Goal: Task Accomplishment & Management: Manage account settings

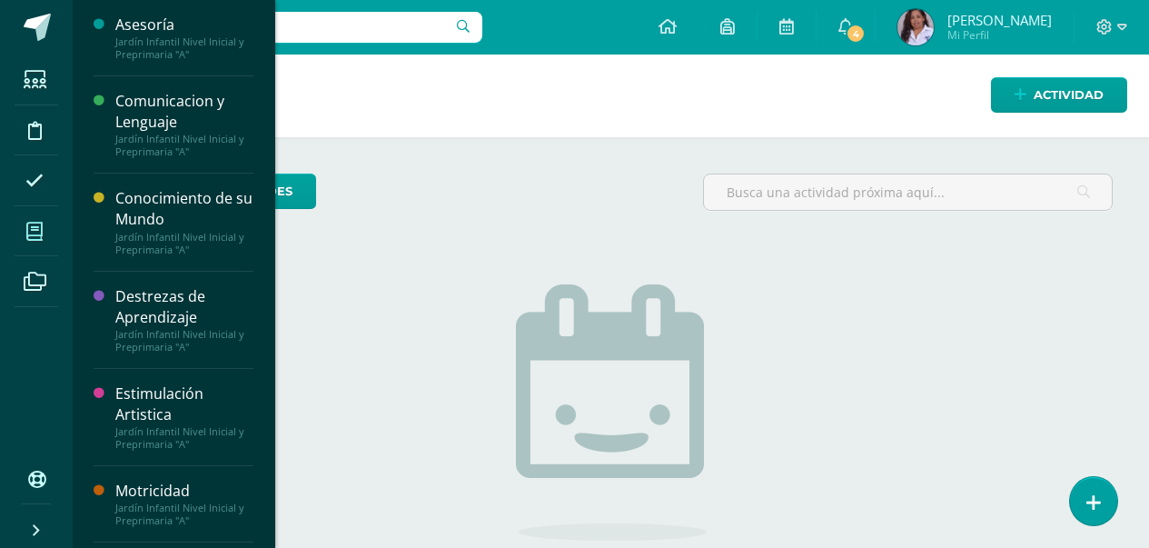
click at [39, 227] on icon at bounding box center [34, 232] width 16 height 18
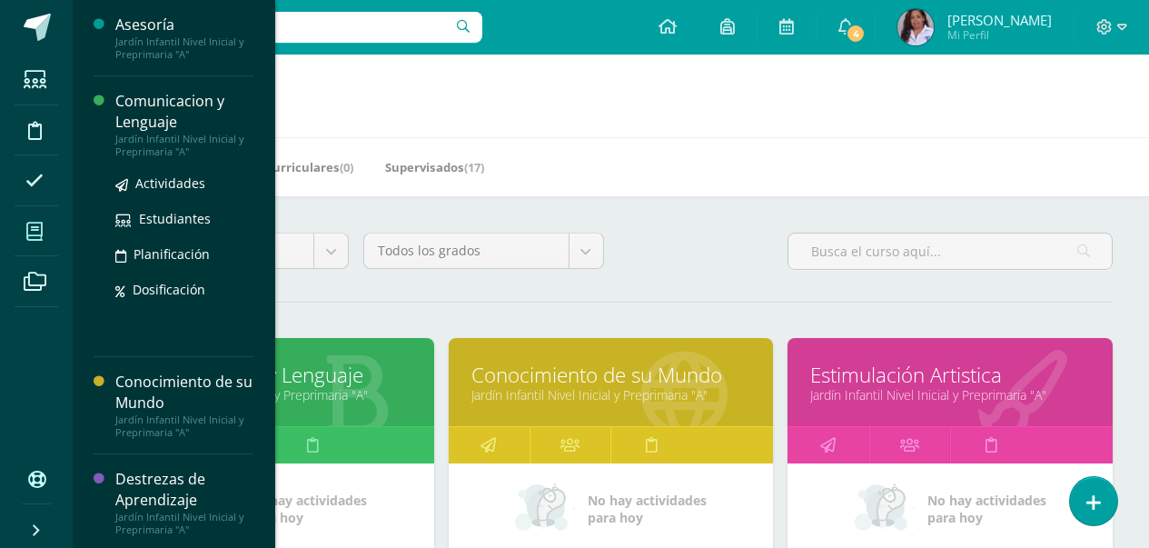
click at [141, 101] on div "Comunicacion y Lenguaje" at bounding box center [184, 112] width 138 height 42
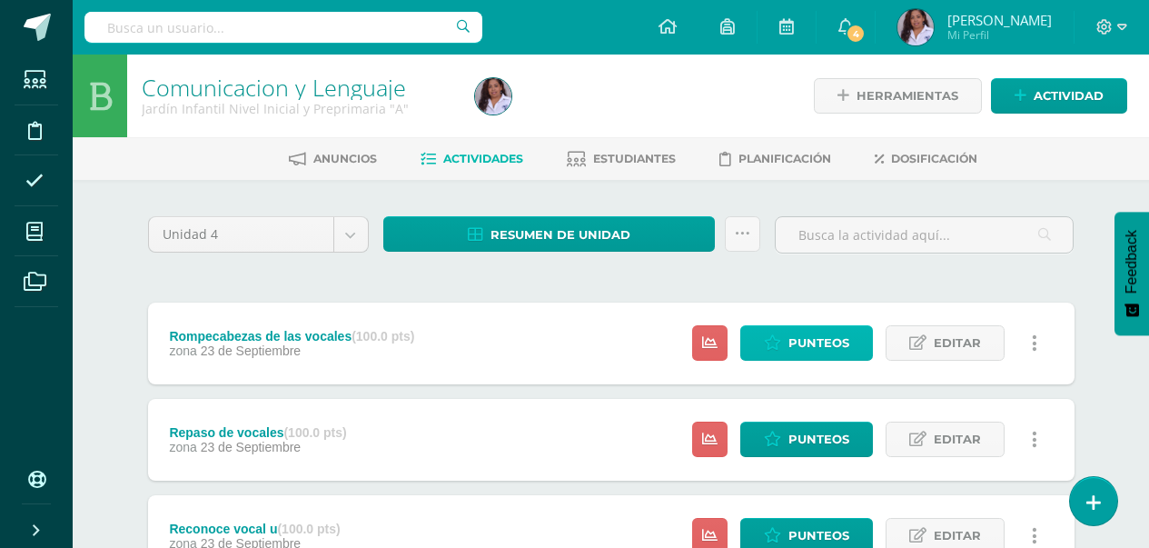
click at [819, 338] on span "Punteos" at bounding box center [819, 343] width 61 height 34
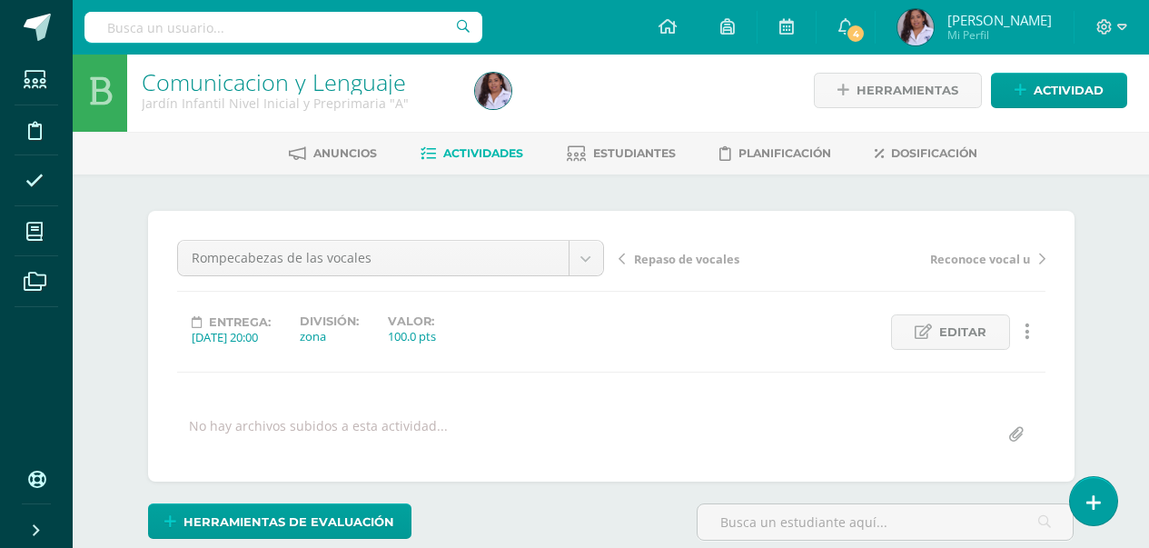
scroll to position [6, 0]
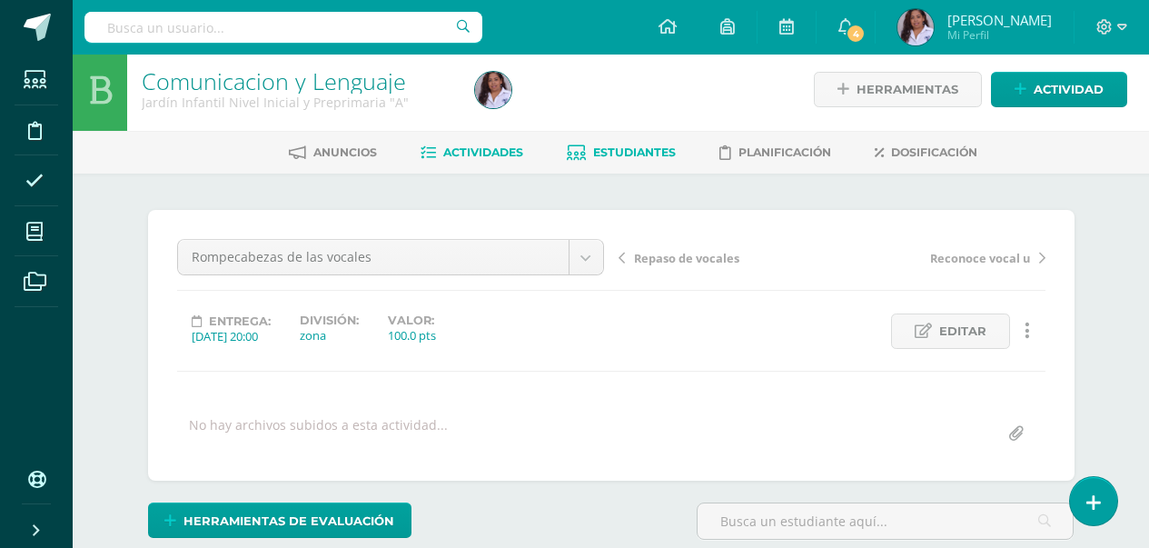
click at [642, 149] on span "Estudiantes" at bounding box center [634, 152] width 83 height 14
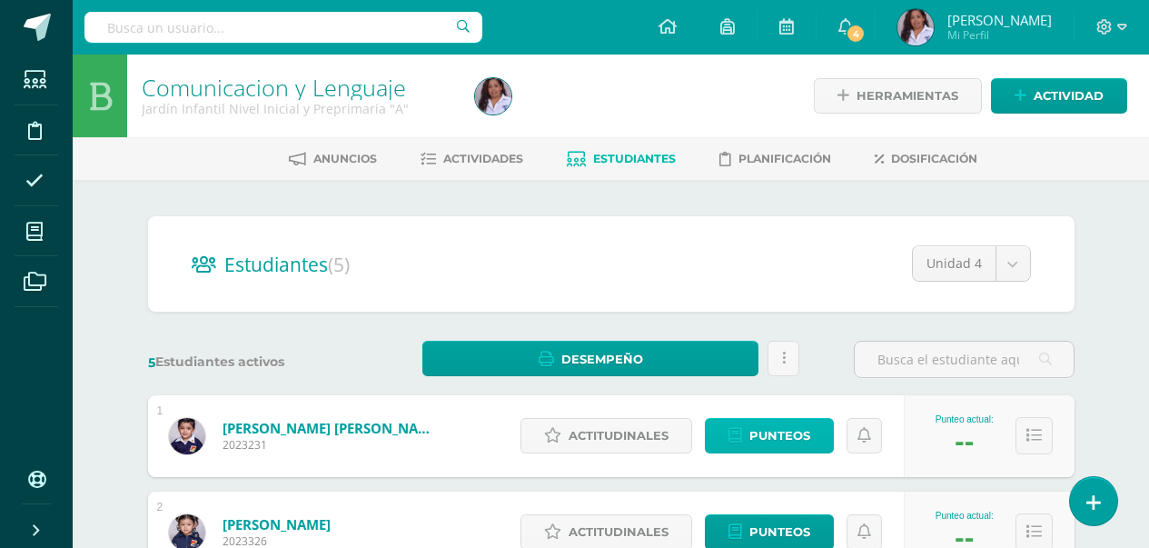
click at [774, 433] on span "Punteos" at bounding box center [780, 436] width 61 height 34
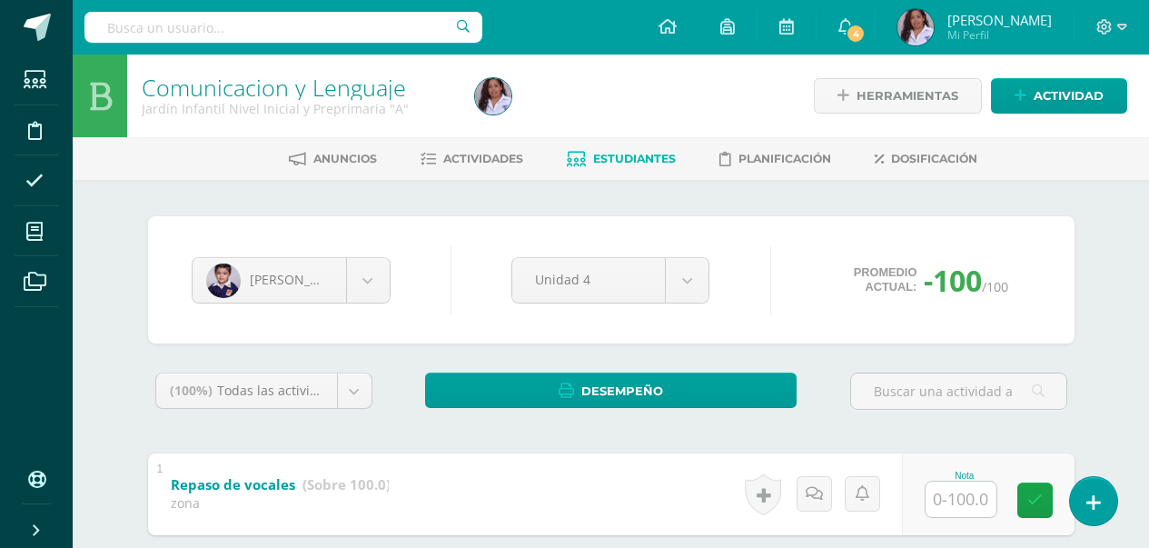
click at [967, 526] on div "Nota" at bounding box center [988, 494] width 173 height 82
click at [967, 502] on input "text" at bounding box center [971, 499] width 73 height 36
type input "5"
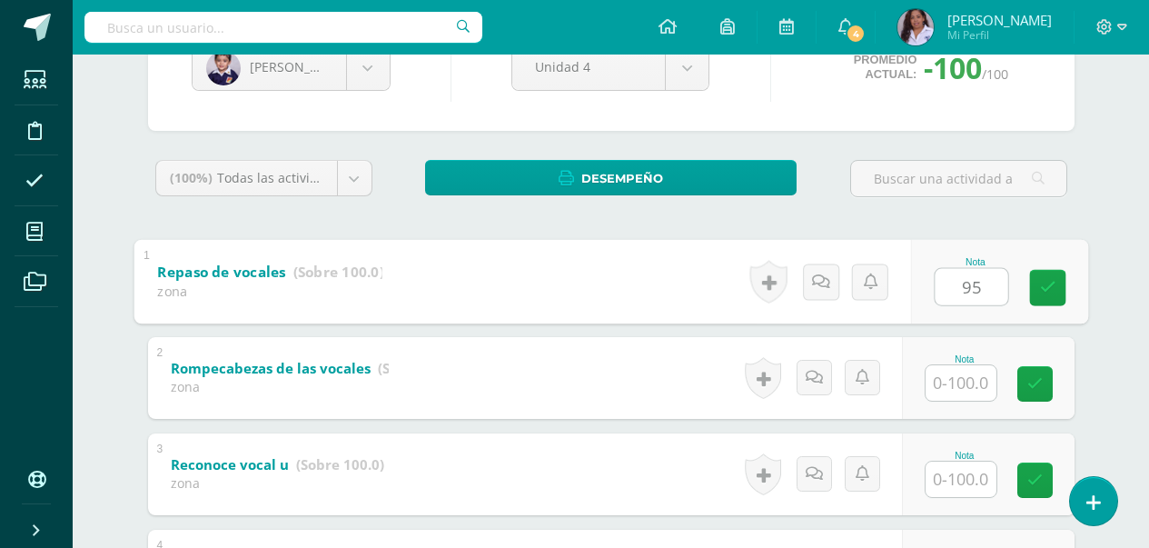
scroll to position [218, 0]
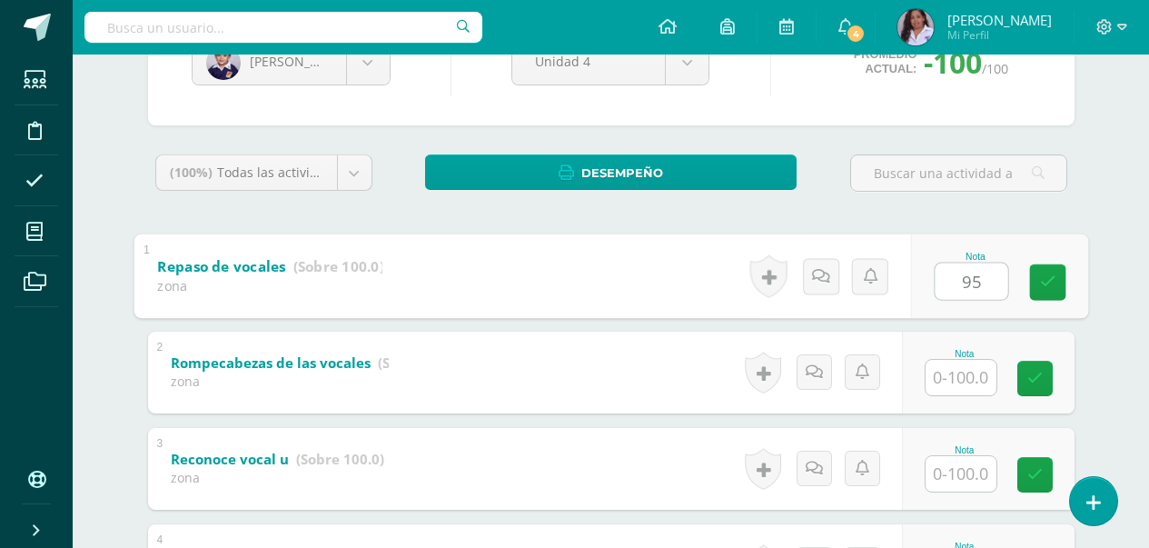
type input "95"
click at [967, 384] on input "text" at bounding box center [961, 377] width 71 height 35
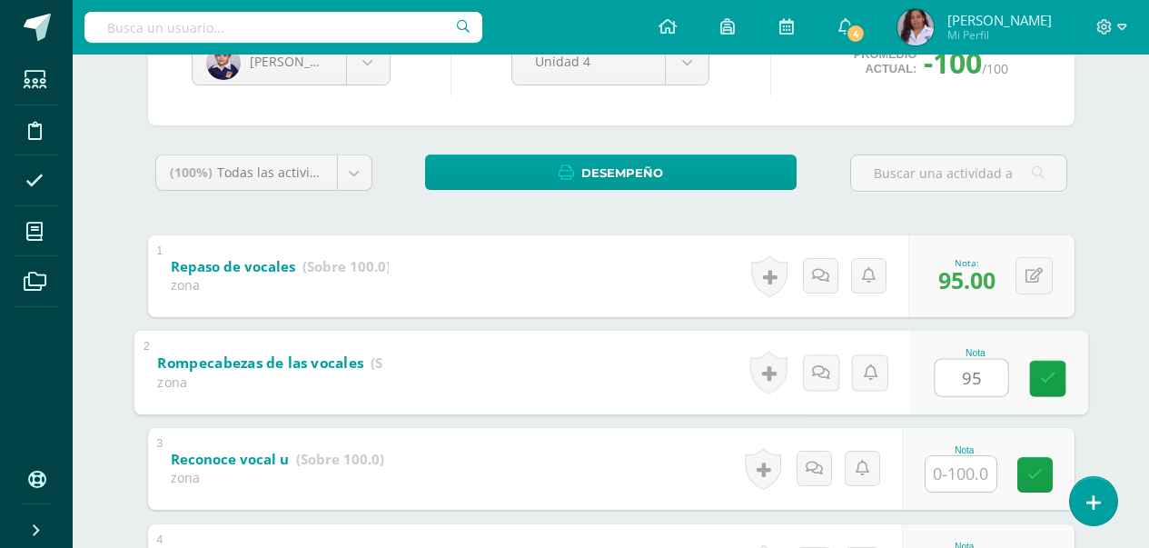
type input "95"
click at [981, 474] on input "text" at bounding box center [961, 473] width 71 height 35
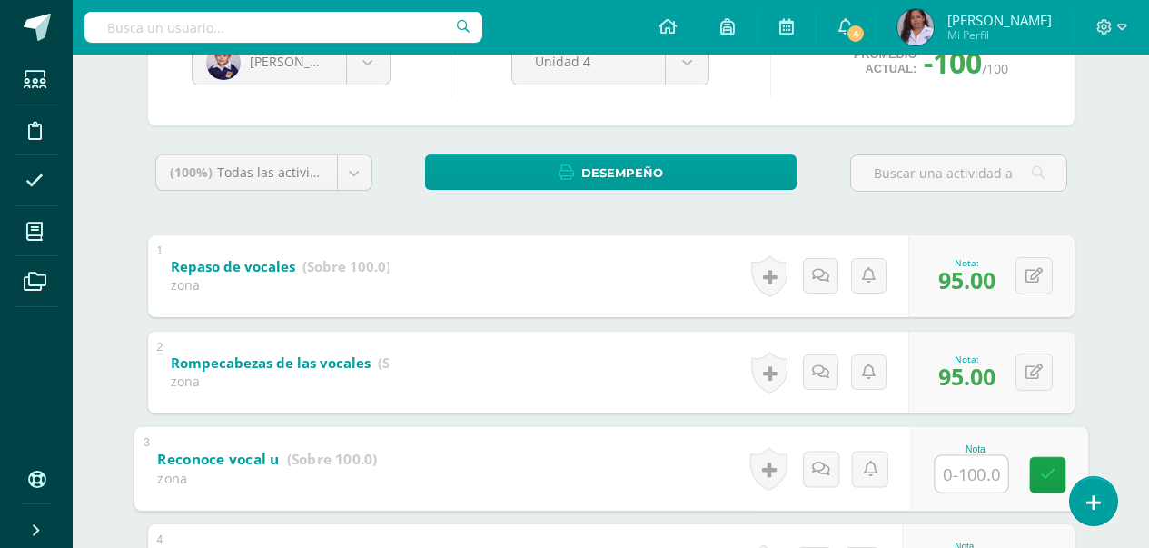
type input "9"
type input "100"
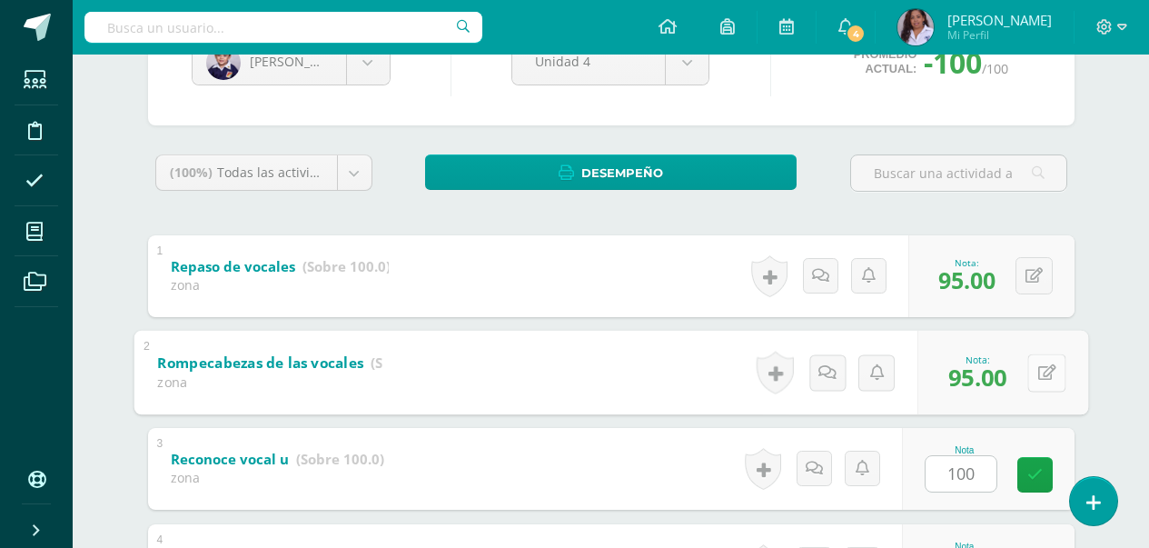
click at [1038, 376] on icon at bounding box center [1047, 371] width 18 height 15
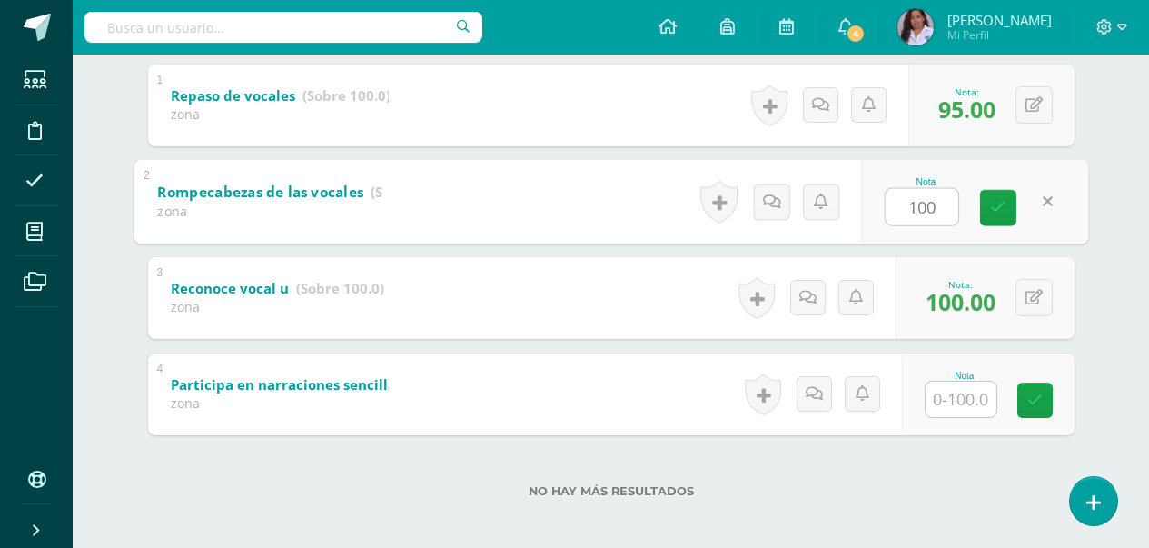
scroll to position [397, 0]
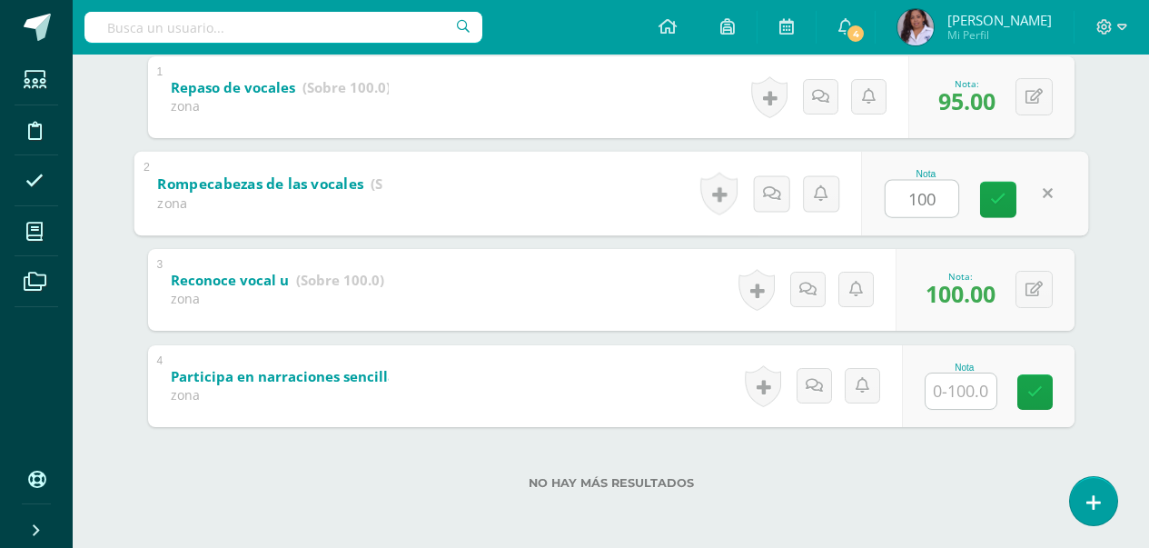
type input "100"
click at [973, 392] on input "text" at bounding box center [961, 390] width 71 height 35
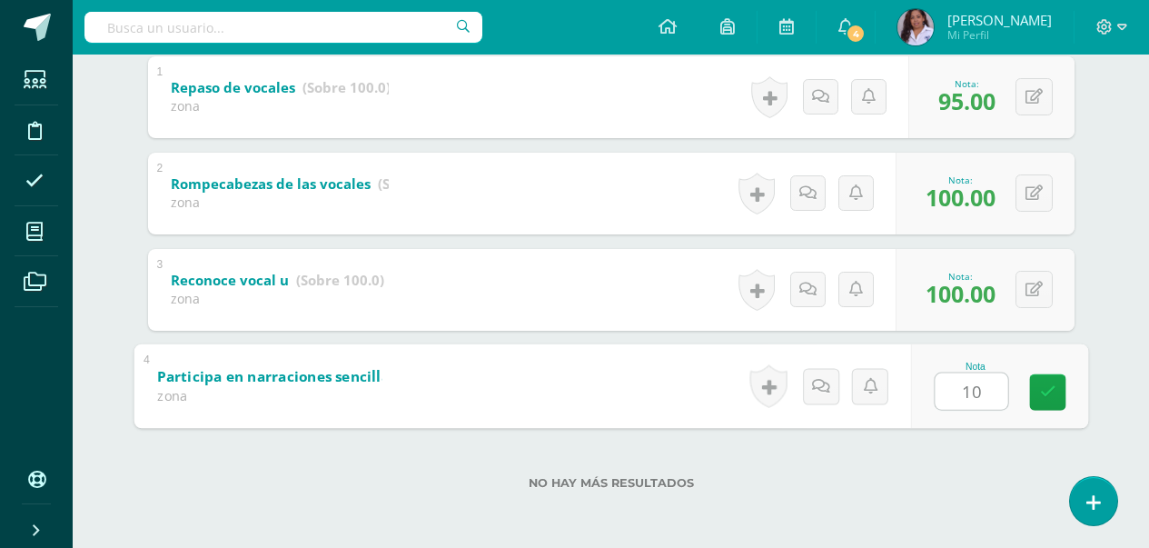
type input "100"
click at [1045, 401] on link at bounding box center [1047, 391] width 36 height 36
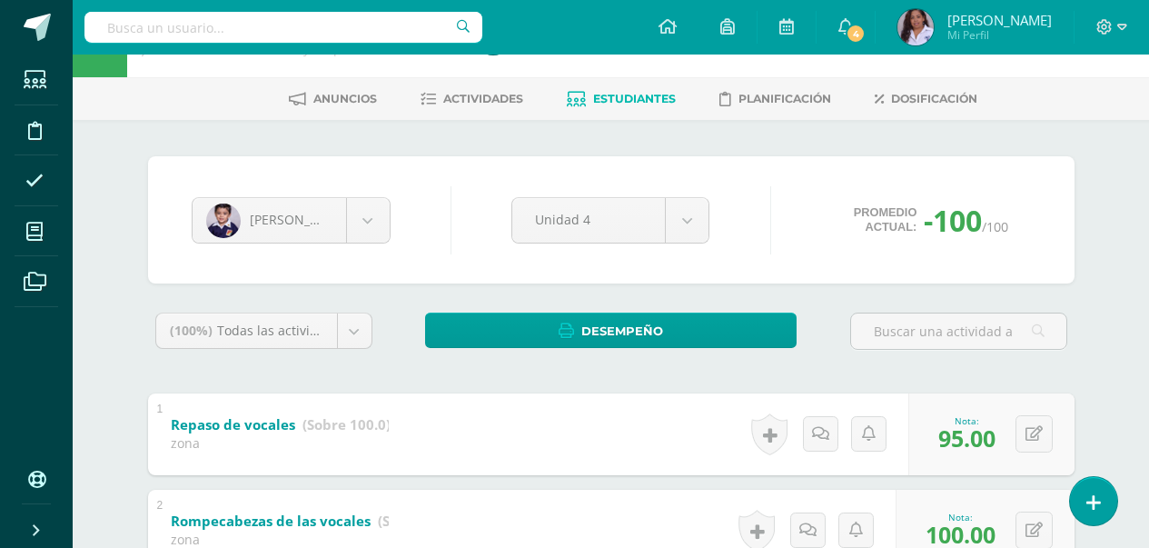
scroll to position [34, 0]
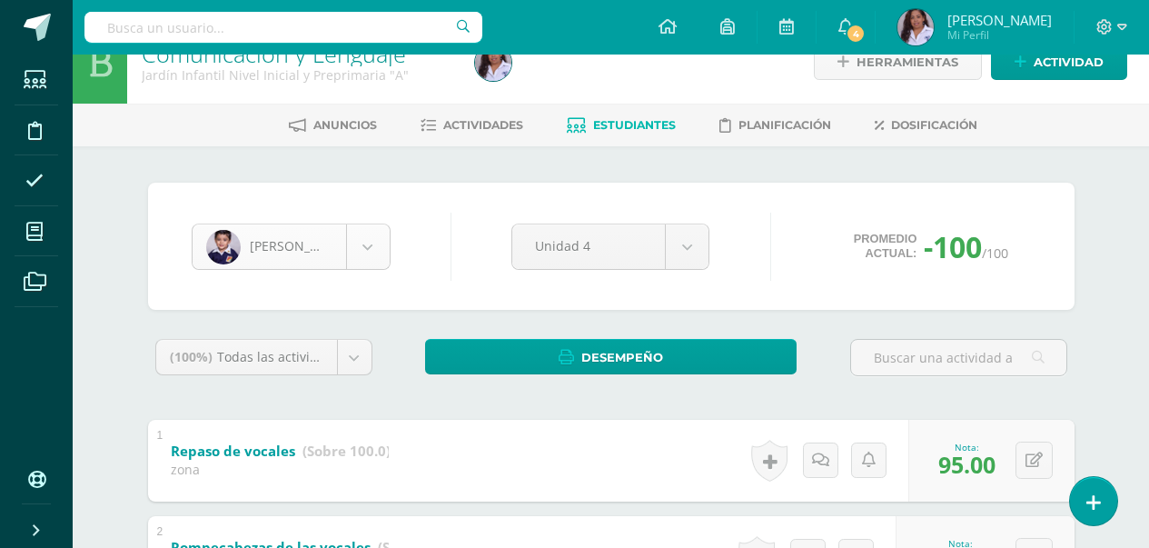
click at [369, 248] on body "Estudiantes Disciplina Asistencia Mis cursos Archivos Soporte Ayuda Reportar un…" at bounding box center [574, 438] width 1149 height 945
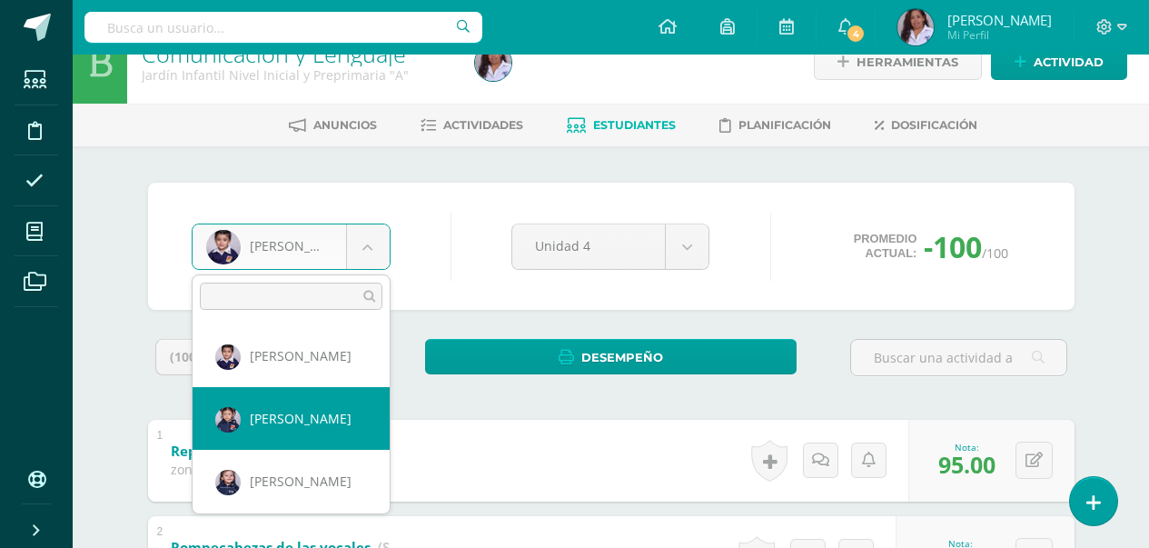
select select "2945"
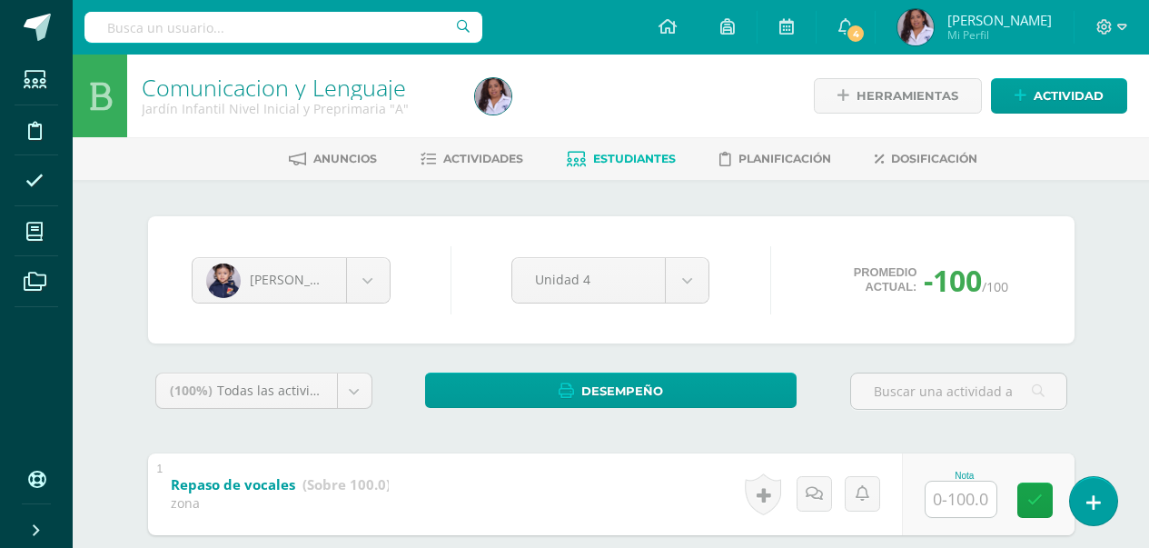
click at [958, 502] on input "text" at bounding box center [961, 499] width 71 height 35
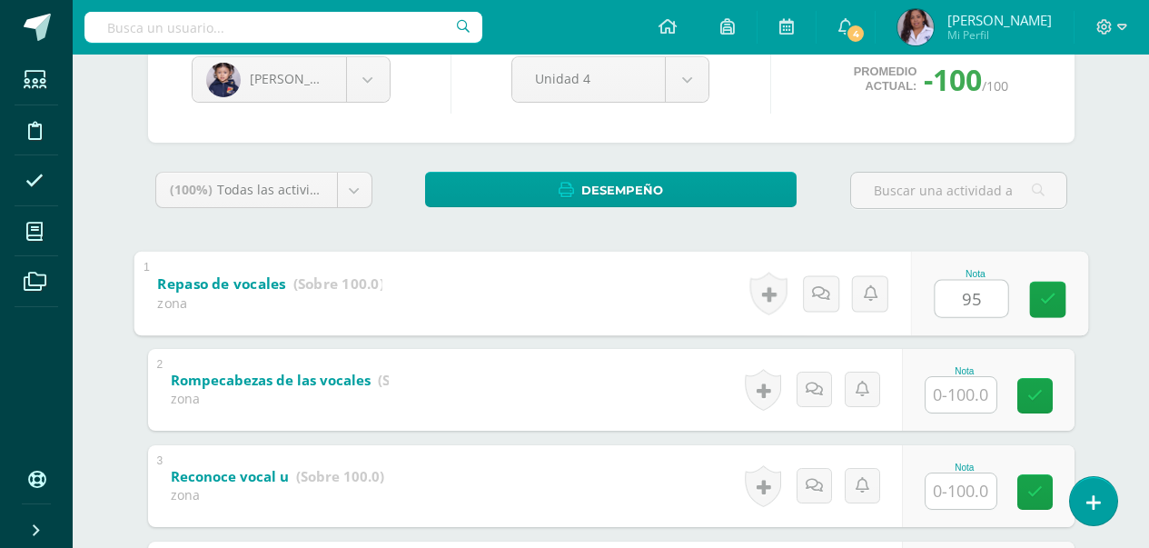
scroll to position [218, 0]
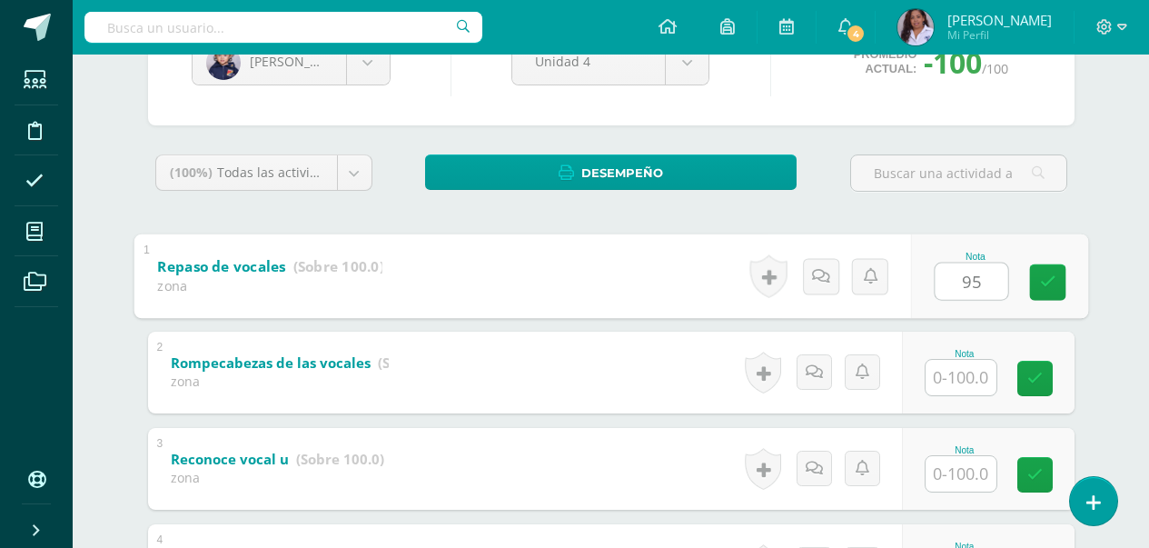
type input "95"
click at [949, 382] on input "text" at bounding box center [961, 377] width 71 height 35
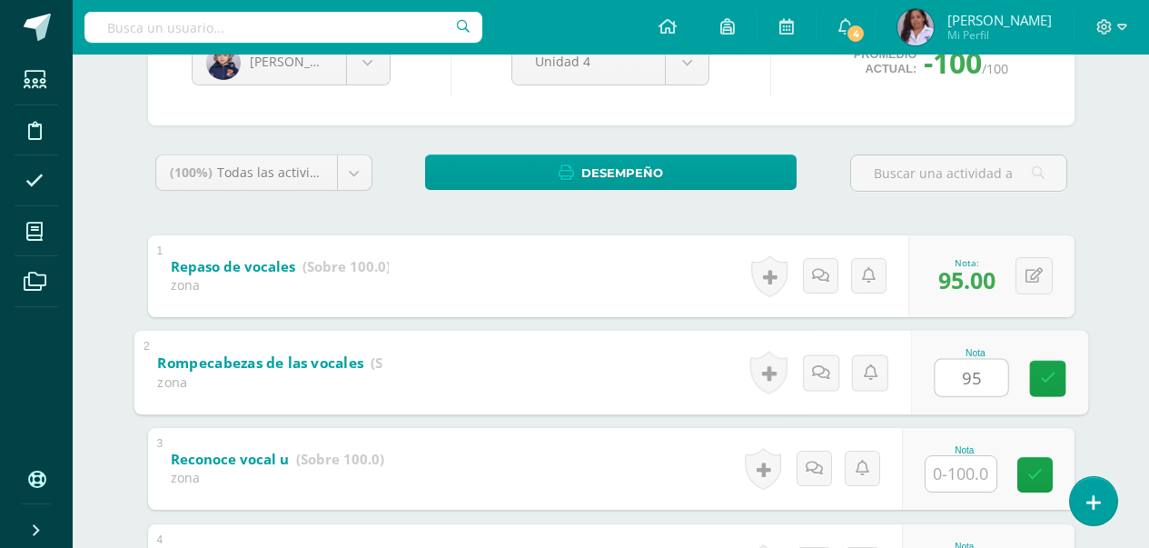
type input "95"
click at [988, 477] on input "text" at bounding box center [961, 473] width 71 height 35
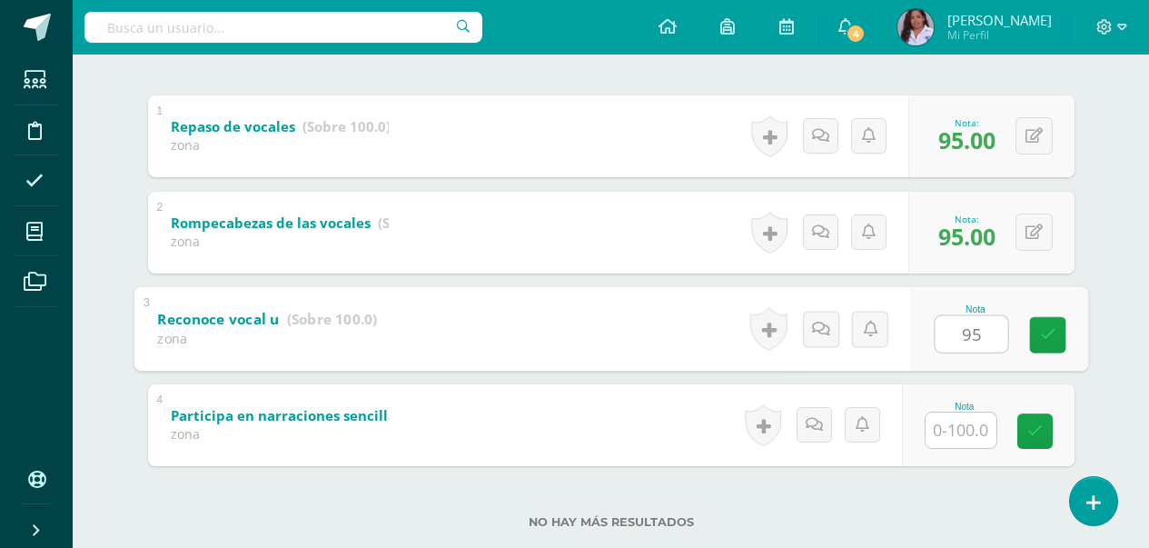
scroll to position [397, 0]
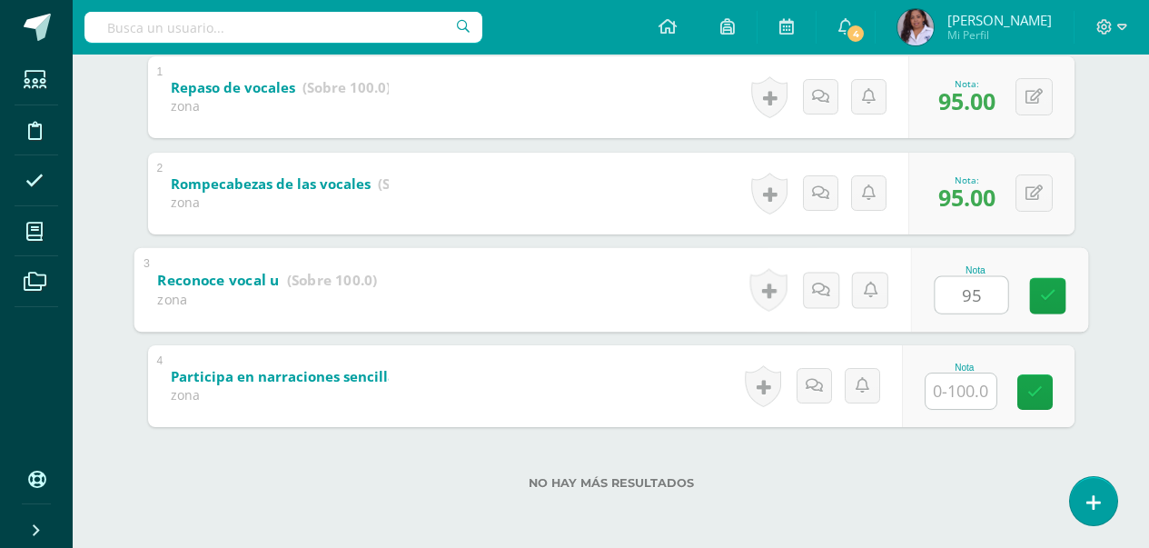
type input "95"
click at [979, 400] on input "text" at bounding box center [961, 390] width 71 height 35
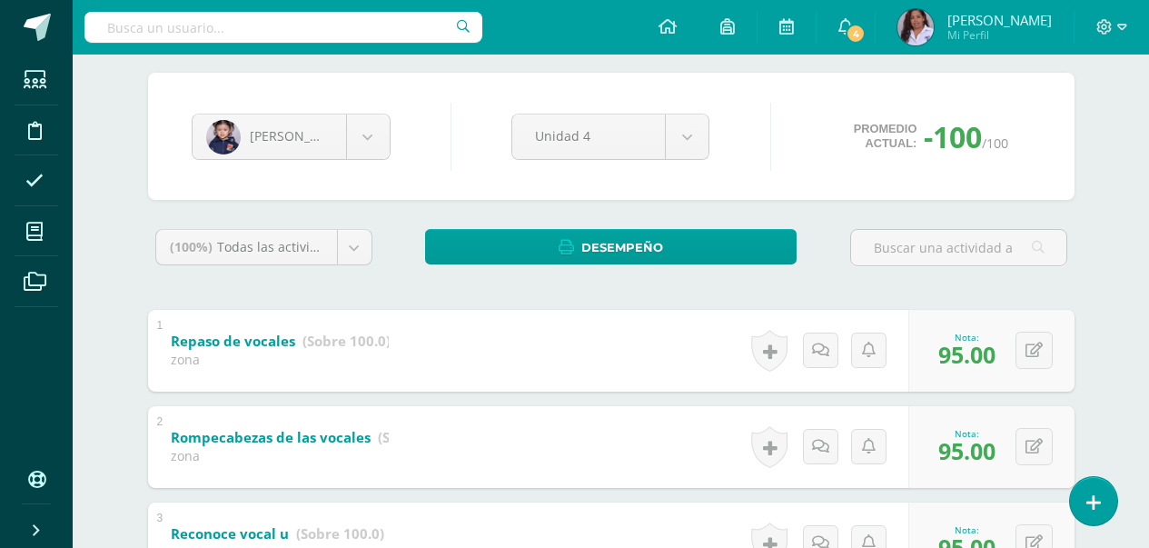
scroll to position [143, 0]
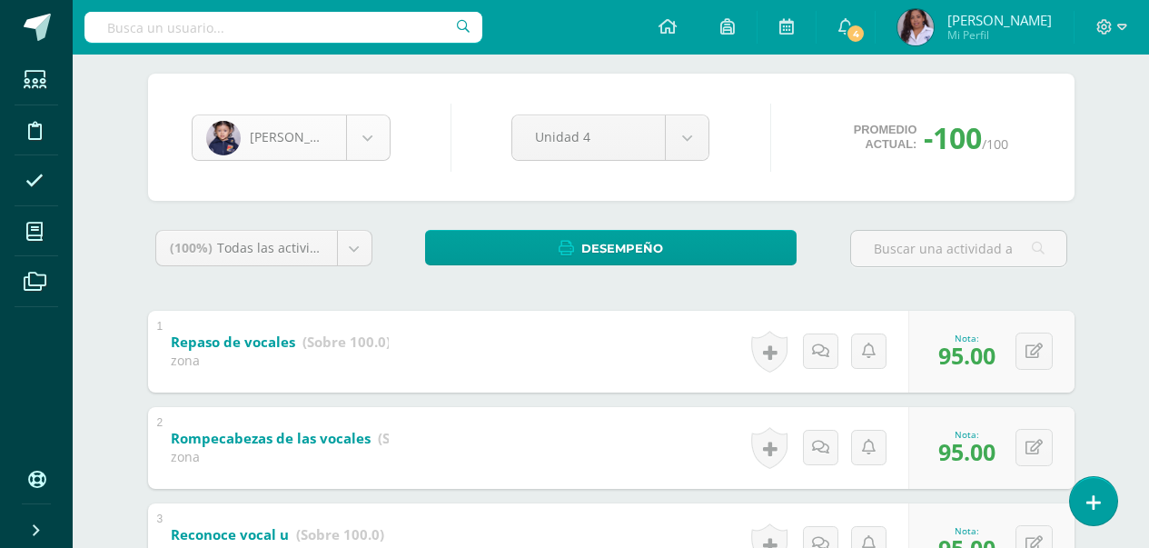
type input "100"
click at [366, 135] on body "Estudiantes Disciplina Asistencia Mis cursos Archivos Soporte Ayuda Reportar un…" at bounding box center [574, 329] width 1149 height 945
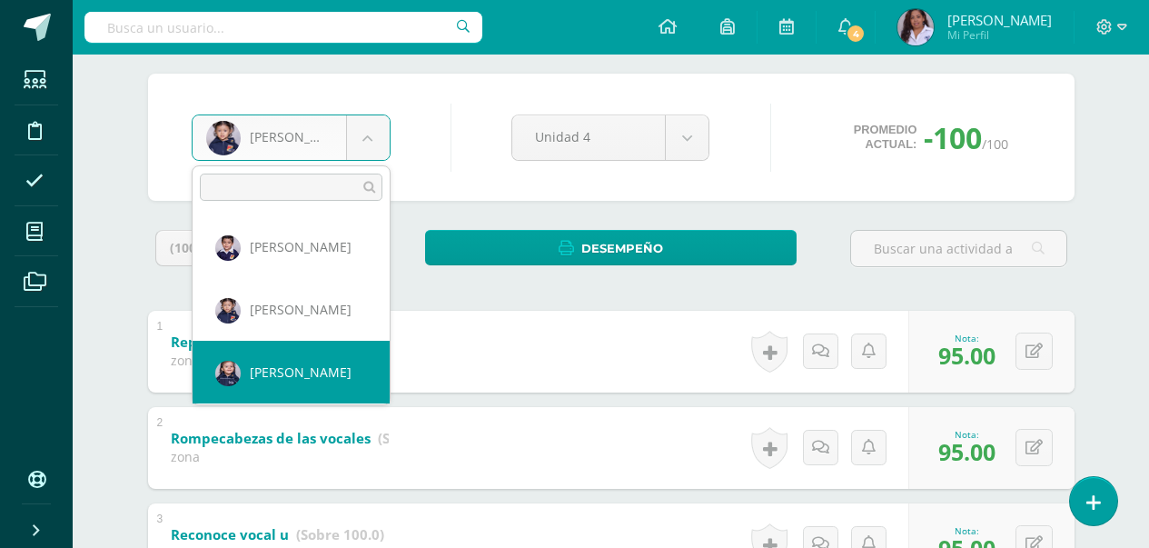
select select "3131"
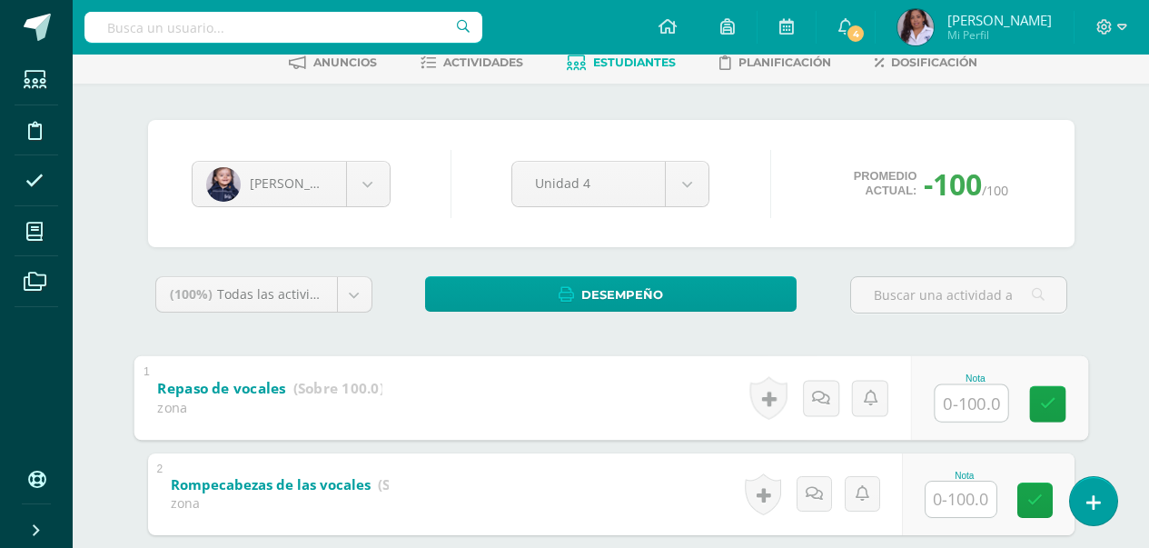
click at [940, 419] on input "text" at bounding box center [971, 402] width 73 height 36
type input "80"
click at [967, 510] on input "text" at bounding box center [961, 499] width 71 height 35
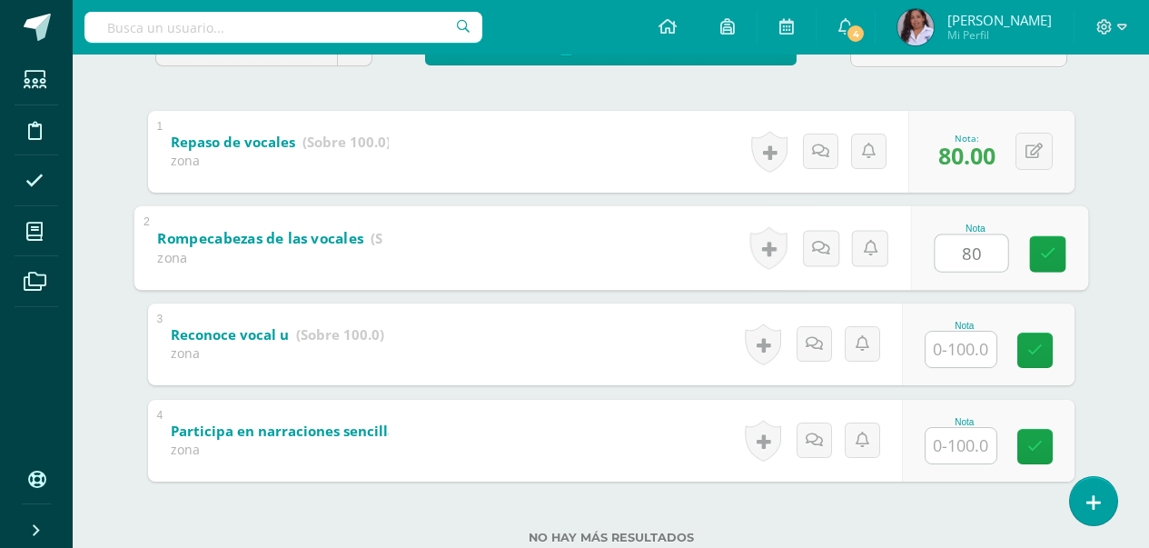
scroll to position [351, 0]
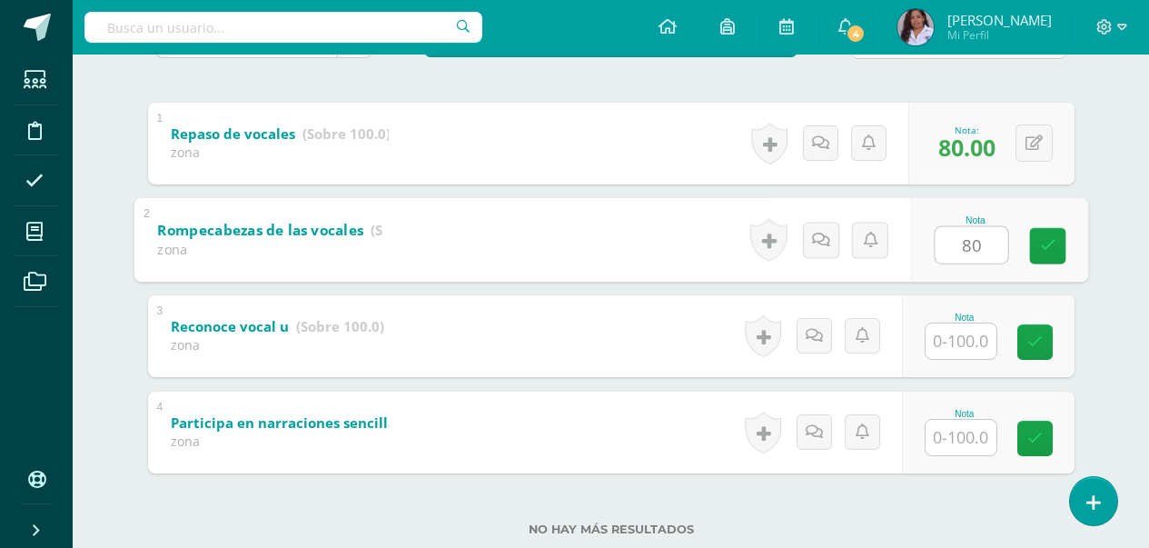
type input "80"
click at [970, 341] on input "text" at bounding box center [961, 340] width 71 height 35
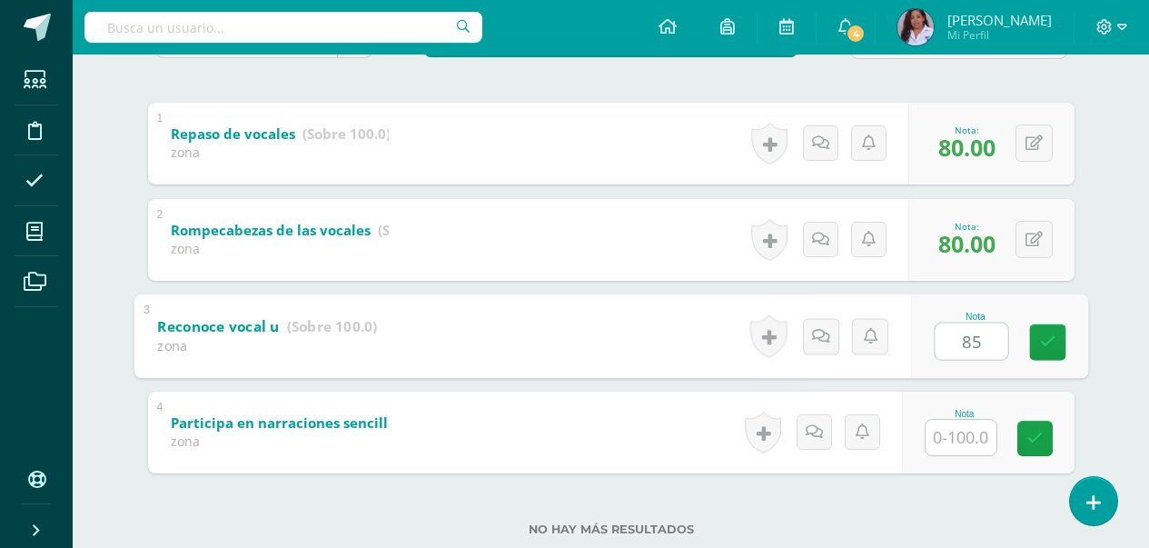
type input "85"
click at [972, 432] on input "text" at bounding box center [961, 437] width 71 height 35
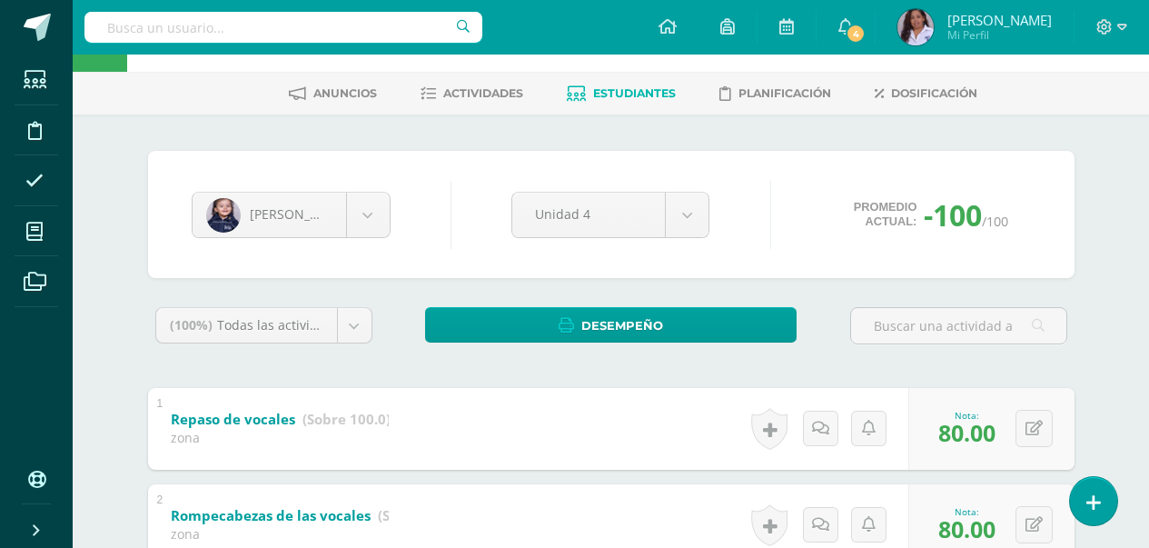
scroll to position [60, 0]
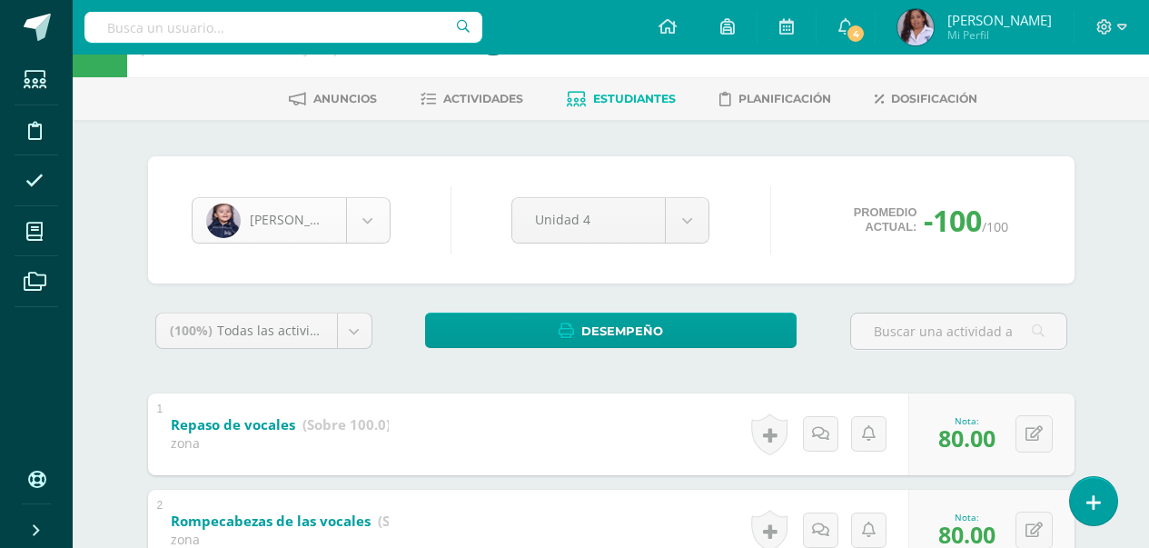
type input "85"
click at [377, 215] on body "Estudiantes Disciplina Asistencia Mis cursos Archivos Soporte Ayuda Reportar un…" at bounding box center [574, 412] width 1149 height 945
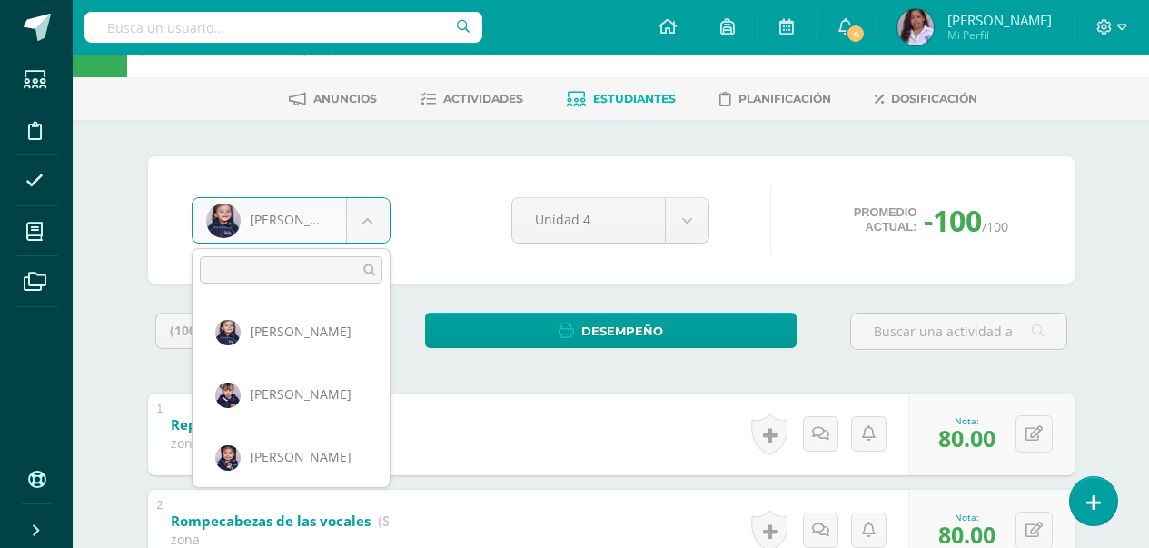
scroll to position [132, 0]
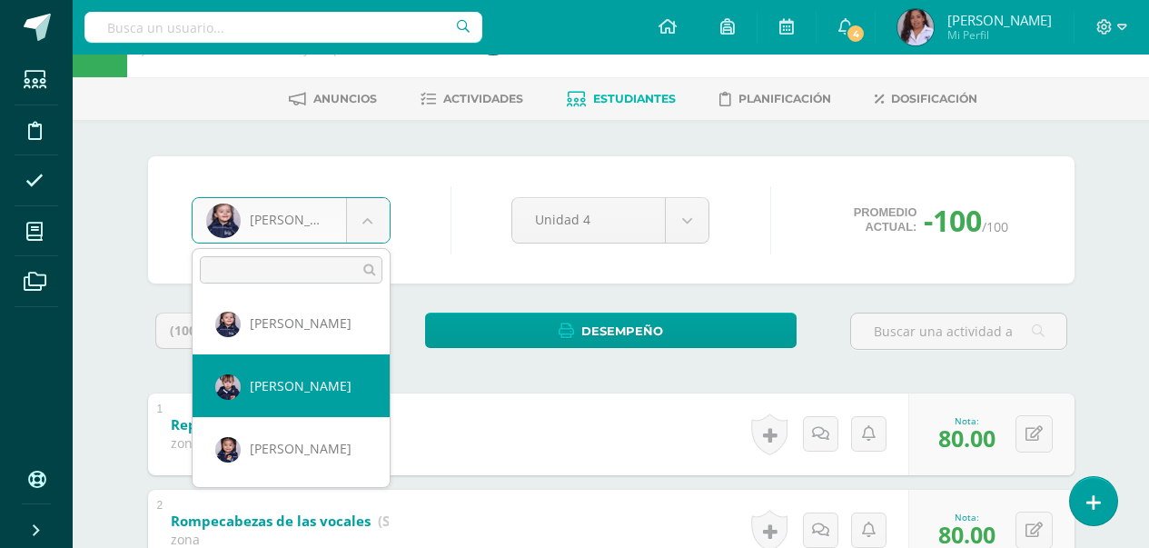
select select "3125"
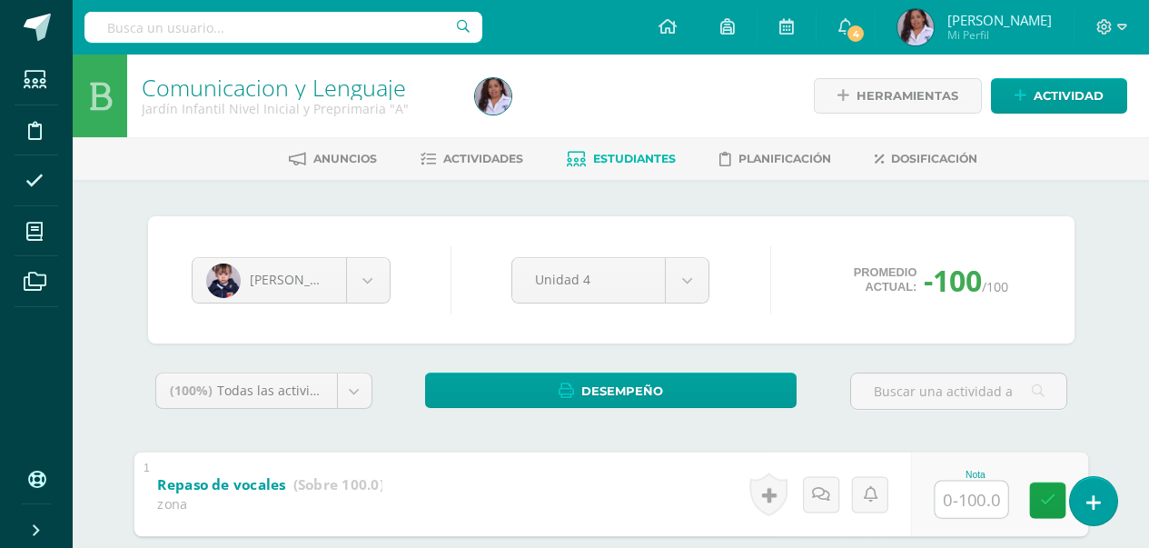
click at [967, 504] on input "text" at bounding box center [971, 499] width 73 height 36
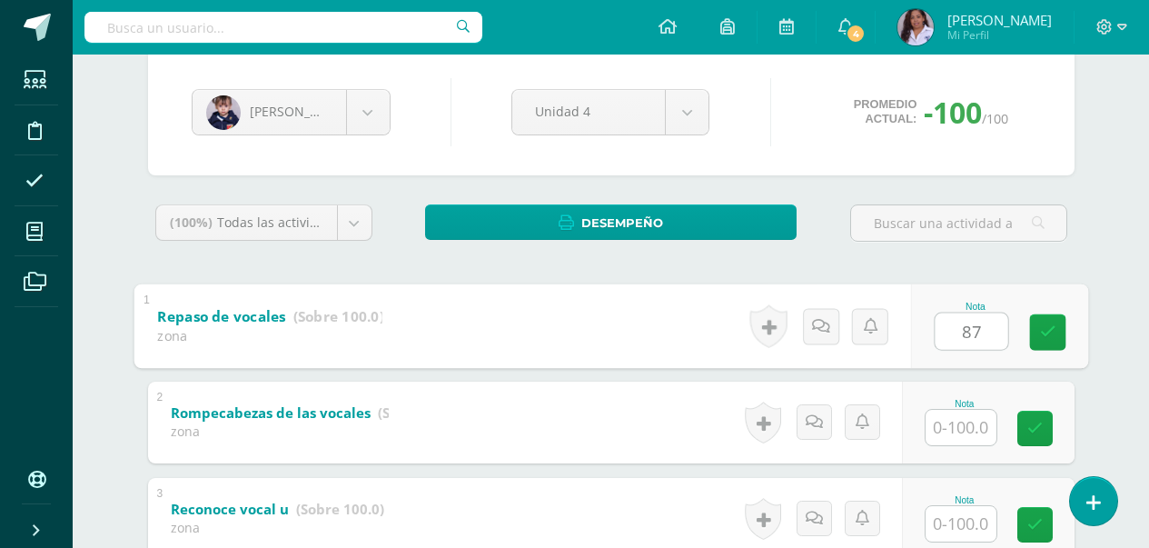
scroll to position [182, 0]
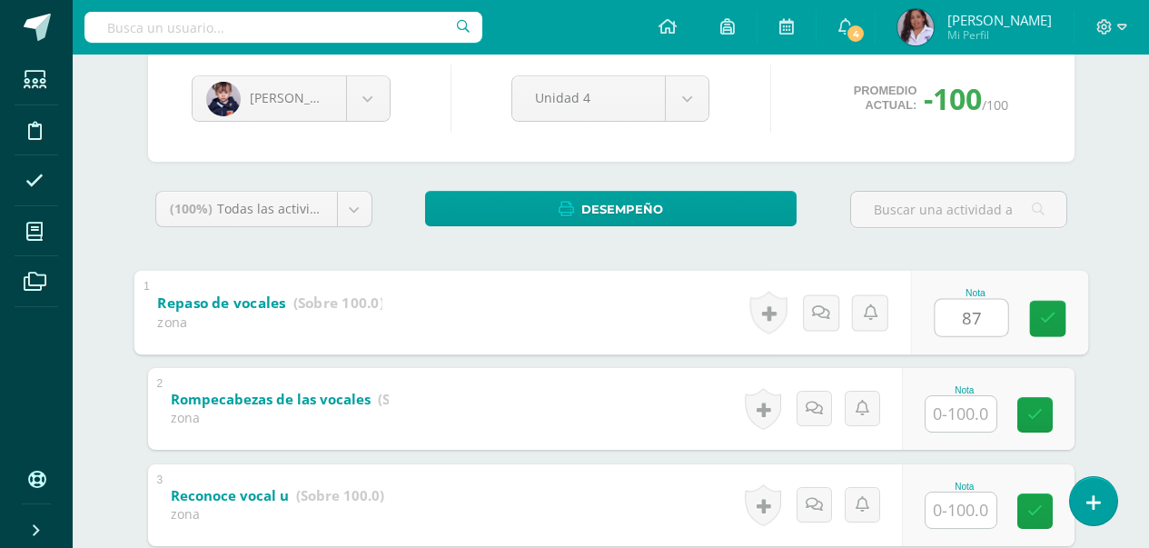
type input "87"
click at [969, 418] on input "text" at bounding box center [961, 413] width 71 height 35
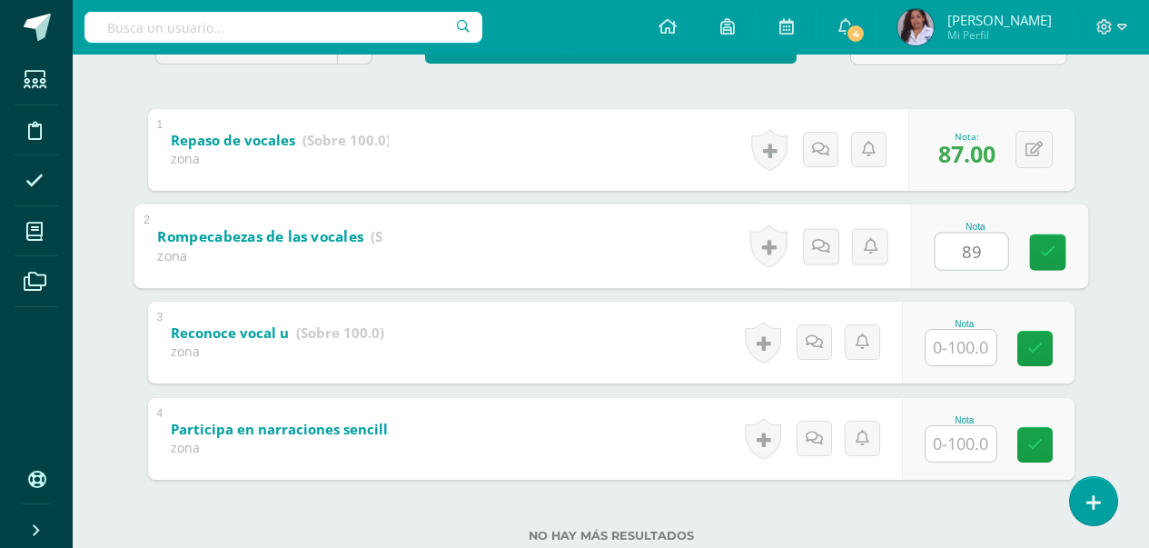
scroll to position [397, 0]
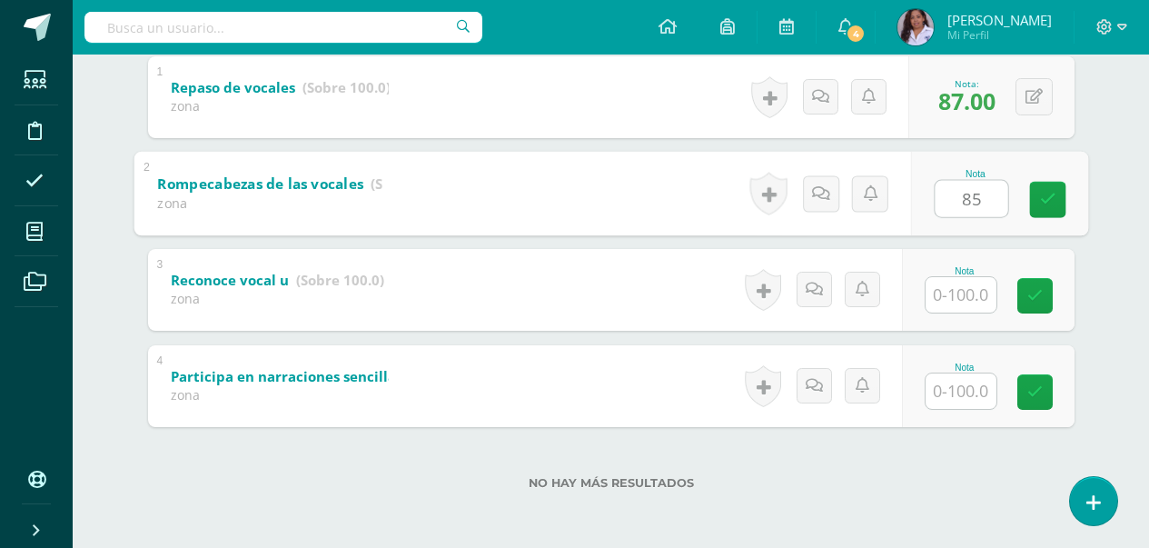
type input "85"
click at [961, 295] on input "text" at bounding box center [961, 294] width 71 height 35
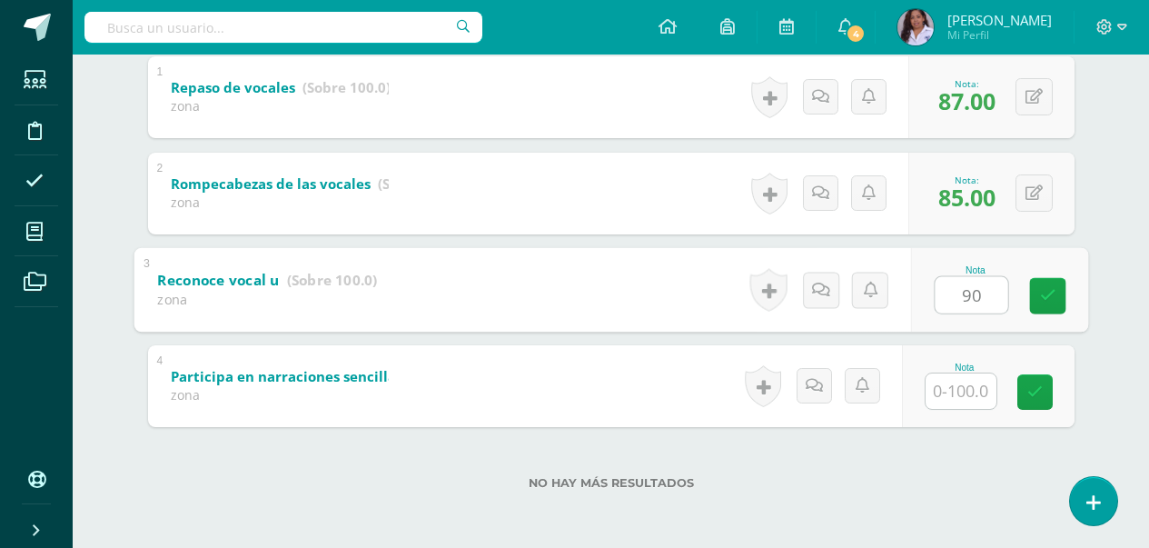
type input "90"
click at [957, 398] on input "text" at bounding box center [961, 390] width 71 height 35
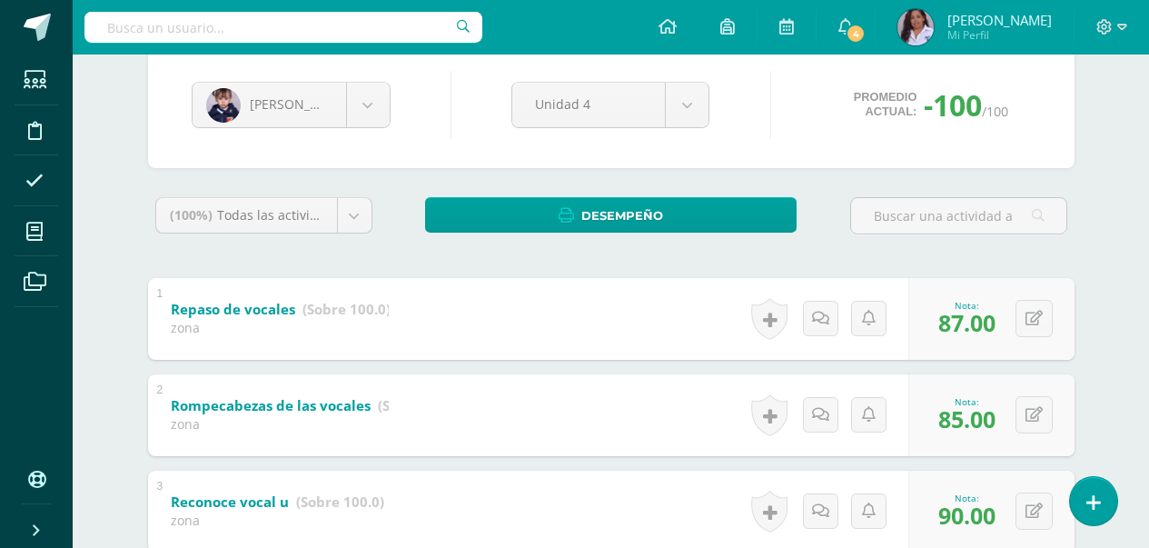
scroll to position [143, 0]
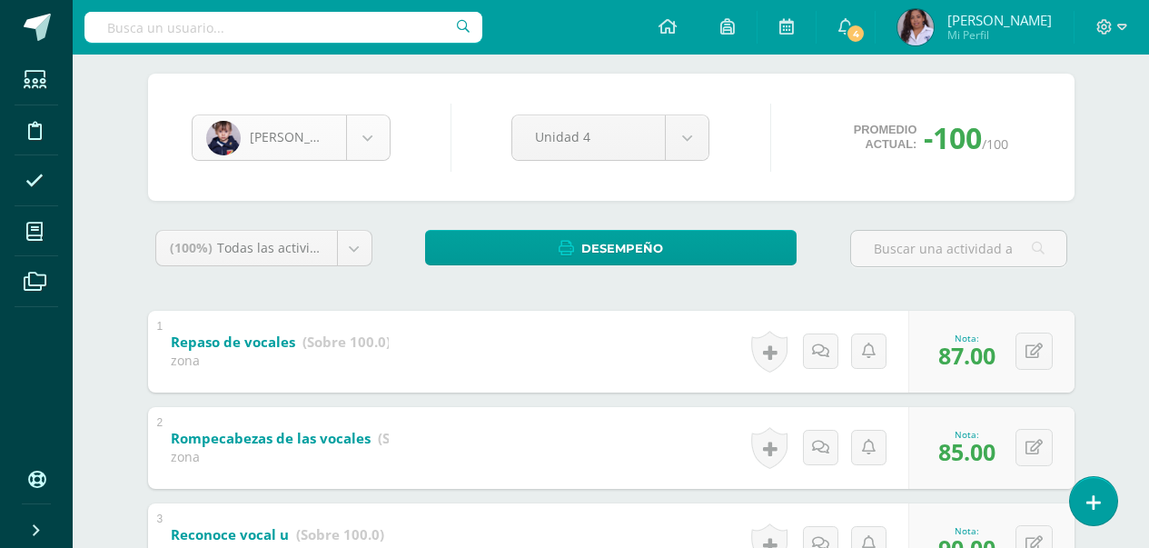
type input "89"
click at [368, 148] on body "Estudiantes Disciplina Asistencia Mis cursos Archivos Soporte Ayuda Reportar un…" at bounding box center [574, 329] width 1149 height 945
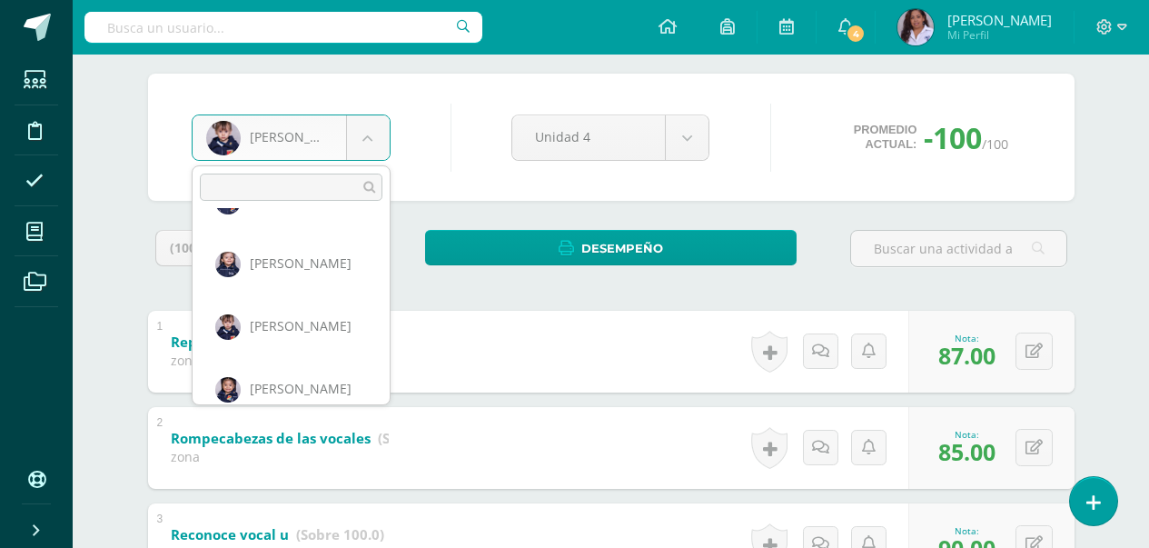
scroll to position [132, 0]
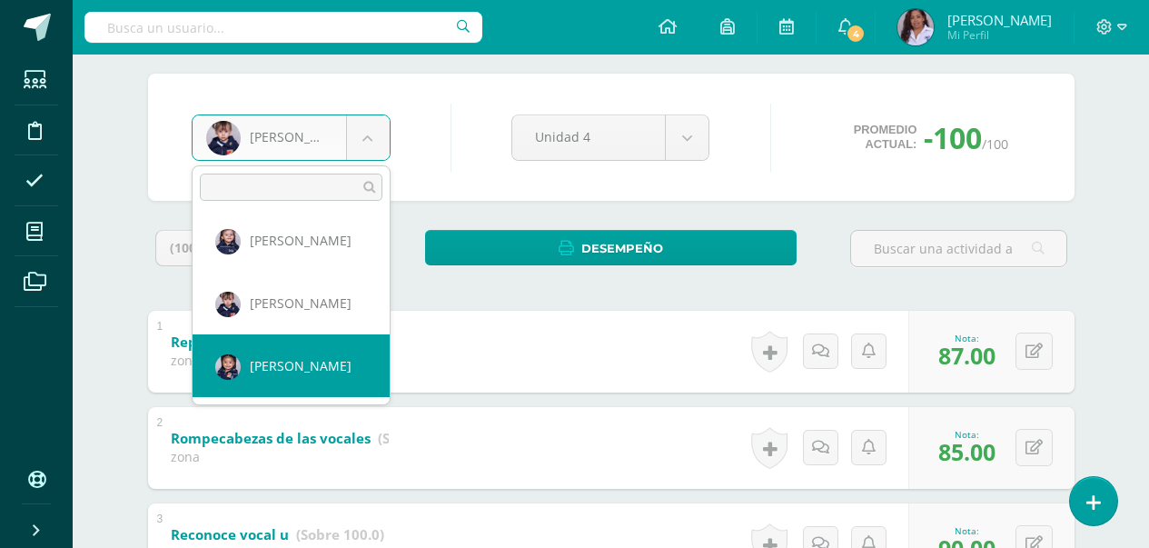
select select "3016"
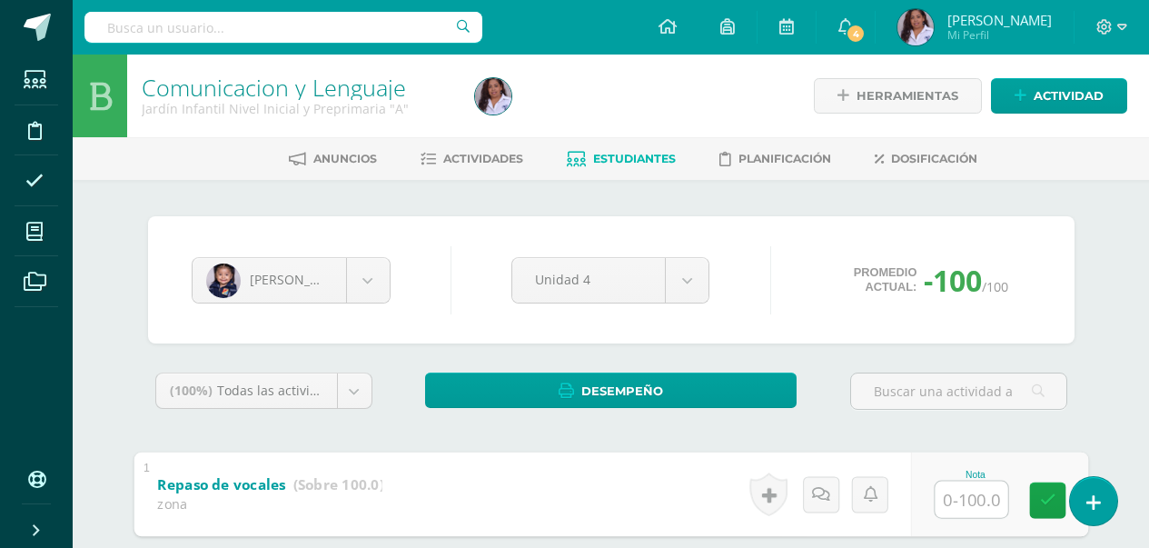
click at [967, 511] on input "text" at bounding box center [971, 499] width 73 height 36
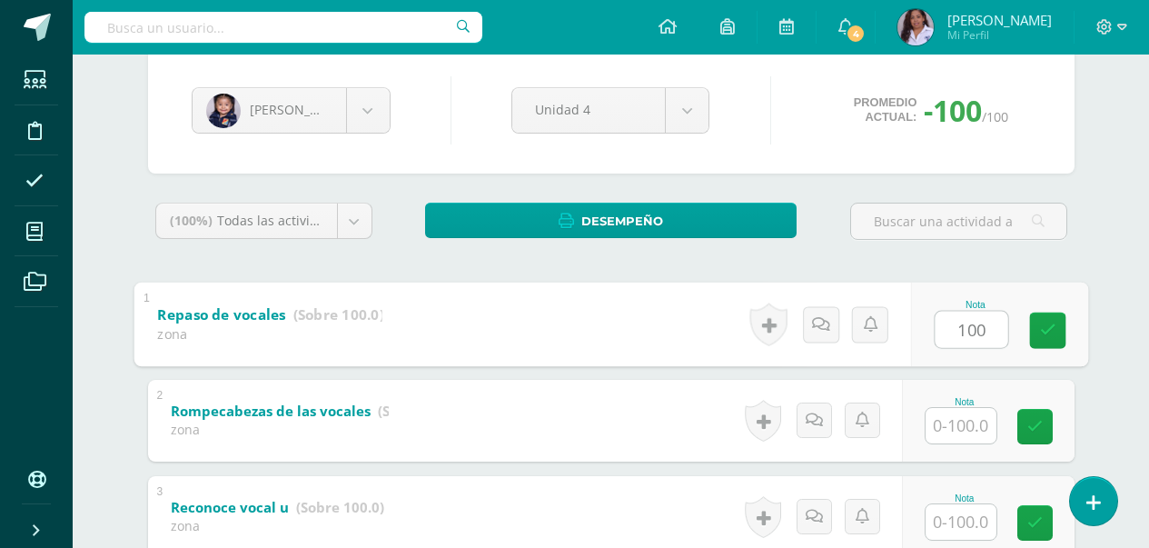
scroll to position [182, 0]
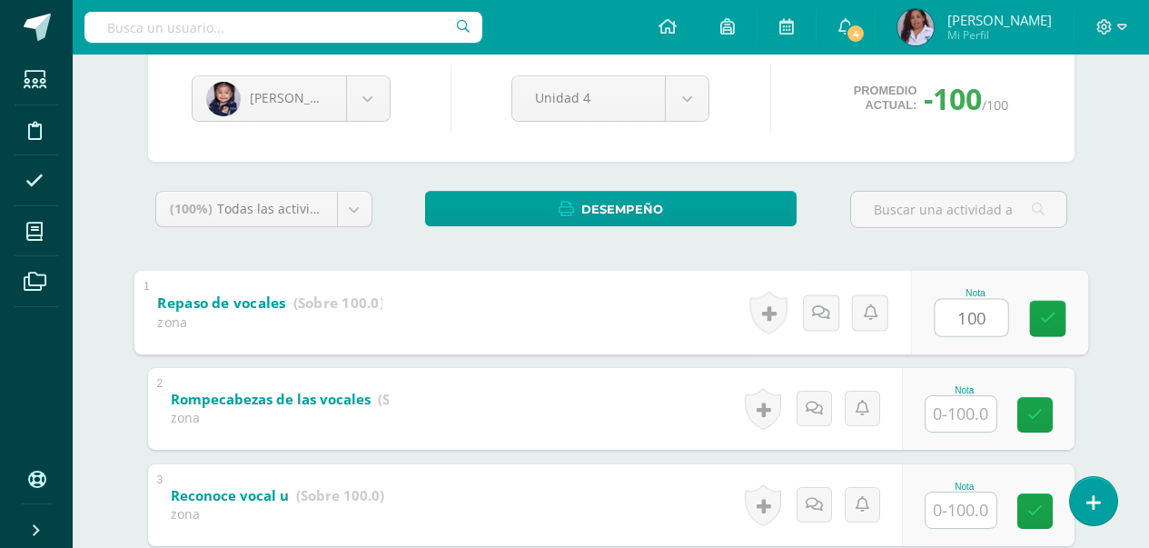
type input "100"
click at [973, 427] on input "text" at bounding box center [961, 413] width 71 height 35
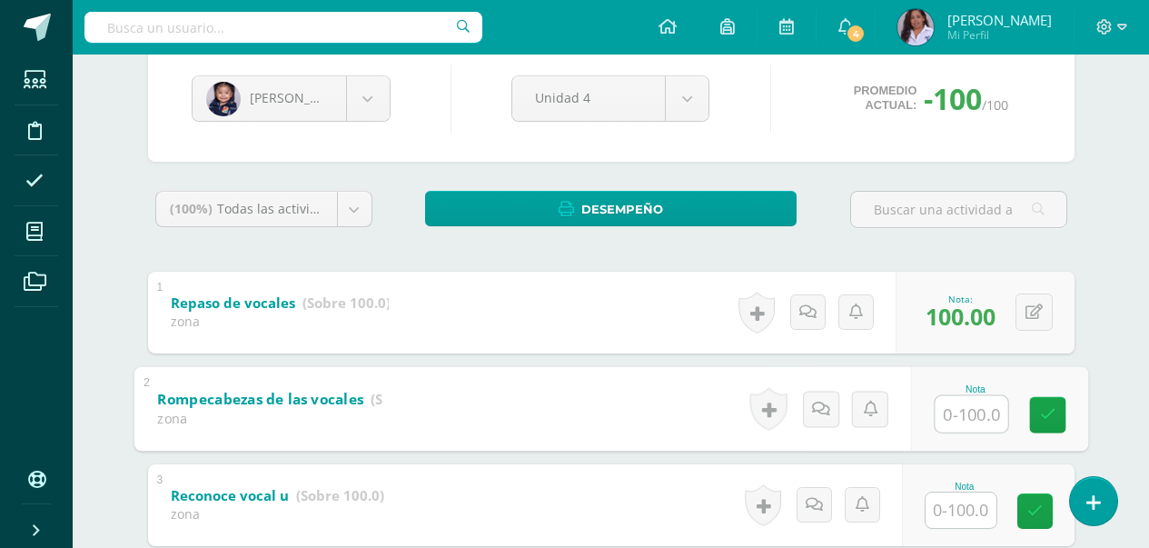
click at [973, 428] on input "text" at bounding box center [971, 413] width 73 height 36
type input "100"
click at [969, 507] on input "text" at bounding box center [961, 509] width 71 height 35
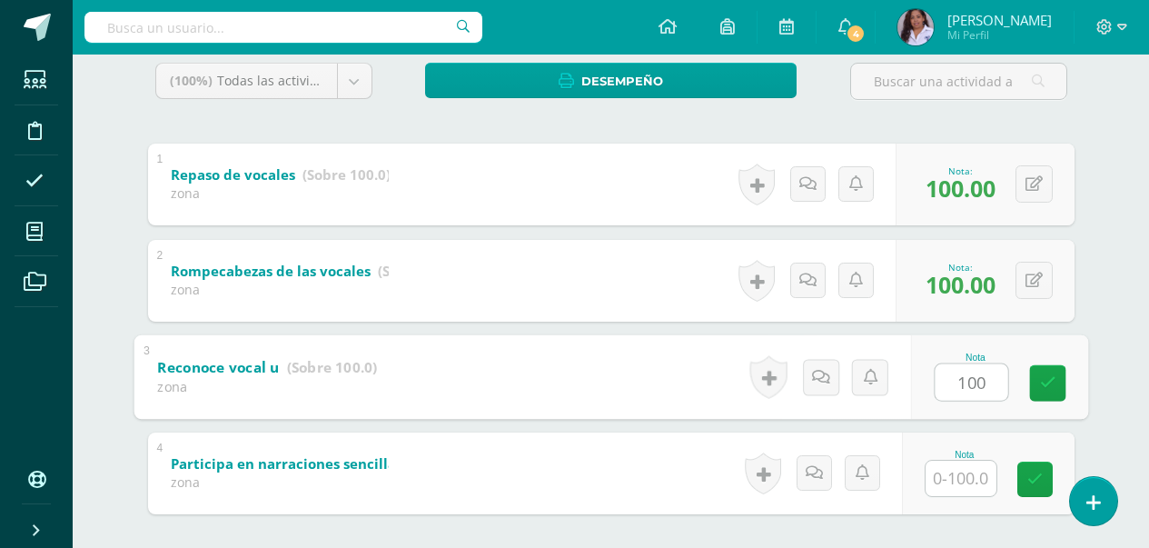
scroll to position [327, 0]
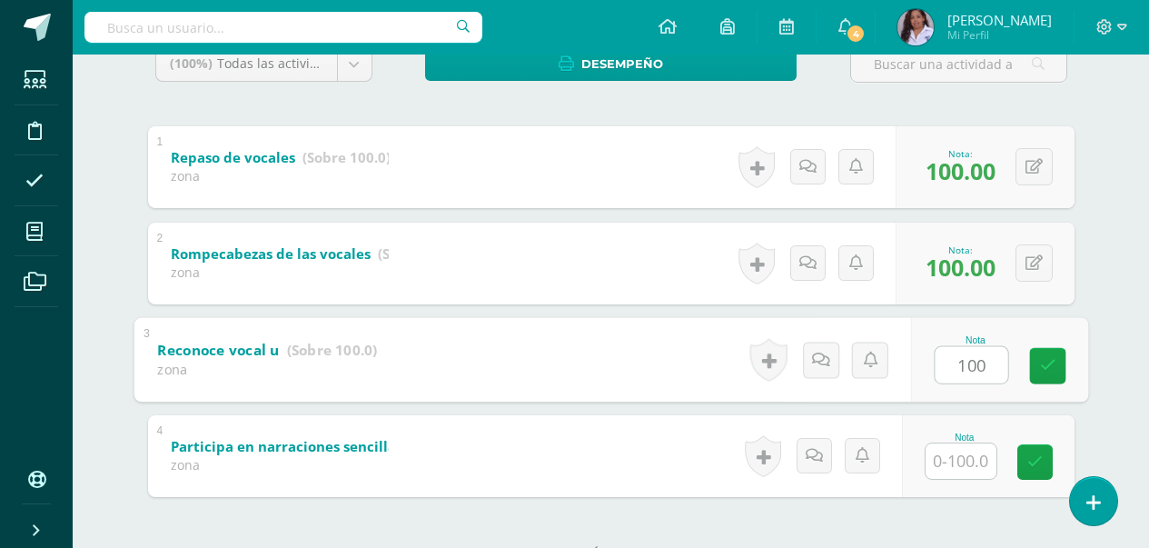
type input "100"
click at [975, 483] on div "Nota" at bounding box center [988, 456] width 173 height 82
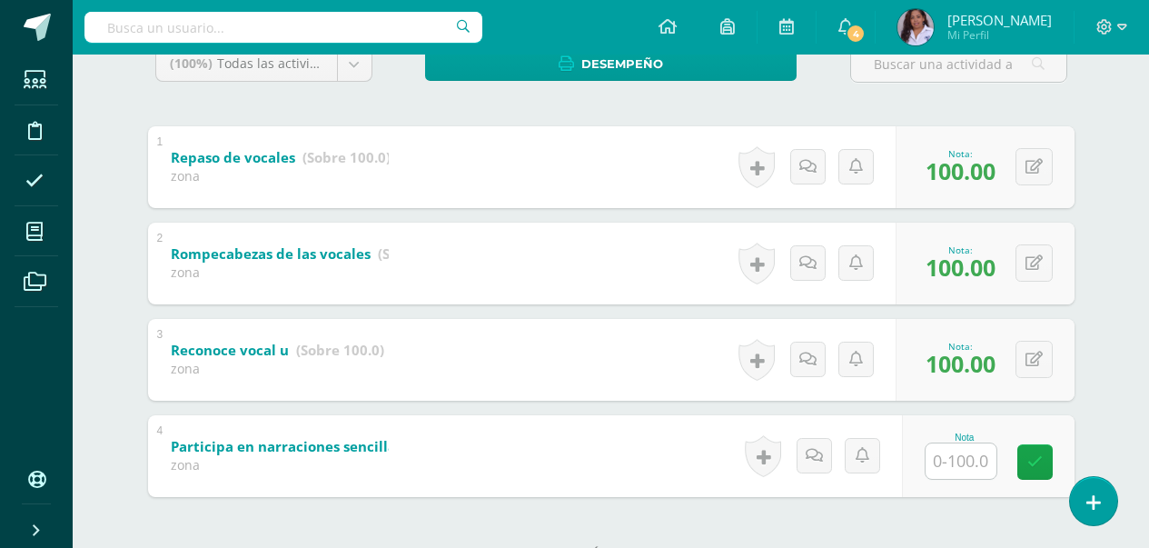
click at [971, 469] on input "text" at bounding box center [961, 460] width 71 height 35
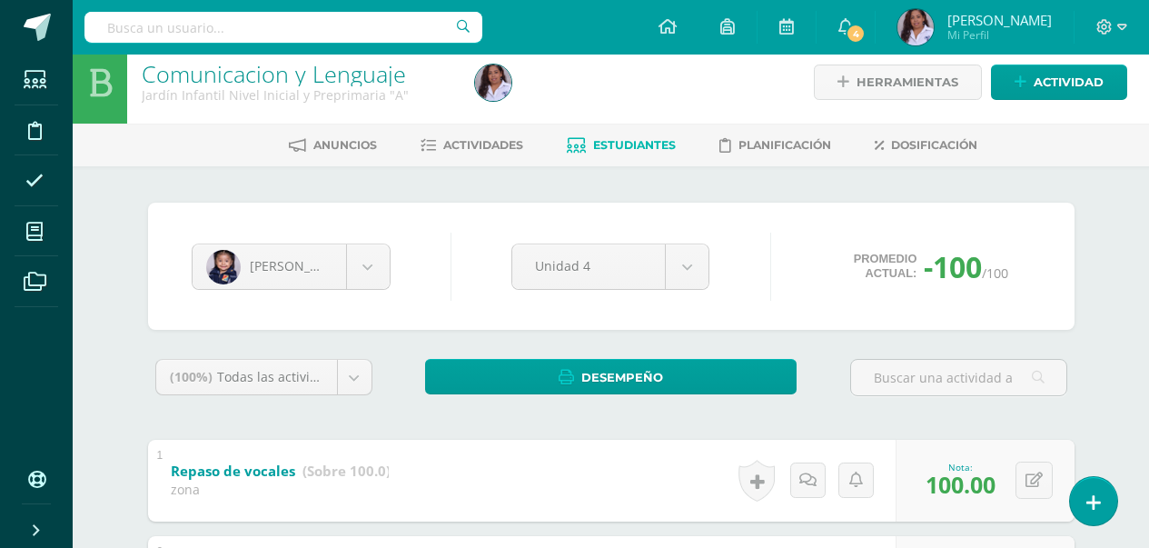
scroll to position [0, 0]
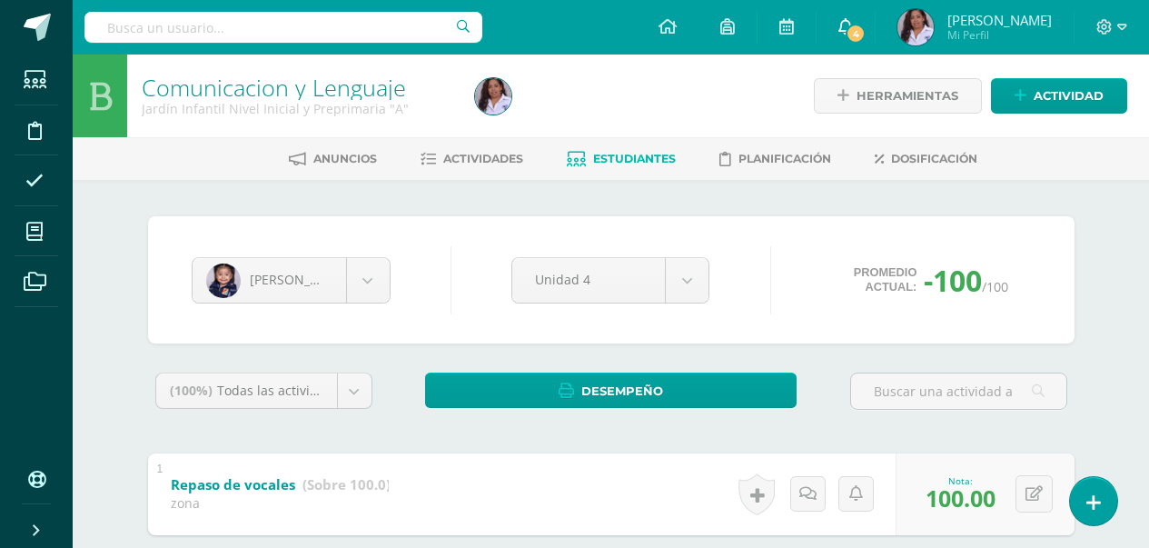
type input "100"
click at [851, 36] on span at bounding box center [846, 27] width 15 height 20
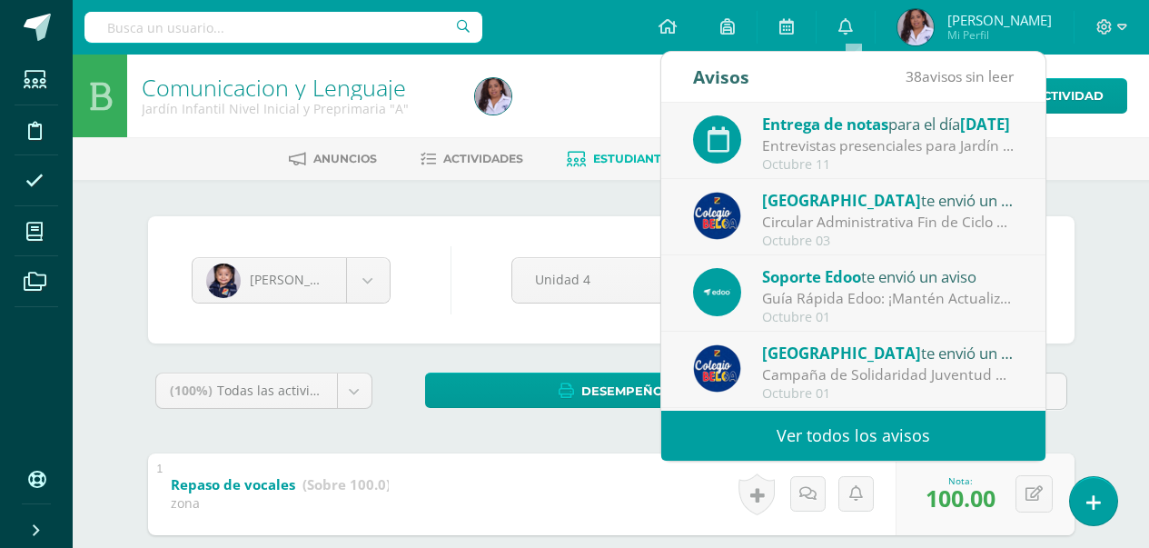
click at [867, 147] on div "Entrevistas presenciales para Jardín Infantil, Maternal, Prepárvulos, Párvulos." at bounding box center [888, 145] width 253 height 21
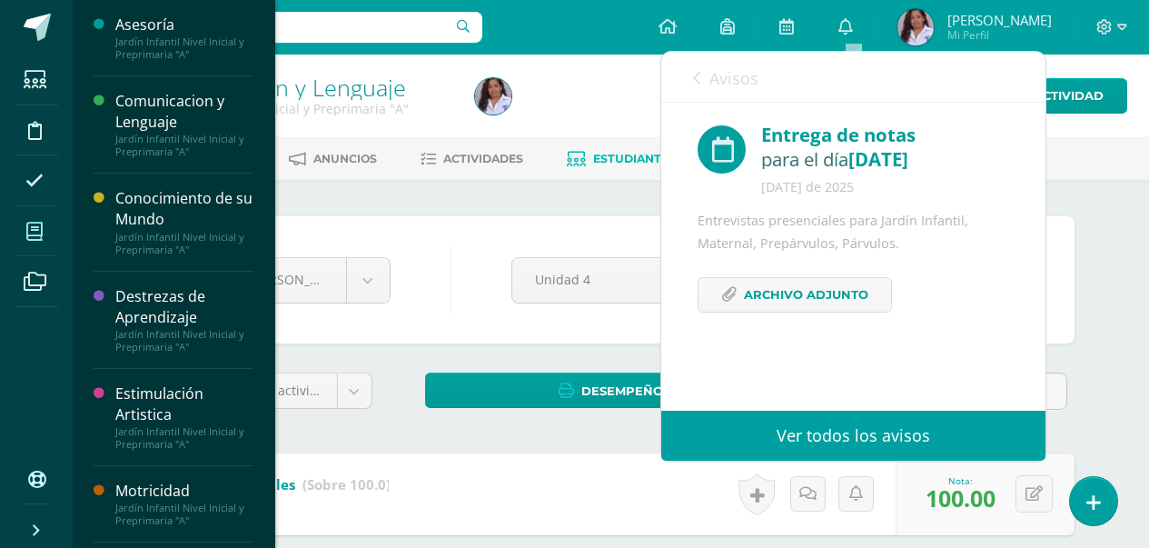
click at [54, 233] on span at bounding box center [35, 231] width 41 height 41
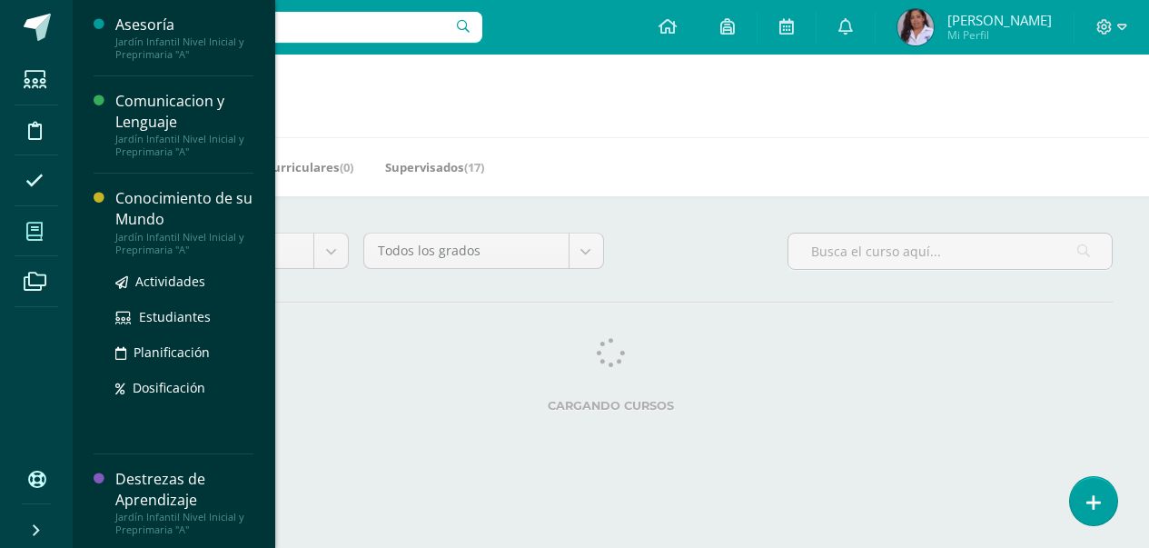
click at [140, 212] on div "Conocimiento de su Mundo" at bounding box center [184, 209] width 138 height 42
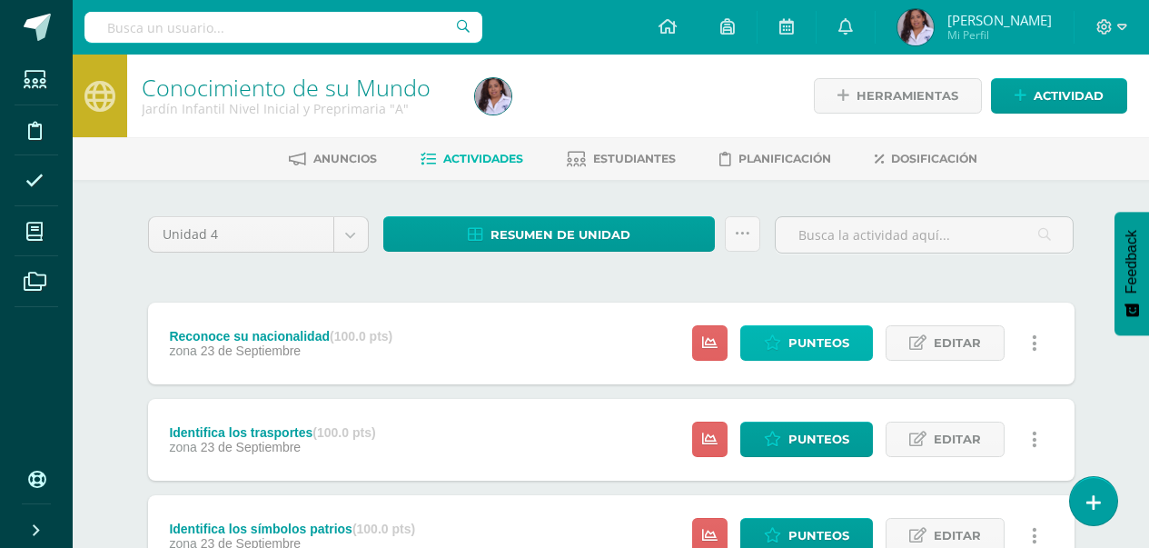
click at [809, 352] on span "Punteos" at bounding box center [819, 343] width 61 height 34
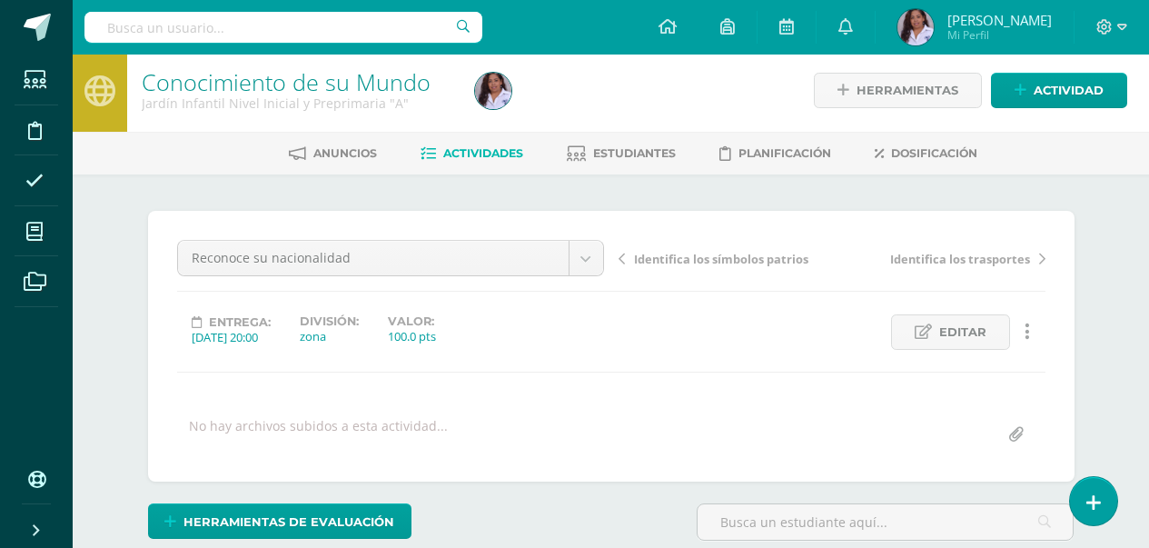
scroll to position [6, 0]
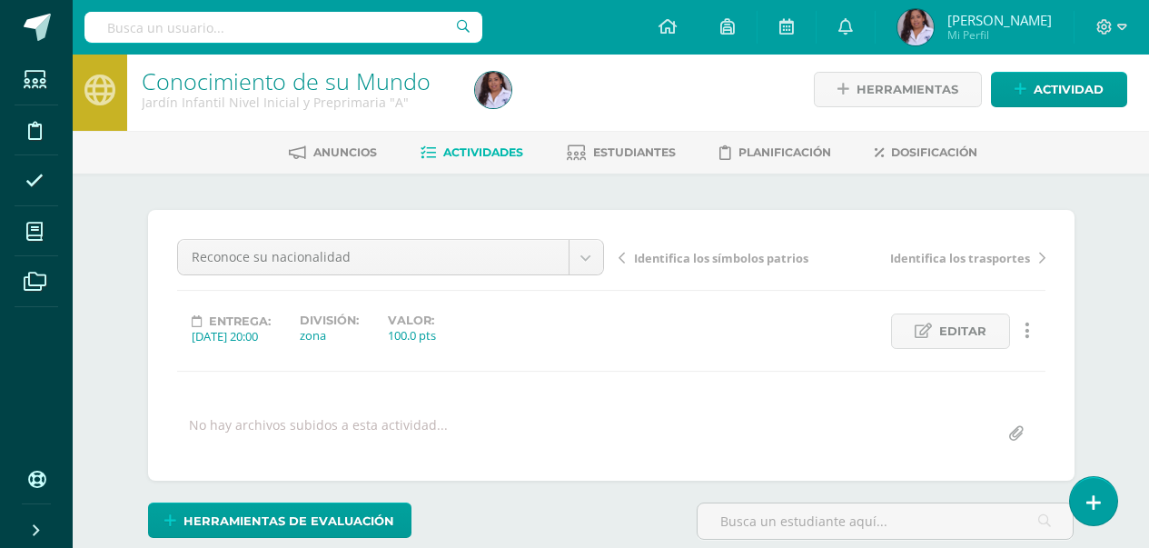
click at [619, 173] on div "Anuncios Actividades Estudiantes Planificación Dosificación" at bounding box center [633, 152] width 1120 height 43
click at [627, 148] on span "Estudiantes" at bounding box center [634, 152] width 83 height 14
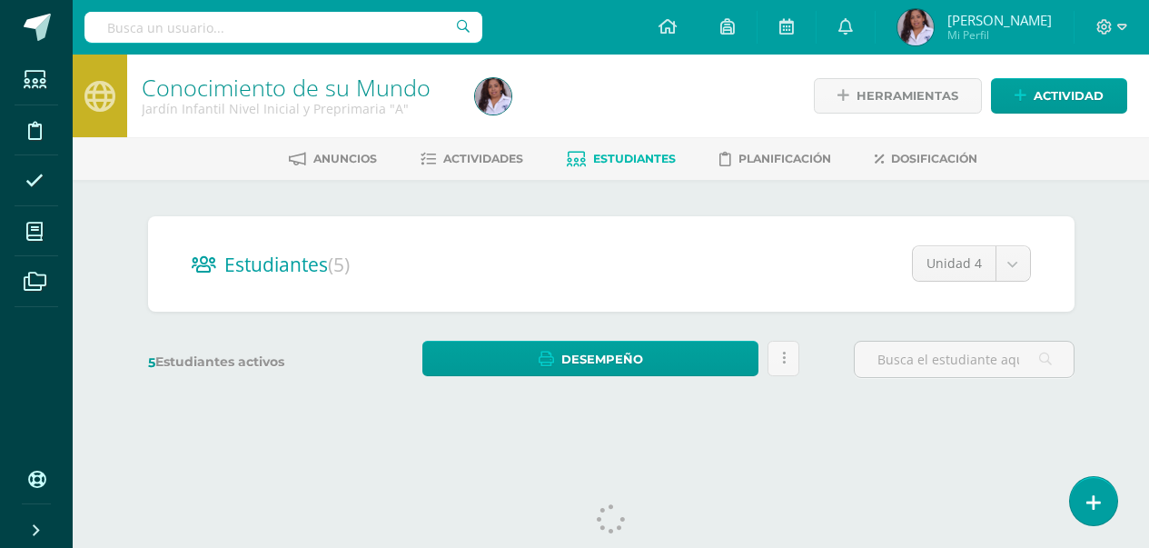
click at [627, 147] on link "Estudiantes" at bounding box center [621, 158] width 109 height 29
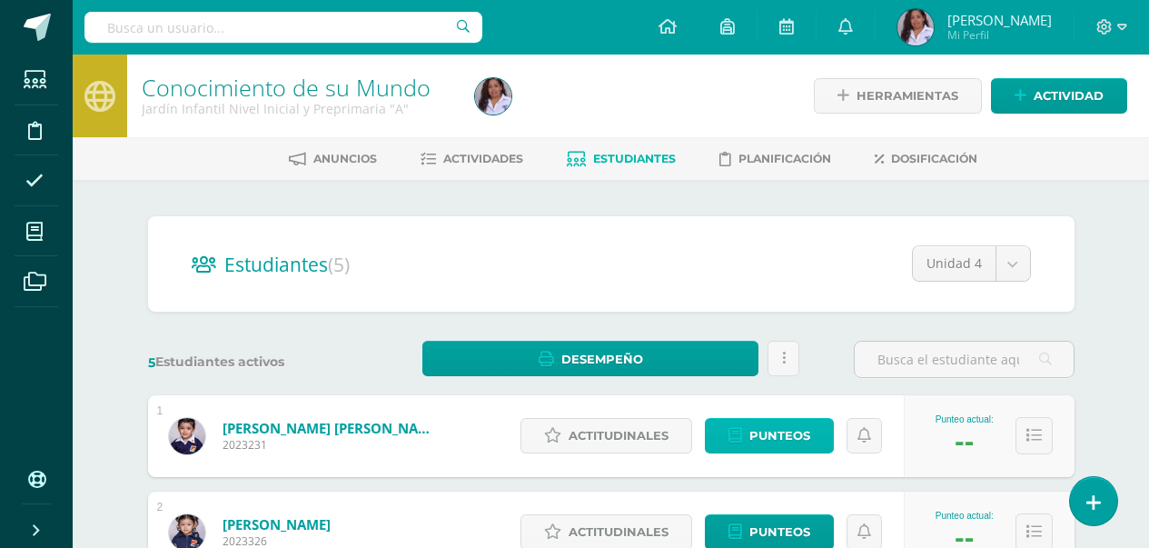
click at [766, 435] on span "Punteos" at bounding box center [780, 436] width 61 height 34
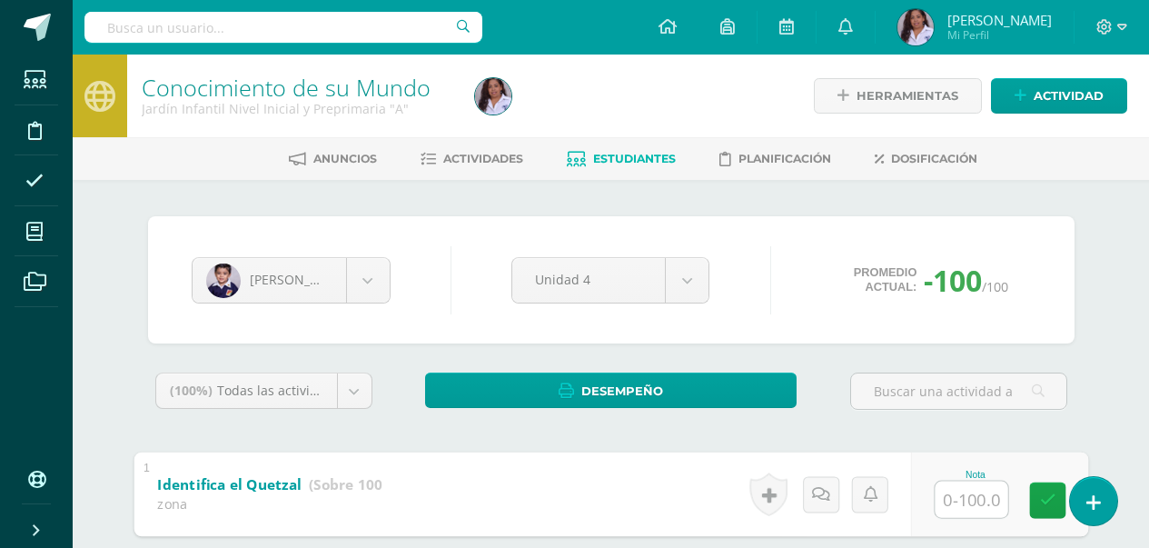
click at [959, 508] on input "text" at bounding box center [971, 499] width 73 height 36
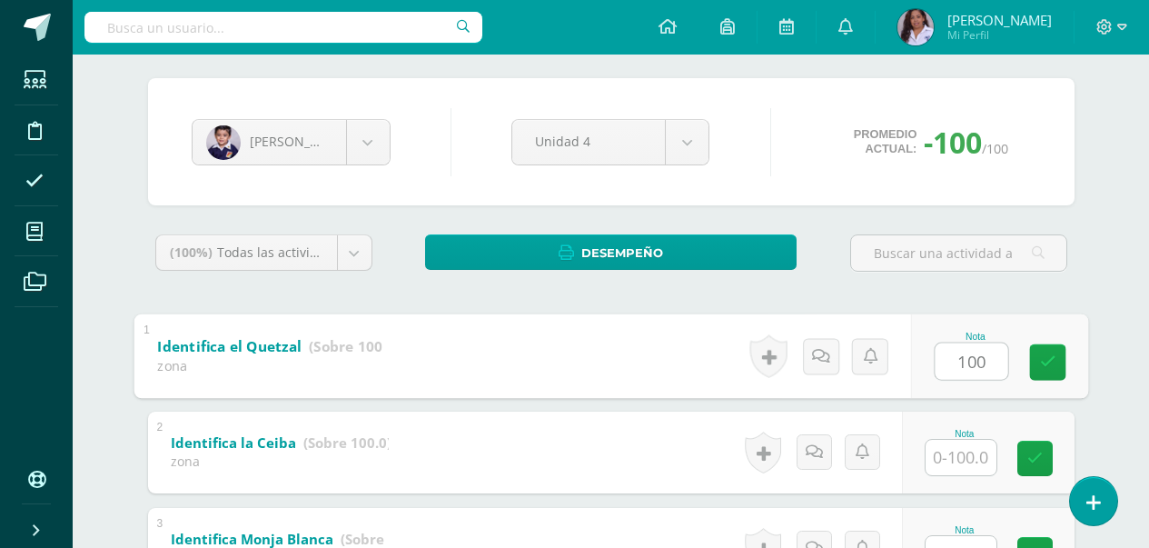
scroll to position [182, 0]
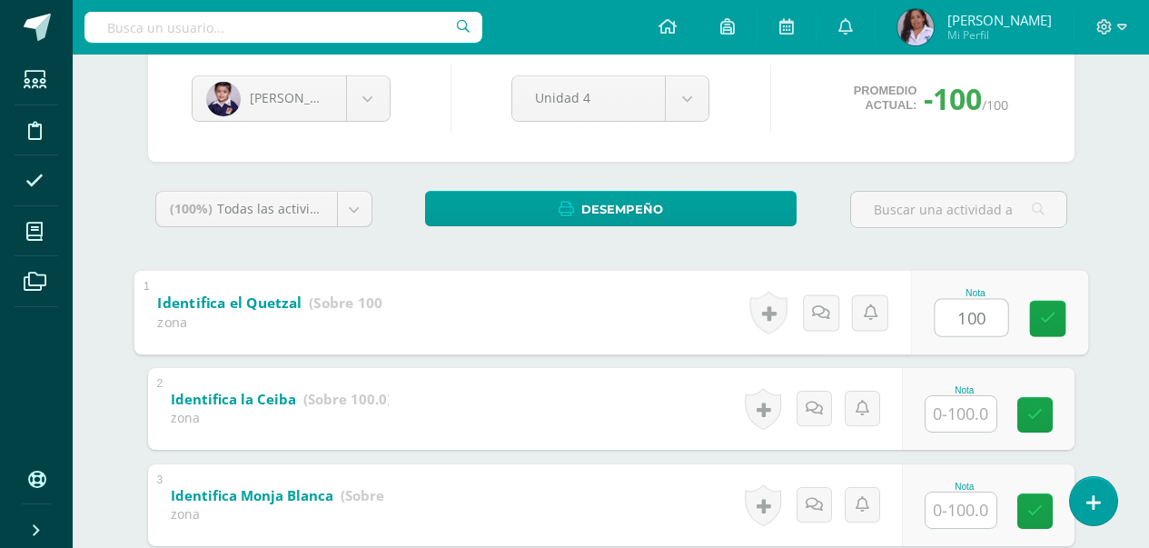
type input "100"
click at [960, 420] on input "text" at bounding box center [961, 413] width 71 height 35
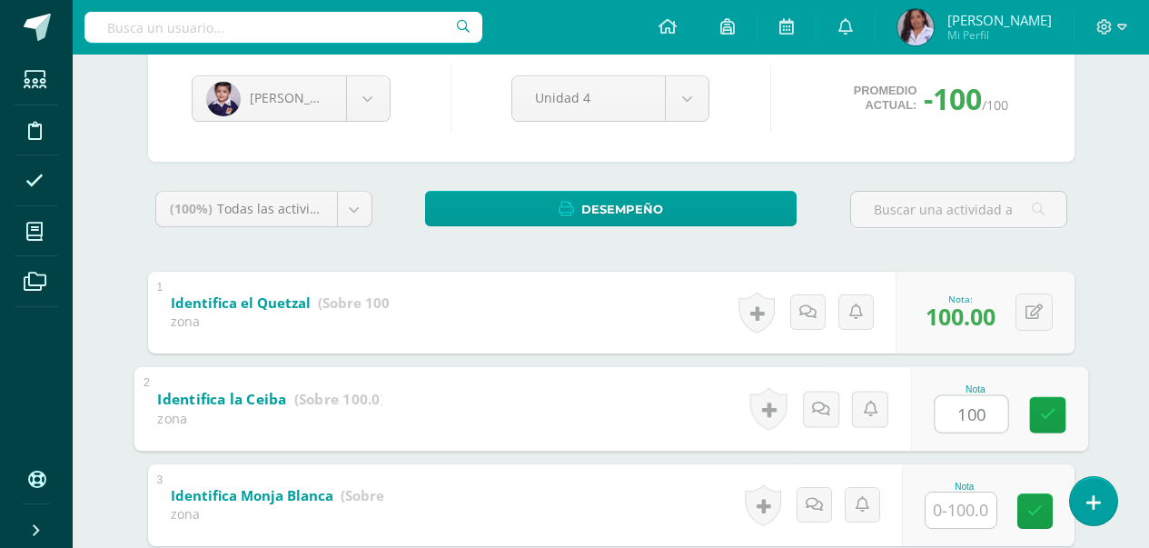
type input "100"
click at [968, 504] on input "text" at bounding box center [961, 509] width 71 height 35
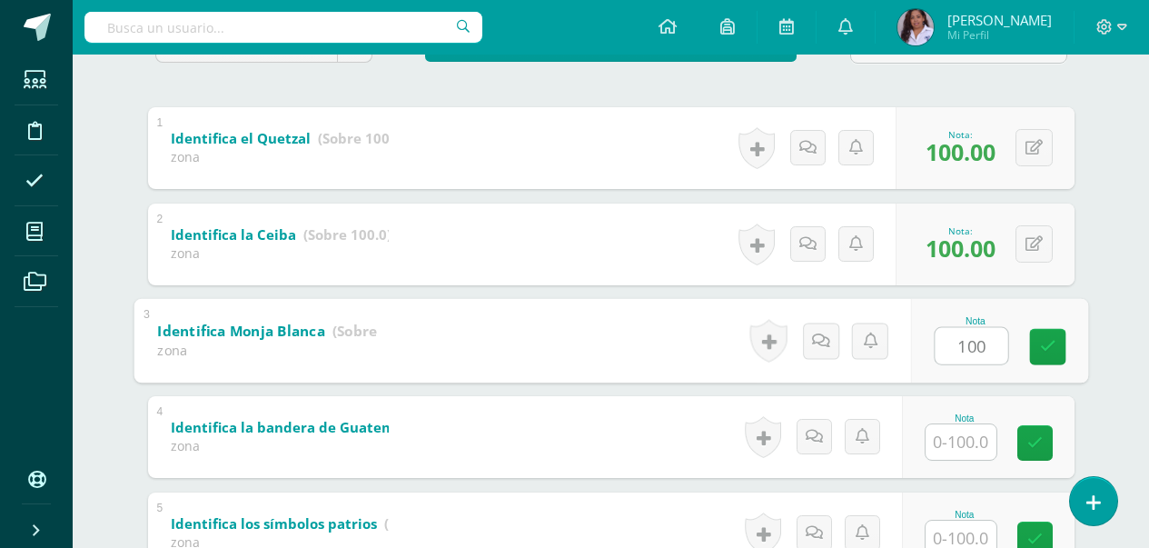
scroll to position [363, 0]
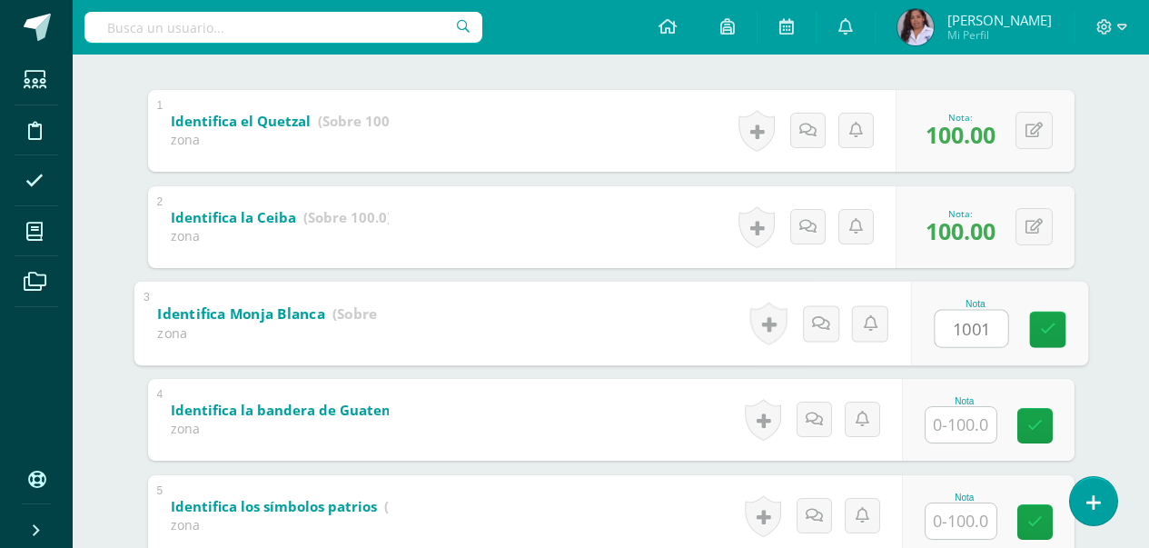
click at [965, 427] on input "text" at bounding box center [961, 424] width 71 height 35
type input "100"
click at [973, 433] on input "text" at bounding box center [961, 424] width 71 height 35
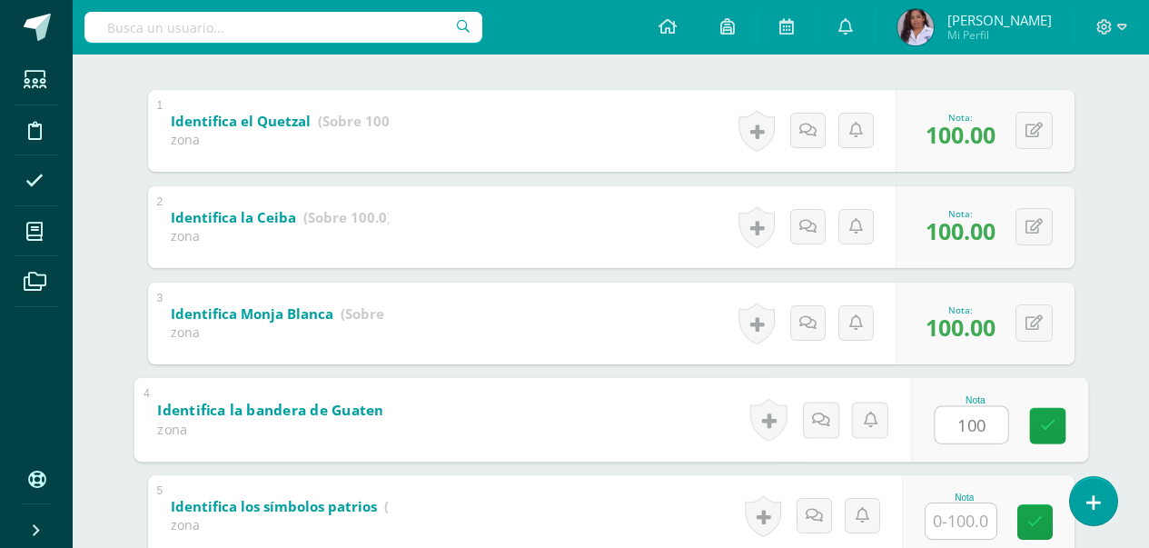
type input "100"
click at [972, 529] on input "text" at bounding box center [961, 520] width 71 height 35
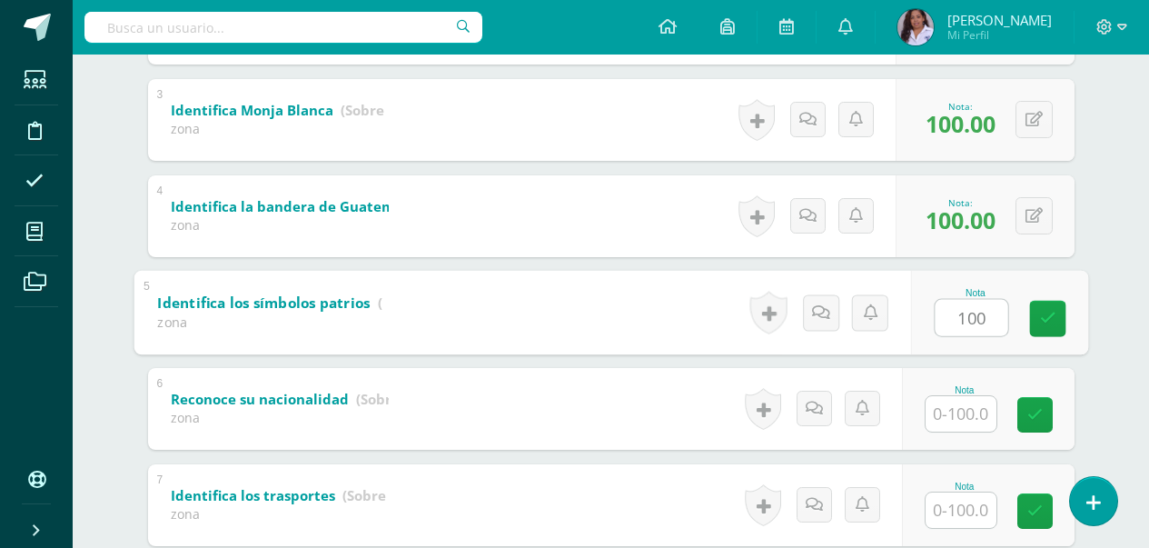
scroll to position [618, 0]
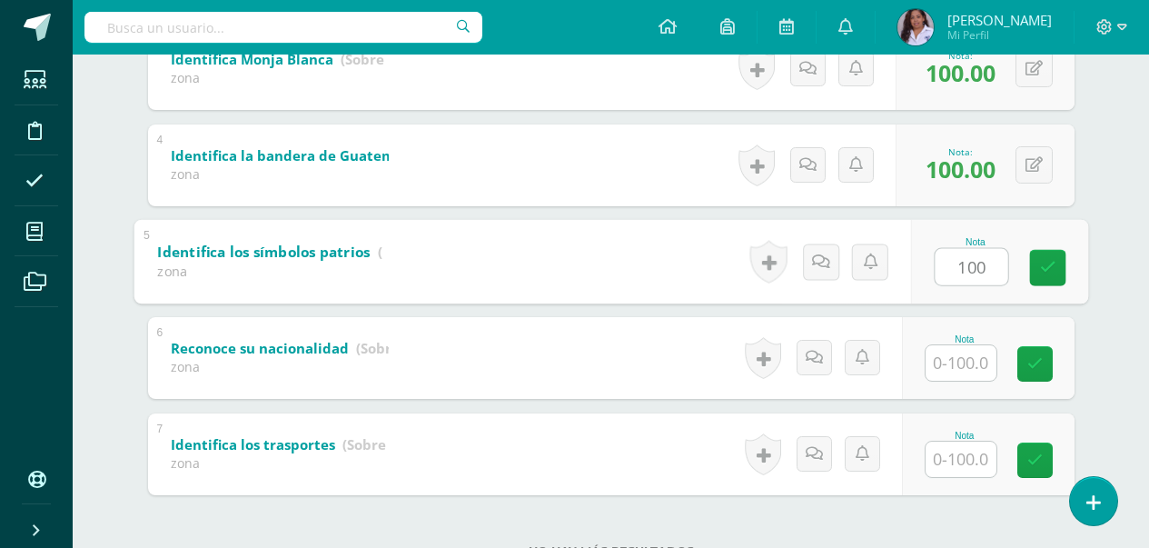
type input "100"
click at [967, 364] on input "text" at bounding box center [961, 362] width 71 height 35
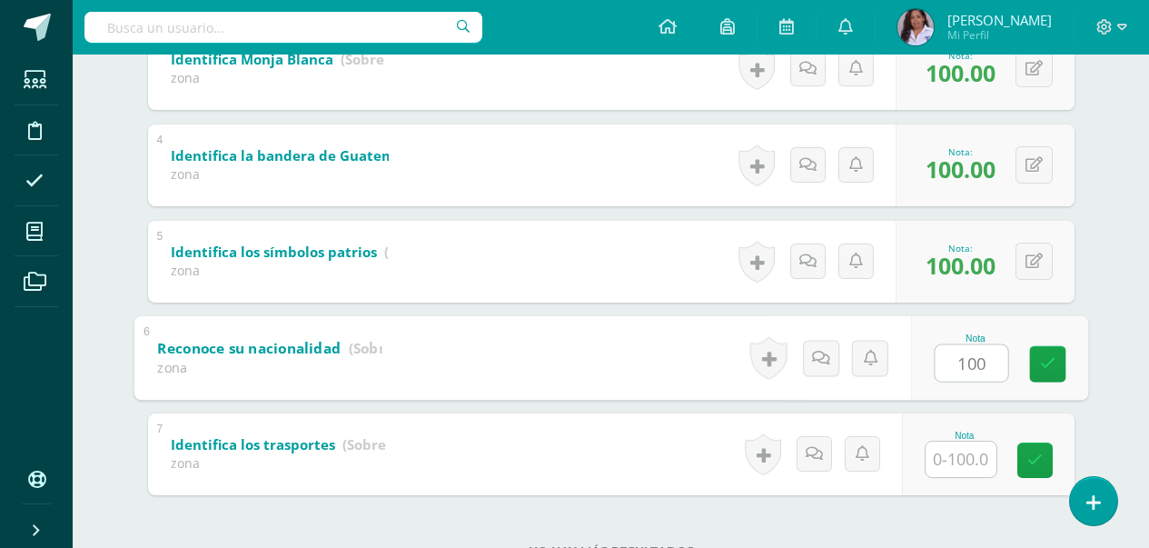
type input "100"
click at [972, 461] on input "text" at bounding box center [961, 459] width 71 height 35
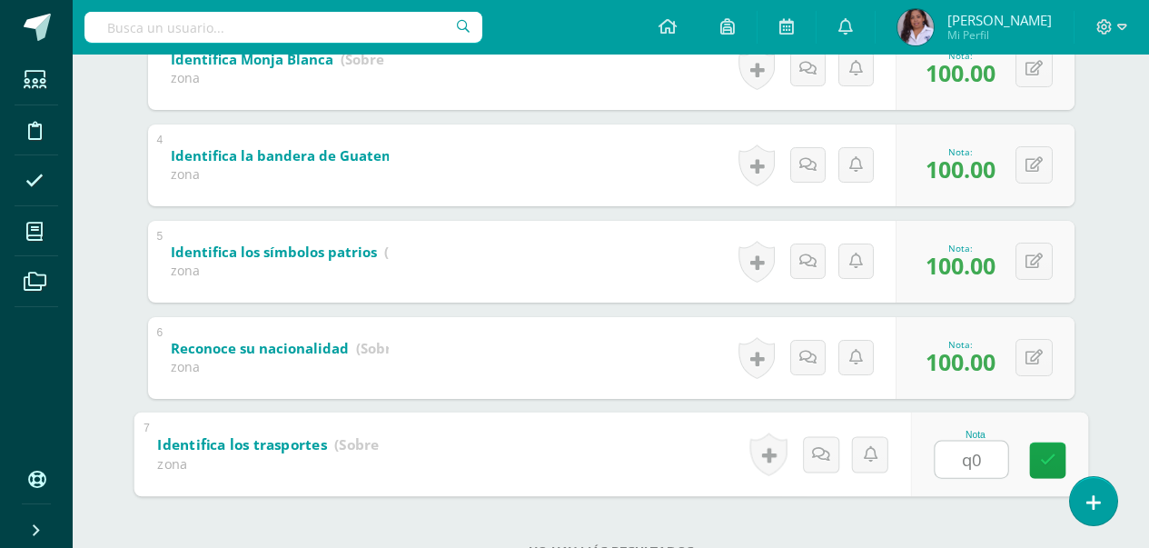
type input "q"
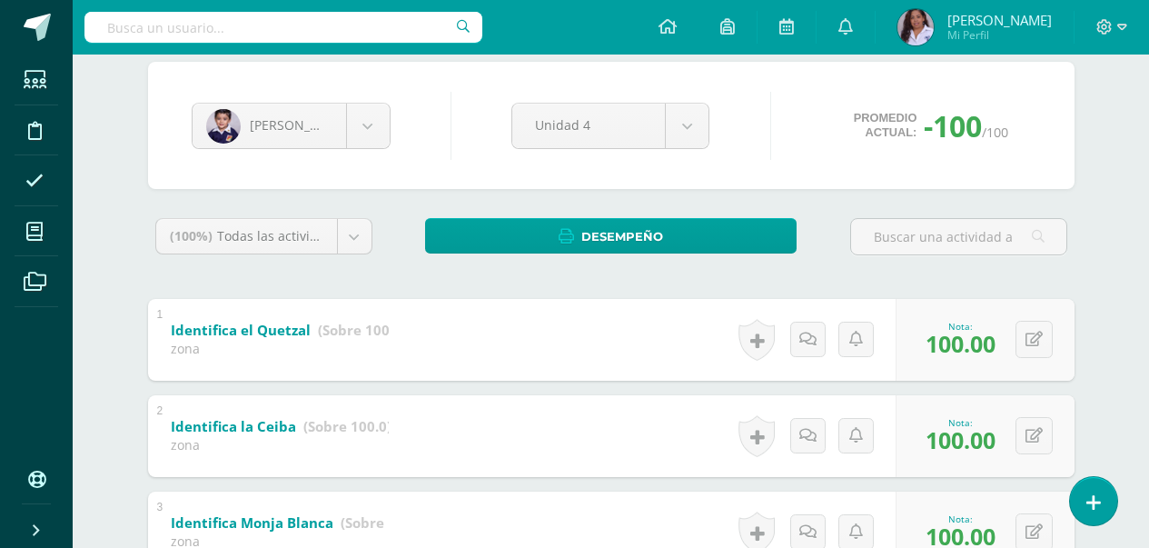
scroll to position [0, 0]
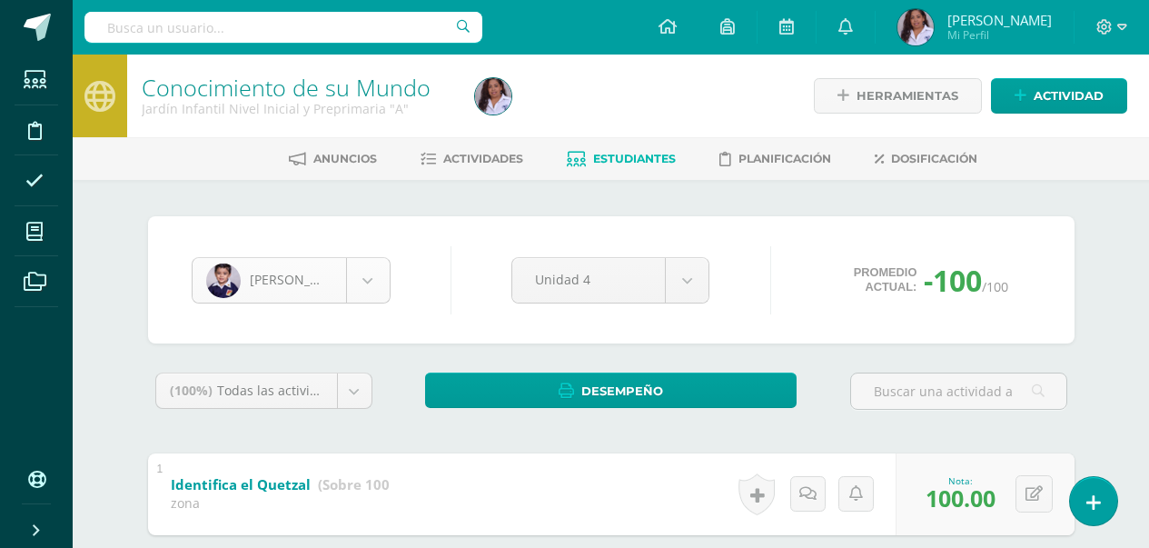
type input "100"
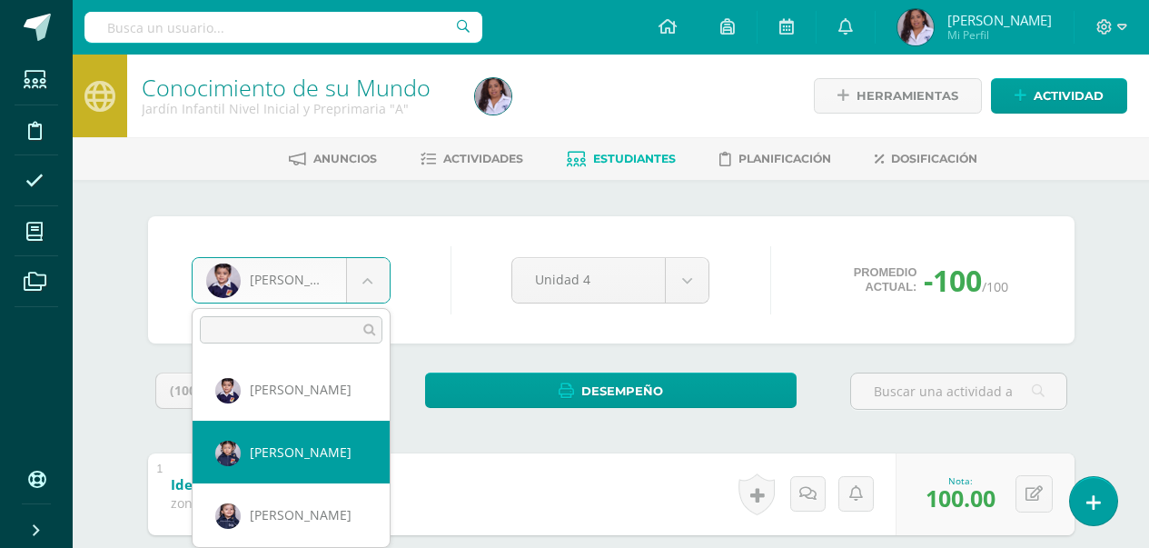
select select "2945"
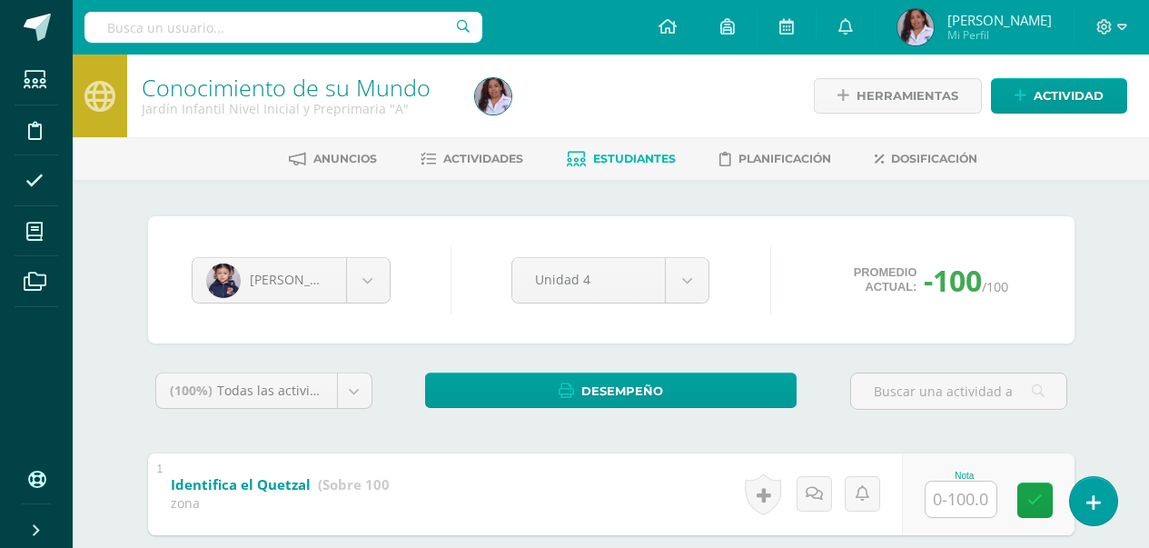
click at [960, 499] on input "text" at bounding box center [961, 499] width 71 height 35
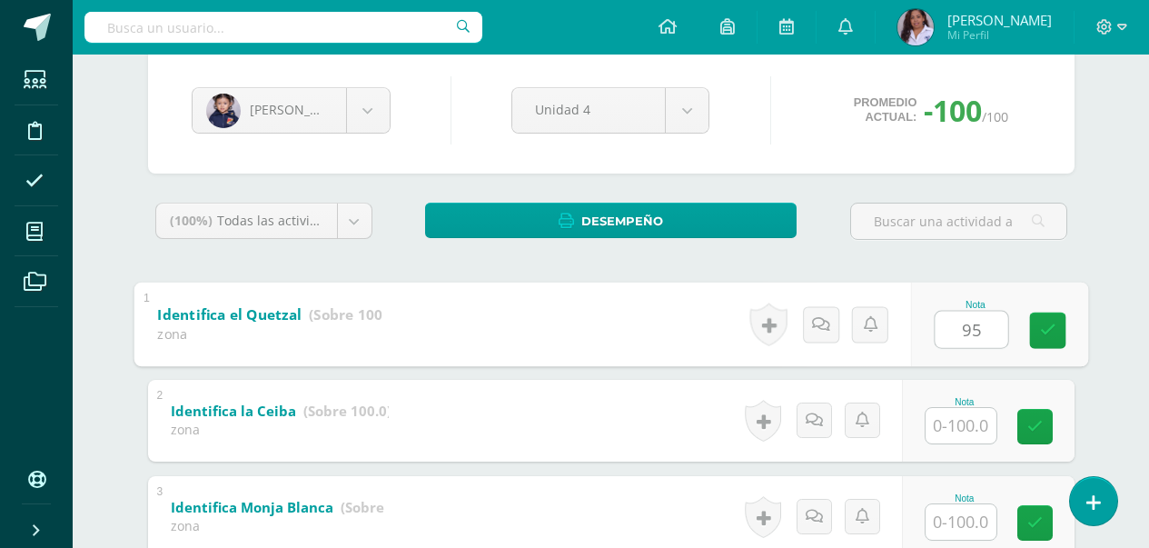
scroll to position [218, 0]
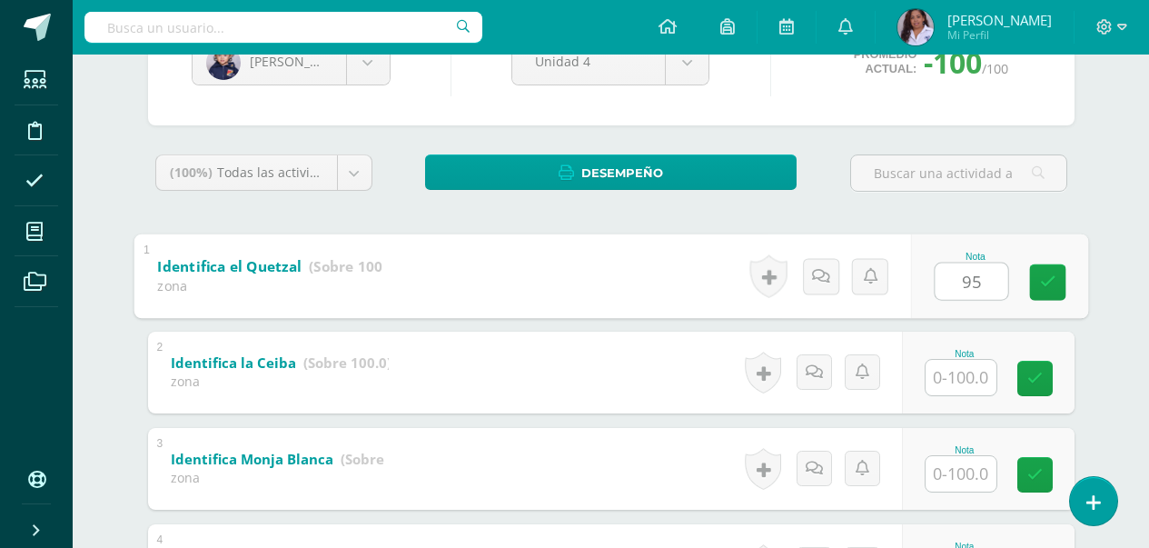
type input "9"
type input "100"
click at [969, 377] on input "text" at bounding box center [961, 377] width 71 height 35
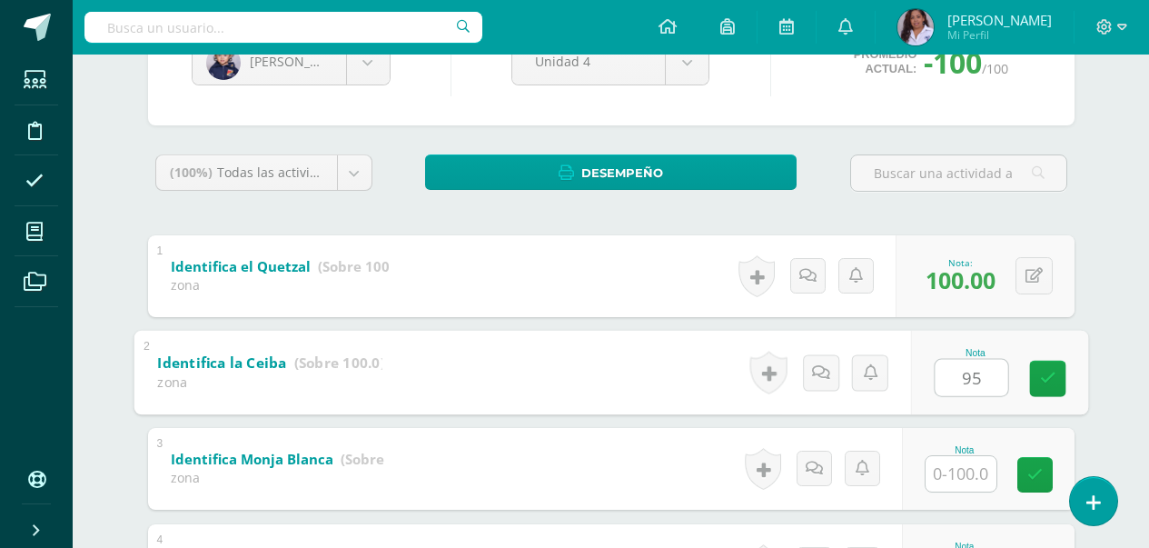
type input "95"
click at [971, 477] on input "text" at bounding box center [961, 473] width 71 height 35
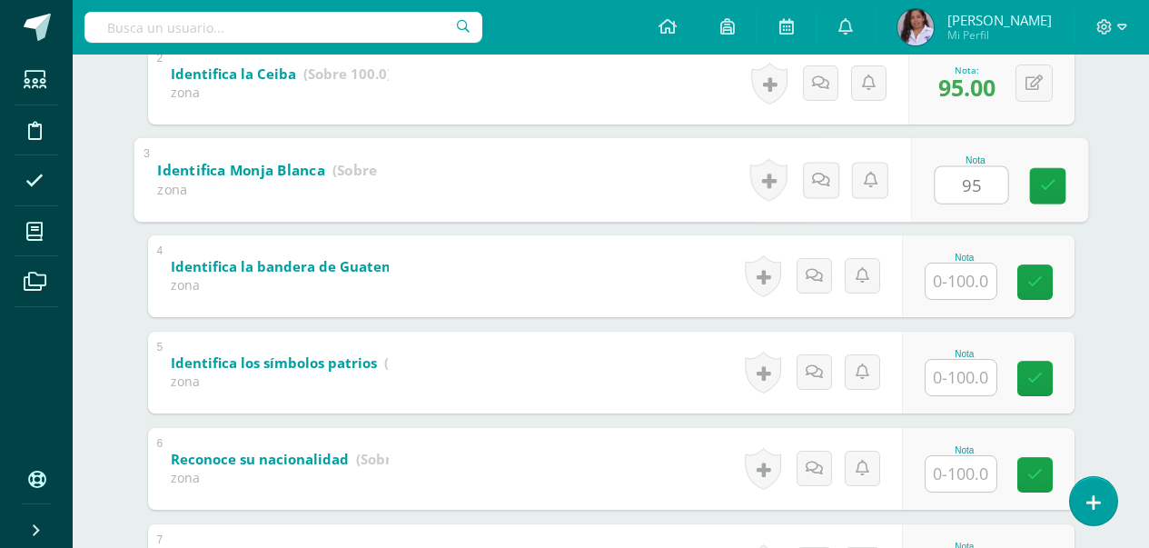
scroll to position [509, 0]
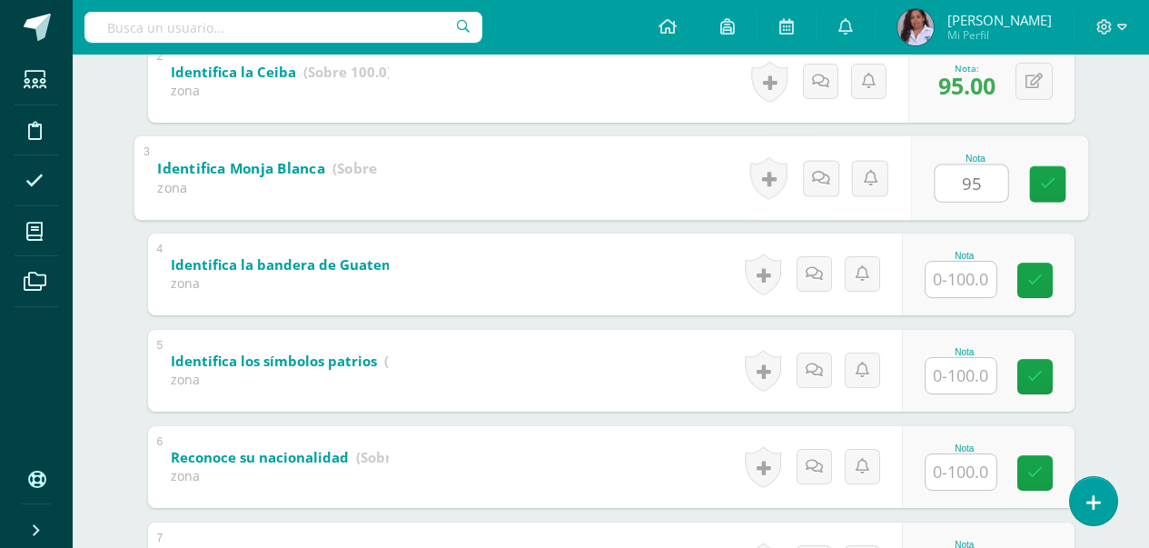
type input "95"
click at [972, 284] on input "text" at bounding box center [961, 279] width 71 height 35
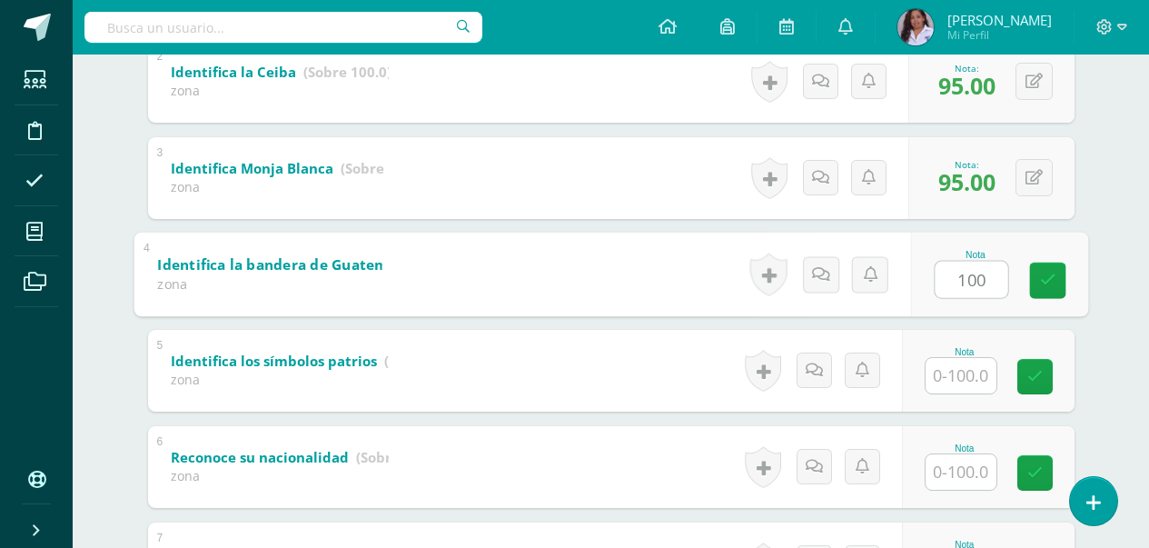
type input "100"
click at [967, 375] on input "text" at bounding box center [961, 375] width 71 height 35
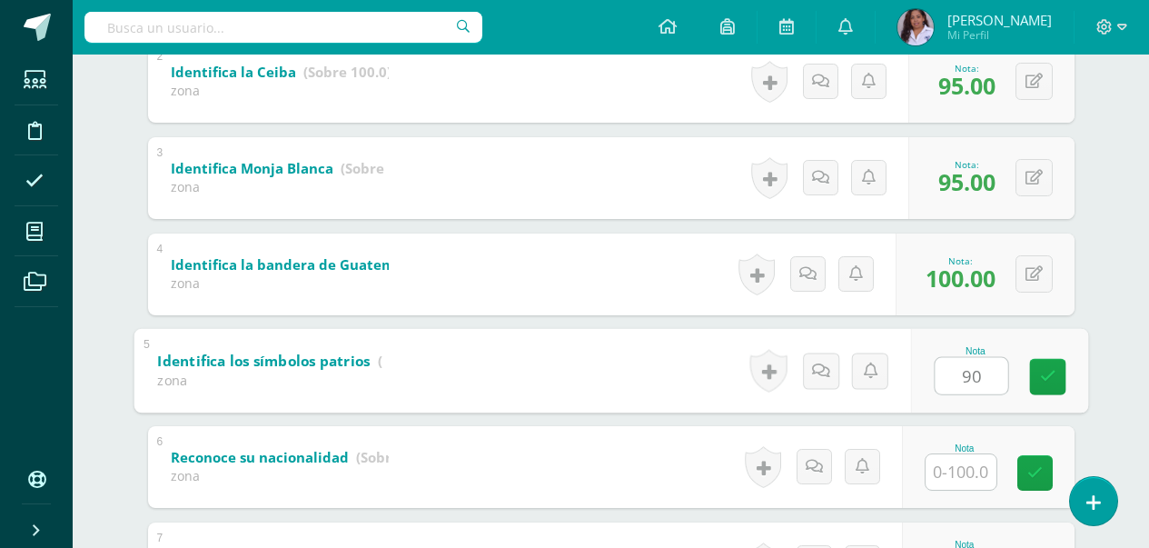
type input "90"
click at [984, 468] on input "text" at bounding box center [961, 471] width 71 height 35
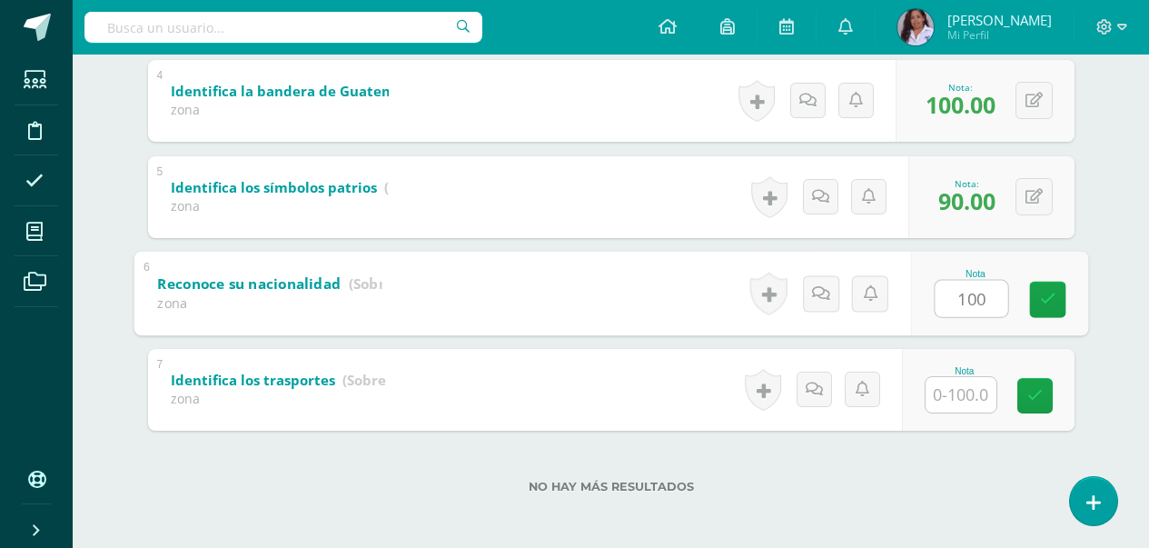
scroll to position [686, 0]
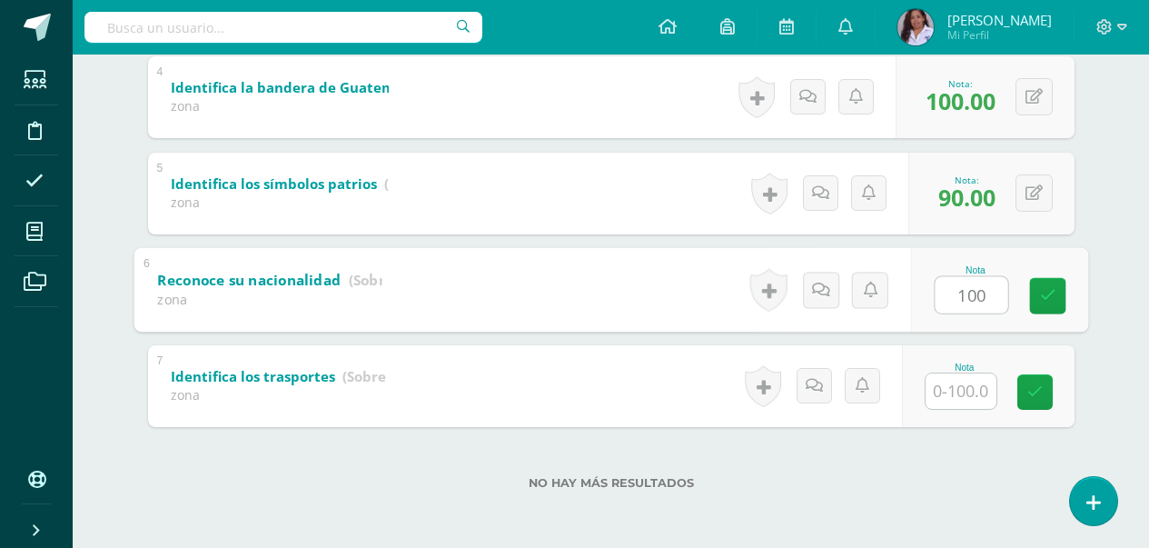
type input "100"
click at [969, 391] on input "text" at bounding box center [961, 390] width 71 height 35
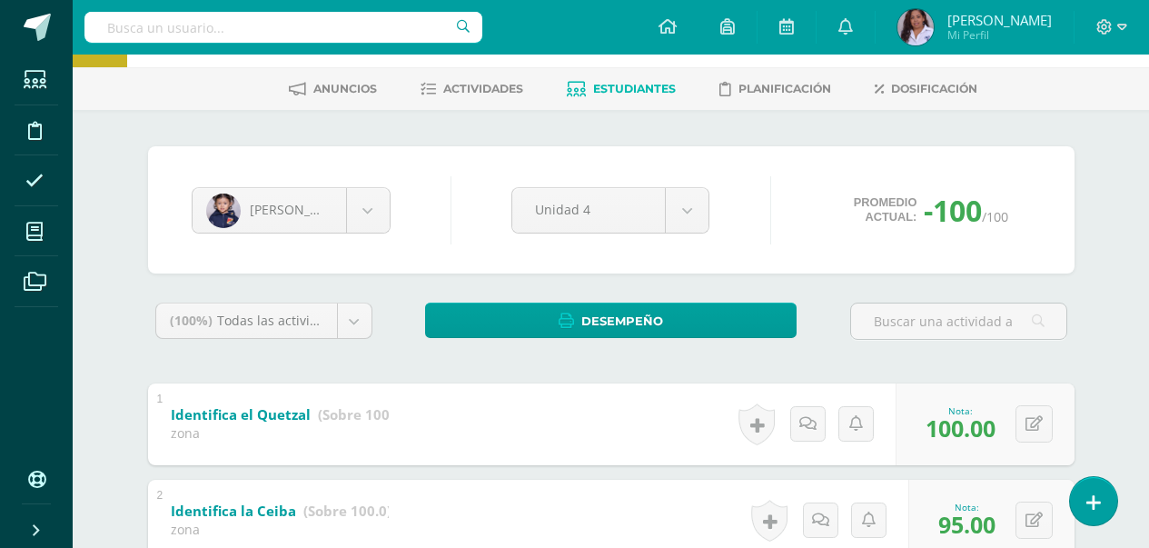
scroll to position [68, 0]
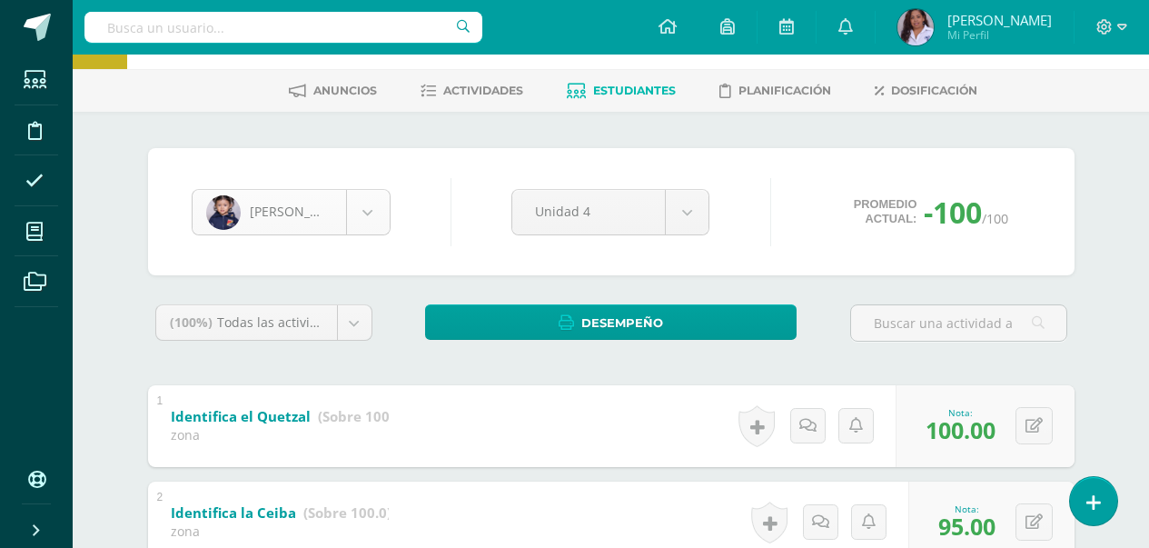
type input "100"
click at [371, 208] on body "Estudiantes Disciplina Asistencia Mis cursos Archivos Soporte Ayuda Reportar un…" at bounding box center [574, 549] width 1149 height 1234
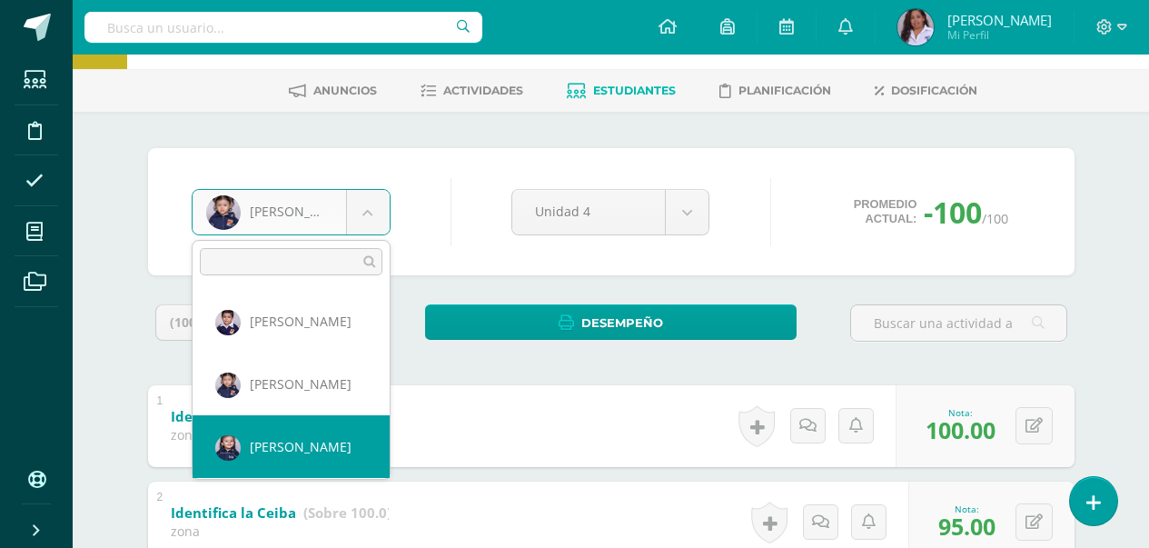
click at [355, 455] on div "Identifica el Quetzal (Sobre 100.0) zona" at bounding box center [279, 423] width 263 height 76
select select "3131"
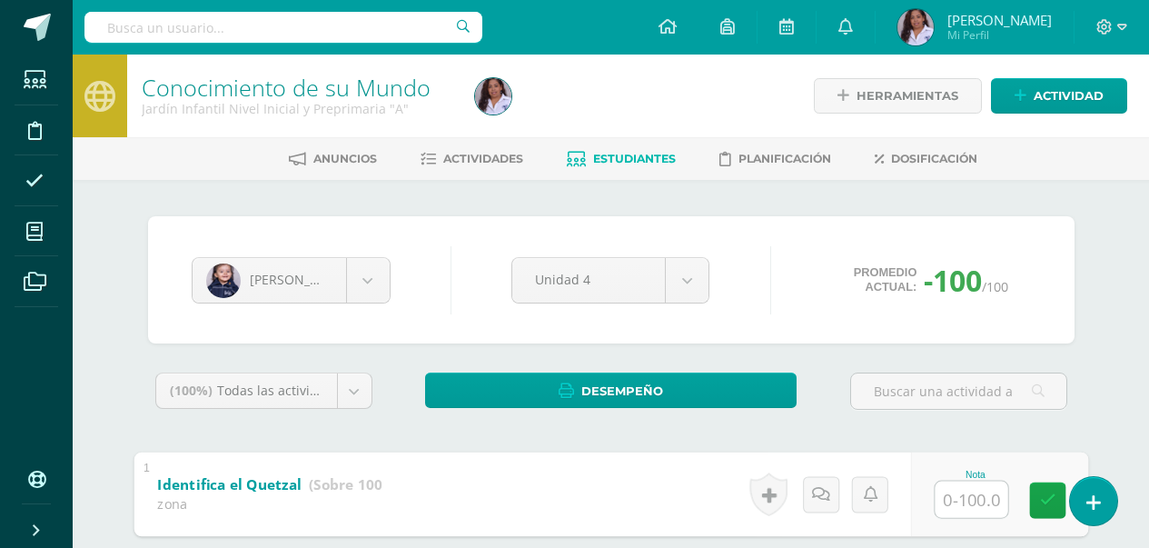
click at [955, 496] on input "text" at bounding box center [971, 499] width 73 height 36
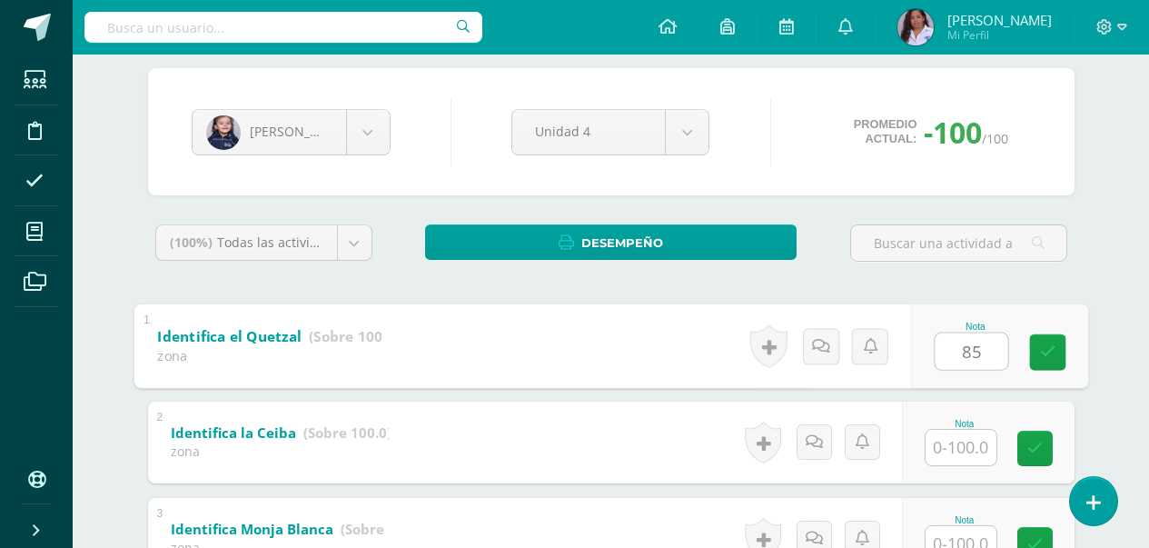
scroll to position [218, 0]
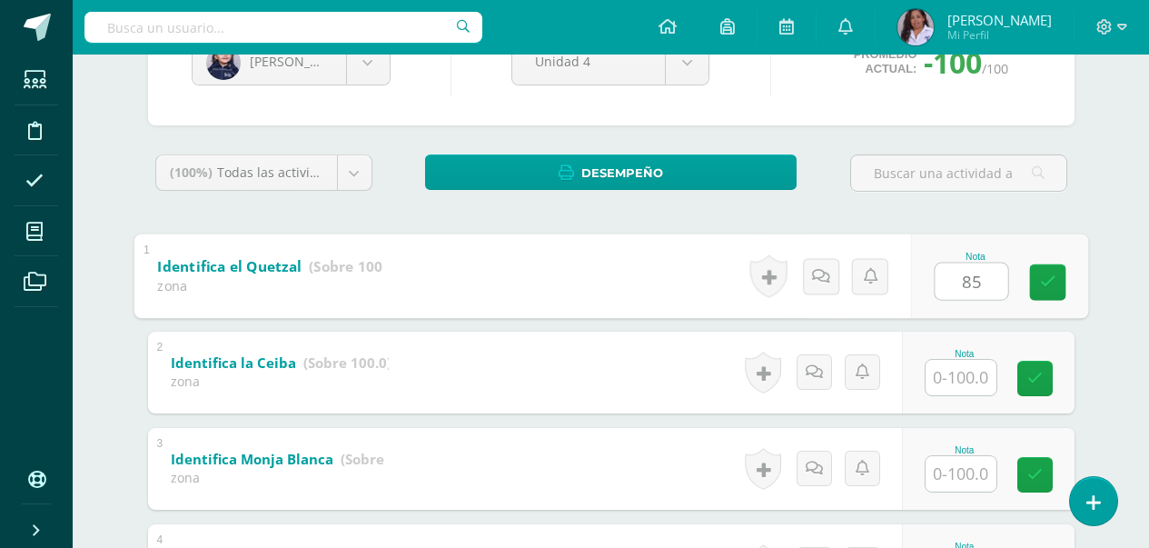
type input "85"
click at [980, 385] on input "text" at bounding box center [961, 377] width 71 height 35
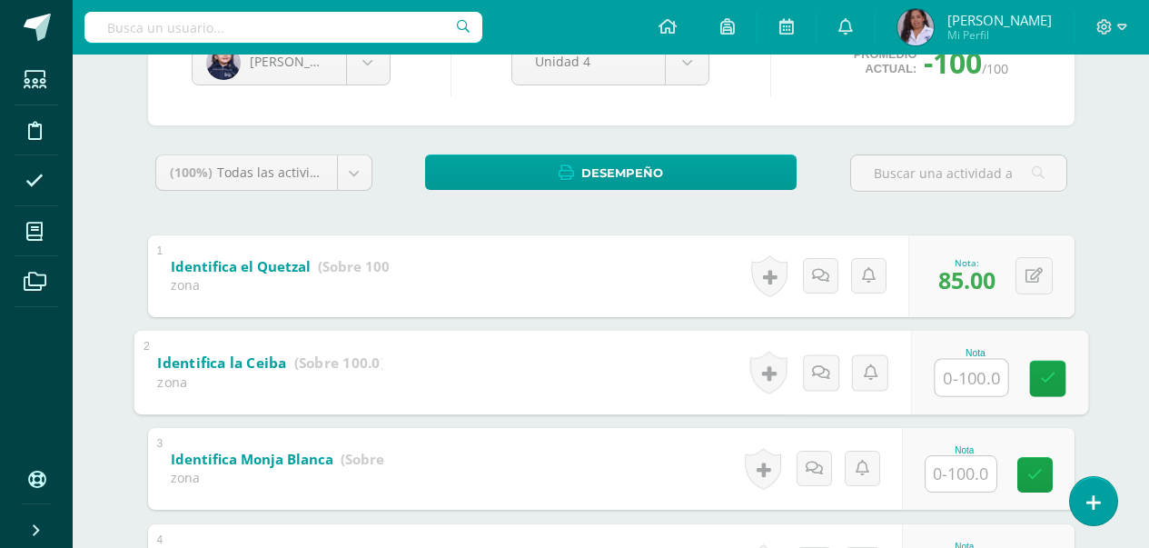
click at [980, 385] on input "text" at bounding box center [971, 377] width 73 height 36
type input "80"
click at [964, 476] on input "text" at bounding box center [961, 473] width 71 height 35
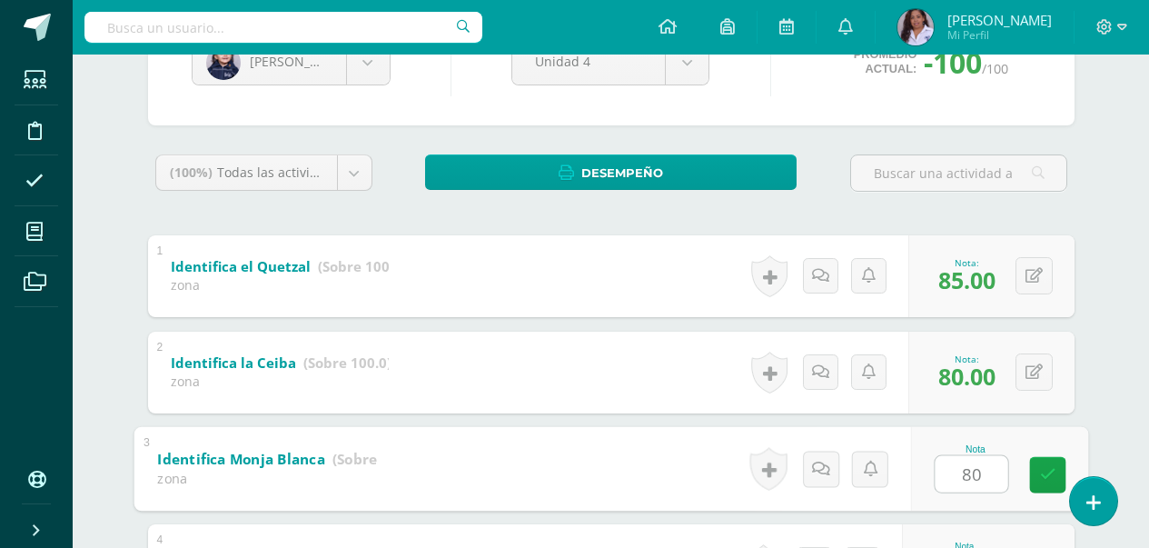
scroll to position [436, 0]
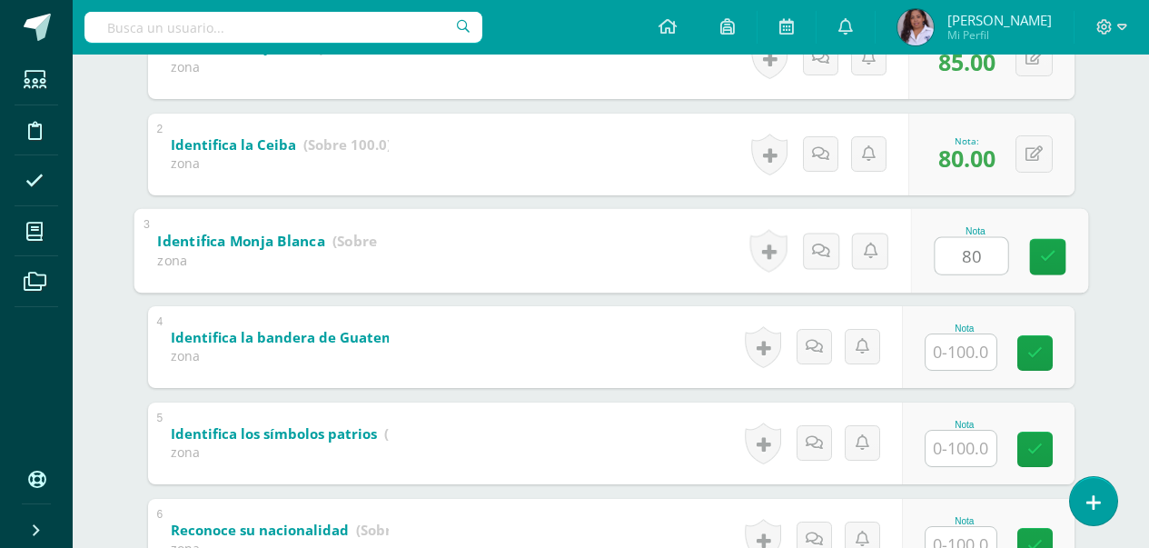
type input "80"
click at [963, 353] on input "text" at bounding box center [961, 351] width 71 height 35
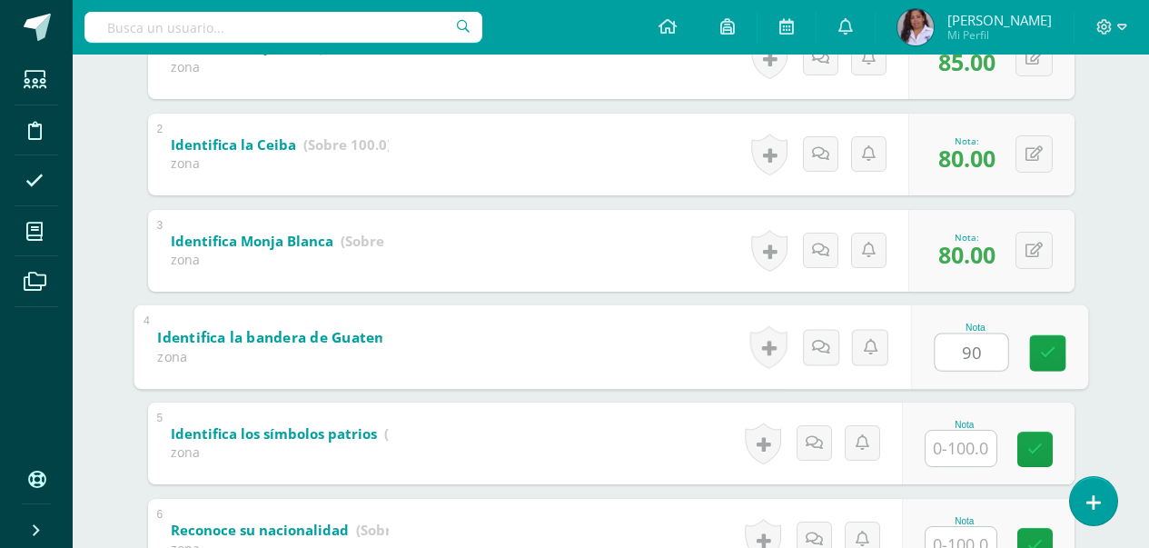
type input "90"
click at [981, 449] on input "text" at bounding box center [961, 448] width 71 height 35
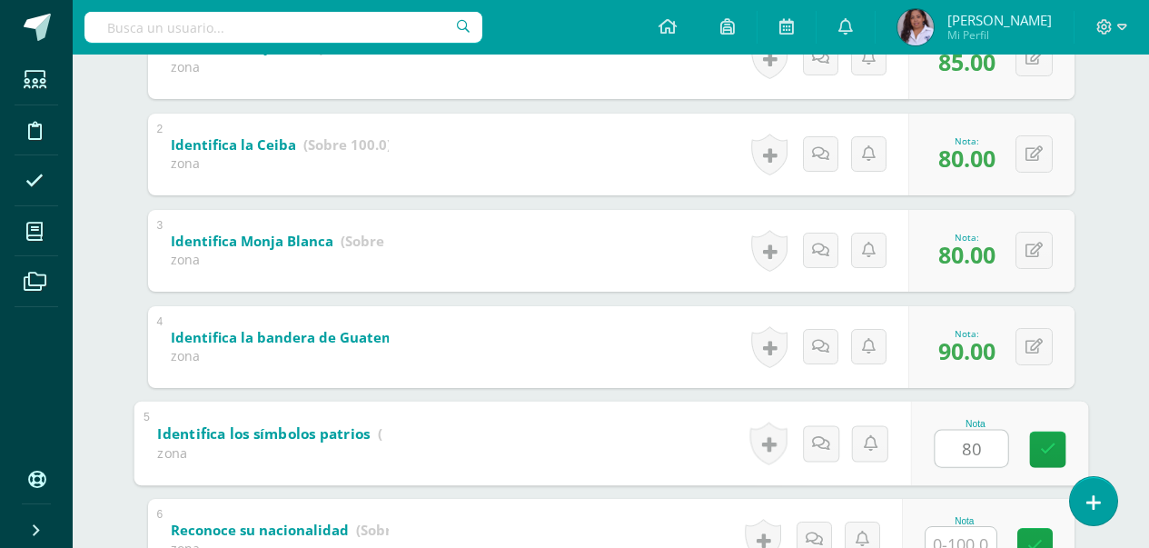
type input "80"
click at [968, 532] on input "text" at bounding box center [961, 544] width 71 height 35
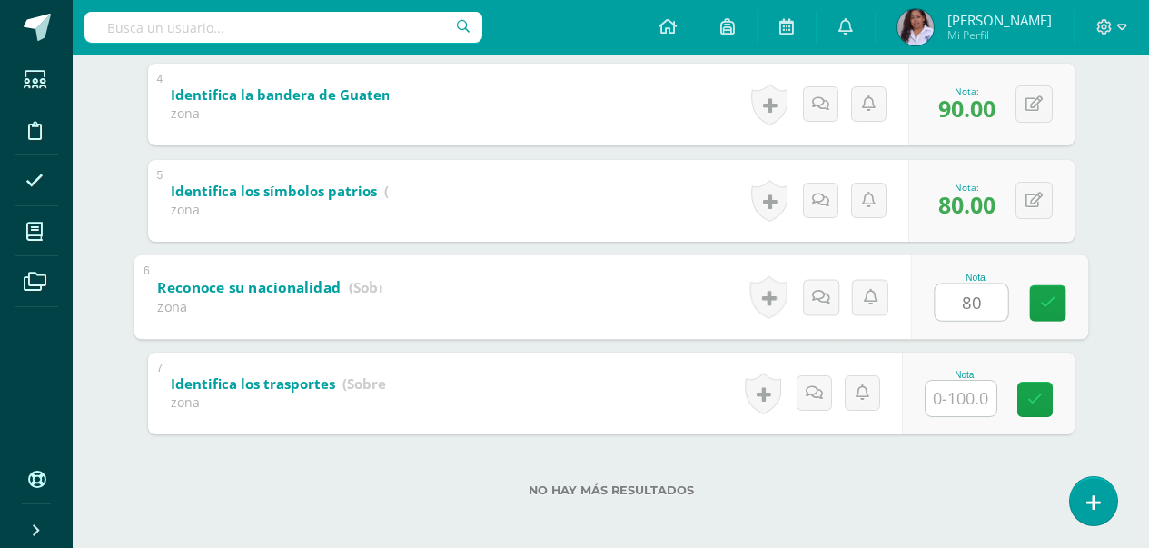
scroll to position [686, 0]
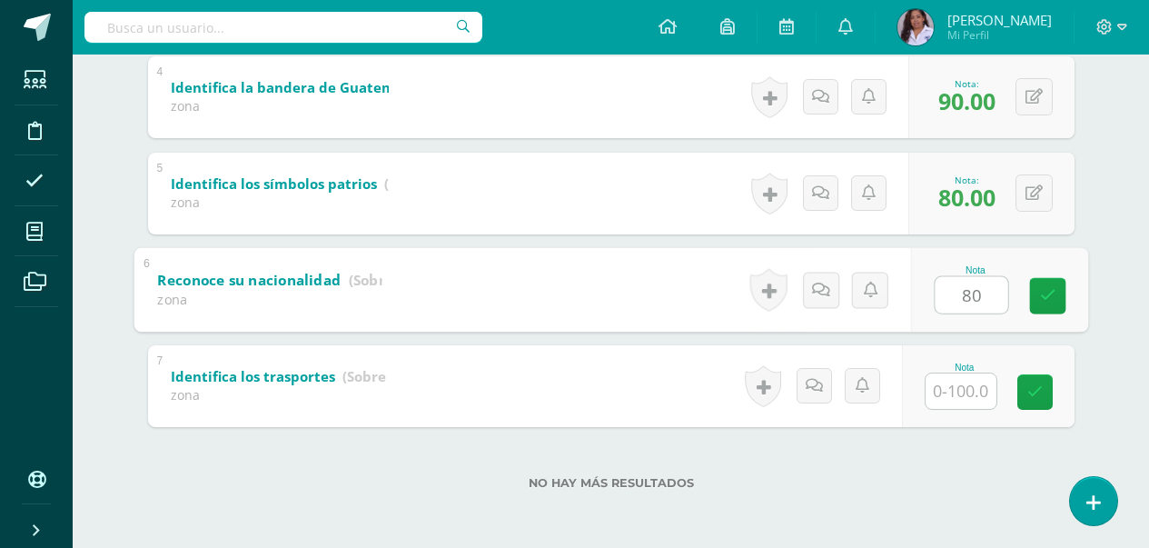
type input "80"
click at [967, 392] on input "text" at bounding box center [961, 390] width 71 height 35
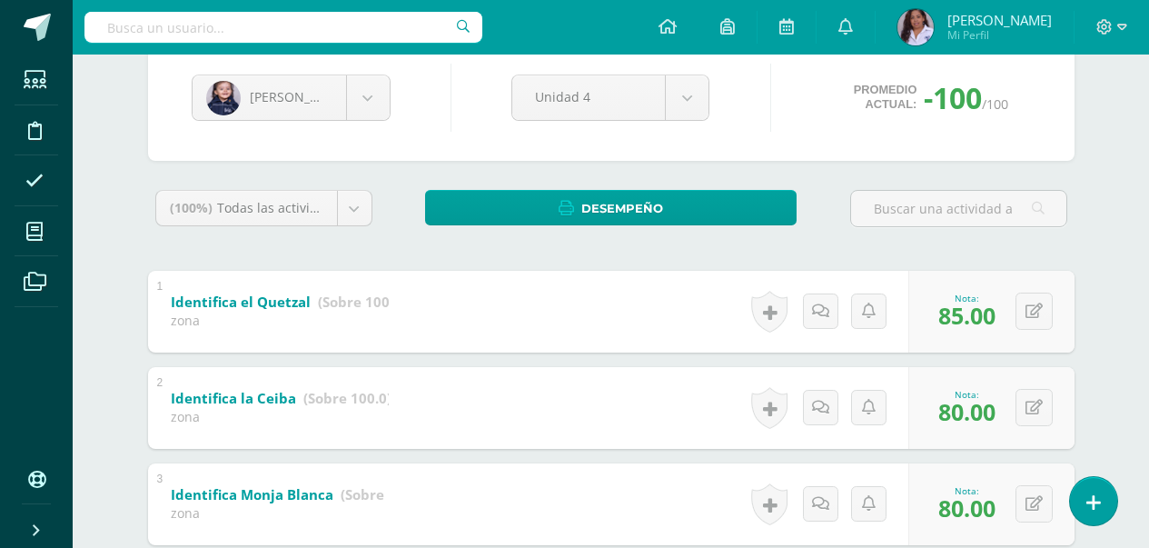
scroll to position [177, 0]
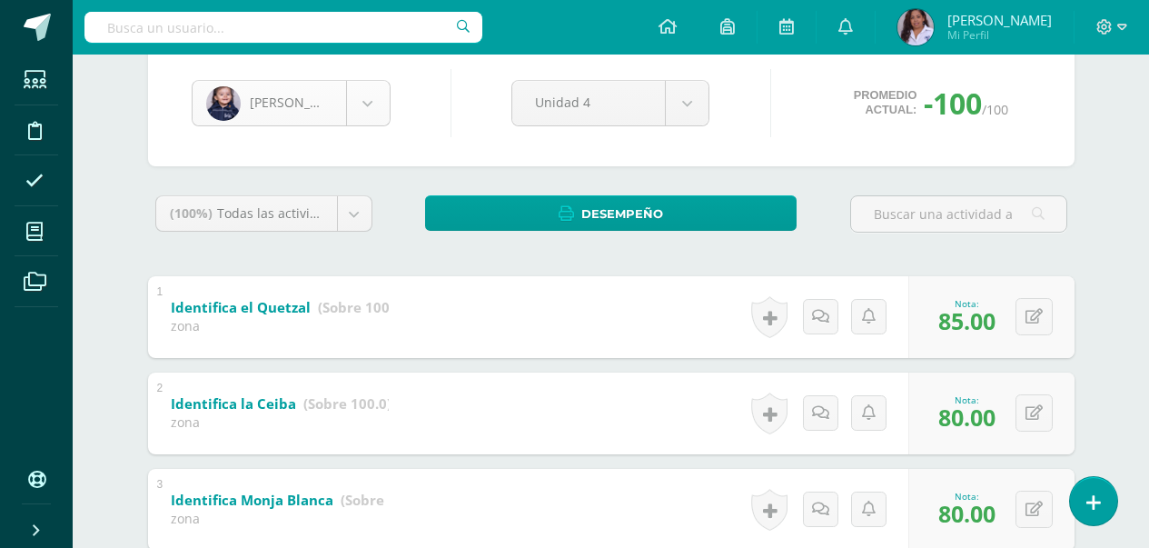
type input "90"
click at [366, 106] on body "Estudiantes Disciplina Asistencia Mis cursos Archivos Soporte Ayuda Reportar un…" at bounding box center [574, 440] width 1149 height 1234
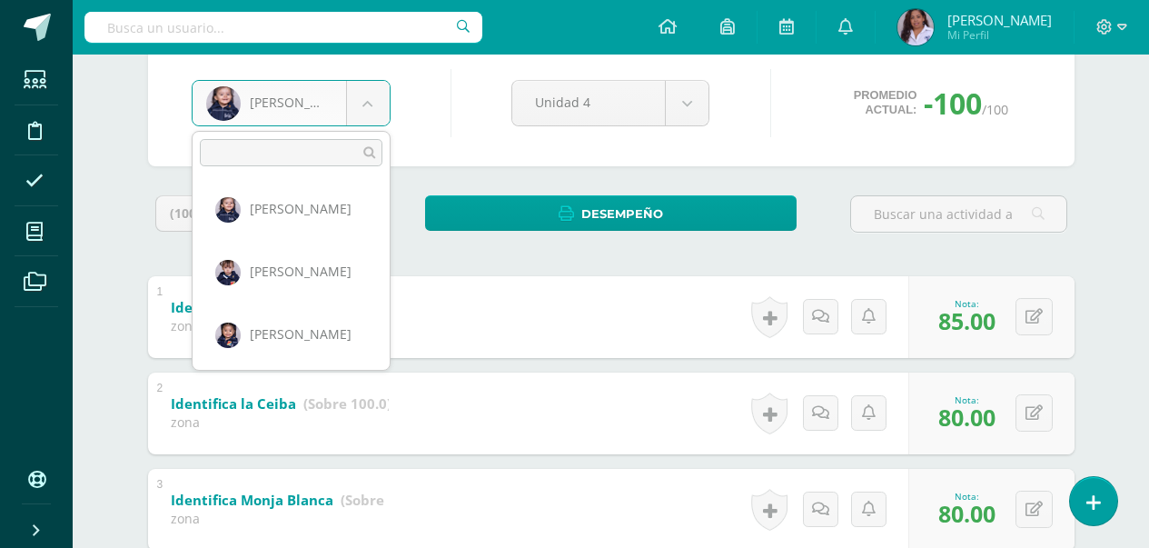
scroll to position [132, 0]
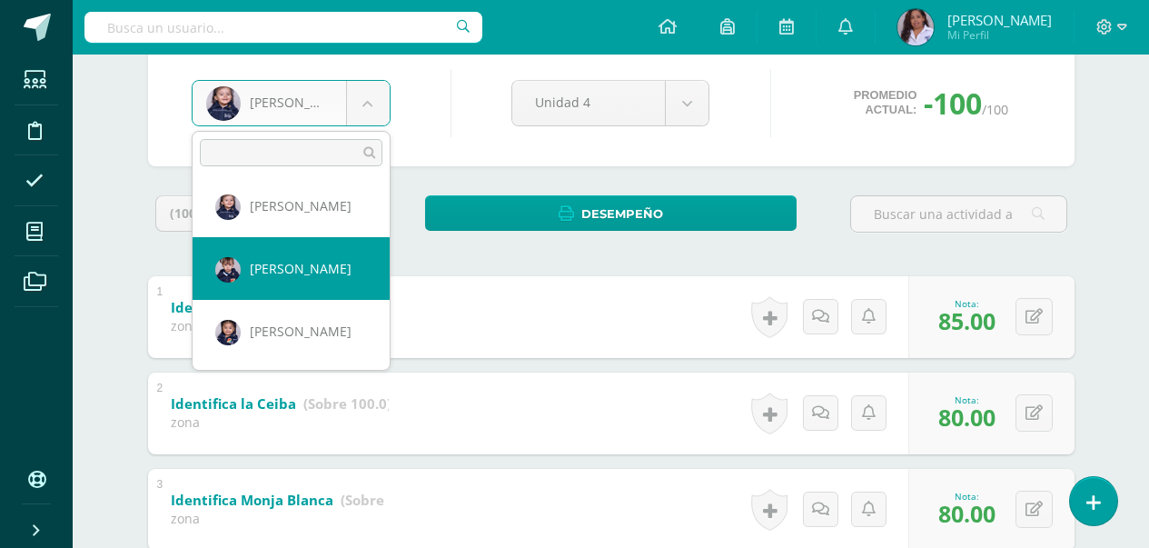
select select "3125"
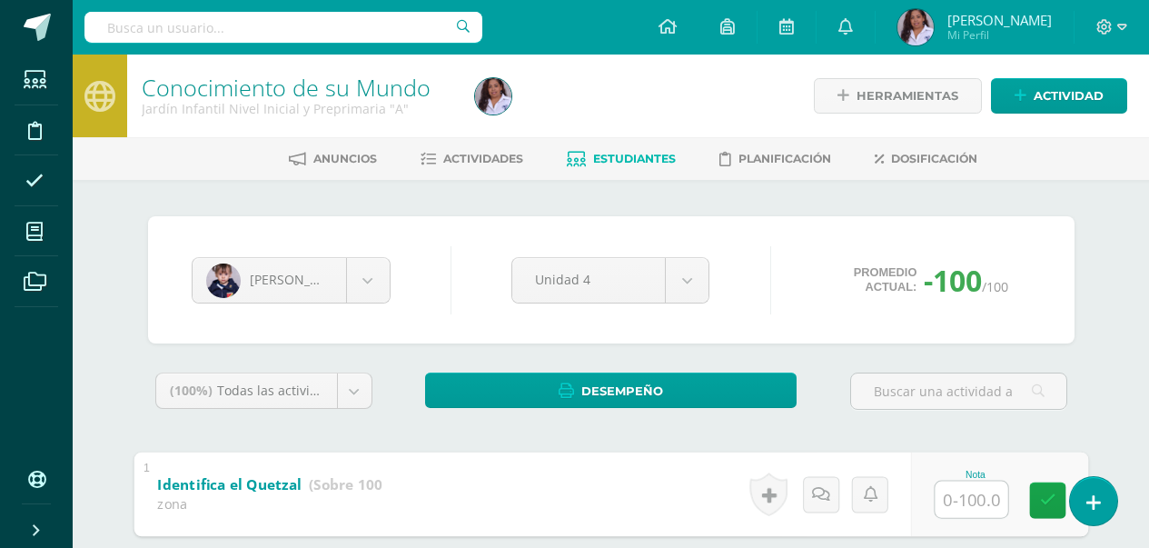
click at [956, 501] on input "text" at bounding box center [971, 499] width 73 height 36
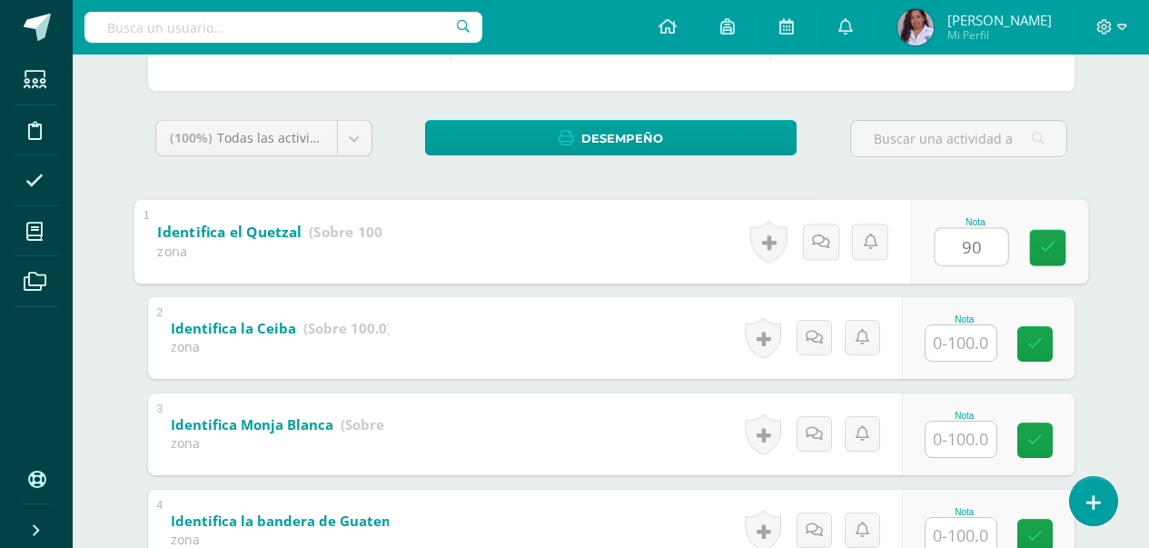
scroll to position [254, 0]
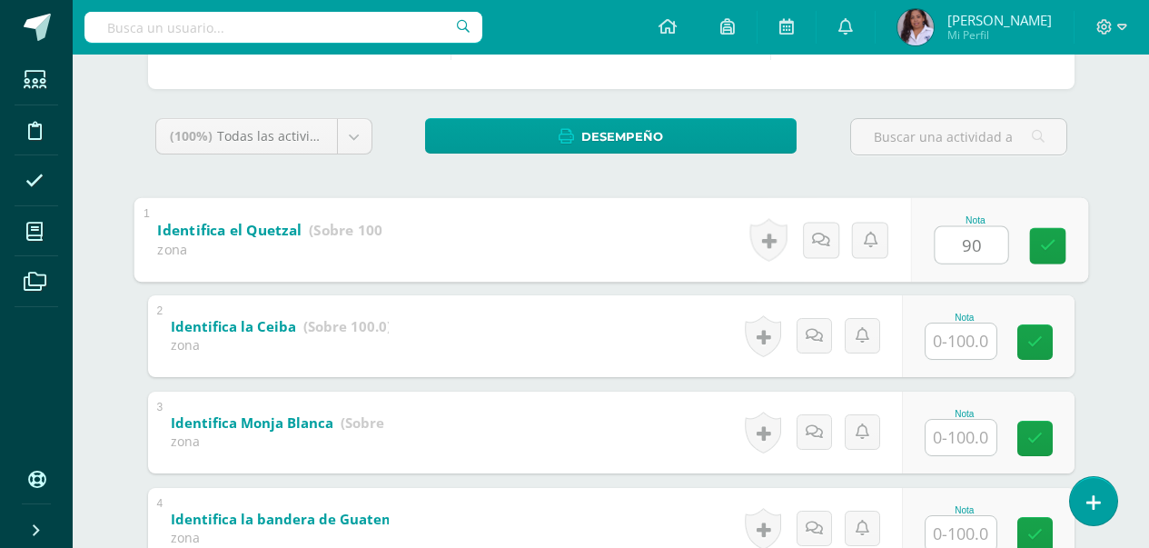
type input "90"
click at [960, 343] on input "text" at bounding box center [961, 340] width 71 height 35
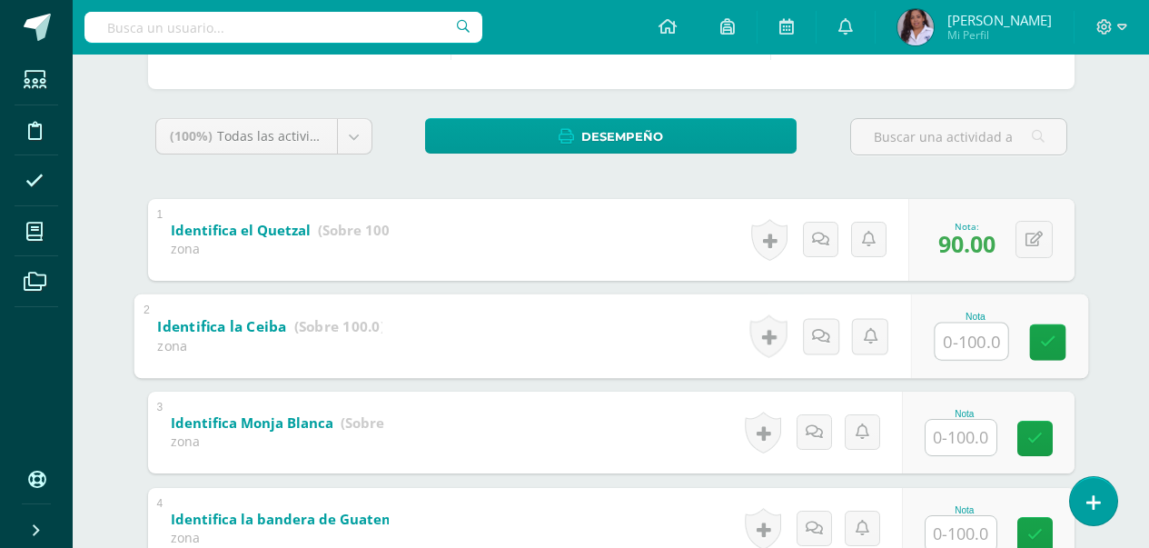
type input "0"
type input "90"
click at [974, 443] on input "text" at bounding box center [961, 437] width 71 height 35
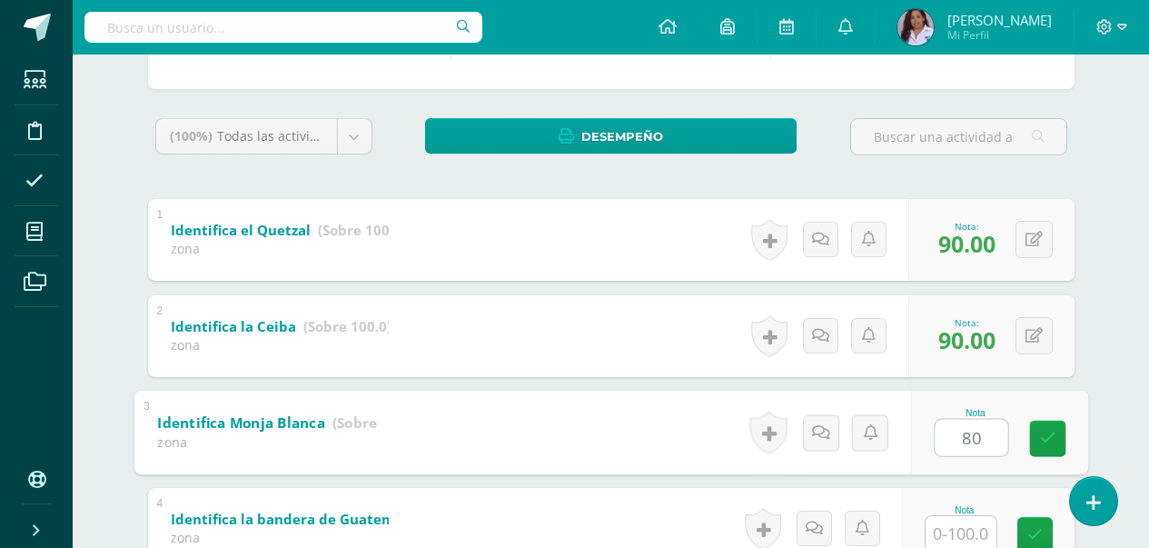
type input "80"
click at [967, 538] on input "text" at bounding box center [961, 533] width 71 height 35
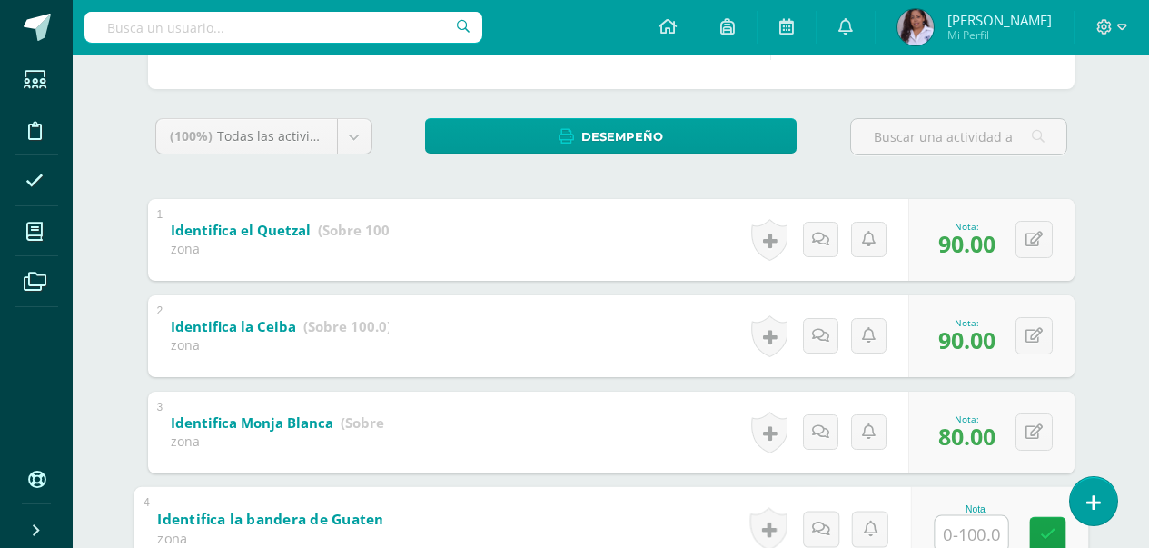
type input "0"
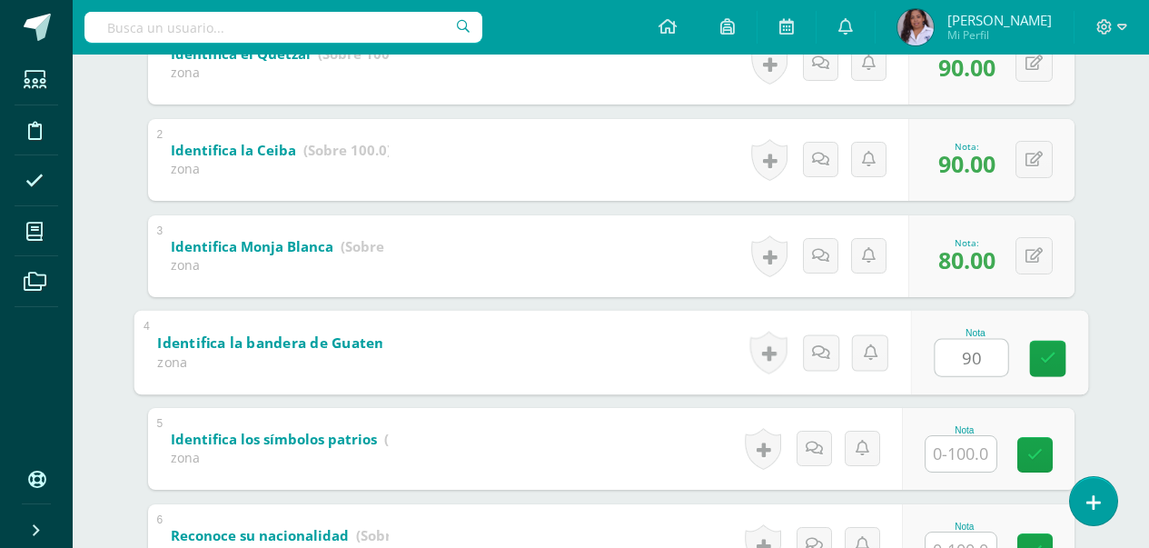
scroll to position [436, 0]
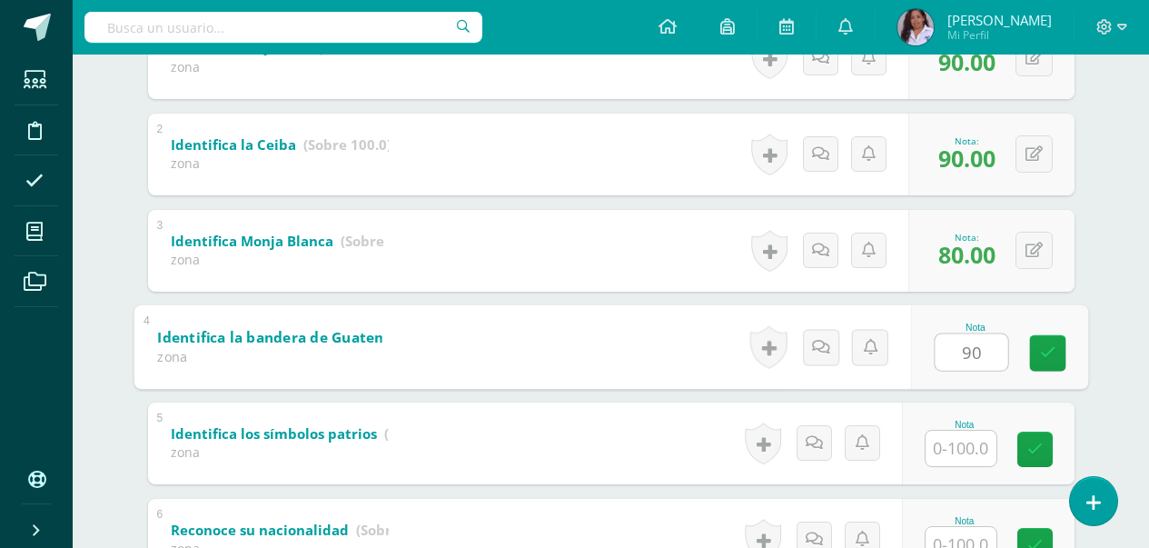
type input "90"
click at [966, 452] on input "text" at bounding box center [961, 448] width 71 height 35
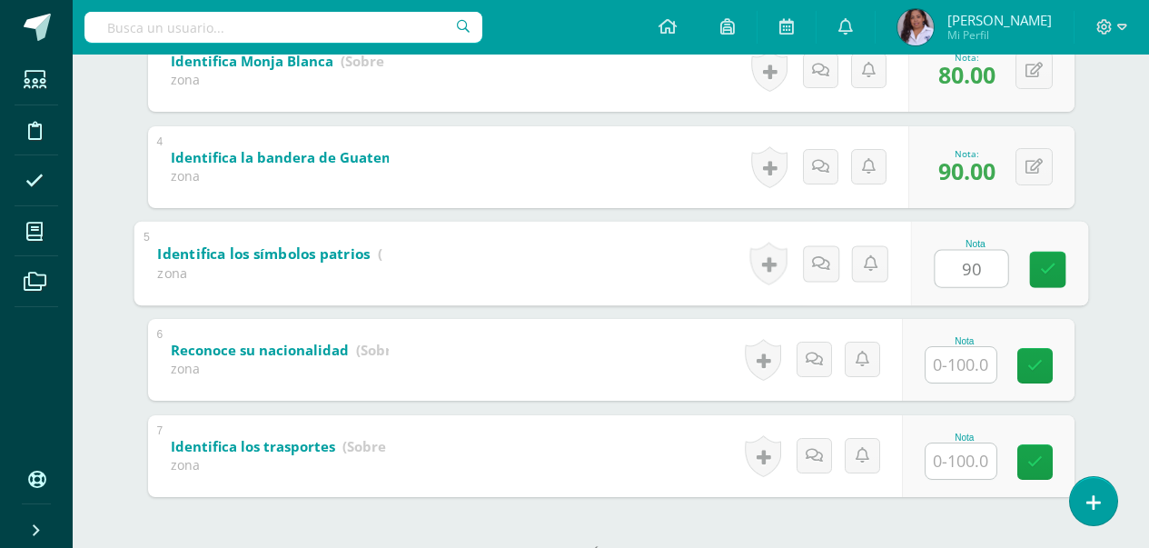
scroll to position [618, 0]
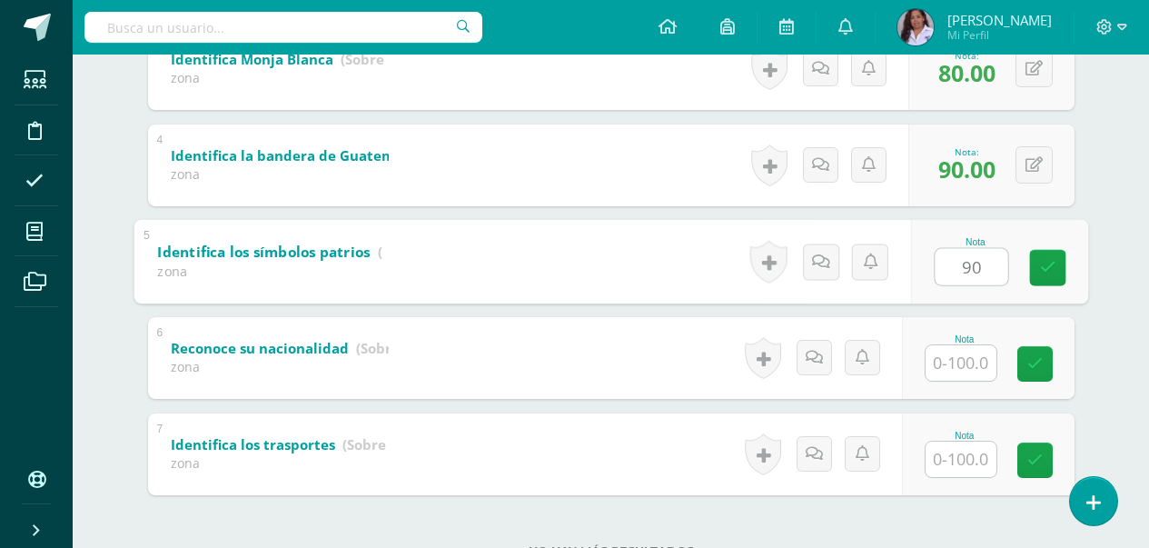
type input "90"
click at [959, 362] on input "text" at bounding box center [961, 362] width 71 height 35
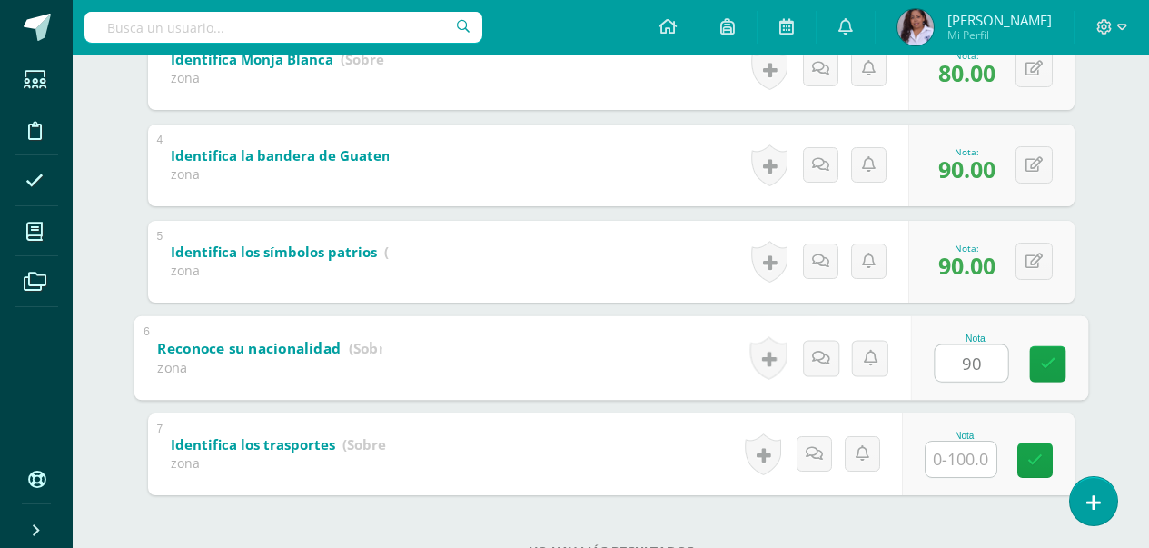
type input "90"
click at [974, 464] on input "text" at bounding box center [961, 459] width 71 height 35
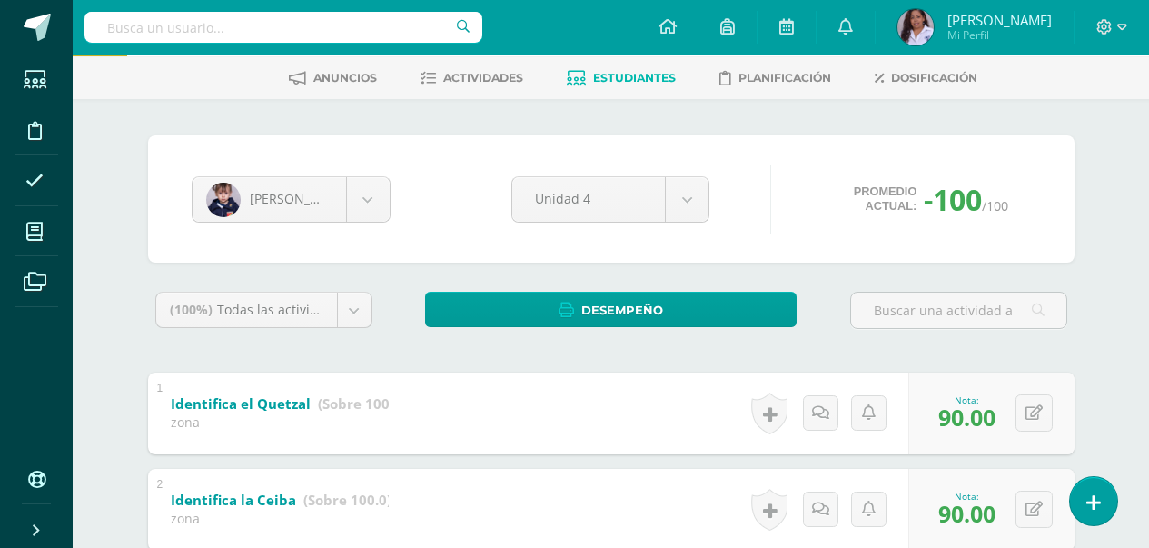
scroll to position [0, 0]
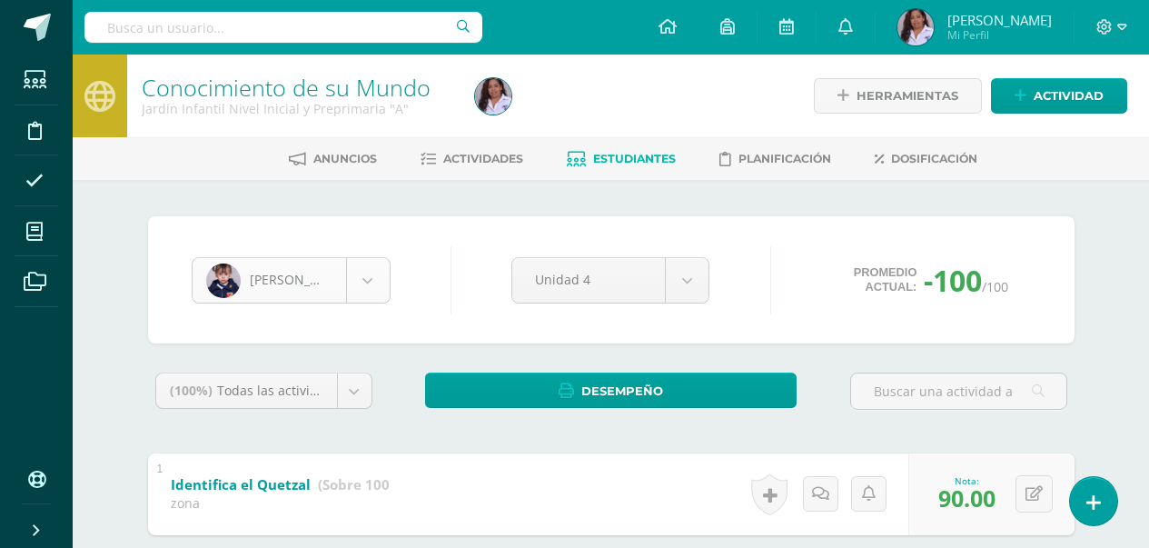
type input "100"
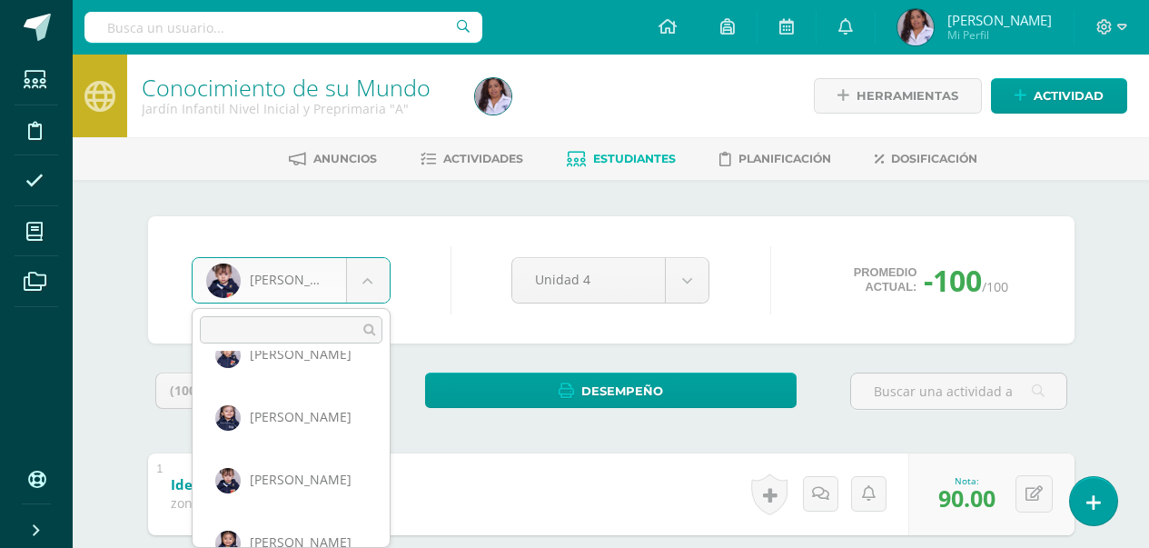
scroll to position [132, 0]
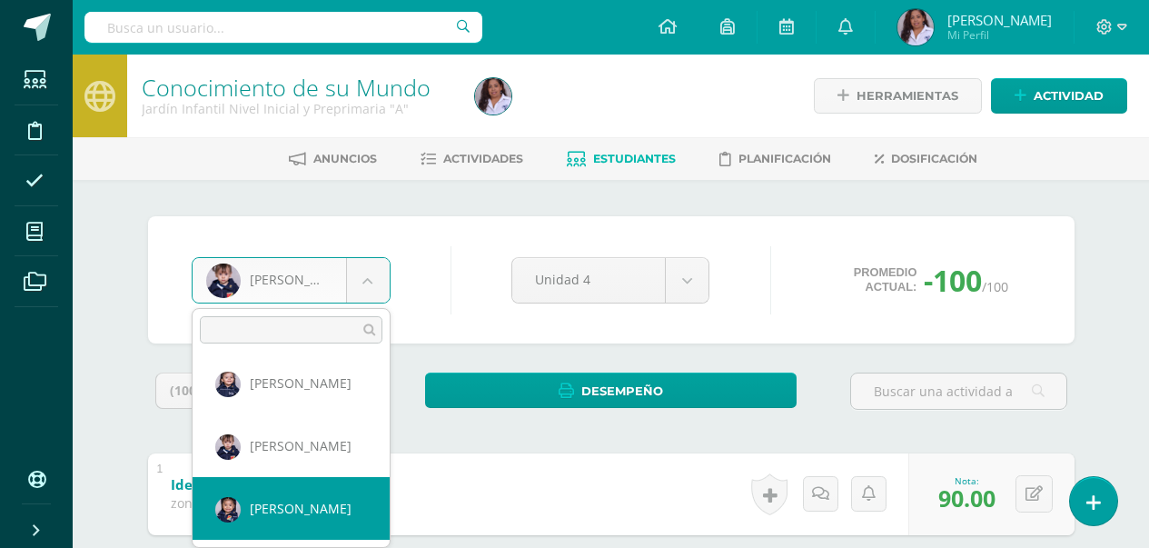
select select "3016"
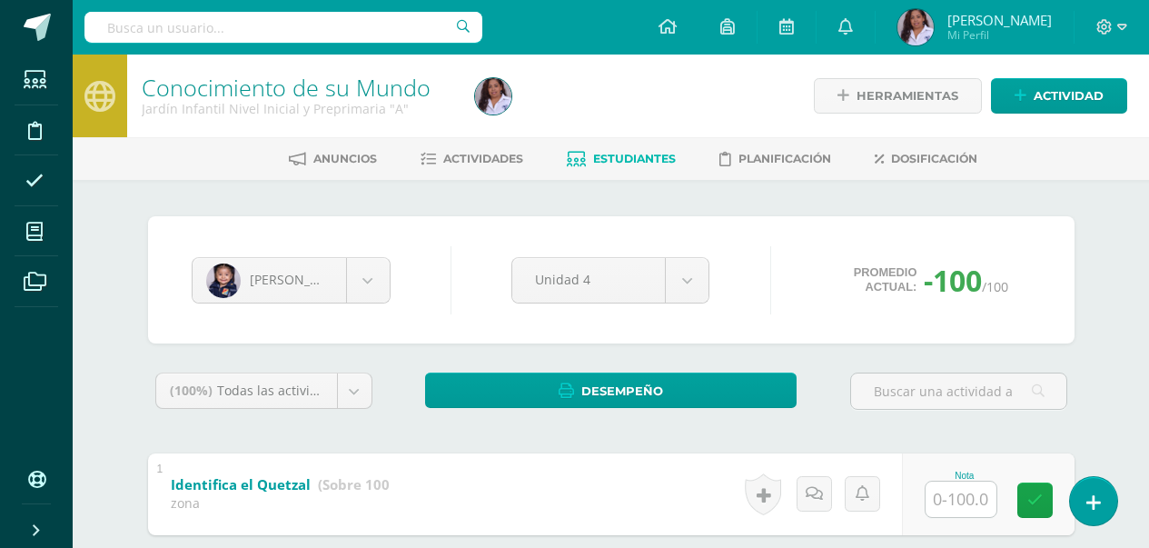
drag, startPoint x: 356, startPoint y: 511, endPoint x: 353, endPoint y: 524, distance: 13.0
click at [353, 524] on div "Identifica el Quetzal (Sobre 100.0) zona" at bounding box center [279, 491] width 263 height 76
click at [956, 508] on input "text" at bounding box center [971, 499] width 73 height 36
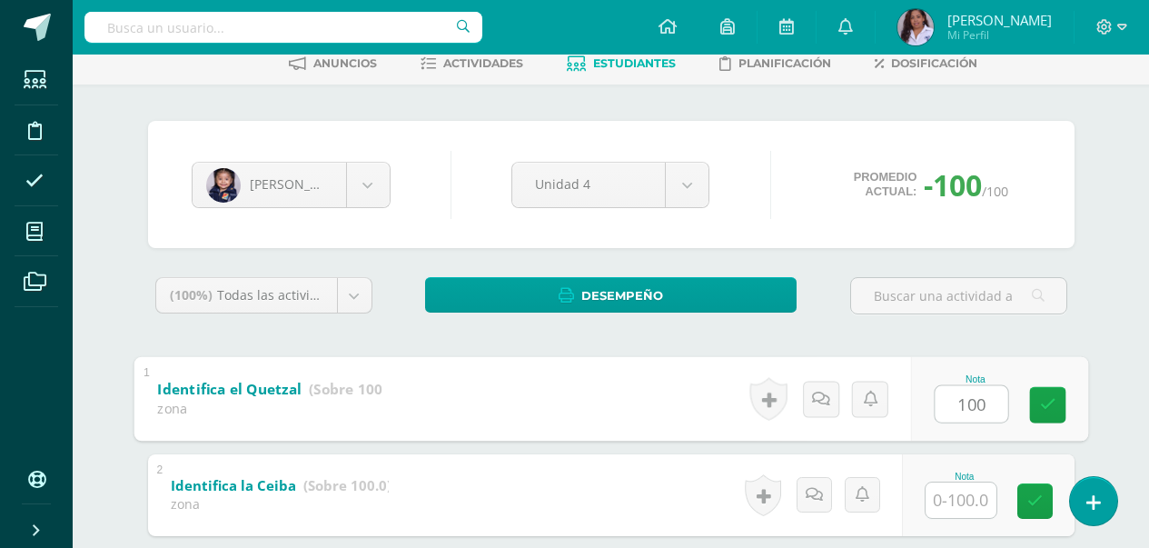
scroll to position [145, 0]
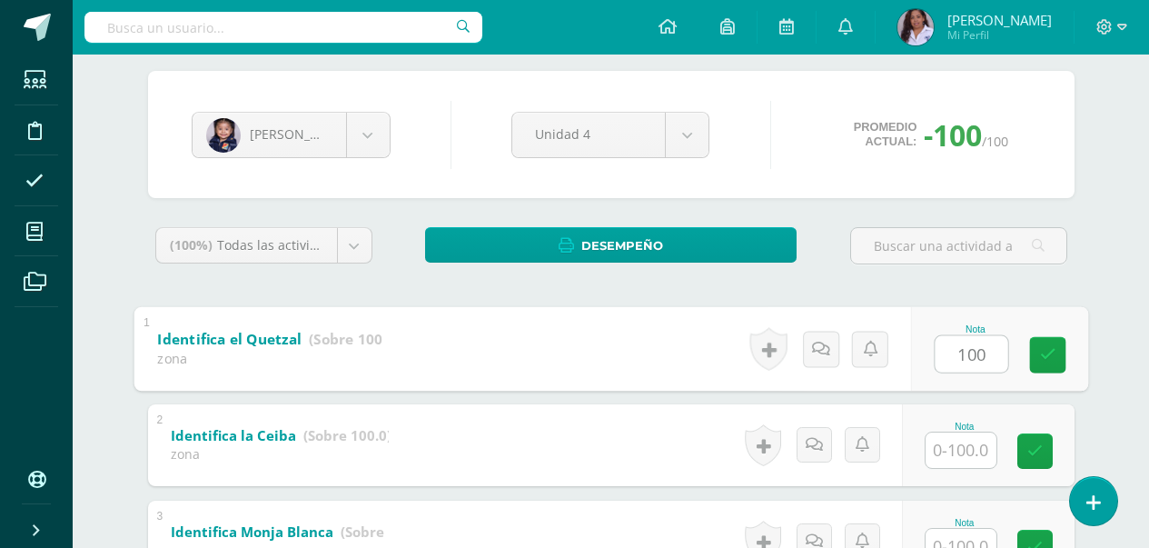
type input "100"
click at [967, 449] on input "text" at bounding box center [961, 449] width 71 height 35
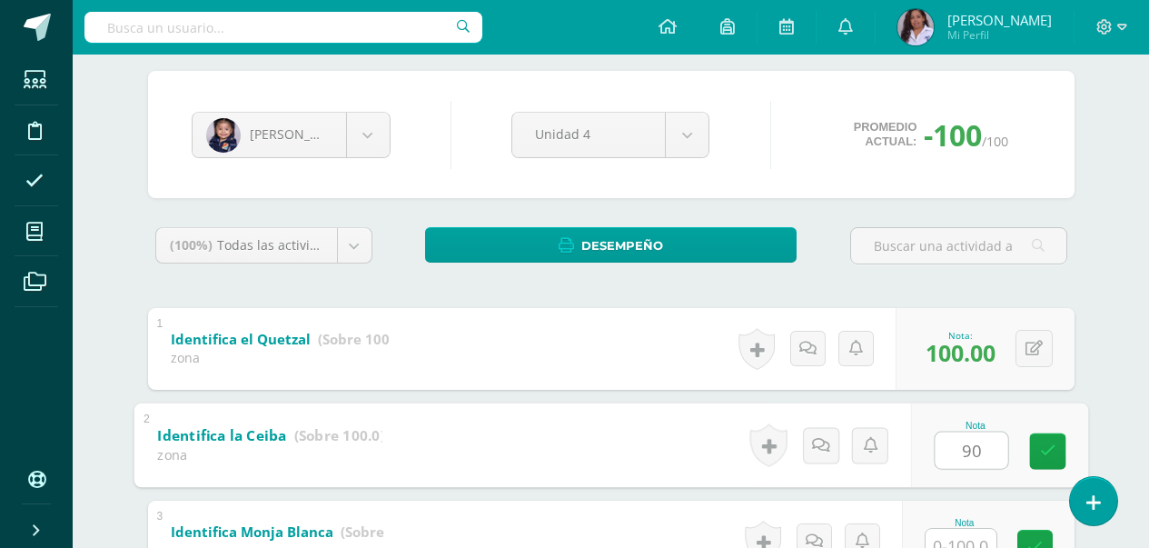
type input "90"
click at [955, 544] on input "text" at bounding box center [961, 546] width 71 height 35
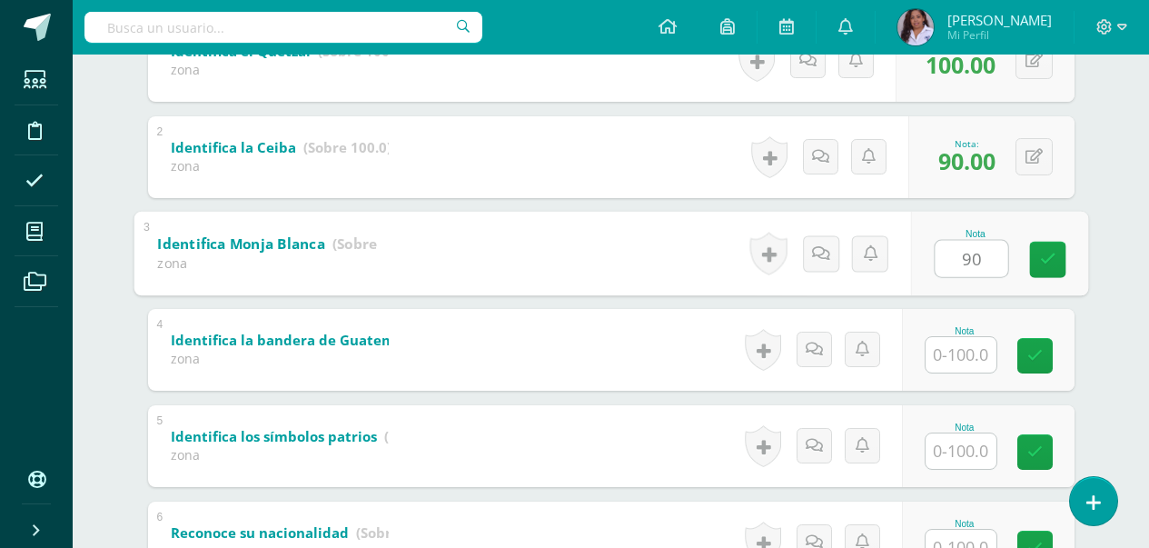
scroll to position [482, 0]
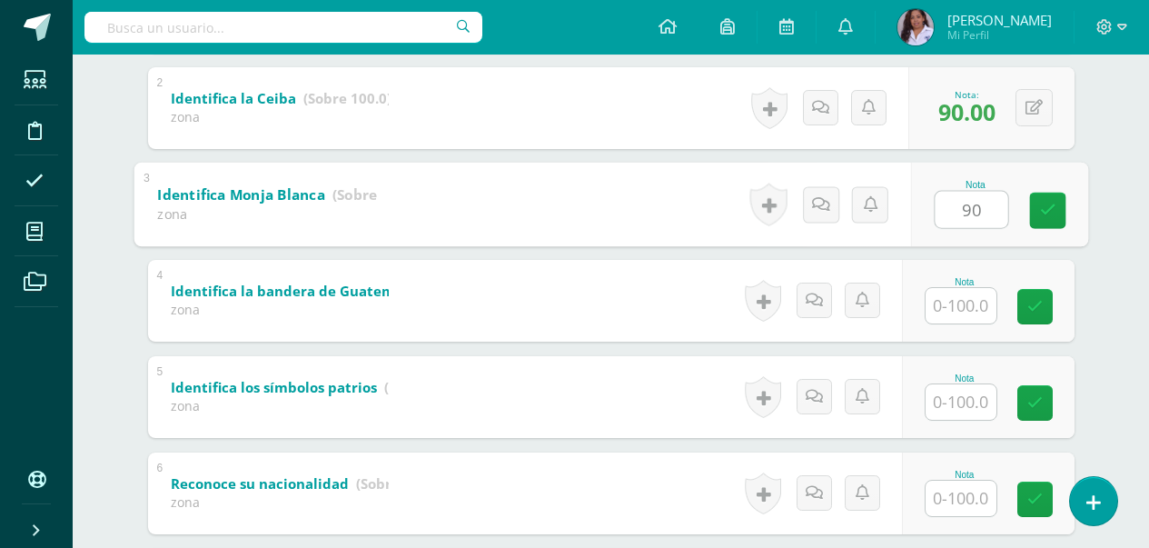
type input "90"
click at [951, 313] on input "text" at bounding box center [961, 305] width 71 height 35
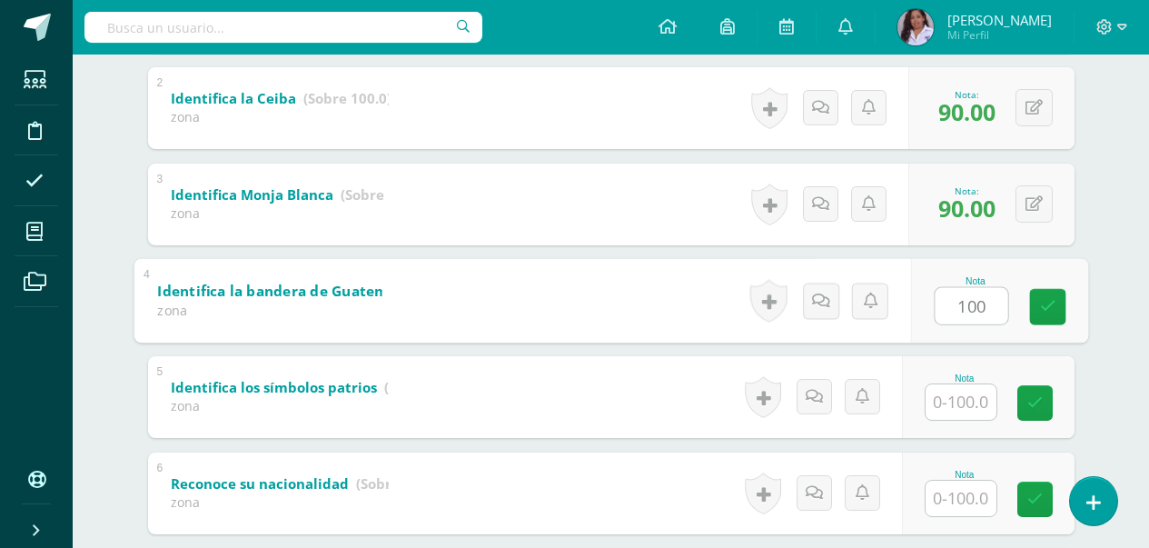
type input "100"
click at [958, 394] on input "text" at bounding box center [961, 401] width 71 height 35
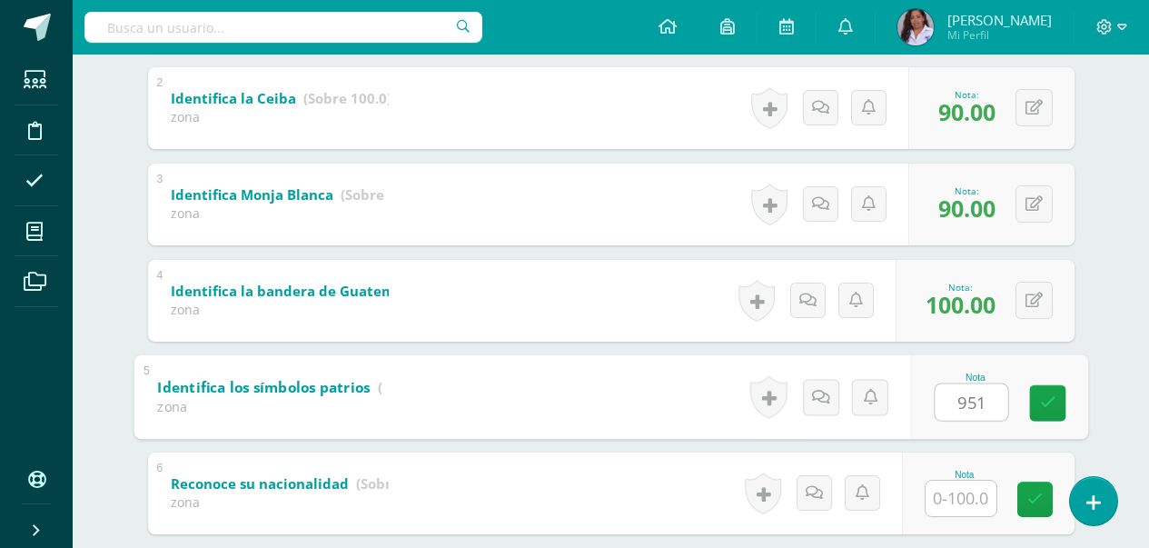
click at [970, 501] on input "text" at bounding box center [961, 498] width 71 height 35
type input "95"
click at [963, 495] on input "text" at bounding box center [961, 498] width 71 height 35
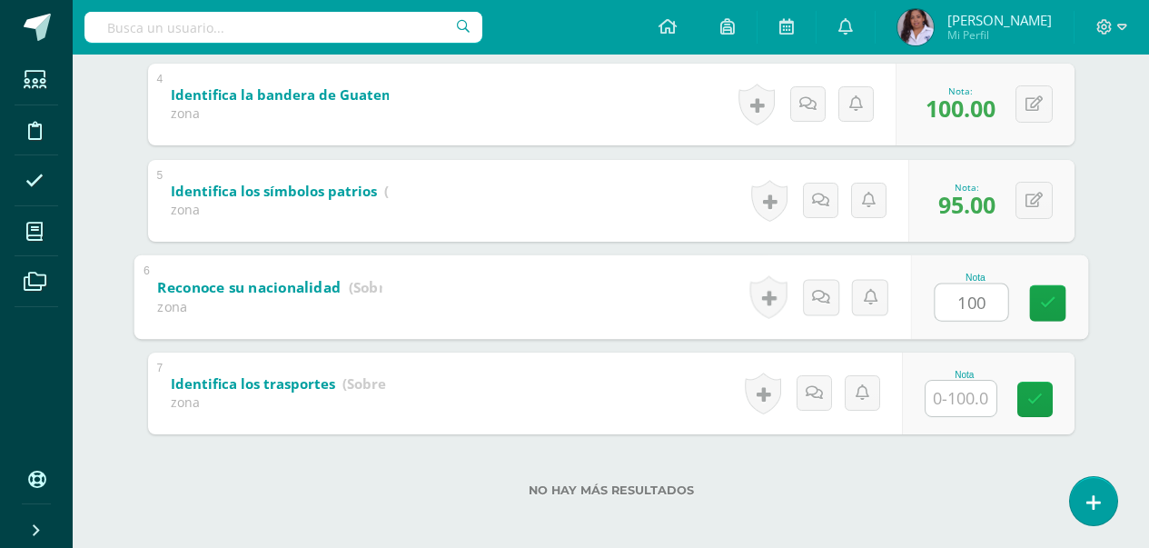
scroll to position [686, 0]
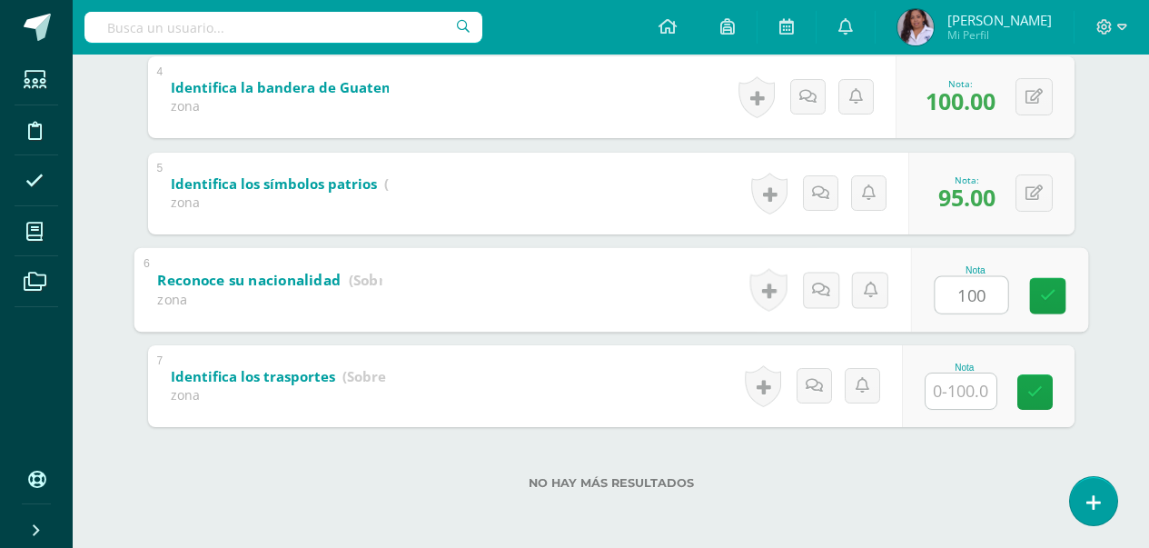
type input "100"
click at [972, 392] on input "text" at bounding box center [961, 390] width 71 height 35
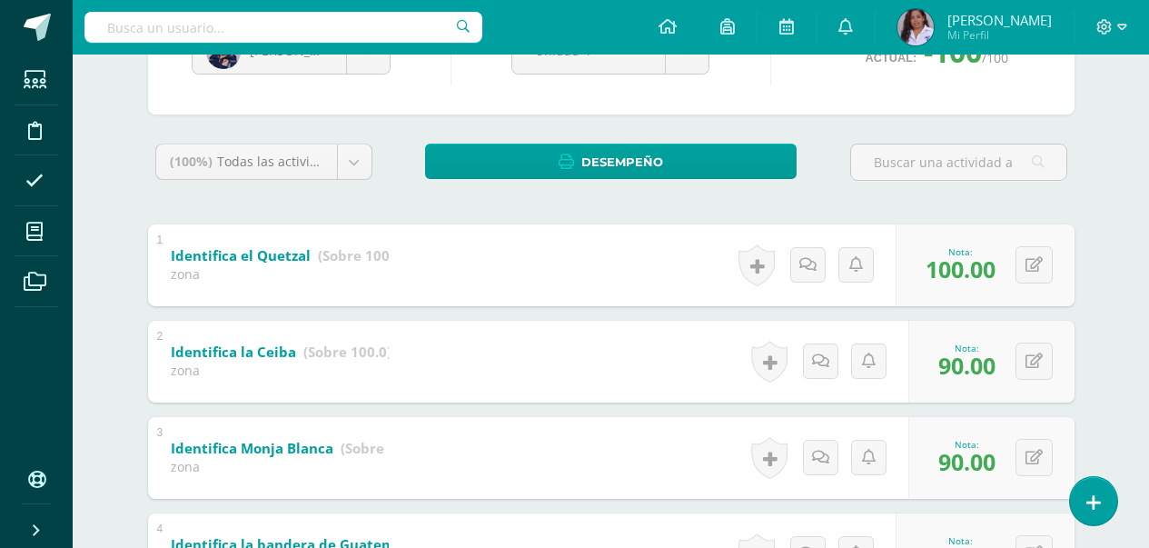
scroll to position [177, 0]
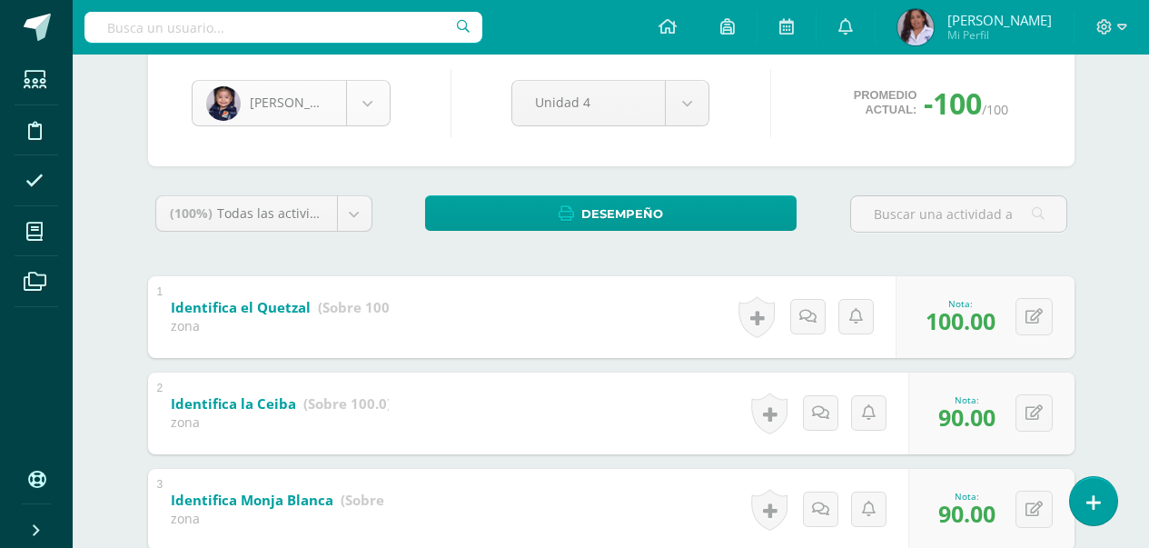
type input "100"
click at [375, 121] on body "Estudiantes Disciplina Asistencia Mis cursos Archivos Soporte Ayuda Reportar un…" at bounding box center [574, 440] width 1149 height 1234
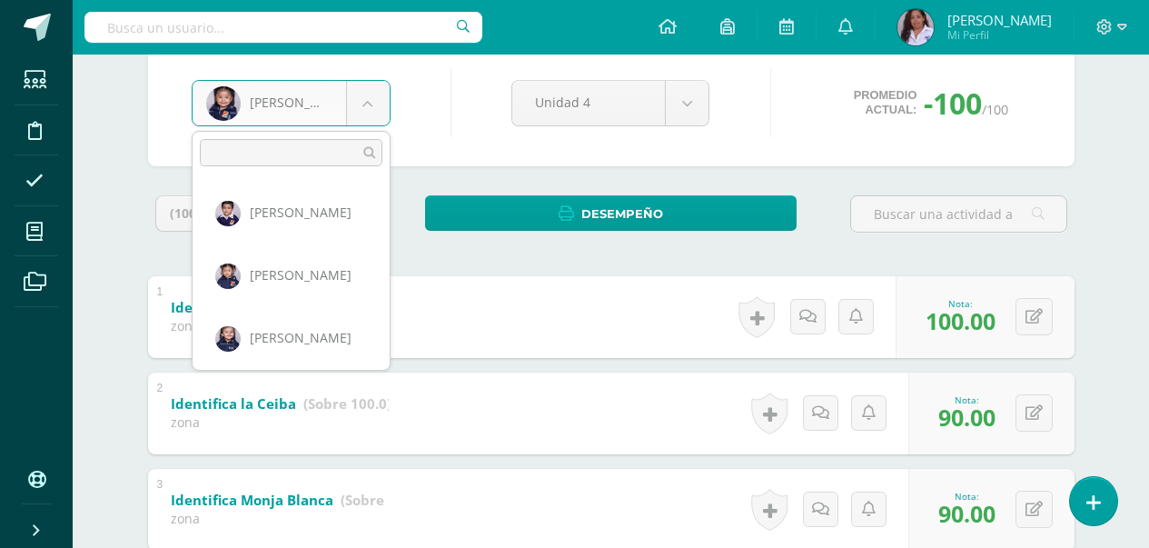
scroll to position [124, 0]
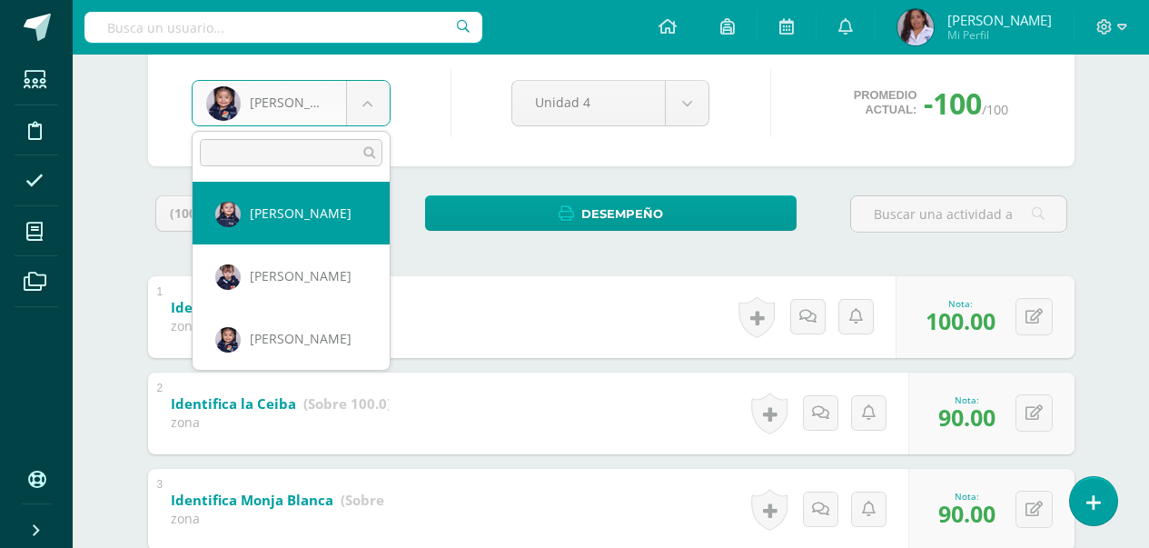
select select "3131"
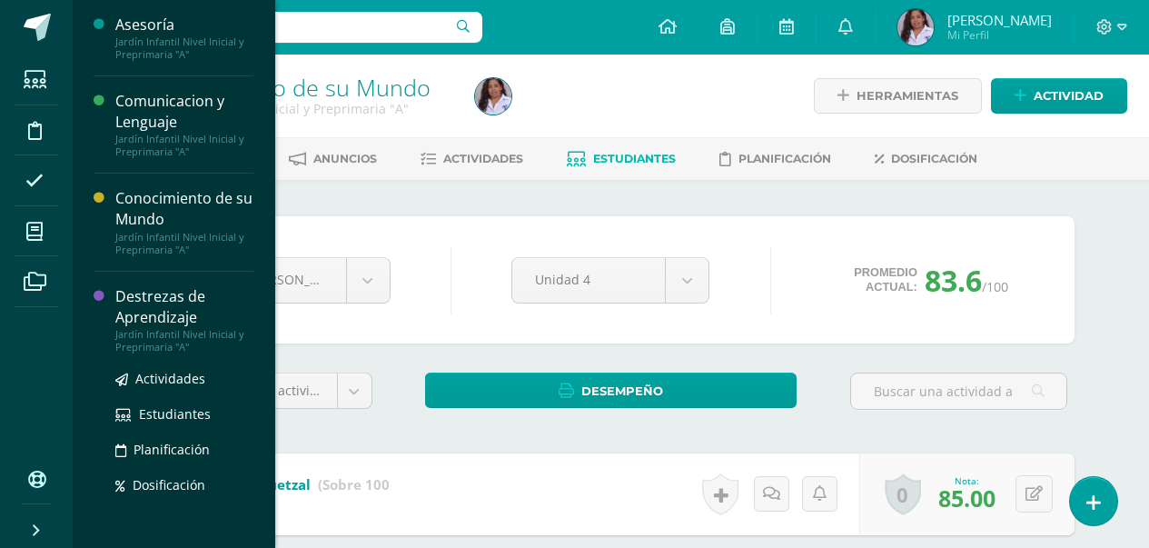
click at [145, 309] on div "Destrezas de Aprendizaje" at bounding box center [184, 307] width 138 height 42
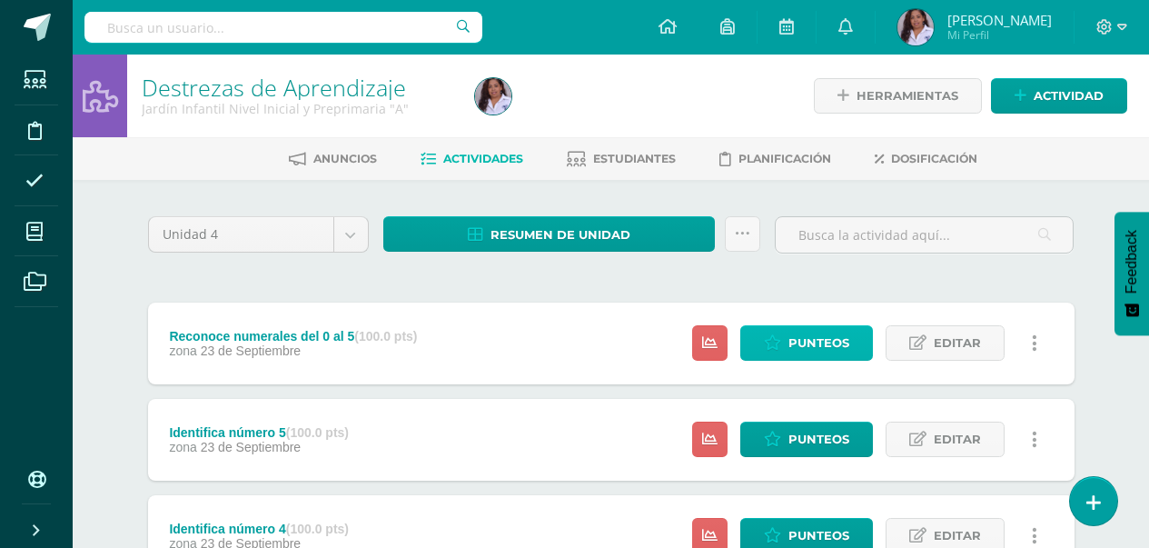
click at [809, 353] on span "Punteos" at bounding box center [819, 343] width 61 height 34
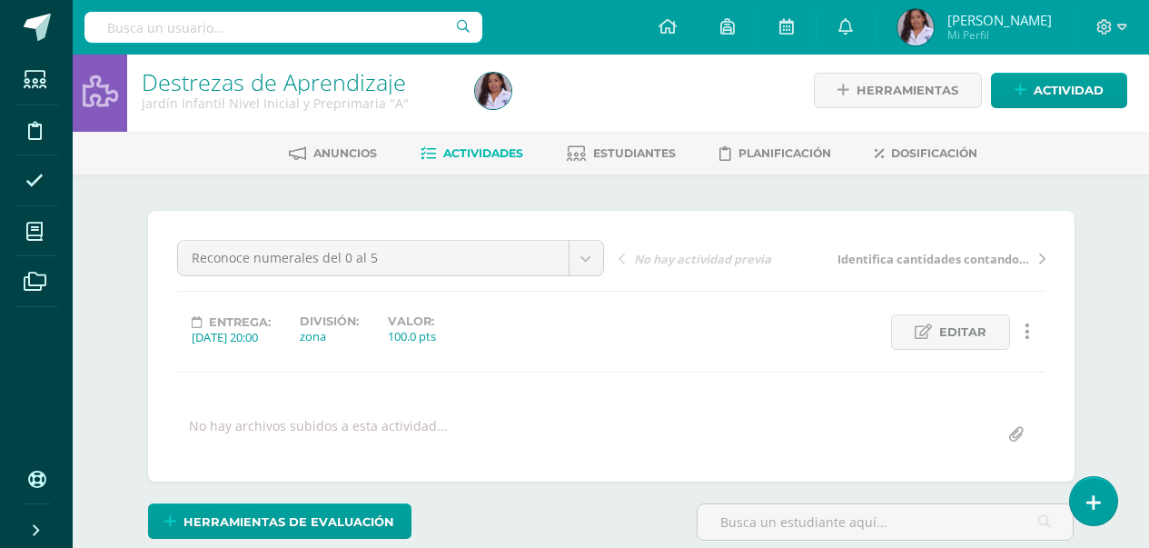
scroll to position [5, 0]
click at [621, 149] on span "Estudiantes" at bounding box center [634, 153] width 83 height 14
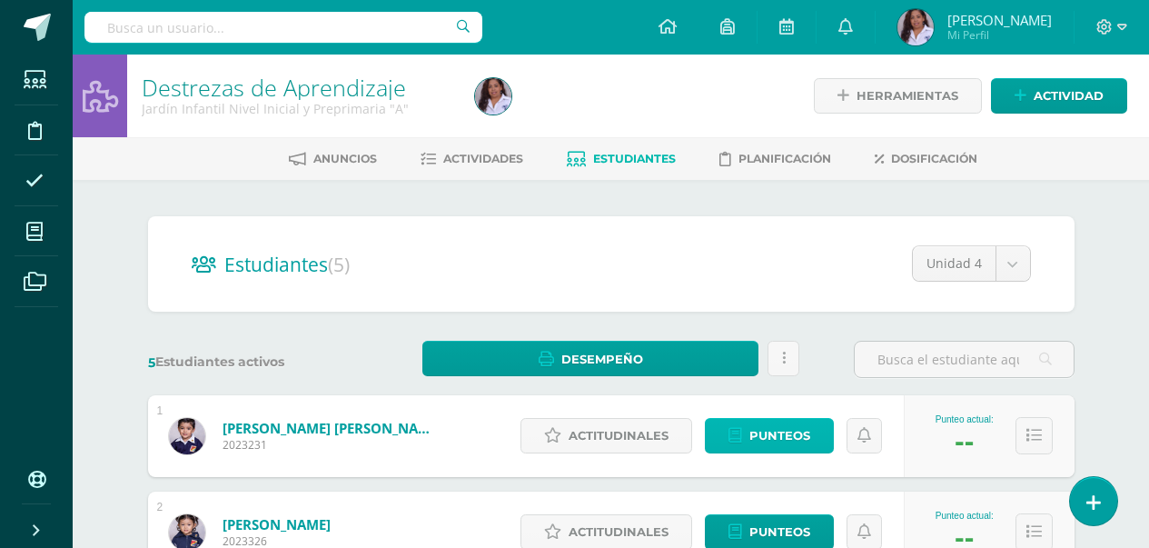
click at [750, 440] on span "Punteos" at bounding box center [780, 436] width 61 height 34
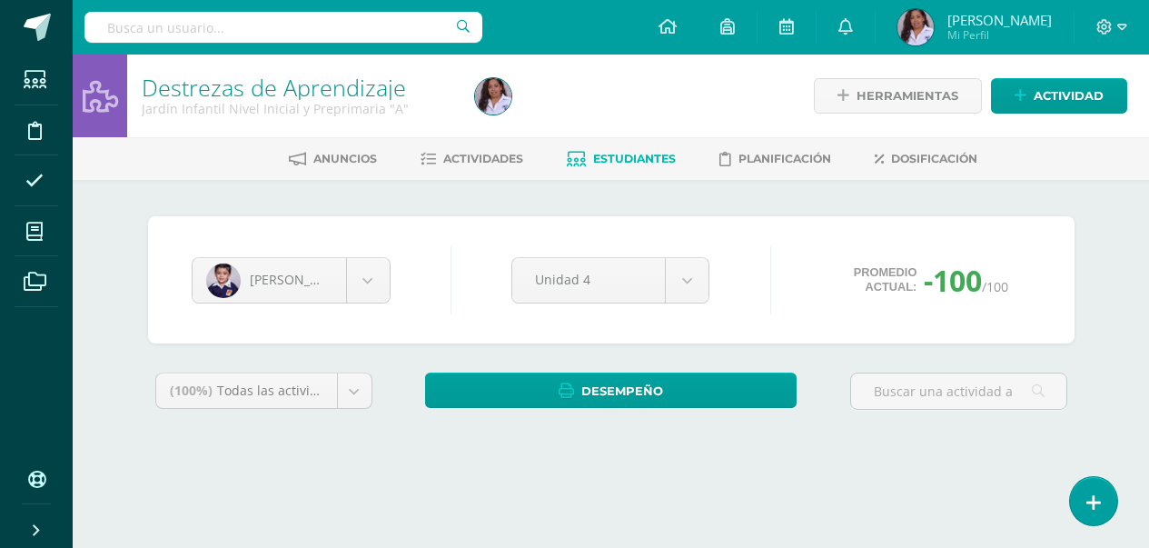
click at [750, 440] on div "[PERSON_NAME] [PERSON_NAME] [PERSON_NAME] [PERSON_NAME] [PERSON_NAME] [PERSON_N…" at bounding box center [611, 334] width 941 height 237
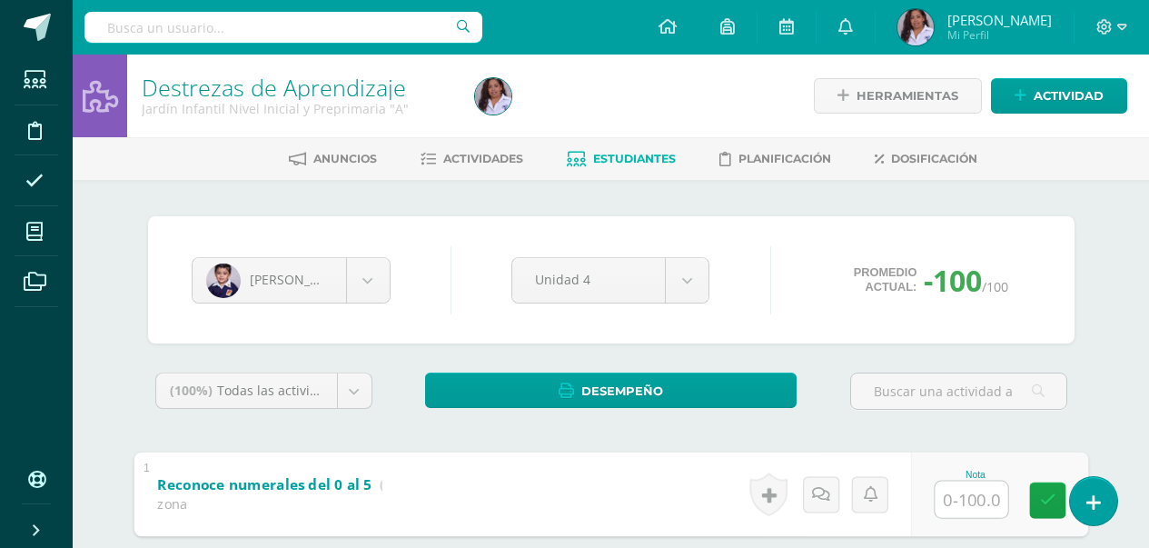
click at [961, 501] on input "text" at bounding box center [971, 499] width 73 height 36
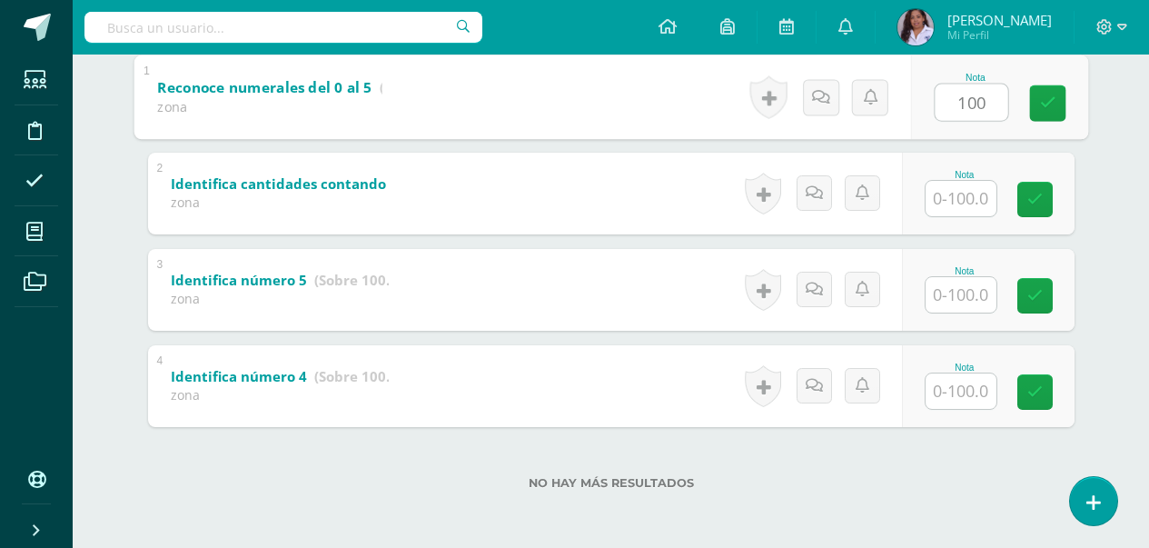
type input "100"
click at [986, 204] on input "text" at bounding box center [961, 198] width 71 height 35
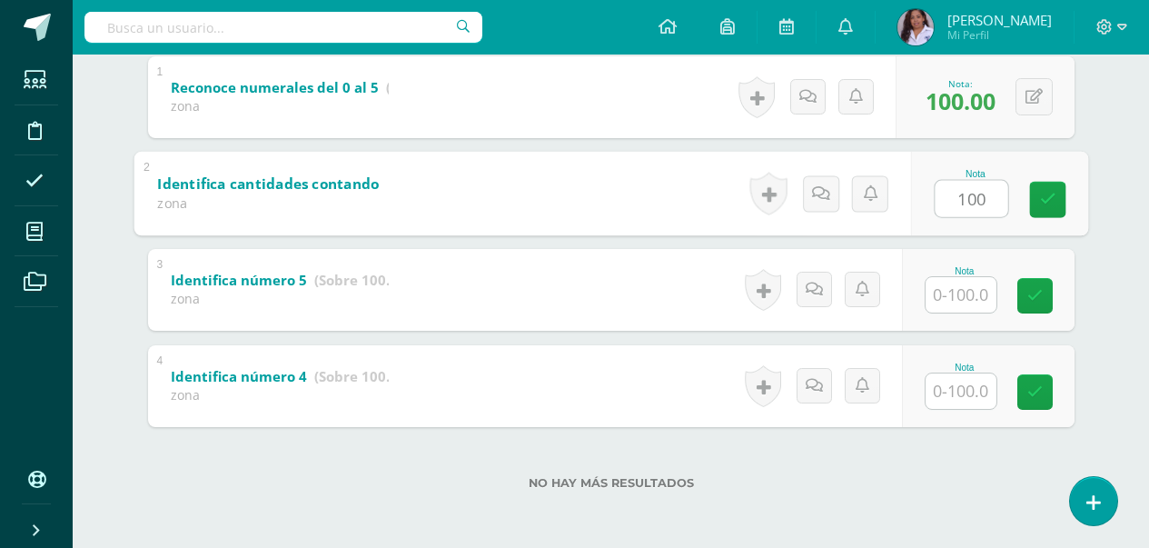
type input "100"
click at [968, 311] on input "text" at bounding box center [961, 294] width 71 height 35
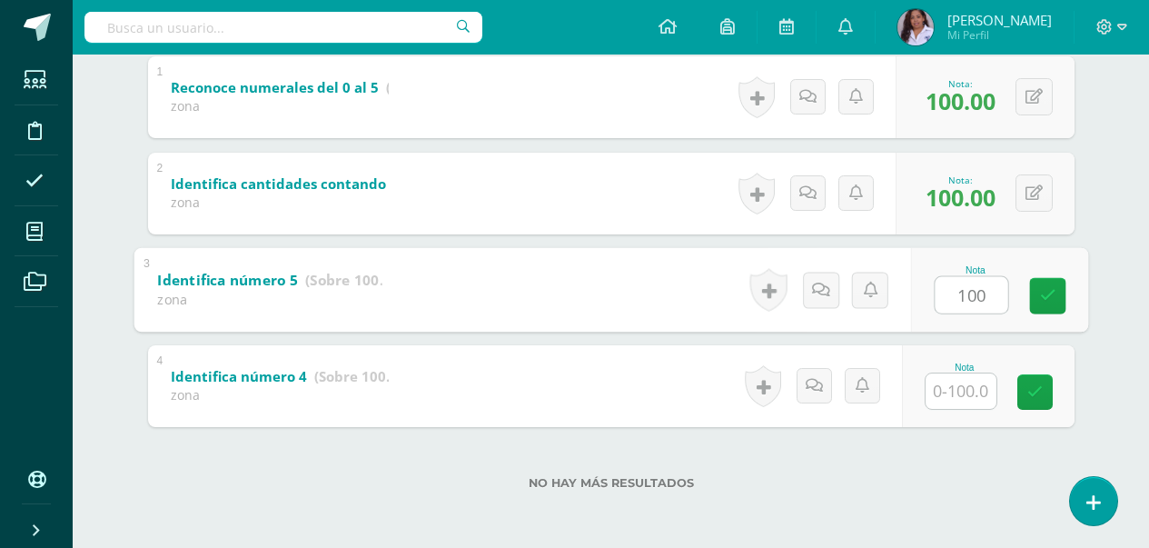
type input "100"
click at [958, 386] on input "text" at bounding box center [961, 390] width 71 height 35
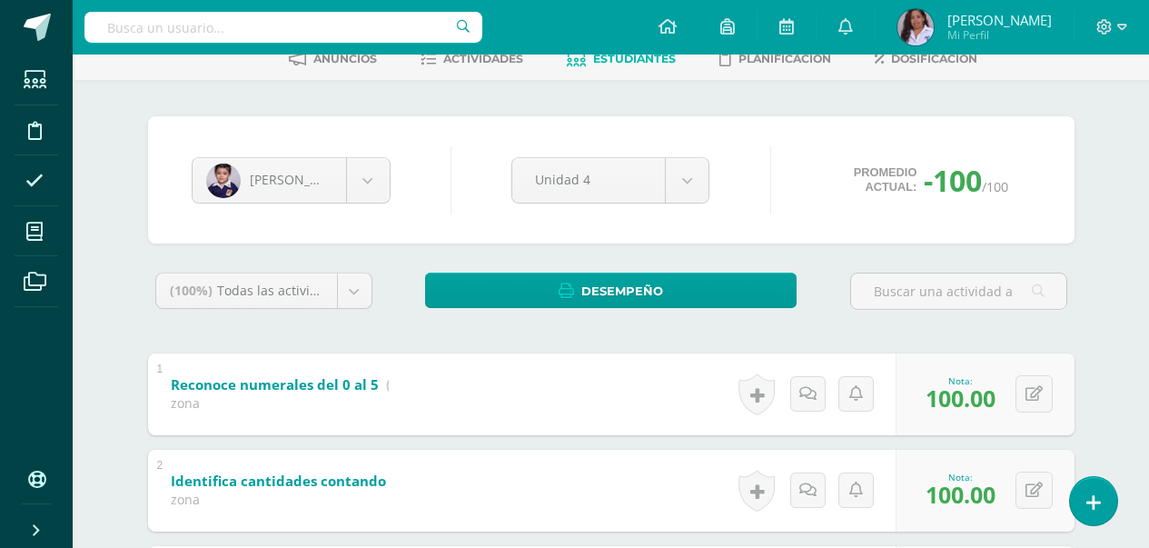
scroll to position [70, 0]
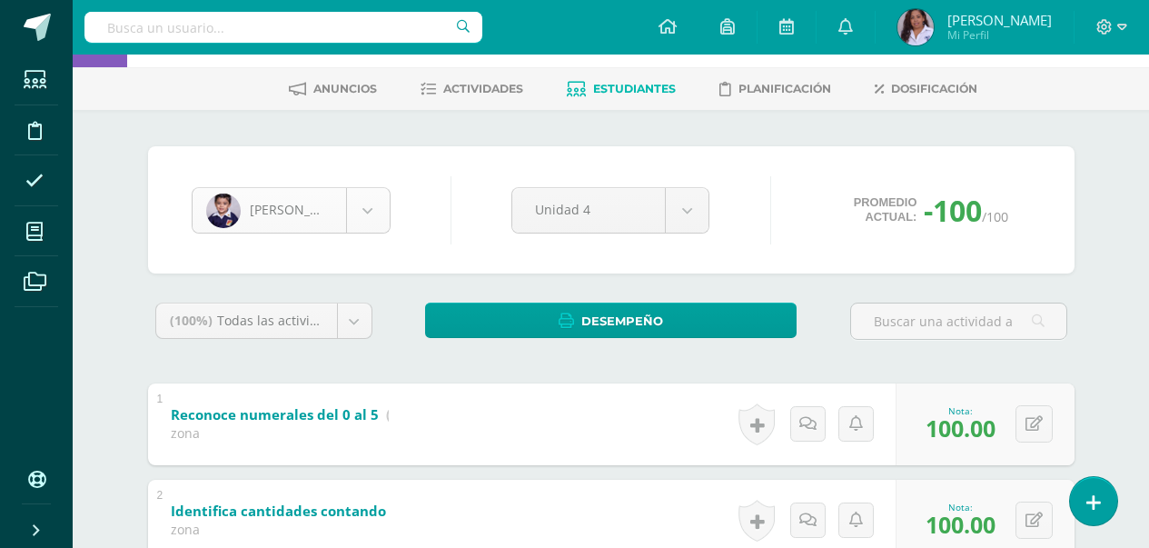
type input "100"
click at [362, 223] on body "Estudiantes Disciplina Asistencia Mis cursos Archivos Soporte Ayuda Reportar un…" at bounding box center [574, 402] width 1149 height 945
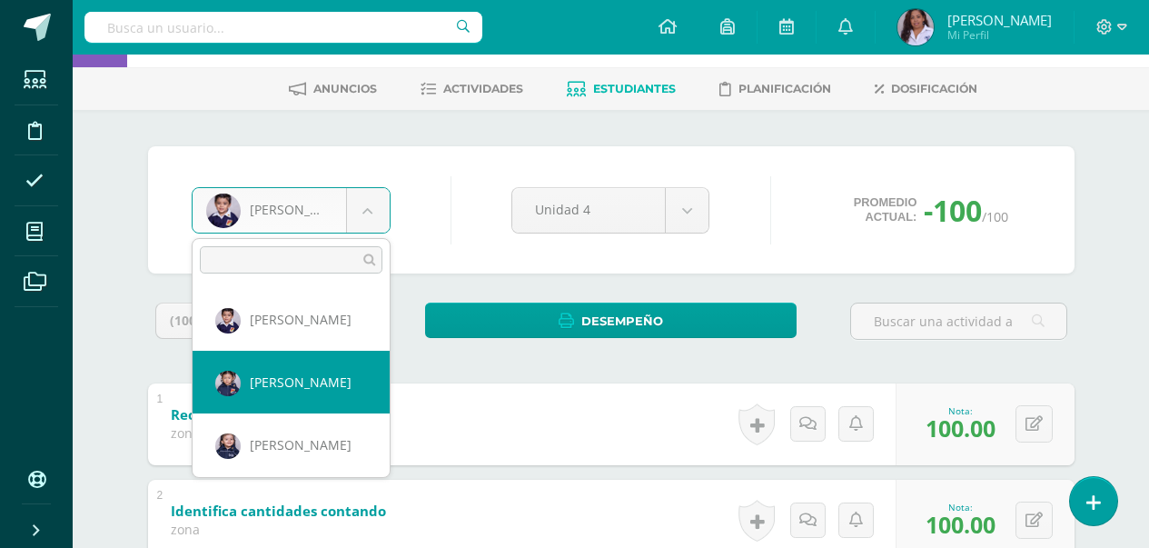
select select "2945"
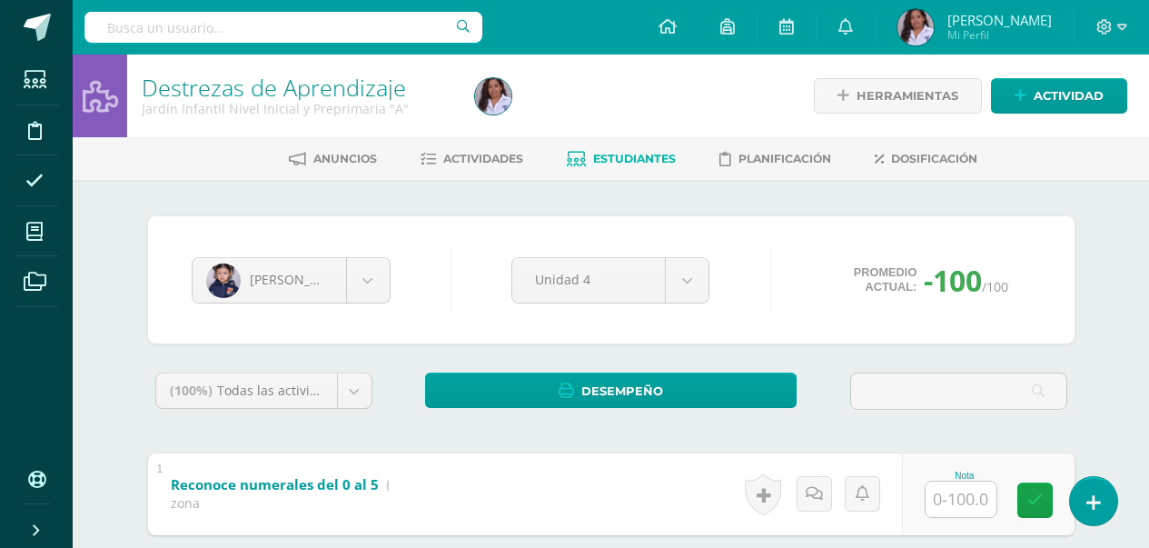
click at [970, 501] on input "text" at bounding box center [961, 499] width 71 height 35
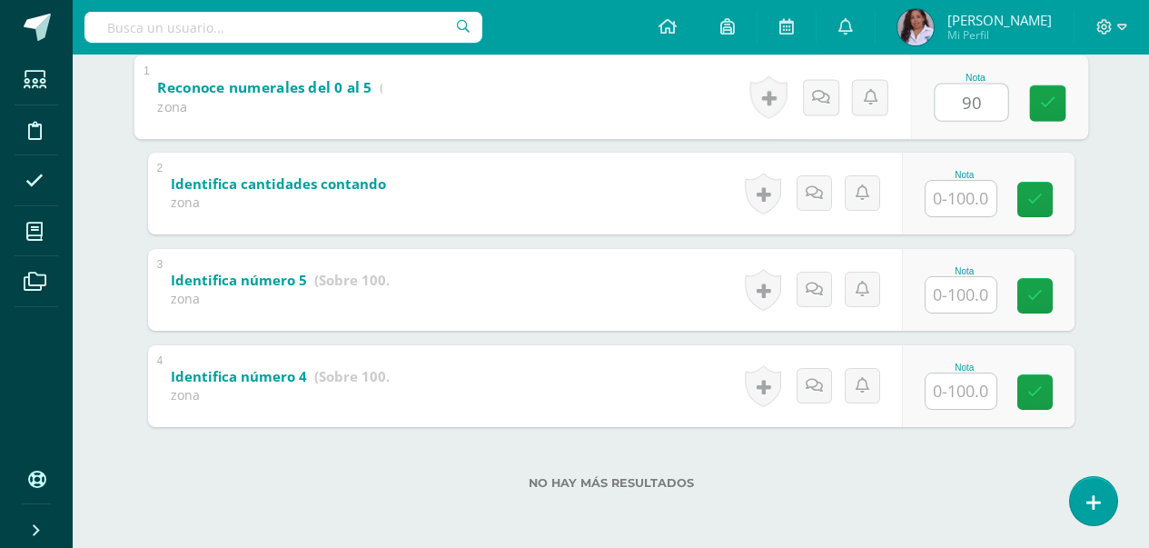
type input "90"
click at [956, 204] on input "text" at bounding box center [961, 198] width 71 height 35
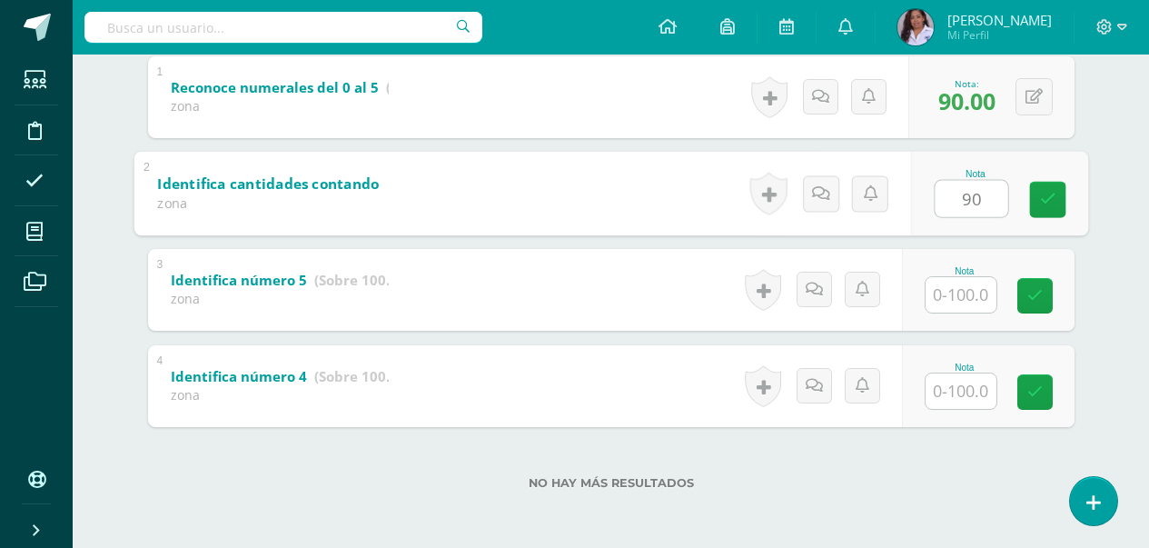
type input "90"
click at [968, 297] on input "text" at bounding box center [961, 294] width 71 height 35
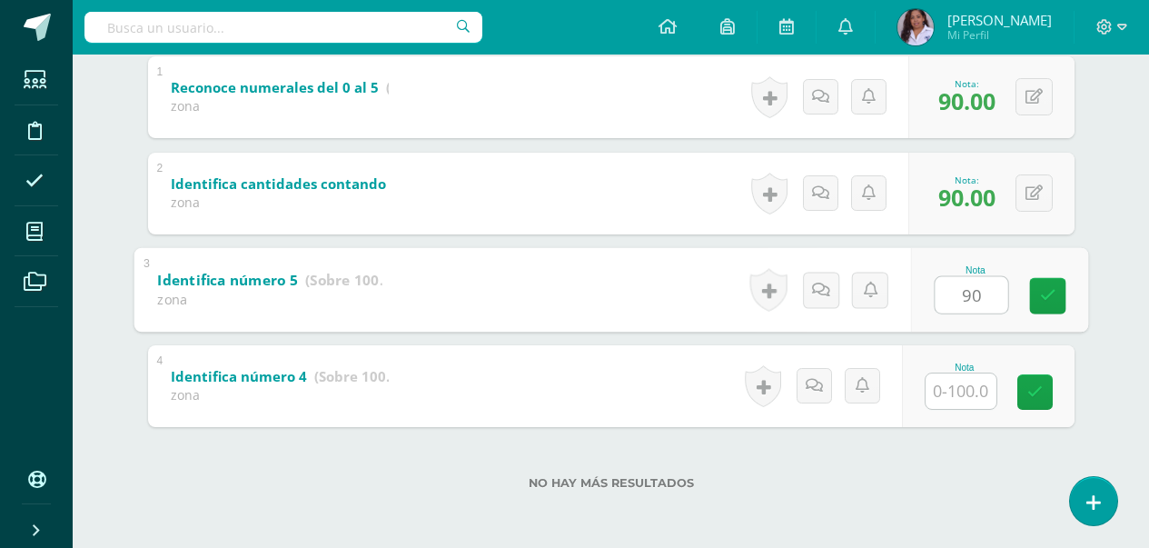
type input "90"
click at [966, 399] on input "text" at bounding box center [961, 390] width 71 height 35
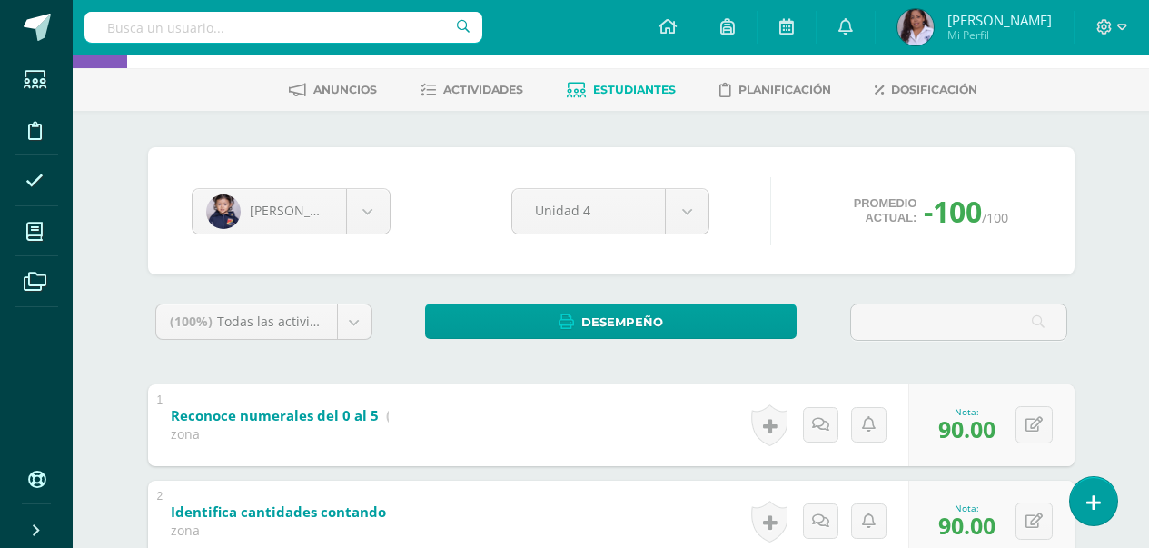
scroll to position [0, 0]
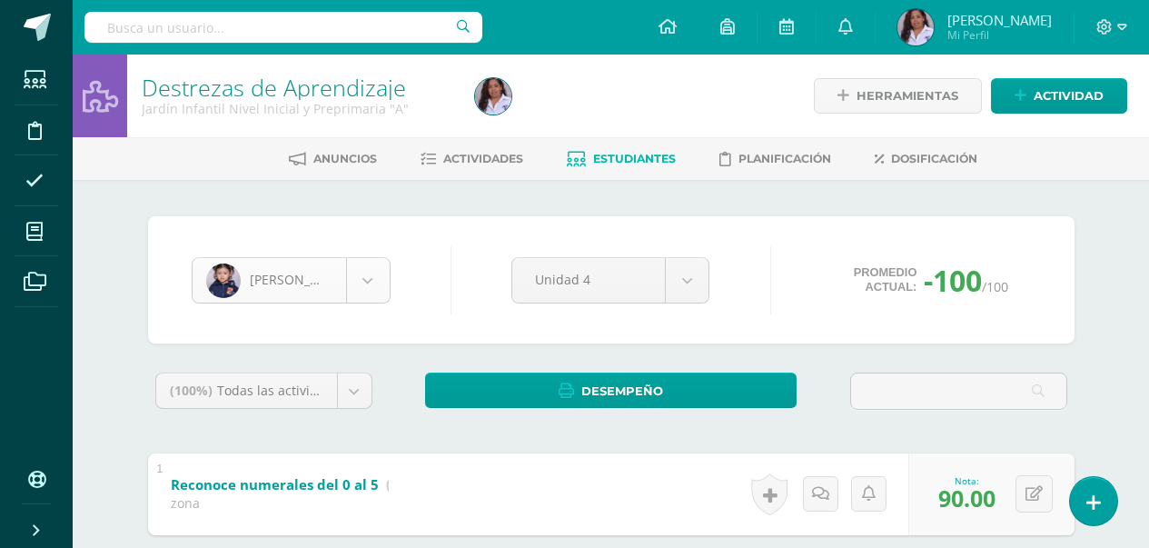
type input "90"
click at [369, 278] on body "Estudiantes Disciplina Asistencia Mis cursos Archivos Soporte Ayuda Reportar un…" at bounding box center [574, 472] width 1149 height 945
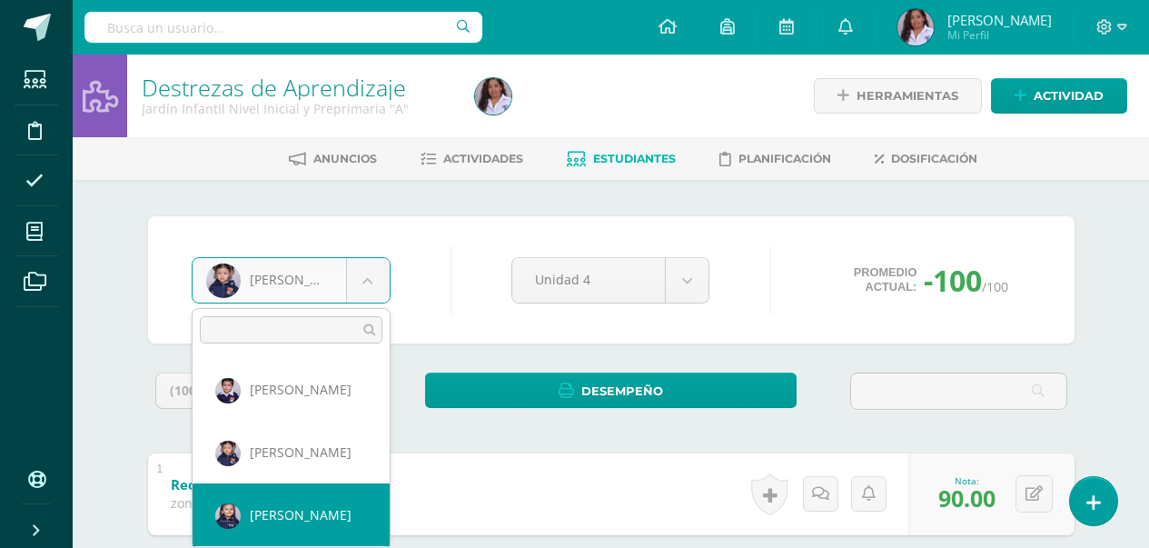
click at [321, 518] on div "Reconoce numerales del 0 al 5 (Sobre 100.0) zona" at bounding box center [279, 491] width 263 height 76
select select "3131"
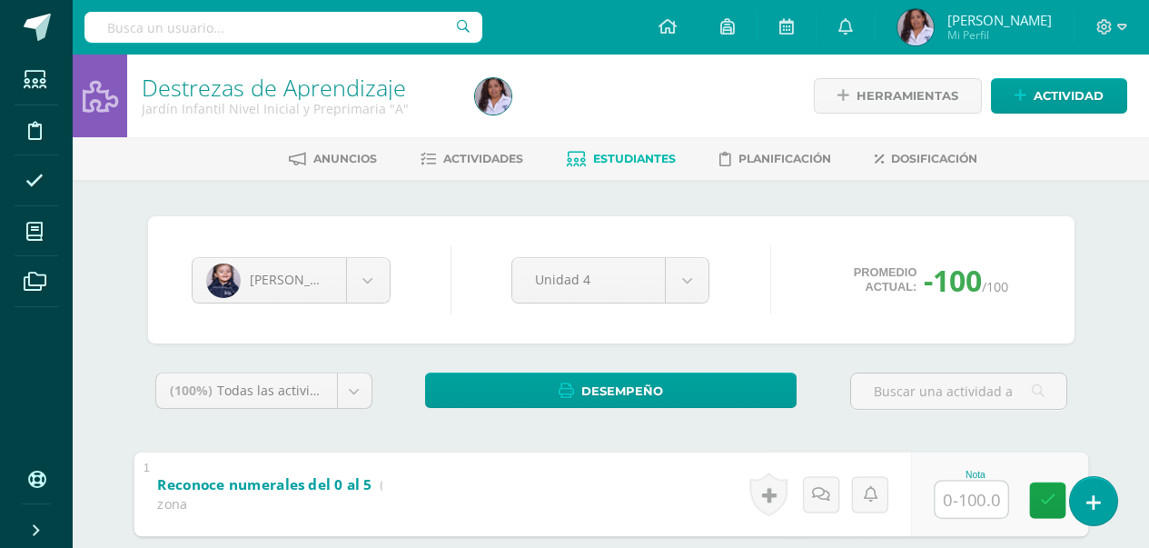
click at [973, 499] on input "text" at bounding box center [971, 499] width 73 height 36
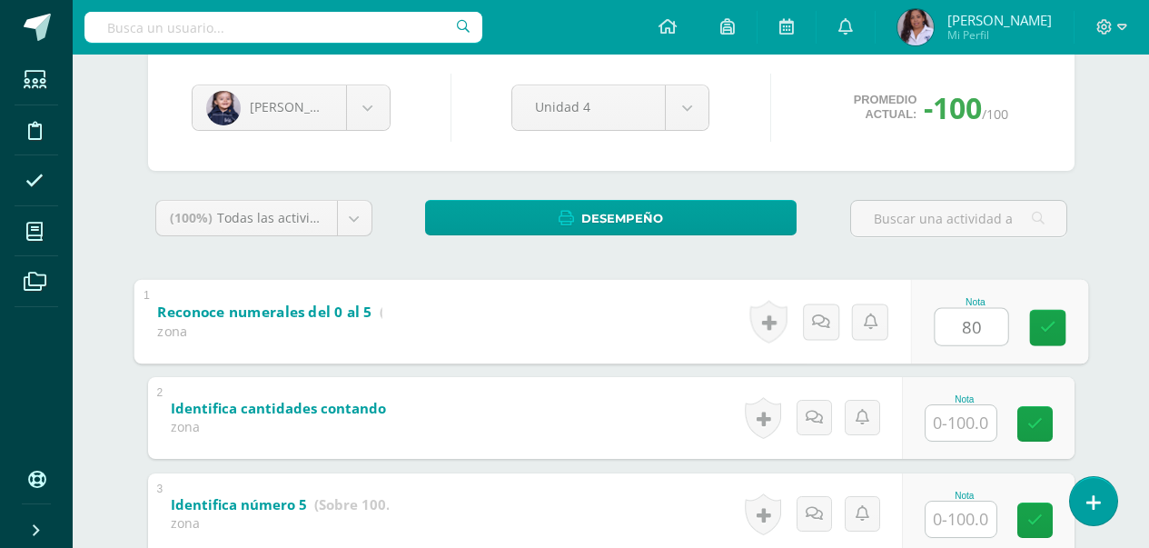
scroll to position [182, 0]
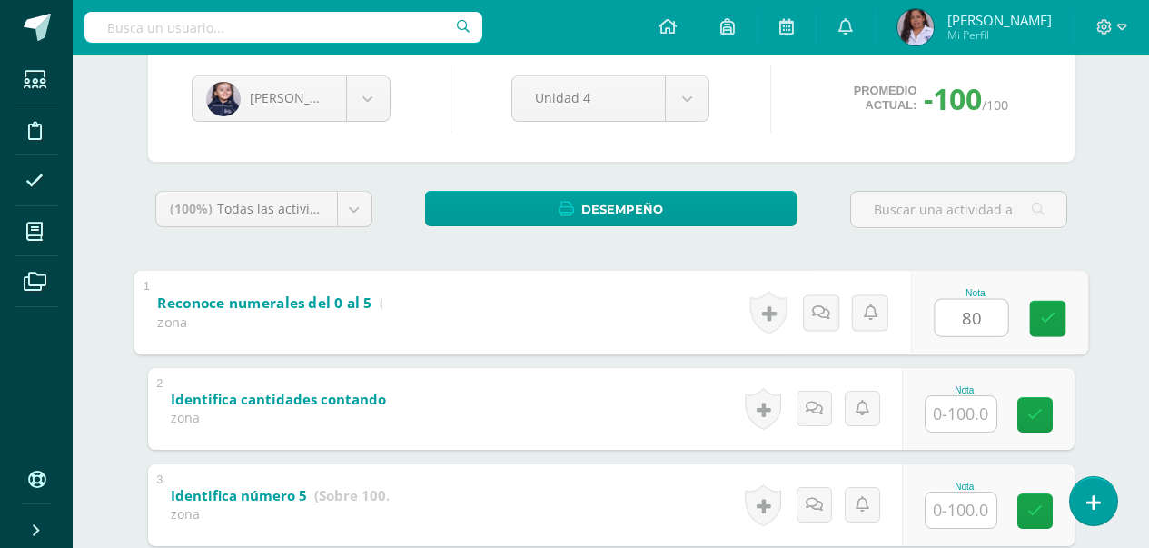
type input "80"
click at [958, 415] on input "text" at bounding box center [961, 413] width 71 height 35
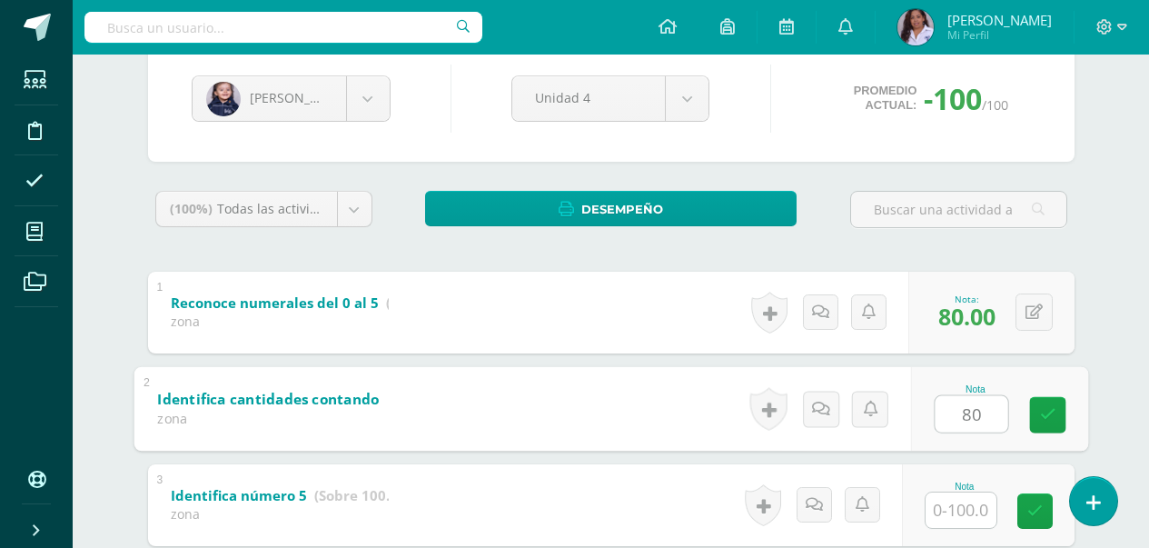
type input "80"
click at [966, 509] on input "text" at bounding box center [961, 509] width 71 height 35
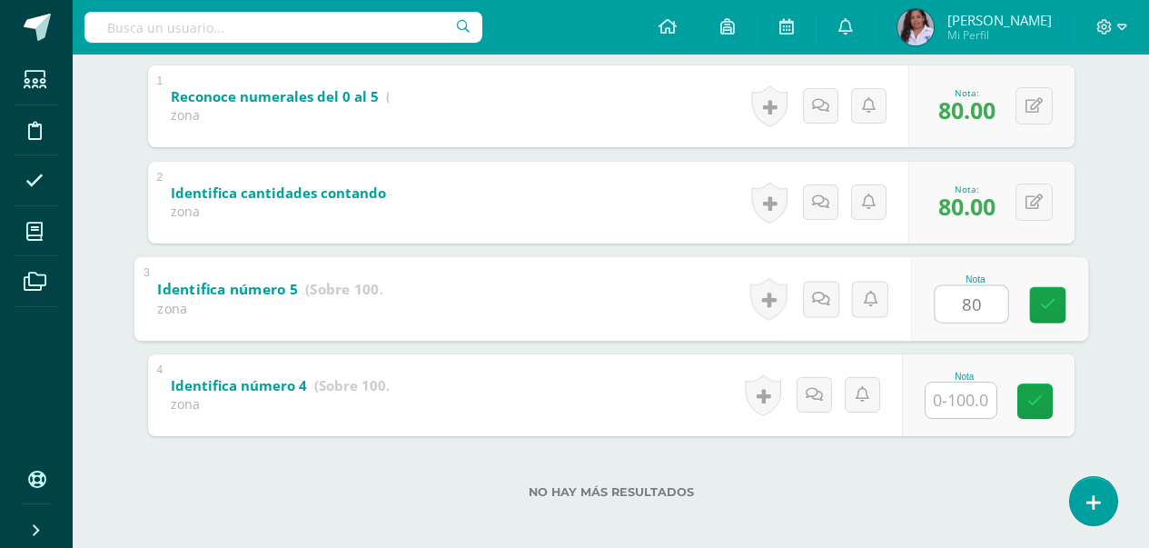
scroll to position [397, 0]
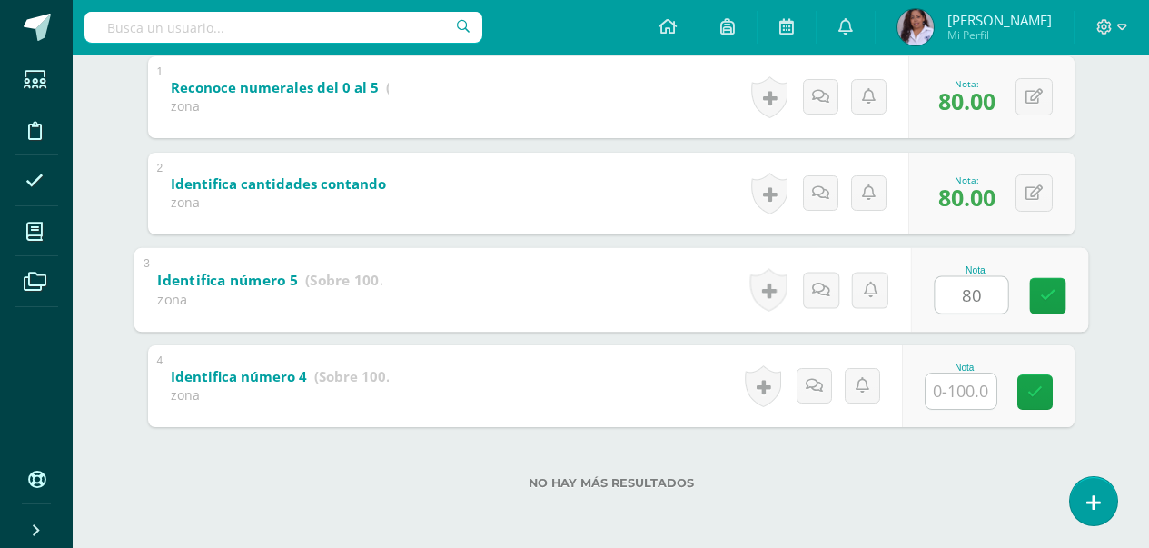
type input "80"
click at [968, 382] on input "text" at bounding box center [961, 390] width 71 height 35
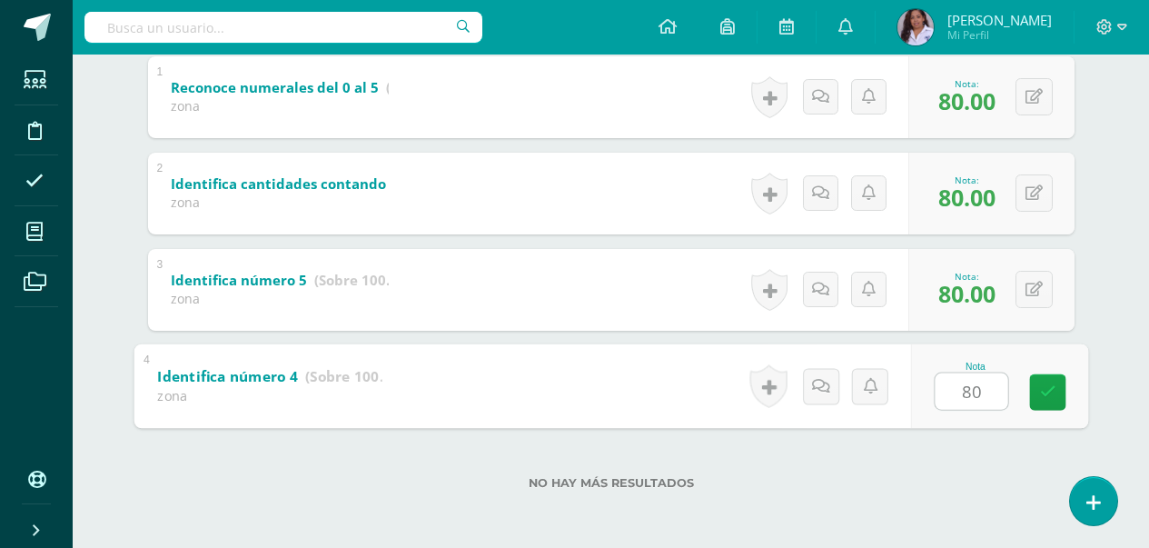
scroll to position [0, 0]
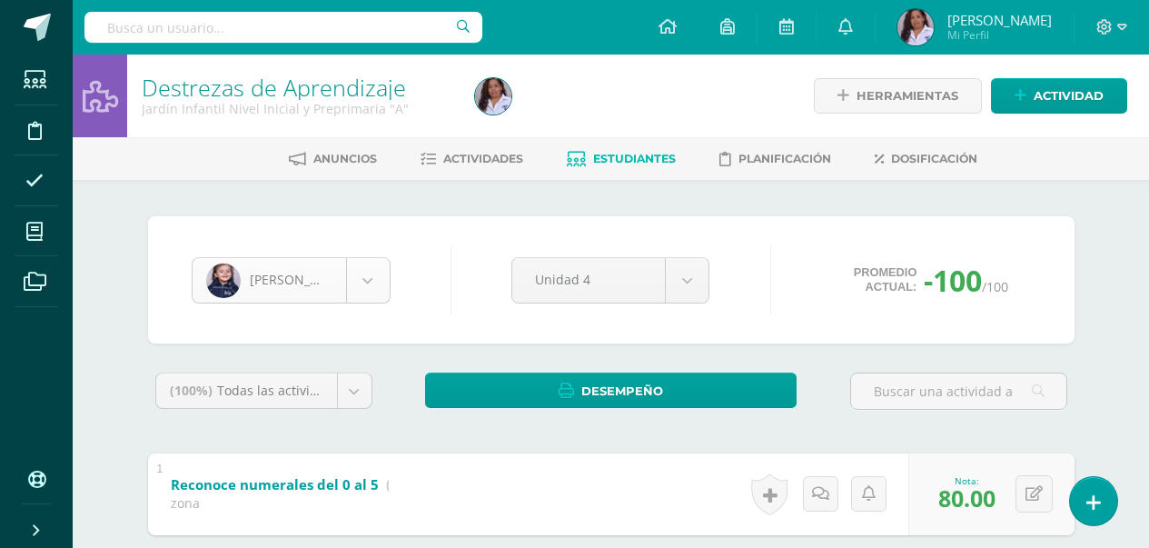
type input "80"
click at [369, 296] on body "Estudiantes Disciplina Asistencia Mis cursos Archivos Soporte Ayuda Reportar un…" at bounding box center [574, 472] width 1149 height 945
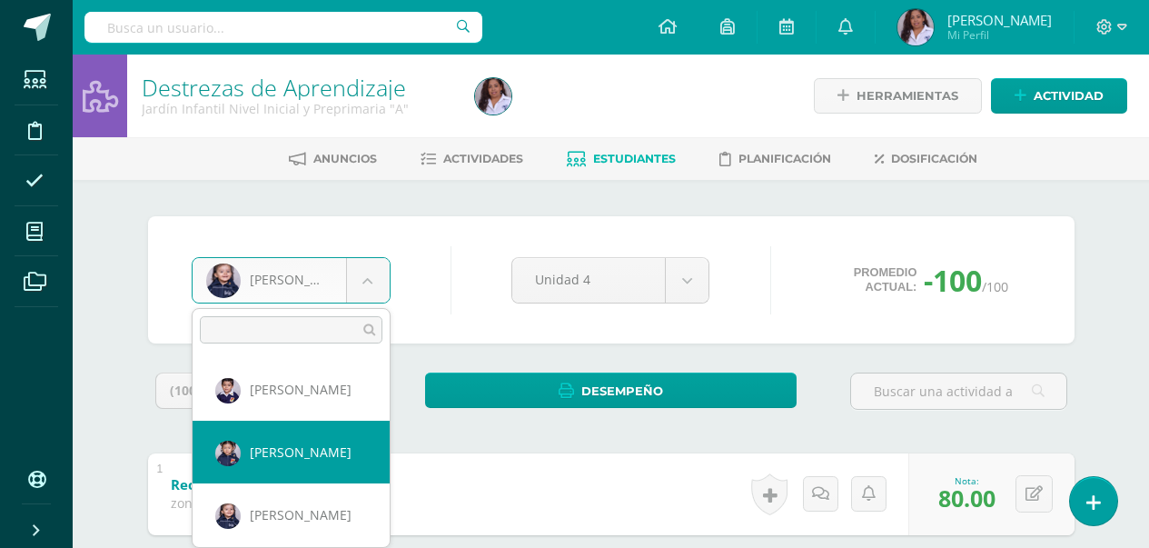
scroll to position [62, 0]
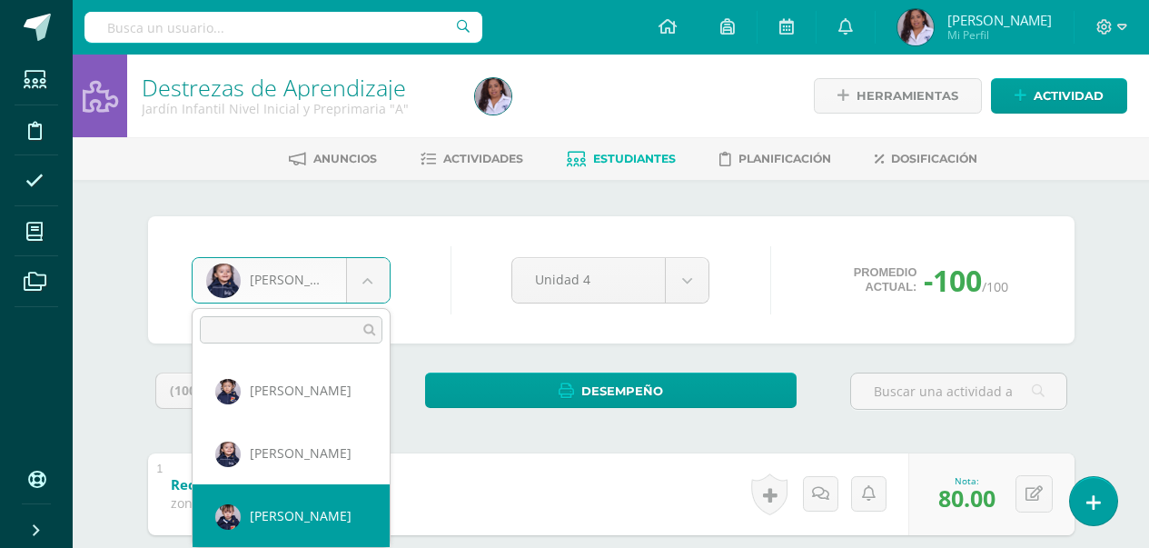
select select "3125"
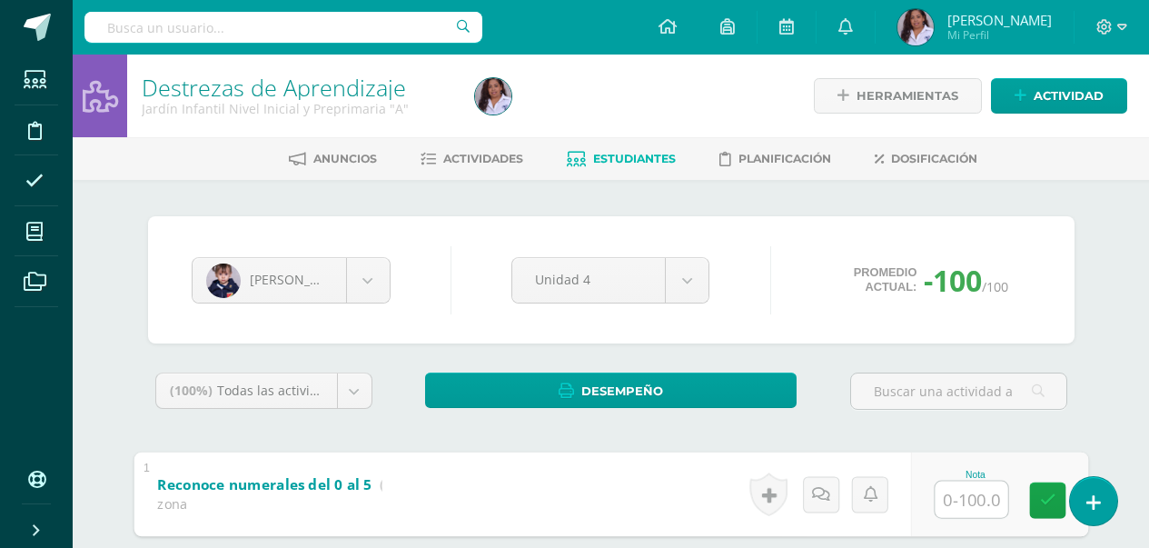
click at [951, 505] on input "text" at bounding box center [971, 499] width 73 height 36
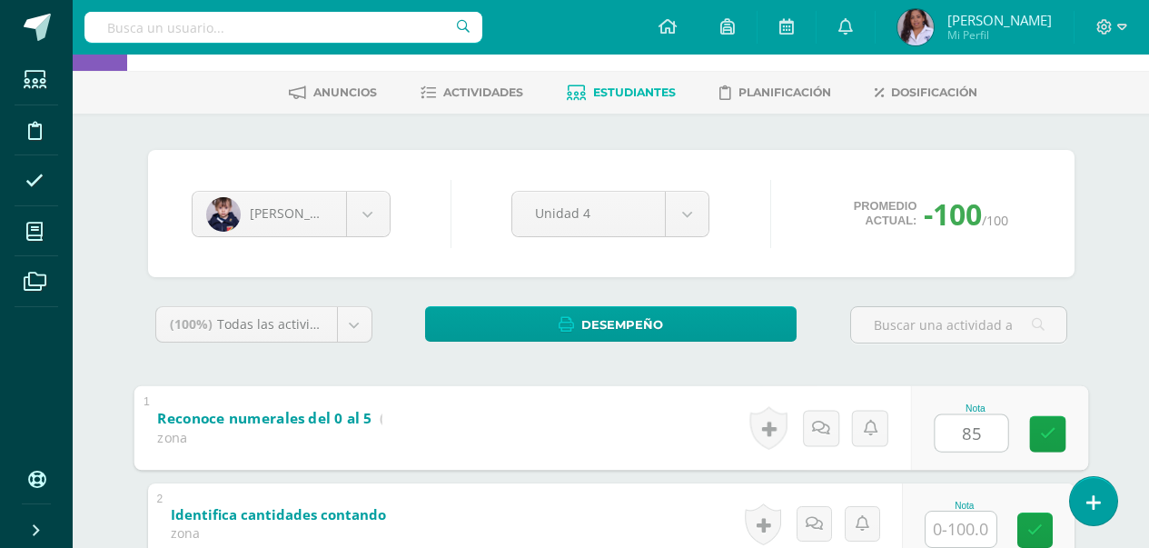
scroll to position [109, 0]
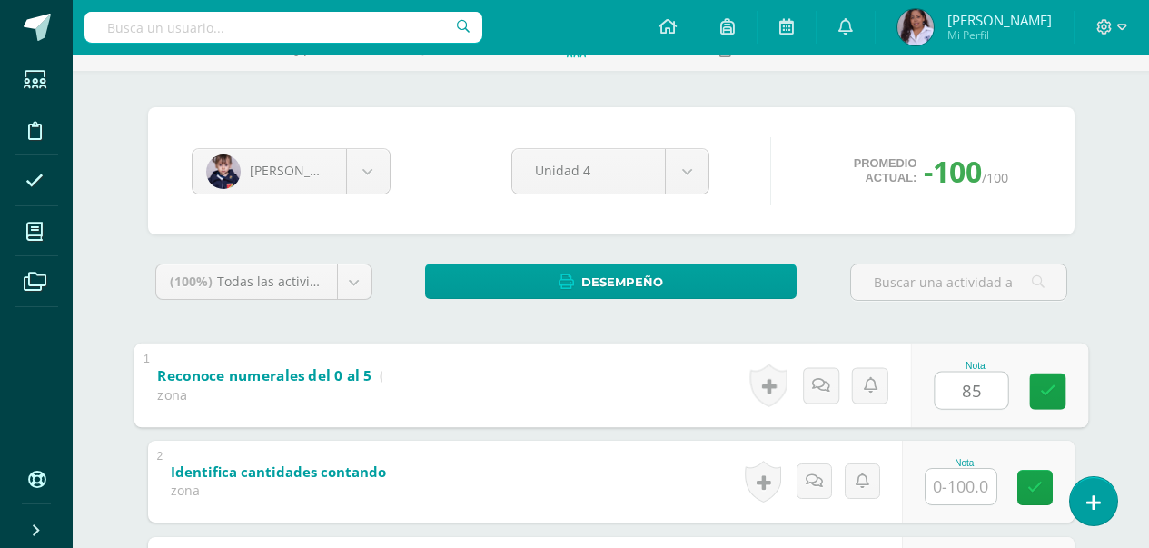
type input "85"
click at [963, 494] on input "text" at bounding box center [961, 486] width 71 height 35
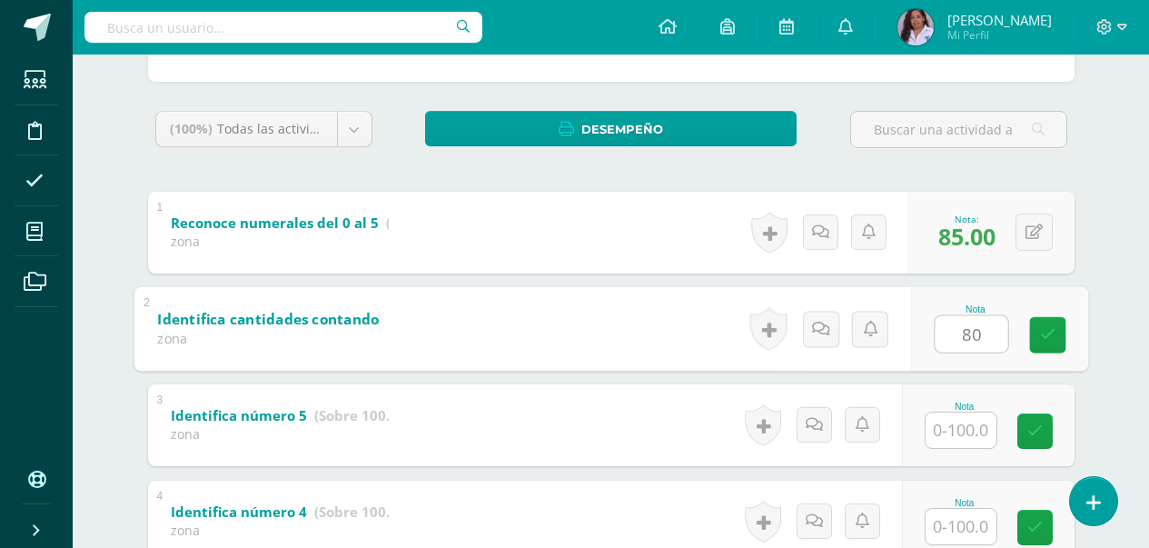
scroll to position [291, 0]
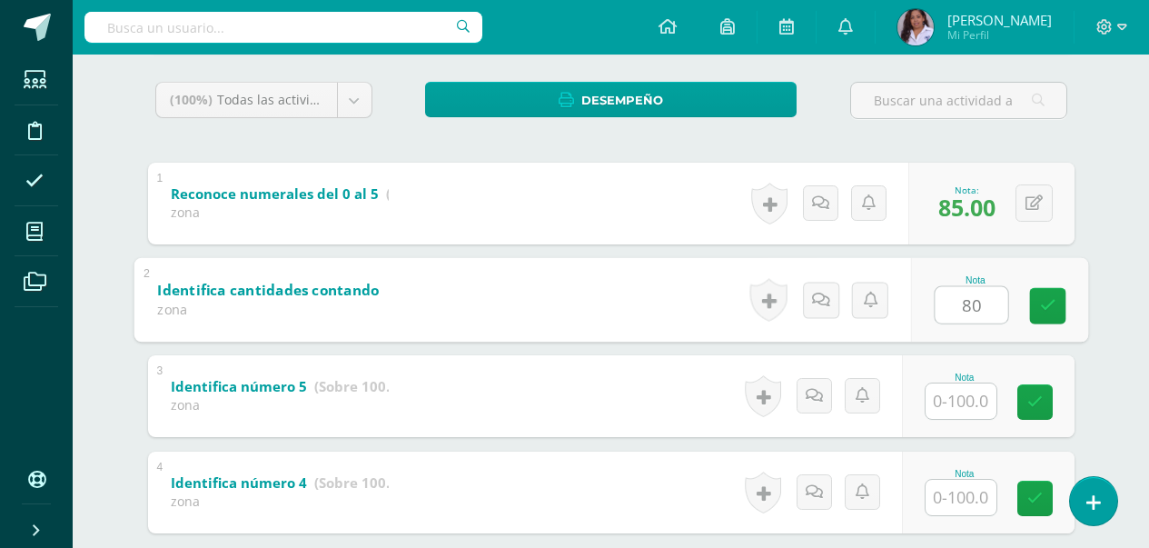
type input "80"
click at [979, 396] on input "text" at bounding box center [961, 400] width 71 height 35
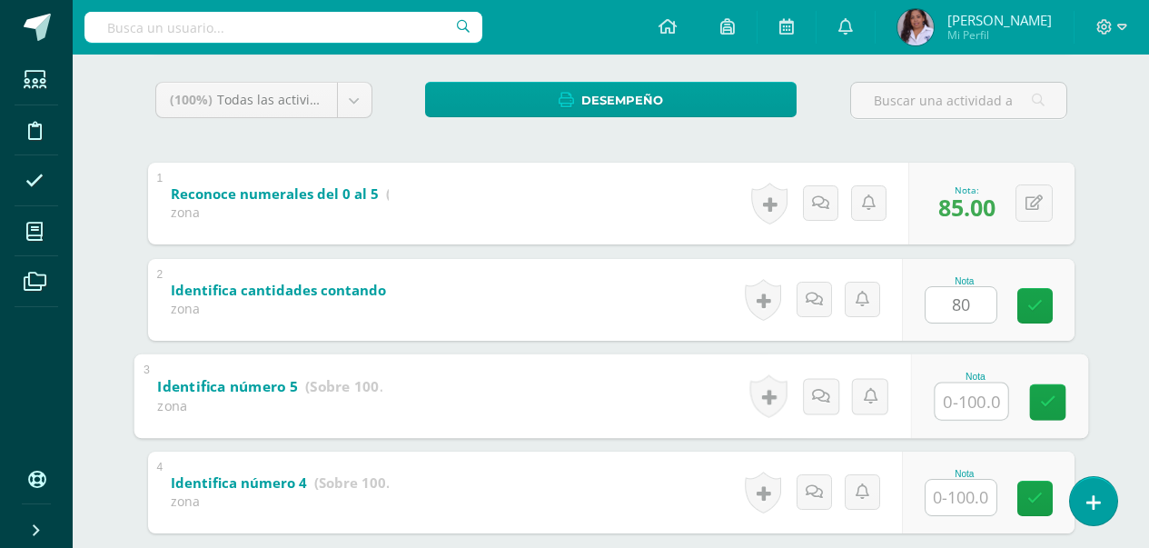
click at [979, 396] on input "text" at bounding box center [971, 400] width 73 height 36
type input "80"
click at [967, 491] on input "text" at bounding box center [961, 497] width 71 height 35
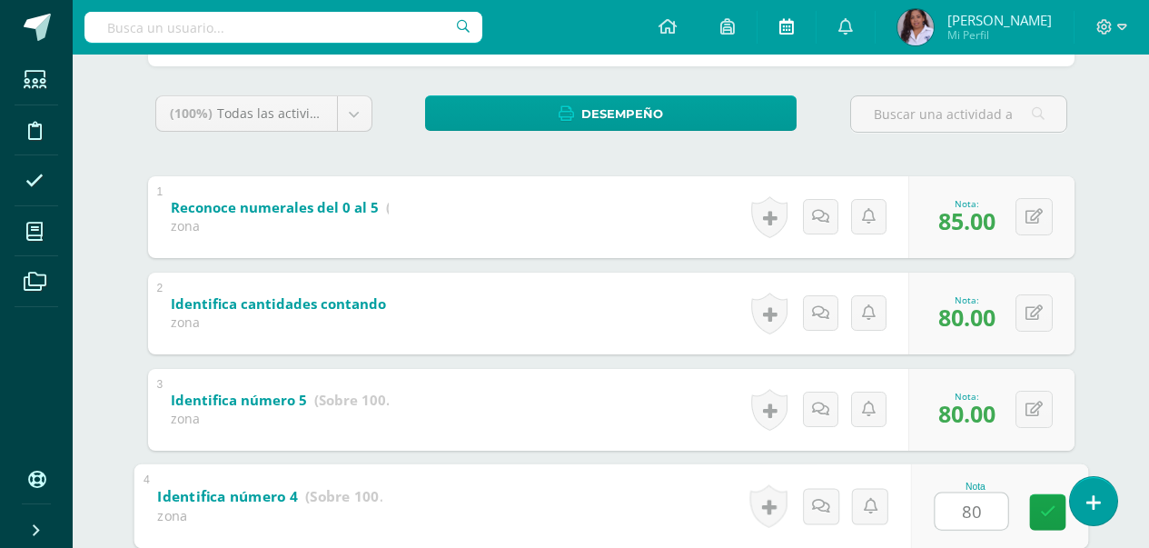
scroll to position [94, 0]
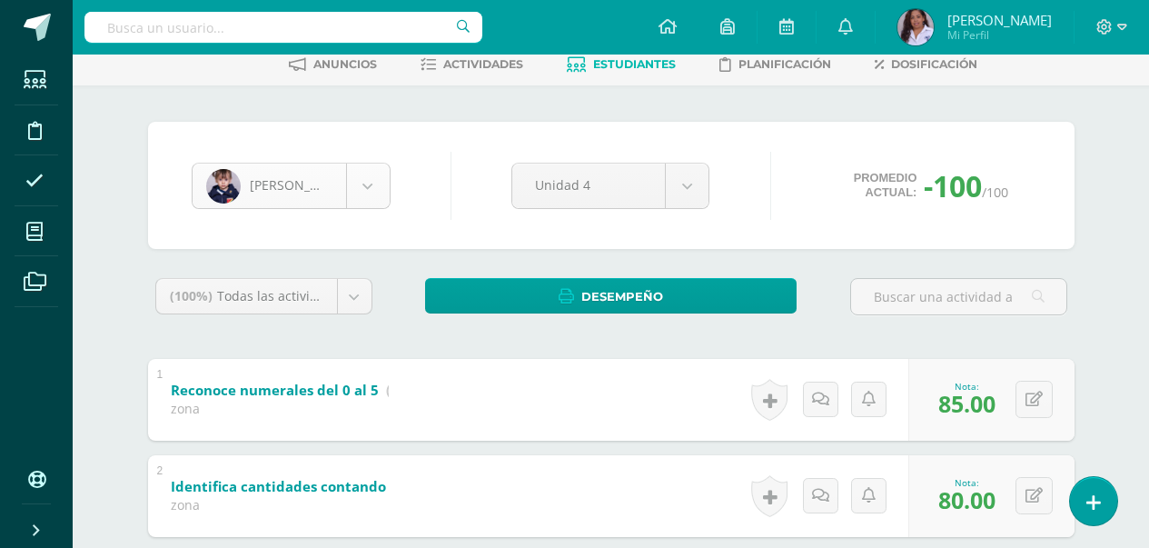
type input "80"
click at [369, 194] on body "Estudiantes Disciplina Asistencia Mis cursos Archivos Soporte Ayuda Reportar un…" at bounding box center [574, 378] width 1149 height 945
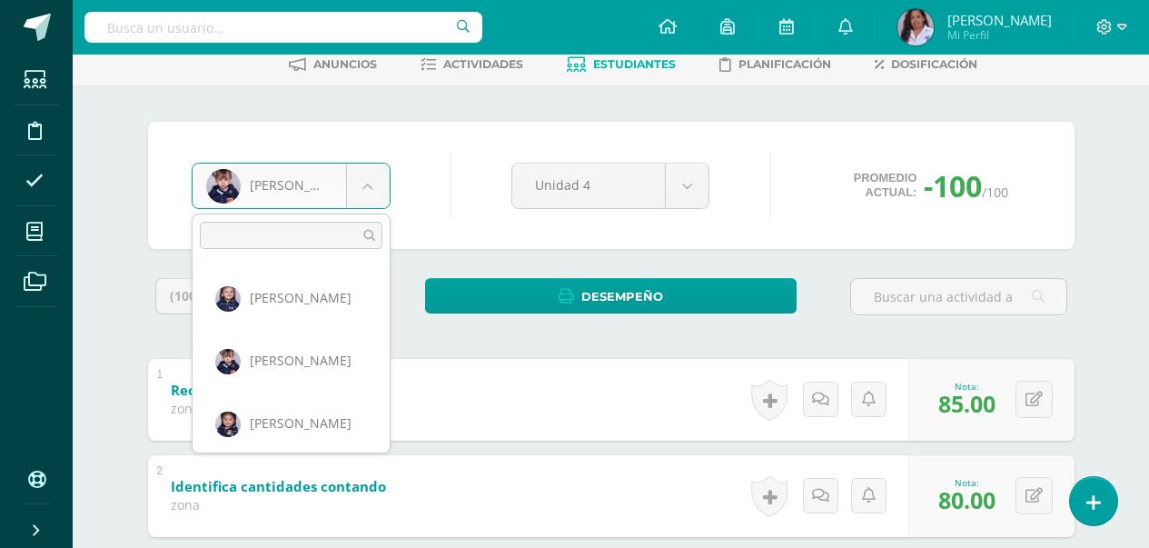
scroll to position [132, 0]
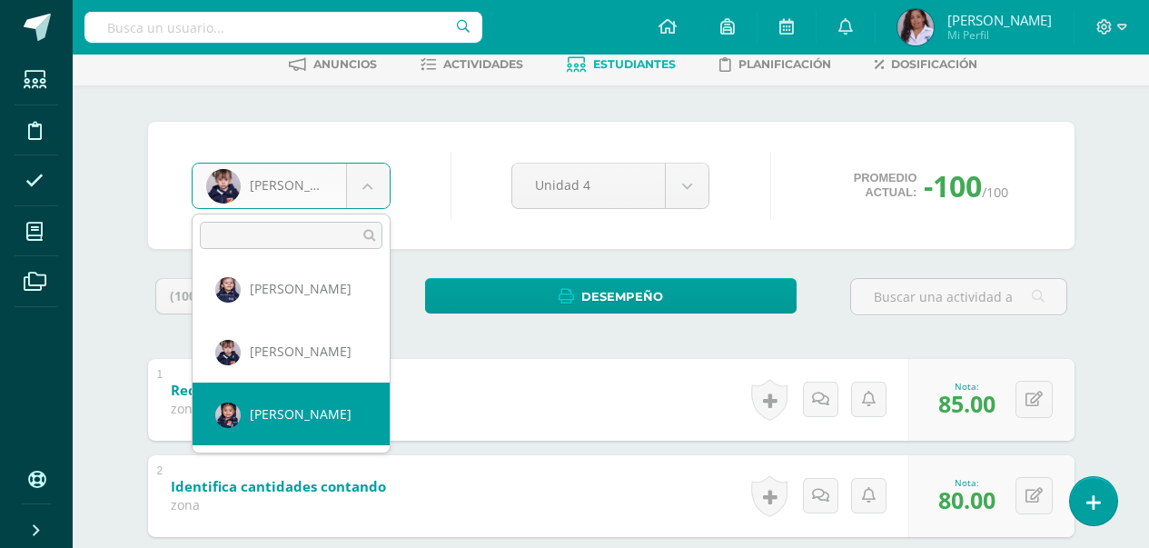
select select "3016"
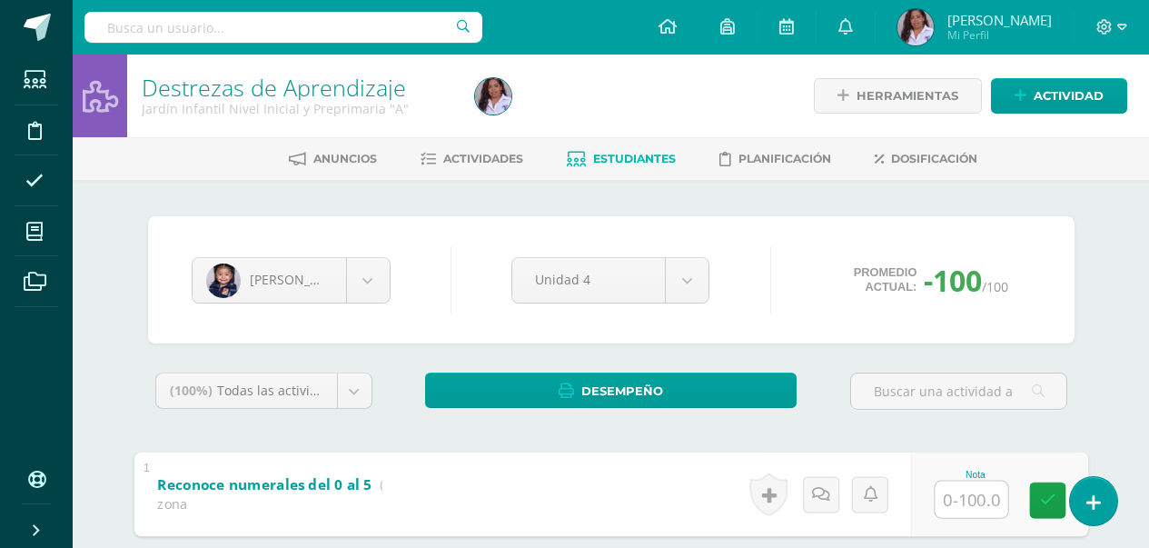
click at [960, 501] on input "text" at bounding box center [971, 499] width 73 height 36
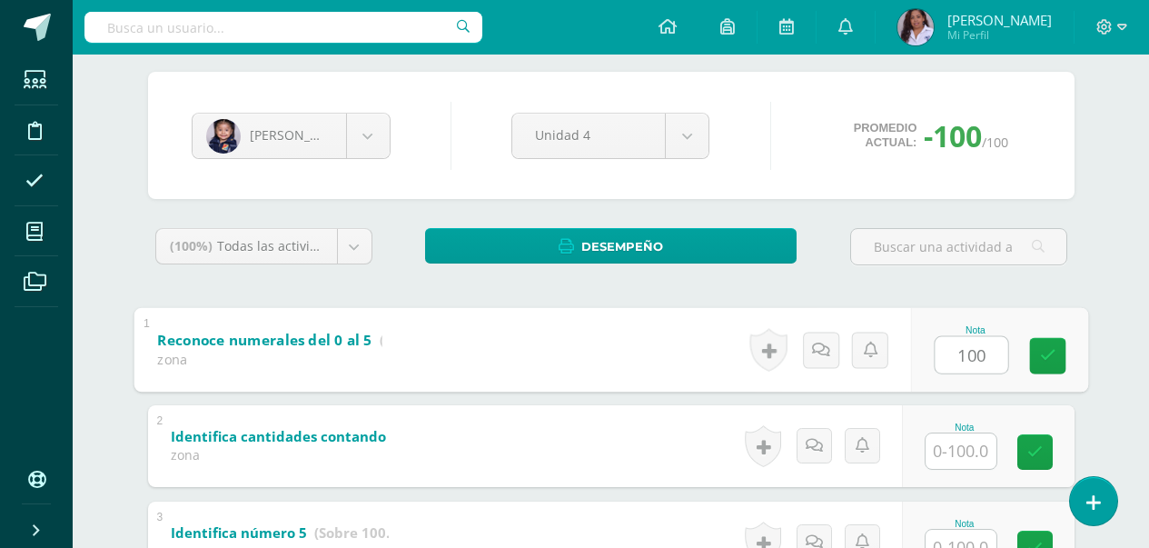
scroll to position [182, 0]
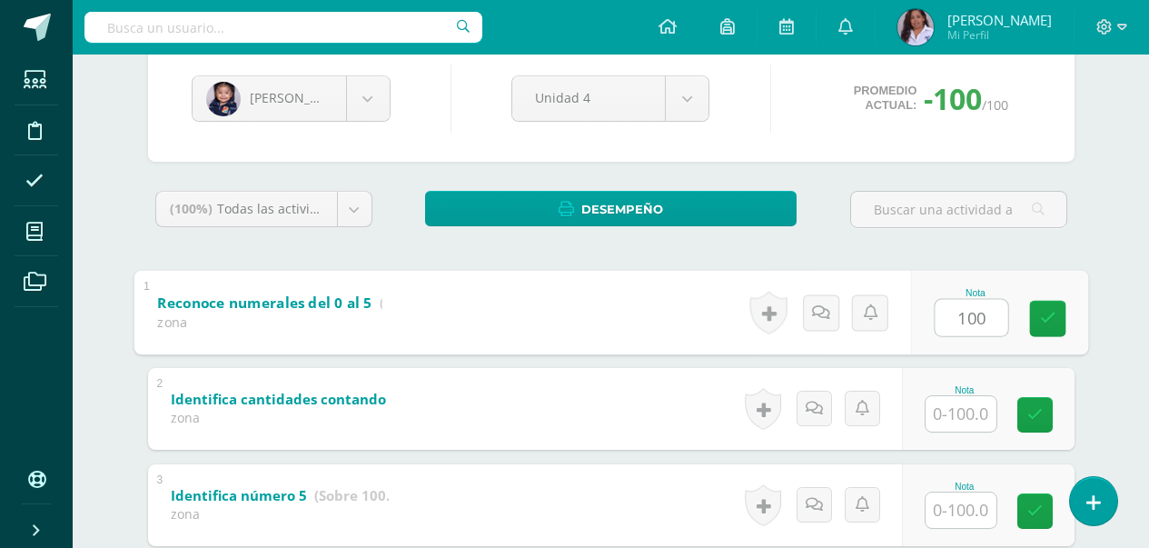
type input "100"
click at [978, 425] on input "text" at bounding box center [961, 413] width 71 height 35
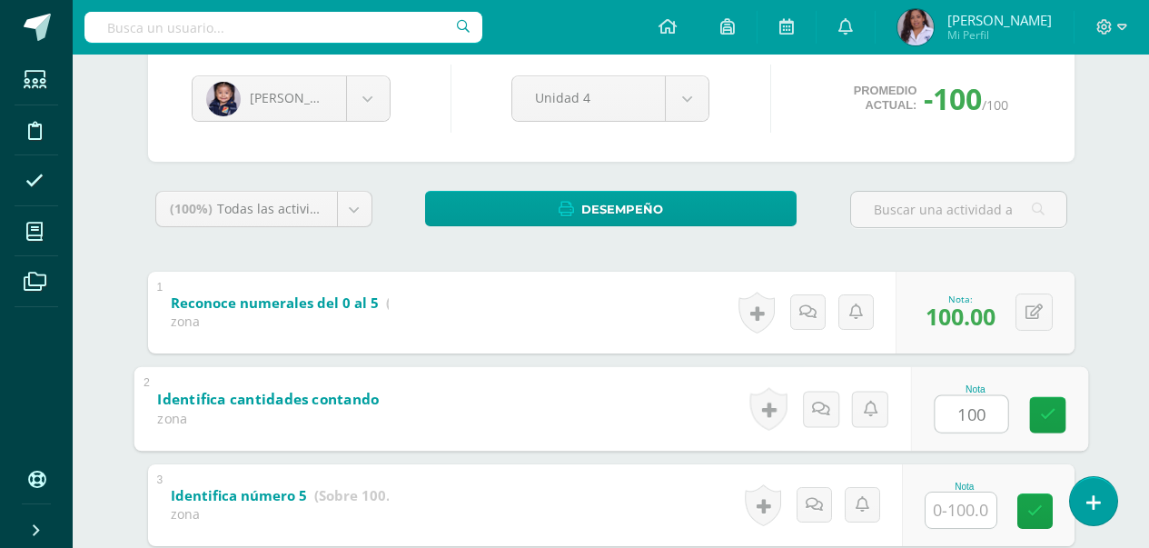
type input "100"
click at [963, 515] on input "text" at bounding box center [961, 509] width 71 height 35
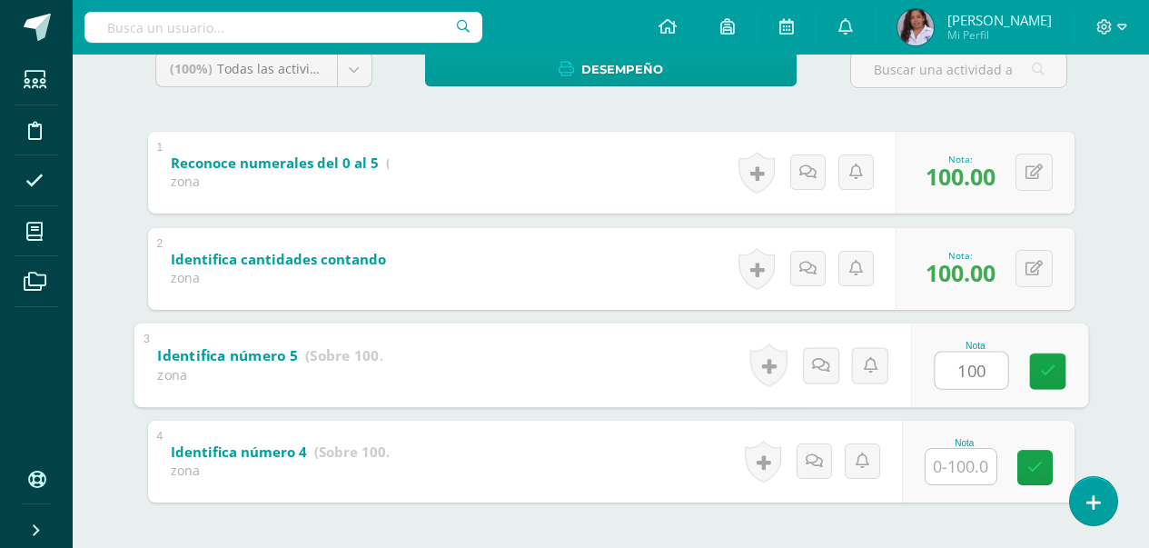
scroll to position [363, 0]
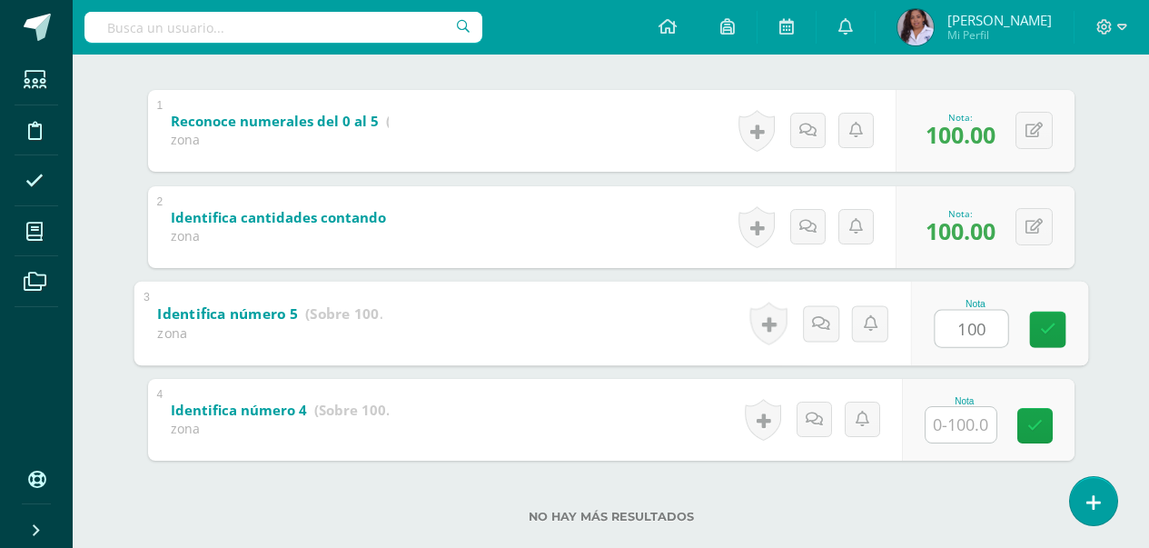
type input "100"
click at [967, 435] on input "text" at bounding box center [961, 424] width 71 height 35
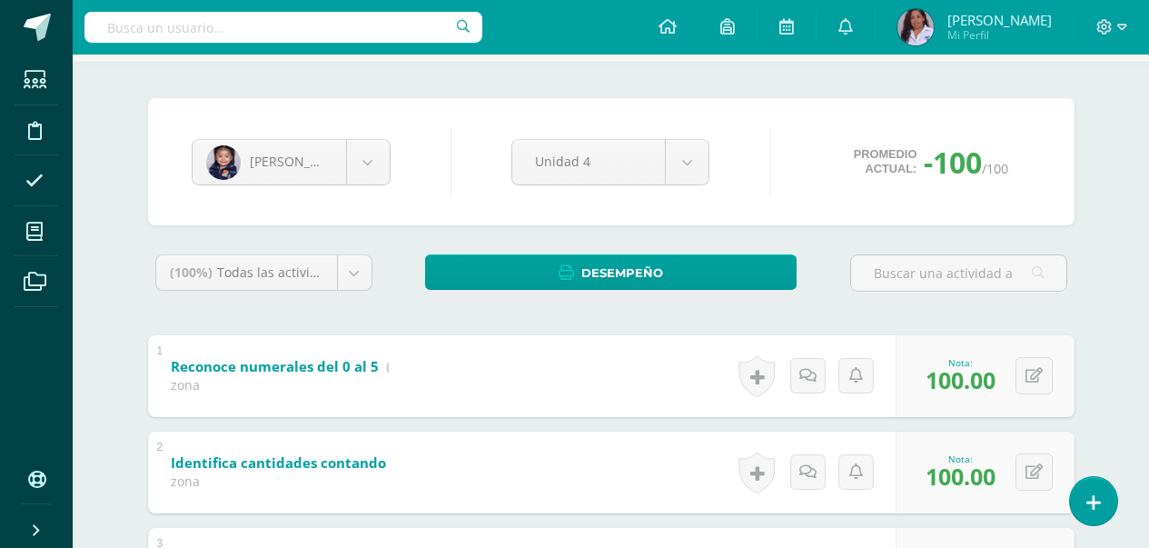
scroll to position [106, 0]
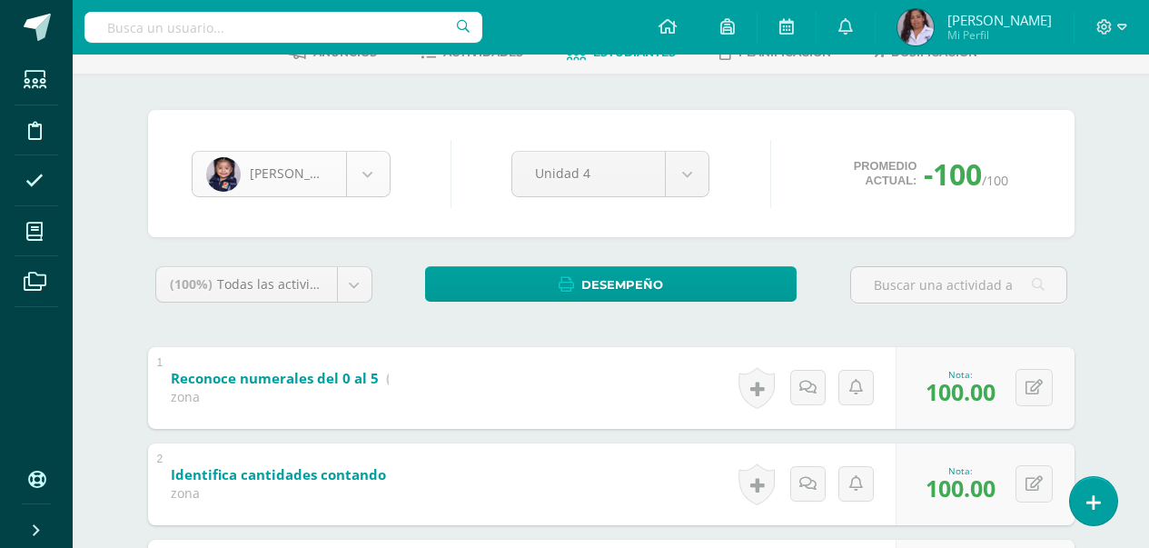
type input "100"
click at [376, 188] on body "Estudiantes Disciplina Asistencia Mis cursos Archivos Soporte Ayuda Reportar un…" at bounding box center [574, 366] width 1149 height 945
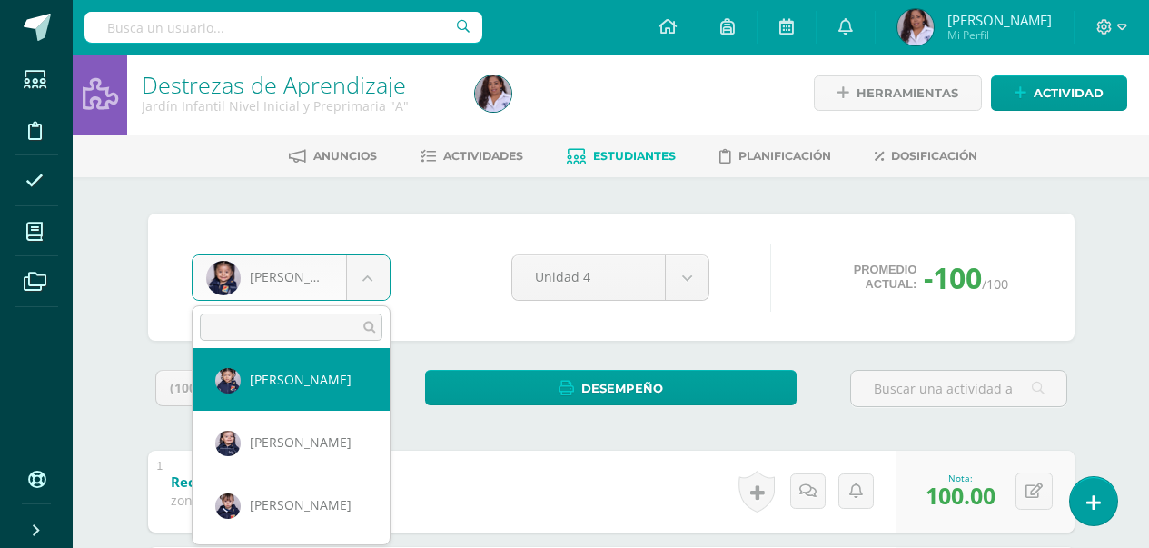
scroll to position [0, 0]
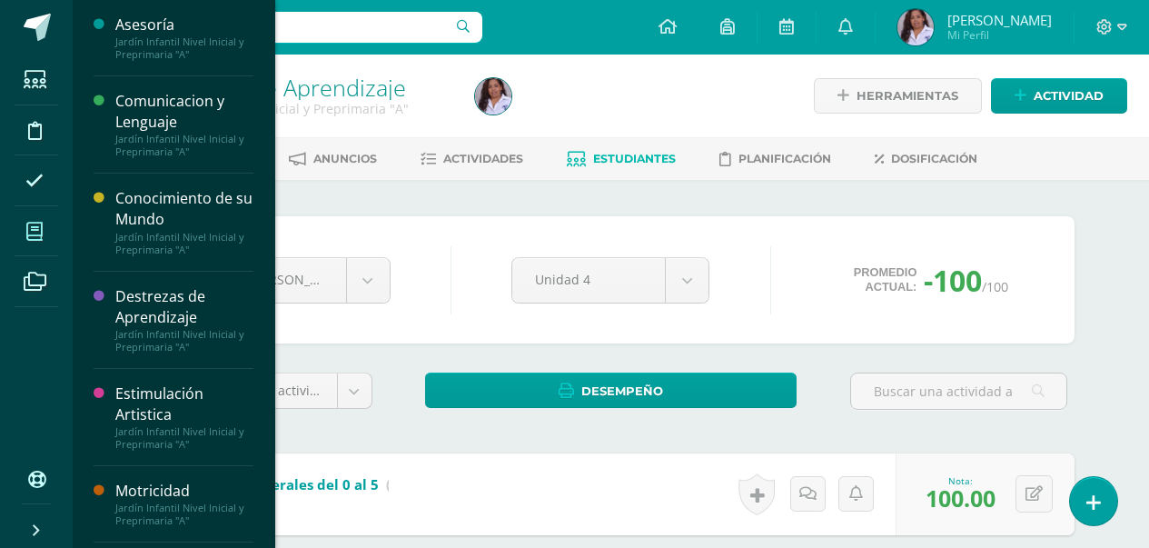
click at [43, 225] on body "Estudiantes Disciplina Asistencia Mis cursos Archivos Soporte Ayuda Reportar un…" at bounding box center [574, 472] width 1149 height 945
click at [131, 392] on div "Estimulación Artistica" at bounding box center [184, 404] width 138 height 42
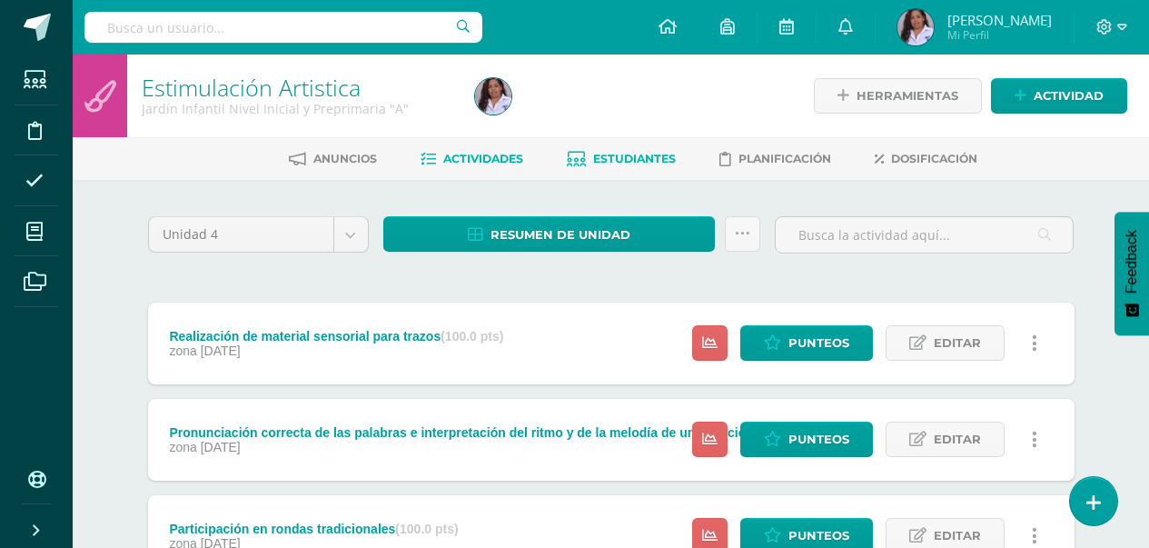
click at [603, 153] on span "Estudiantes" at bounding box center [634, 159] width 83 height 14
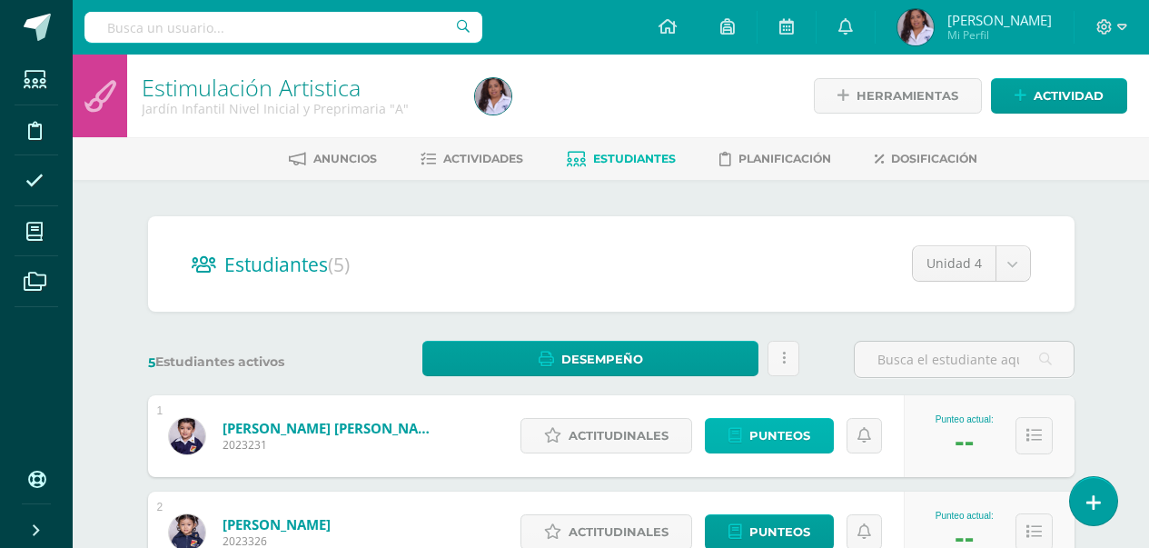
click at [764, 430] on span "Punteos" at bounding box center [780, 436] width 61 height 34
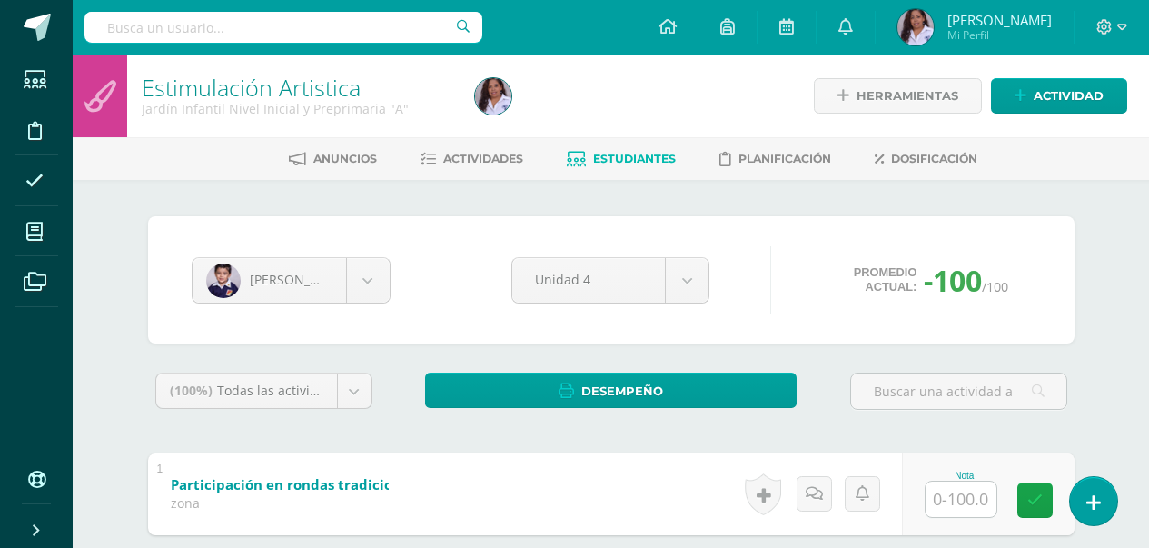
click at [955, 496] on input "text" at bounding box center [961, 499] width 71 height 35
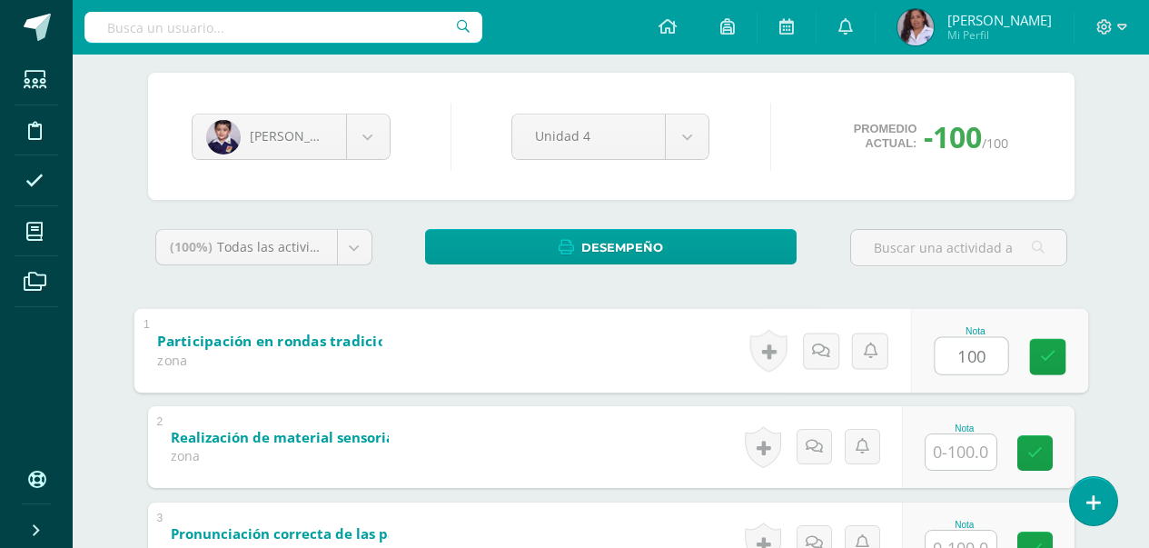
scroll to position [145, 0]
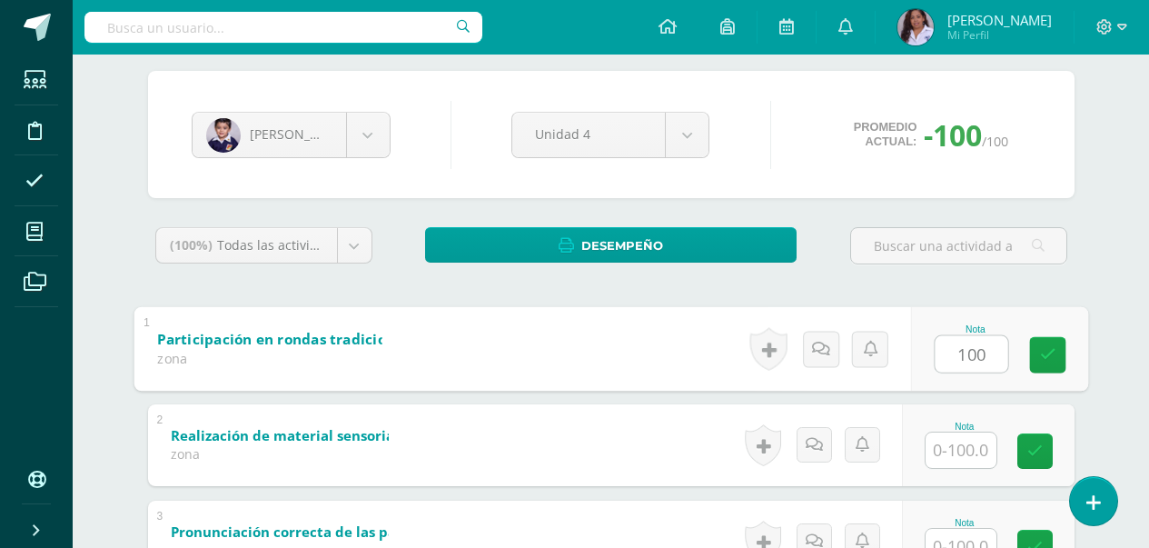
type input "100"
click at [967, 455] on input "text" at bounding box center [961, 449] width 71 height 35
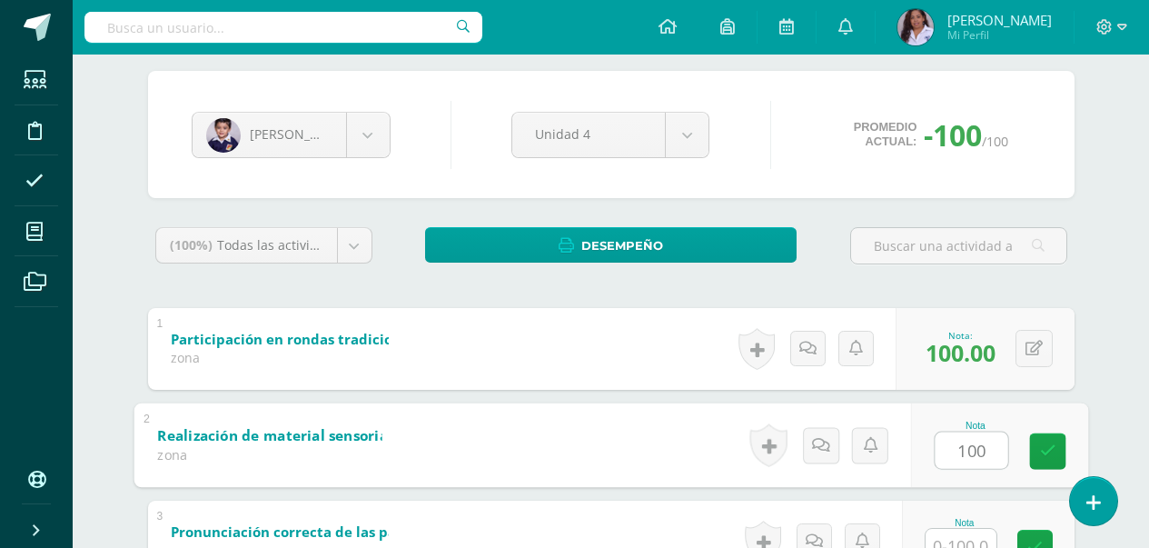
type input "100"
click at [964, 541] on input "text" at bounding box center [961, 546] width 71 height 35
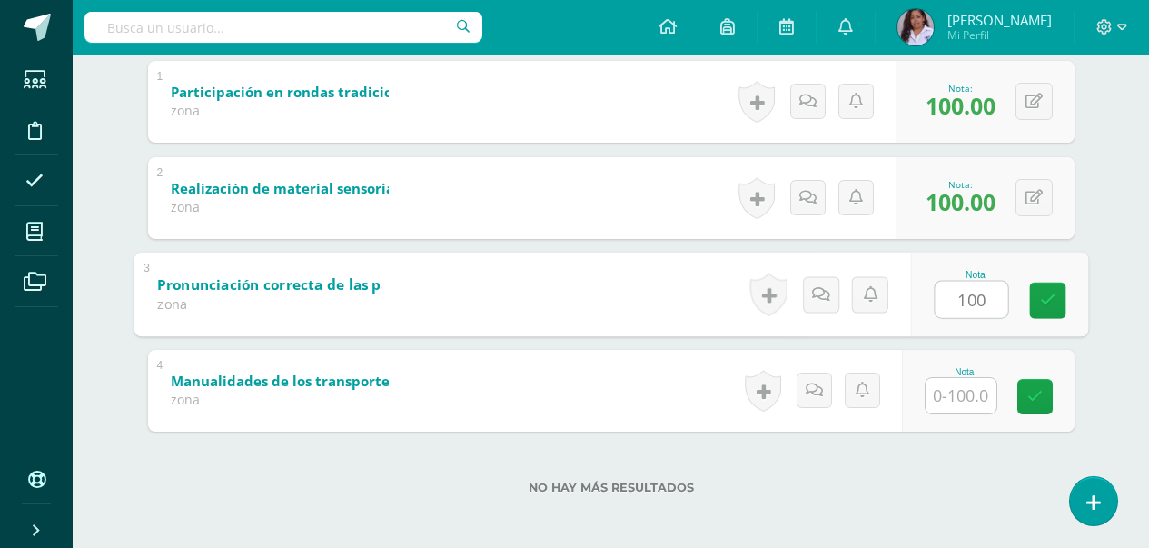
scroll to position [397, 0]
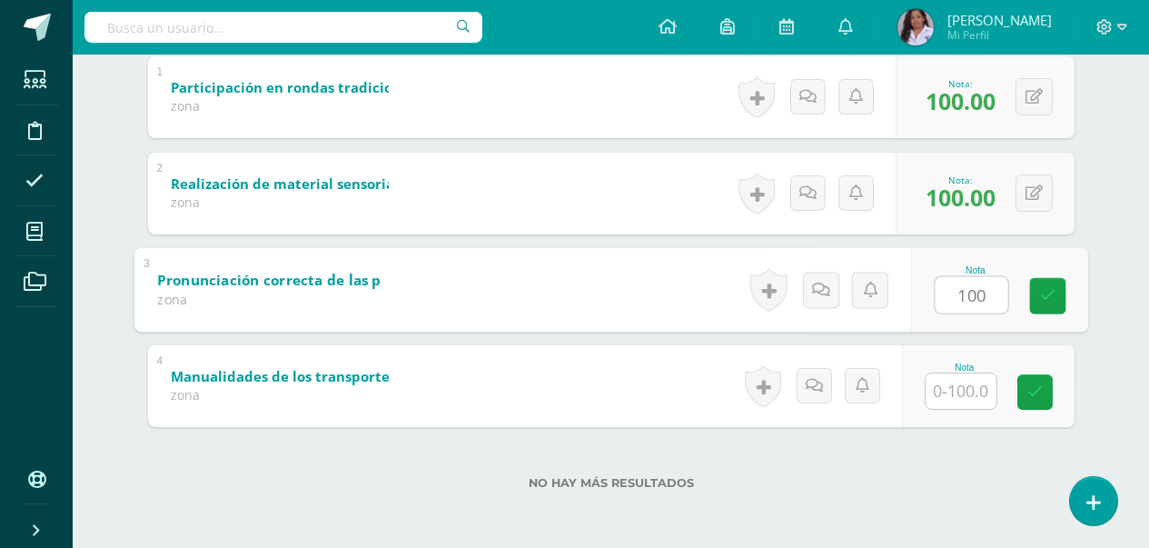
type input "100"
click at [971, 399] on input "text" at bounding box center [961, 390] width 71 height 35
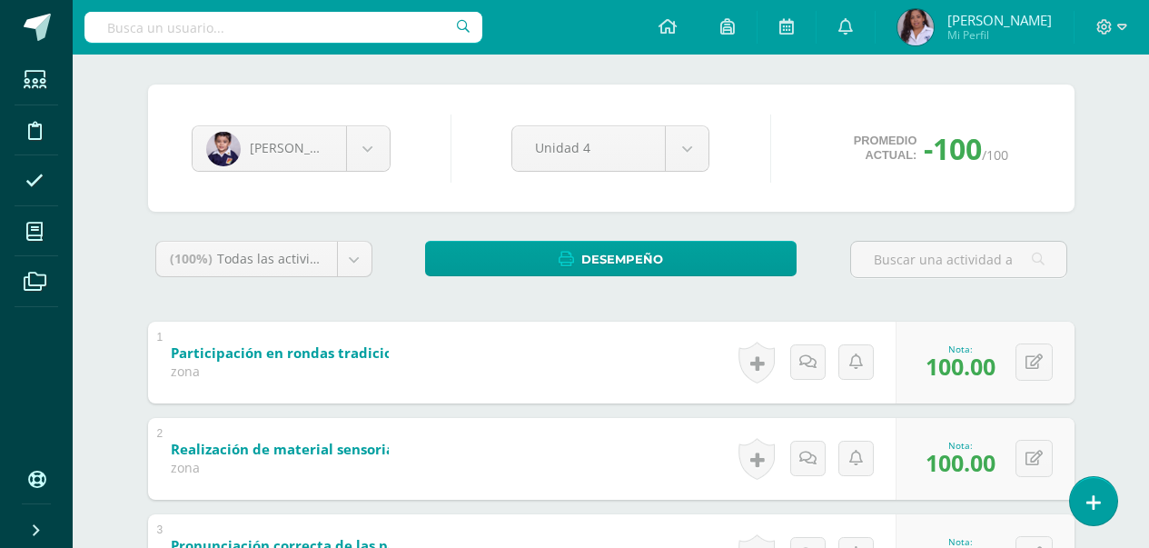
scroll to position [131, 0]
type input "100"
click at [367, 153] on body "Estudiantes Disciplina Asistencia Mis cursos Archivos Soporte Ayuda Reportar un…" at bounding box center [574, 341] width 1149 height 945
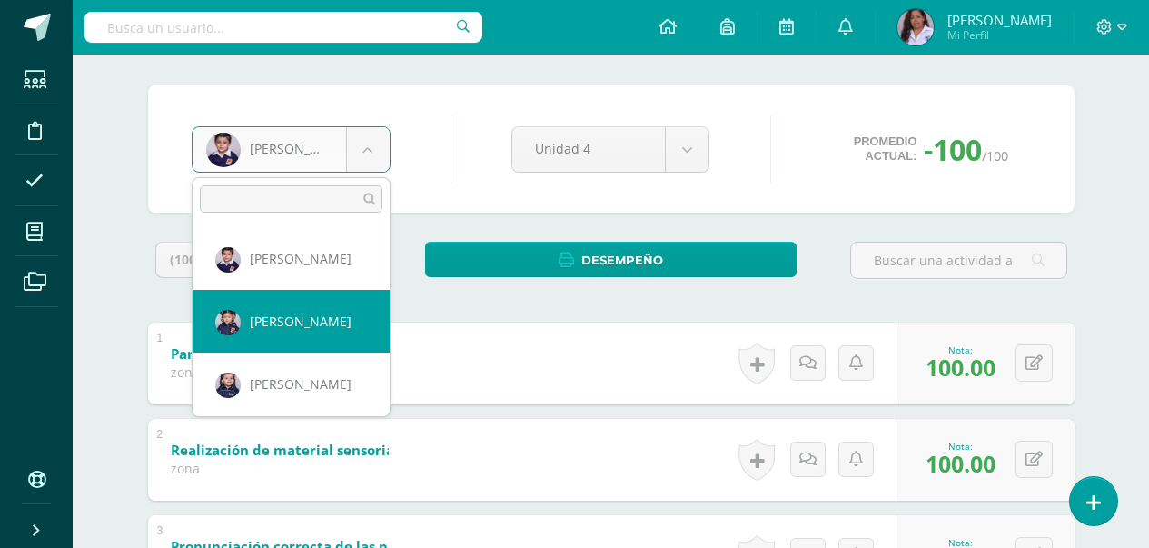
select select "2945"
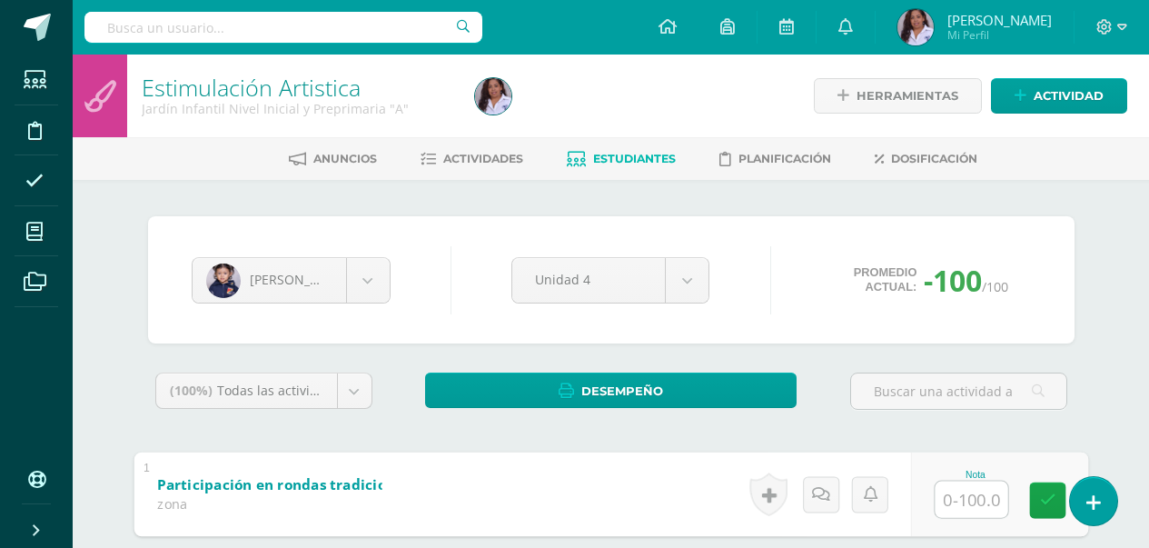
click at [966, 506] on input "text" at bounding box center [971, 499] width 73 height 36
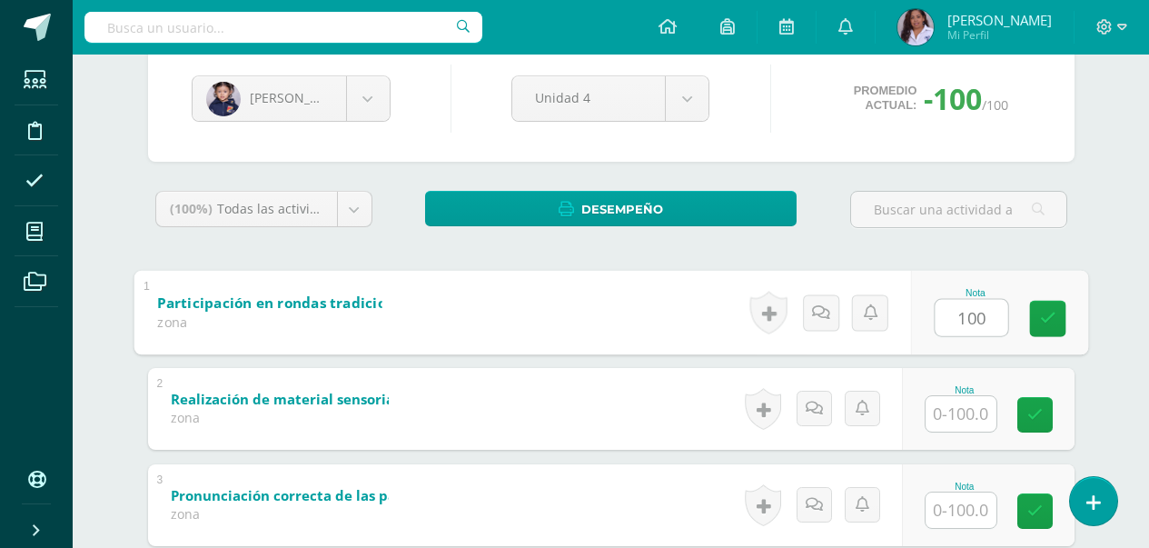
scroll to position [218, 0]
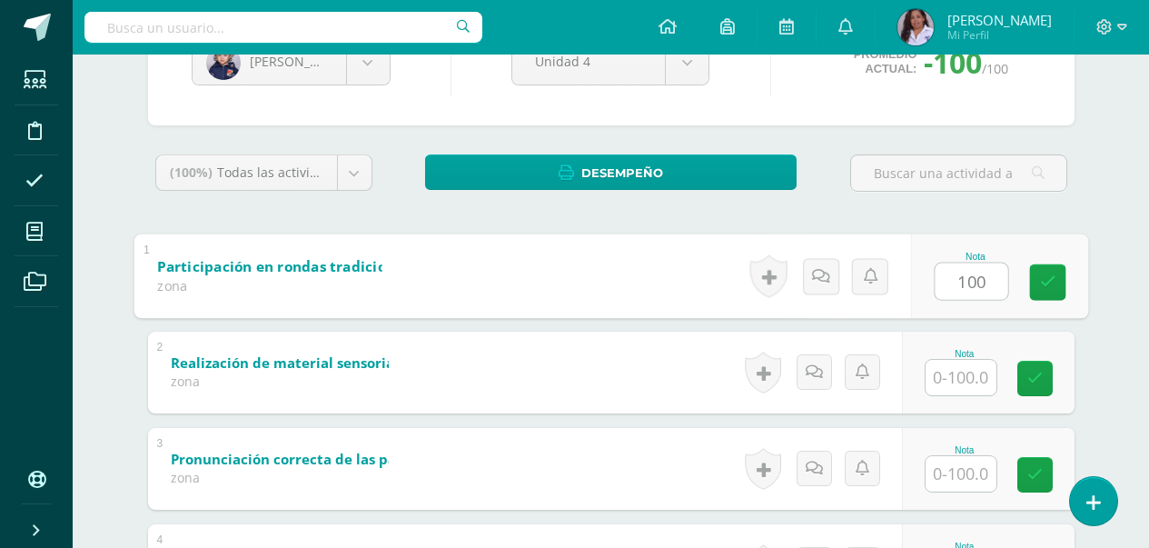
type input "100"
click at [962, 380] on input "text" at bounding box center [961, 377] width 71 height 35
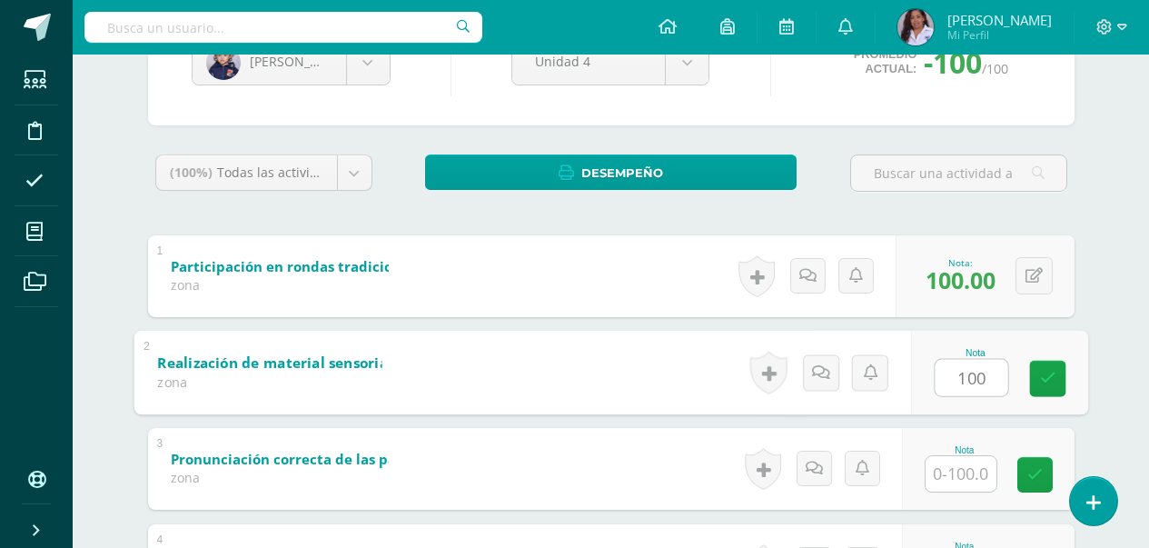
type input "100"
click at [964, 479] on input "text" at bounding box center [961, 473] width 71 height 35
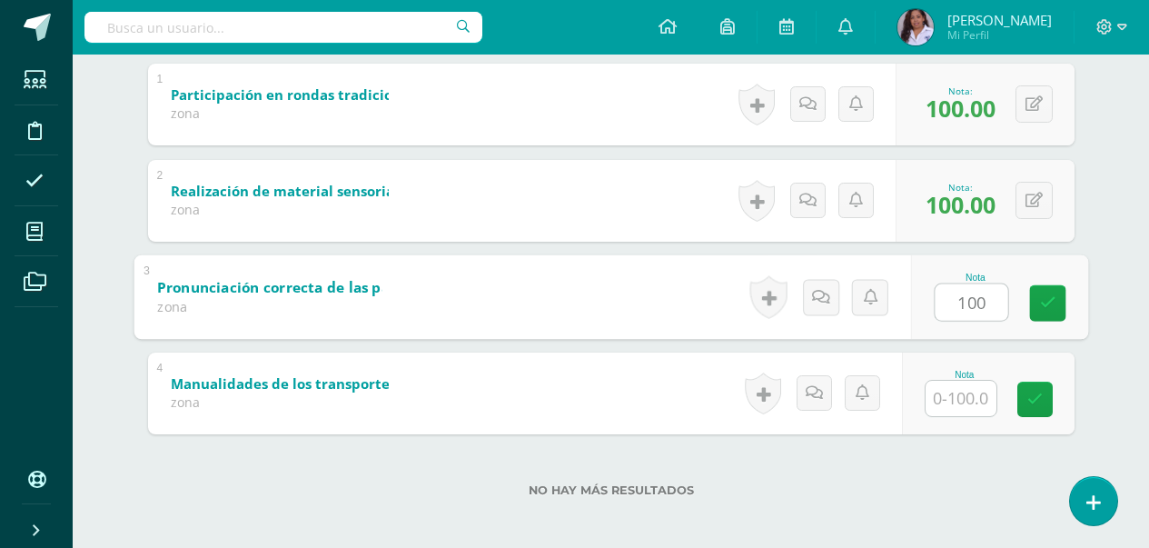
scroll to position [397, 0]
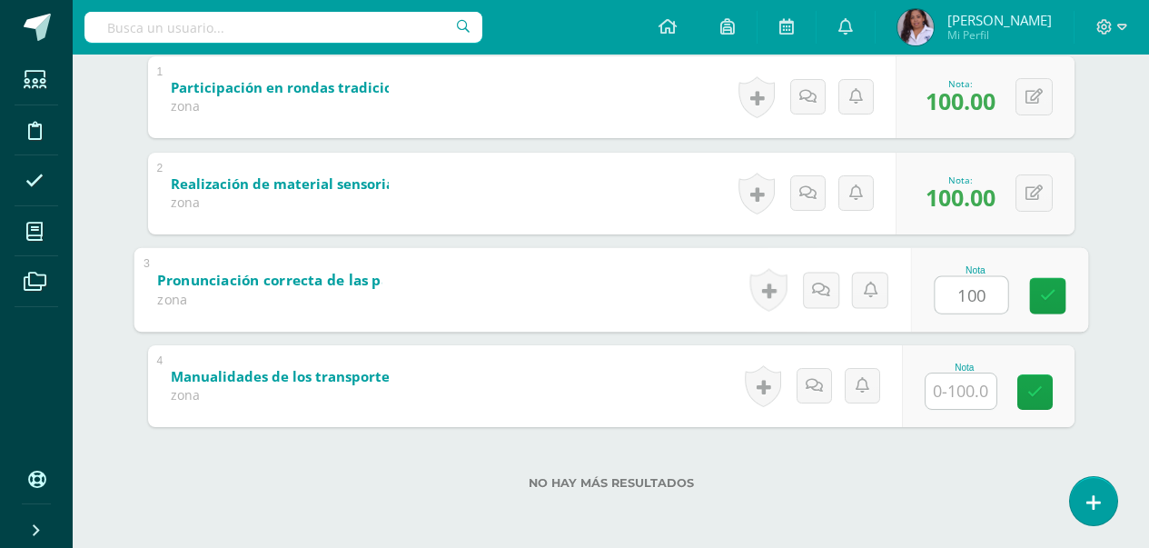
type input "100"
click at [959, 392] on input "text" at bounding box center [961, 390] width 71 height 35
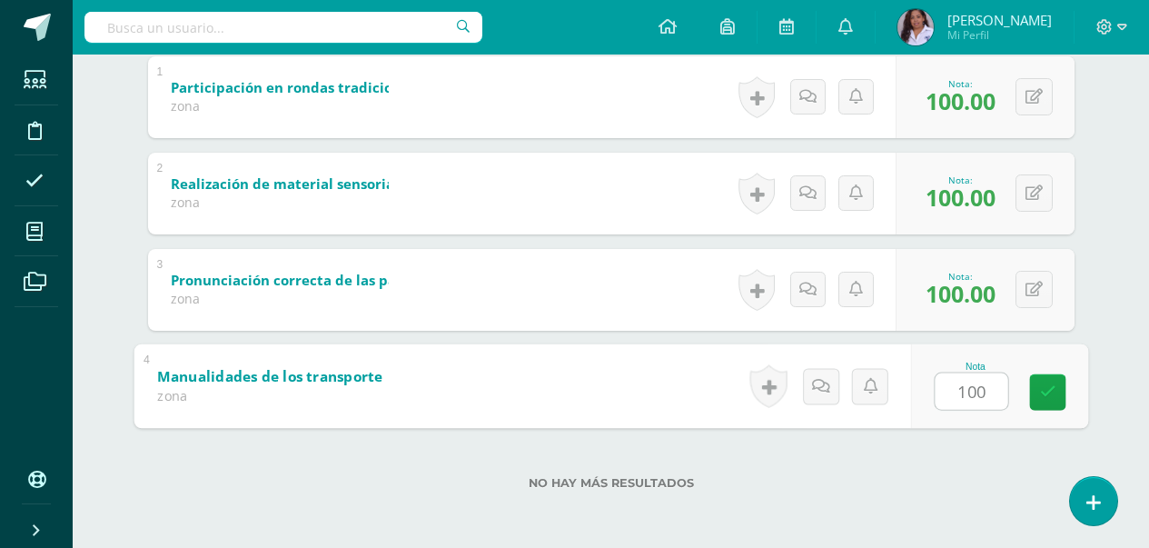
type input "100"
click at [1030, 423] on div "Nota 100" at bounding box center [988, 386] width 173 height 82
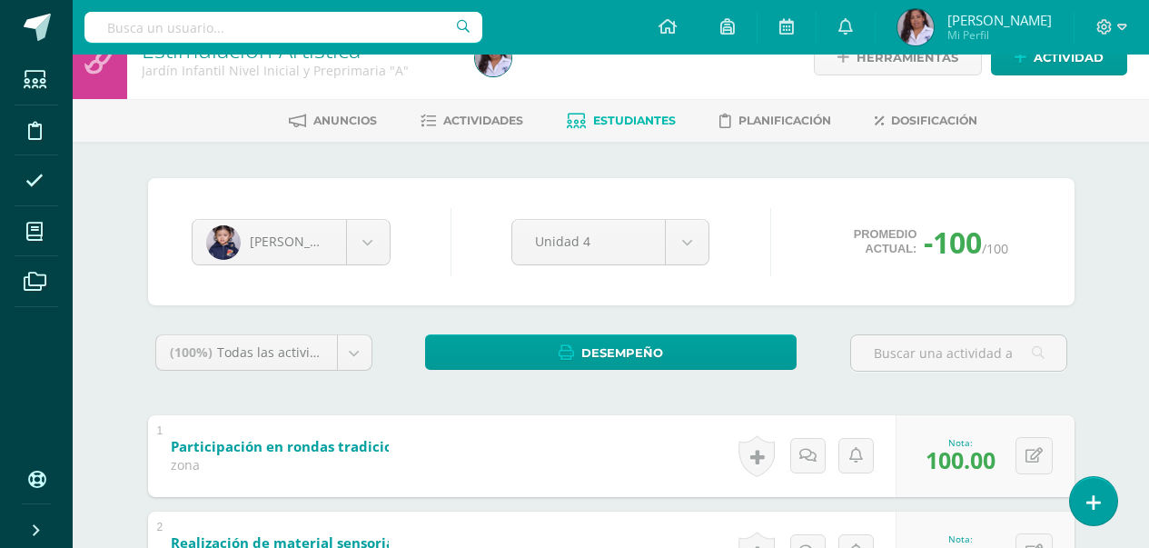
scroll to position [34, 0]
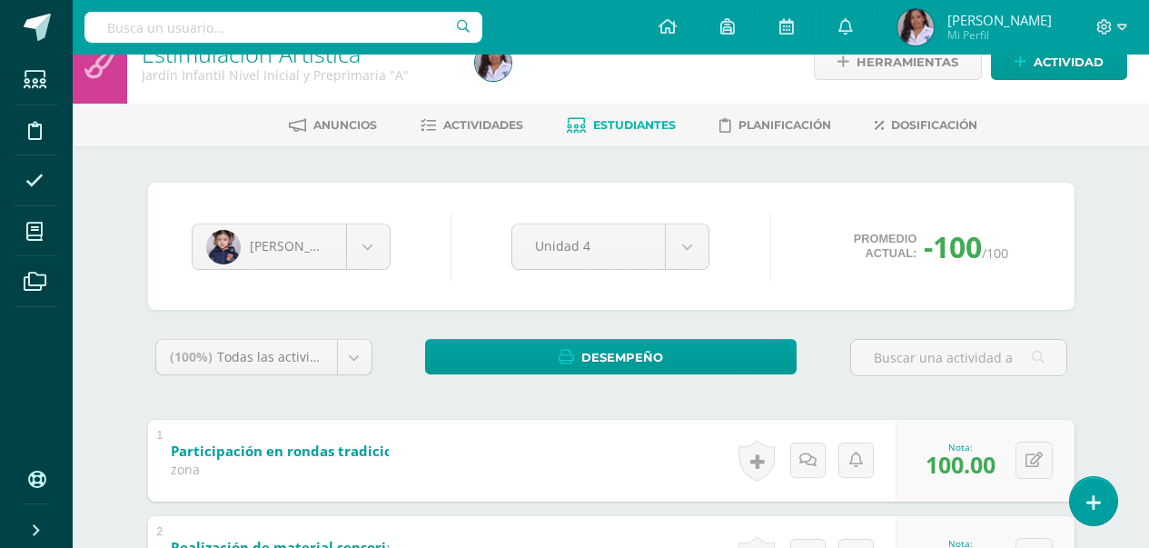
click at [511, 282] on div "Ilse Hernández Carlos Barrios Ilse Hernández Alessandra Méndez Maggie Salguero …" at bounding box center [611, 246] width 927 height 127
click at [363, 243] on body "Estudiantes Disciplina Asistencia Mis cursos Archivos Soporte Ayuda Reportar un…" at bounding box center [574, 438] width 1149 height 945
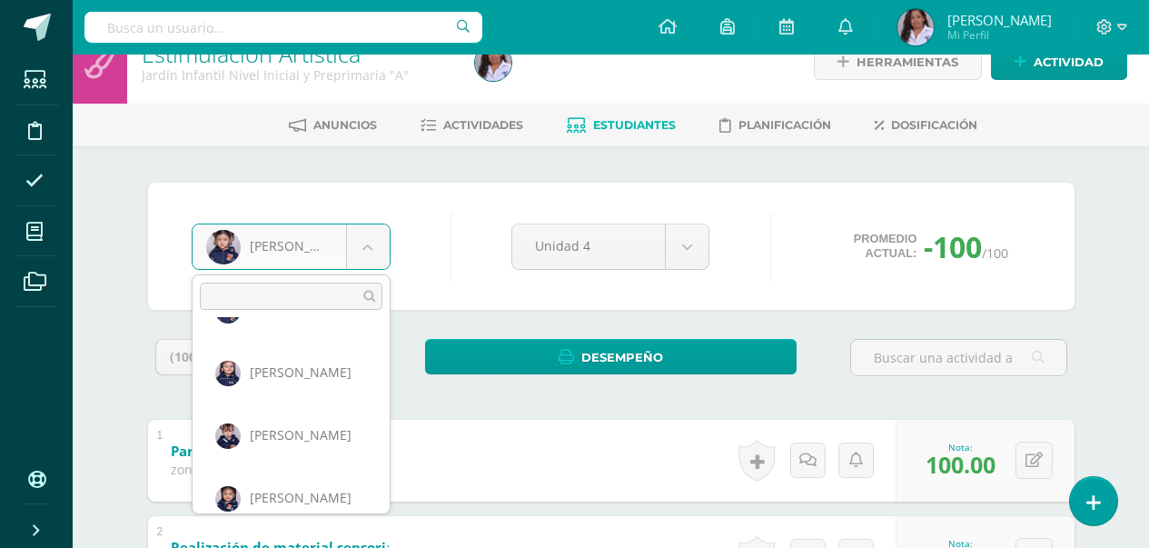
scroll to position [124, 0]
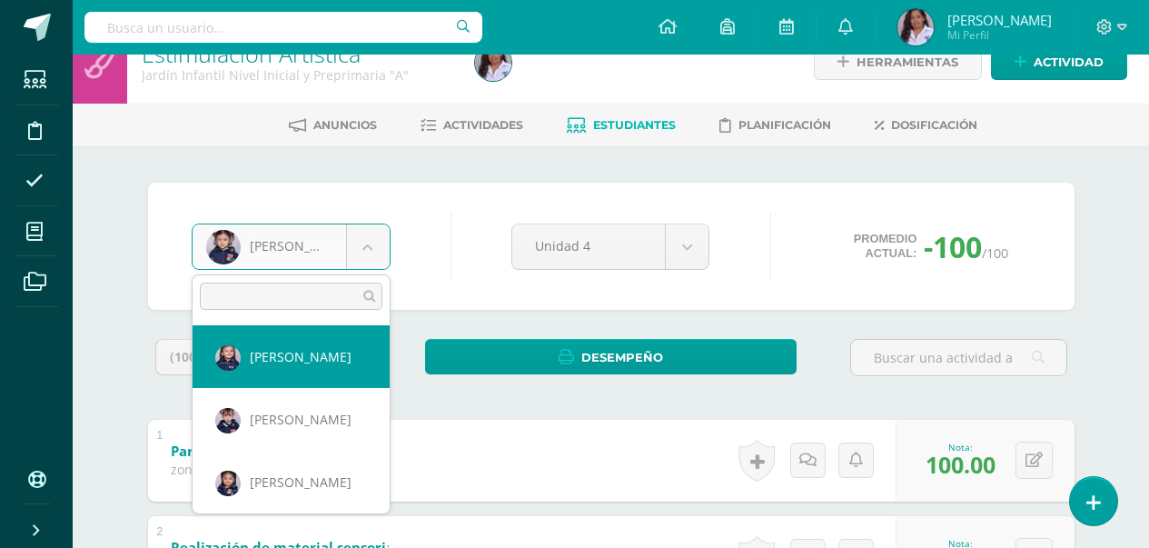
click at [321, 382] on div "(100%) Todas las actividades de esta unidad Todas las actividades de esta unida…" at bounding box center [264, 364] width 232 height 51
select select "3131"
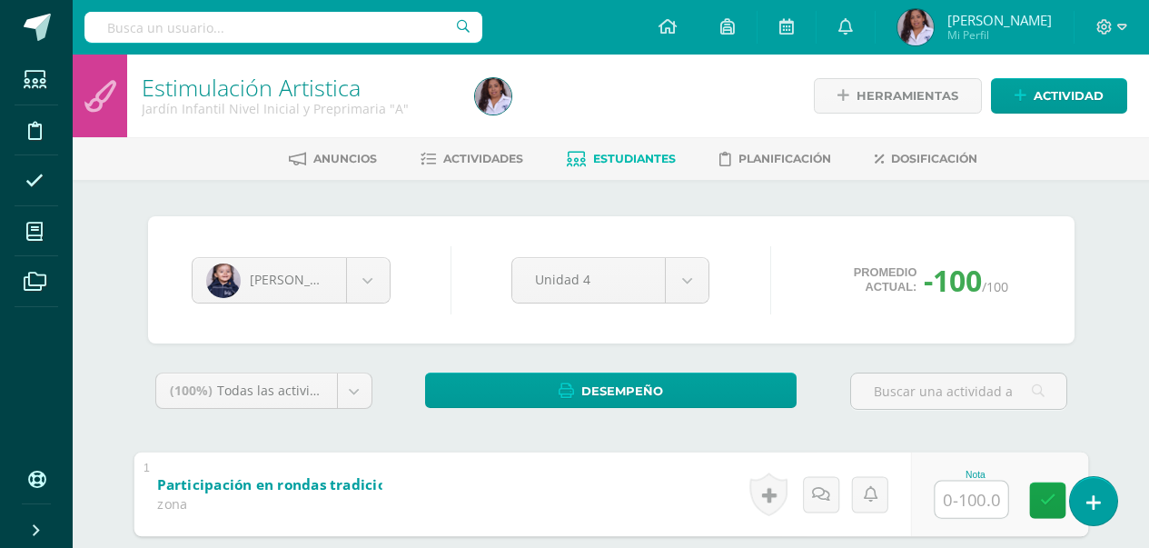
click at [955, 505] on input "text" at bounding box center [971, 499] width 73 height 36
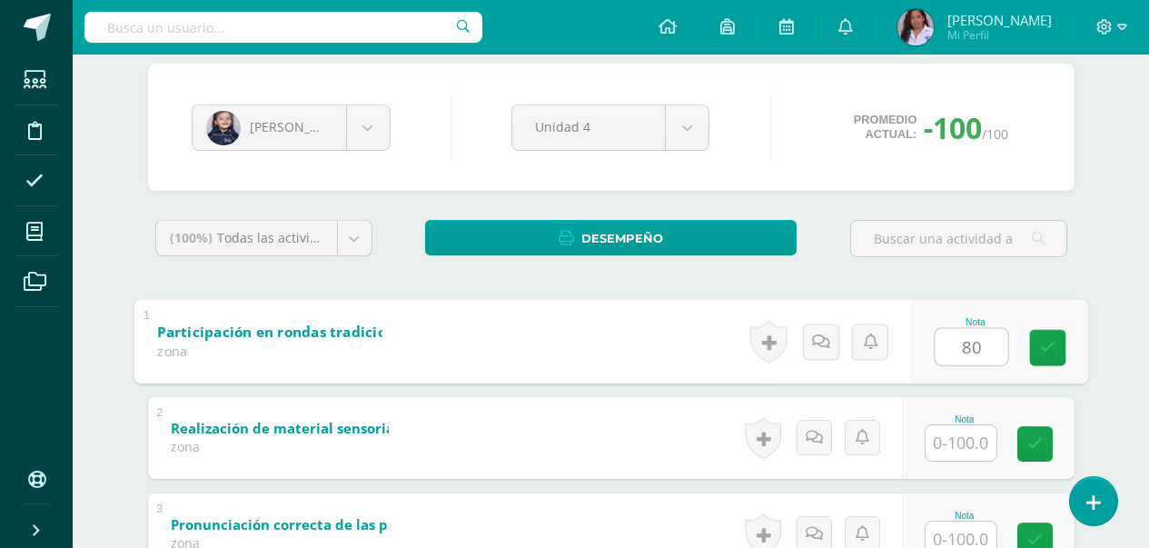
scroll to position [182, 0]
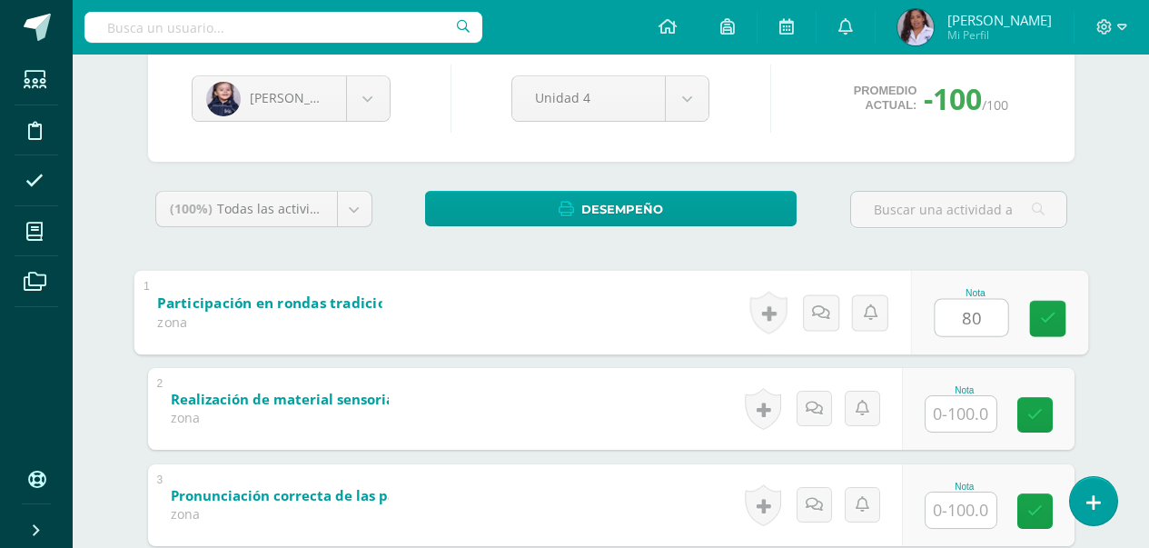
type input "80"
click at [958, 414] on input "text" at bounding box center [961, 413] width 71 height 35
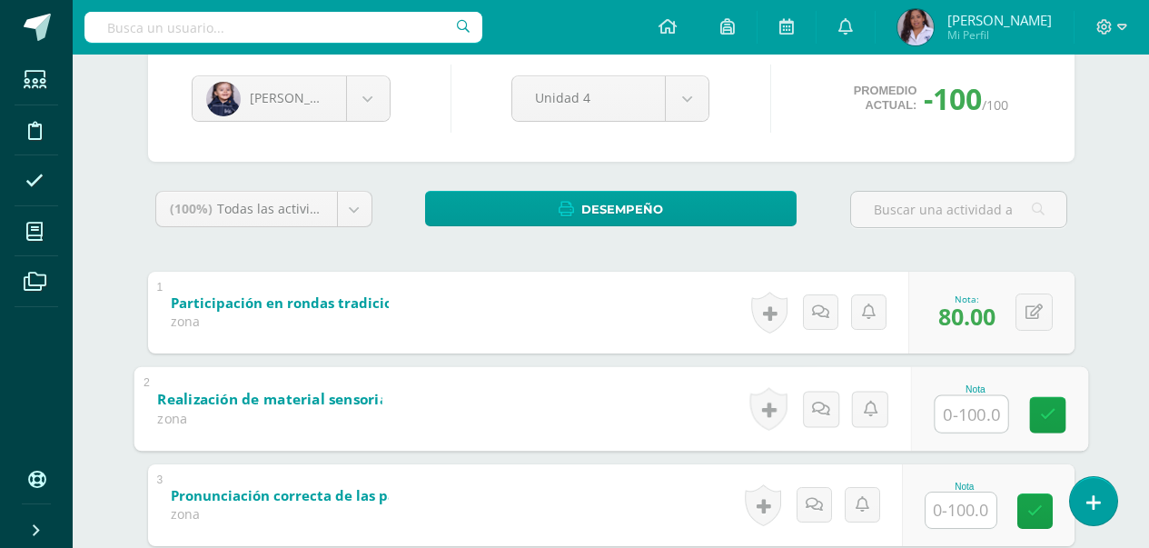
drag, startPoint x: 958, startPoint y: 414, endPoint x: 1110, endPoint y: 402, distance: 153.2
click at [1110, 402] on div "[PERSON_NAME] [PERSON_NAME] [PERSON_NAME] [PERSON_NAME] [PERSON_NAME] [PERSON_N…" at bounding box center [611, 380] width 999 height 765
click at [968, 415] on input "text" at bounding box center [961, 413] width 71 height 35
type input "70"
click at [970, 501] on input "text" at bounding box center [961, 509] width 71 height 35
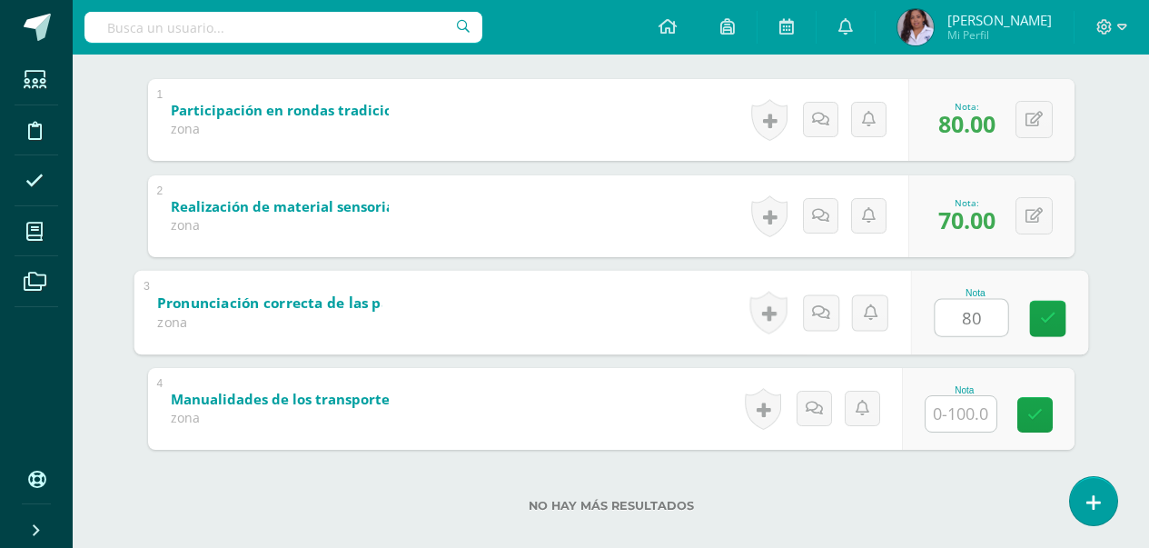
scroll to position [397, 0]
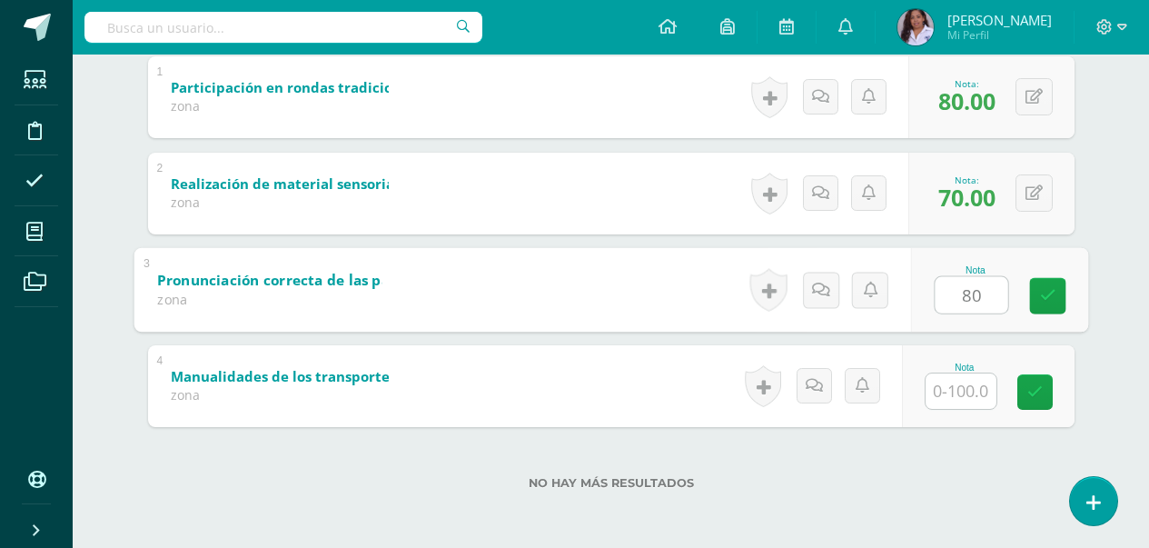
type input "80"
click at [961, 392] on input "text" at bounding box center [961, 390] width 71 height 35
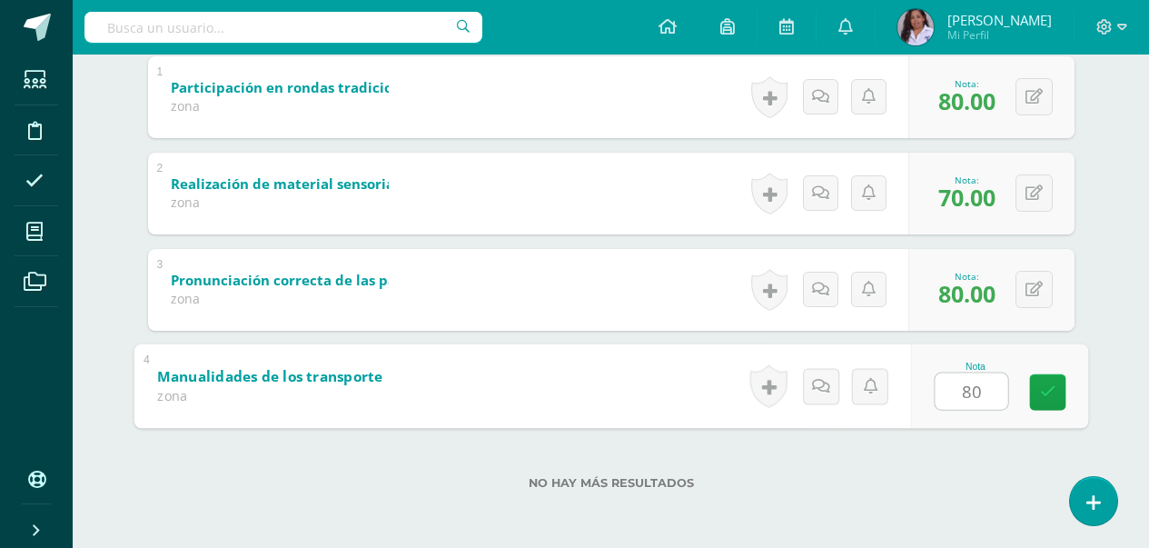
scroll to position [0, 0]
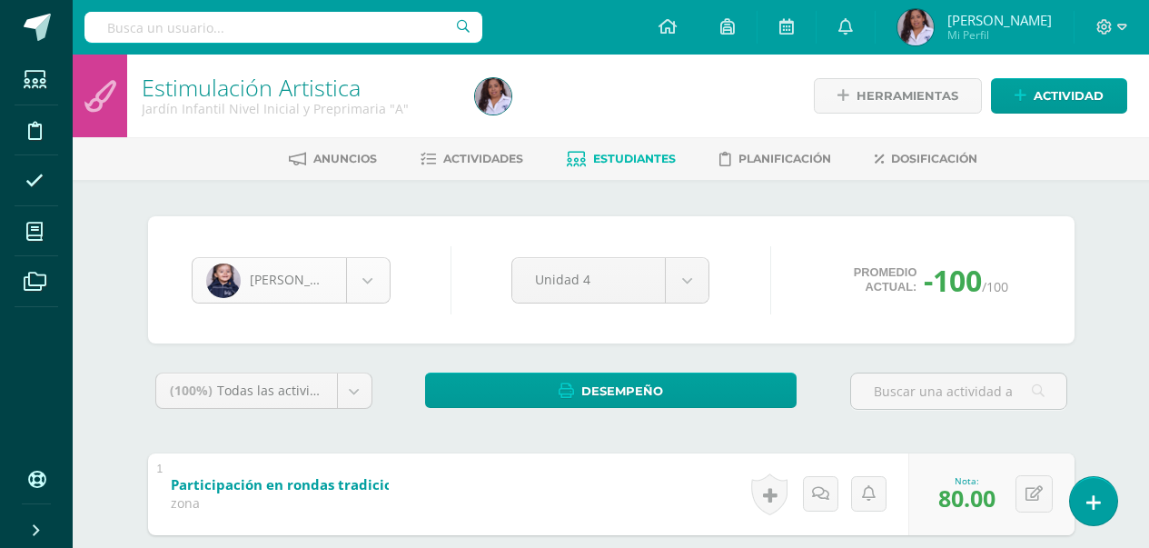
type input "80"
click at [373, 297] on body "Estudiantes Disciplina Asistencia Mis cursos Archivos Soporte Ayuda Reportar un…" at bounding box center [574, 472] width 1149 height 945
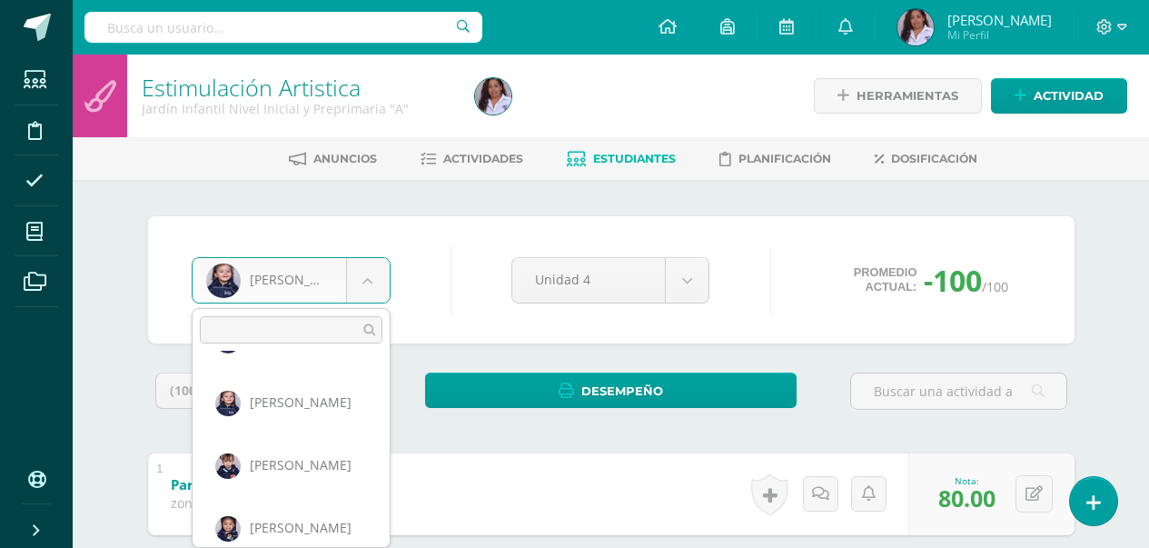
scroll to position [132, 0]
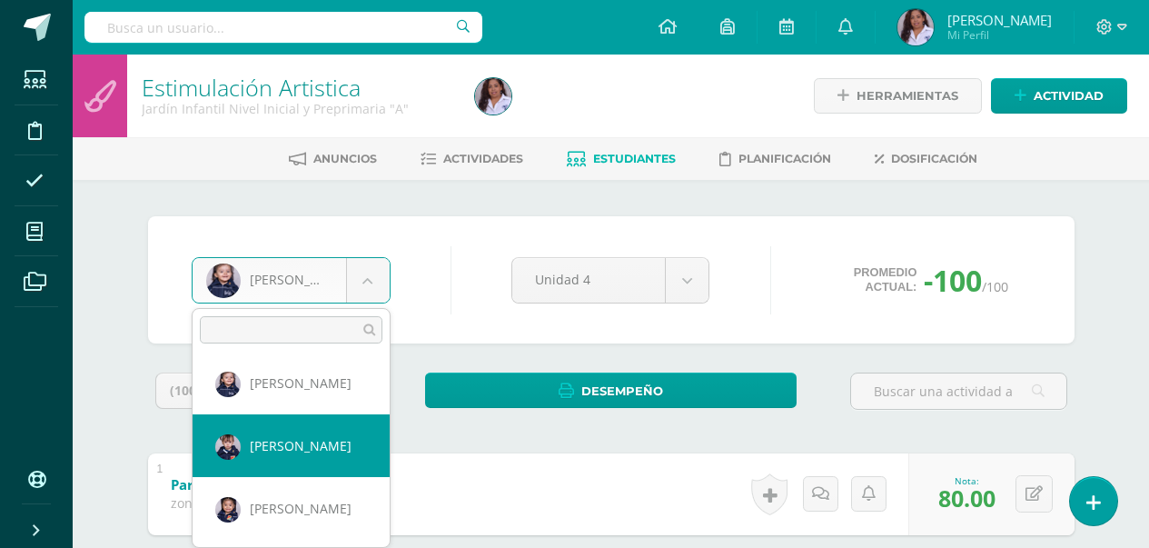
select select "3125"
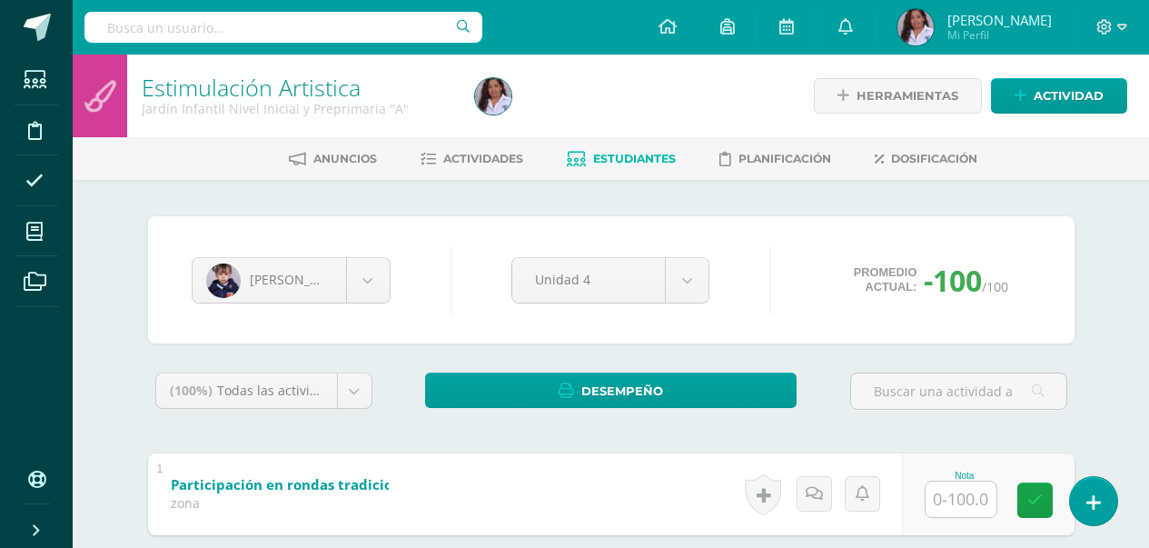
click at [735, 290] on div "[PERSON_NAME] [PERSON_NAME] [PERSON_NAME] [PERSON_NAME] [PERSON_NAME] [PERSON_N…" at bounding box center [611, 279] width 854 height 69
click at [735, 290] on div "Maggie Salguero Carlos Barrios Ilse Hernández Alessandra Méndez Maggie Salguero…" at bounding box center [611, 279] width 854 height 69
click at [963, 500] on input "text" at bounding box center [961, 499] width 71 height 35
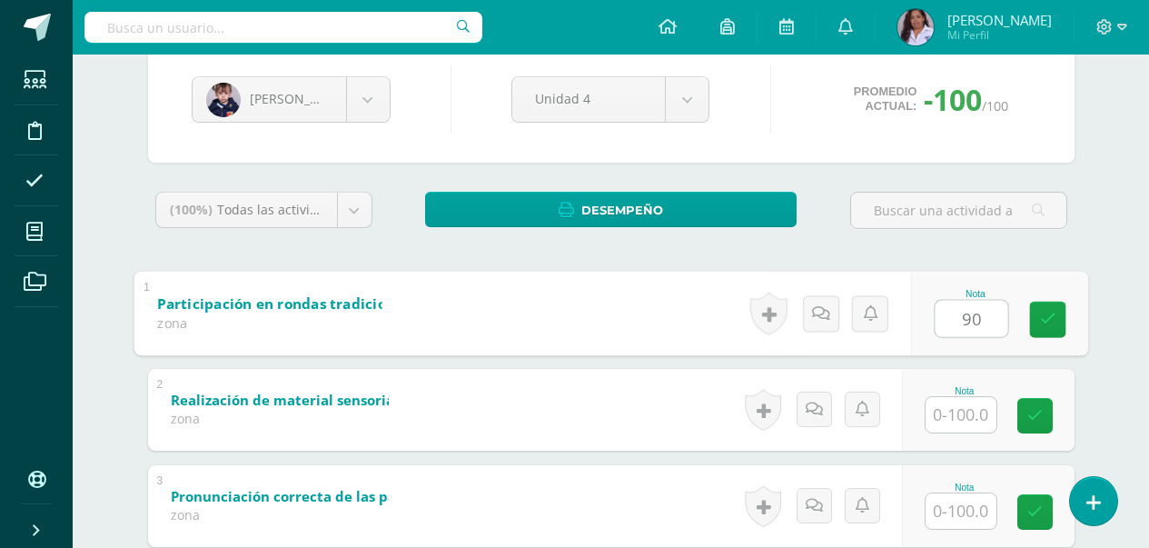
scroll to position [182, 0]
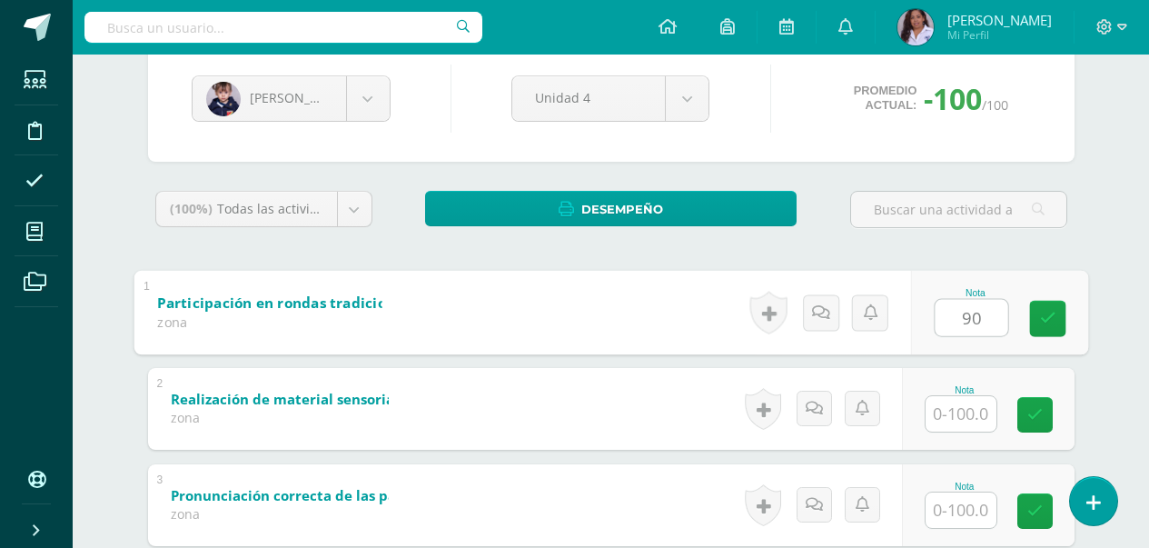
type input "90"
click at [953, 417] on input "text" at bounding box center [961, 413] width 71 height 35
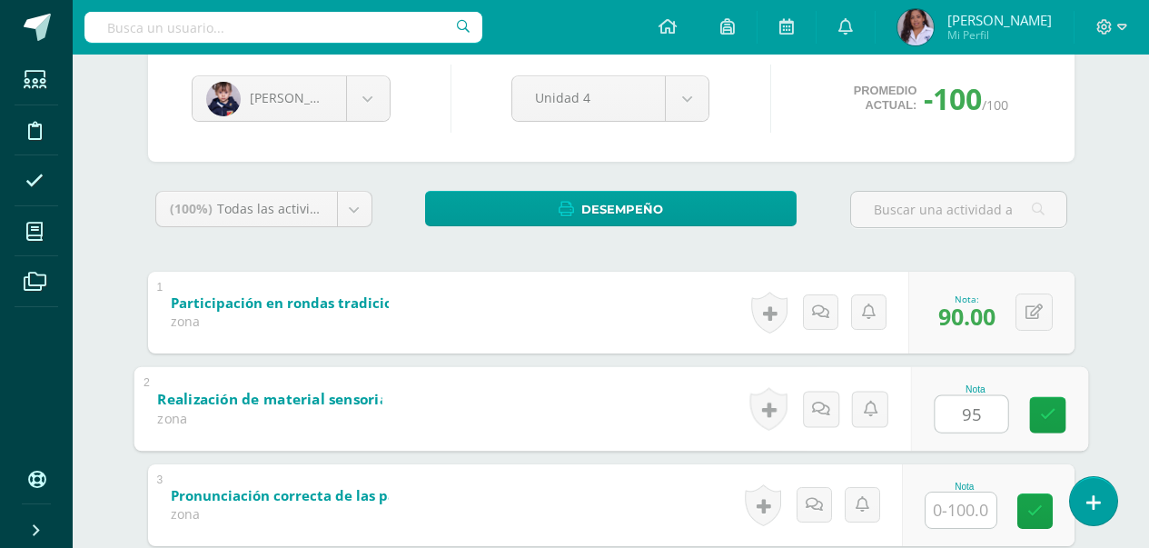
type input "95"
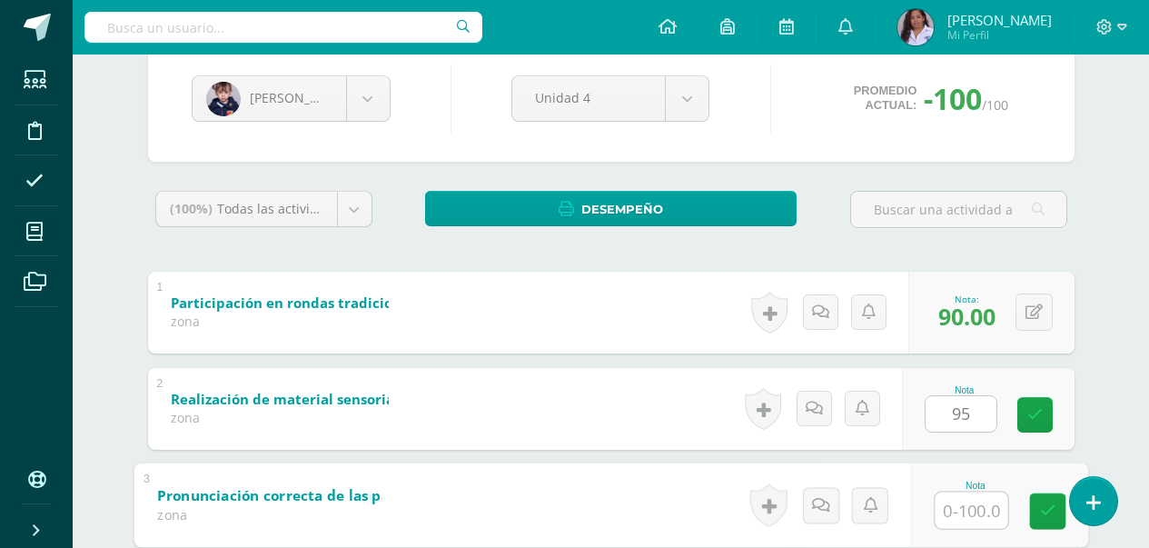
click at [984, 511] on input "text" at bounding box center [971, 510] width 73 height 36
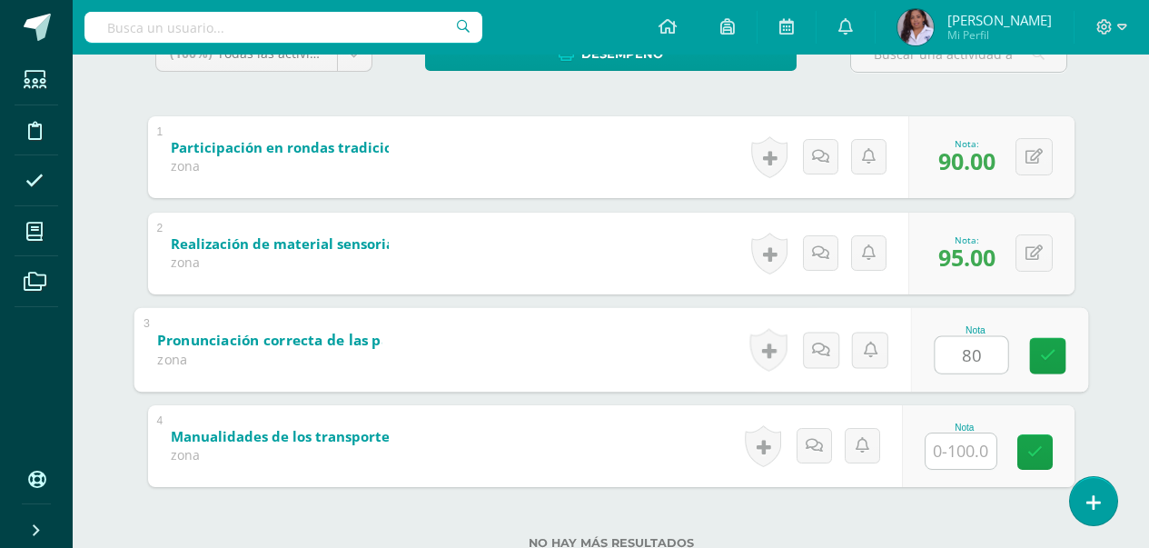
scroll to position [363, 0]
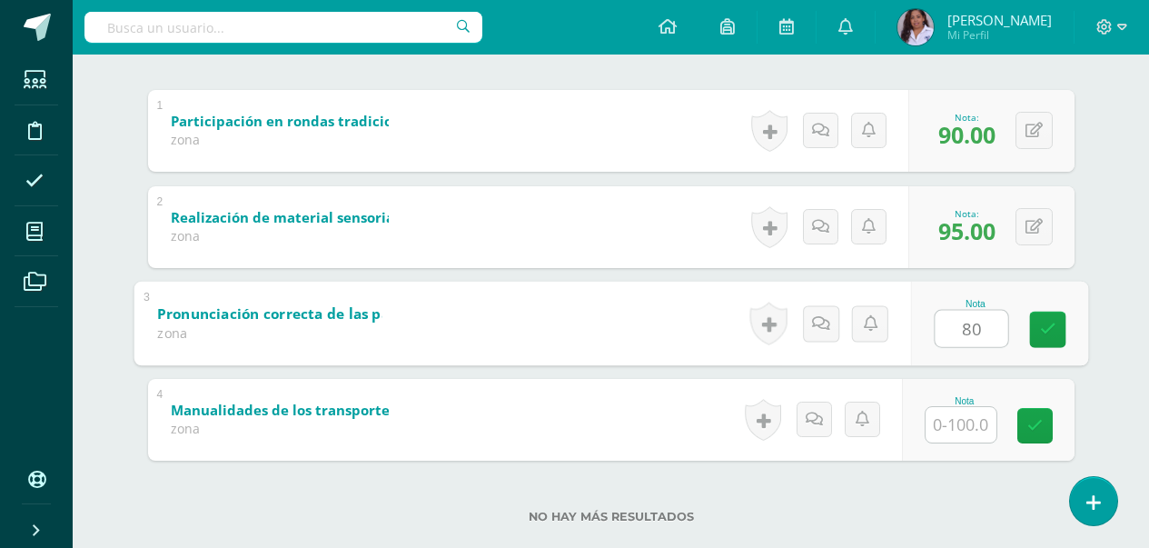
type input "80"
click at [974, 421] on input "text" at bounding box center [961, 424] width 71 height 35
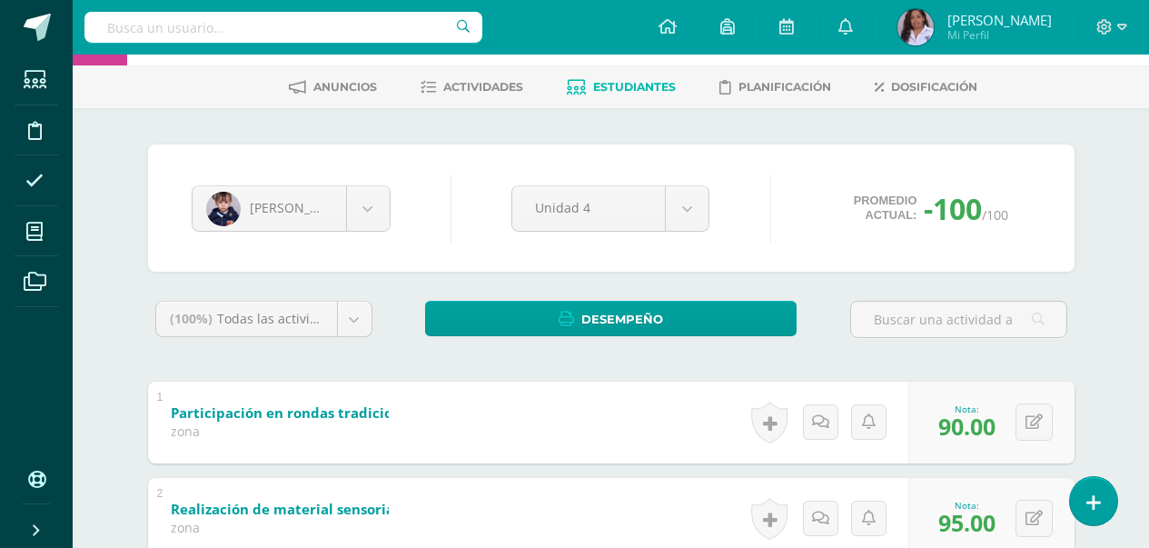
scroll to position [58, 0]
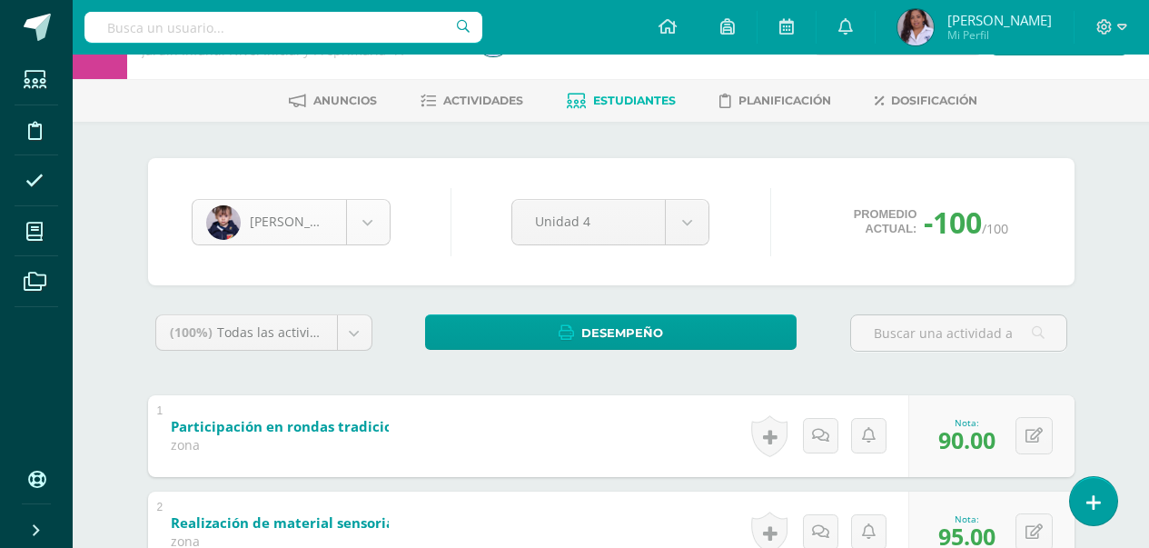
type input "100"
click at [371, 225] on body "Estudiantes Disciplina Asistencia Mis cursos Archivos Soporte Ayuda Reportar un…" at bounding box center [574, 414] width 1149 height 945
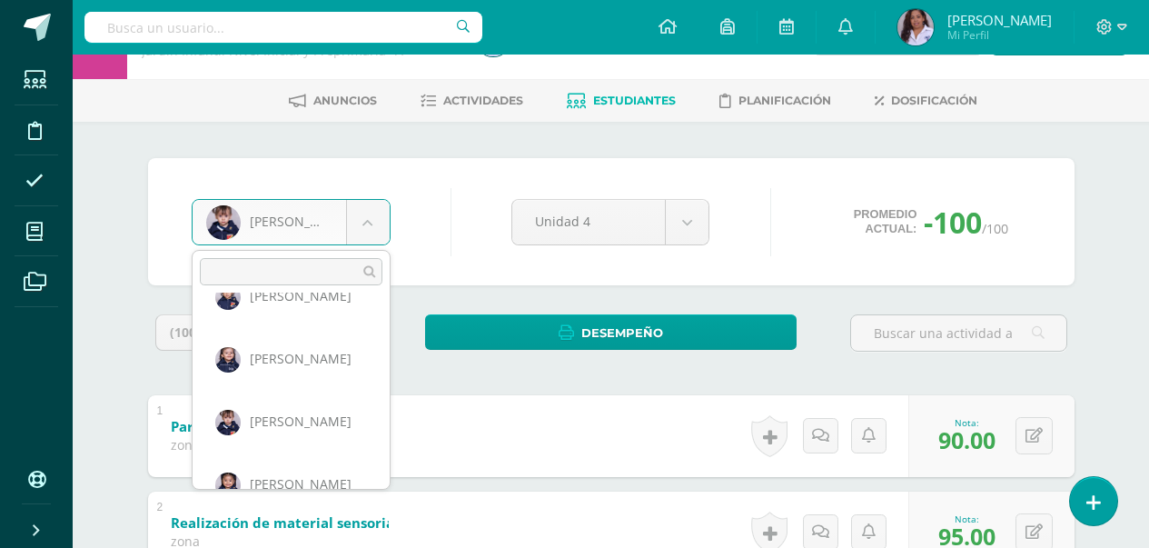
scroll to position [132, 0]
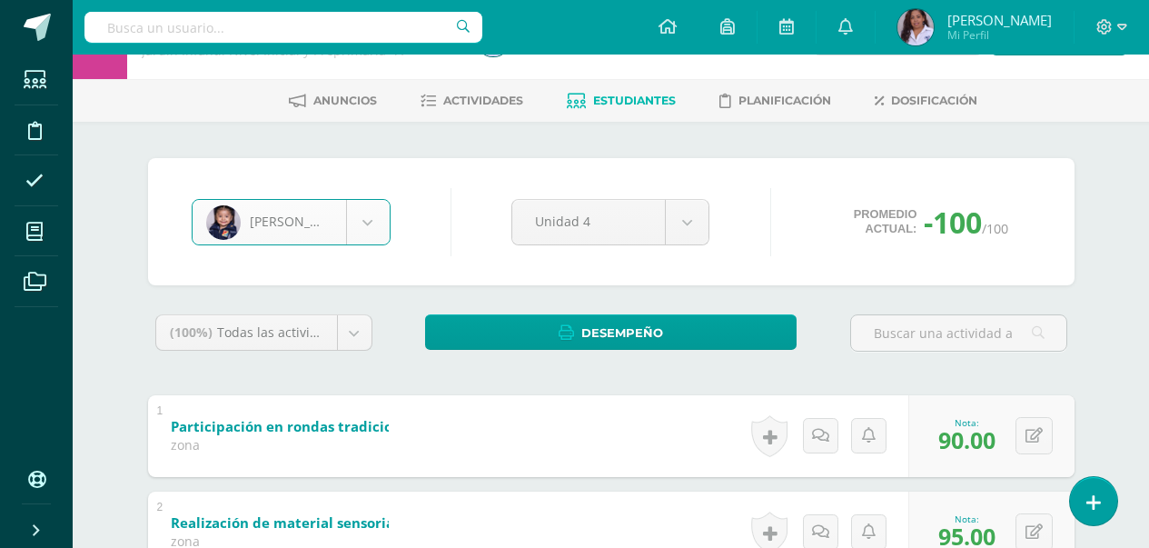
select select "3016"
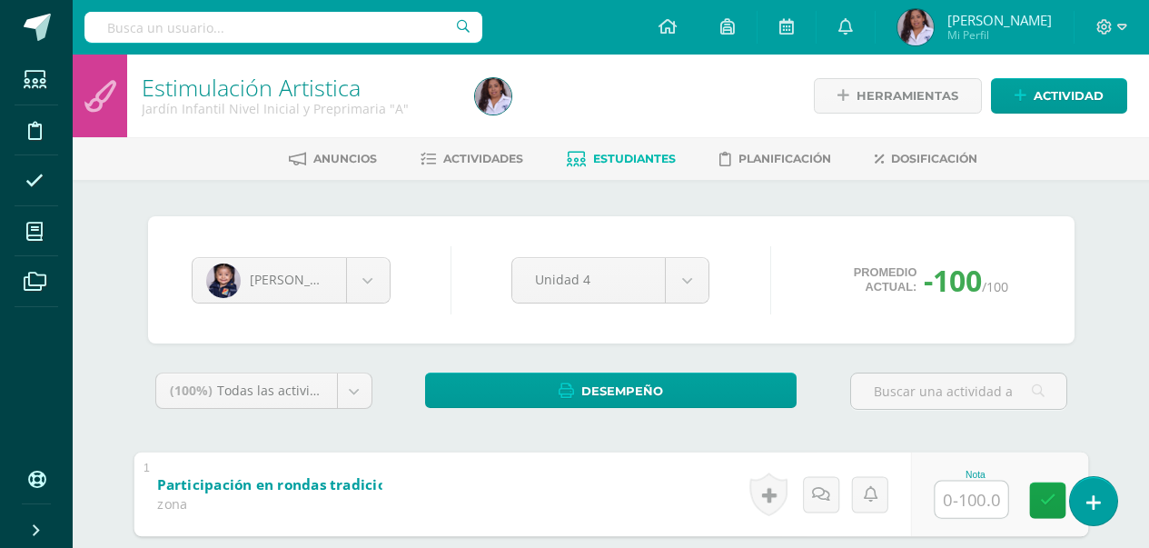
click at [949, 503] on input "text" at bounding box center [971, 499] width 73 height 36
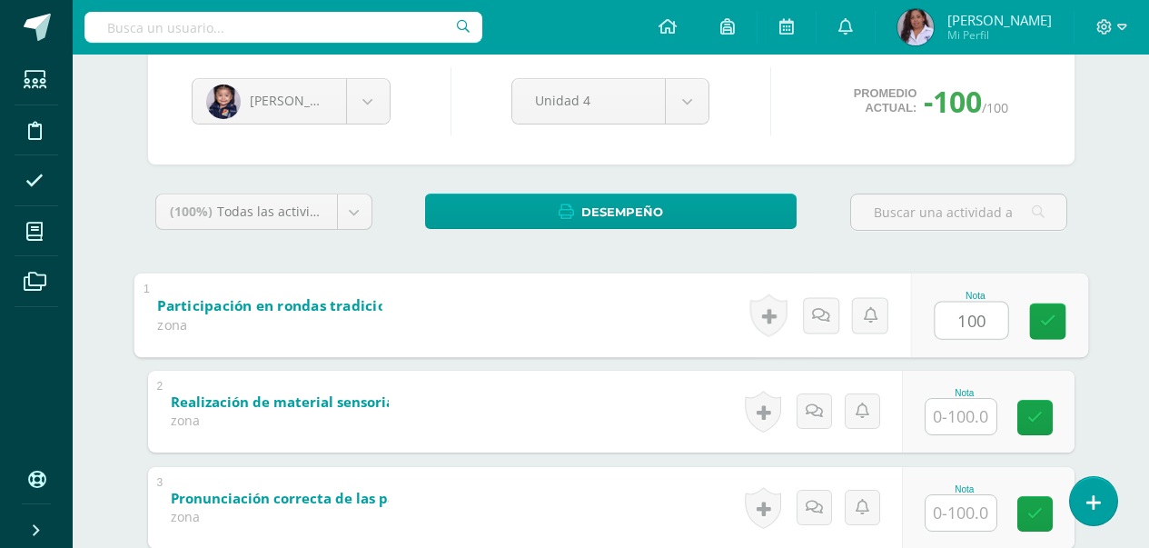
scroll to position [182, 0]
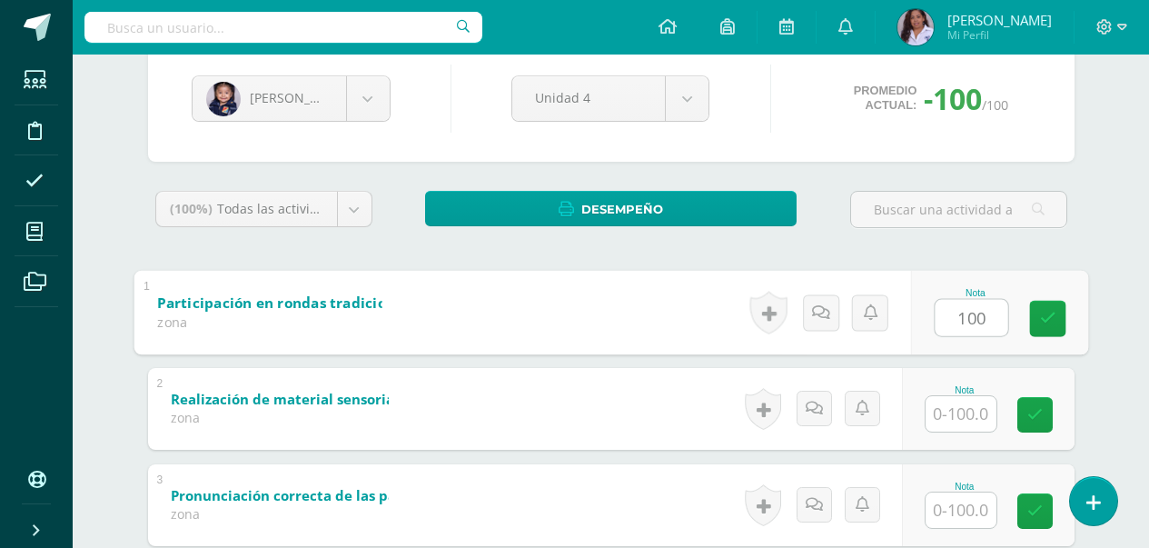
type input "100"
click at [966, 422] on input "text" at bounding box center [961, 413] width 71 height 35
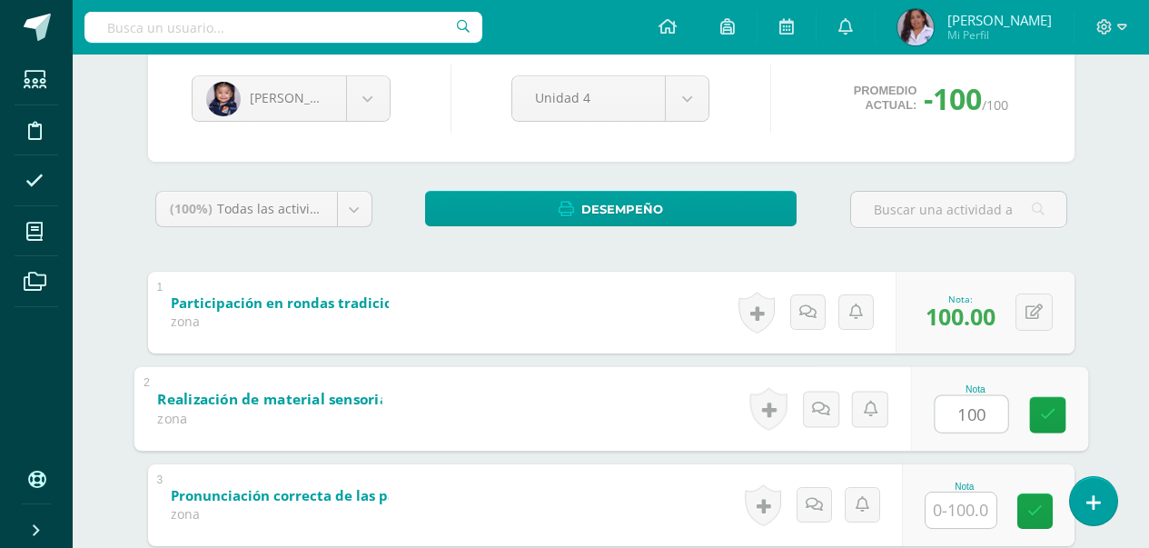
type input "100"
click at [965, 516] on input "text" at bounding box center [961, 509] width 71 height 35
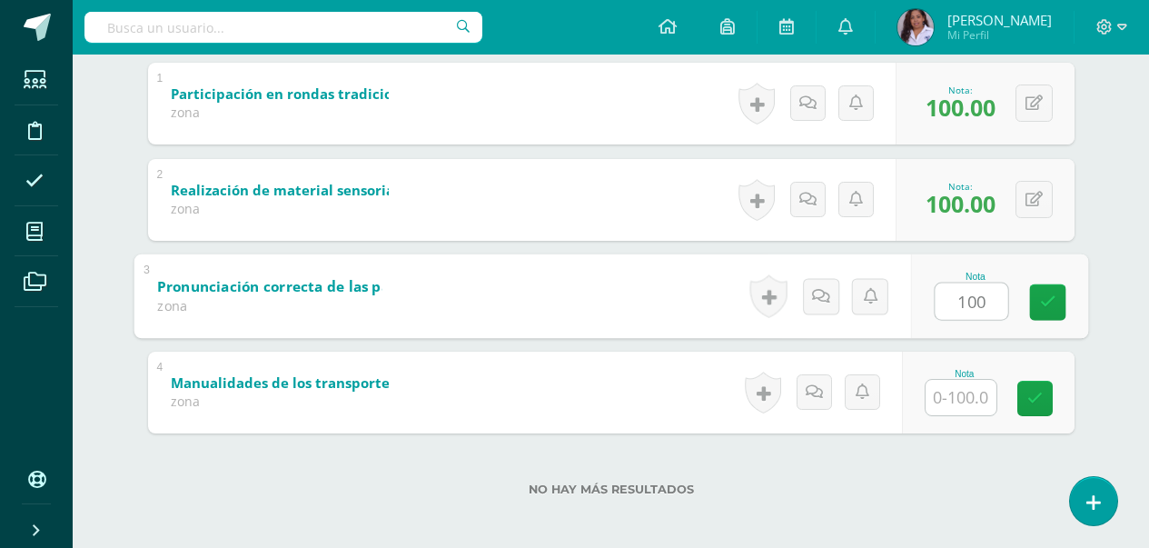
scroll to position [397, 0]
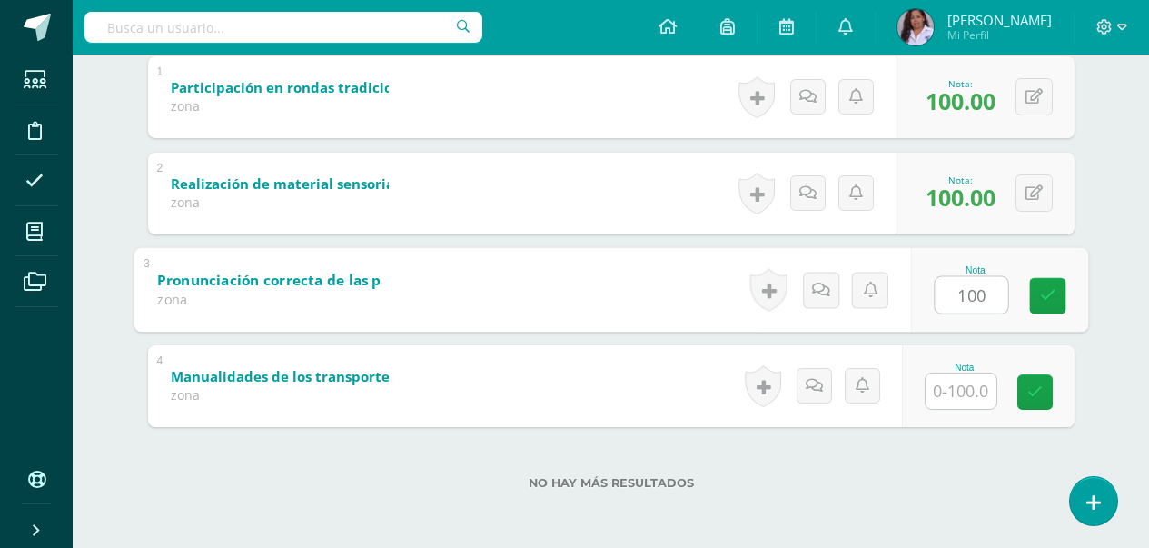
type input "100"
click at [960, 392] on input "text" at bounding box center [961, 390] width 71 height 35
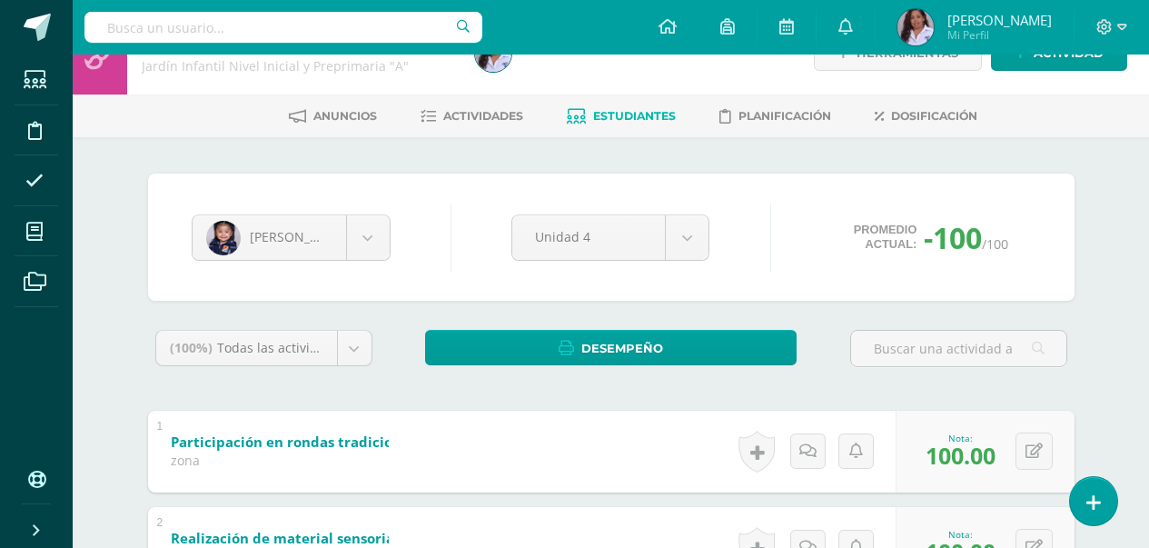
scroll to position [0, 0]
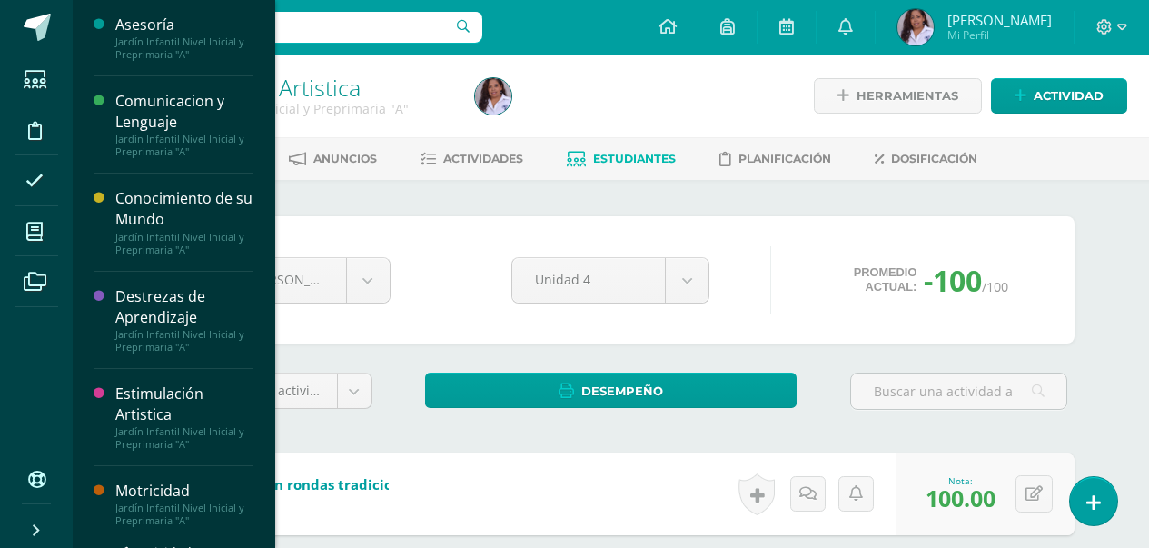
type input "100"
click at [193, 493] on div "Motricidad" at bounding box center [184, 491] width 138 height 21
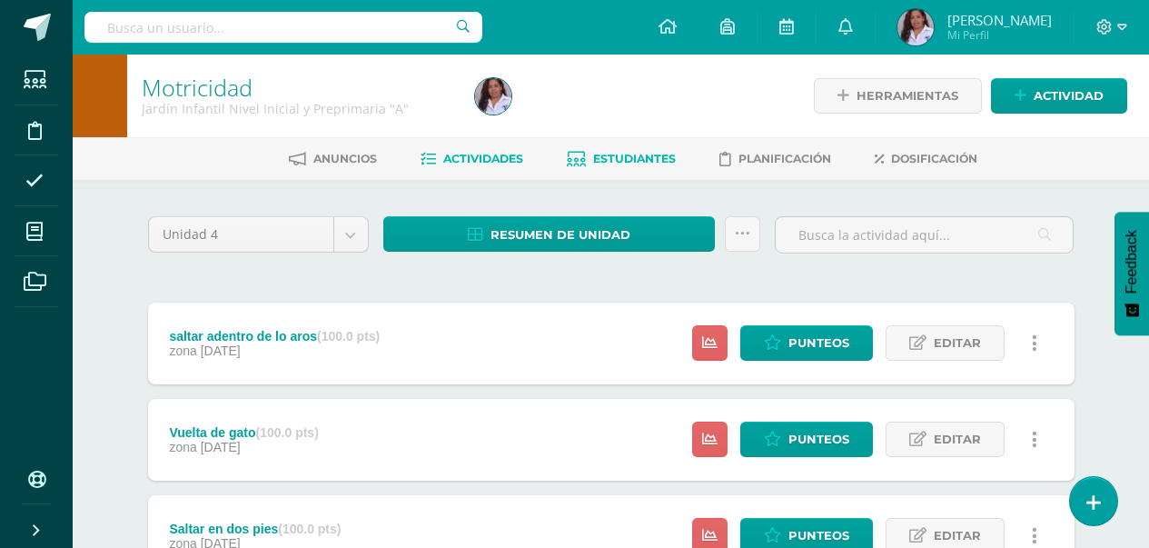
click at [611, 165] on span "Estudiantes" at bounding box center [634, 159] width 83 height 14
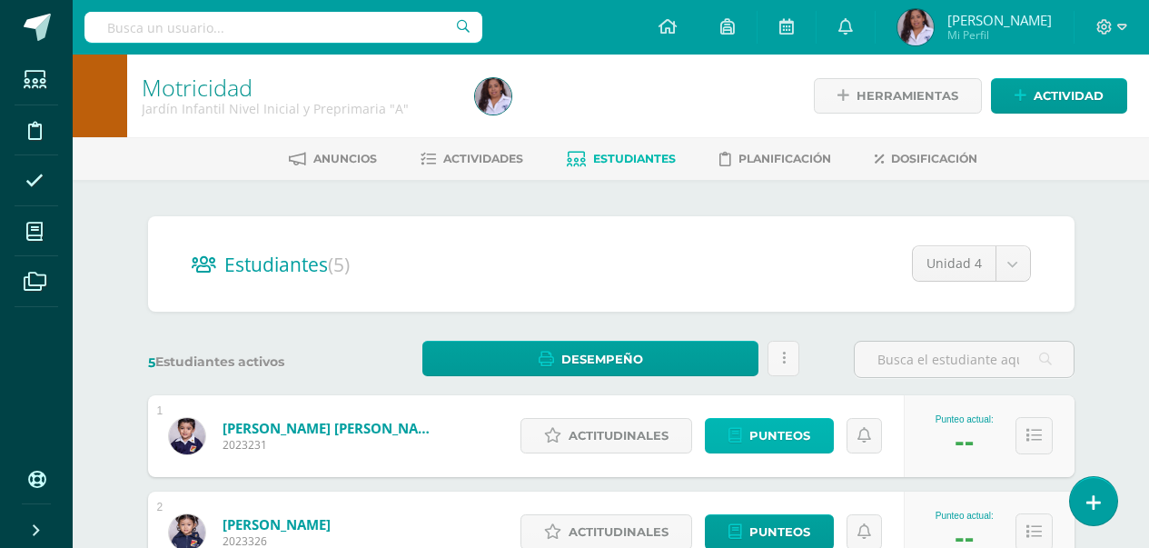
click at [783, 439] on span "Punteos" at bounding box center [780, 436] width 61 height 34
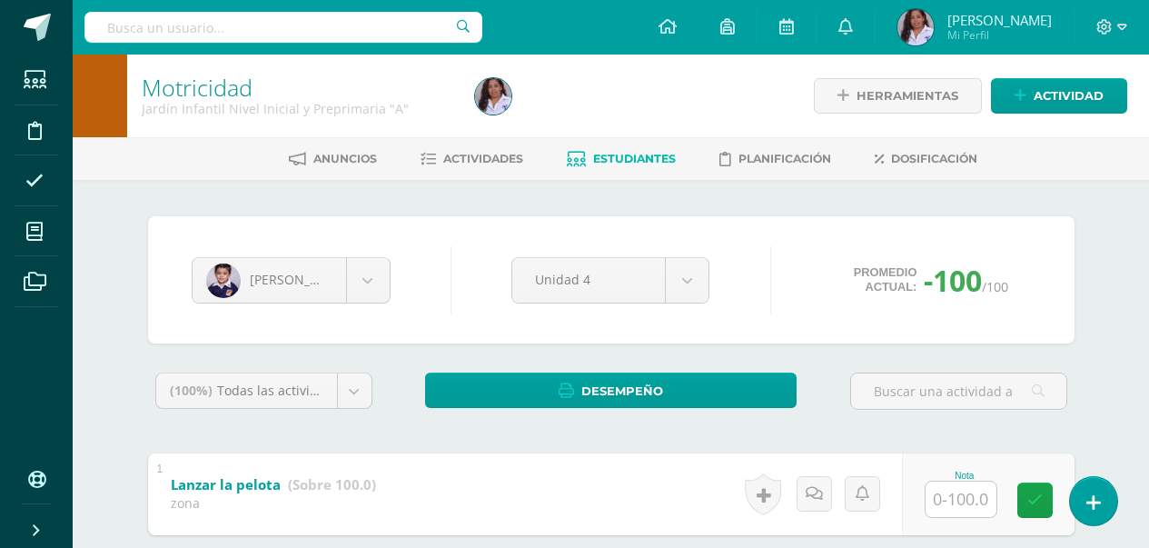
click at [951, 494] on input "text" at bounding box center [961, 499] width 71 height 35
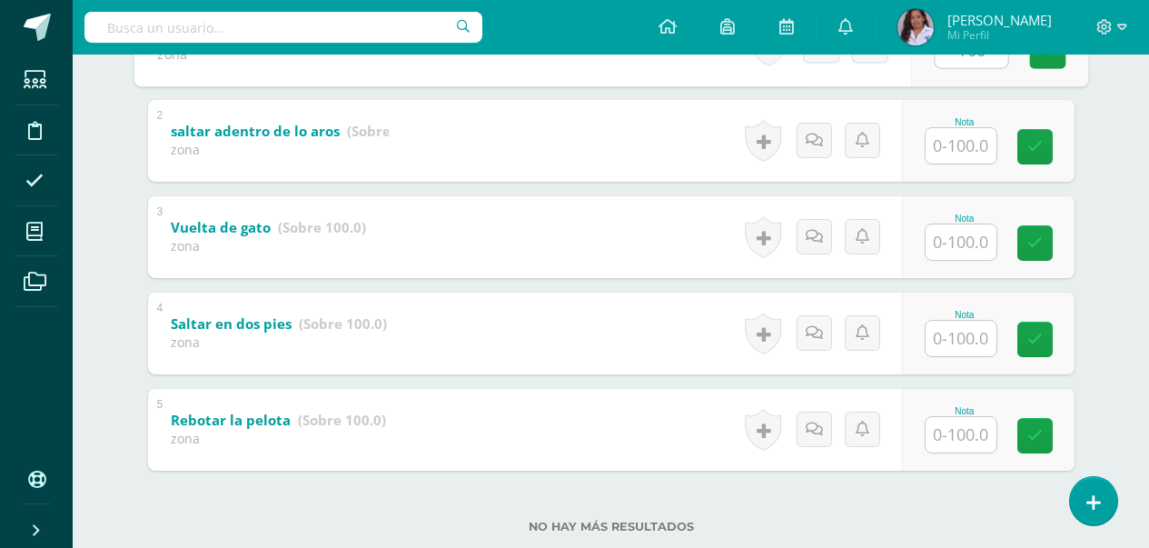
scroll to position [493, 0]
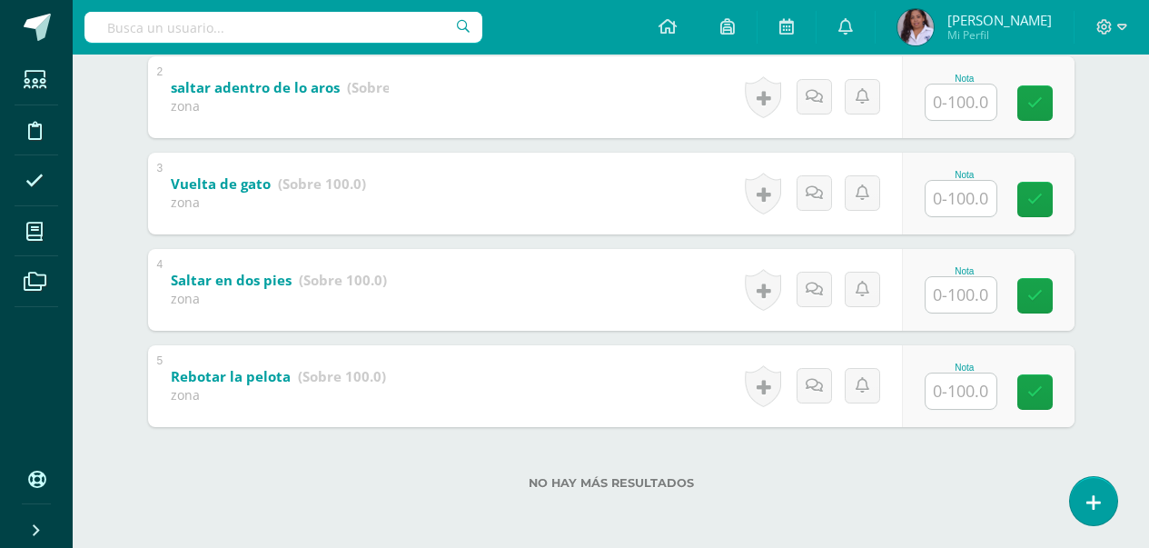
type input "100"
click at [967, 110] on input "text" at bounding box center [961, 101] width 71 height 35
type input "100"
click at [967, 192] on input "text" at bounding box center [961, 198] width 71 height 35
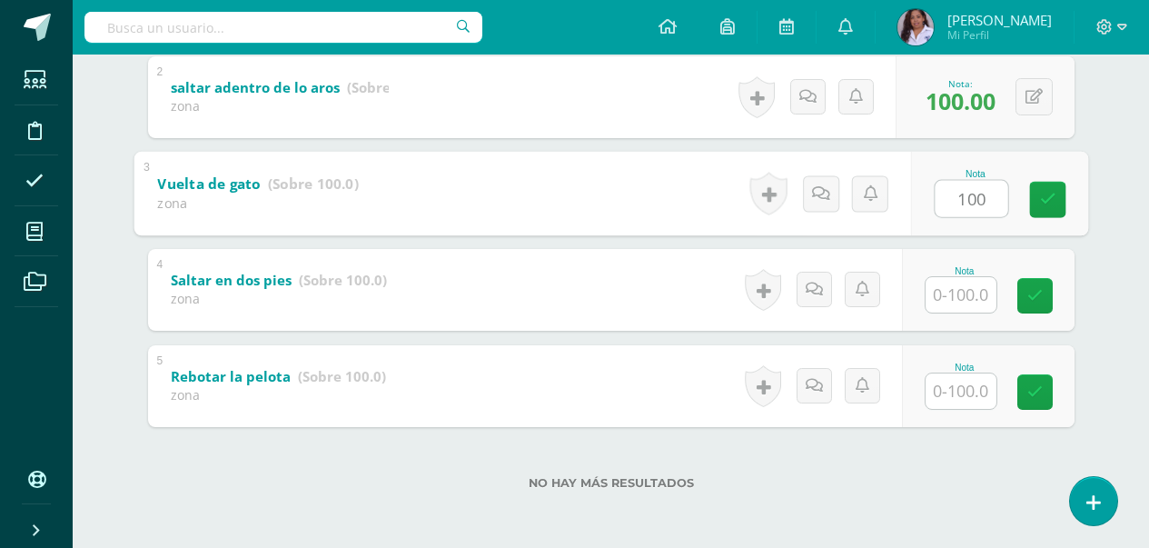
type input "100"
click at [959, 308] on input "text" at bounding box center [961, 294] width 71 height 35
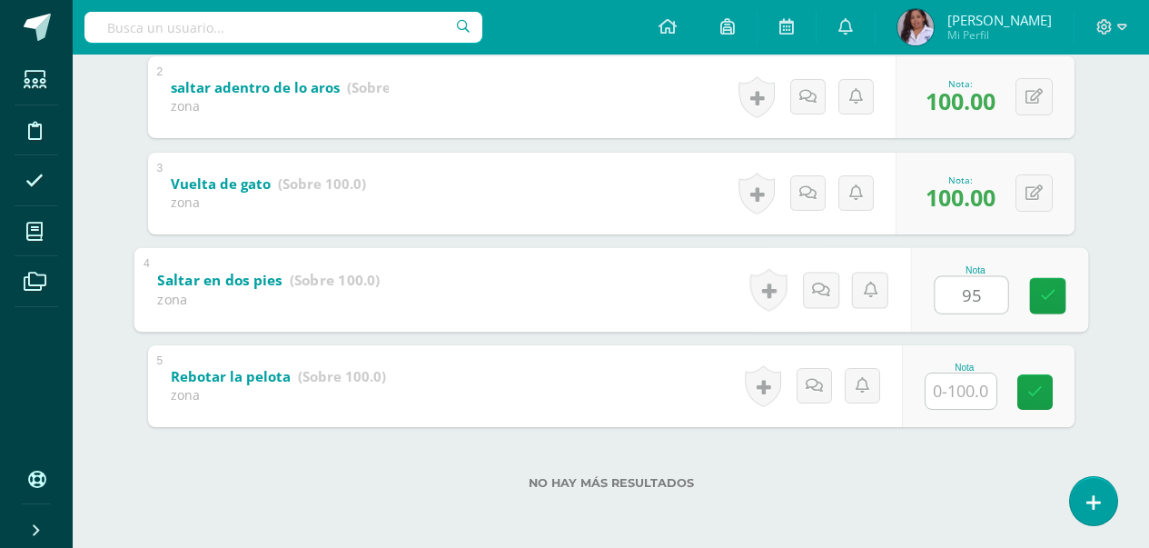
type input "95"
click at [984, 399] on input "text" at bounding box center [961, 390] width 71 height 35
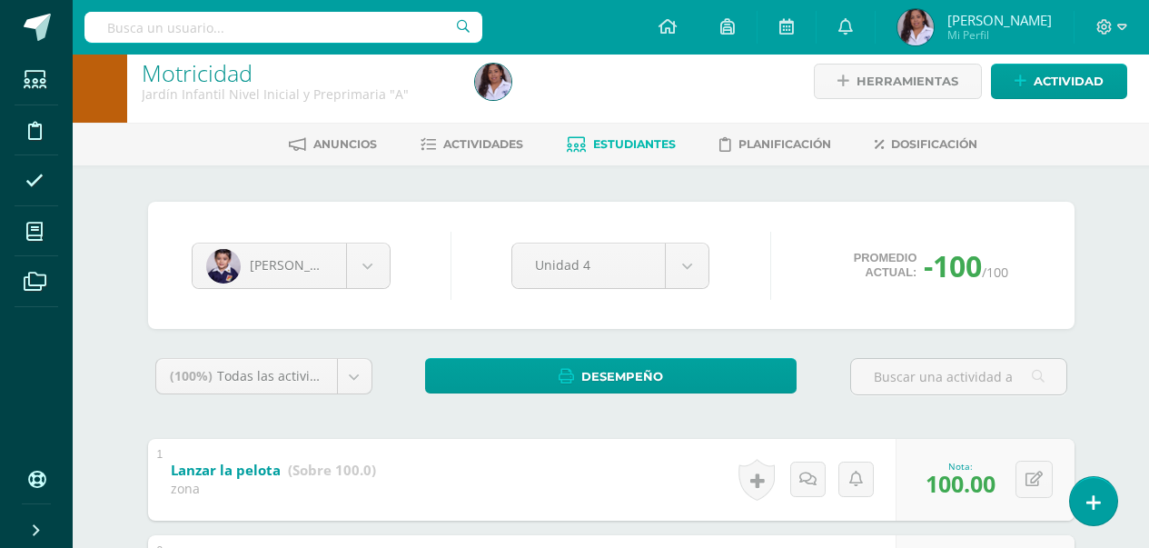
scroll to position [0, 0]
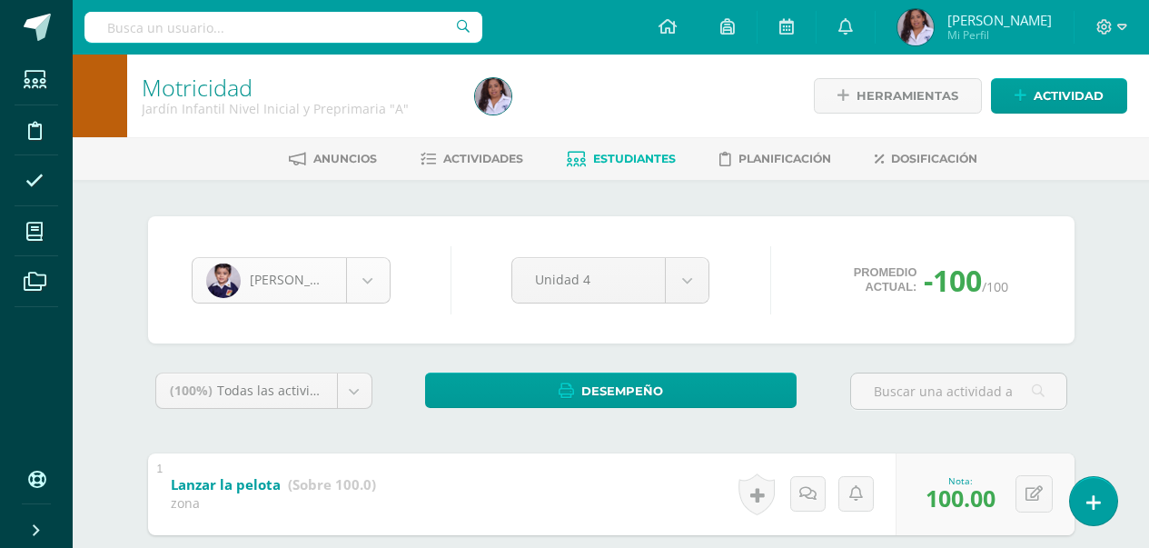
type input "95"
click at [368, 272] on body "Estudiantes Disciplina Asistencia Mis cursos Archivos Soporte Ayuda Reportar un…" at bounding box center [574, 520] width 1149 height 1041
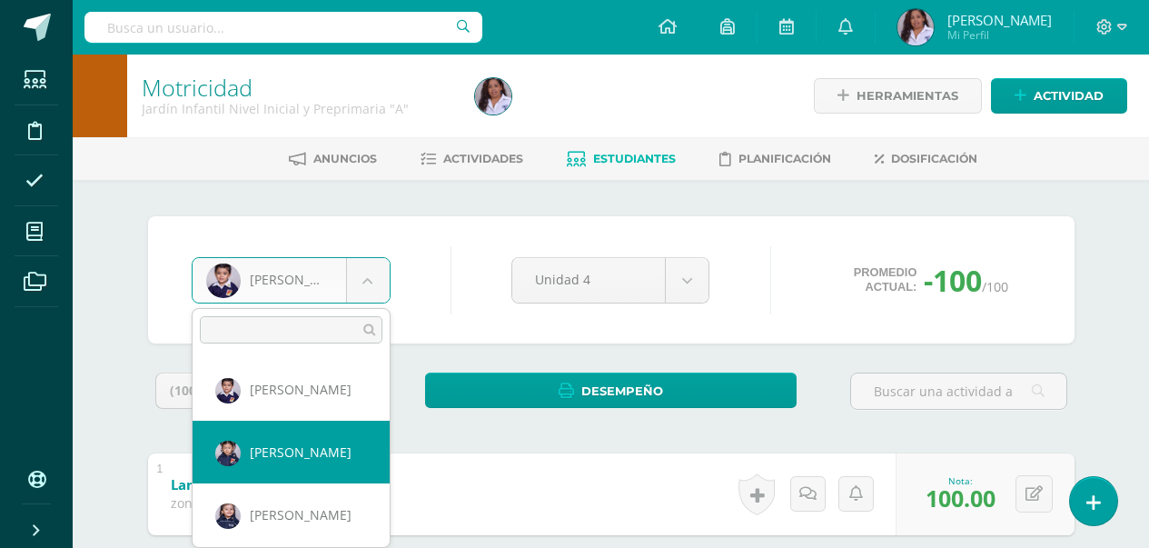
select select "2945"
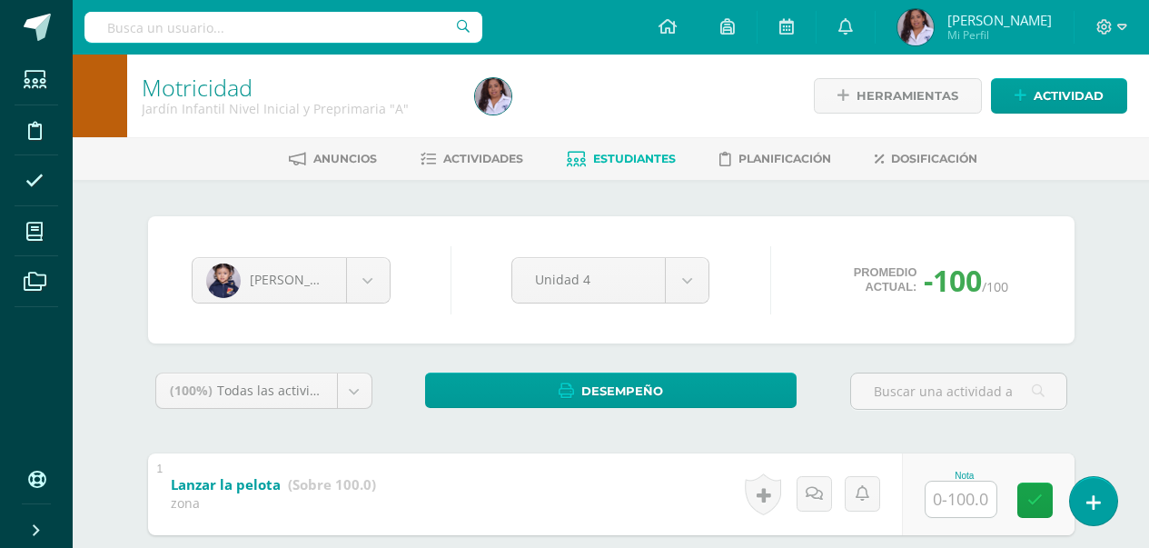
click at [971, 500] on input "text" at bounding box center [961, 499] width 71 height 35
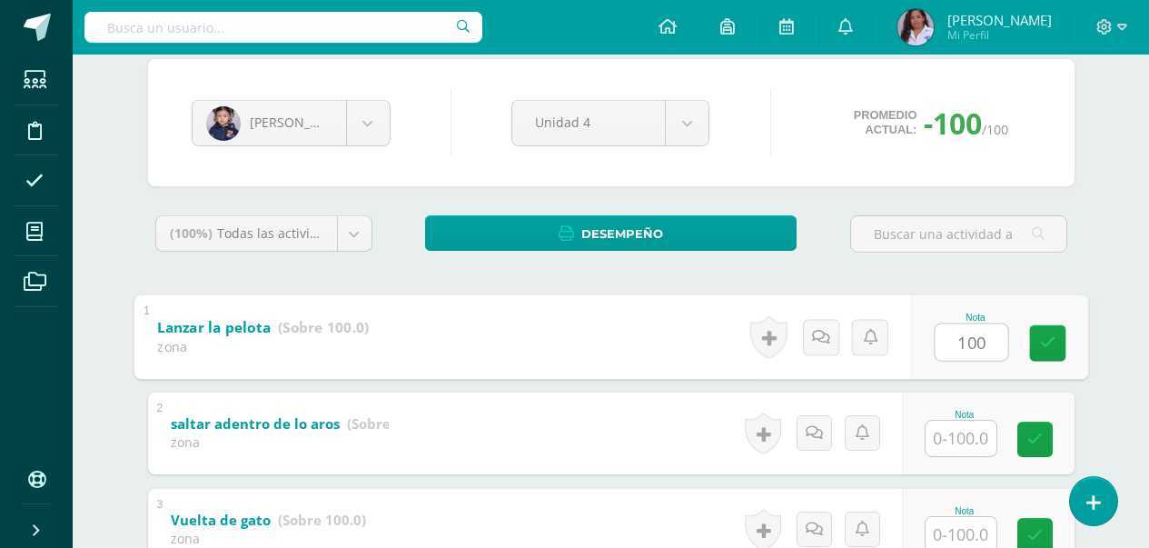
scroll to position [182, 0]
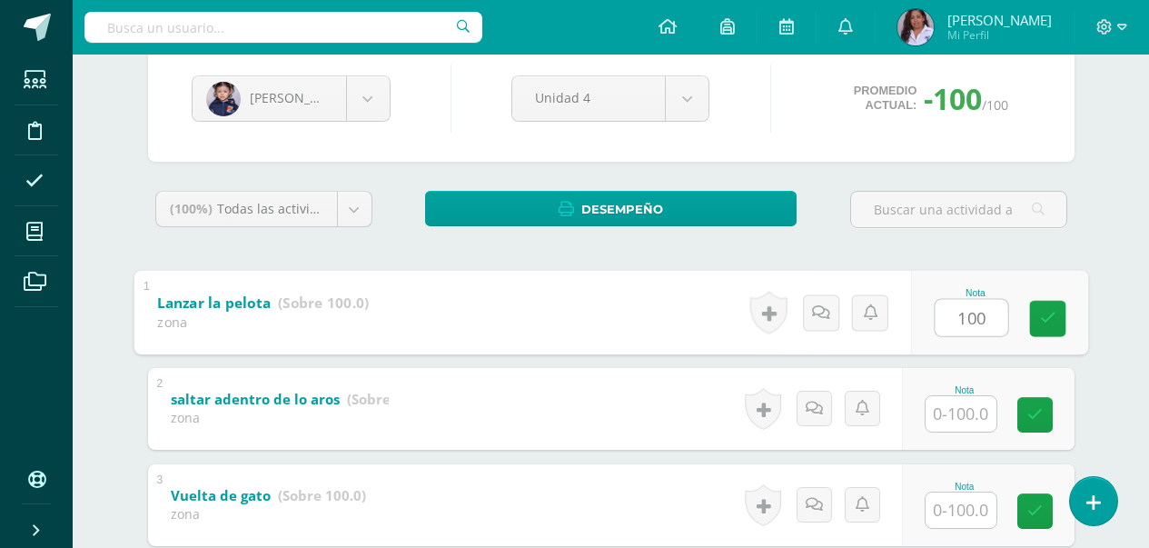
type input "100"
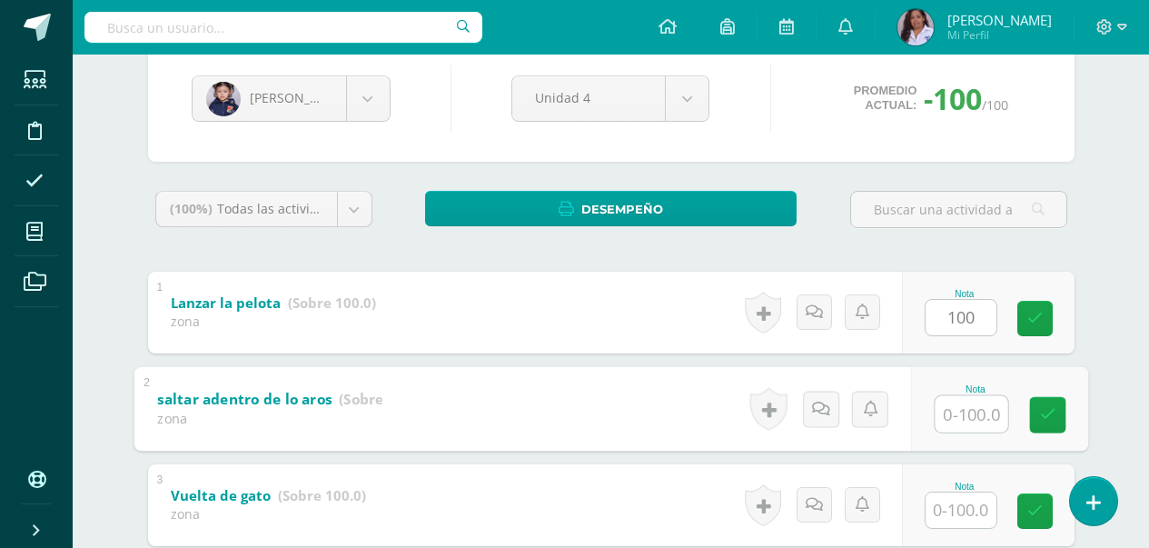
click at [964, 413] on input "text" at bounding box center [971, 413] width 73 height 36
type input "100"
click at [969, 514] on input "text" at bounding box center [961, 509] width 71 height 35
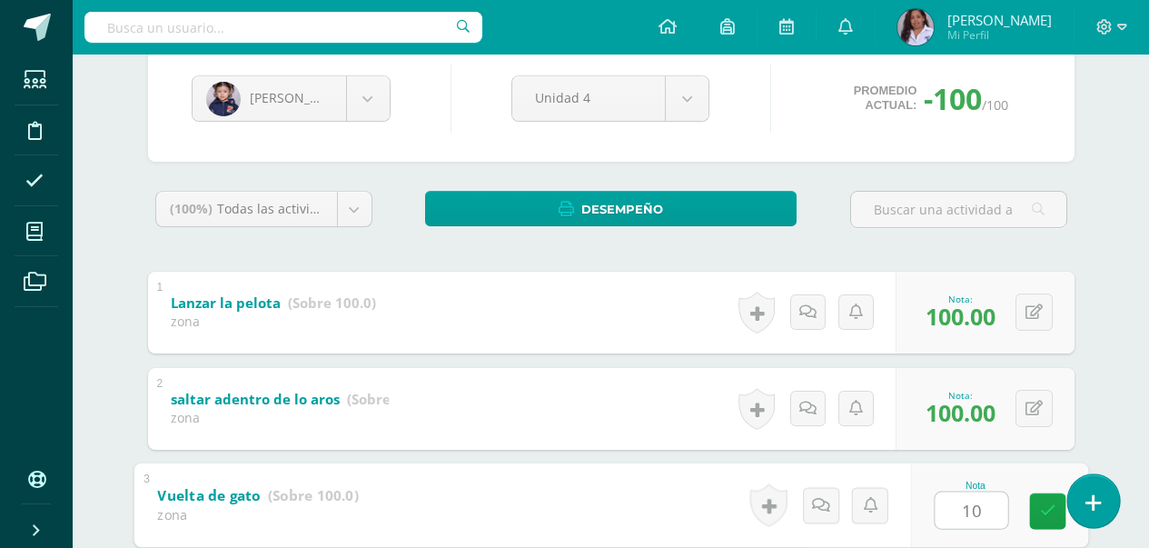
type input "1"
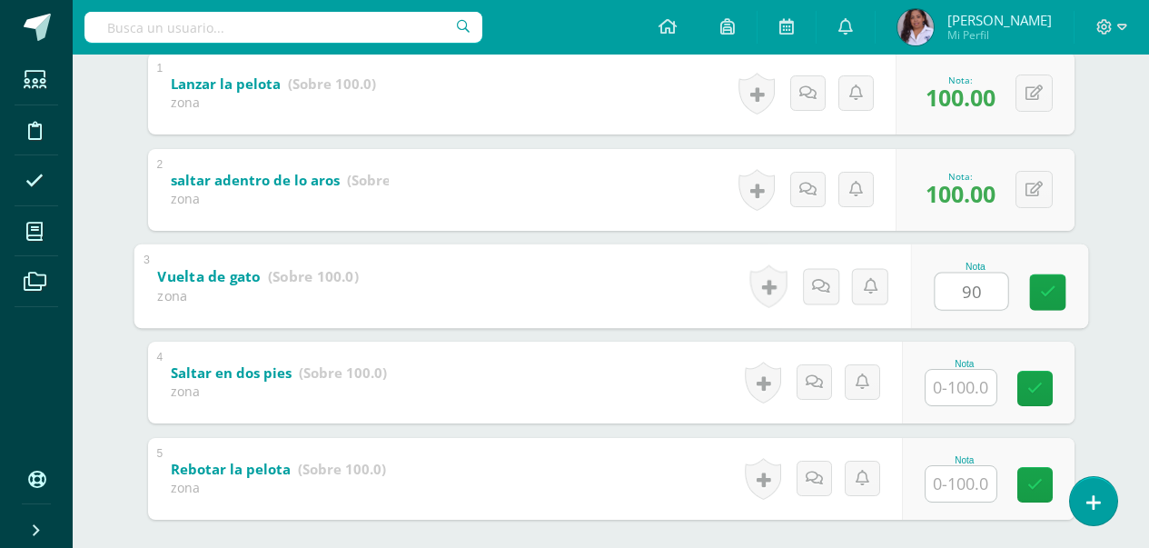
scroll to position [436, 0]
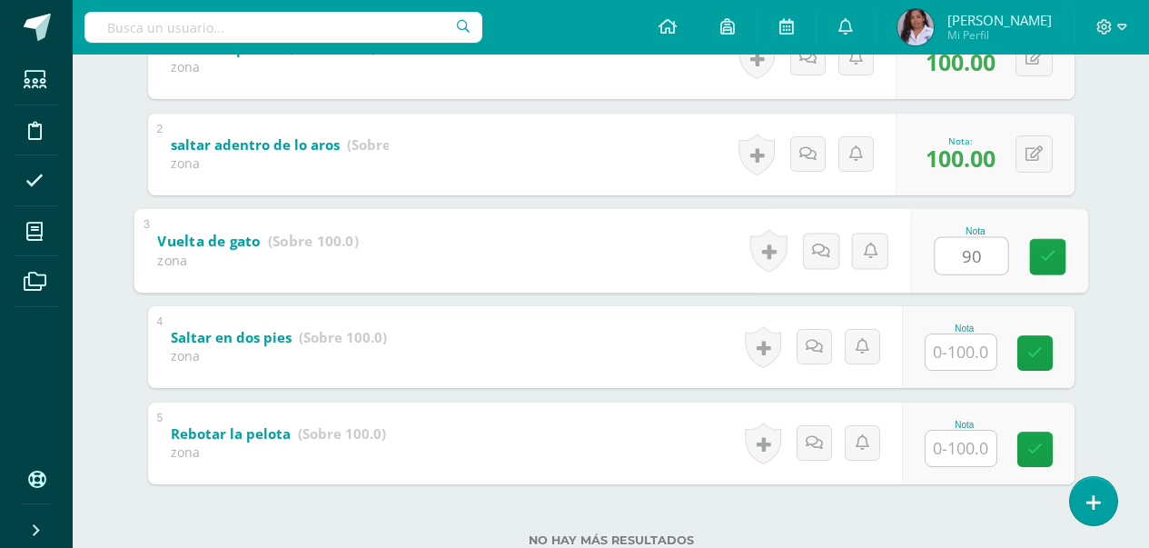
type input "90"
click at [973, 358] on input "text" at bounding box center [961, 351] width 71 height 35
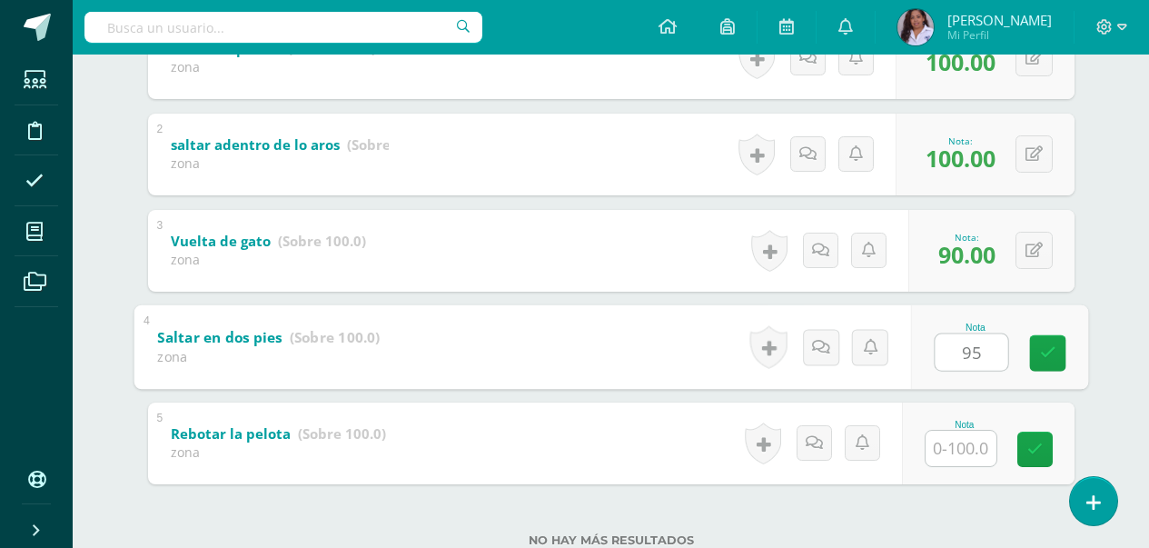
type input "95"
click at [992, 451] on input "text" at bounding box center [961, 448] width 71 height 35
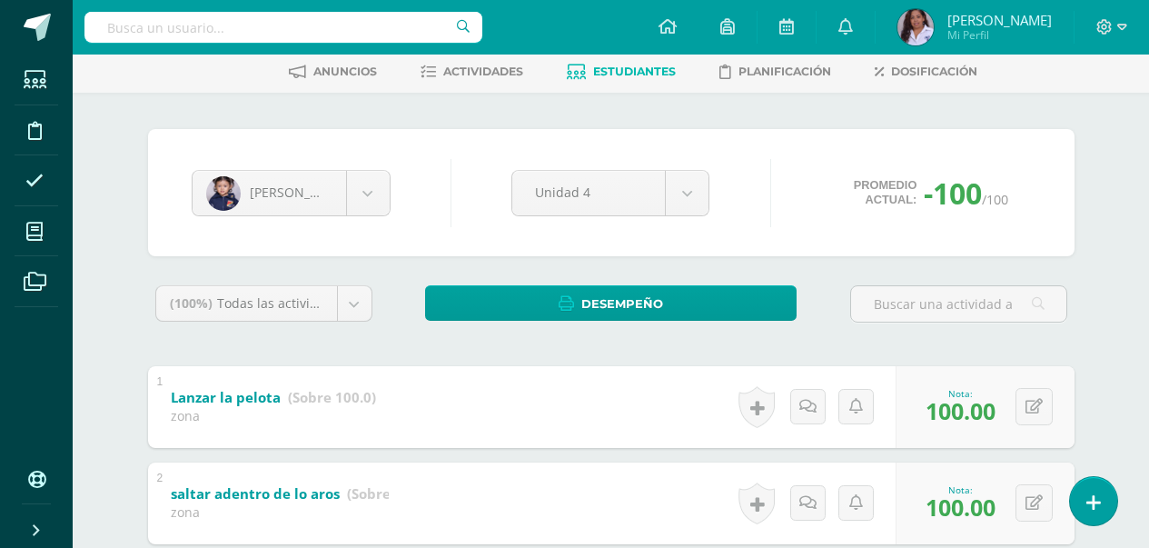
scroll to position [73, 0]
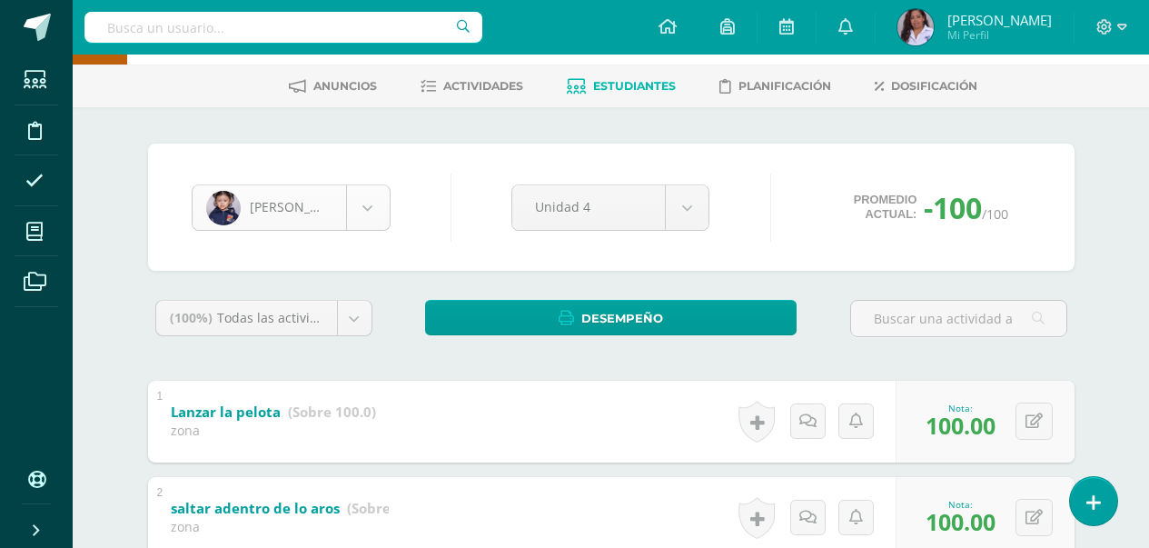
type input "95"
click at [374, 206] on body "Estudiantes Disciplina Asistencia Mis cursos Archivos Soporte Ayuda Reportar un…" at bounding box center [574, 447] width 1149 height 1041
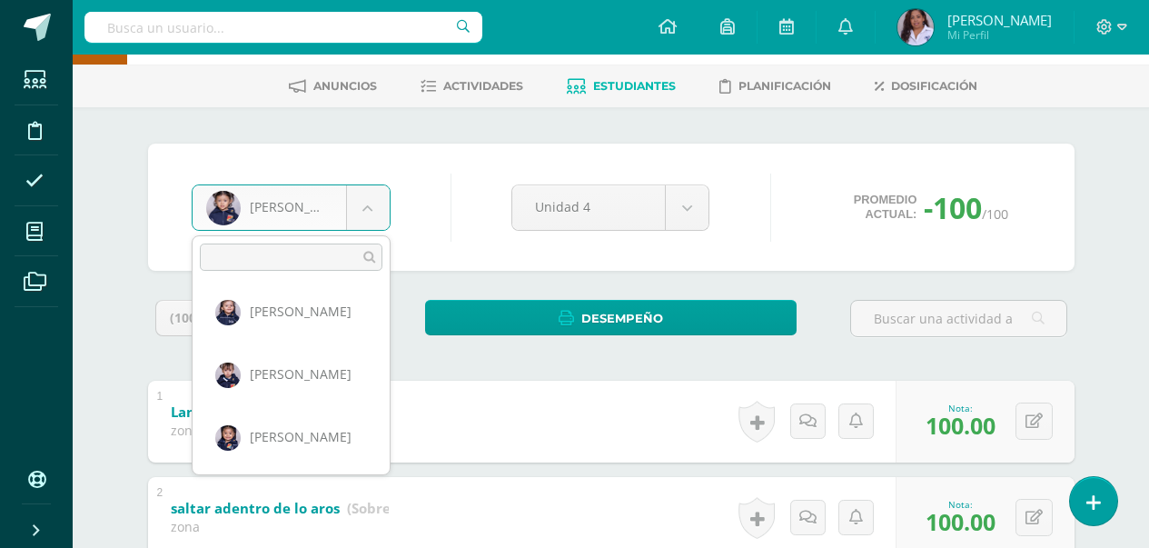
scroll to position [132, 0]
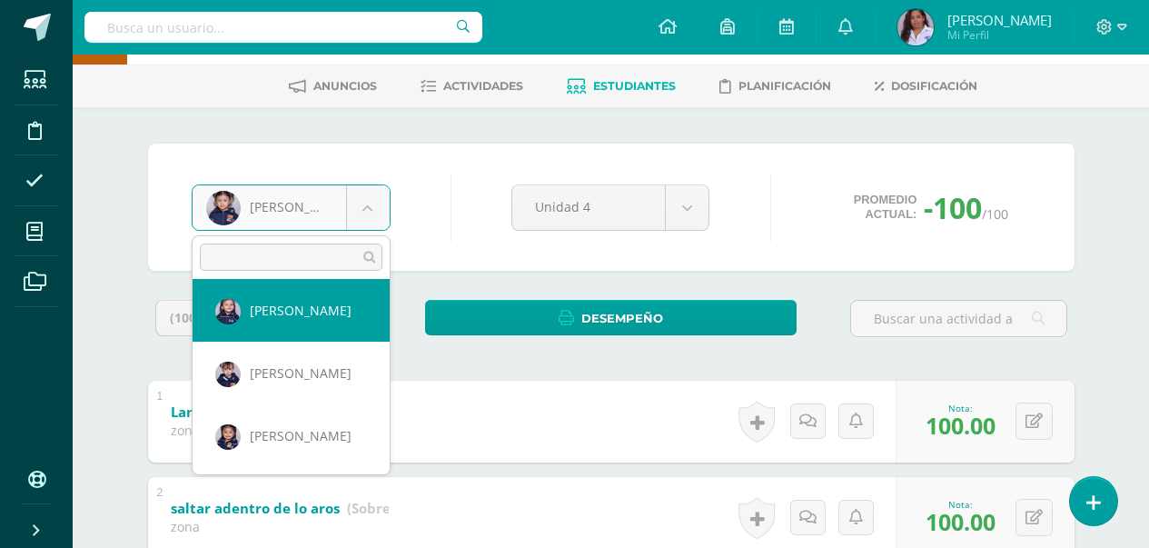
select select "3131"
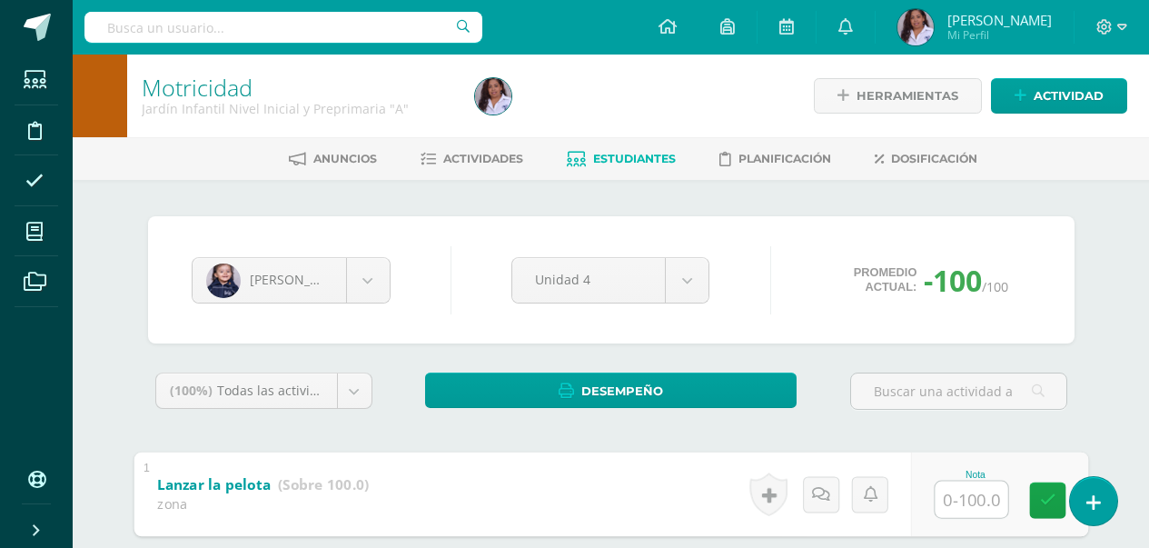
click at [970, 510] on input "text" at bounding box center [971, 499] width 73 height 36
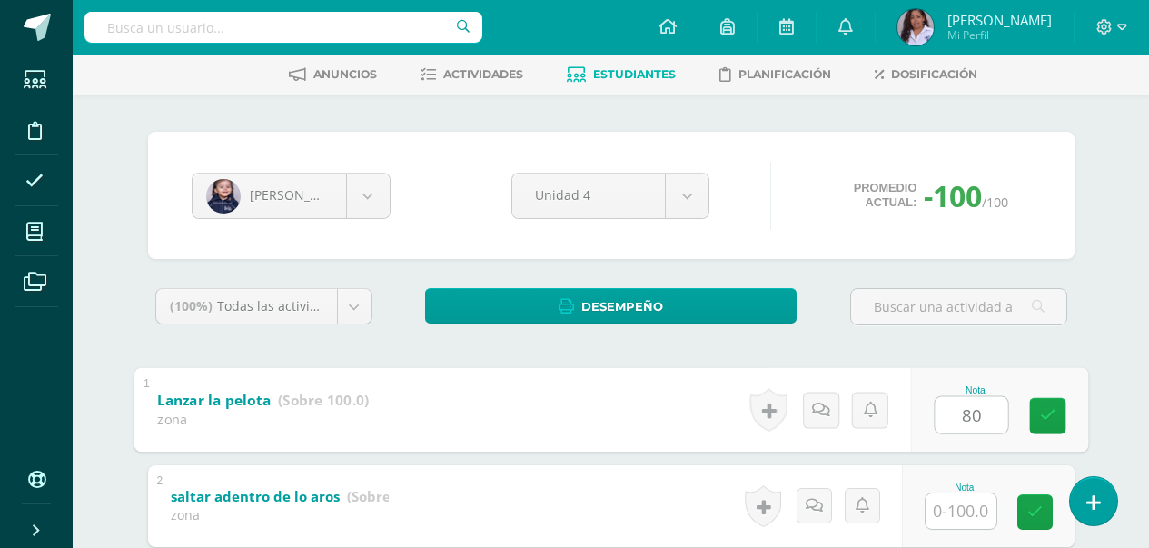
scroll to position [109, 0]
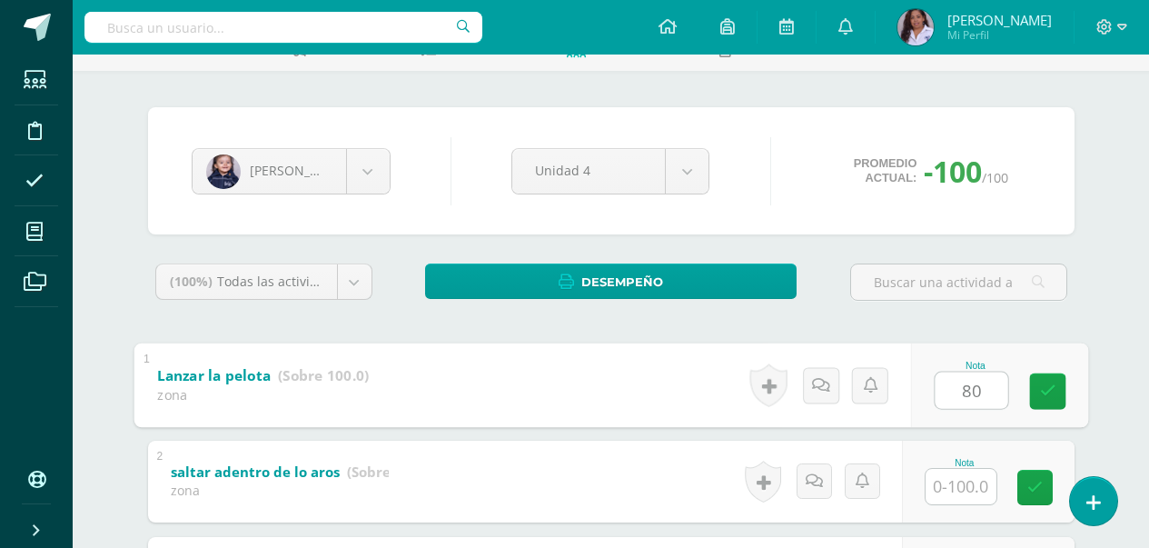
type input "80"
click at [971, 486] on input "text" at bounding box center [961, 486] width 71 height 35
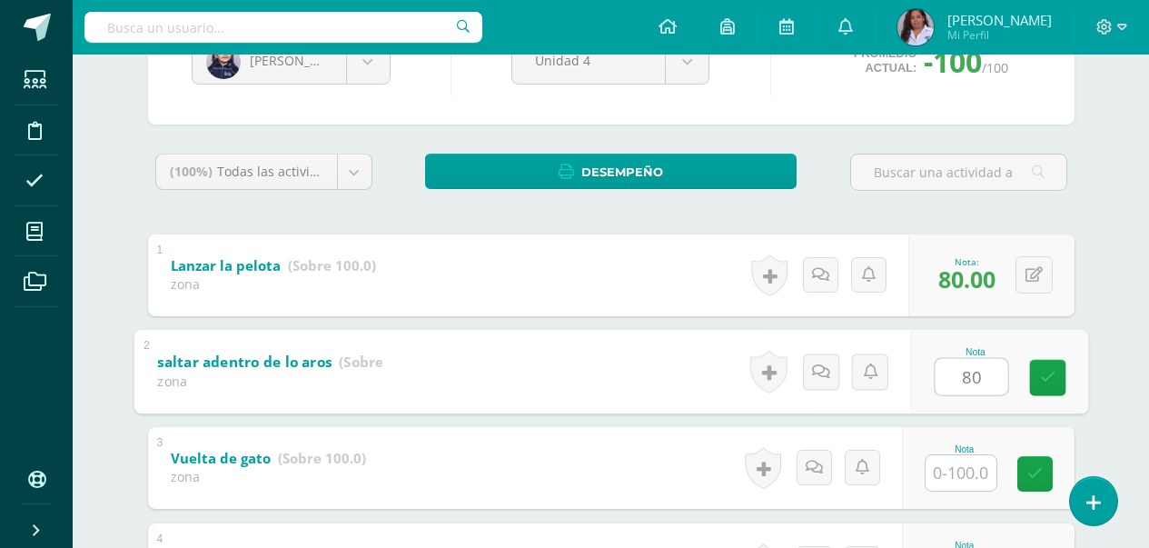
scroll to position [254, 0]
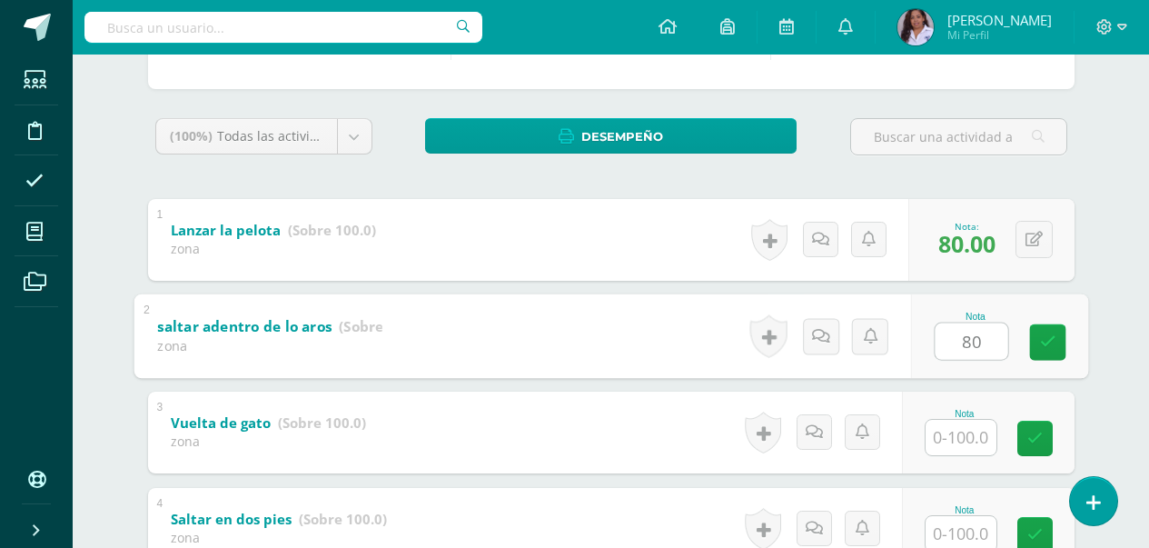
type input "80"
click at [964, 435] on input "text" at bounding box center [961, 437] width 71 height 35
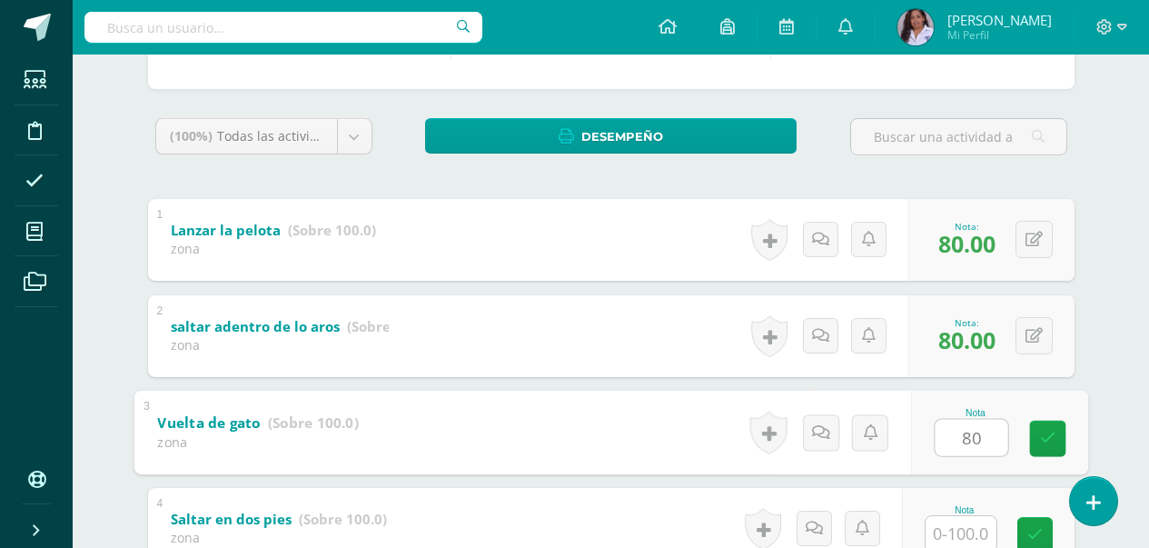
type input "80"
click at [975, 539] on input "text" at bounding box center [961, 533] width 71 height 35
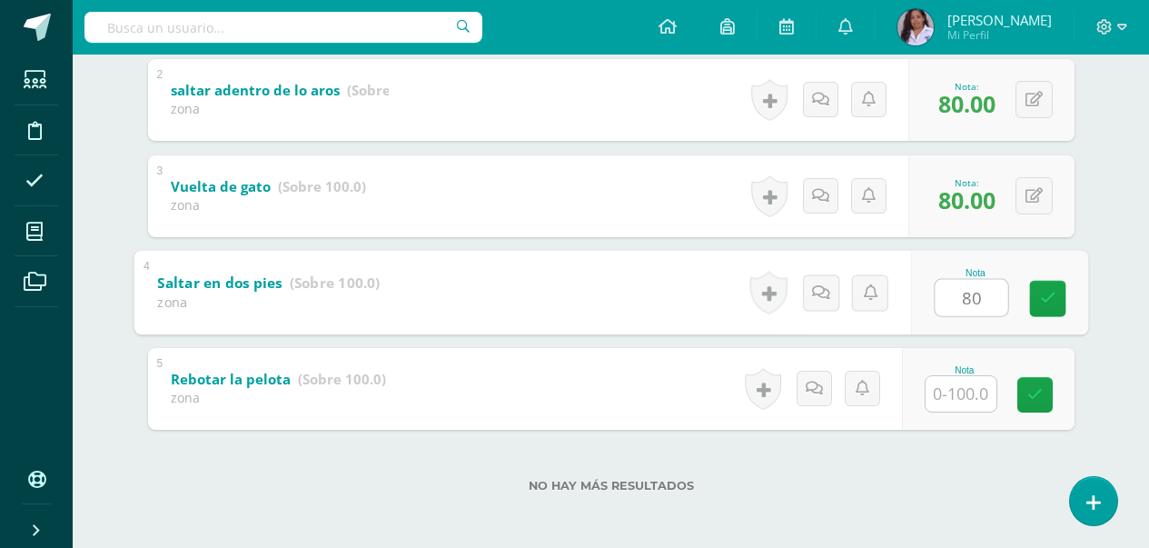
scroll to position [493, 0]
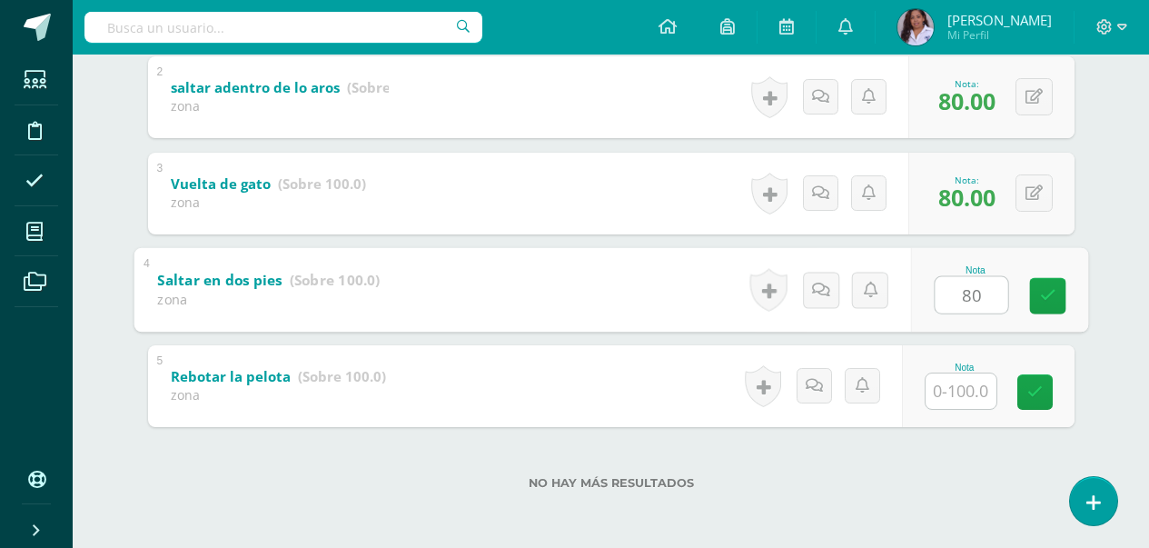
type input "80"
click at [951, 389] on input "text" at bounding box center [961, 390] width 71 height 35
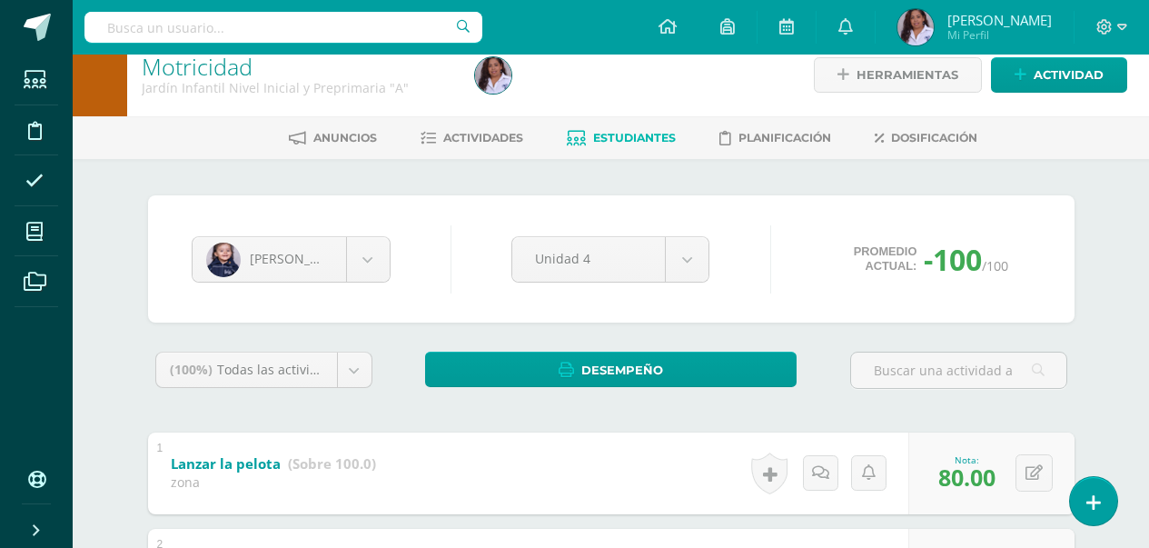
scroll to position [0, 0]
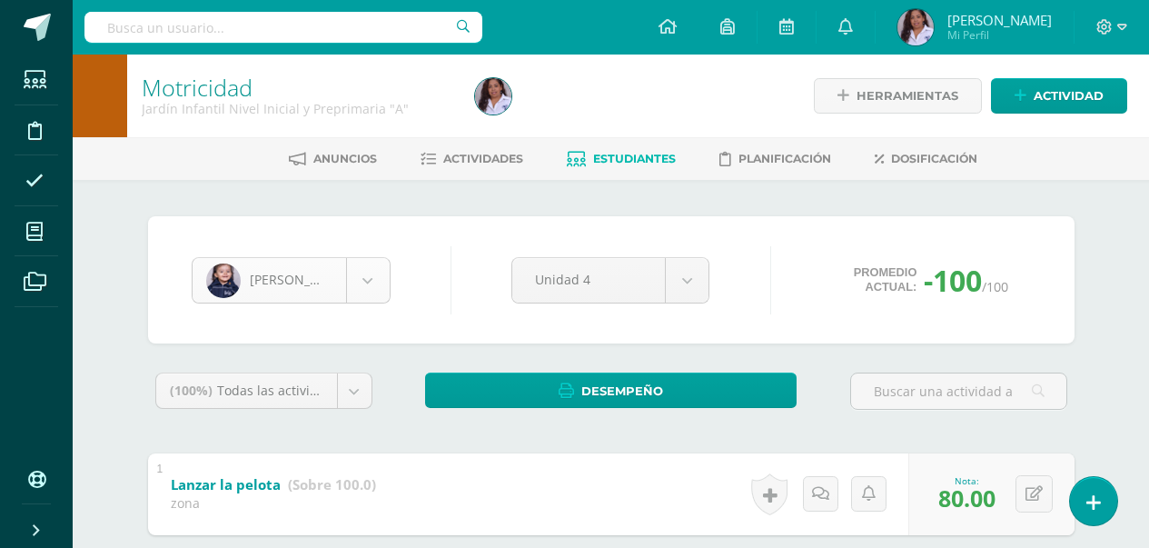
type input "80"
click at [375, 287] on body "Estudiantes Disciplina Asistencia Mis cursos Archivos Soporte Ayuda Reportar un…" at bounding box center [574, 520] width 1149 height 1041
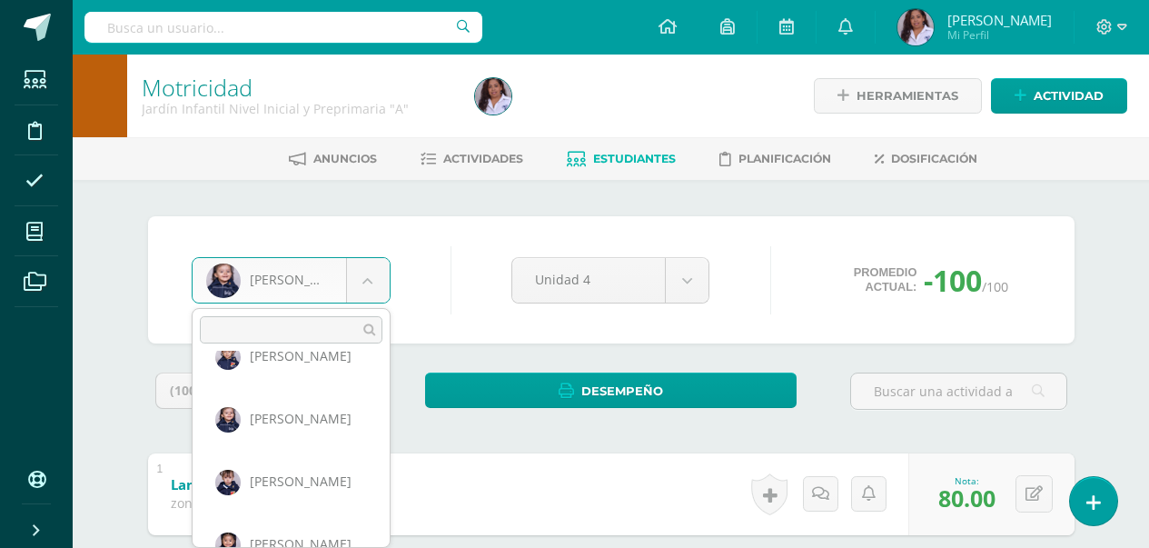
scroll to position [132, 0]
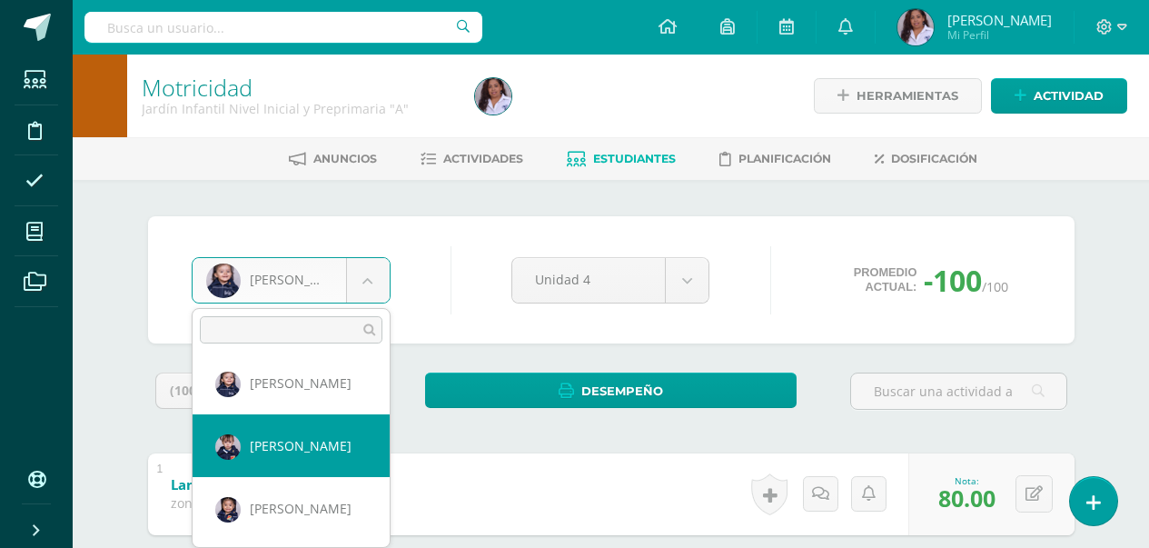
select select "3125"
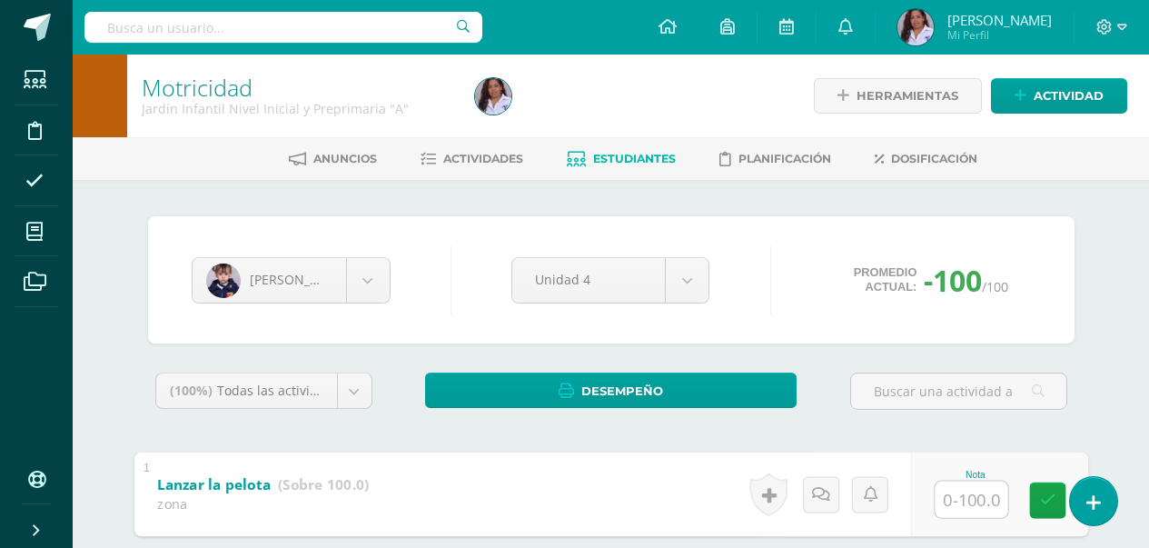
click at [969, 501] on input "text" at bounding box center [971, 499] width 73 height 36
type input "0"
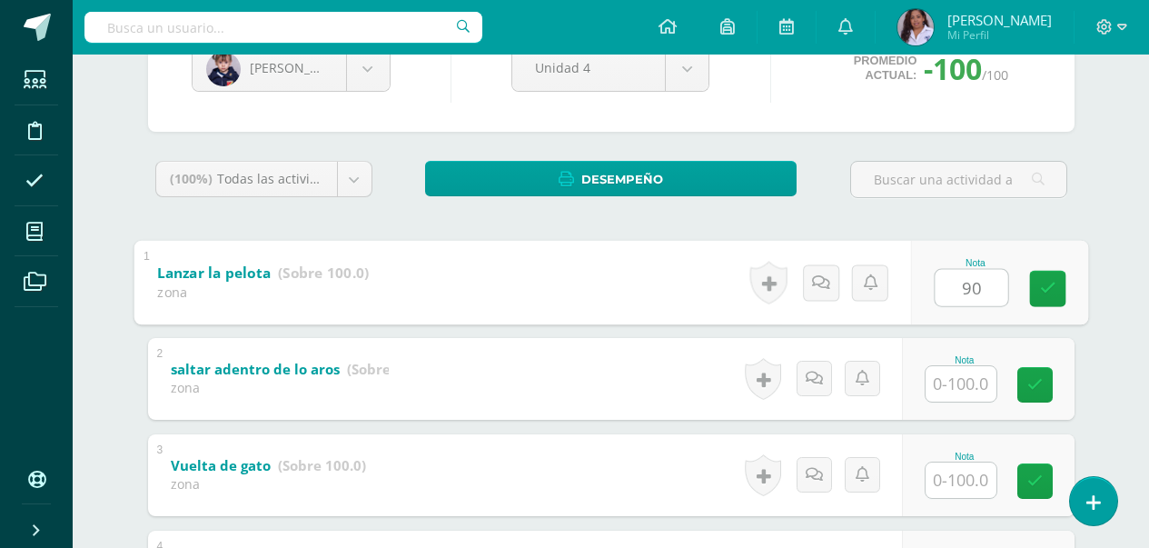
scroll to position [218, 0]
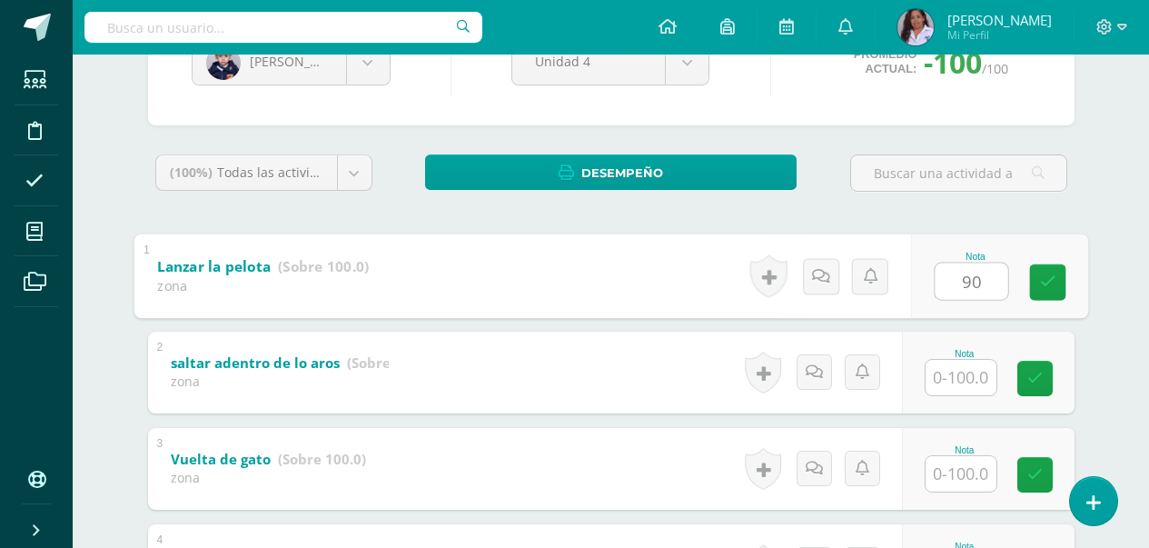
type input "90"
click at [971, 382] on input "text" at bounding box center [961, 377] width 71 height 35
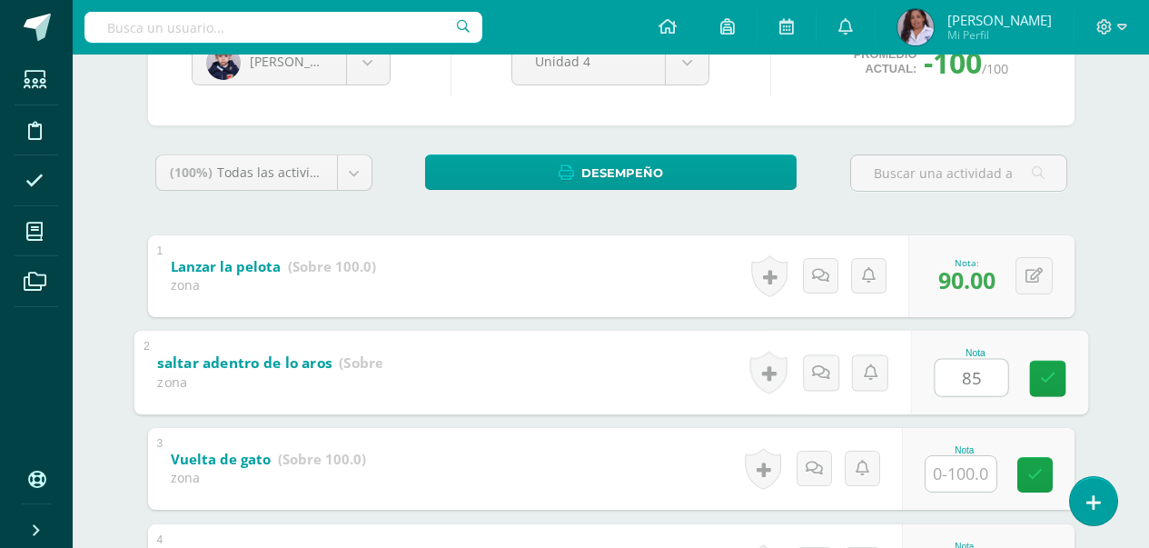
type input "85"
click at [970, 472] on input "text" at bounding box center [961, 473] width 71 height 35
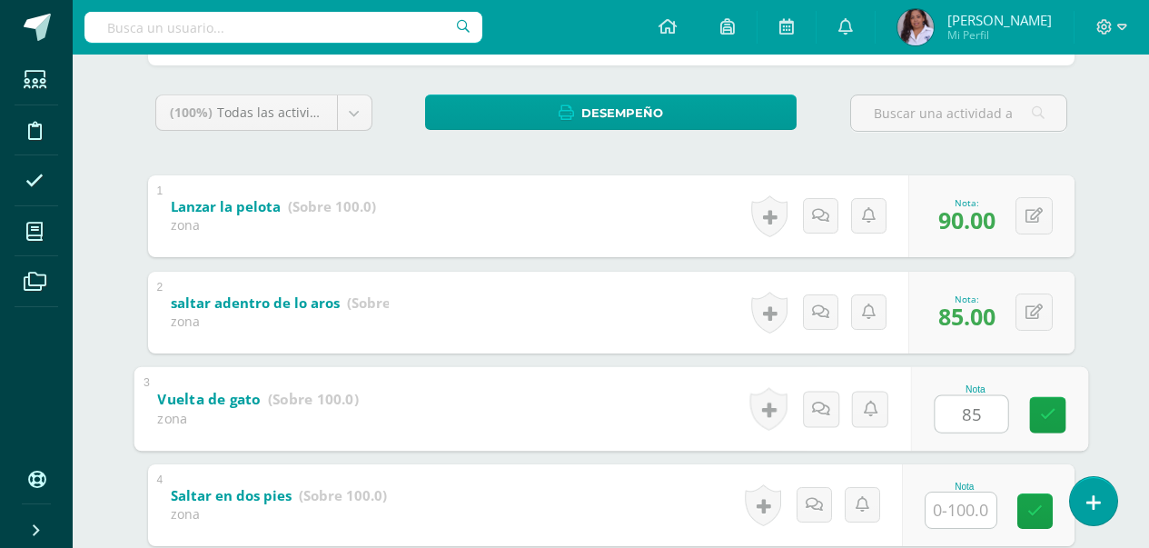
scroll to position [291, 0]
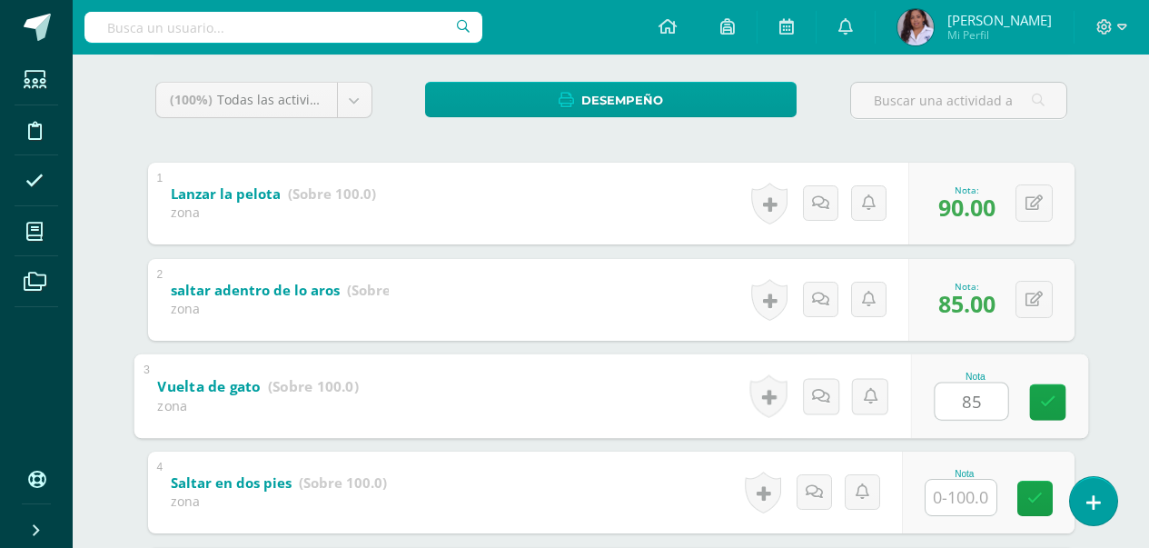
type input "85"
click at [951, 503] on input "text" at bounding box center [961, 497] width 71 height 35
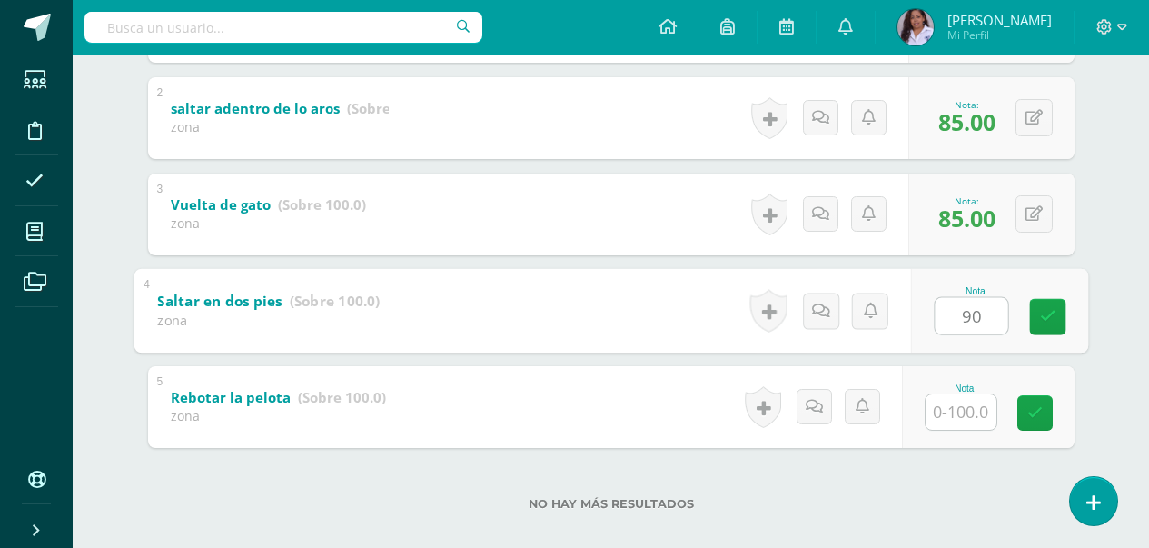
scroll to position [493, 0]
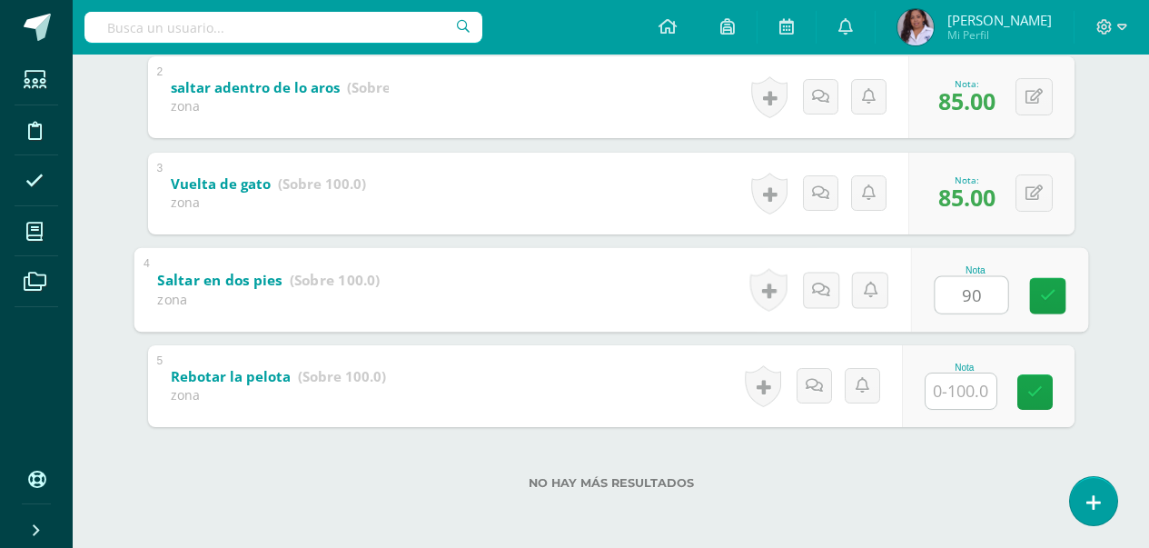
type input "90"
click at [976, 393] on input "text" at bounding box center [961, 390] width 71 height 35
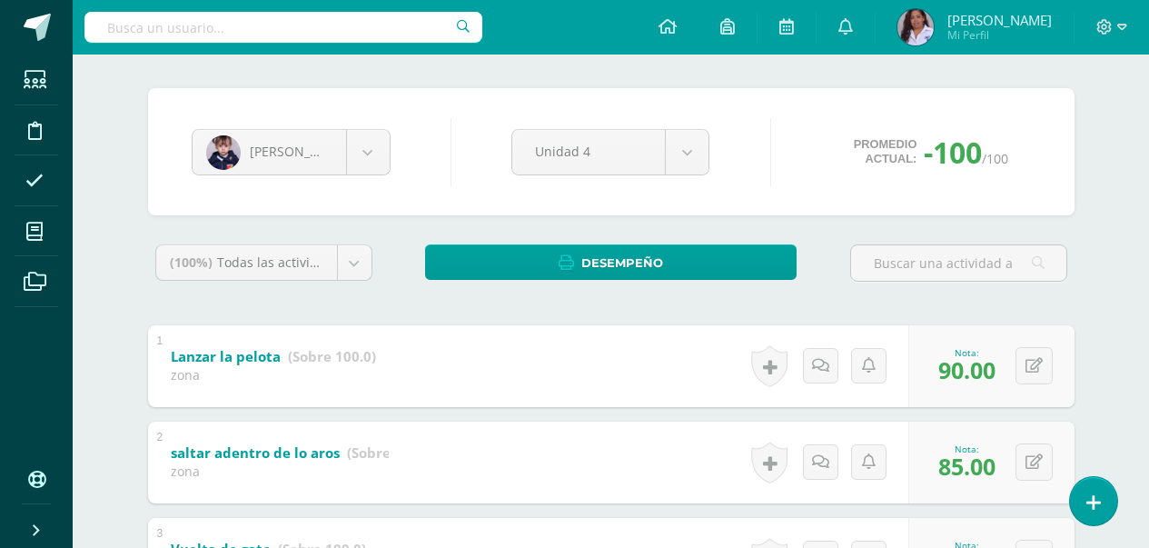
scroll to position [94, 0]
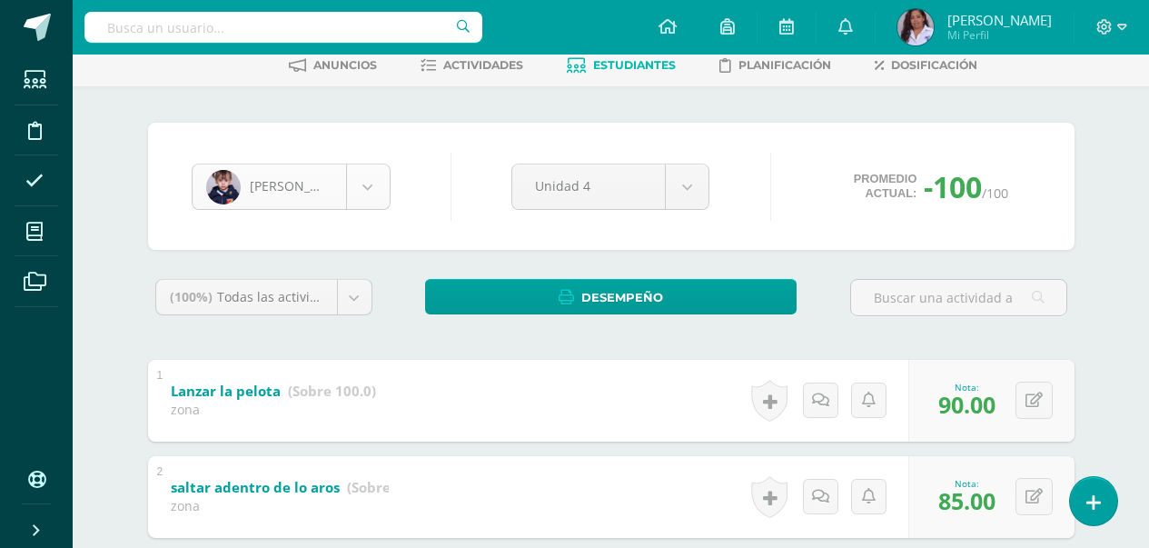
type input "85"
click at [371, 193] on body "Estudiantes Disciplina Asistencia Mis cursos Archivos Soporte Ayuda Reportar un…" at bounding box center [574, 426] width 1149 height 1041
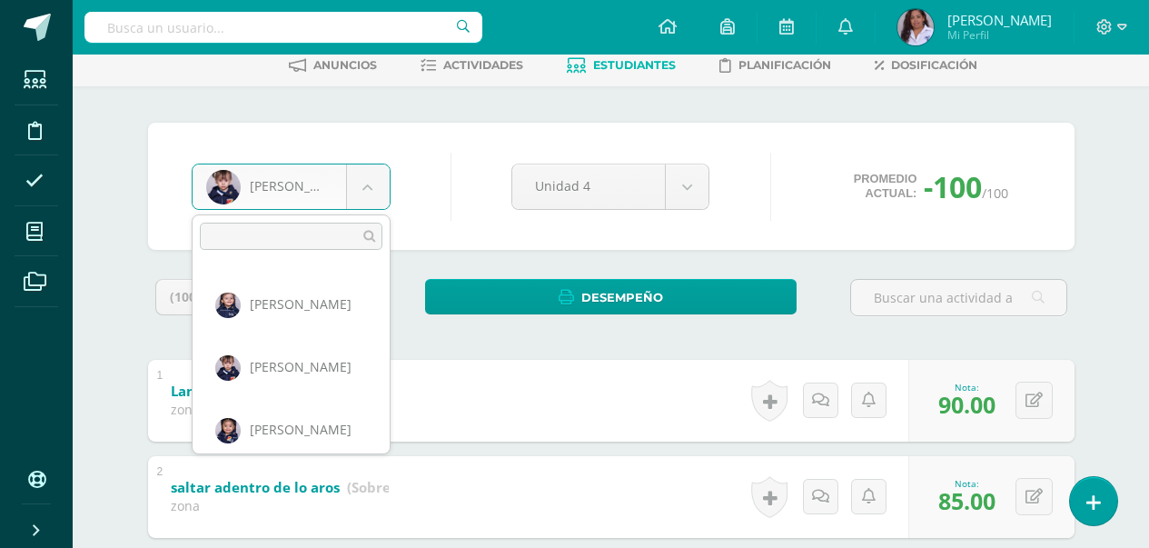
scroll to position [132, 0]
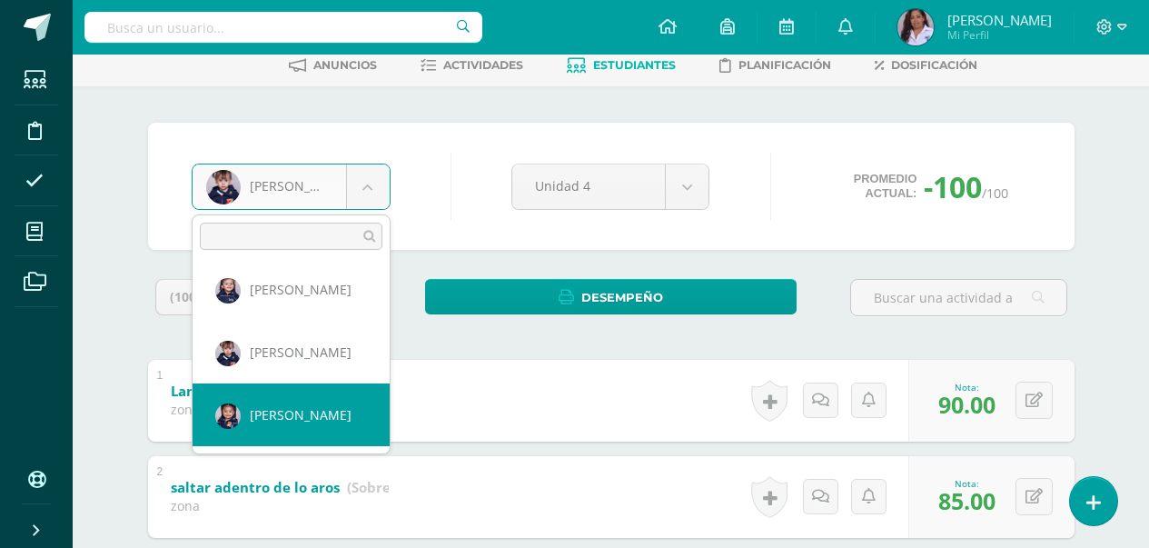
select select "3016"
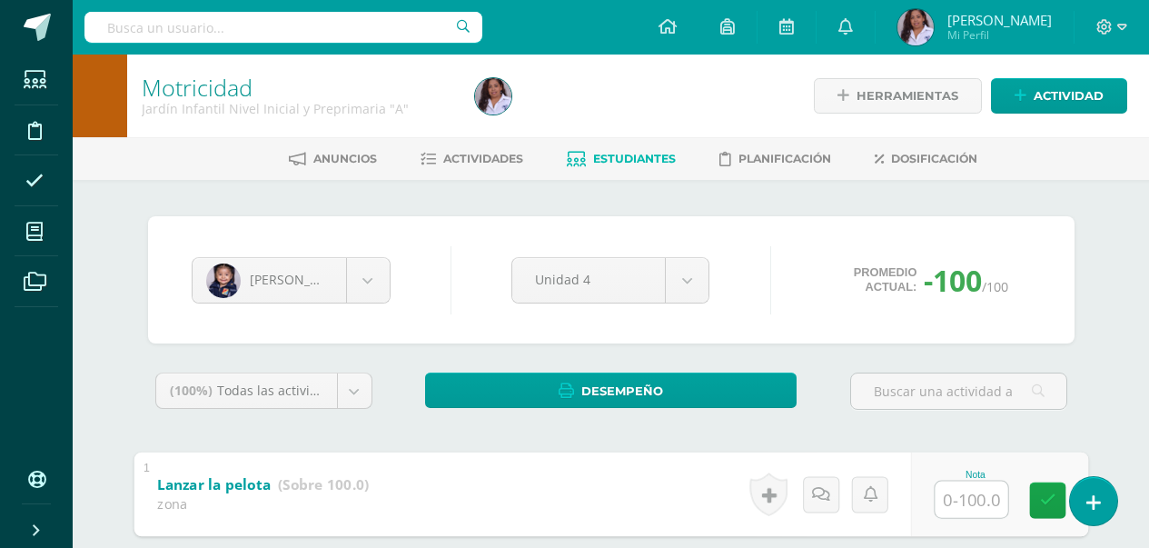
click at [950, 507] on input "text" at bounding box center [971, 499] width 73 height 36
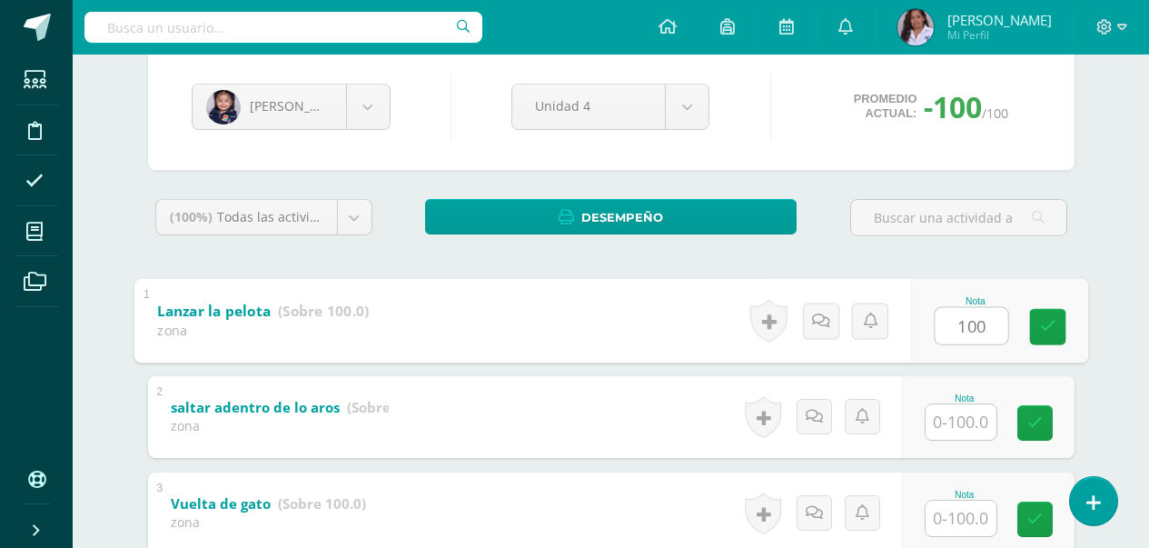
scroll to position [182, 0]
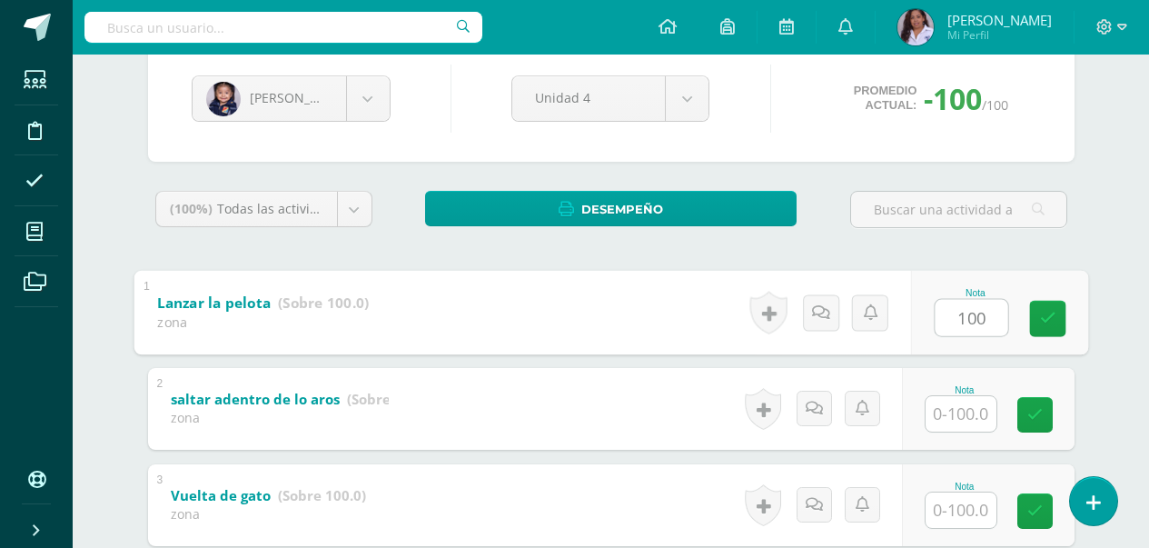
type input "100"
click at [962, 420] on input "text" at bounding box center [961, 413] width 71 height 35
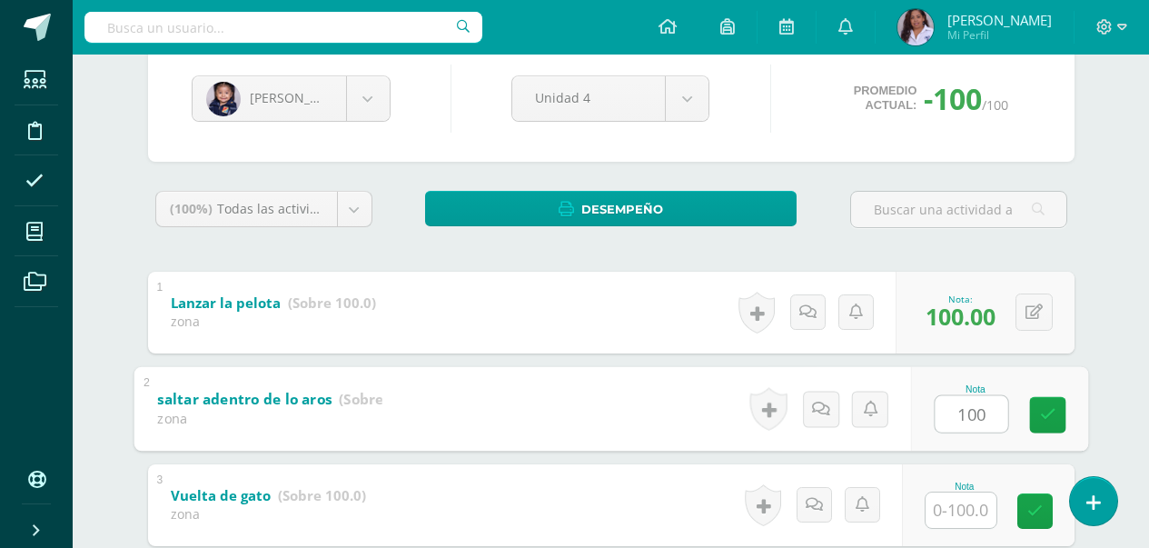
type input "100"
click at [956, 515] on input "text" at bounding box center [961, 509] width 71 height 35
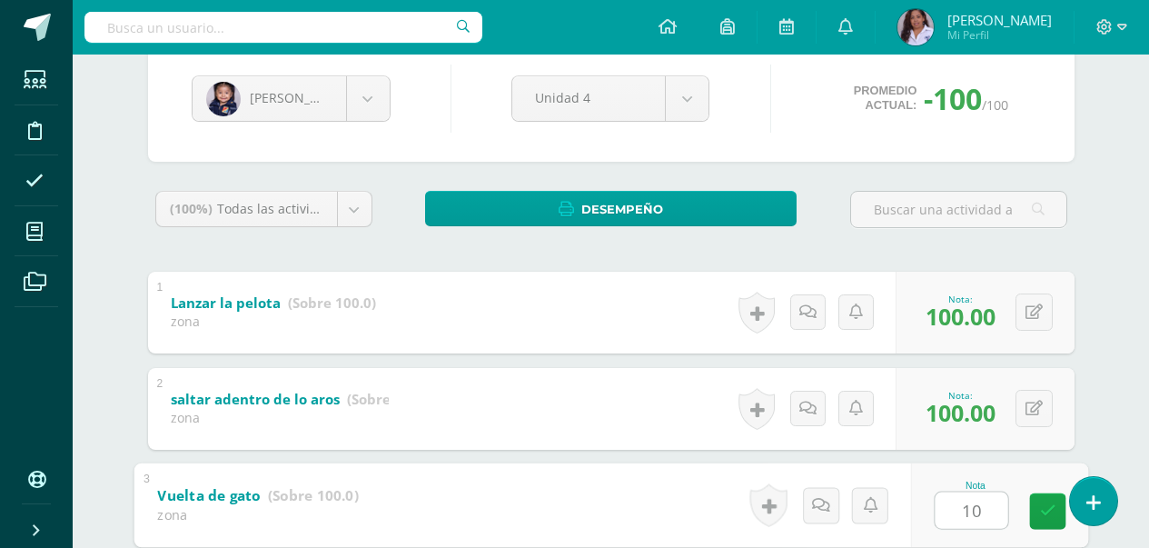
type input "1"
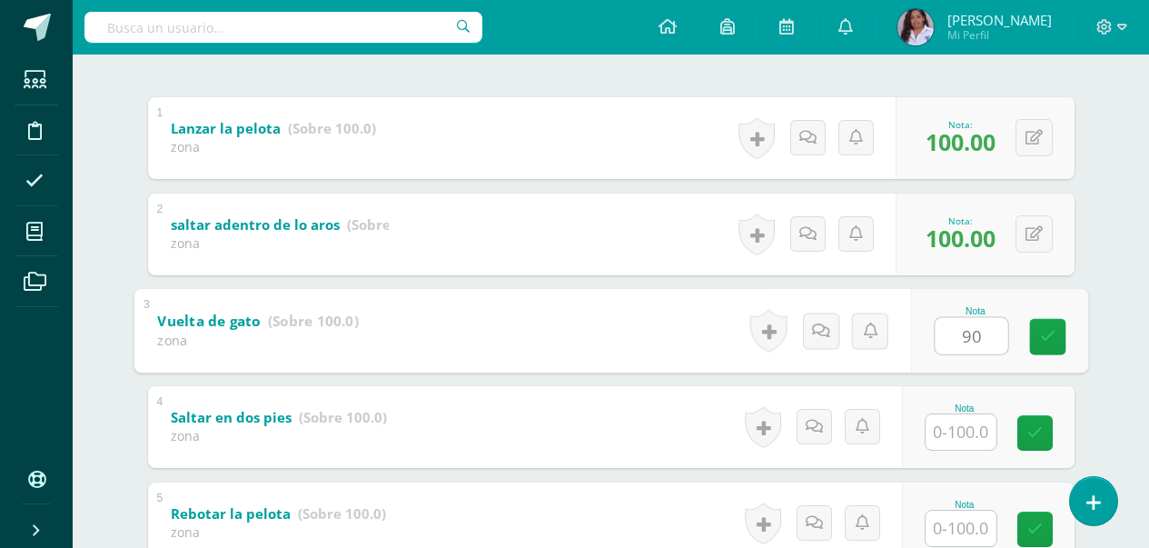
scroll to position [363, 0]
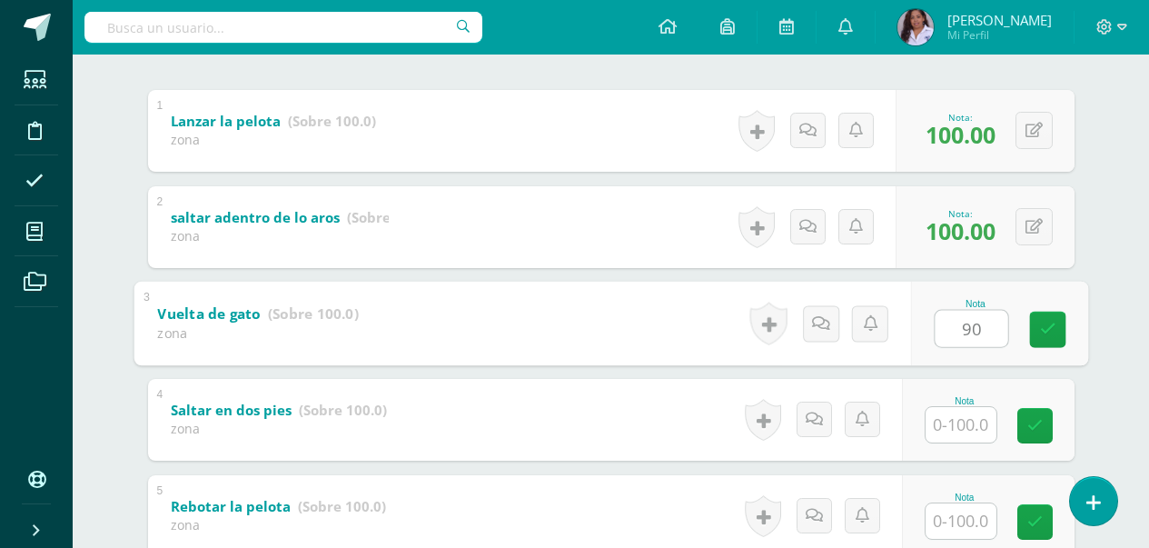
type input "90"
click at [972, 436] on input "text" at bounding box center [961, 424] width 71 height 35
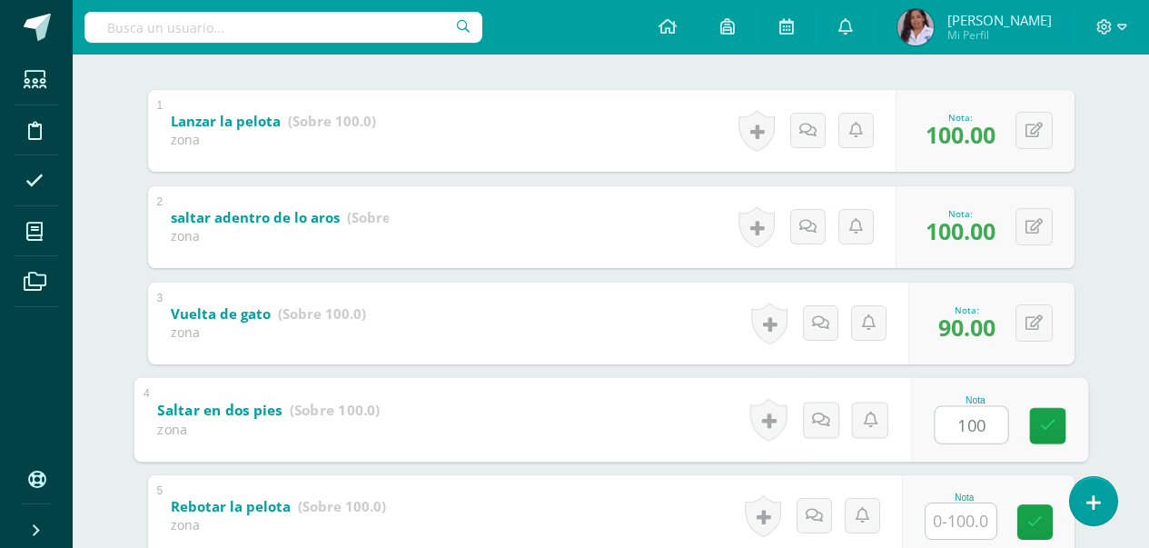
type input "100"
click at [968, 516] on input "text" at bounding box center [961, 520] width 71 height 35
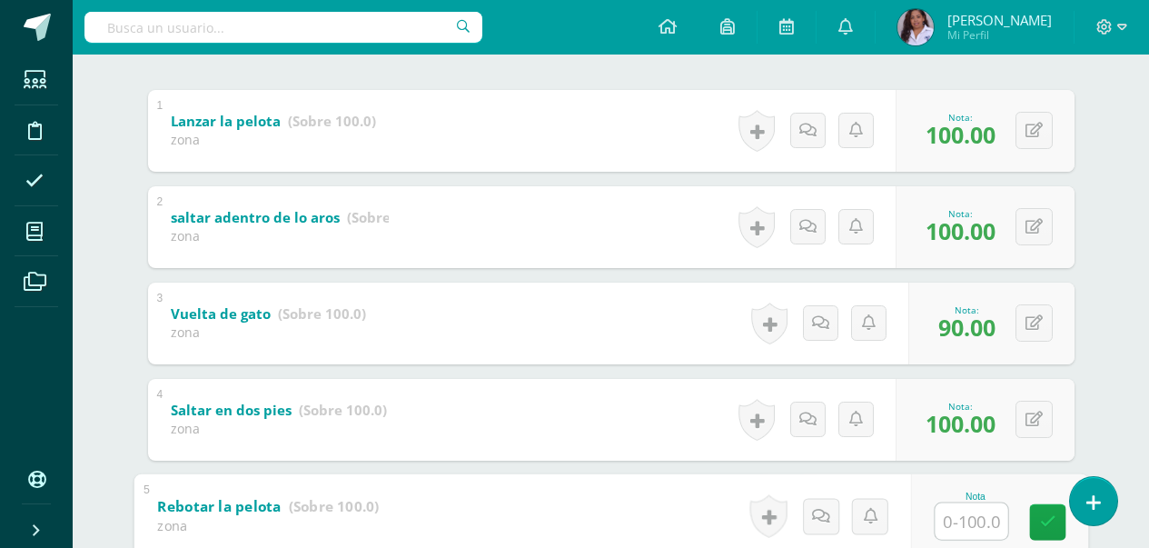
type input "0"
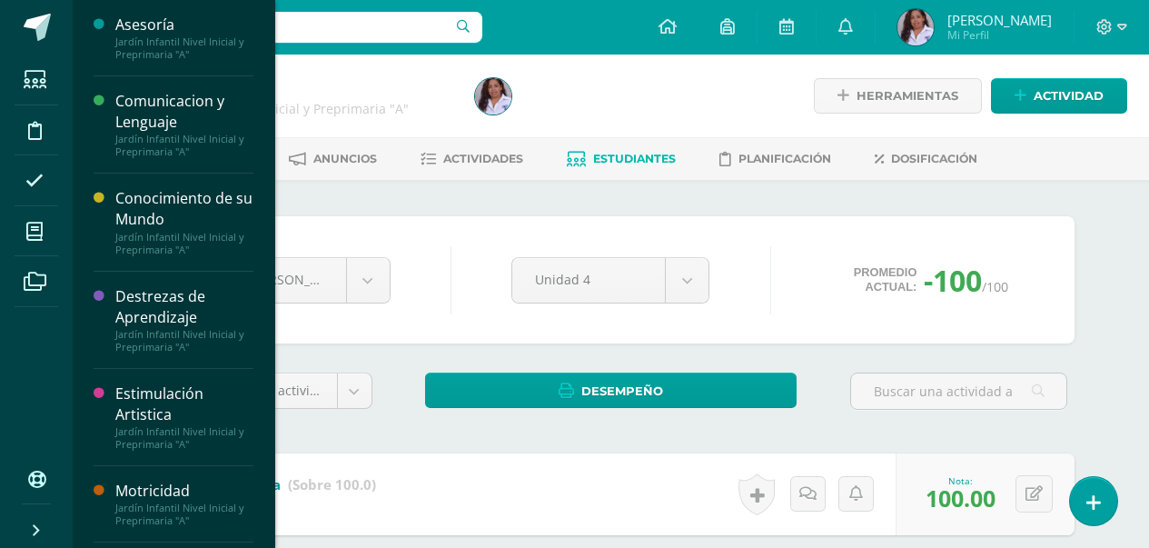
scroll to position [461, 0]
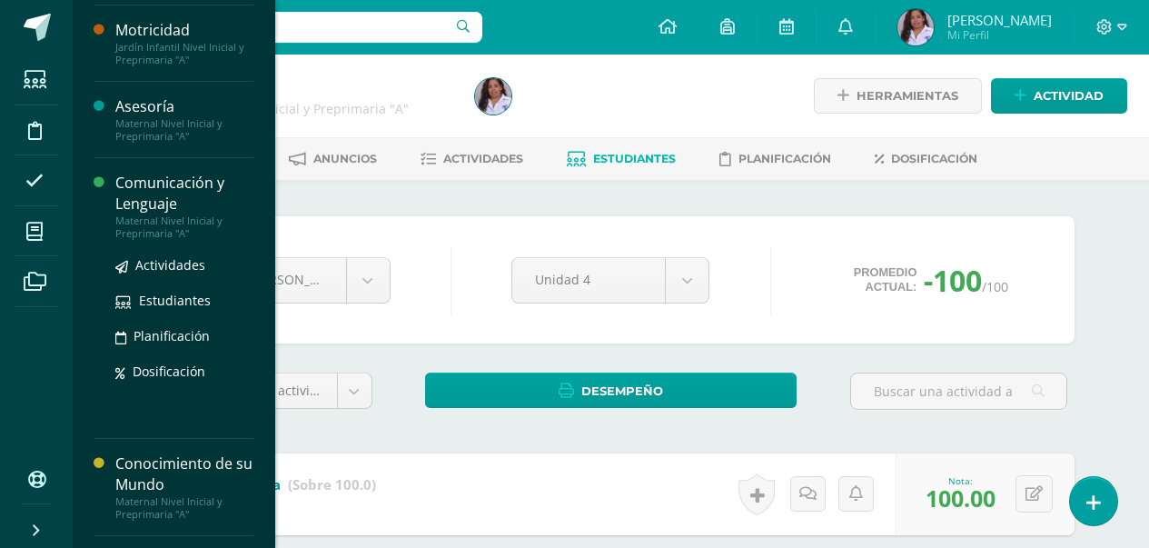
type input "90"
click at [143, 187] on div "Comunicación y Lenguaje" at bounding box center [184, 194] width 138 height 42
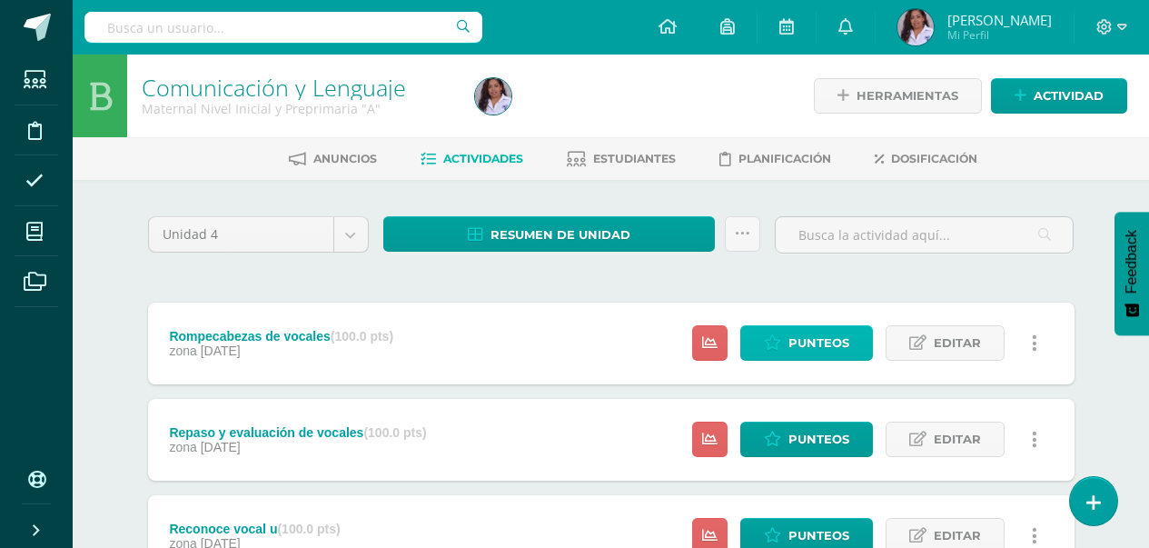
click at [830, 336] on span "Punteos" at bounding box center [819, 343] width 61 height 34
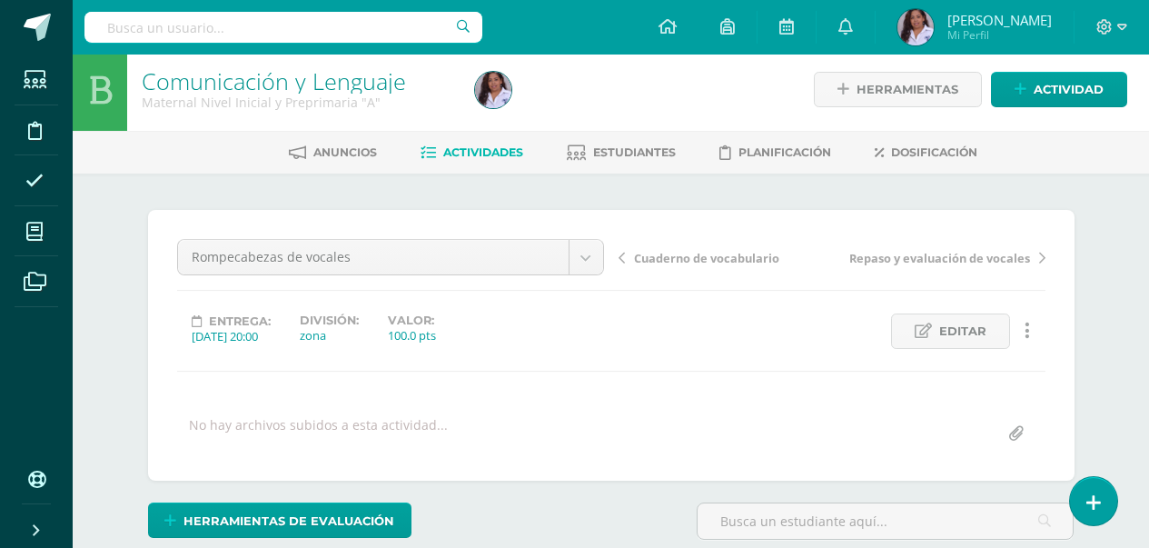
scroll to position [7, 0]
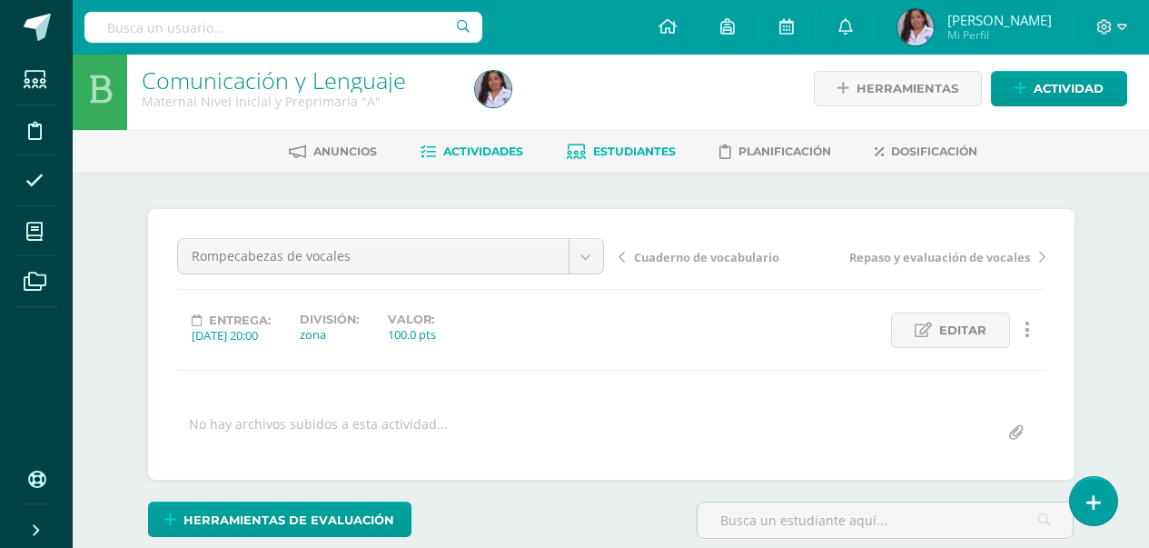
click at [644, 153] on span "Estudiantes" at bounding box center [634, 151] width 83 height 14
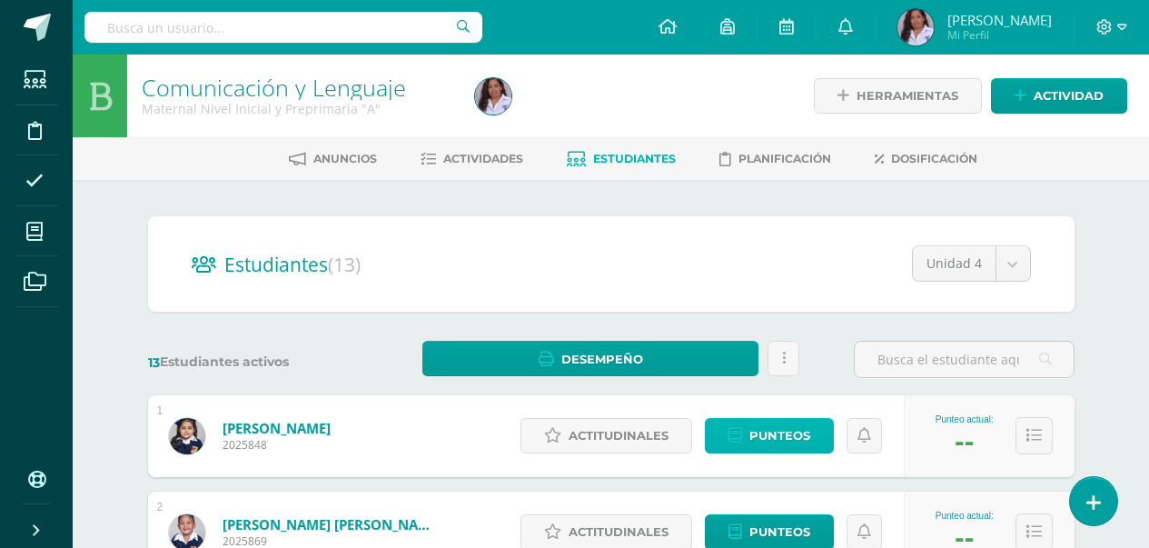
click at [758, 436] on span "Punteos" at bounding box center [780, 436] width 61 height 34
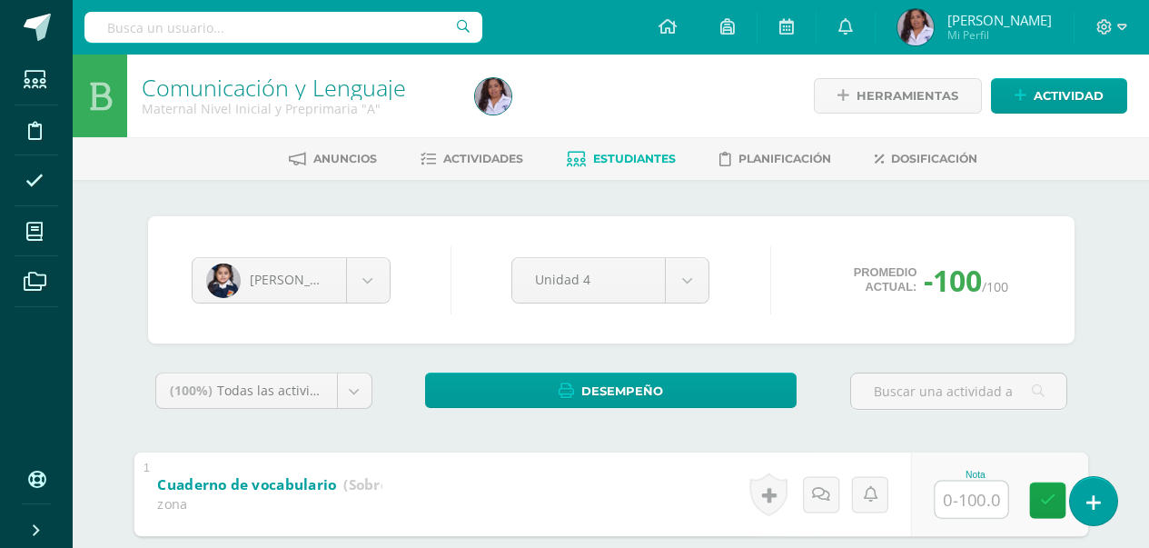
click at [968, 497] on input "text" at bounding box center [971, 499] width 73 height 36
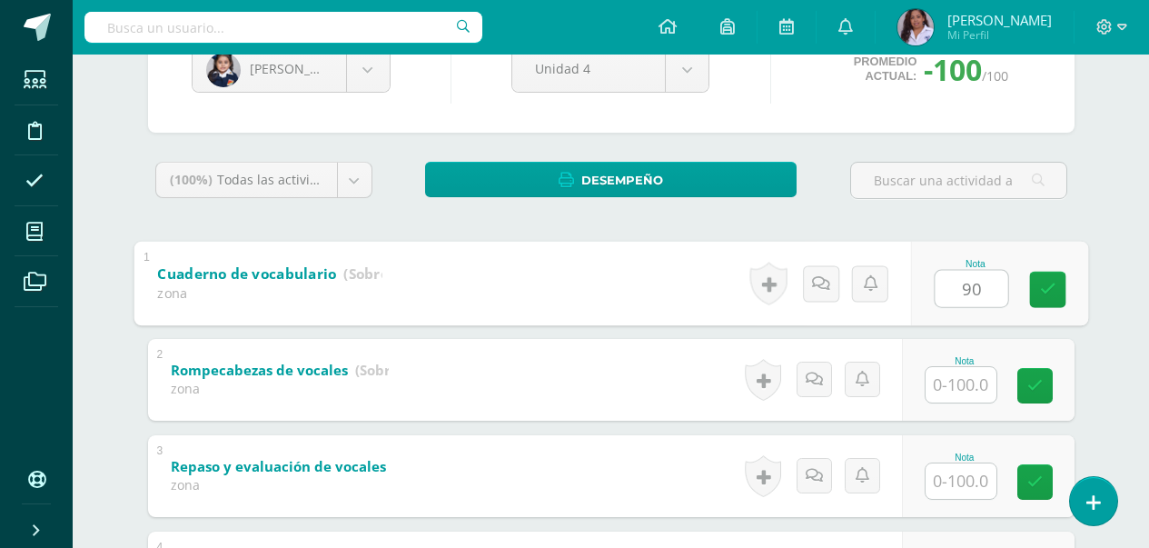
scroll to position [218, 0]
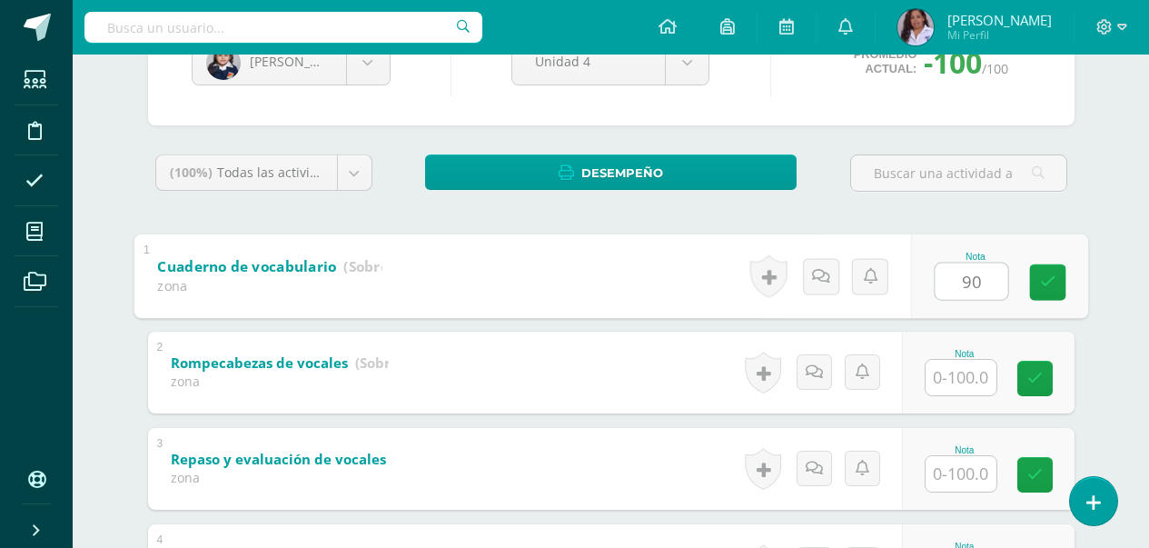
type input "90"
click at [955, 381] on input "text" at bounding box center [961, 377] width 71 height 35
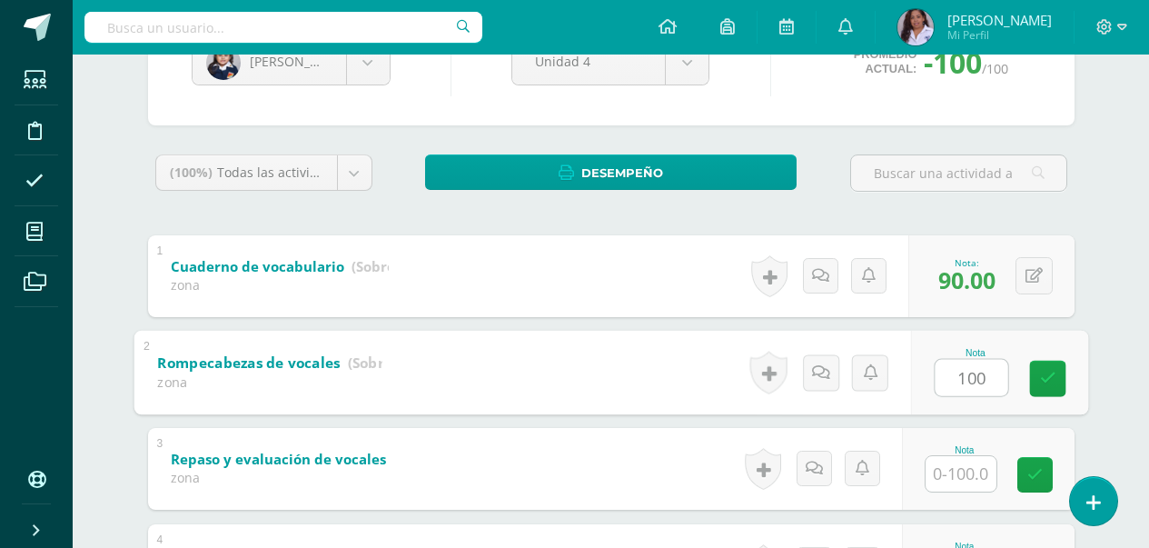
type input "100"
click at [960, 473] on input "text" at bounding box center [961, 473] width 71 height 35
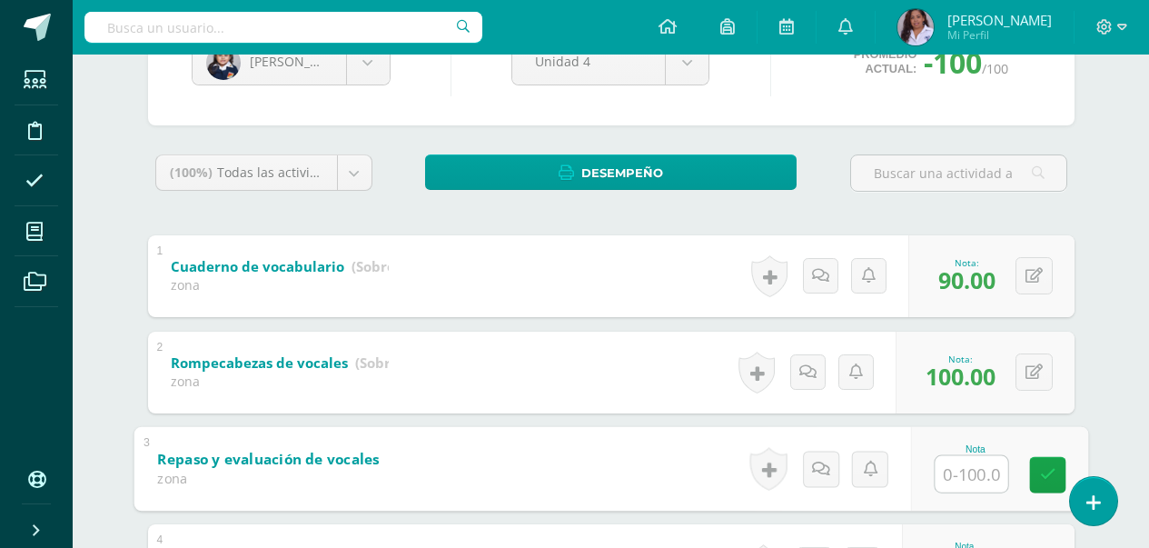
type input "0"
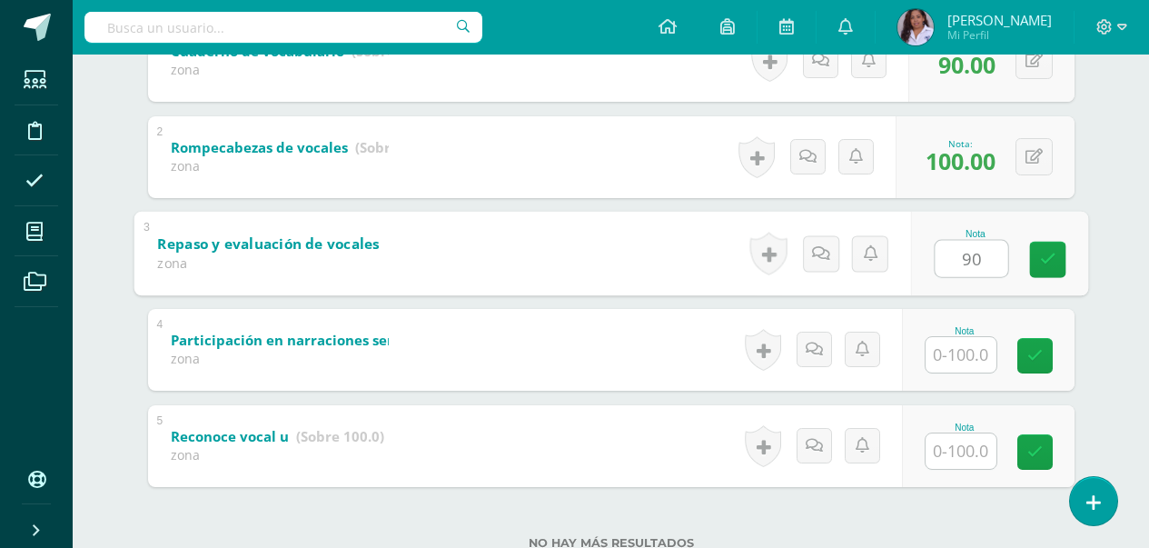
scroll to position [436, 0]
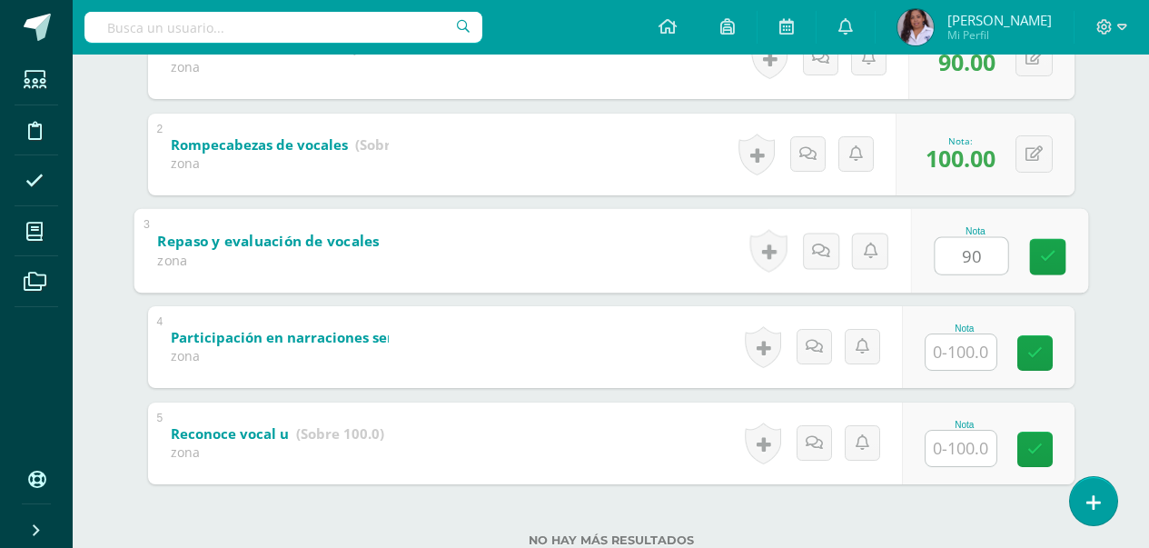
type input "90"
click at [962, 353] on input "text" at bounding box center [961, 351] width 71 height 35
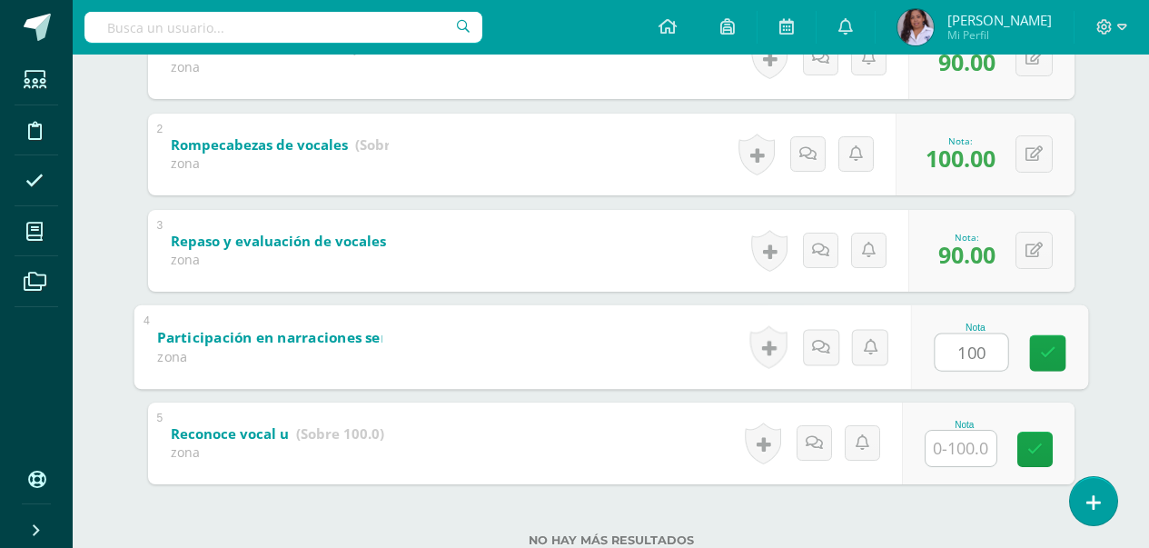
type input "100"
click at [362, 336] on b "Participación en narraciones sencillas" at bounding box center [291, 336] width 269 height 19
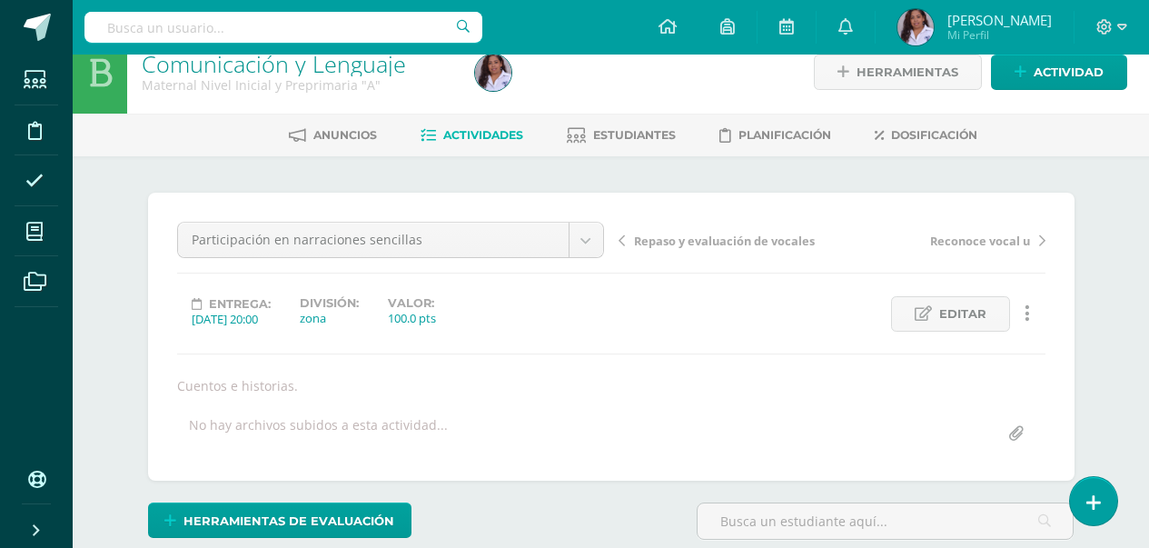
scroll to position [25, 0]
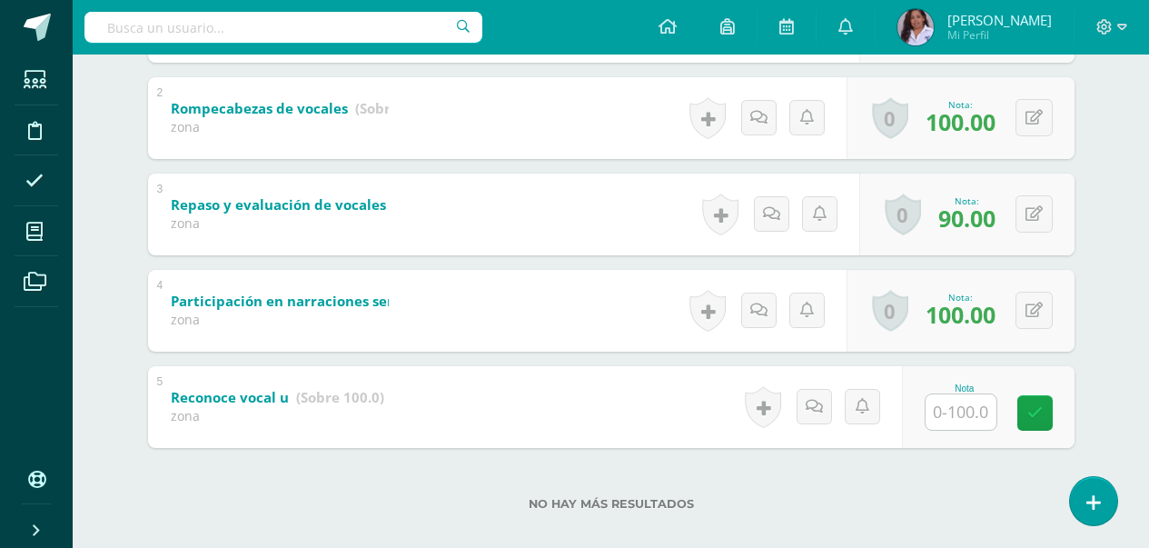
scroll to position [493, 0]
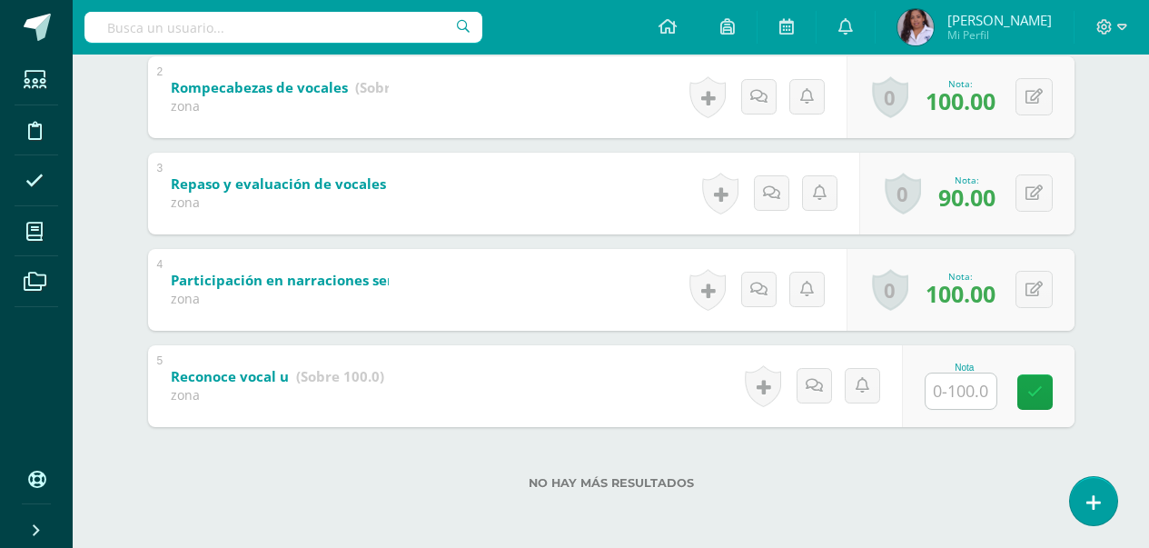
click at [962, 391] on input "text" at bounding box center [961, 390] width 71 height 35
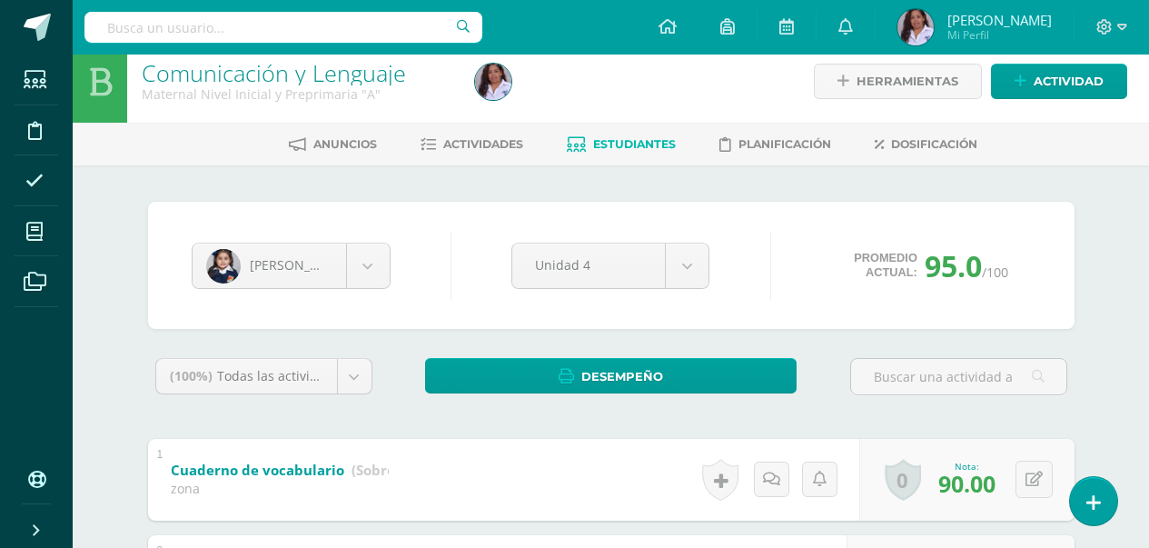
scroll to position [3, 0]
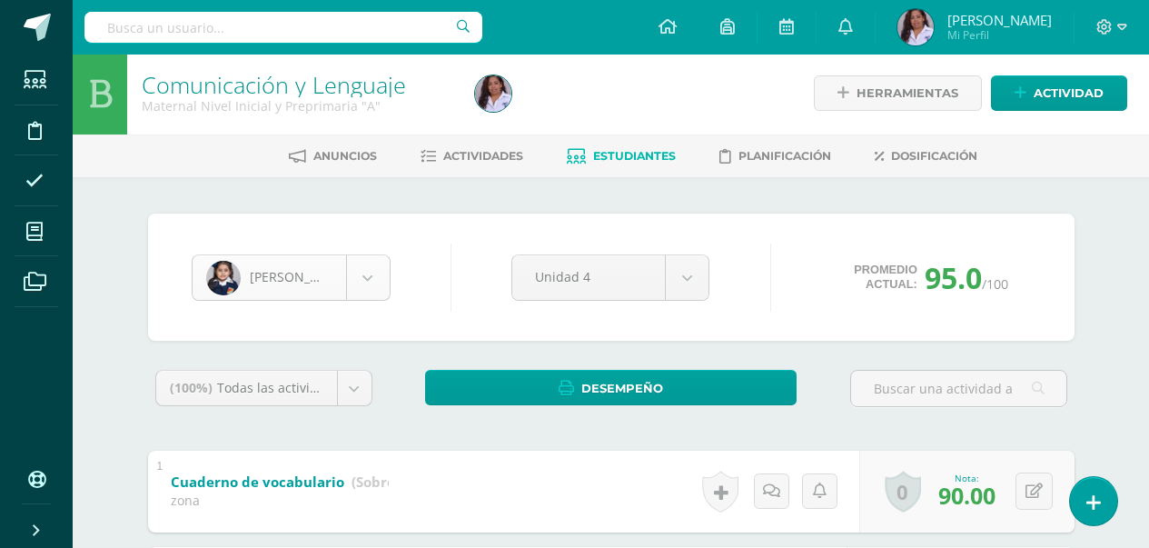
type input "90"
click at [368, 281] on body "Estudiantes Disciplina Asistencia Mis cursos Archivos Soporte Ayuda Reportar un…" at bounding box center [574, 517] width 1149 height 1041
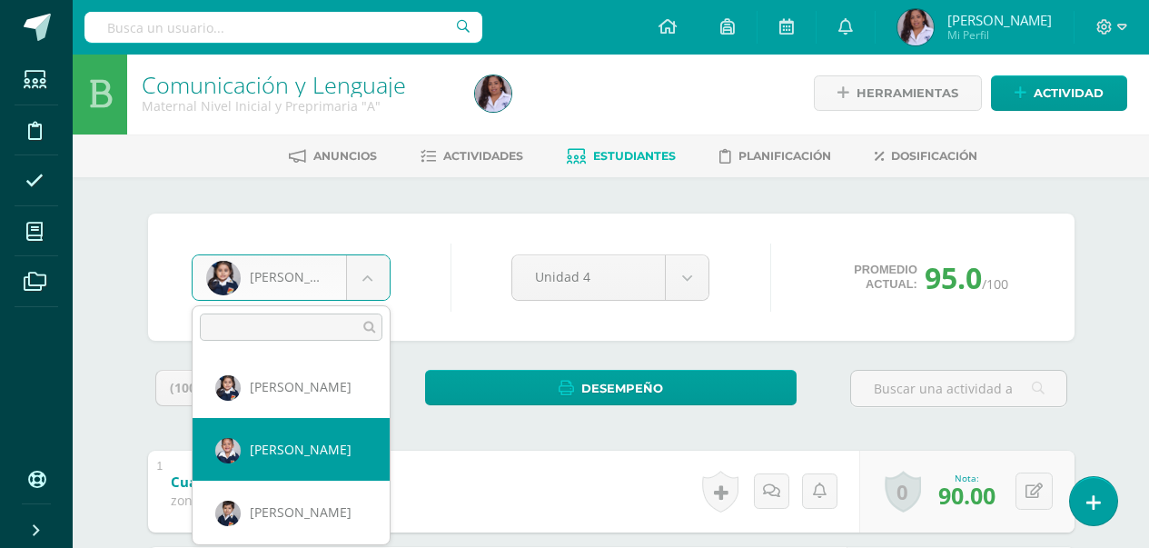
select select "3118"
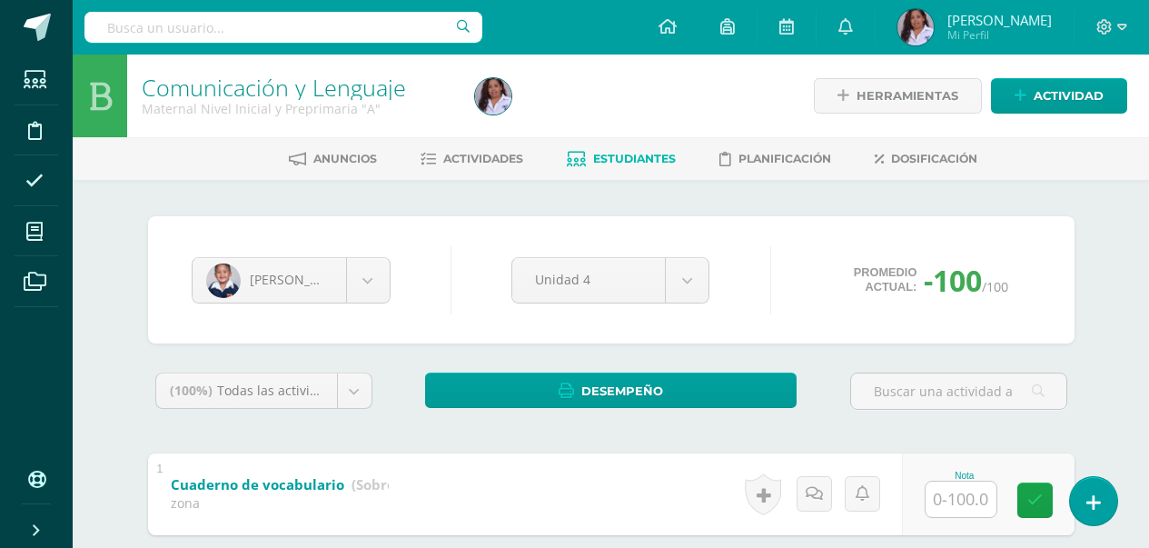
click at [958, 501] on input "text" at bounding box center [961, 499] width 71 height 35
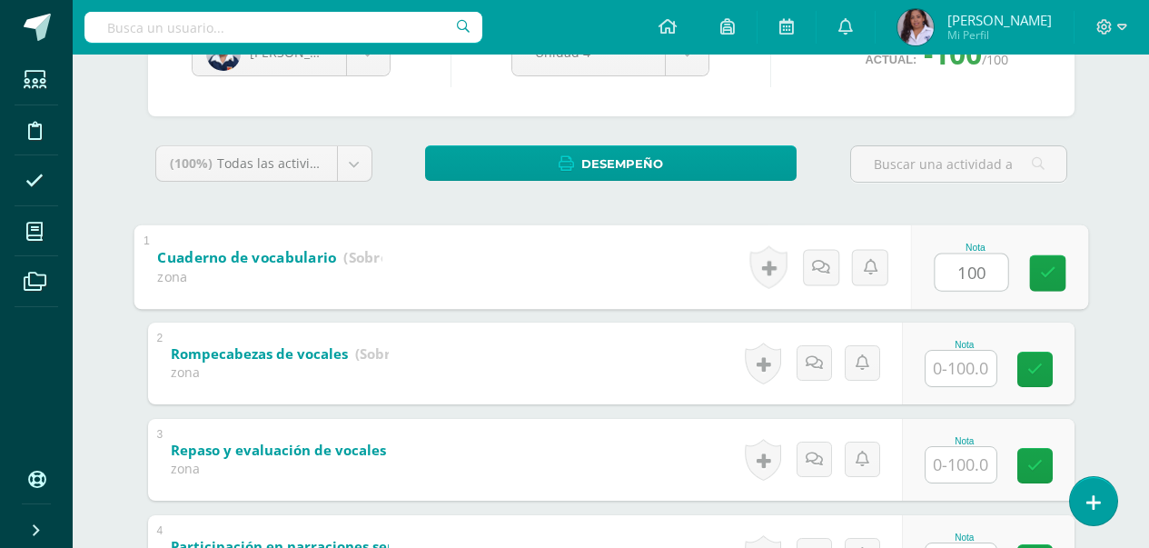
scroll to position [254, 0]
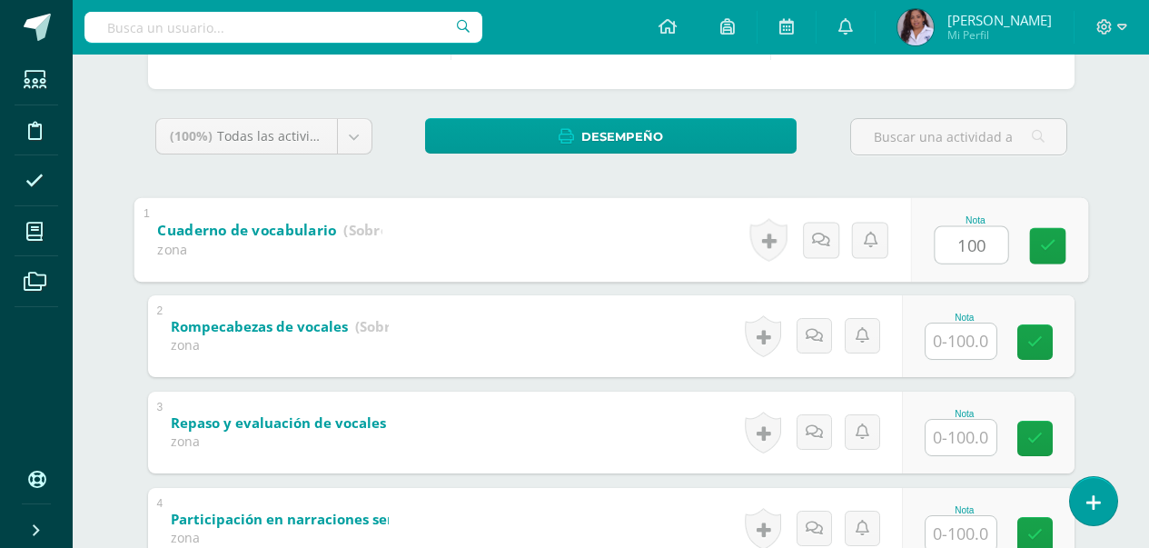
type input "100"
click at [962, 346] on input "text" at bounding box center [961, 340] width 71 height 35
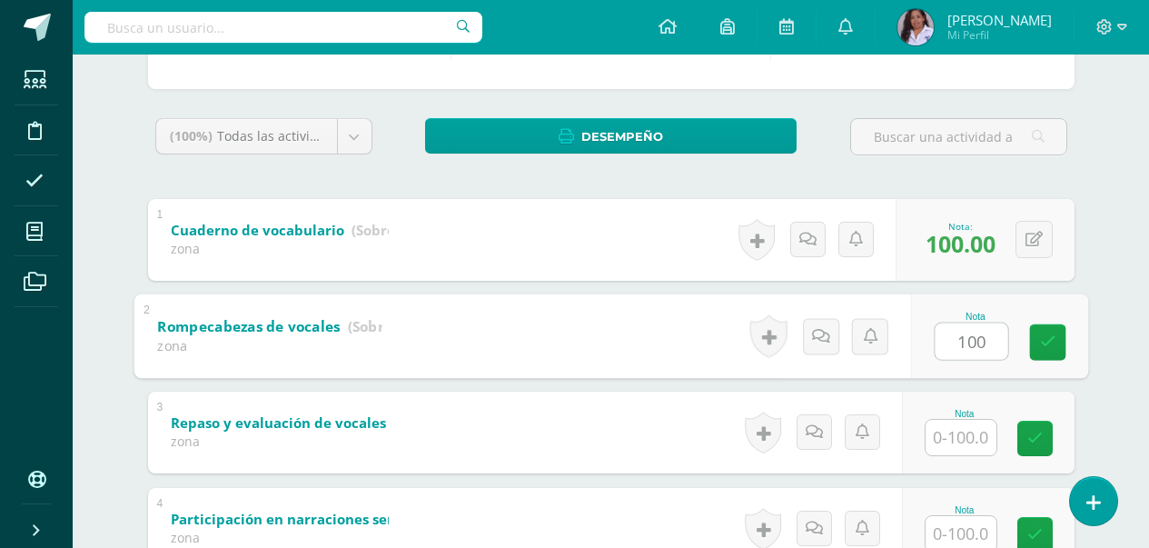
type input "100"
click at [953, 439] on input "text" at bounding box center [961, 437] width 71 height 35
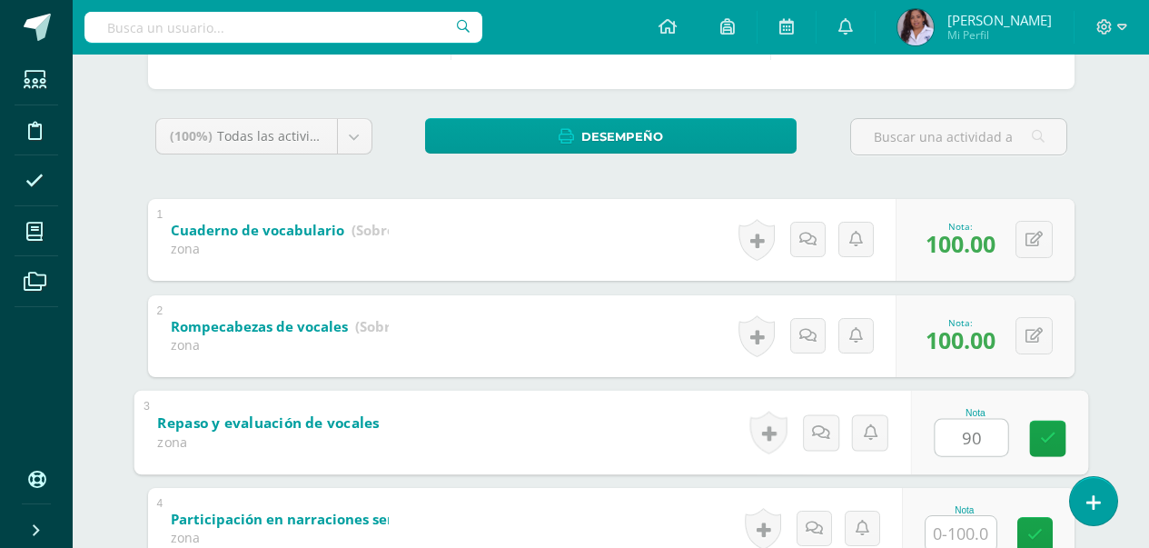
type input "90"
click at [978, 531] on input "text" at bounding box center [961, 533] width 71 height 35
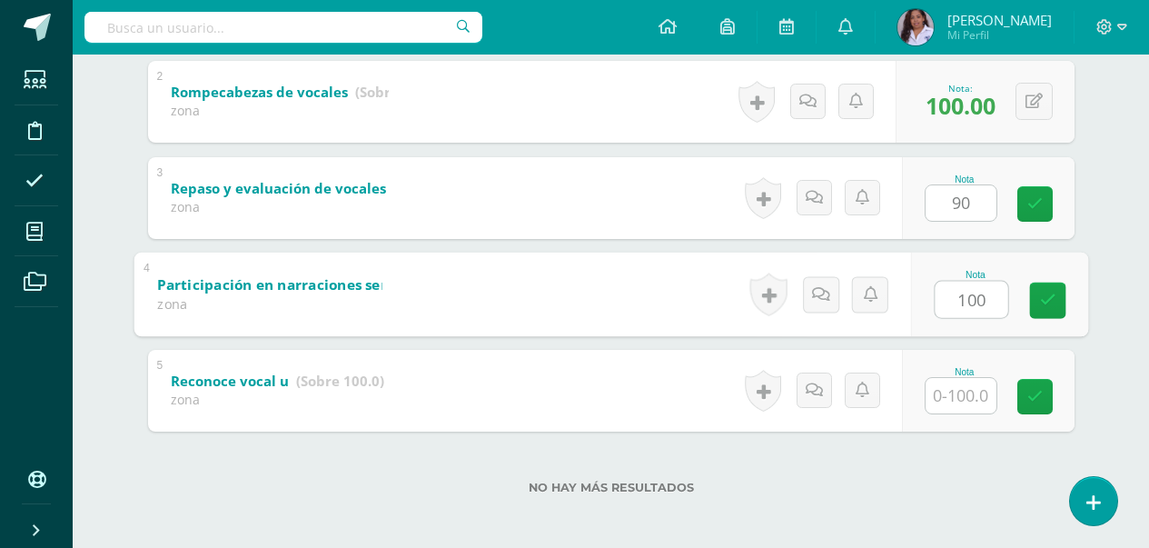
scroll to position [493, 0]
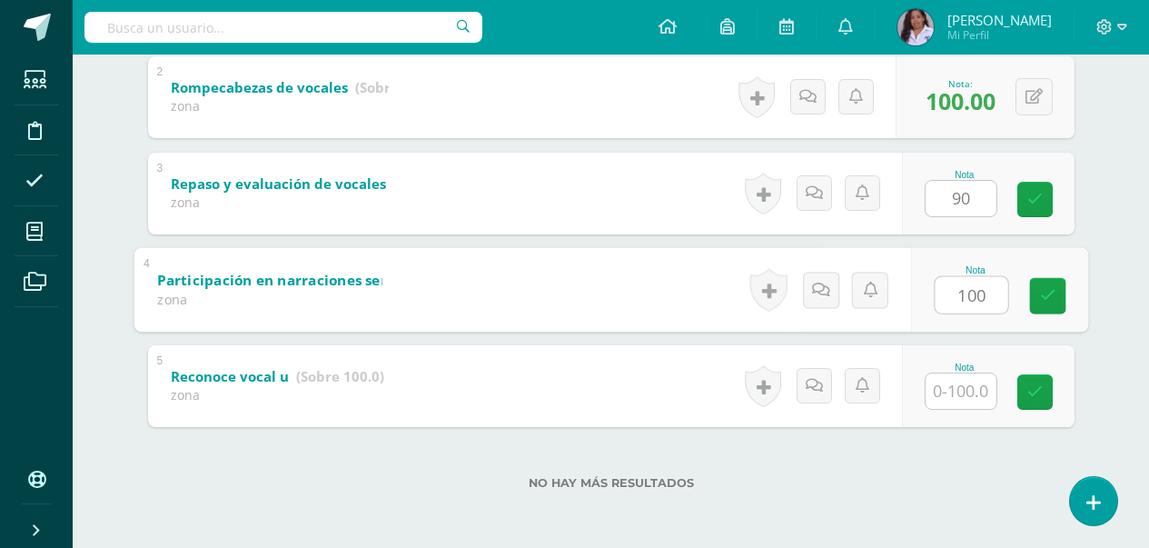
type input "100"
click at [970, 396] on input "text" at bounding box center [961, 390] width 71 height 35
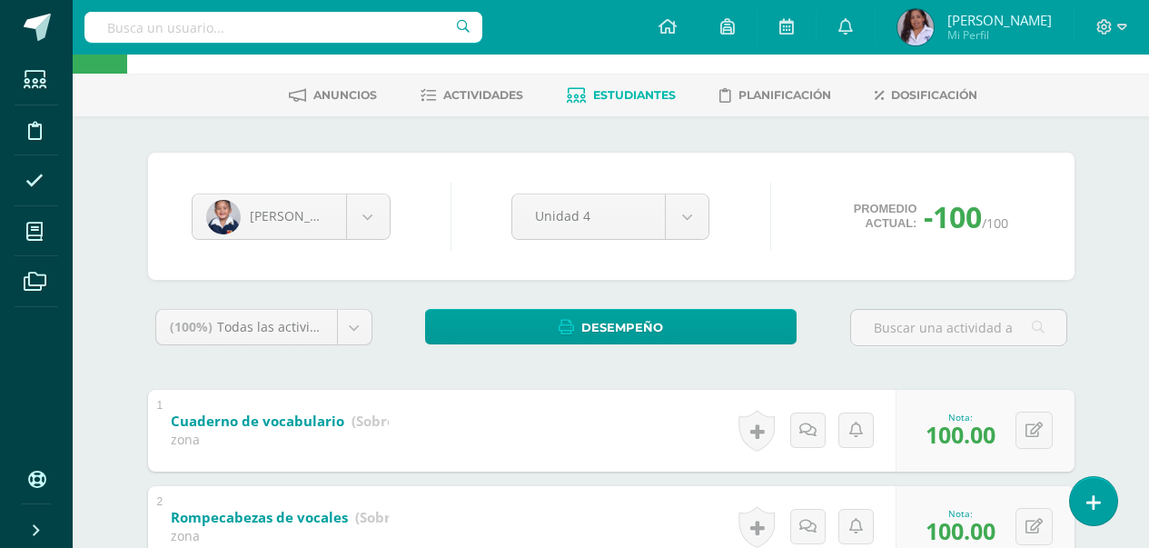
scroll to position [57, 0]
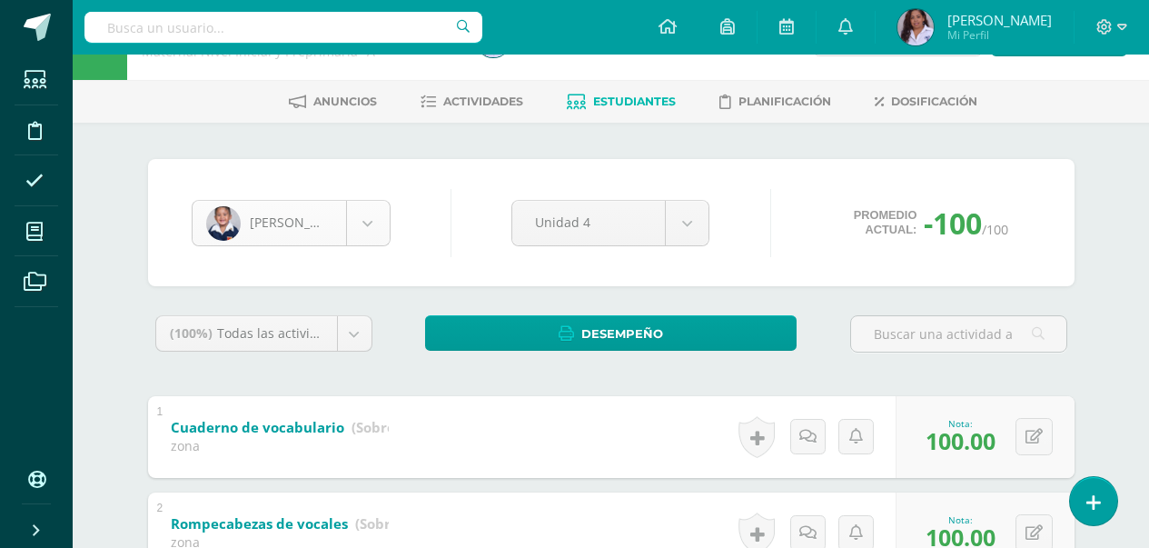
type input "90"
click at [363, 238] on body "Estudiantes Disciplina Asistencia Mis cursos Archivos Soporte Ayuda Reportar un…" at bounding box center [574, 463] width 1149 height 1041
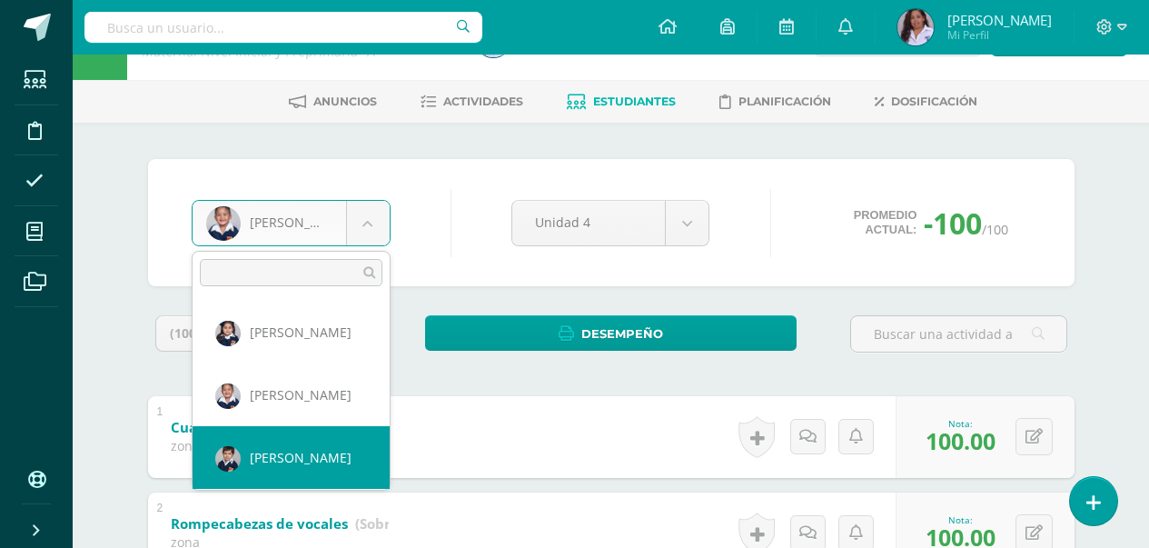
select select "3113"
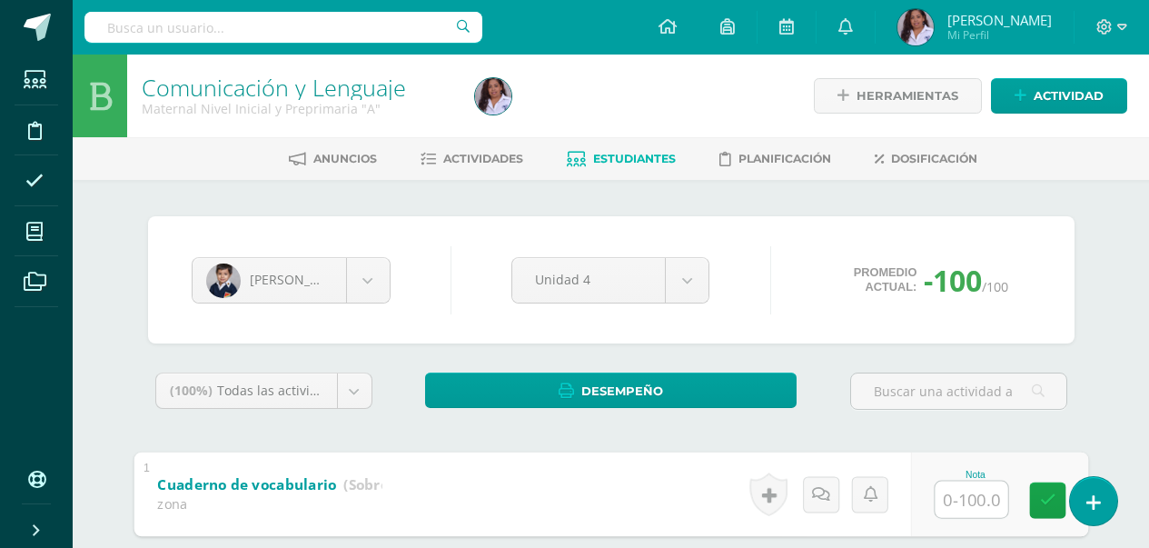
click at [960, 501] on input "text" at bounding box center [971, 499] width 73 height 36
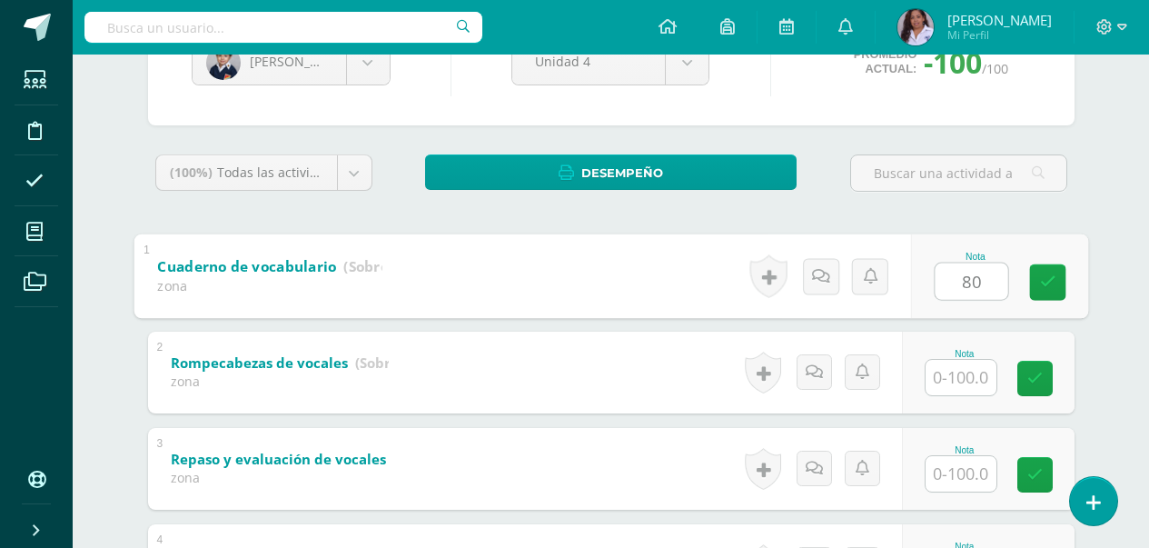
scroll to position [254, 0]
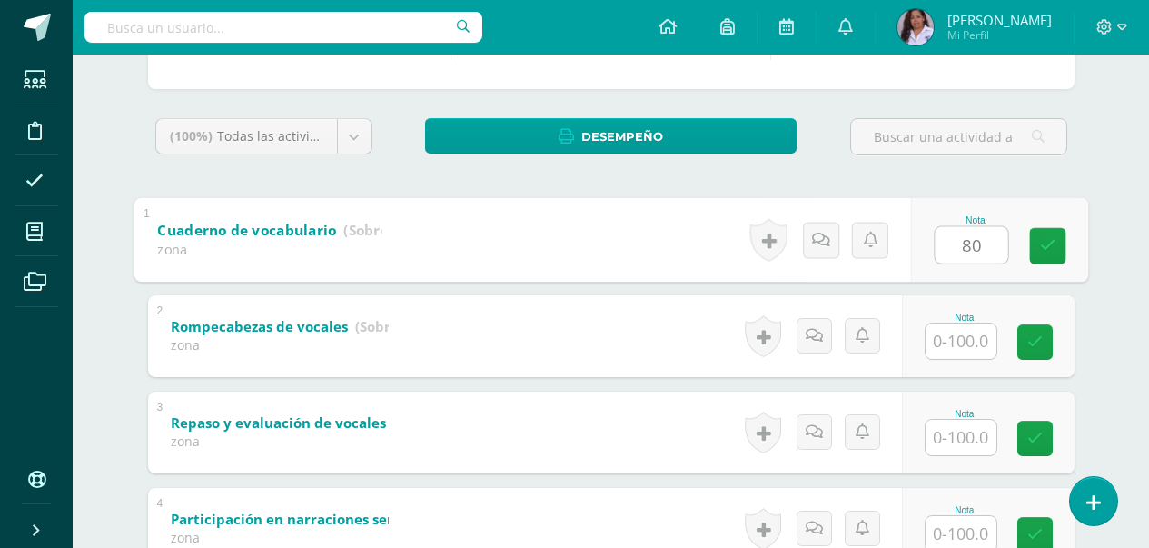
type input "80"
click at [970, 337] on input "text" at bounding box center [961, 340] width 71 height 35
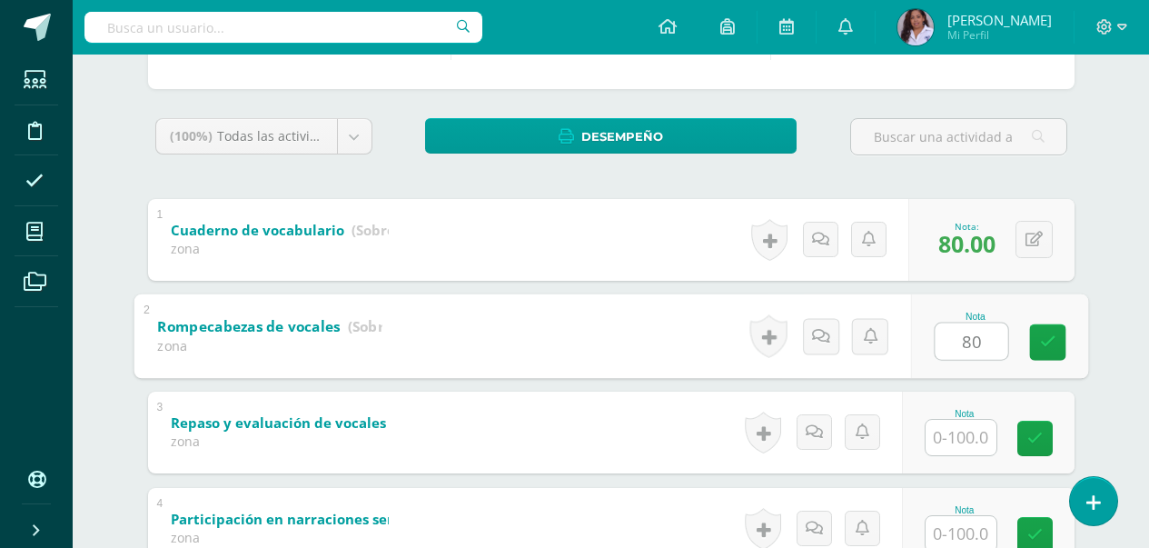
type input "80"
click at [966, 433] on input "text" at bounding box center [961, 437] width 71 height 35
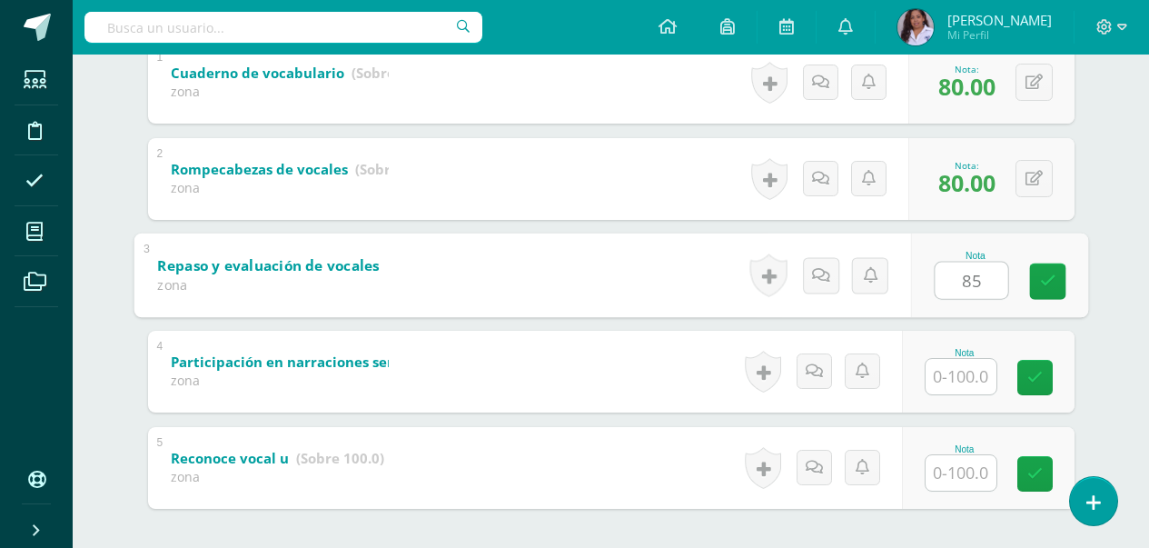
scroll to position [436, 0]
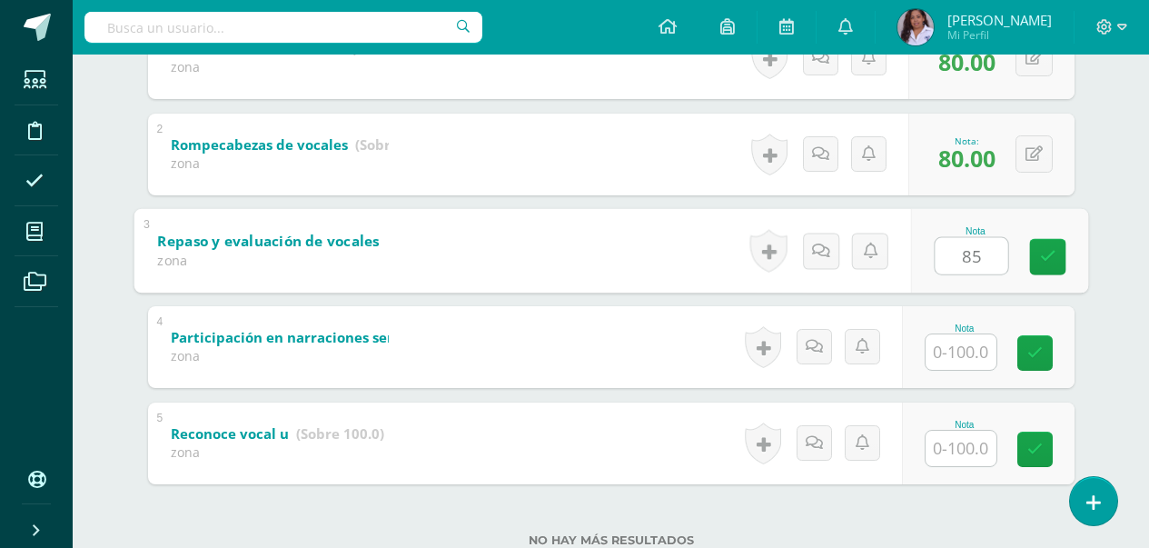
type input "85"
click at [968, 360] on input "text" at bounding box center [961, 351] width 71 height 35
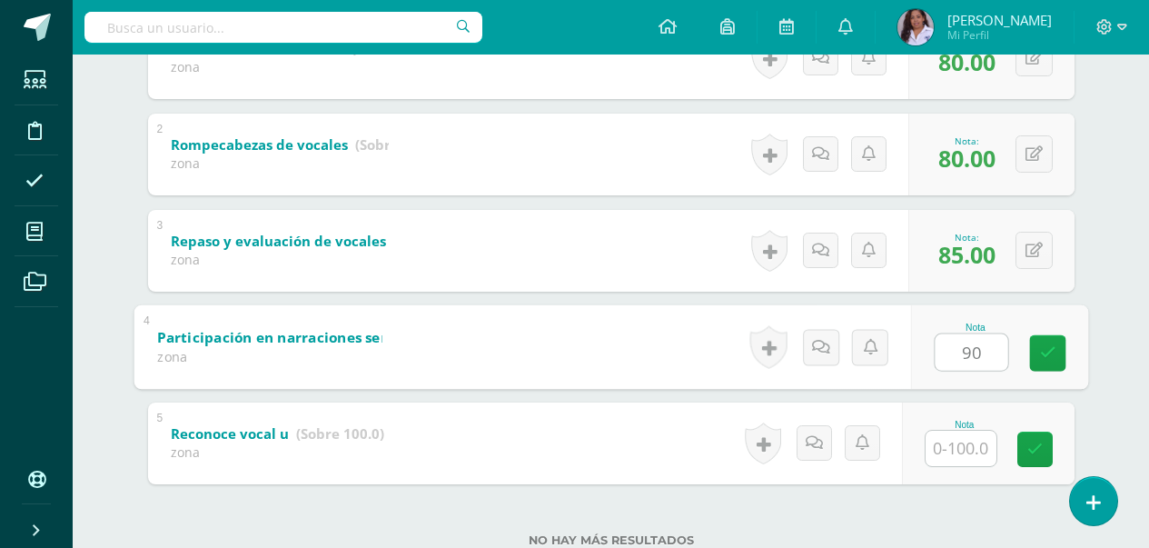
type input "90"
click at [962, 450] on input "text" at bounding box center [961, 448] width 71 height 35
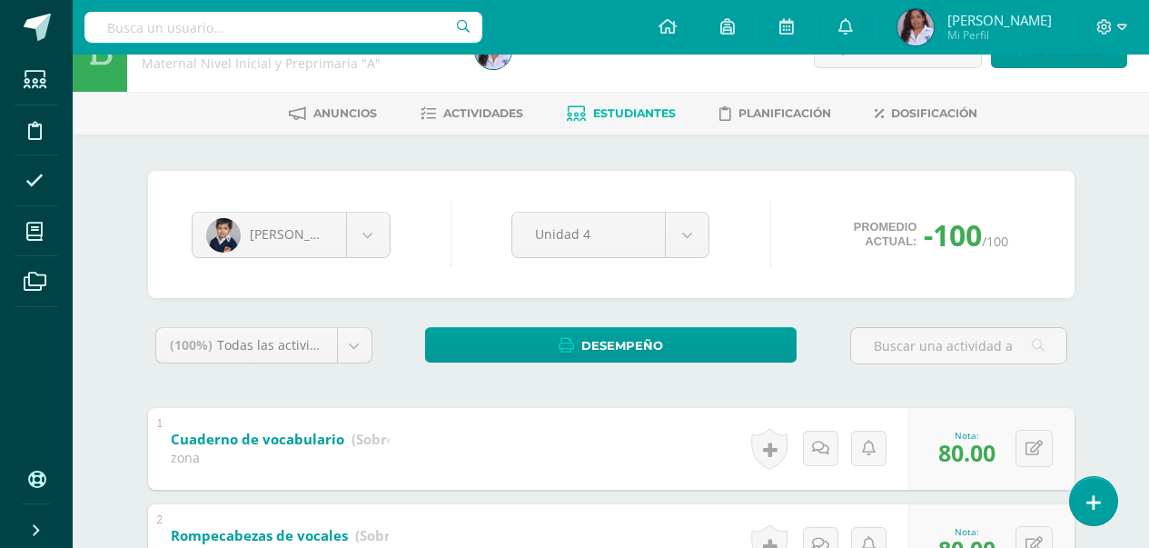
scroll to position [0, 0]
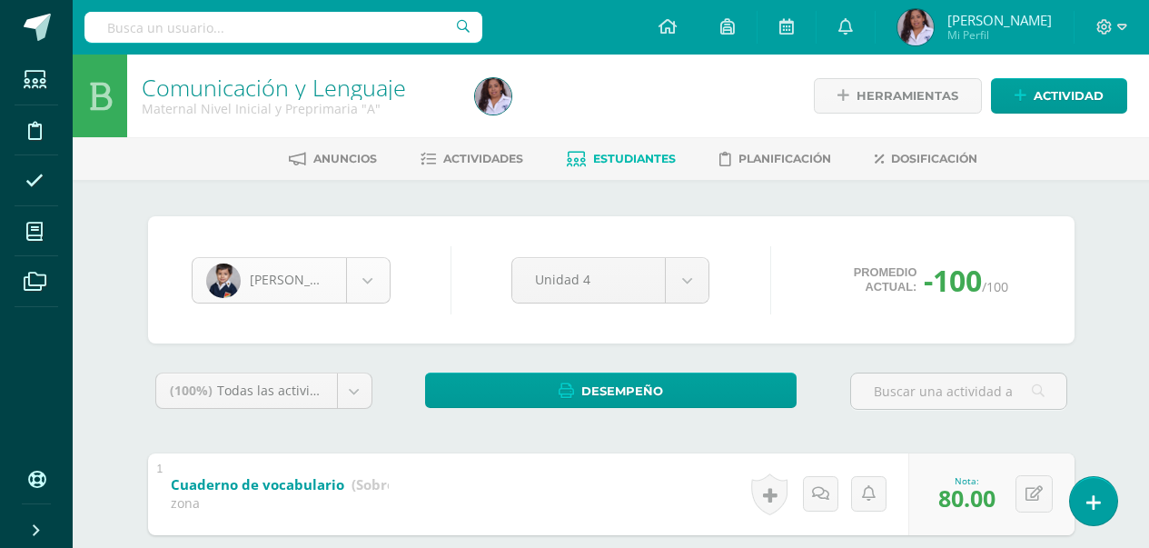
type input "85"
click at [372, 290] on body "Estudiantes Disciplina Asistencia Mis cursos Archivos Soporte Ayuda Reportar un…" at bounding box center [574, 520] width 1149 height 1041
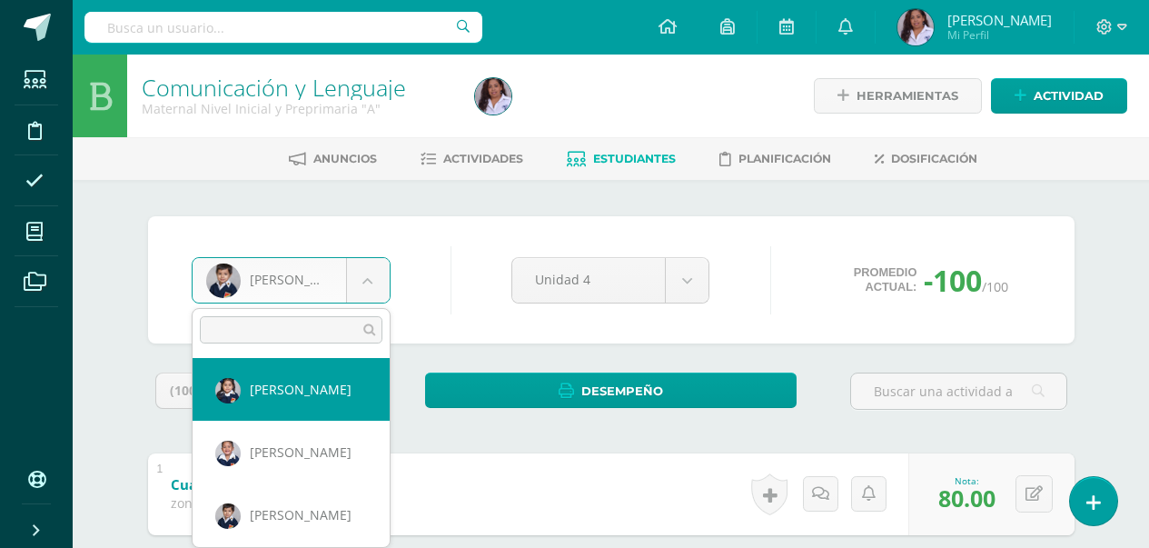
select select "3099"
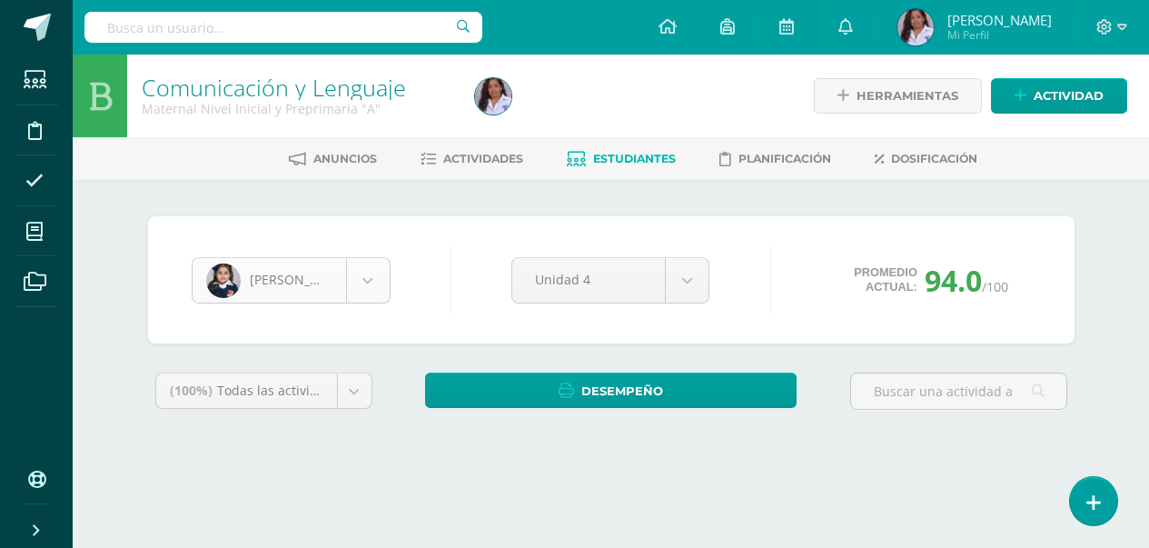
click at [365, 277] on body "Estudiantes Disciplina Asistencia Mis cursos Archivos Soporte Ayuda Reportar un…" at bounding box center [574, 245] width 1149 height 490
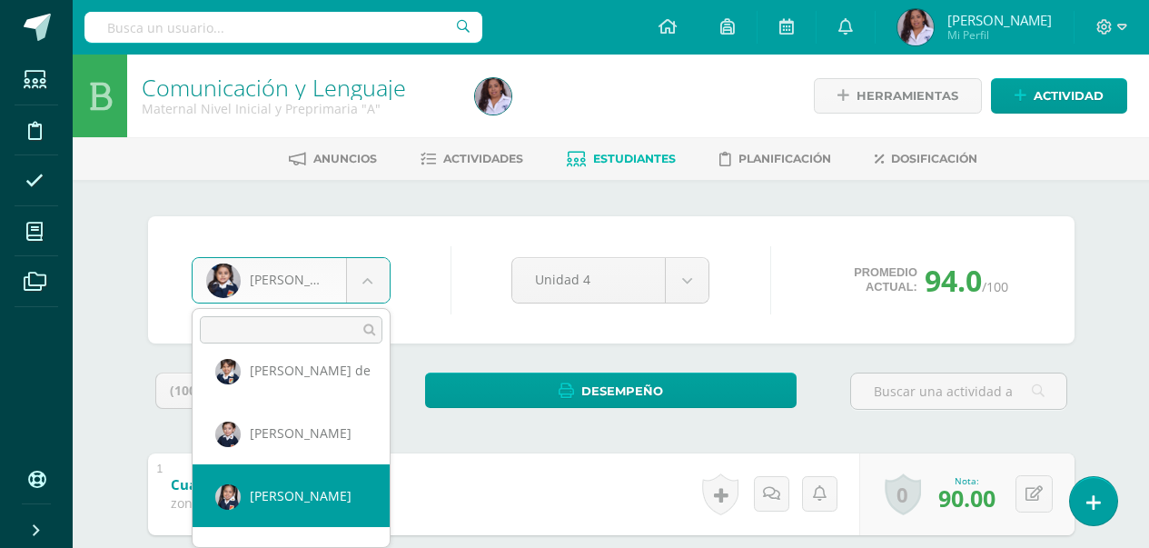
scroll to position [195, 0]
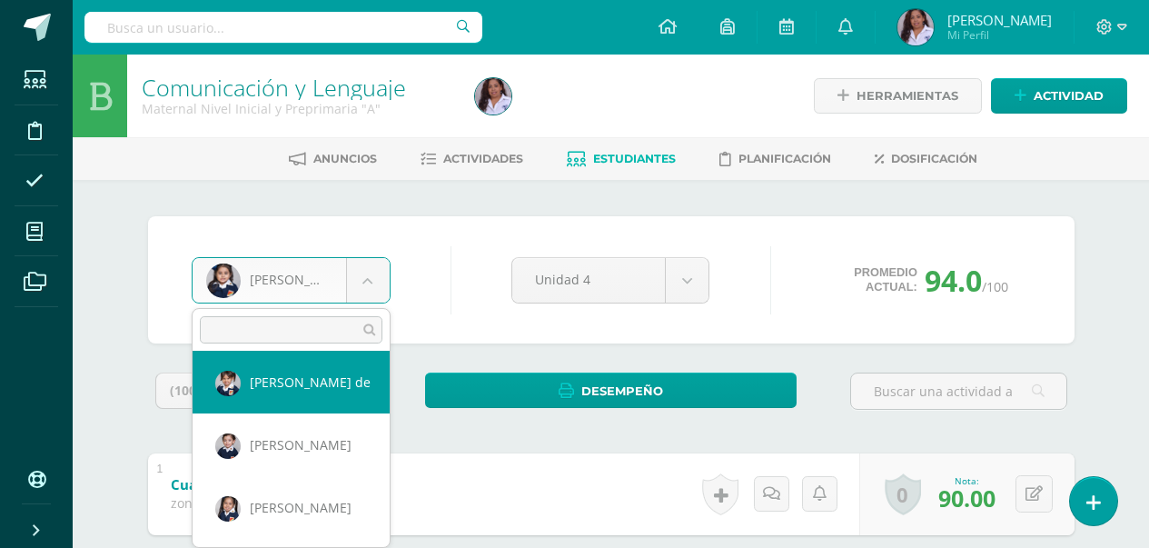
select select "2854"
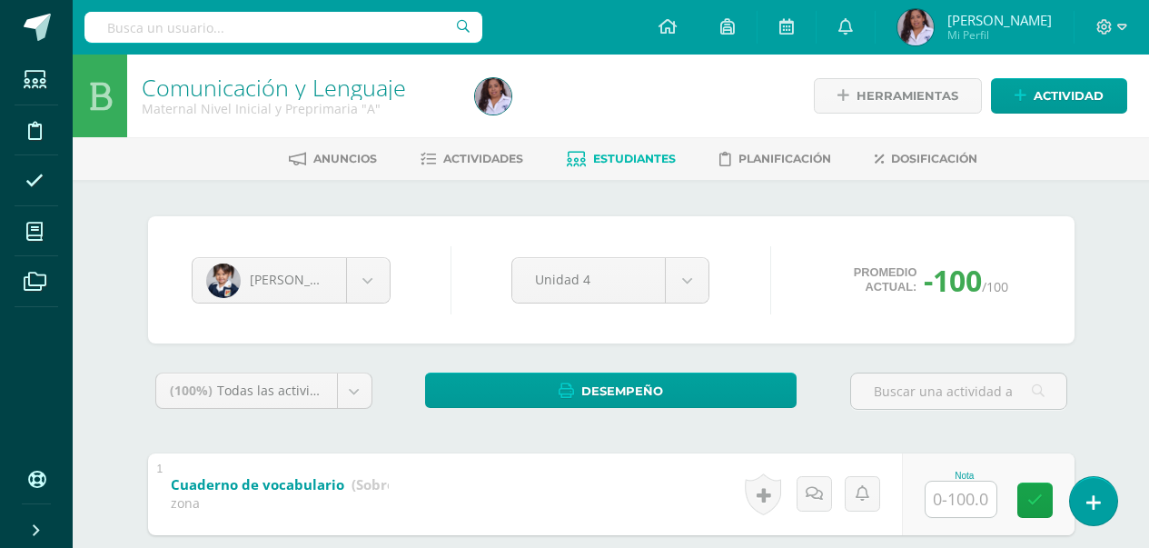
click at [974, 506] on input "text" at bounding box center [961, 499] width 71 height 35
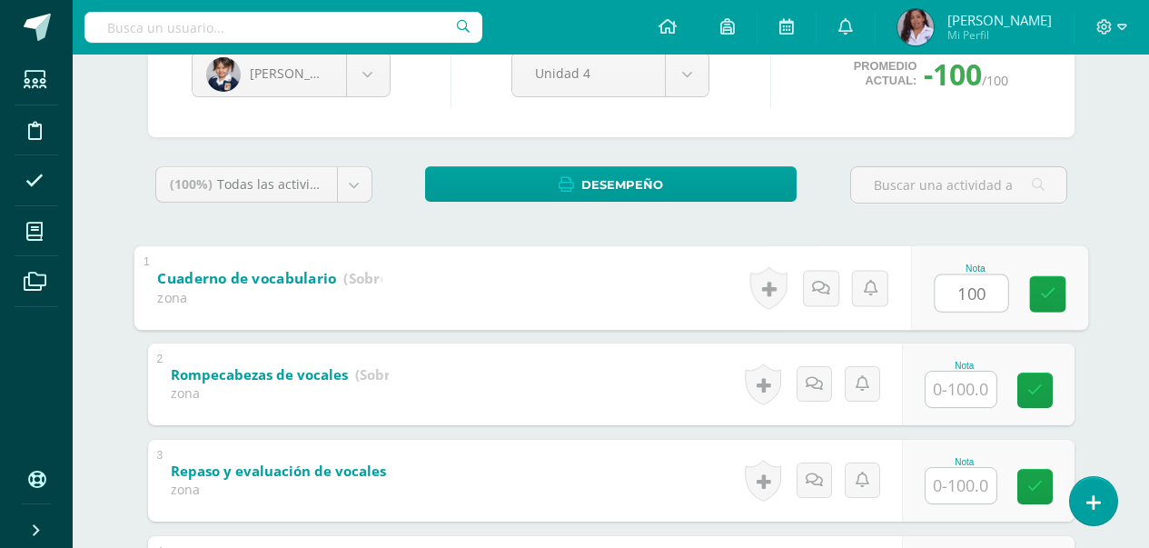
scroll to position [218, 0]
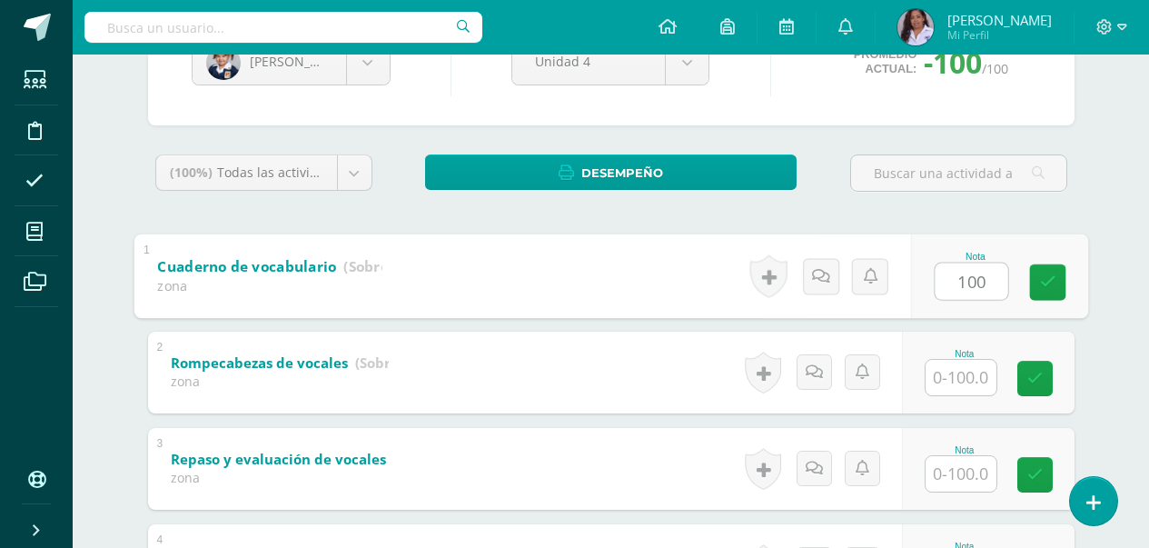
type input "100"
click at [978, 378] on input "text" at bounding box center [961, 377] width 71 height 35
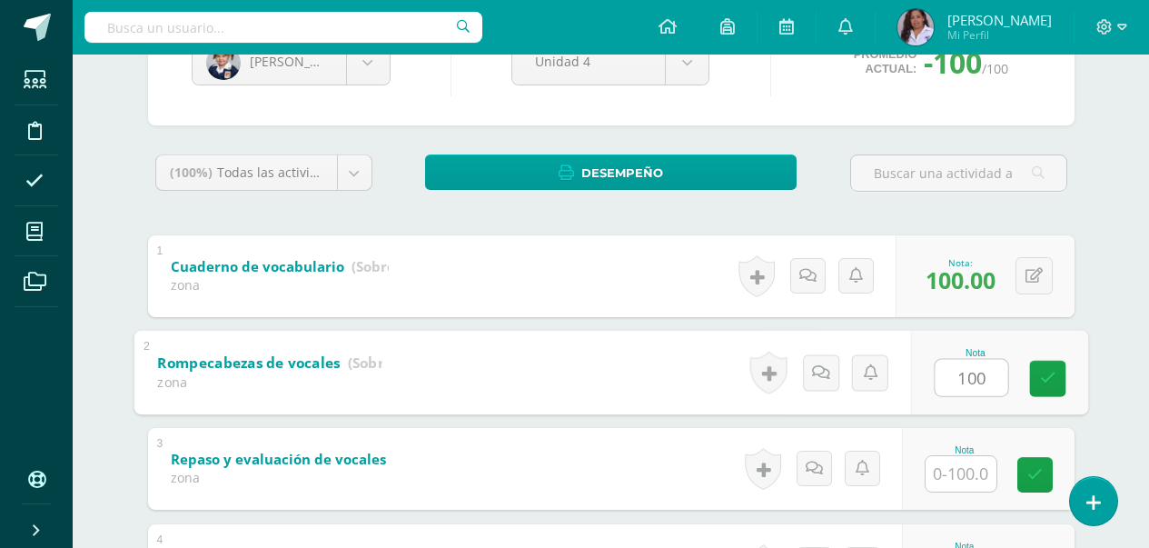
type input "100"
click at [969, 474] on input "text" at bounding box center [961, 473] width 71 height 35
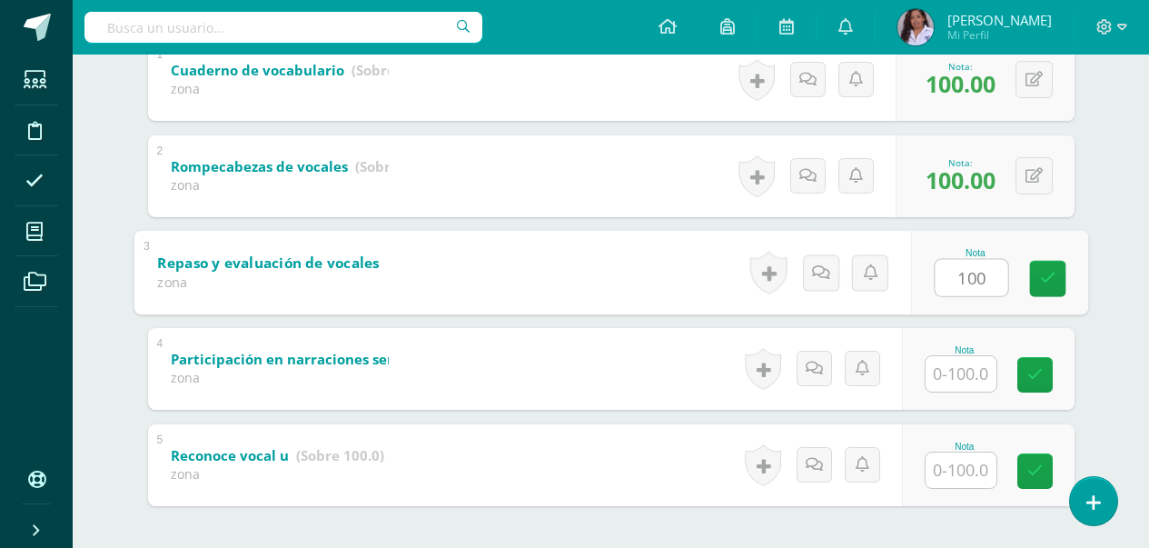
scroll to position [436, 0]
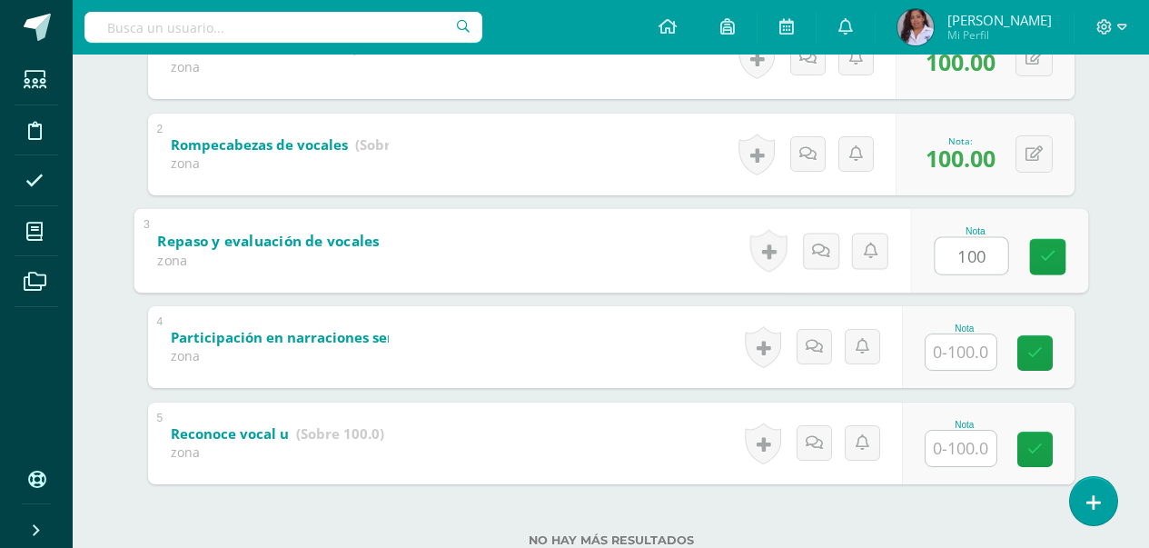
type input "100"
click at [977, 361] on input "text" at bounding box center [961, 351] width 71 height 35
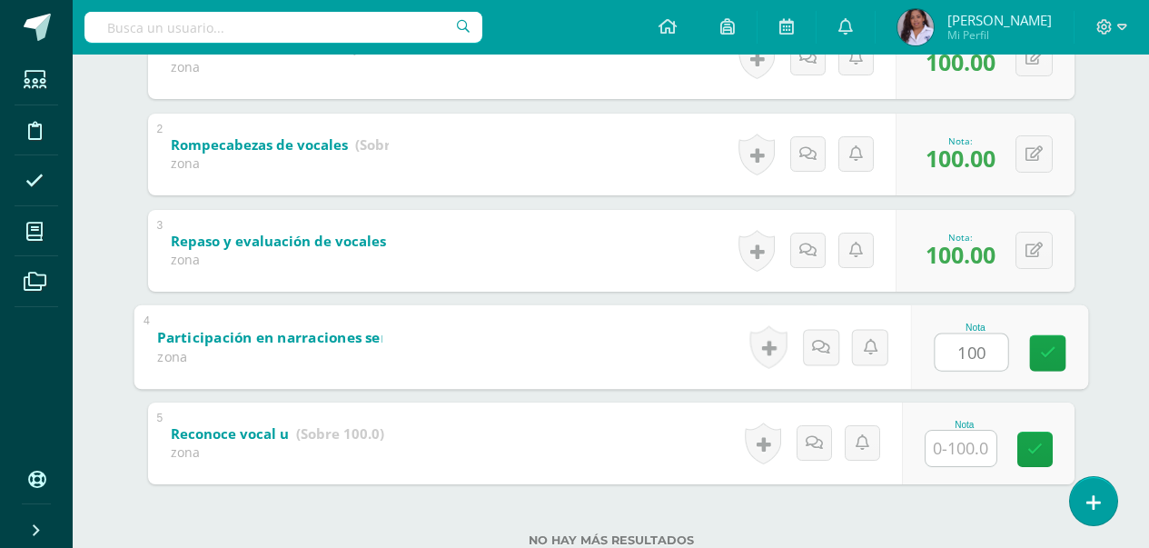
type input "100"
click at [953, 445] on input "text" at bounding box center [961, 448] width 71 height 35
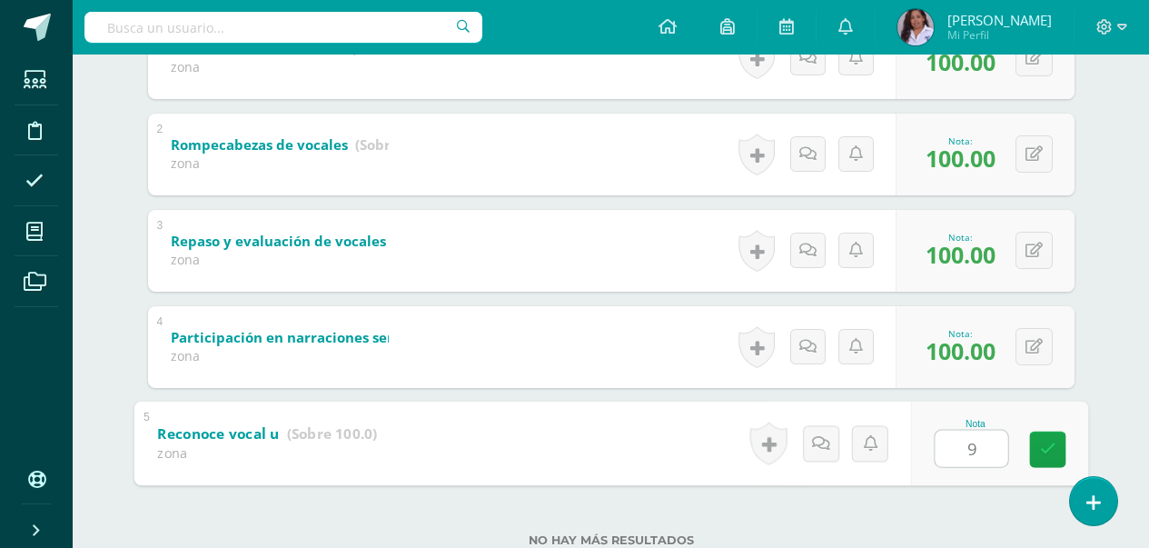
type input "95"
click at [1052, 449] on icon at bounding box center [1047, 449] width 16 height 15
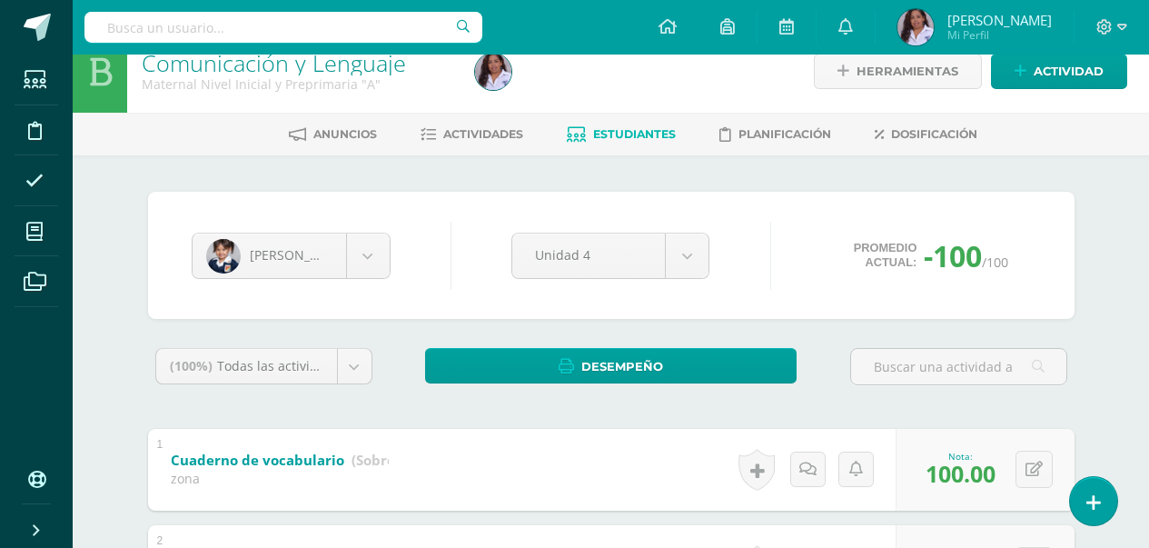
scroll to position [0, 0]
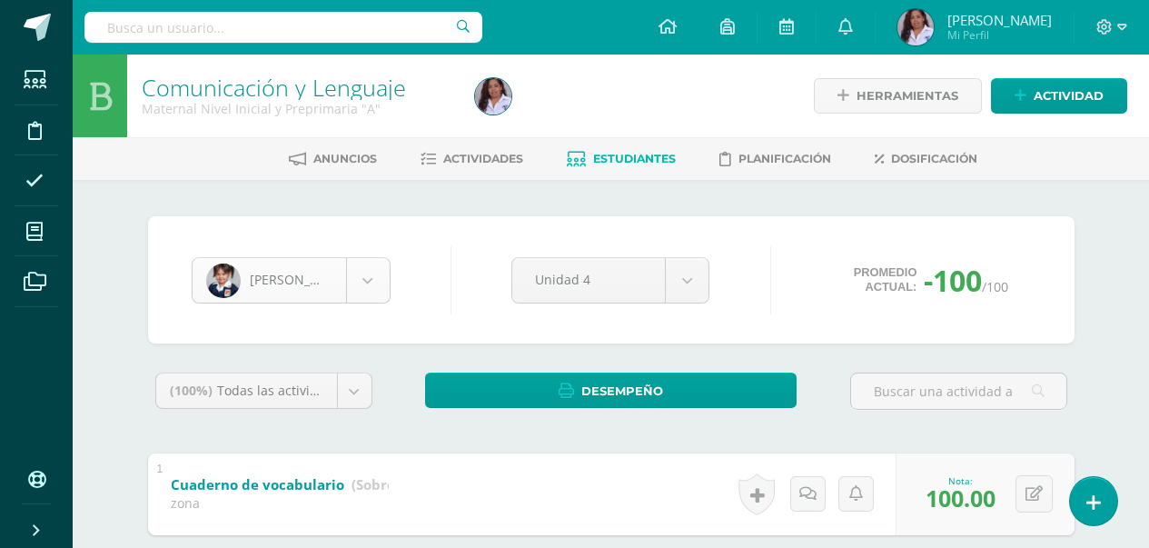
click at [369, 286] on body "Estudiantes Disciplina Asistencia Mis cursos Archivos Soporte Ayuda Reportar un…" at bounding box center [574, 520] width 1149 height 1041
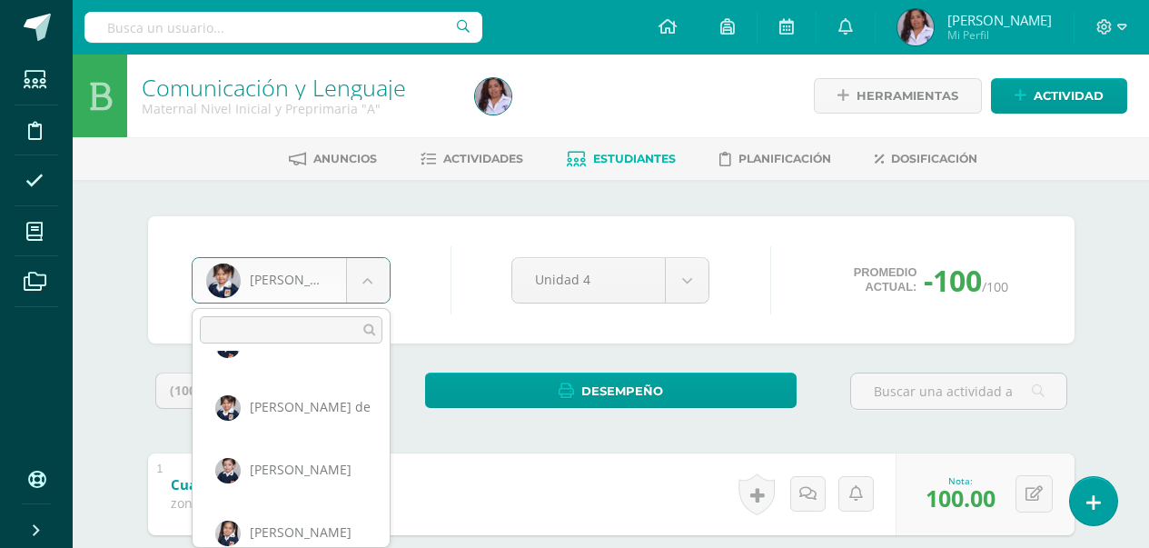
scroll to position [187, 0]
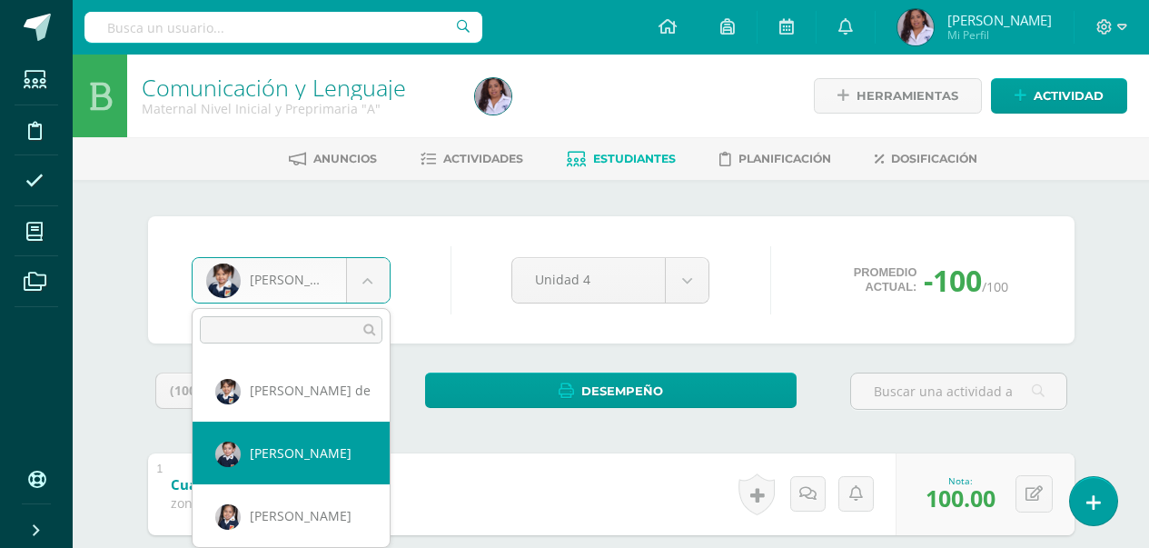
click at [341, 457] on div "Cuaderno de vocabulario (Sobre 100.0) zona" at bounding box center [279, 491] width 263 height 76
select select "3044"
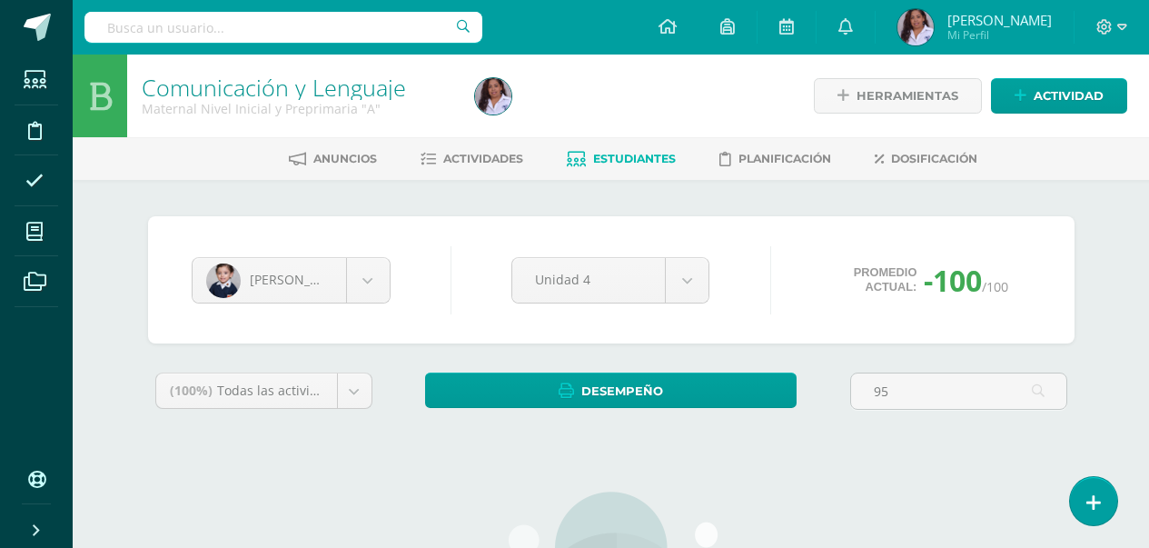
type input "9"
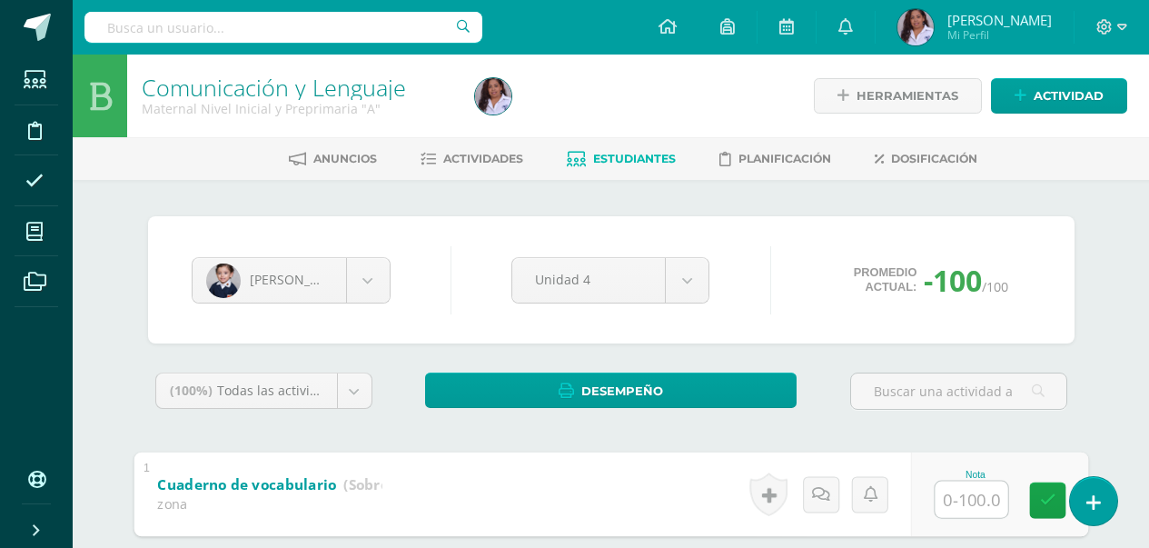
click at [966, 506] on input "text" at bounding box center [971, 499] width 73 height 36
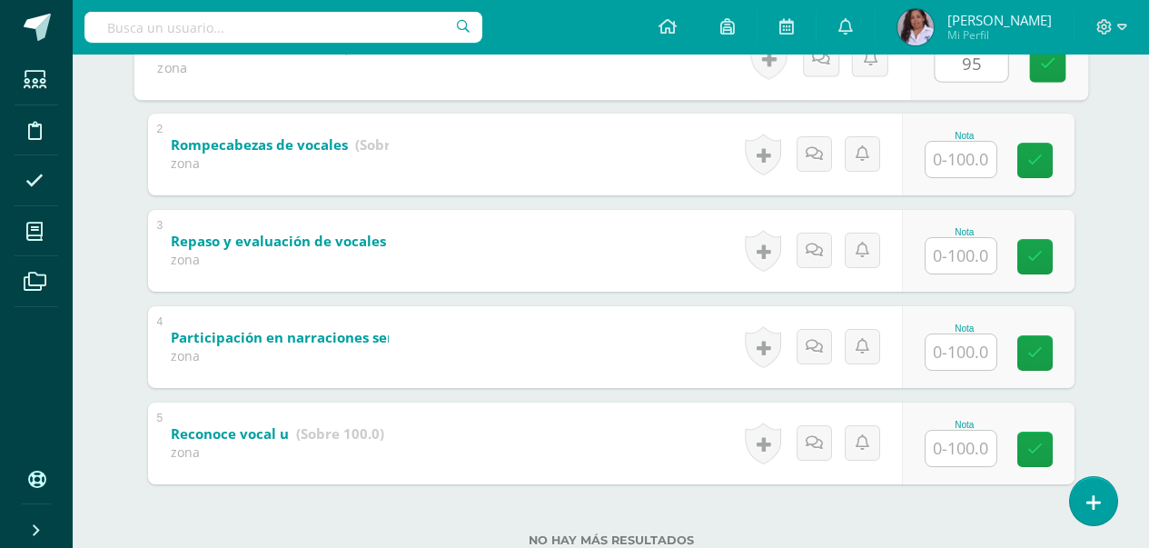
type input "95"
click at [957, 164] on input "text" at bounding box center [961, 159] width 71 height 35
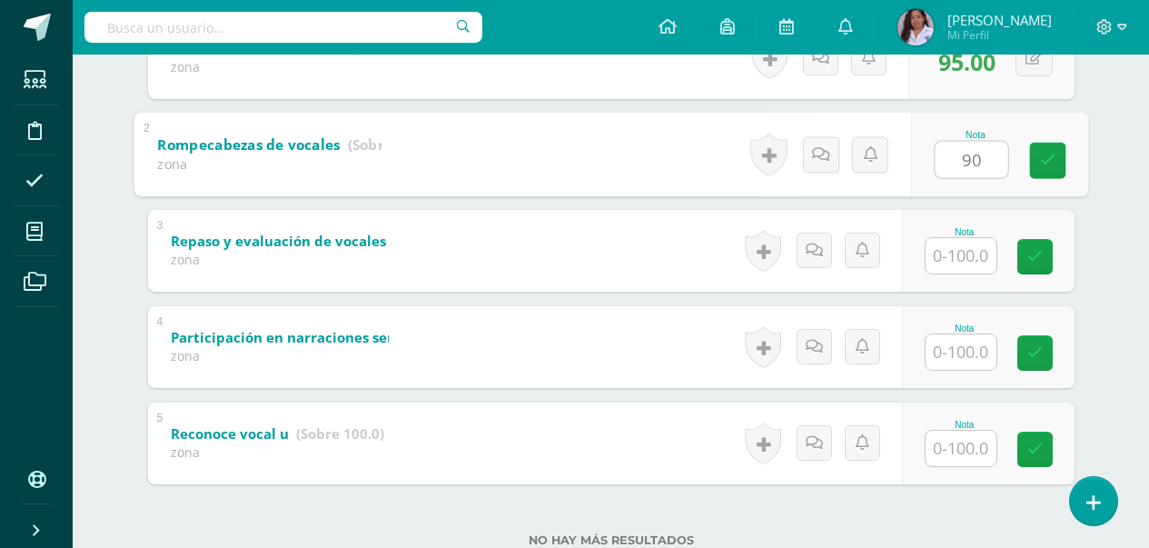
type input "90"
click at [983, 259] on input "text" at bounding box center [961, 255] width 71 height 35
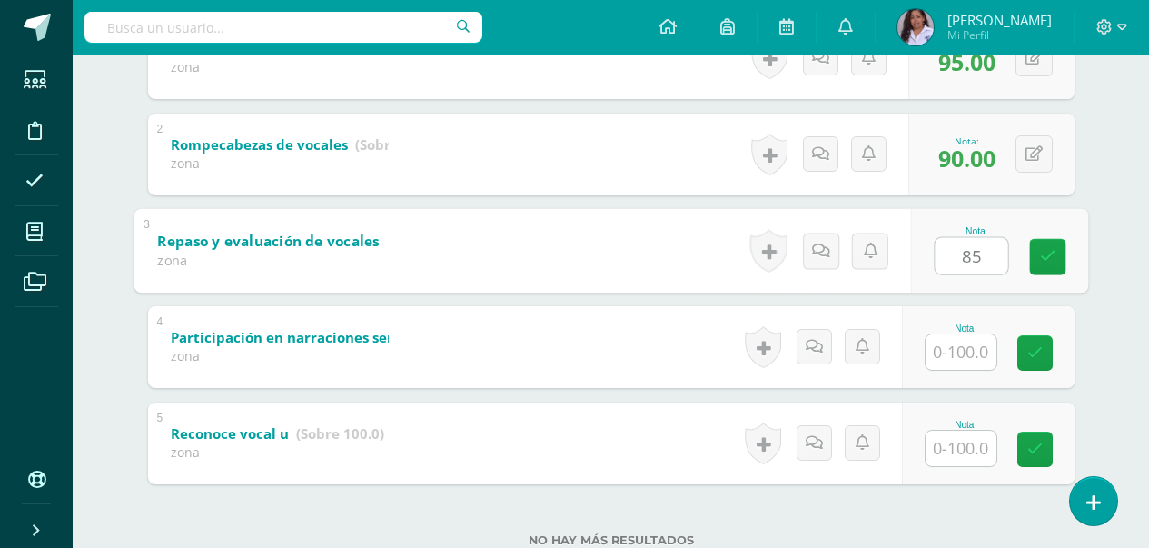
type input "85"
click at [957, 357] on input "text" at bounding box center [961, 351] width 71 height 35
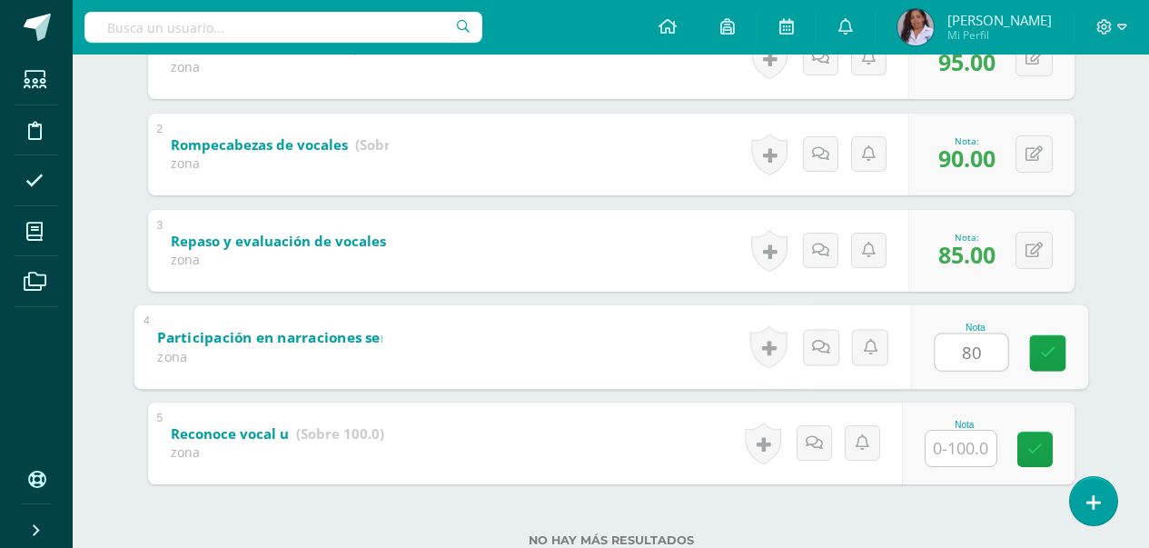
type input "80"
click at [958, 452] on input "text" at bounding box center [961, 448] width 71 height 35
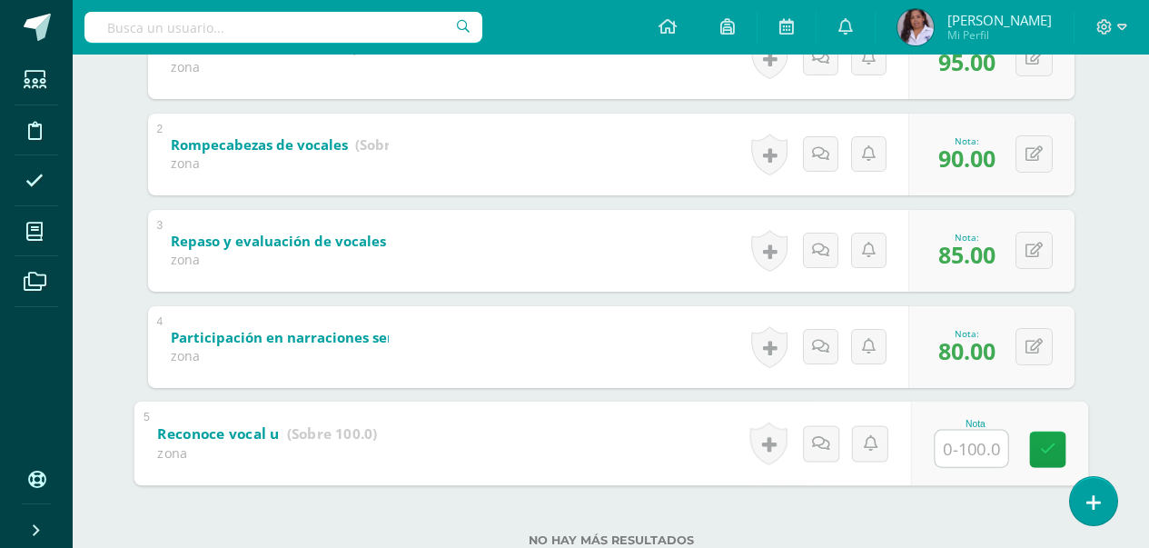
type input "0"
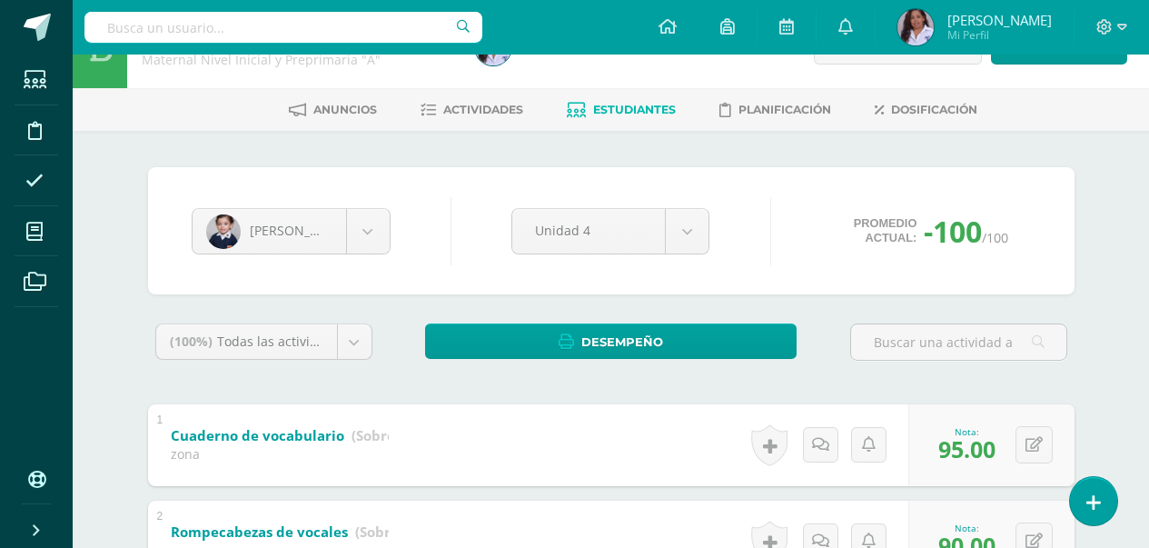
scroll to position [0, 0]
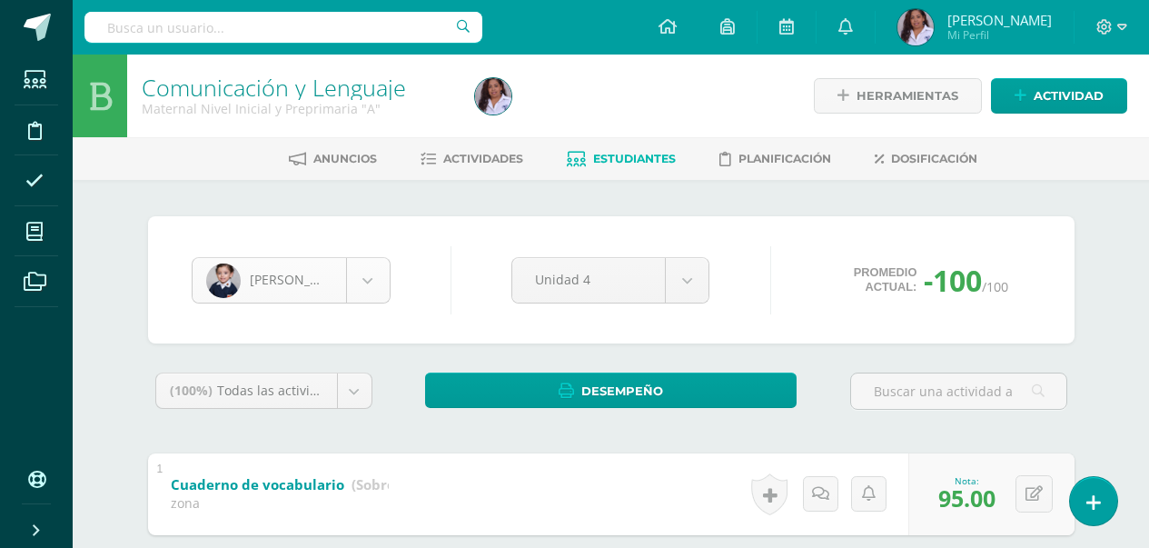
type input "90"
click at [379, 270] on body "Estudiantes Disciplina Asistencia Mis cursos Archivos Soporte Ayuda Reportar un…" at bounding box center [574, 520] width 1149 height 1041
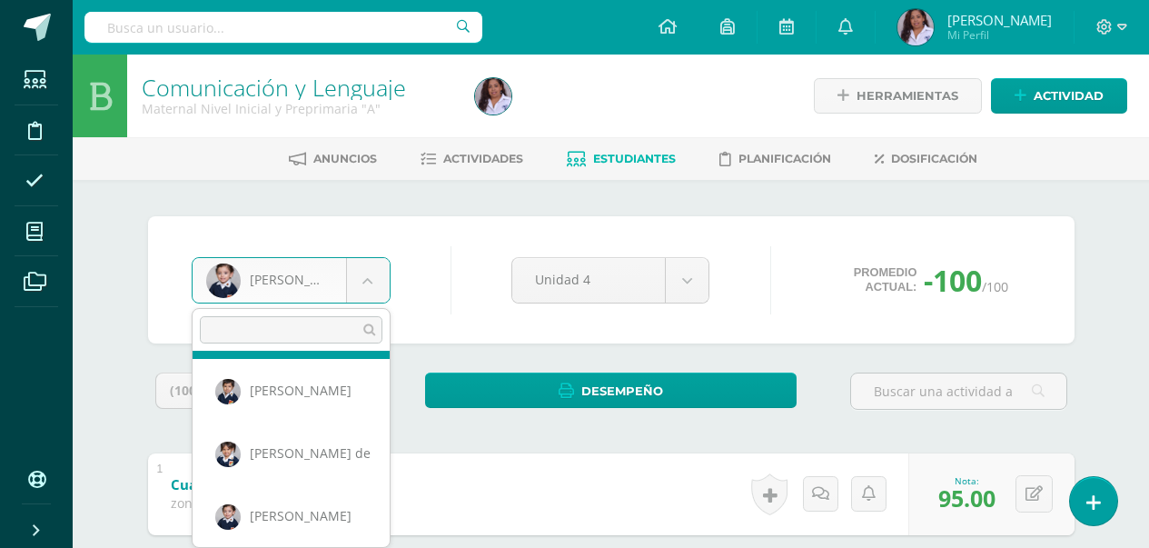
scroll to position [70, 0]
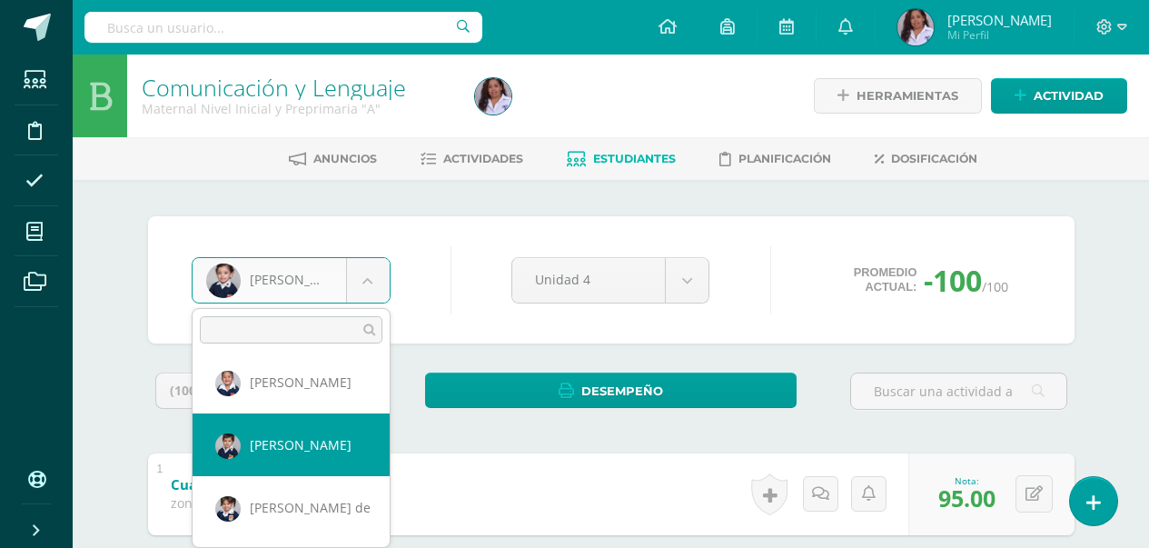
select select "3113"
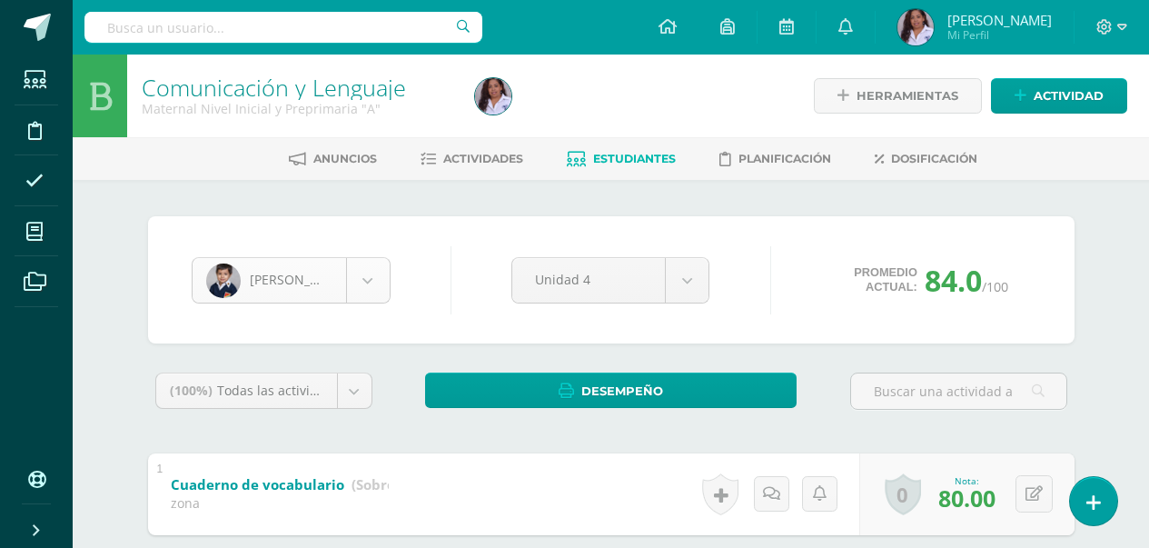
click at [369, 280] on body "Estudiantes Disciplina Asistencia Mis cursos Archivos Soporte Ayuda Reportar un…" at bounding box center [574, 520] width 1149 height 1041
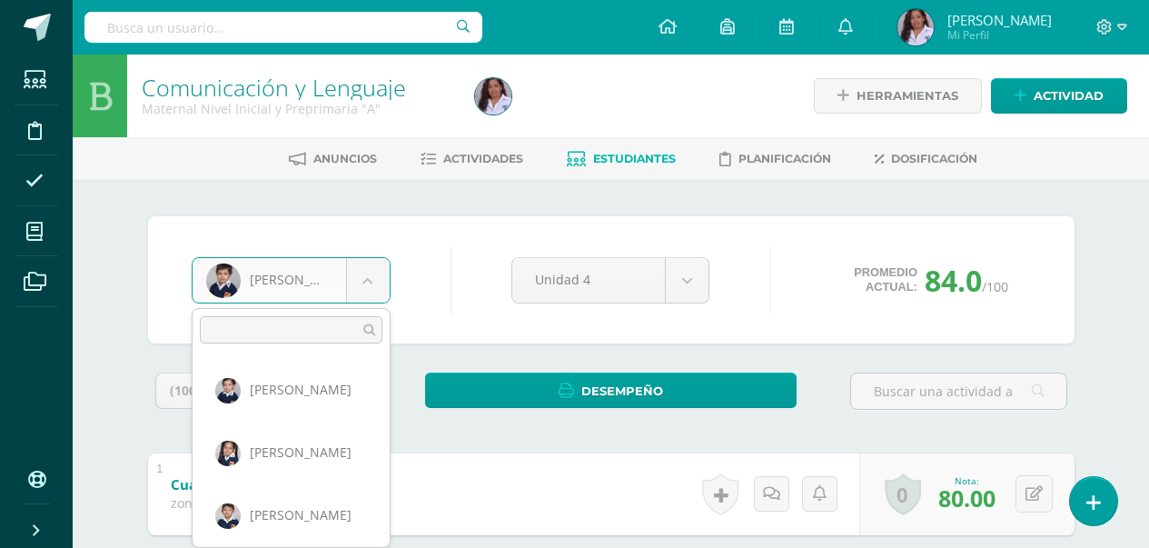
scroll to position [254, 0]
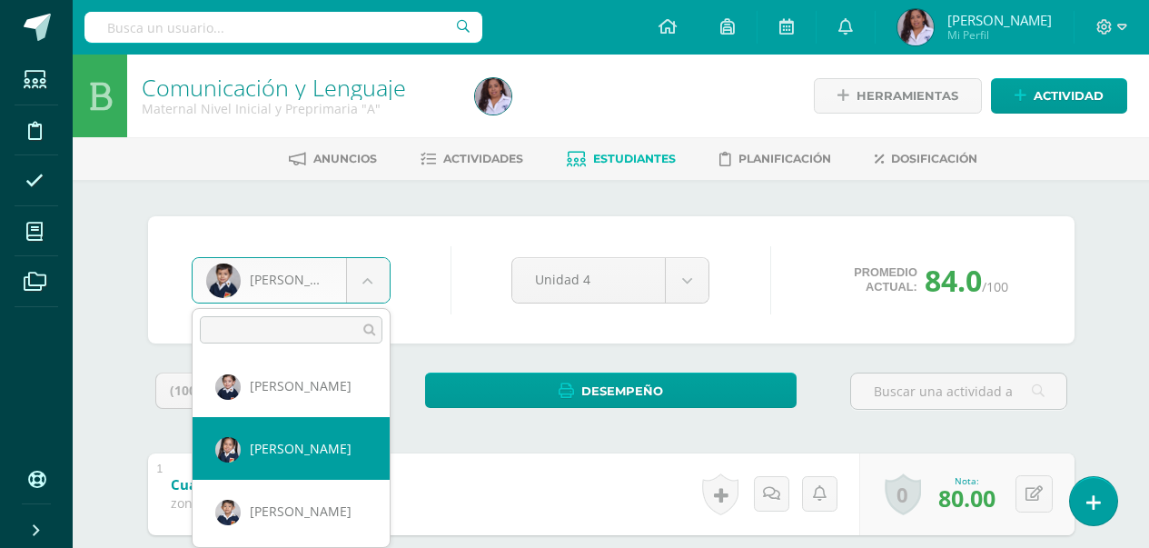
click at [340, 461] on div "Cuaderno de vocabulario (Sobre 100.0) zona" at bounding box center [279, 491] width 263 height 76
select select "3107"
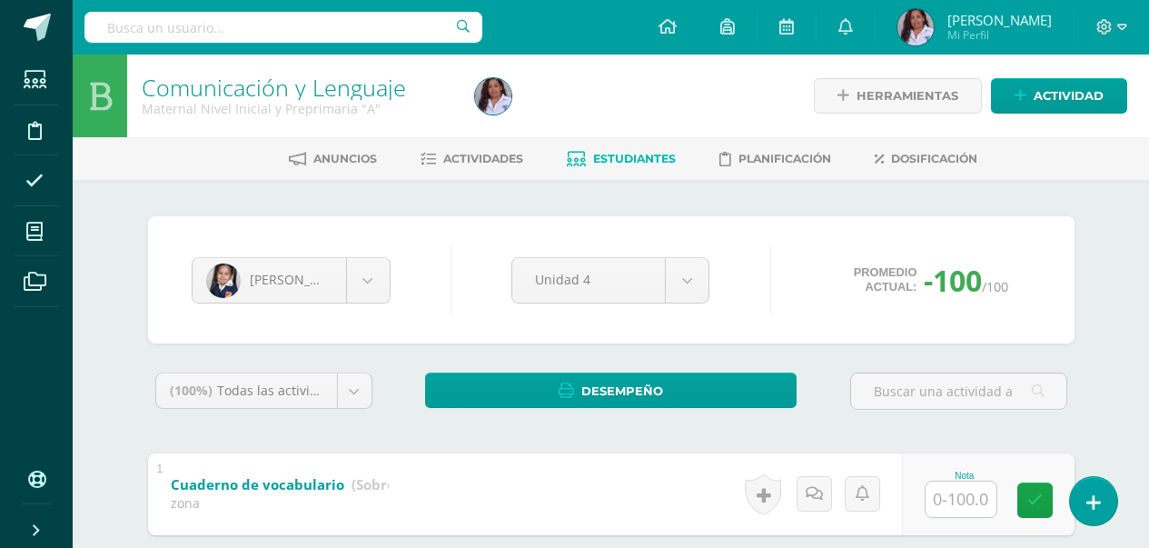
click at [340, 461] on div "Cuaderno de vocabulario (Sobre 100.0) zona" at bounding box center [279, 491] width 263 height 76
click at [951, 496] on input "text" at bounding box center [961, 499] width 71 height 35
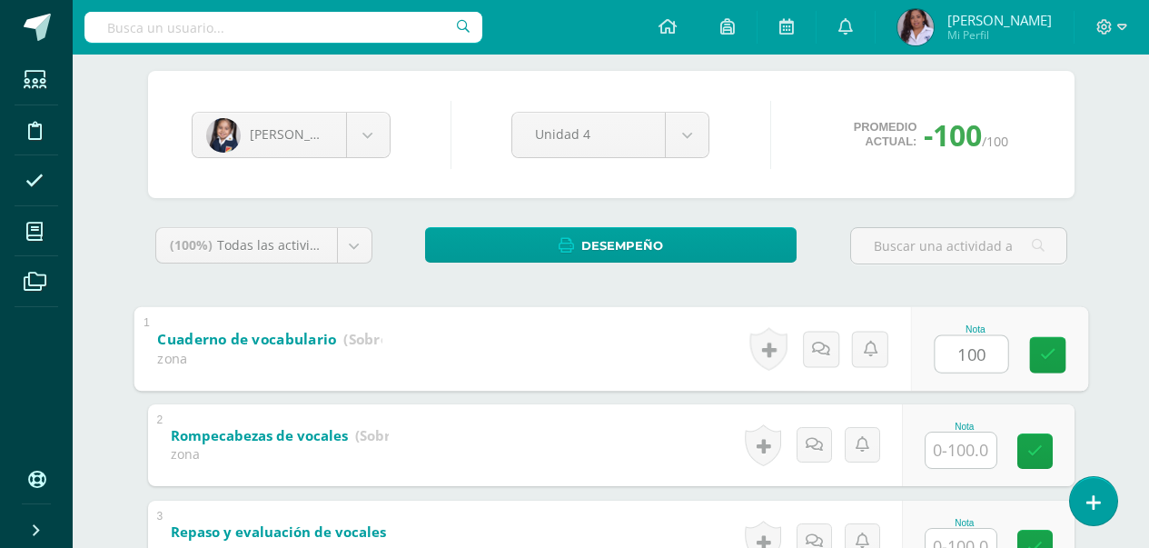
scroll to position [278, 0]
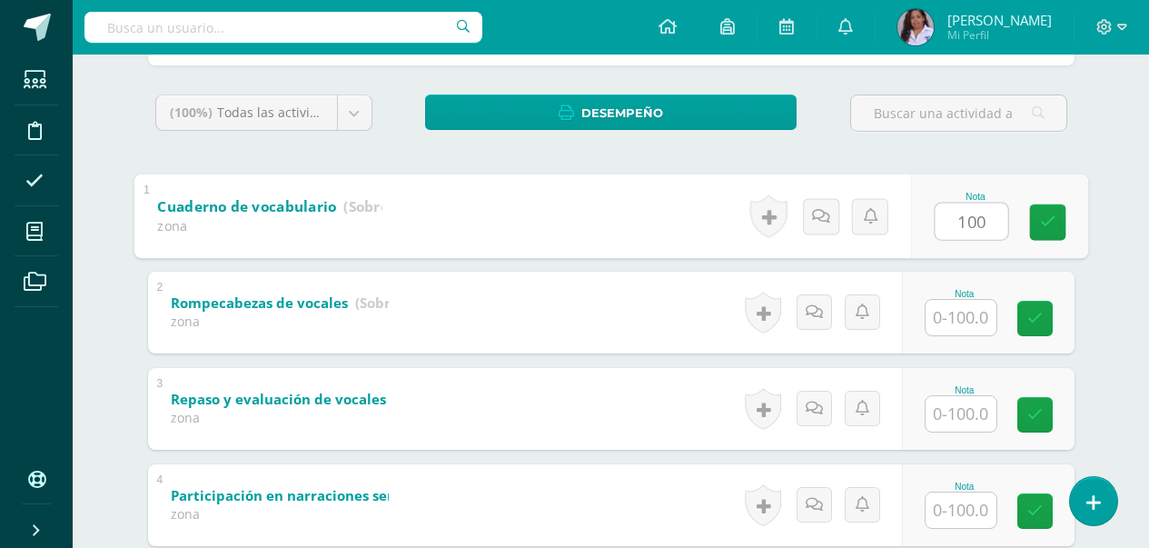
type input "100"
click at [969, 314] on input "text" at bounding box center [961, 317] width 71 height 35
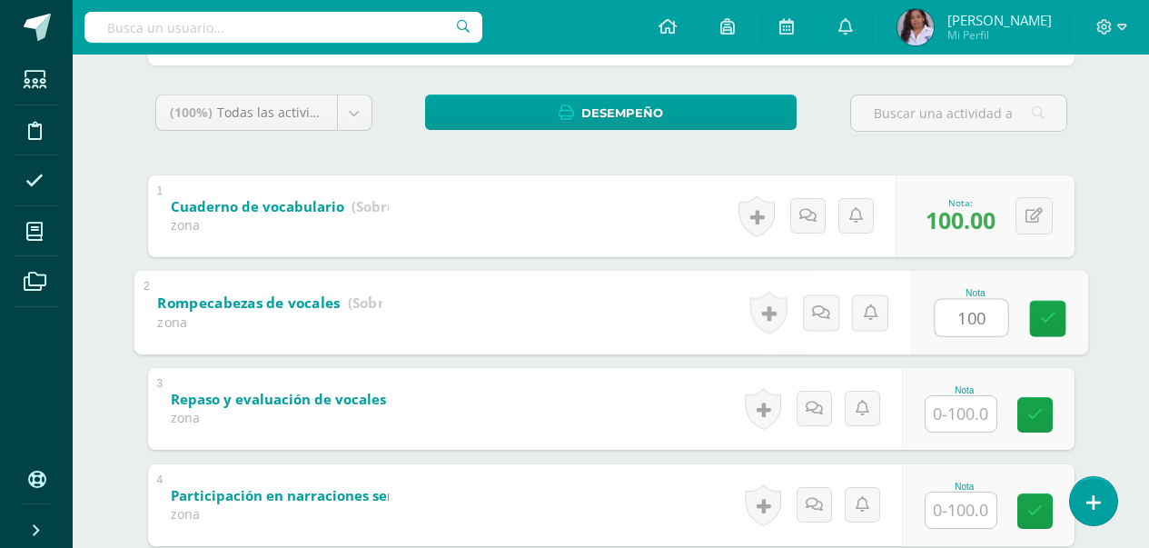
type input "100"
click at [970, 414] on input "text" at bounding box center [961, 413] width 71 height 35
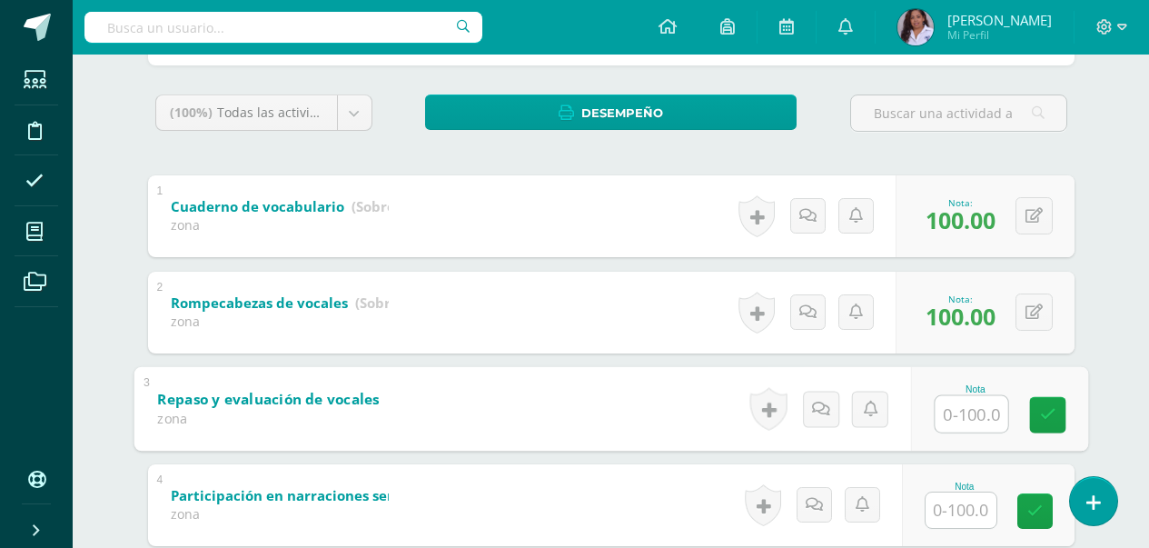
type input "1"
type input "90"
click at [959, 511] on input "text" at bounding box center [961, 509] width 71 height 35
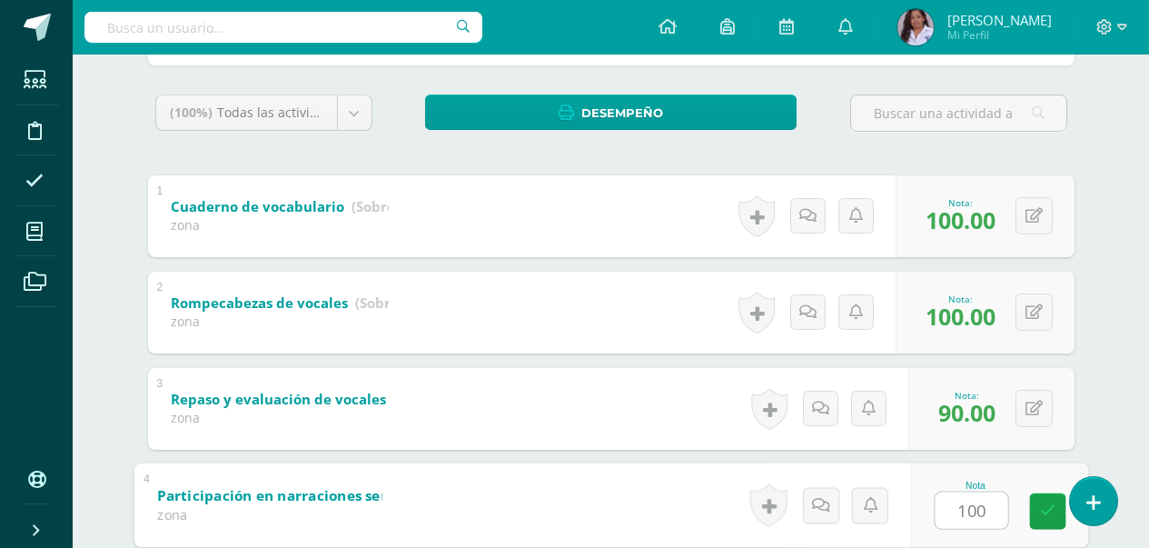
type input "100"
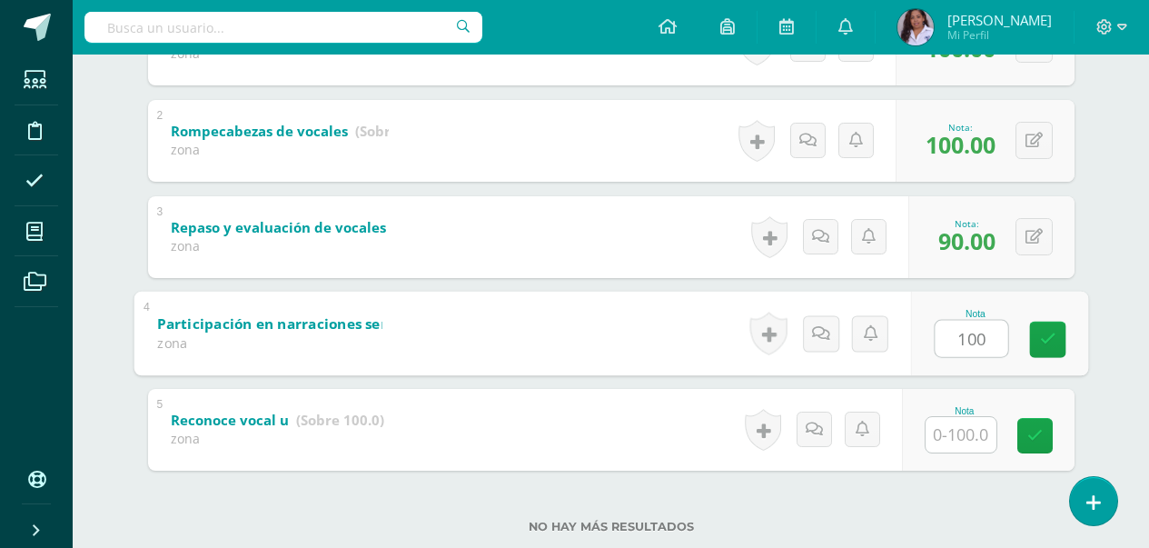
scroll to position [460, 0]
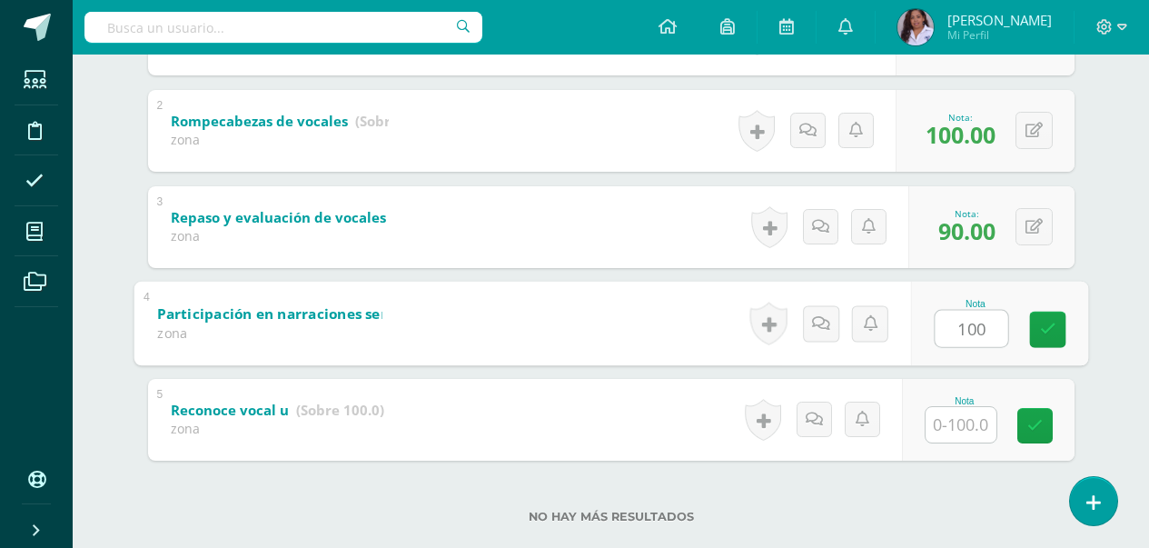
click at [965, 422] on input "text" at bounding box center [961, 424] width 71 height 35
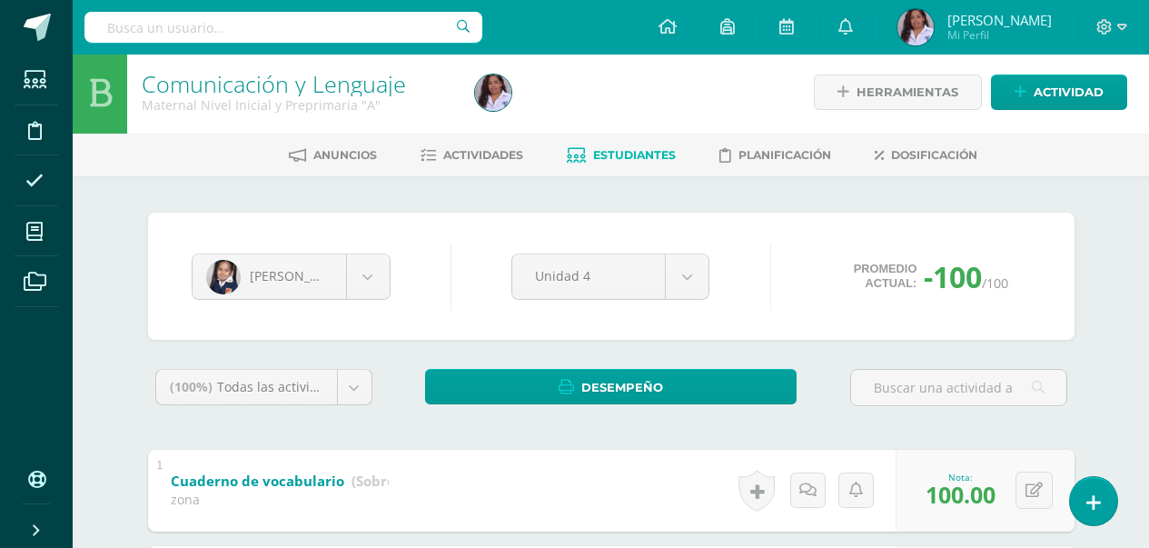
scroll to position [0, 0]
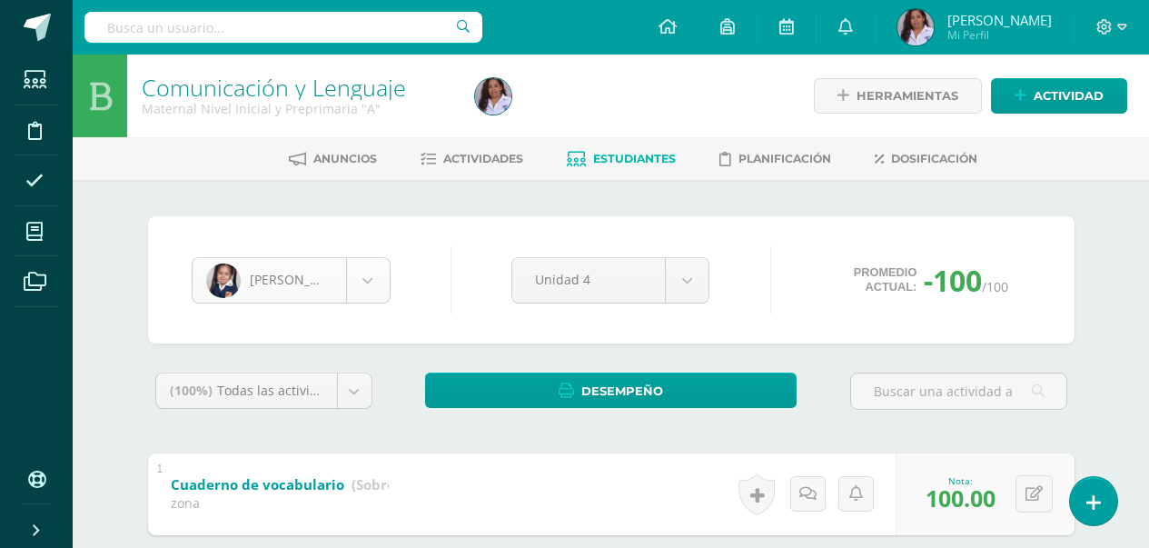
type input "90"
click at [363, 273] on body "Estudiantes Disciplina Asistencia Mis cursos Archivos Soporte Ayuda Reportar un…" at bounding box center [574, 520] width 1149 height 1041
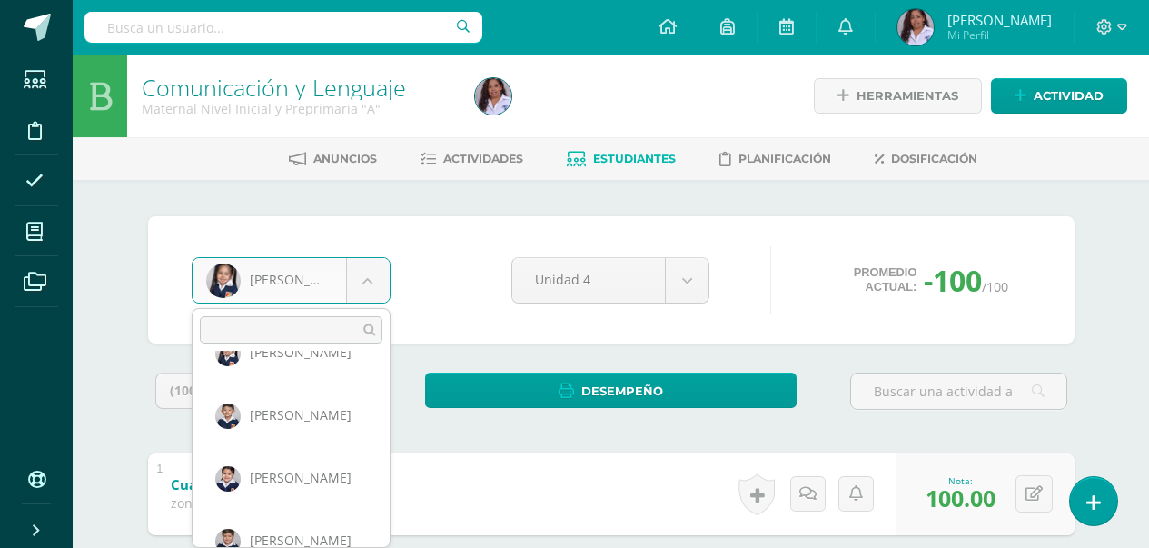
scroll to position [339, 0]
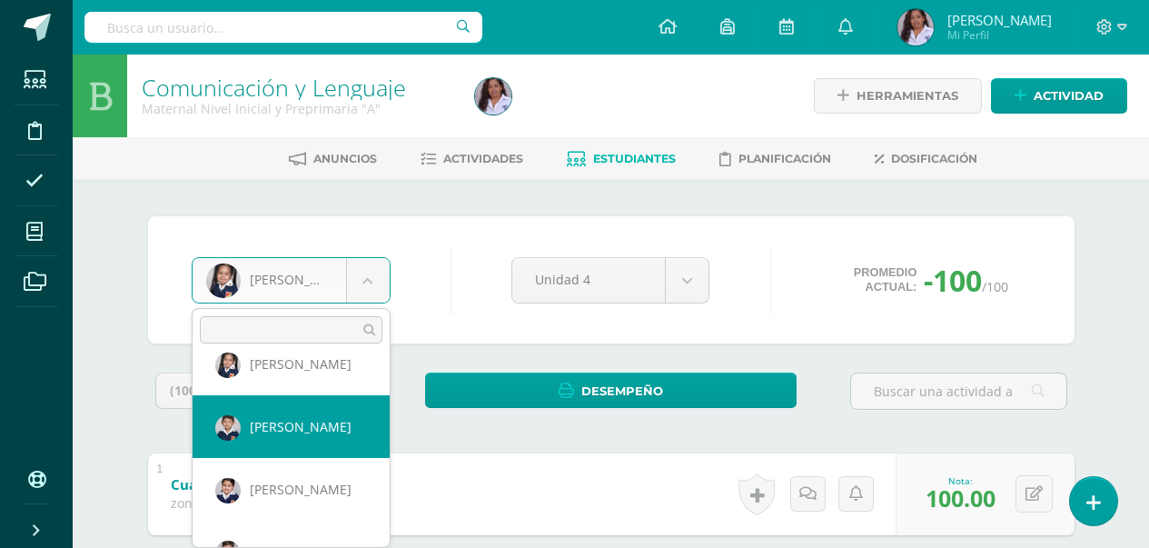
select select "3029"
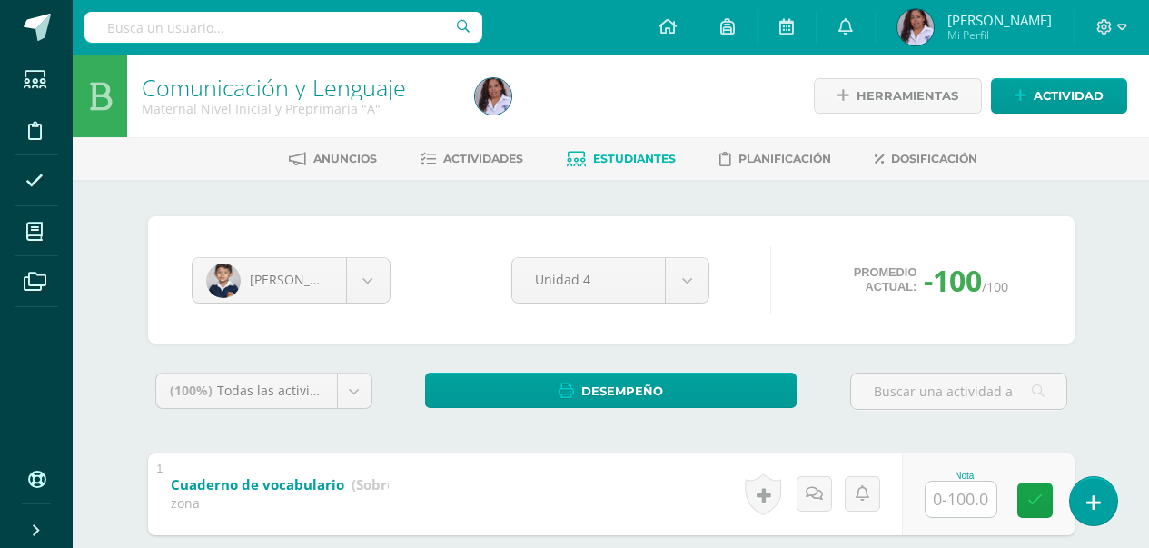
click at [959, 503] on input "text" at bounding box center [961, 499] width 71 height 35
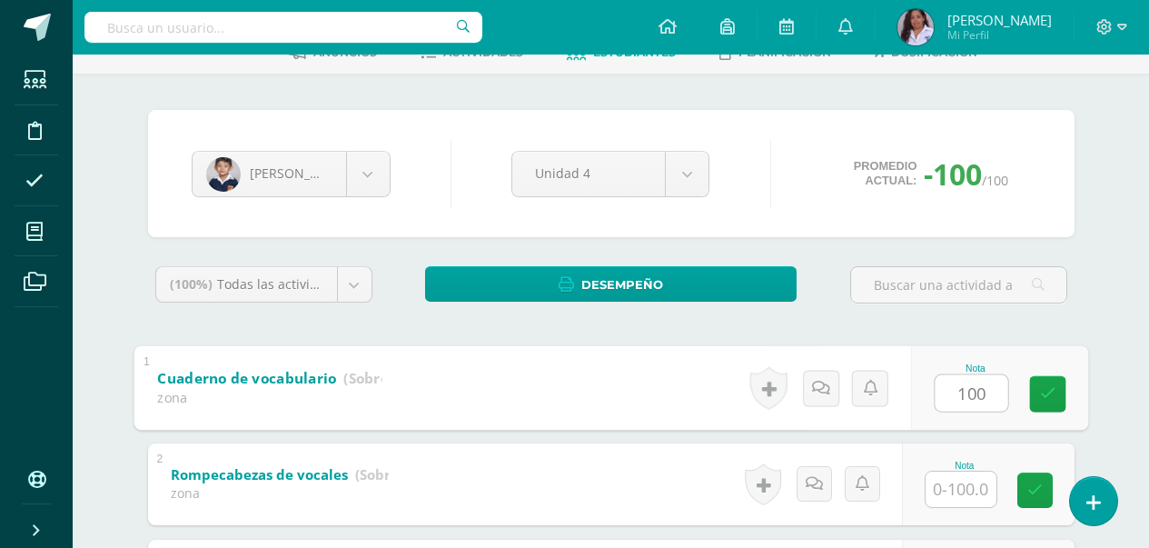
scroll to position [145, 0]
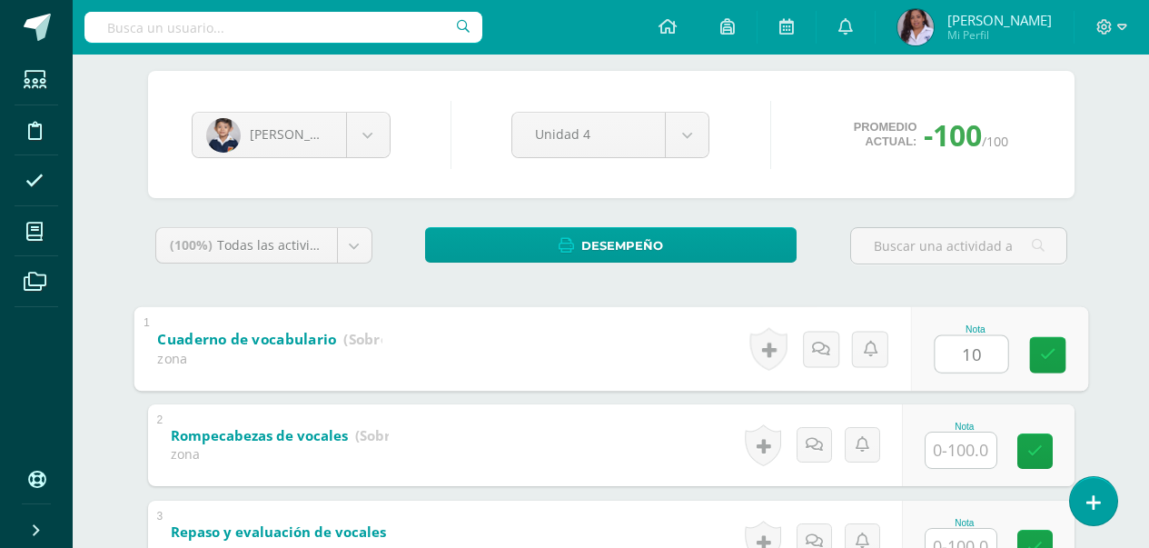
type input "1"
type input "80"
click at [971, 438] on input "text" at bounding box center [961, 449] width 71 height 35
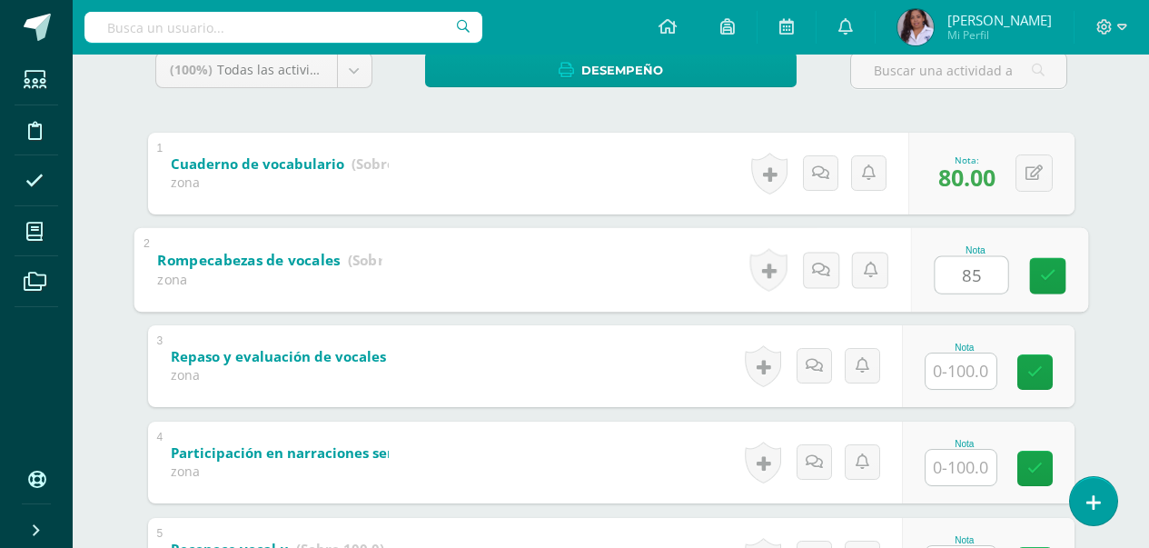
scroll to position [327, 0]
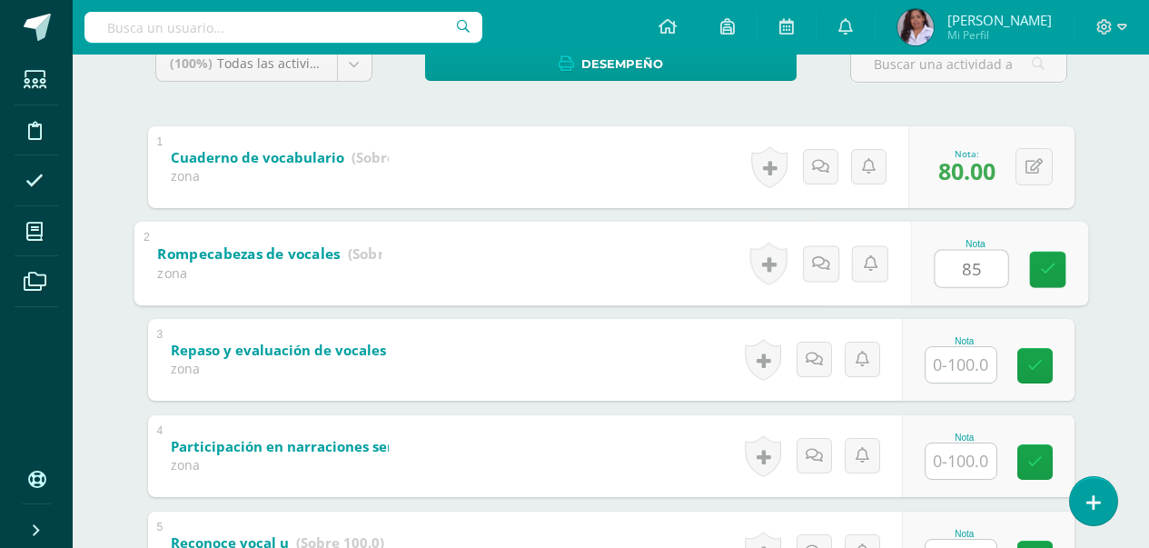
type input "85"
click at [963, 365] on input "text" at bounding box center [961, 364] width 71 height 35
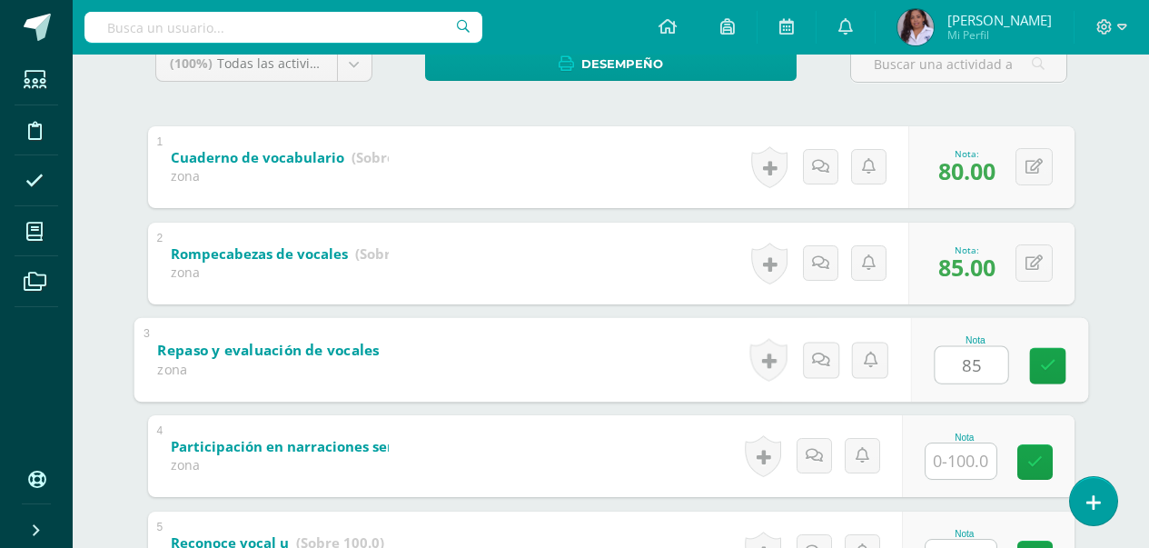
type input "85"
click at [964, 468] on input "text" at bounding box center [961, 460] width 71 height 35
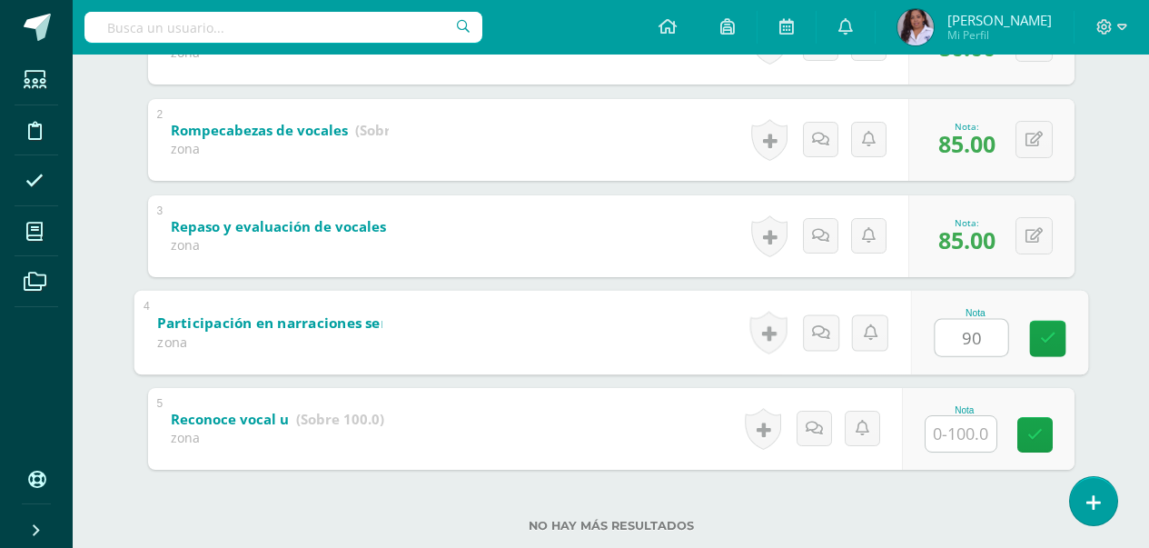
scroll to position [472, 0]
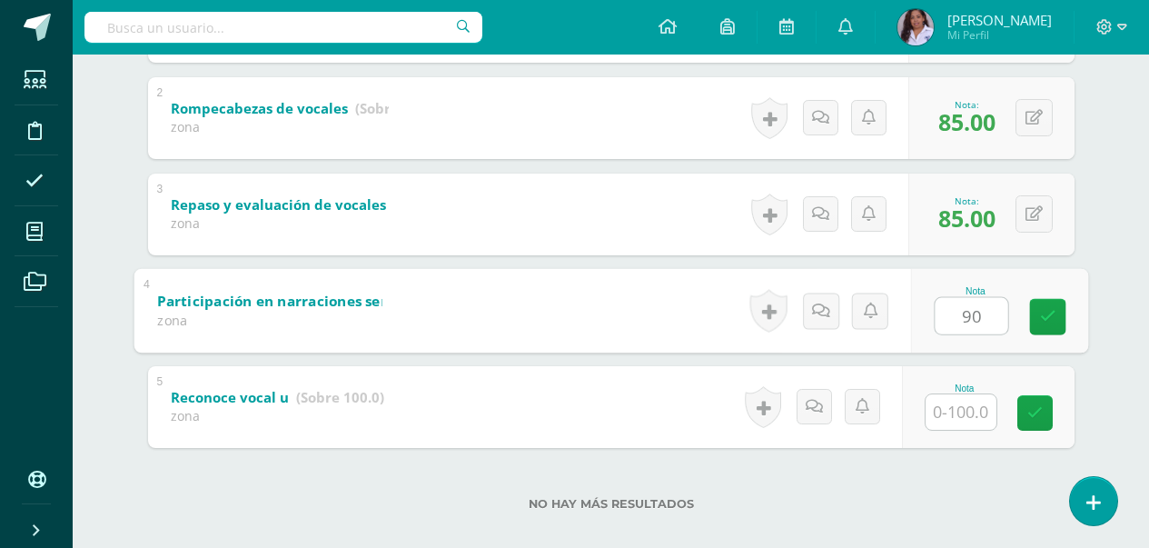
type input "90"
click at [968, 403] on input "text" at bounding box center [961, 411] width 71 height 35
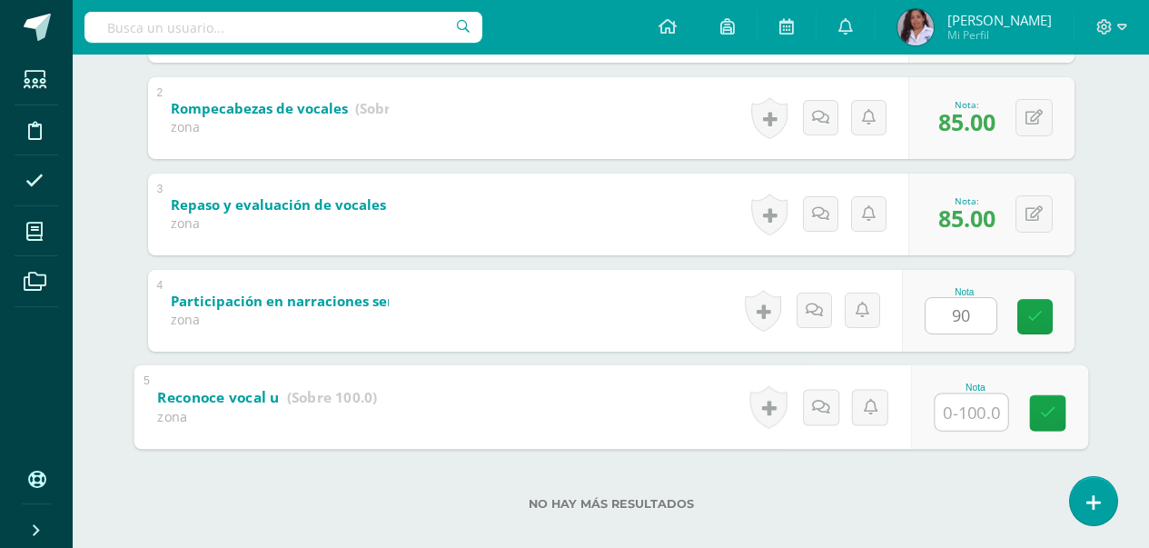
click at [964, 415] on input "text" at bounding box center [971, 411] width 73 height 36
type input "6"
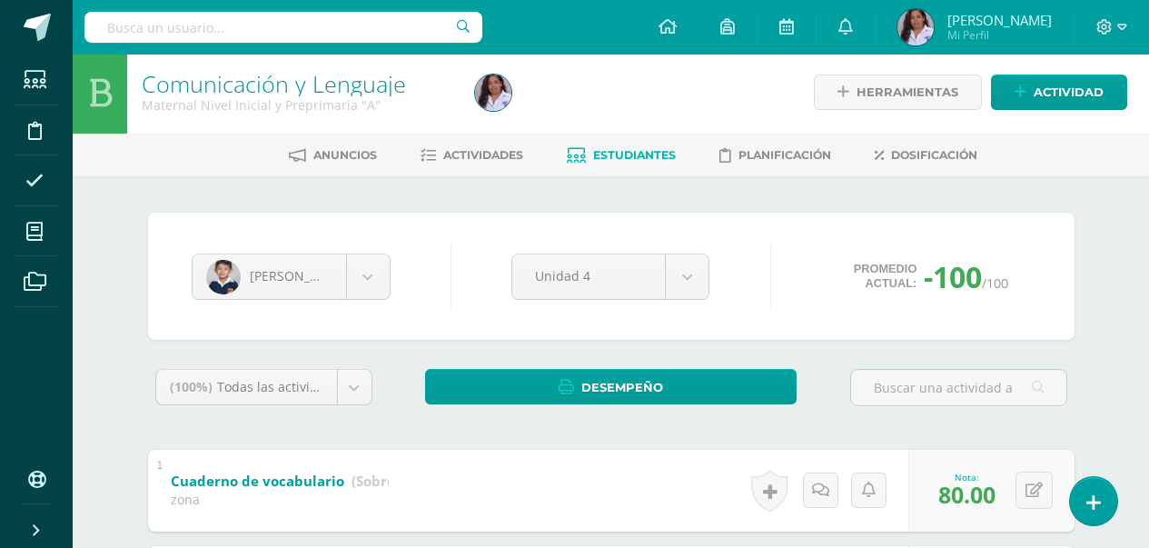
scroll to position [0, 0]
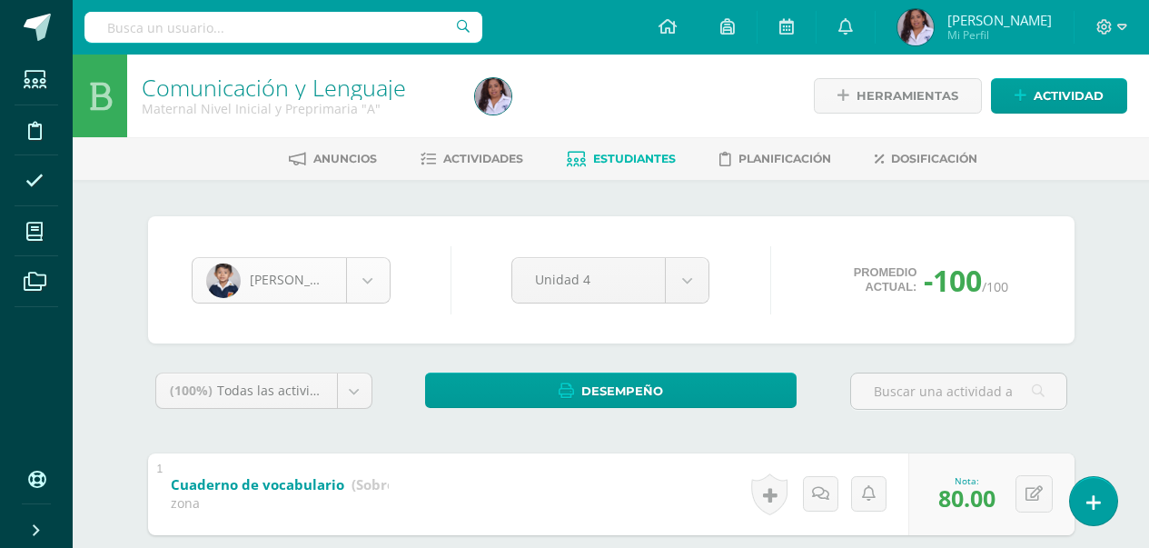
type input "80"
click at [372, 276] on body "Estudiantes Disciplina Asistencia Mis cursos Archivos Soporte Ayuda Reportar un…" at bounding box center [574, 520] width 1149 height 1041
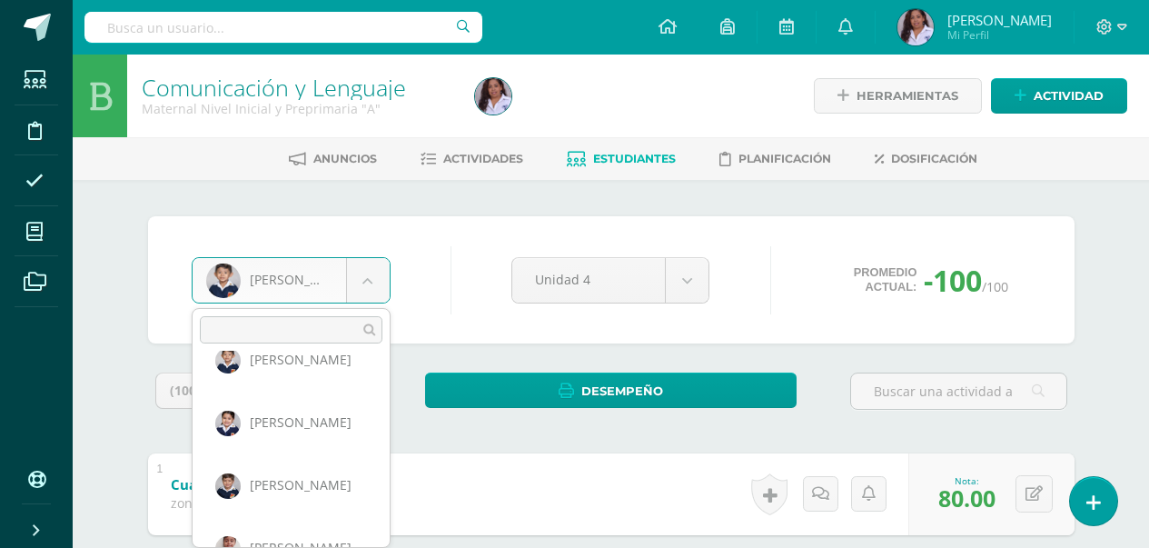
scroll to position [383, 0]
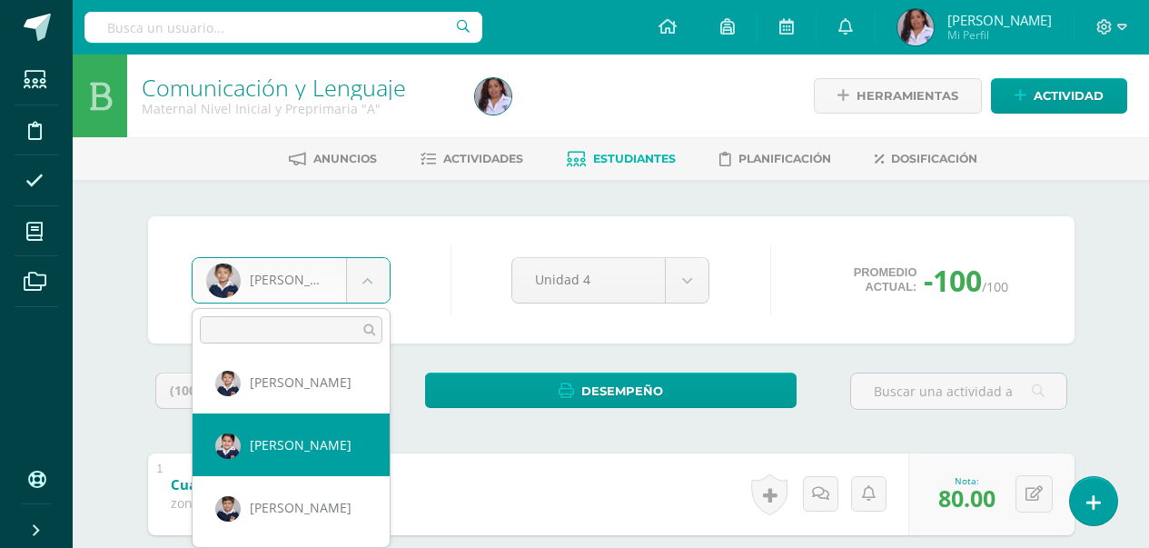
select select "3052"
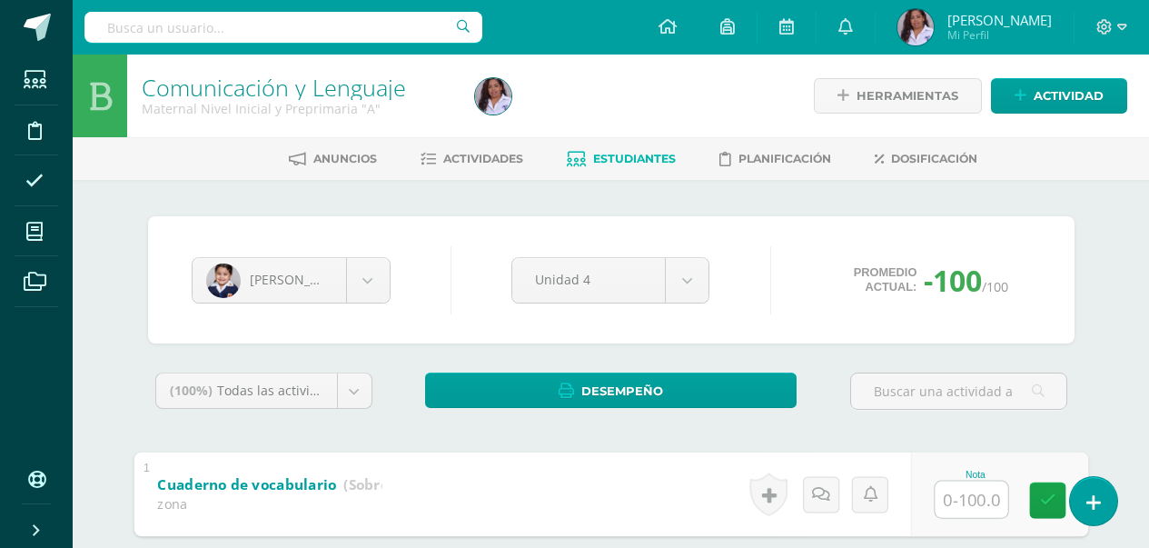
click at [958, 511] on input "text" at bounding box center [971, 499] width 73 height 36
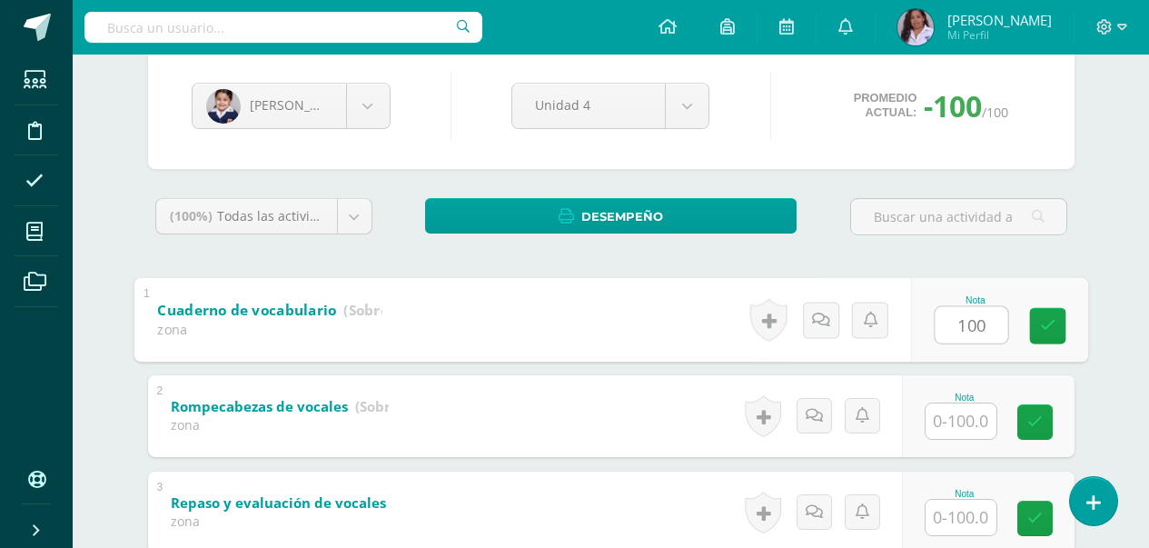
scroll to position [182, 0]
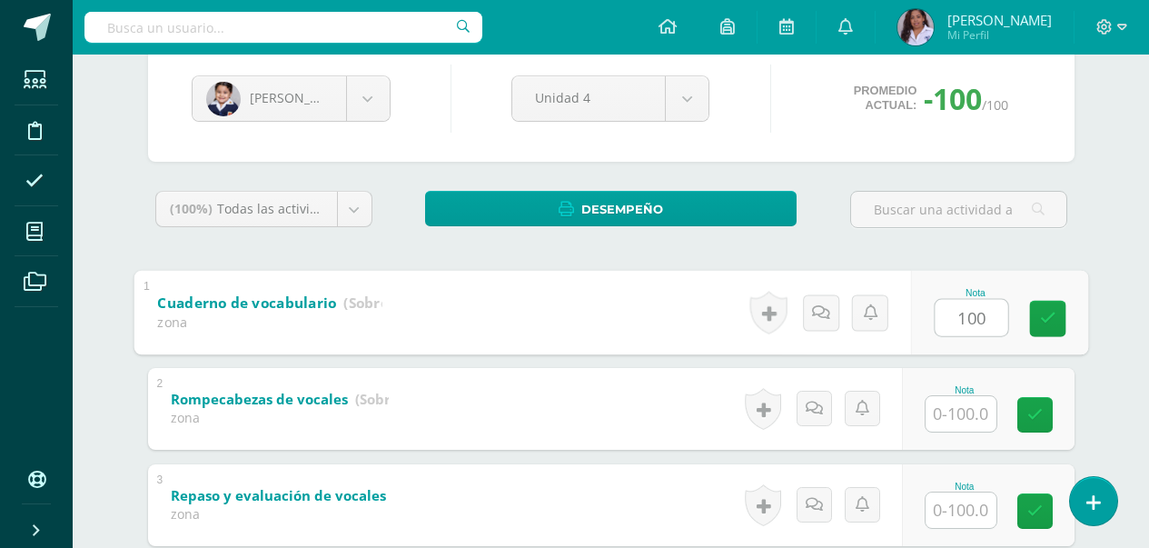
type input "100"
click at [968, 412] on input "text" at bounding box center [961, 413] width 71 height 35
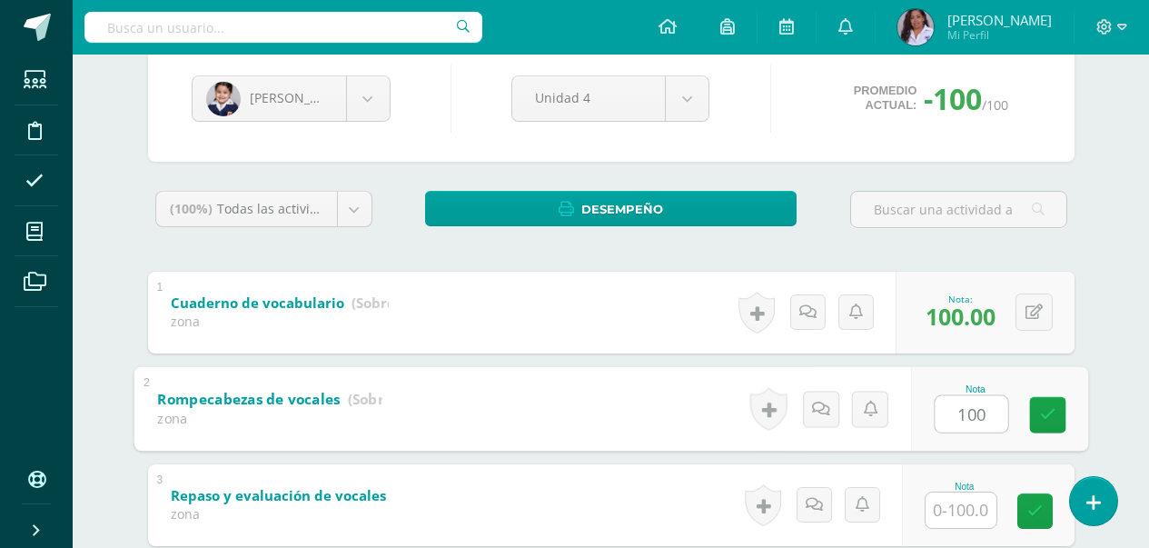
type input "100"
click at [963, 511] on input "text" at bounding box center [961, 509] width 71 height 35
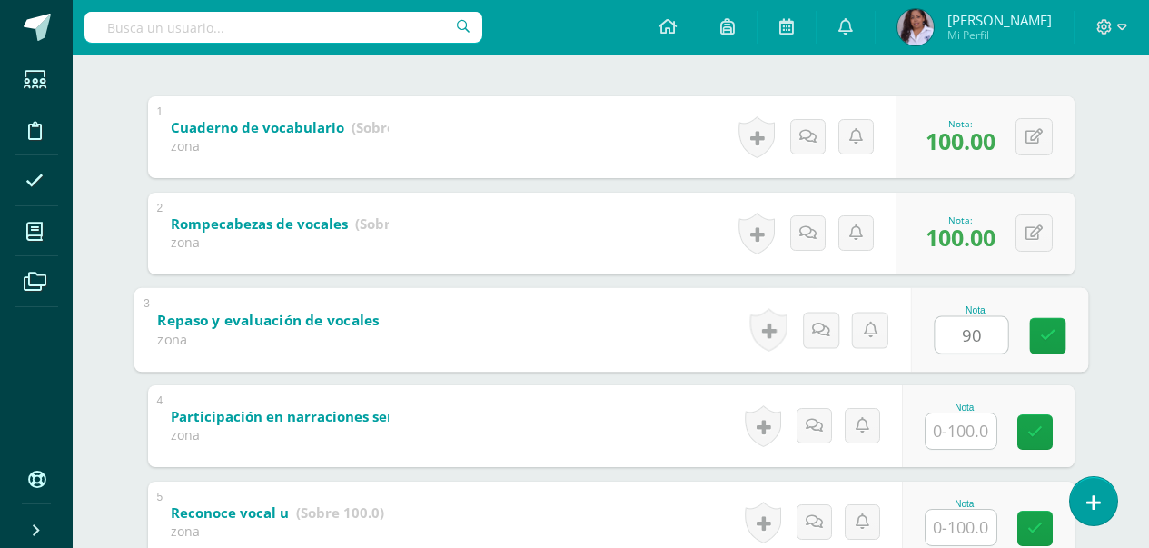
scroll to position [363, 0]
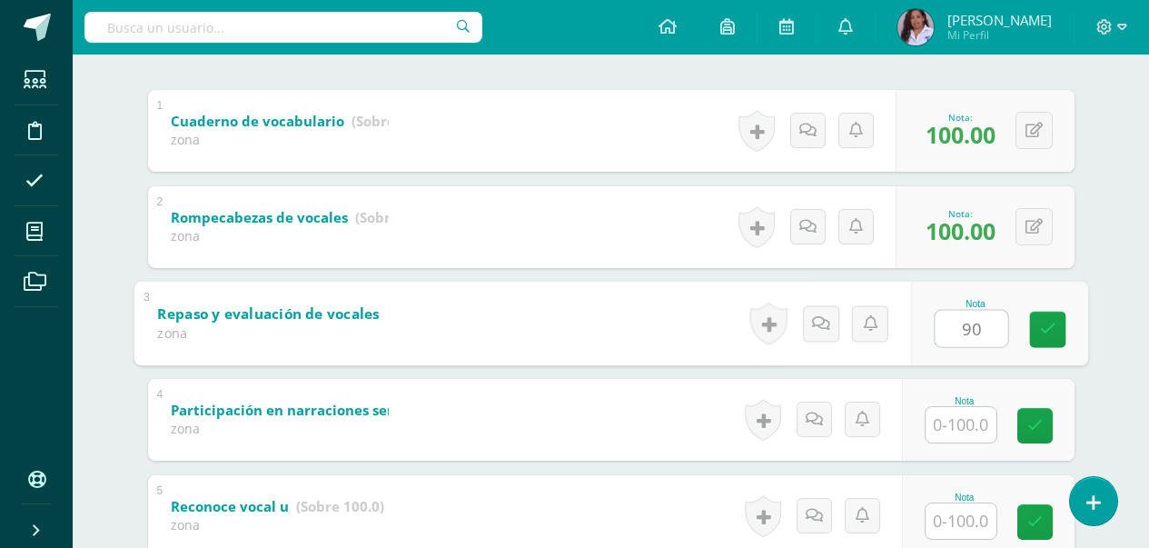
type input "90"
click at [976, 428] on input "text" at bounding box center [961, 424] width 71 height 35
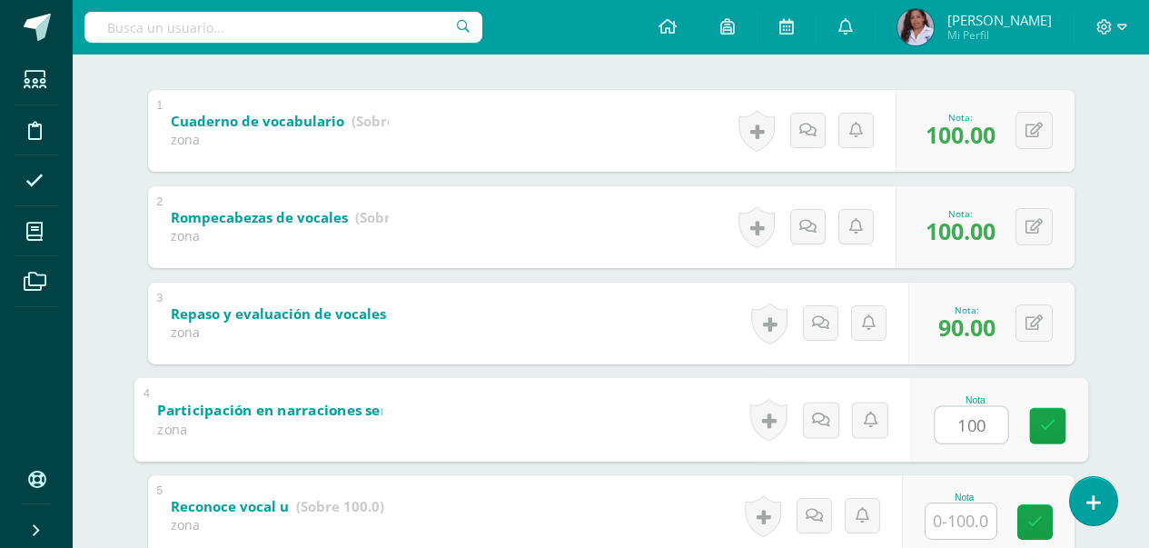
type input "100"
click at [969, 524] on input "text" at bounding box center [961, 520] width 71 height 35
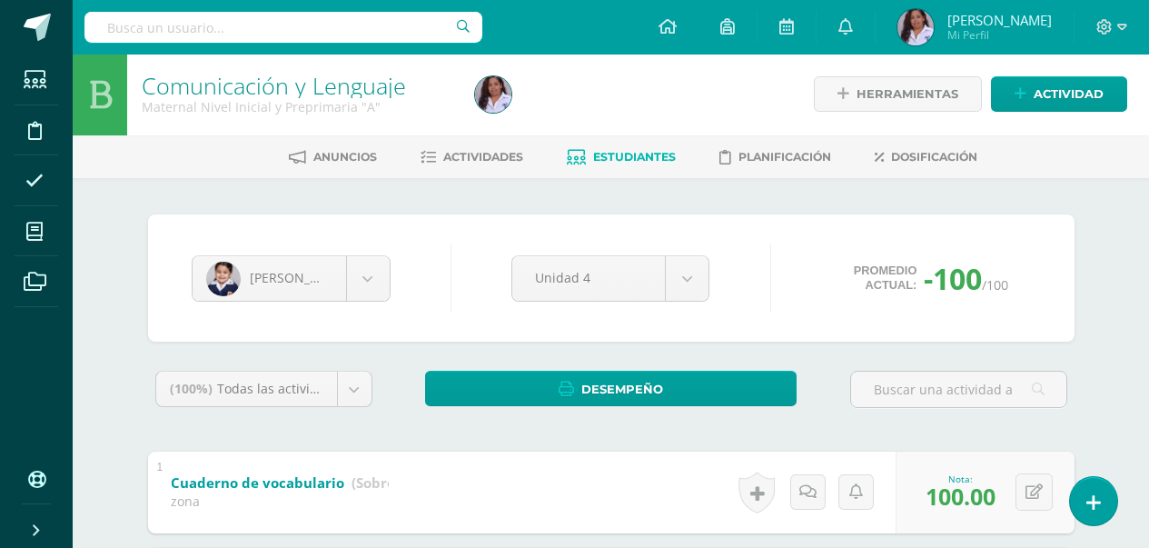
scroll to position [0, 0]
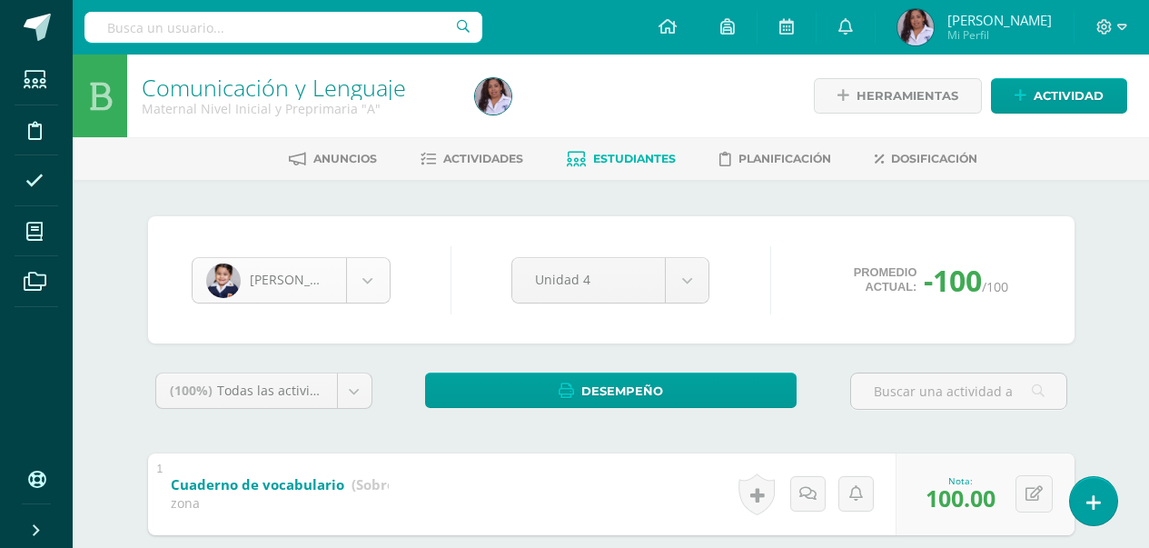
type input "90"
click at [361, 270] on body "Estudiantes Disciplina Asistencia Mis cursos Archivos Soporte Ayuda Reportar un…" at bounding box center [574, 520] width 1149 height 1041
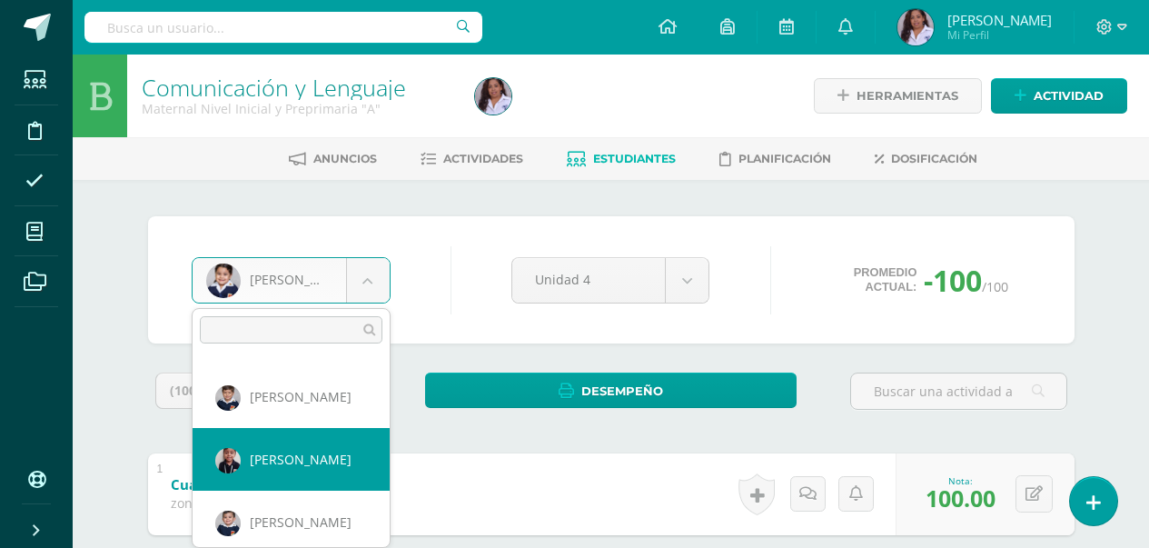
scroll to position [501, 0]
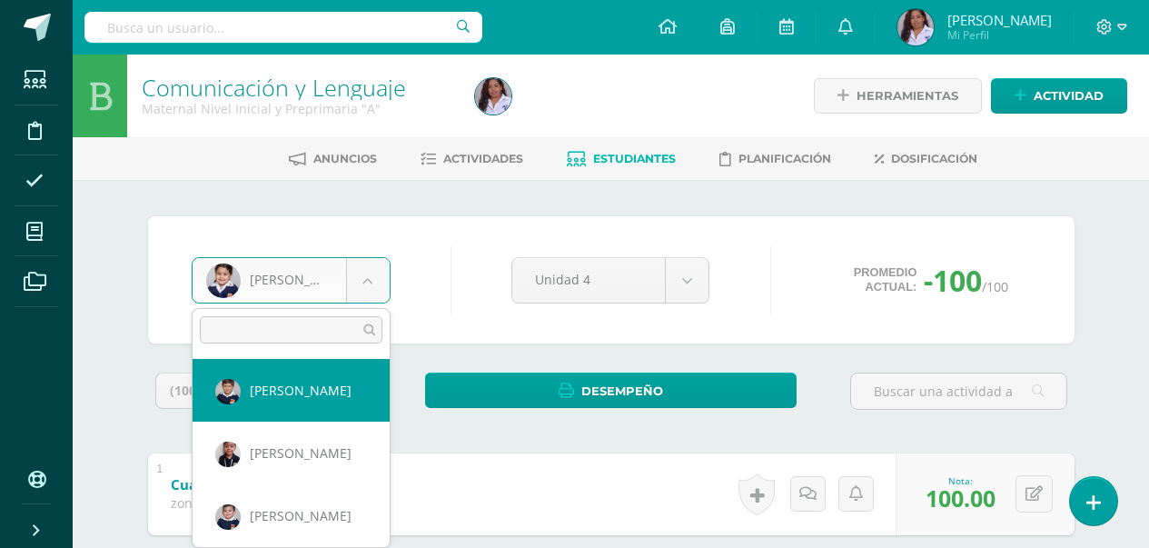
select select "3111"
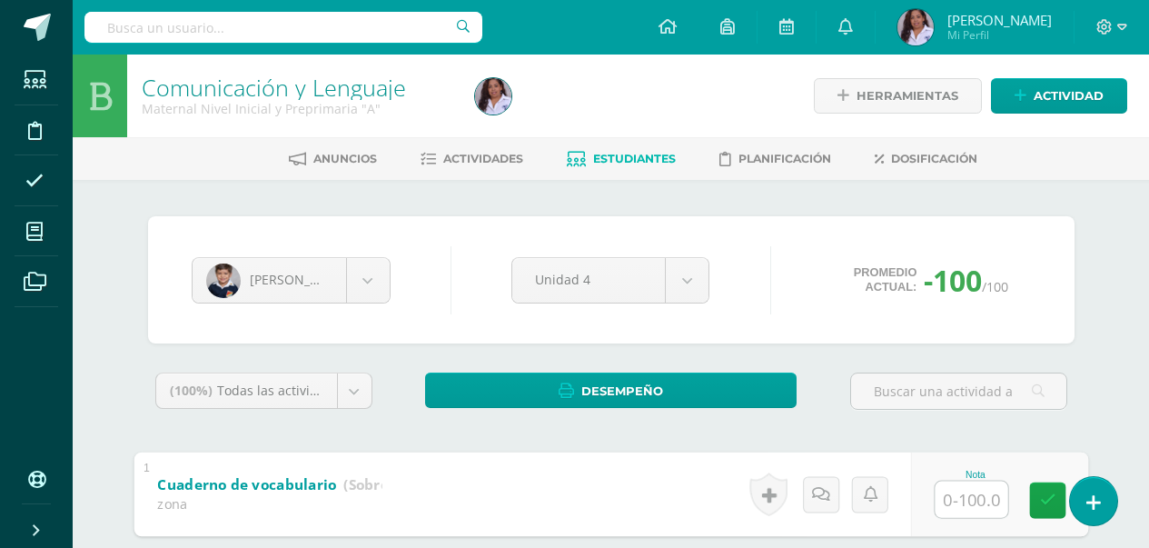
click at [958, 501] on input "text" at bounding box center [971, 499] width 73 height 36
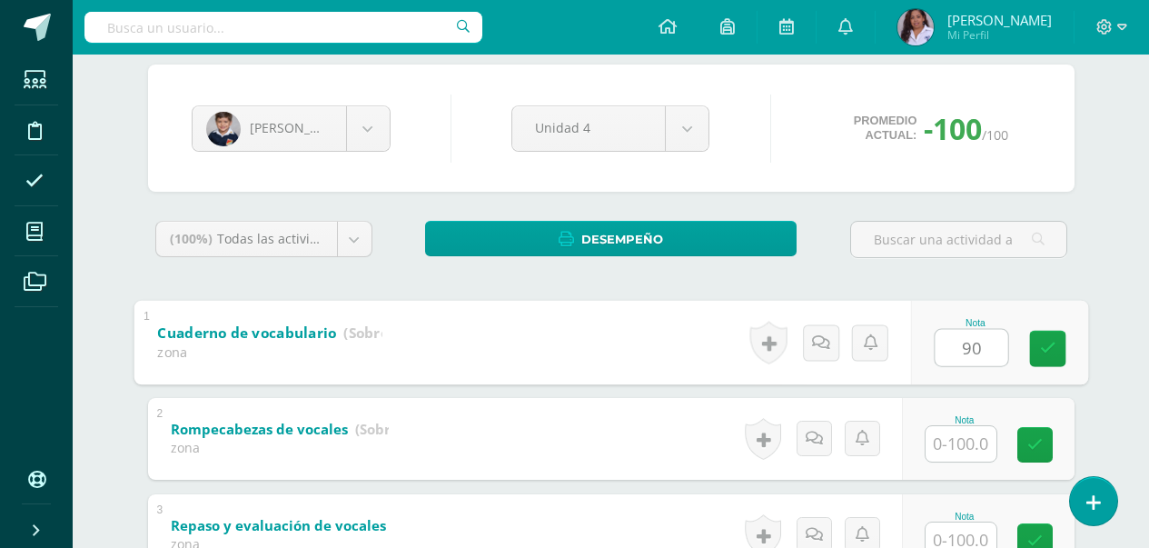
scroll to position [218, 0]
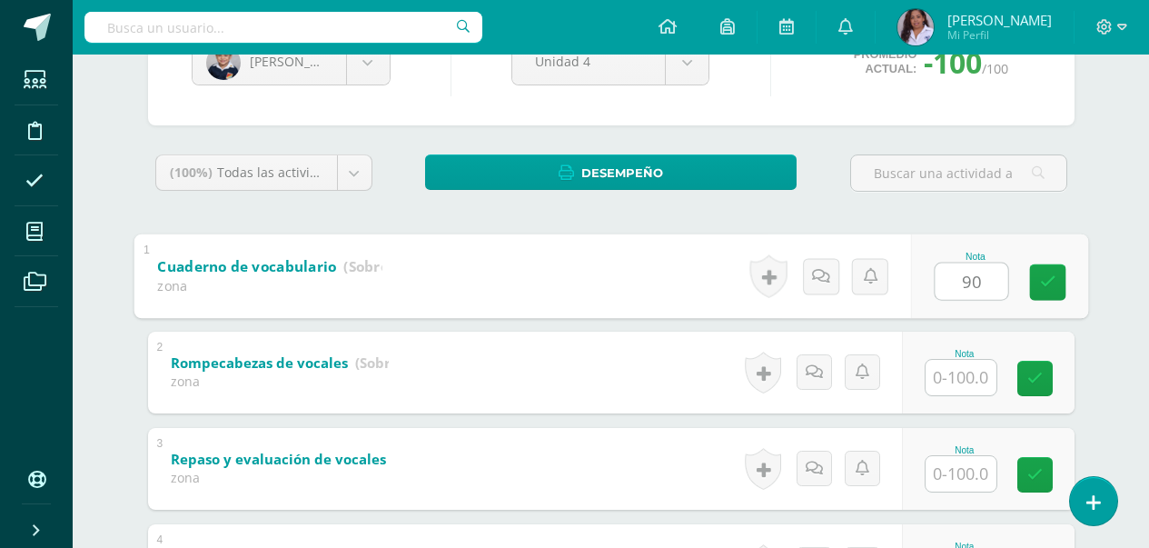
type input "90"
click at [970, 377] on input "text" at bounding box center [961, 377] width 71 height 35
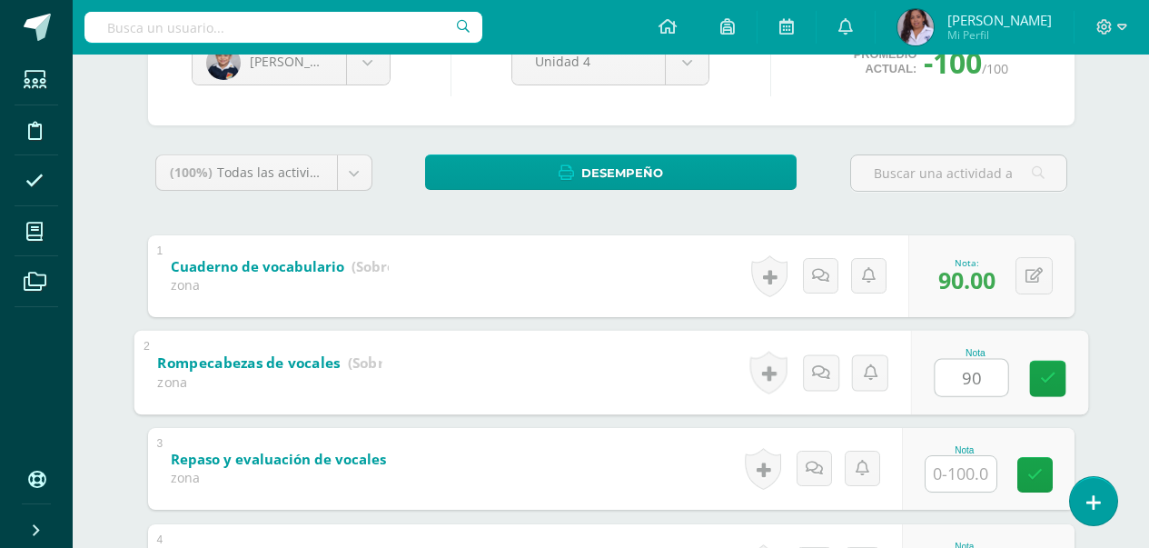
type input "90"
click at [948, 471] on input "text" at bounding box center [961, 473] width 71 height 35
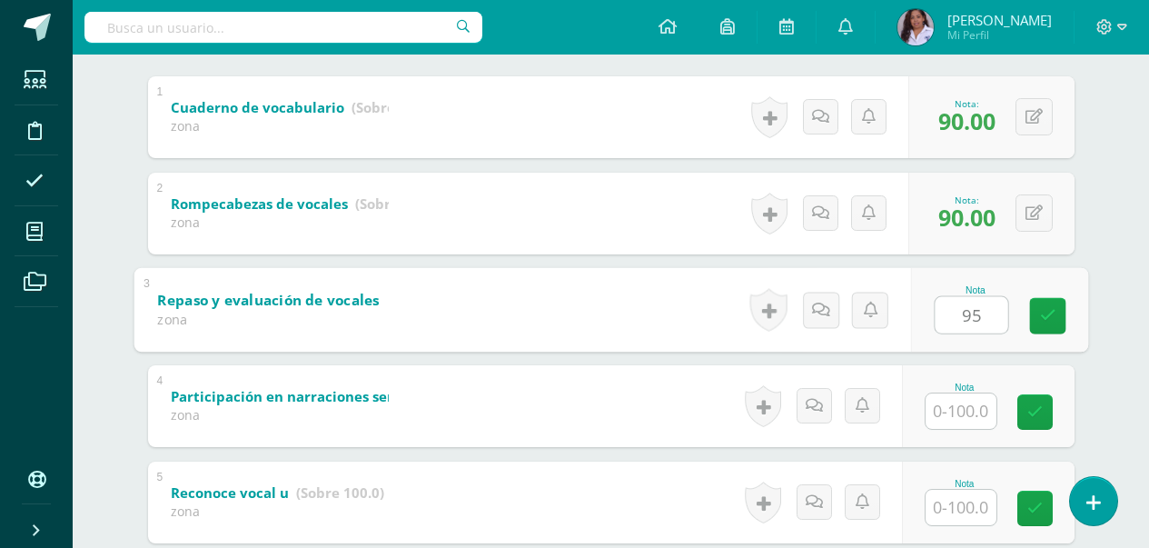
scroll to position [400, 0]
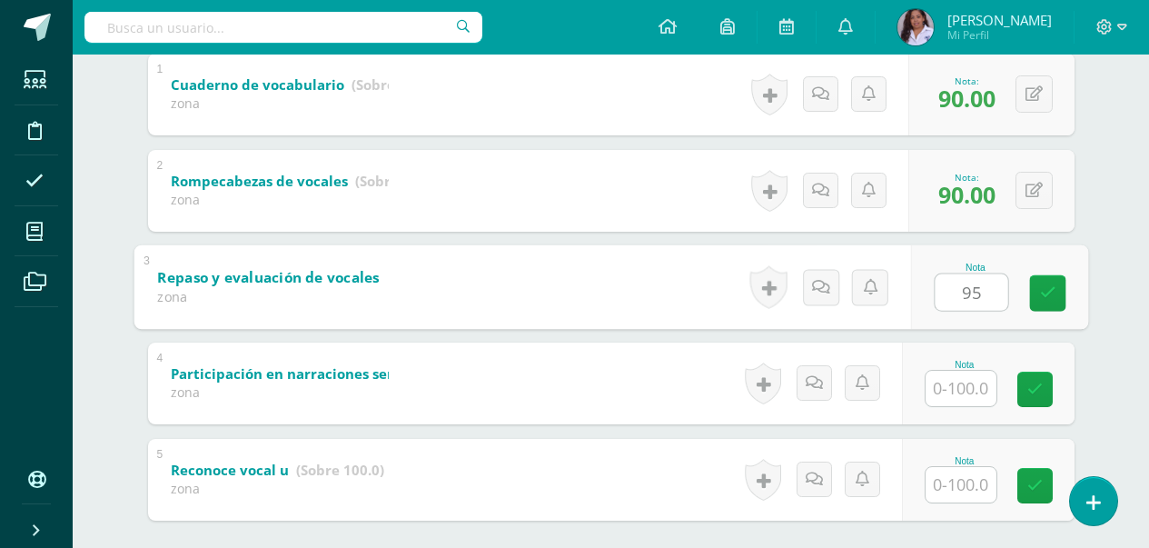
type input "95"
click at [981, 381] on input "text" at bounding box center [961, 388] width 71 height 35
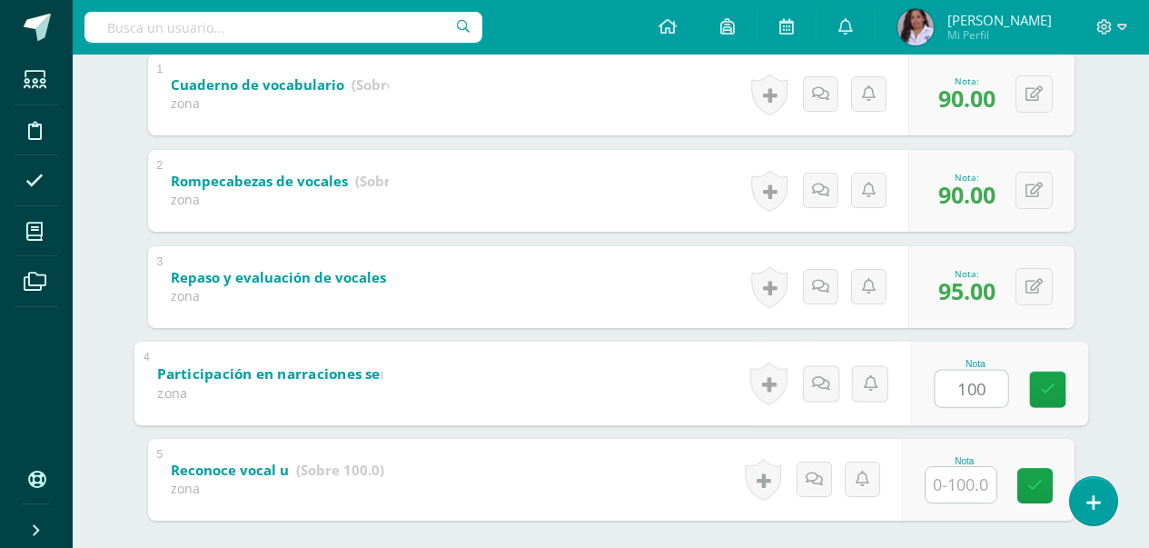
type input "100"
click at [965, 493] on input "text" at bounding box center [961, 484] width 71 height 35
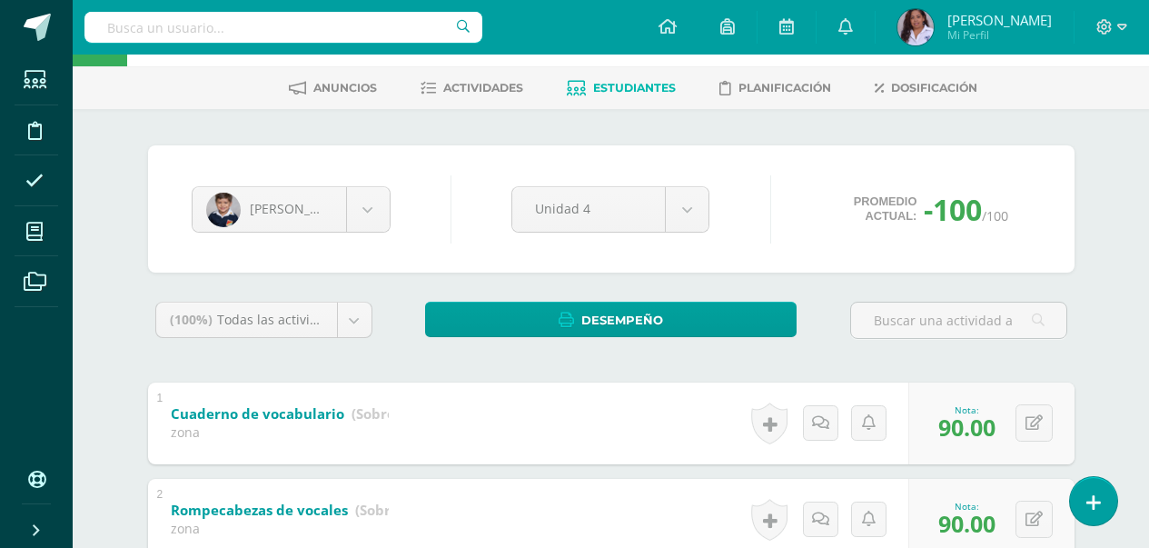
scroll to position [0, 0]
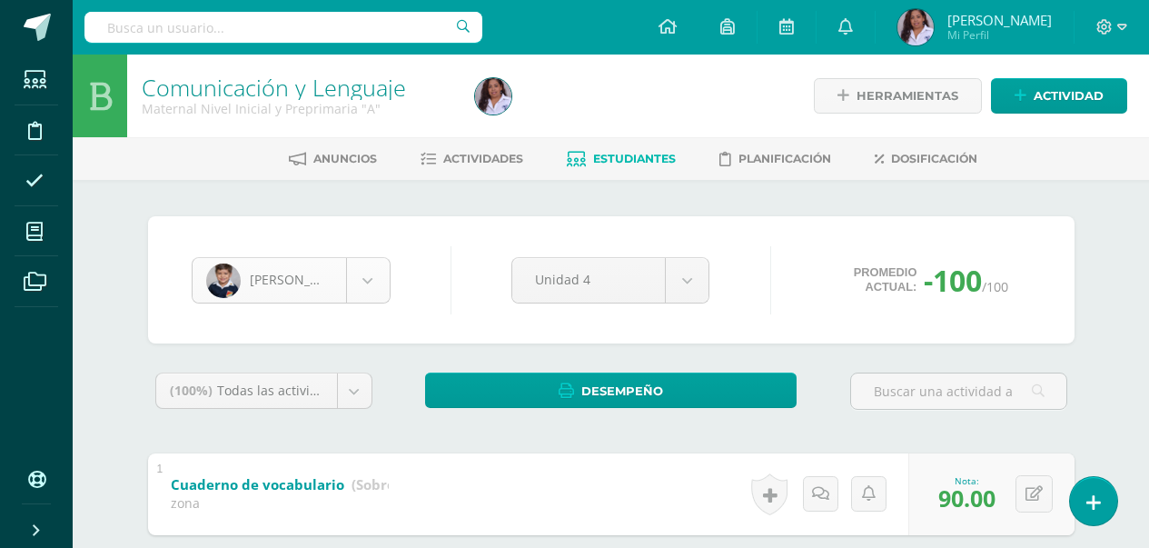
type input "90"
click at [363, 281] on body "Estudiantes Disciplina Asistencia Mis cursos Archivos Soporte Ayuda Reportar un…" at bounding box center [574, 520] width 1149 height 1041
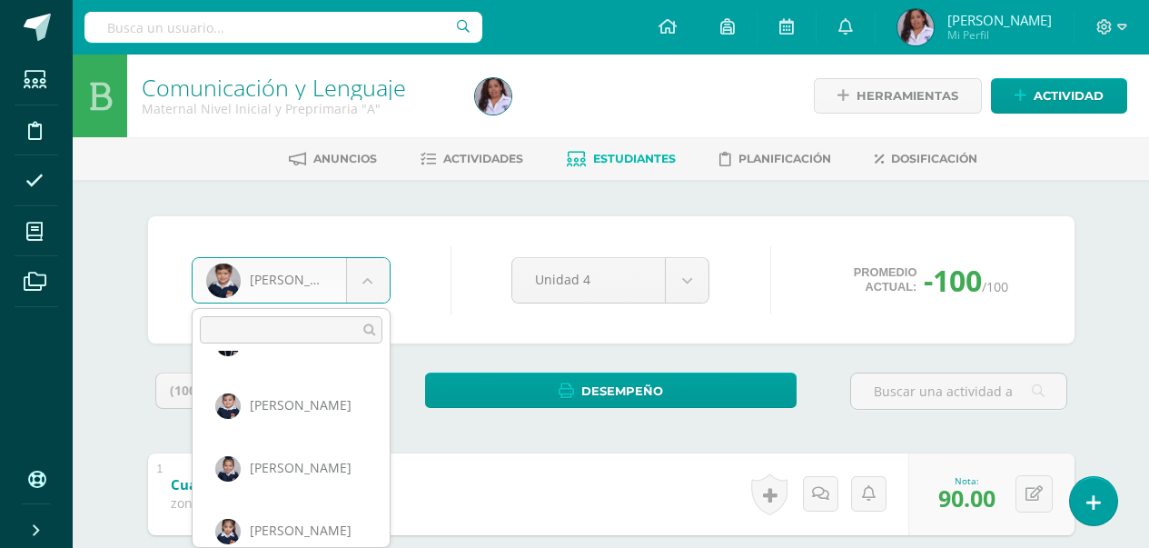
scroll to position [440, 0]
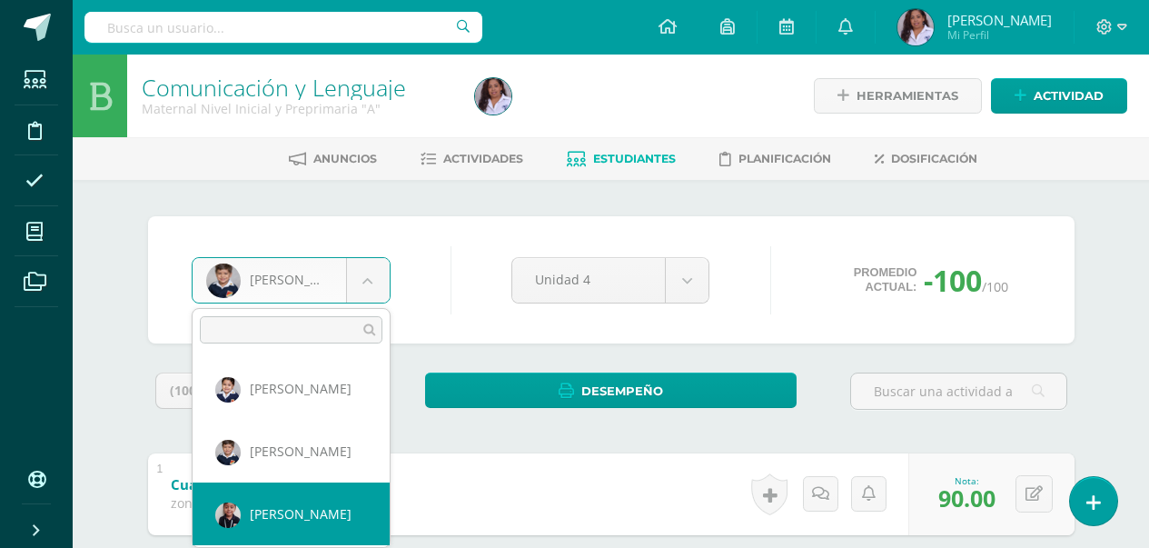
select select "3133"
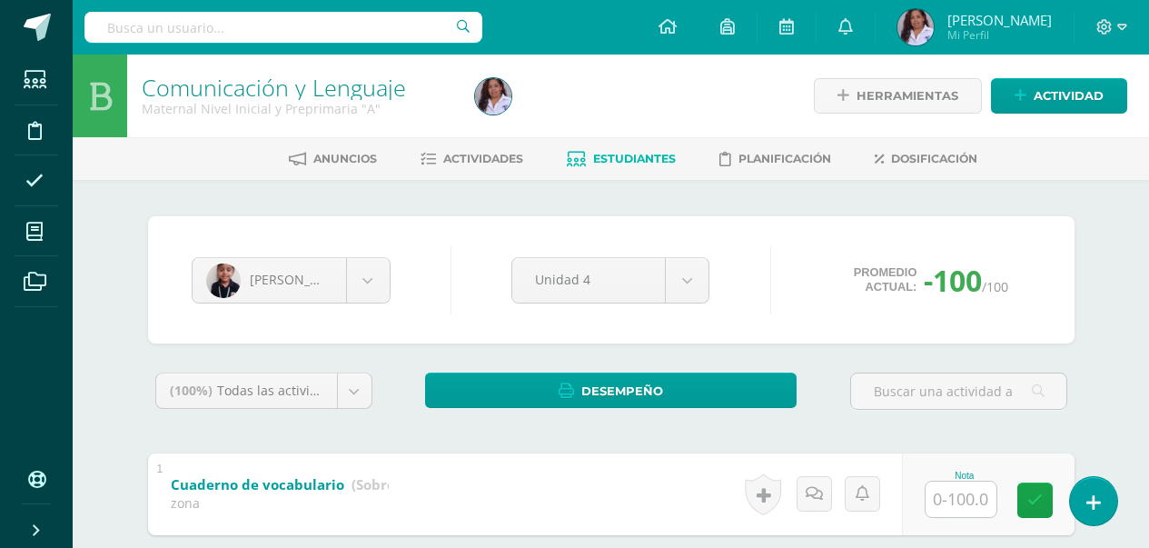
click at [958, 498] on input "text" at bounding box center [961, 499] width 71 height 35
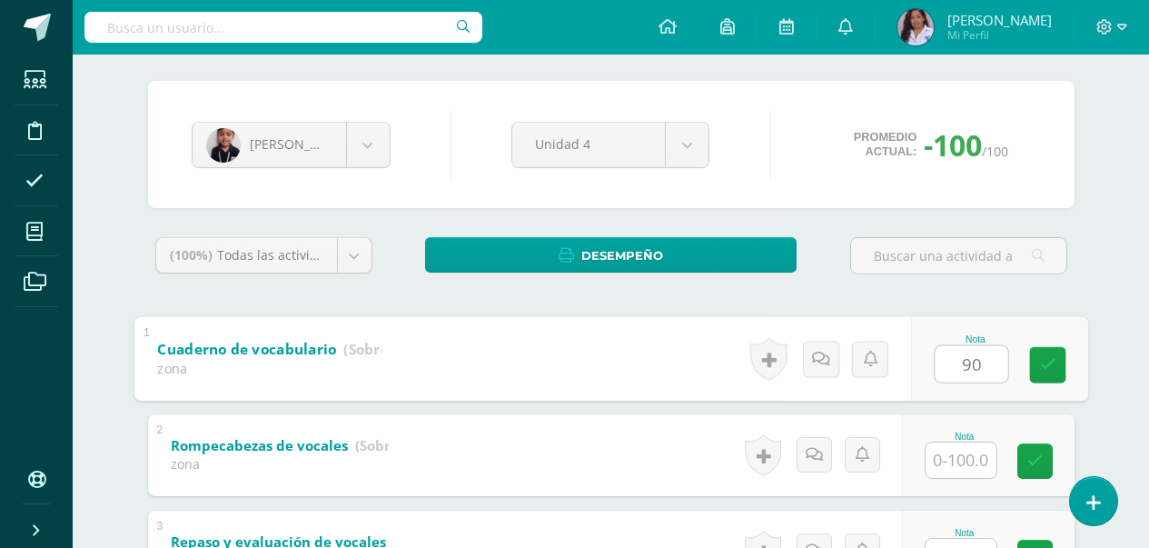
scroll to position [145, 0]
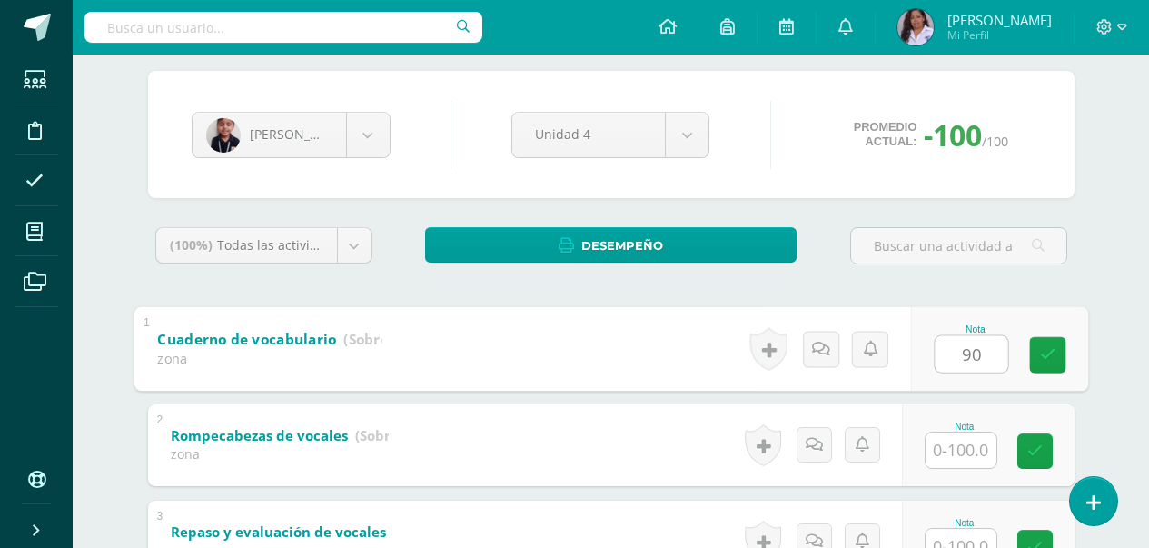
type input "90"
click at [967, 460] on input "text" at bounding box center [961, 449] width 71 height 35
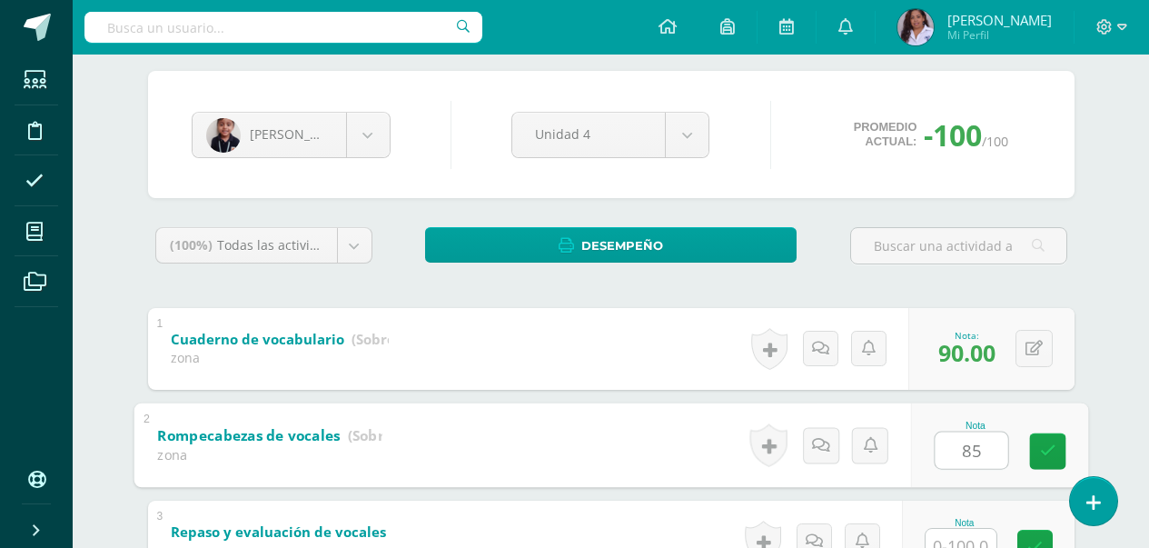
type input "85"
click at [980, 539] on input "text" at bounding box center [961, 546] width 71 height 35
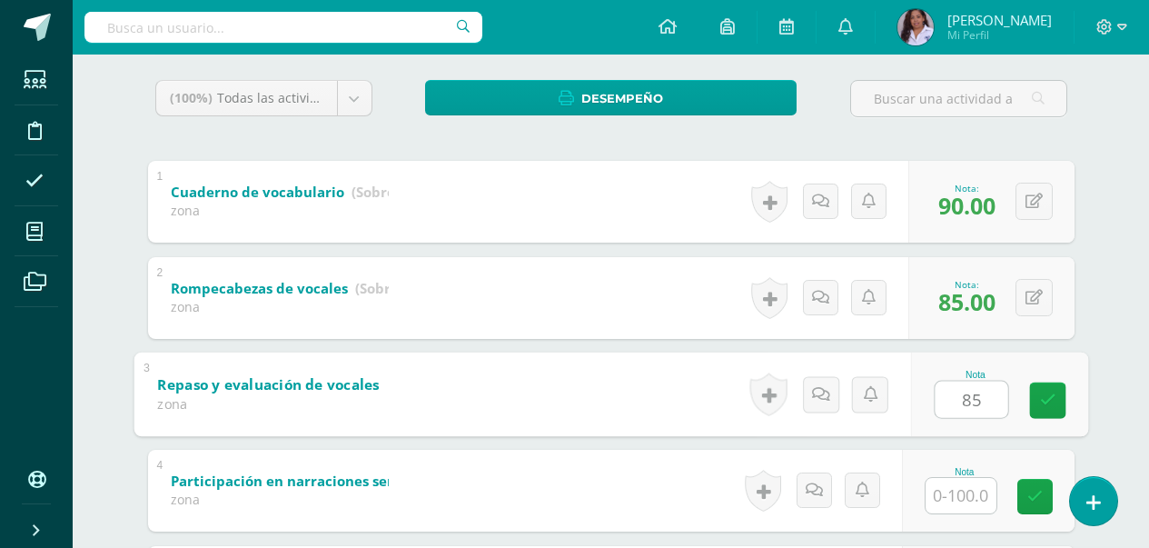
scroll to position [337, 0]
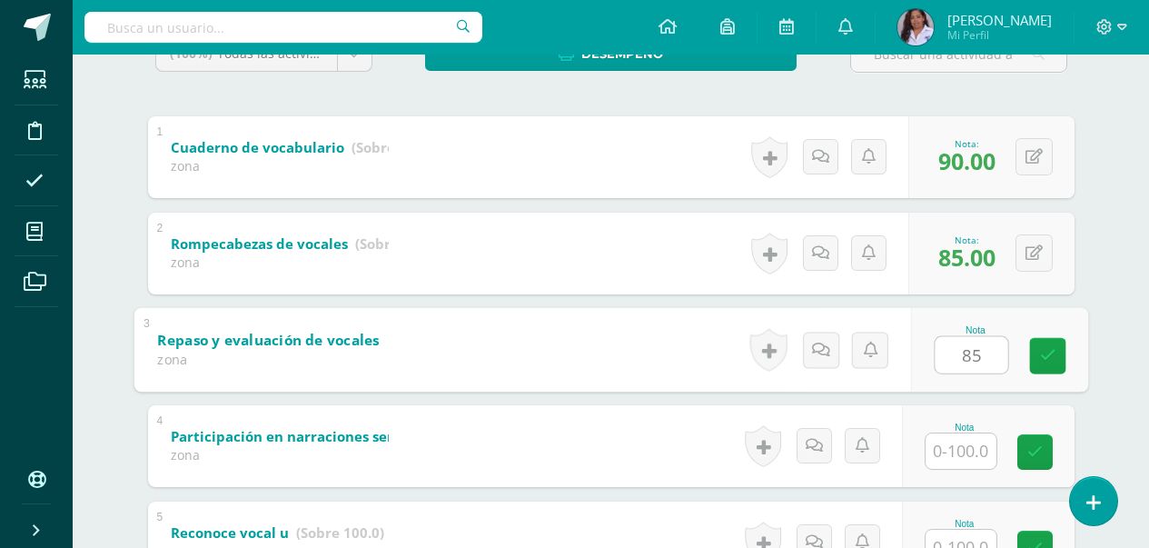
type input "85"
click at [958, 452] on input "text" at bounding box center [961, 450] width 71 height 35
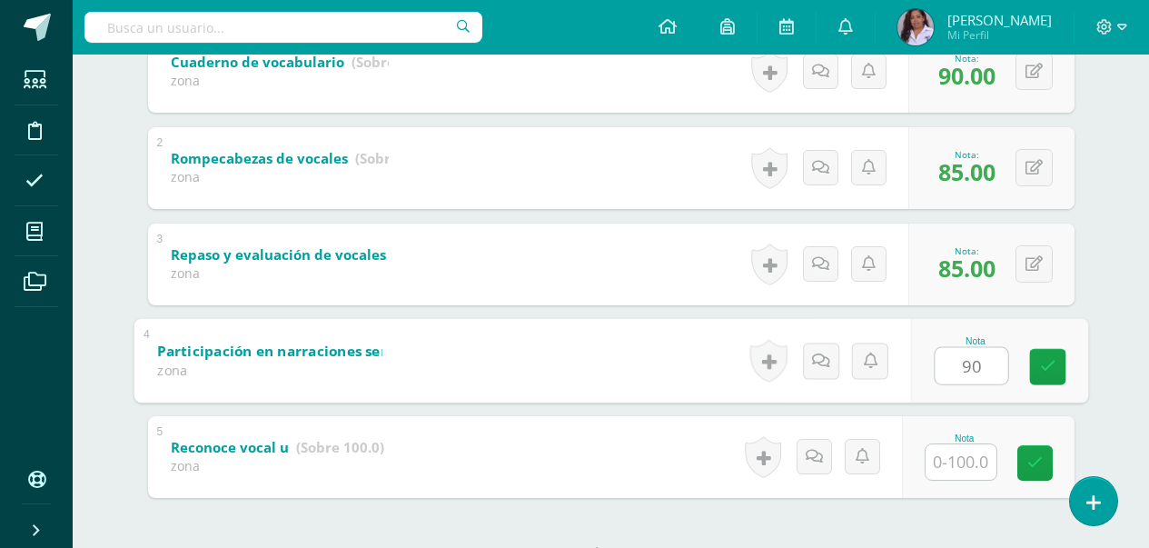
scroll to position [482, 0]
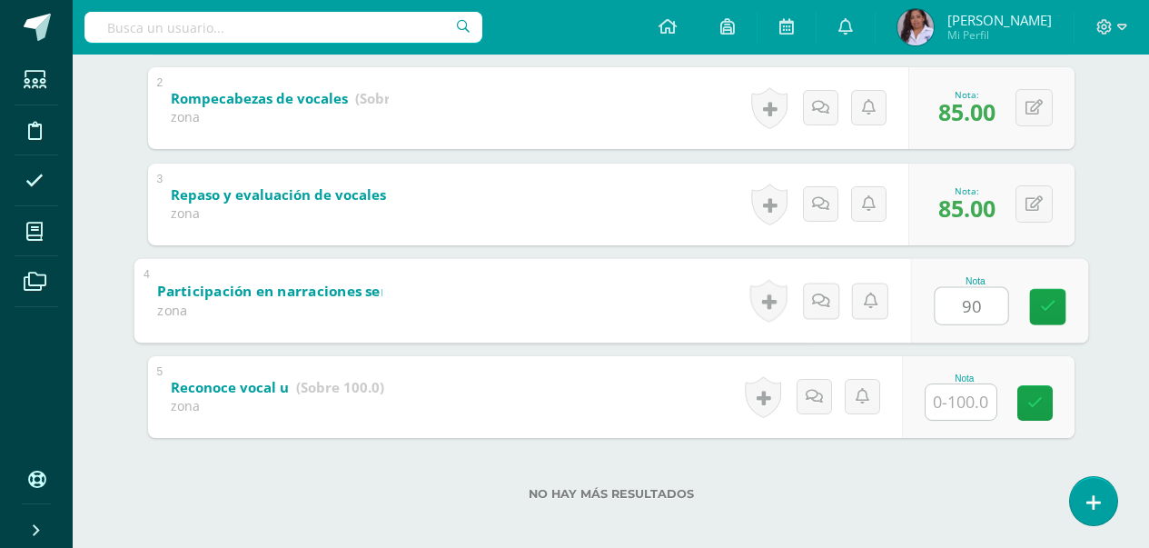
type input "90"
click at [962, 412] on input "text" at bounding box center [961, 401] width 71 height 35
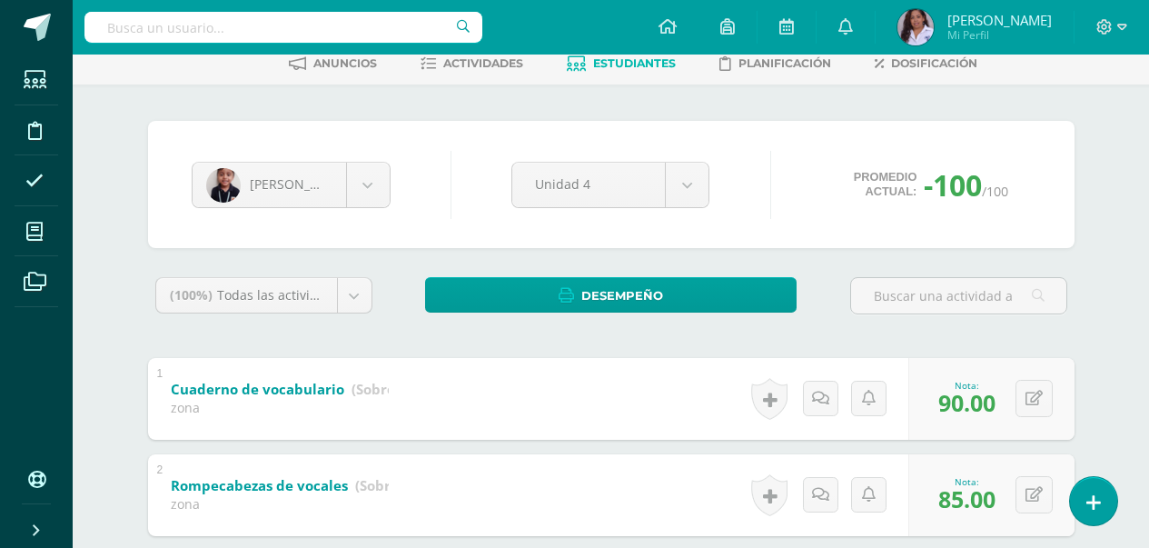
scroll to position [0, 0]
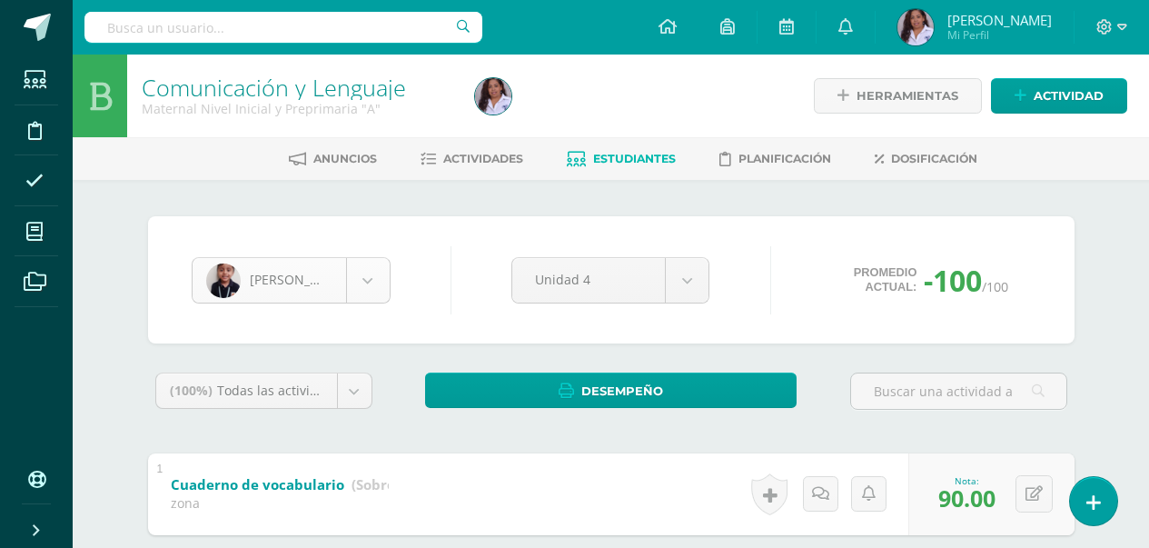
type input "80"
click at [370, 274] on body "Estudiantes Disciplina Asistencia Mis cursos Archivos Soporte Ayuda Reportar un…" at bounding box center [574, 520] width 1149 height 1041
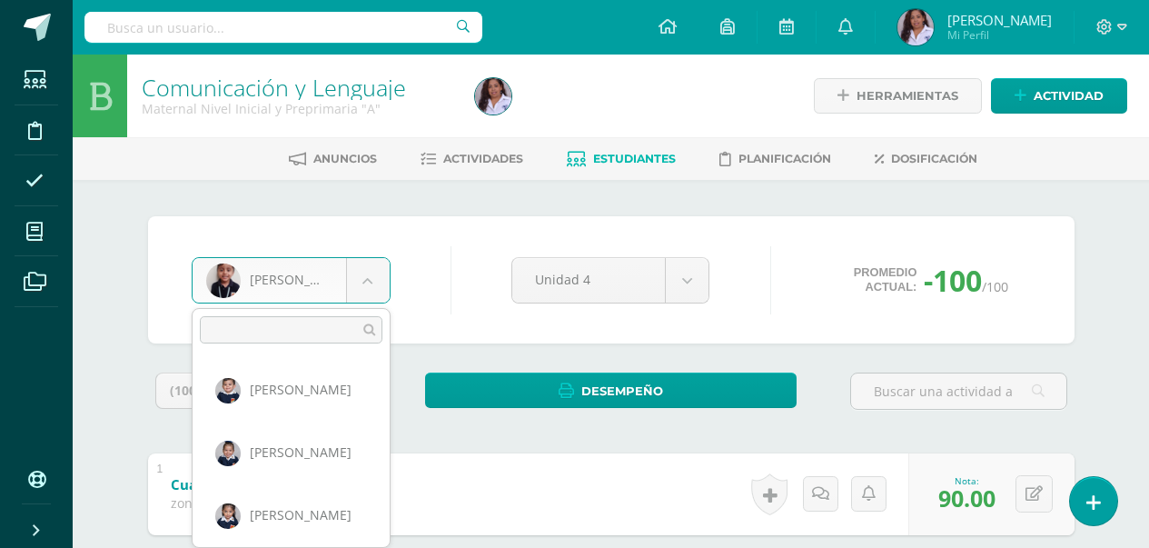
scroll to position [633, 0]
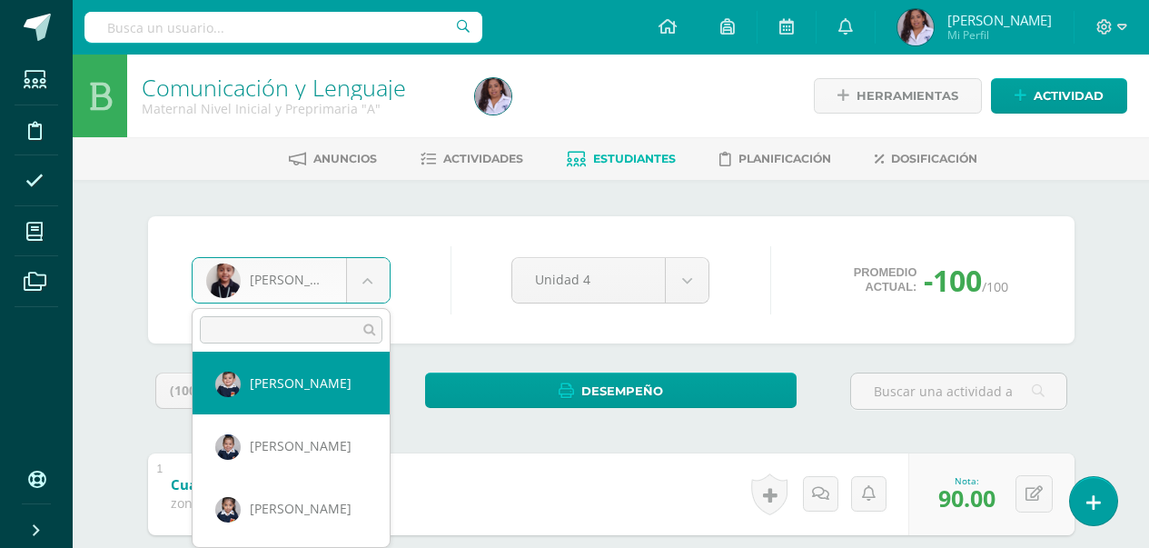
select select "3103"
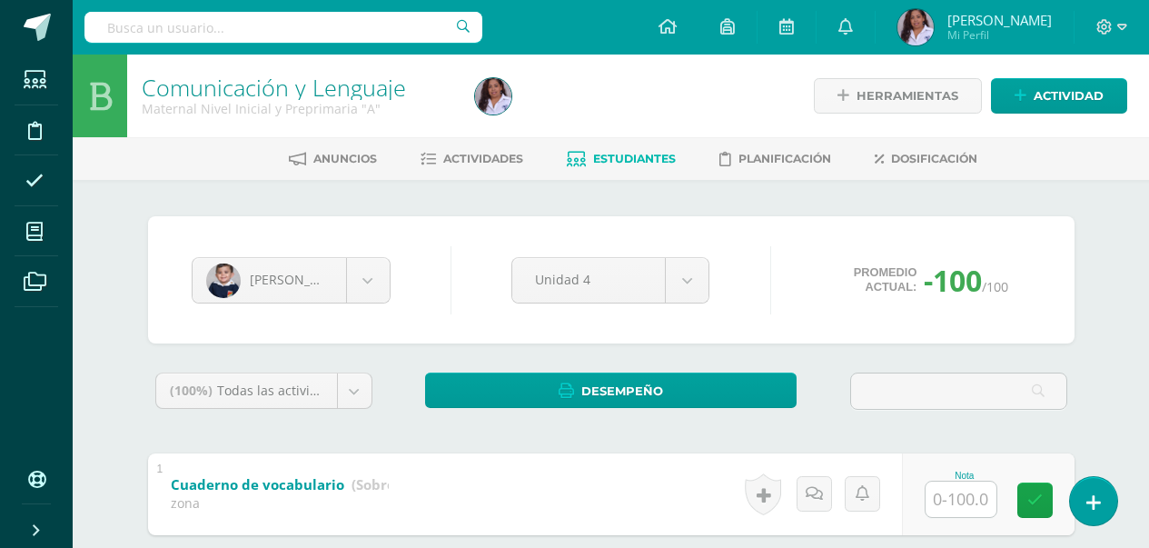
click at [970, 509] on input "text" at bounding box center [961, 499] width 71 height 35
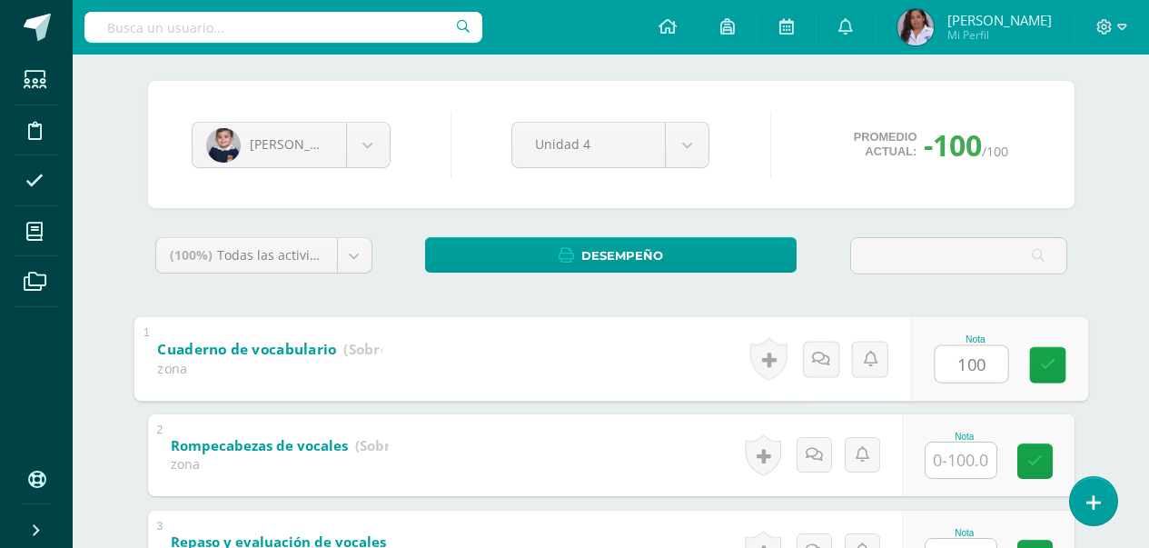
scroll to position [145, 0]
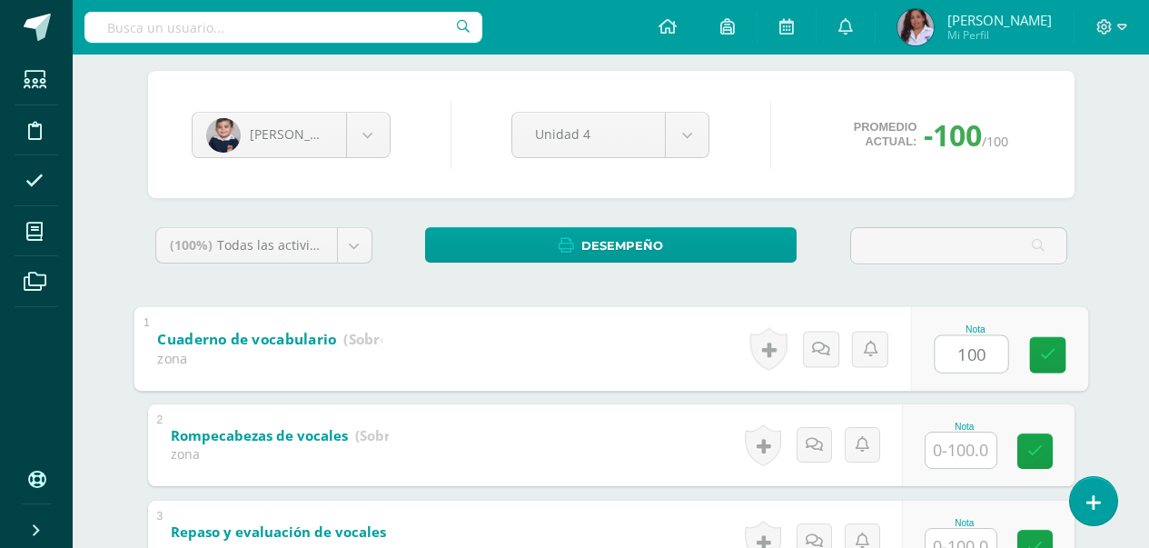
type input "100"
click at [971, 455] on input "text" at bounding box center [961, 449] width 71 height 35
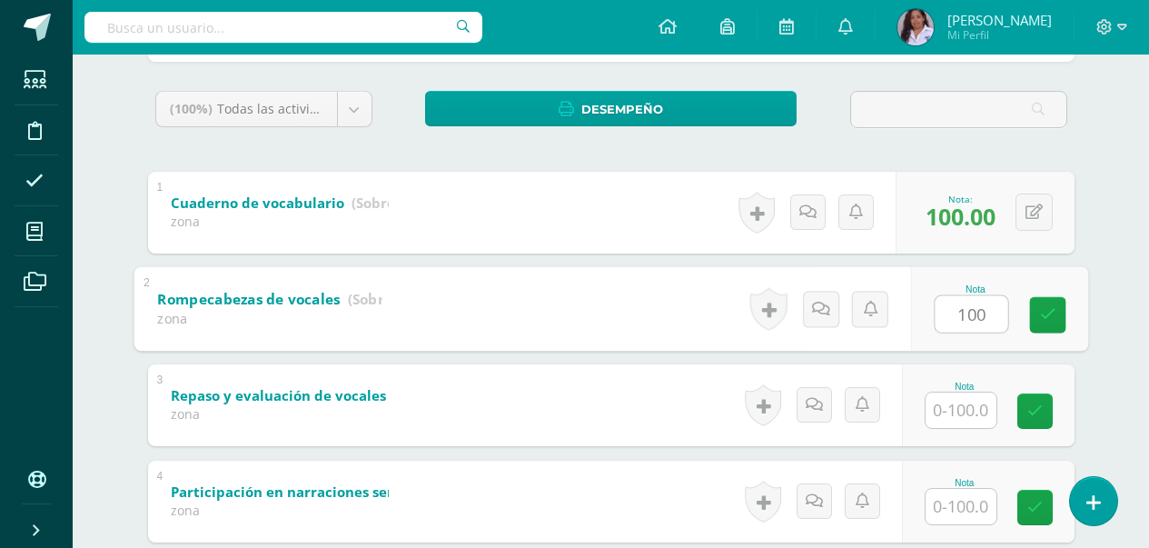
scroll to position [291, 0]
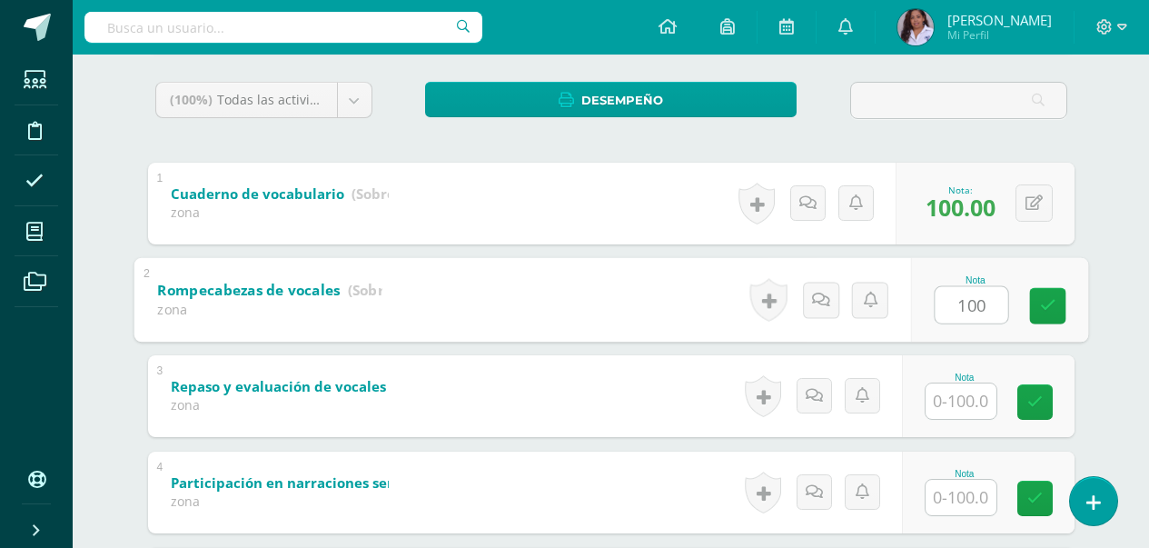
type input "100"
click at [964, 402] on input "text" at bounding box center [961, 400] width 71 height 35
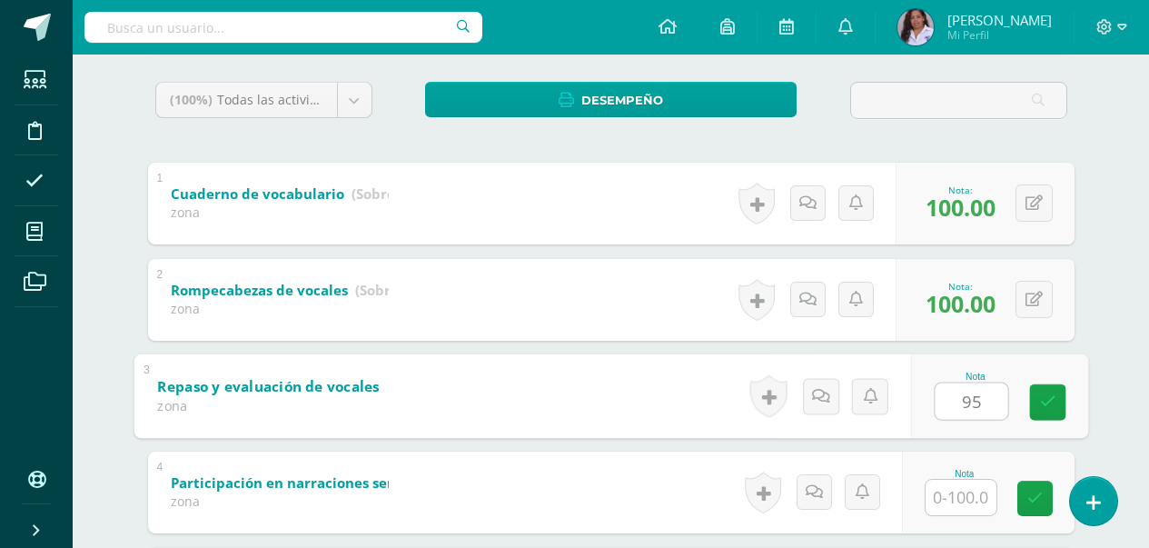
type input "95"
click at [970, 506] on input "text" at bounding box center [961, 497] width 71 height 35
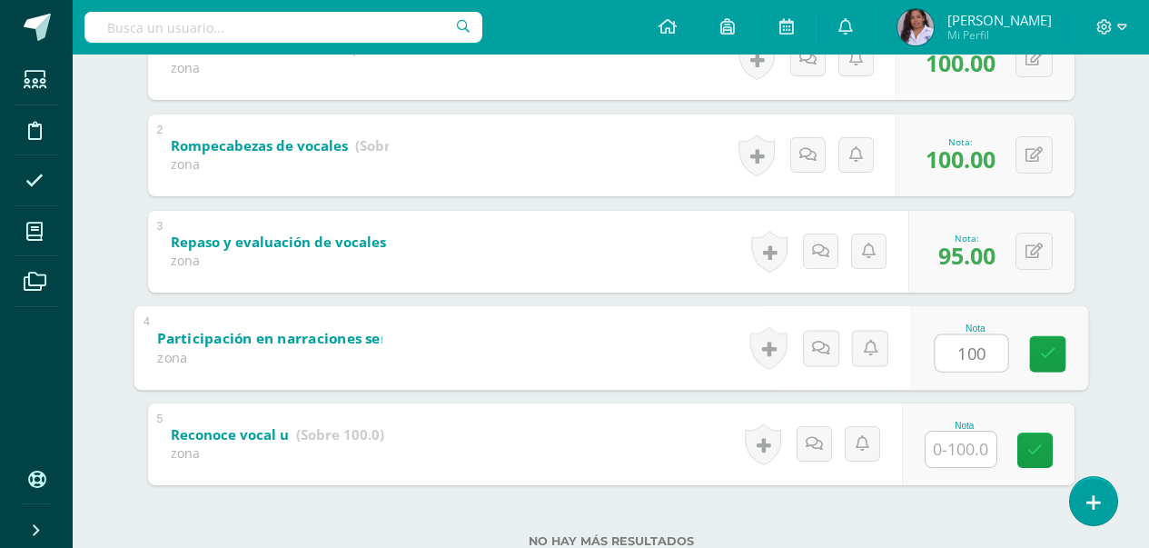
scroll to position [436, 0]
type input "100"
click at [957, 454] on input "text" at bounding box center [961, 448] width 71 height 35
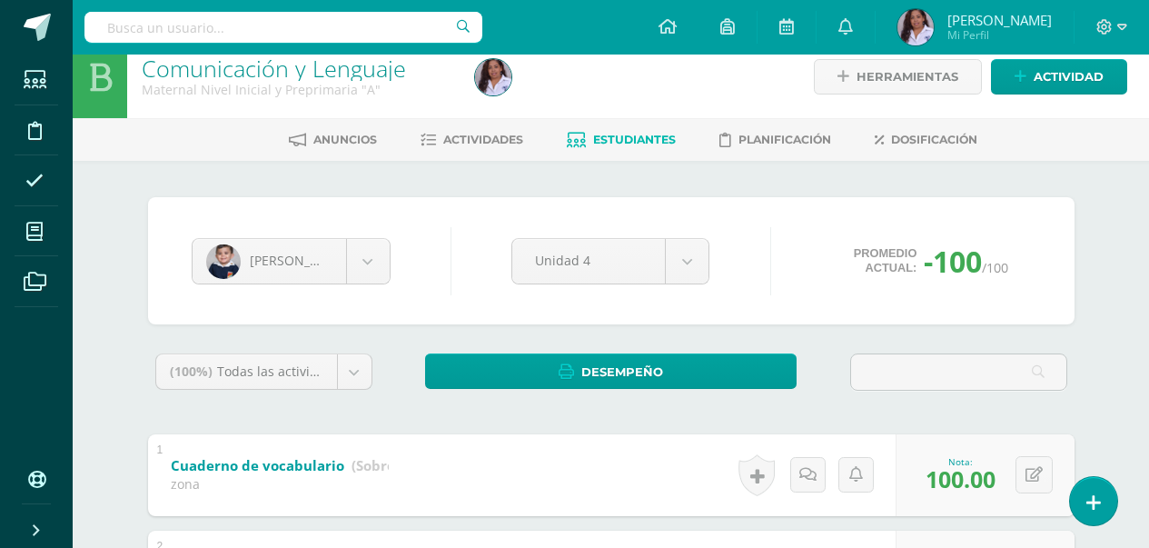
scroll to position [0, 0]
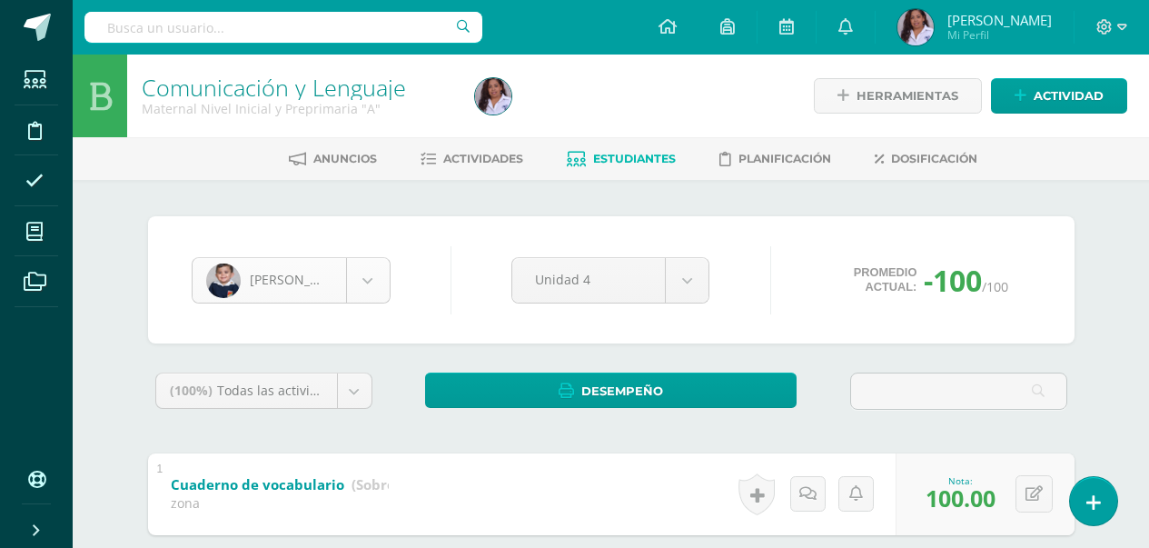
type input "95"
click at [365, 286] on body "Estudiantes Disciplina Asistencia Mis cursos Archivos Soporte Ayuda Reportar un…" at bounding box center [574, 520] width 1149 height 1041
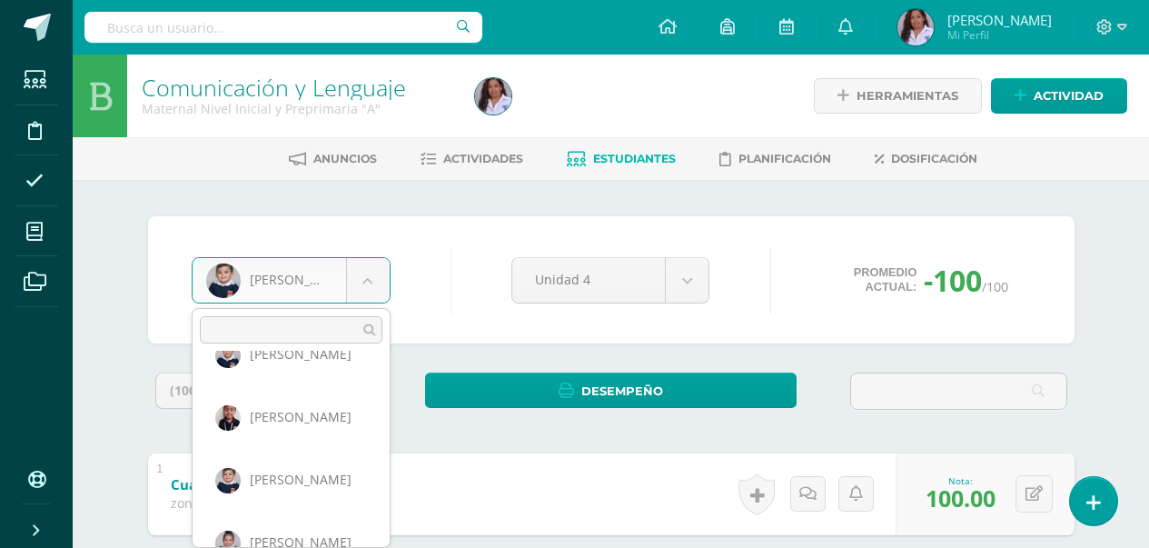
scroll to position [633, 0]
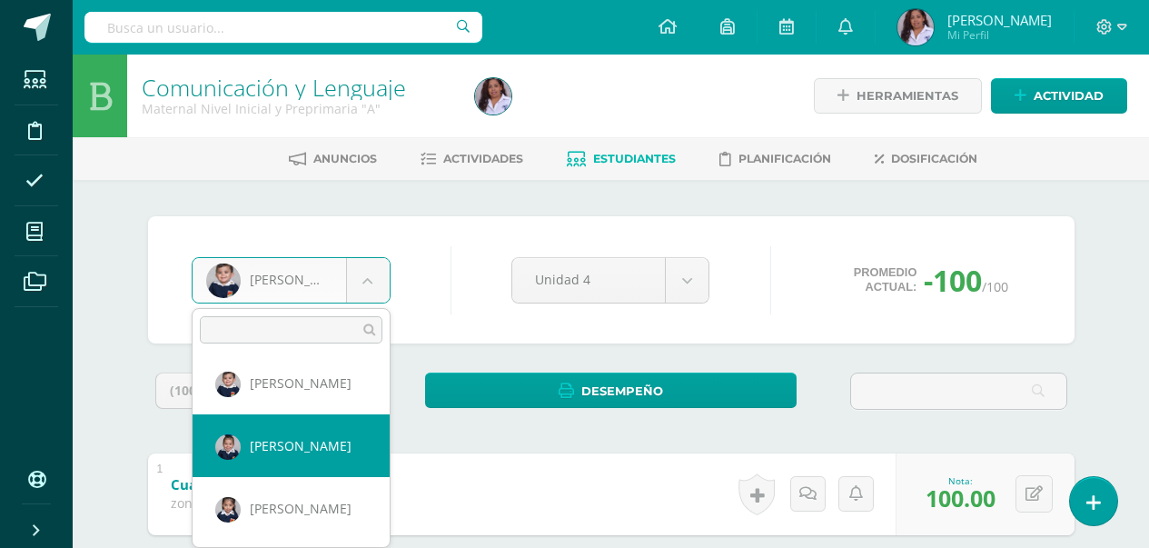
select select "2987"
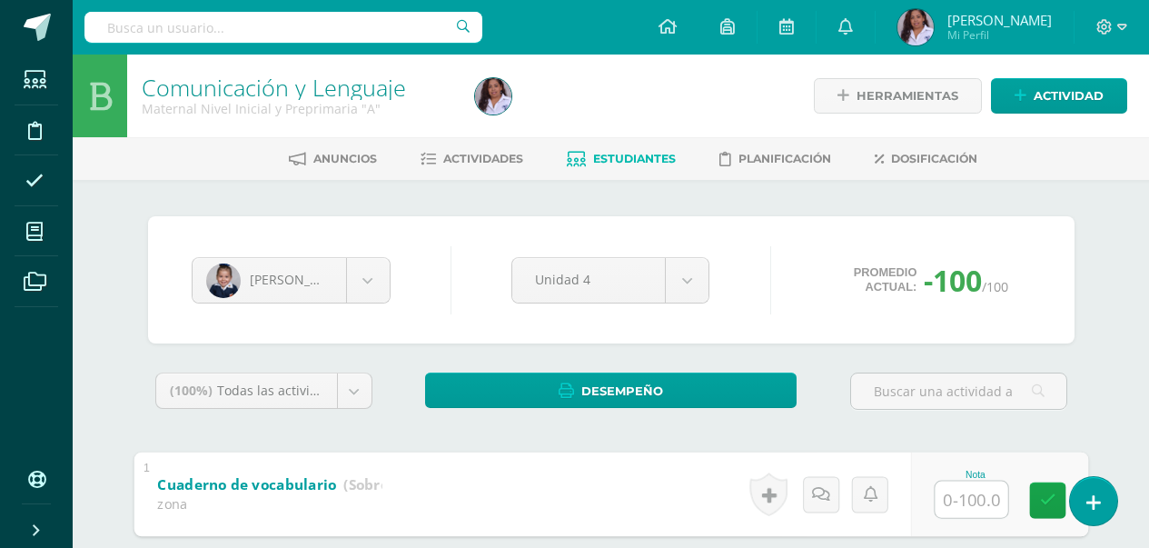
click at [978, 502] on input "text" at bounding box center [971, 499] width 73 height 36
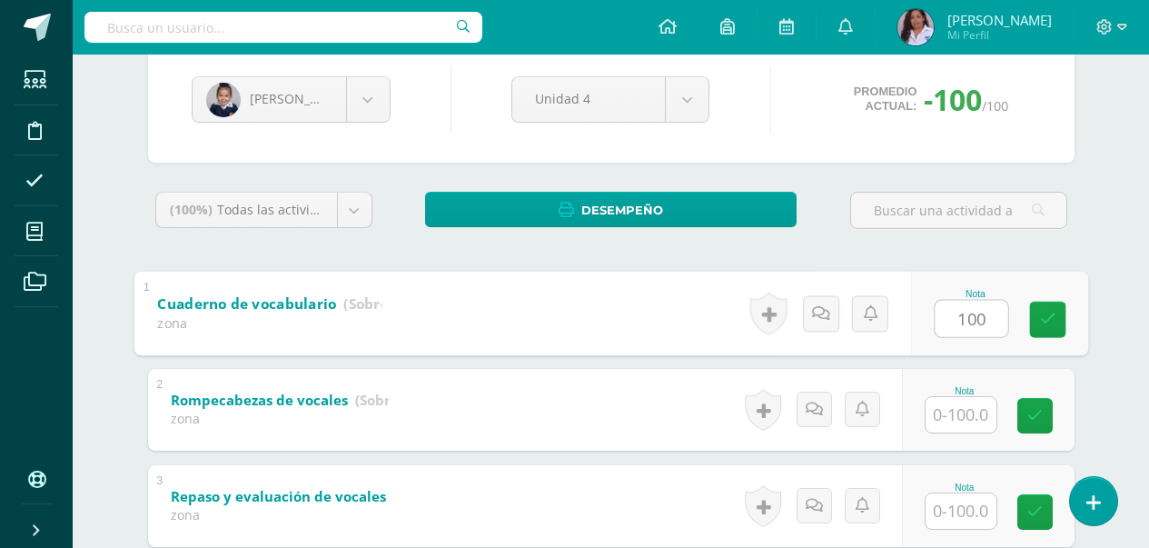
scroll to position [218, 0]
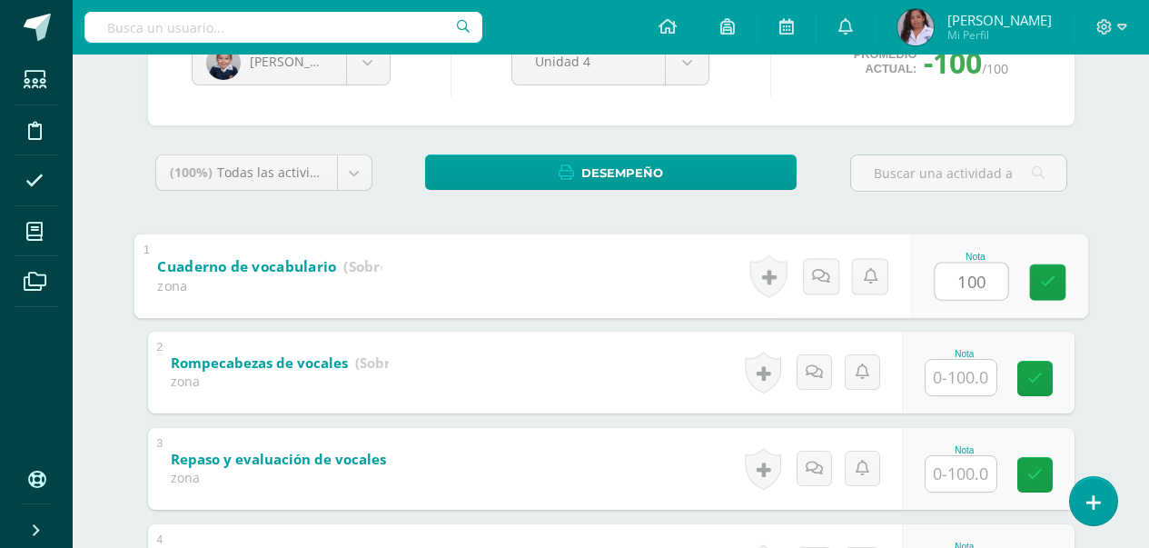
type input "100"
click at [968, 362] on input "text" at bounding box center [961, 377] width 71 height 35
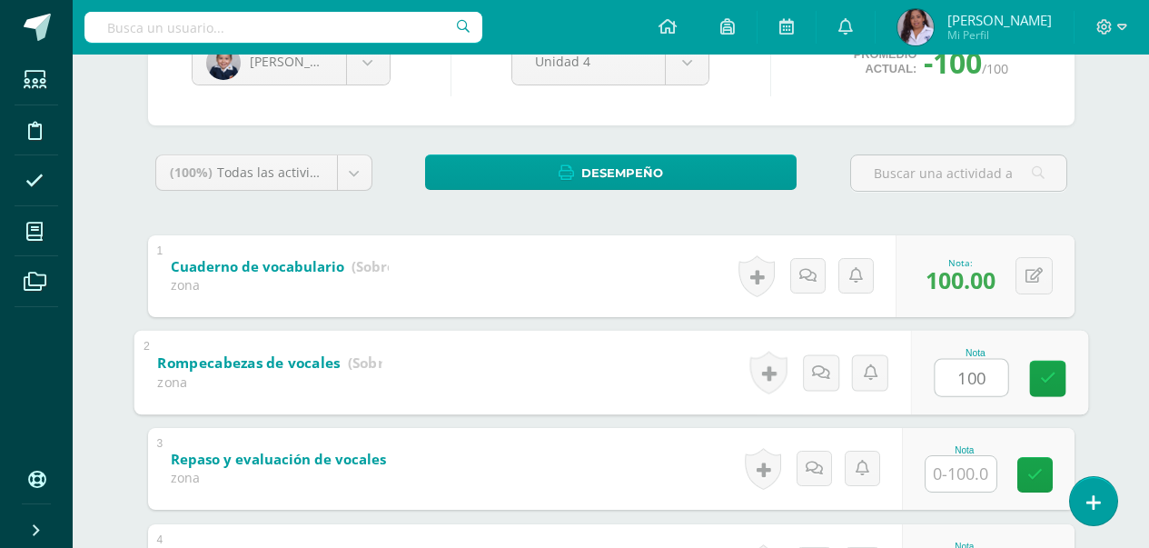
type input "100"
click at [968, 479] on input "text" at bounding box center [961, 473] width 71 height 35
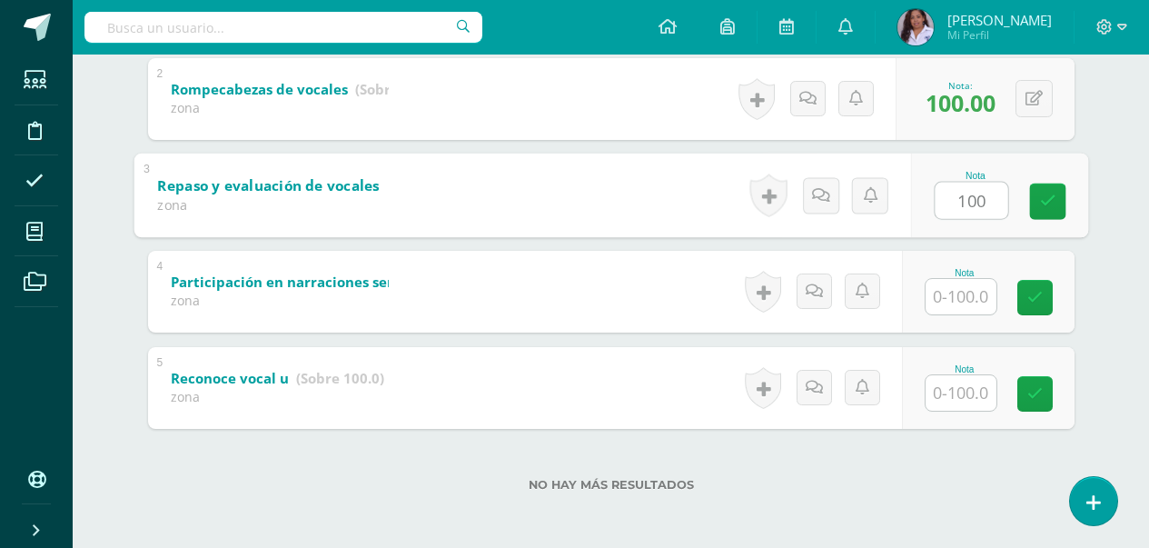
scroll to position [493, 0]
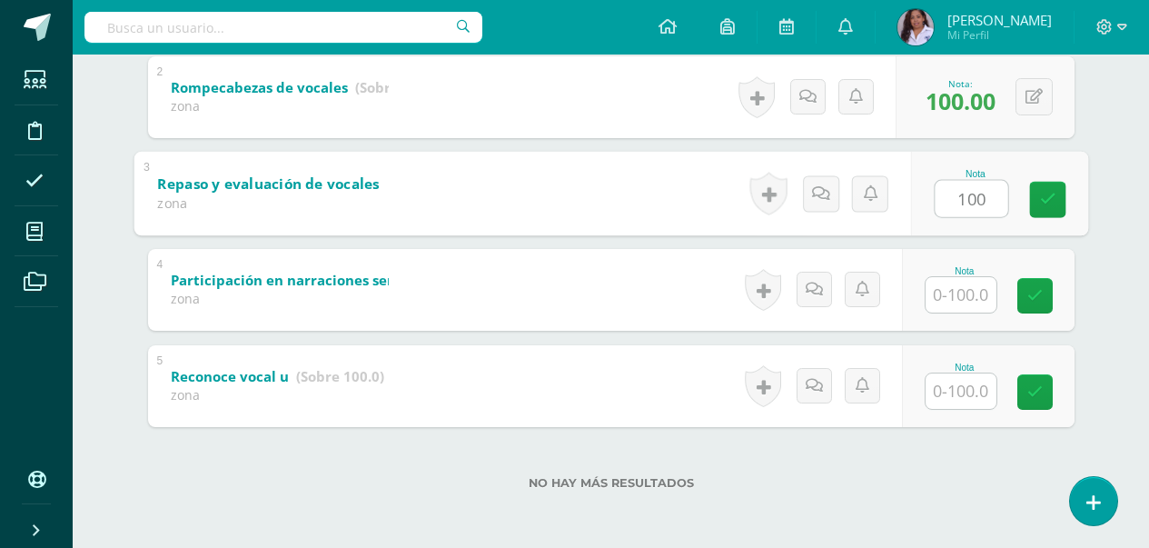
type input "100"
click at [979, 305] on input "text" at bounding box center [961, 294] width 71 height 35
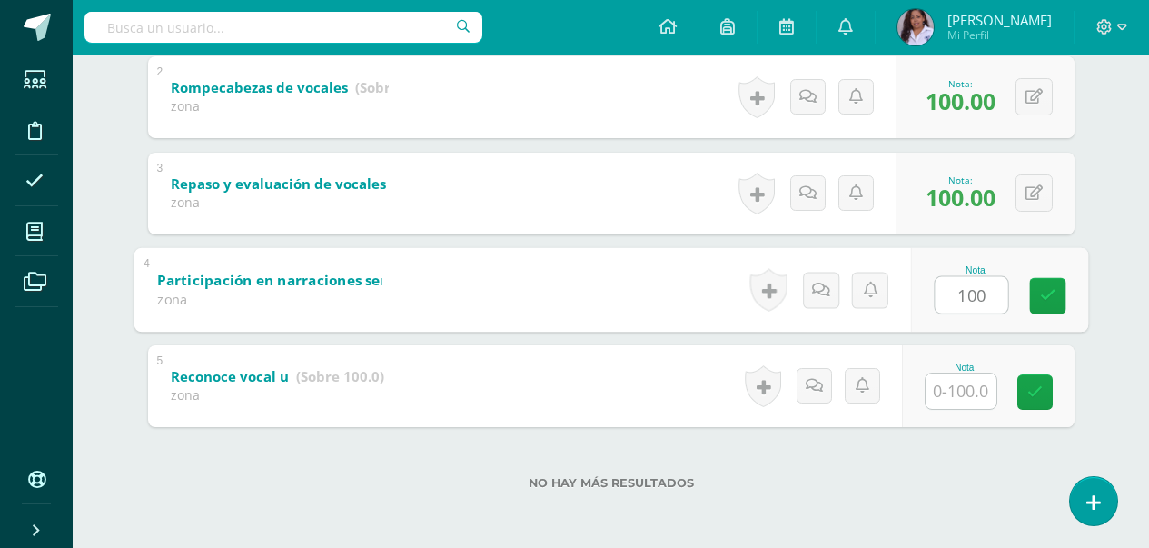
type input "100"
click at [958, 395] on input "text" at bounding box center [961, 390] width 71 height 35
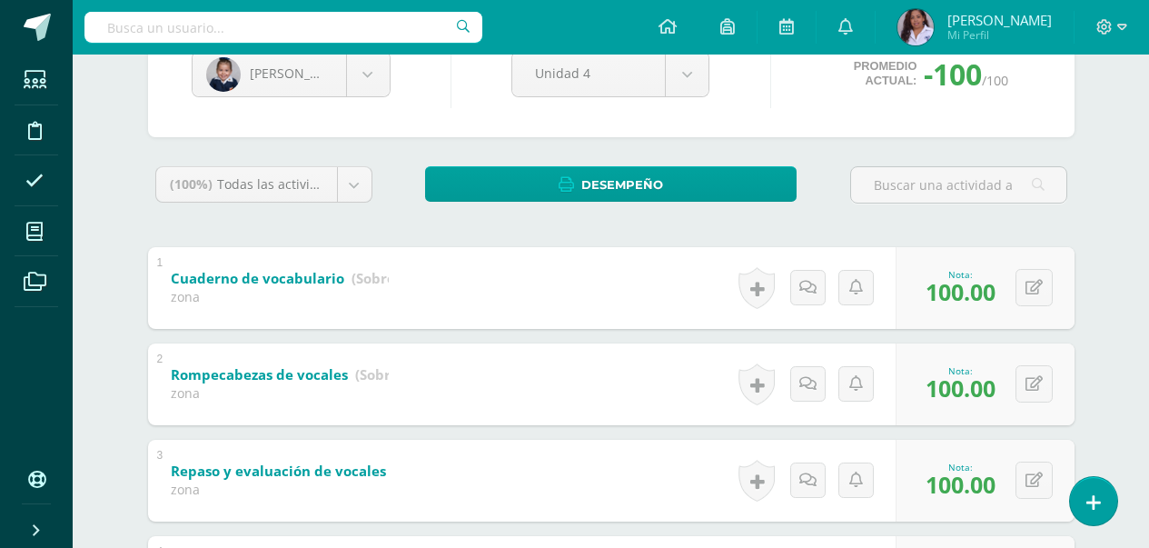
scroll to position [203, 0]
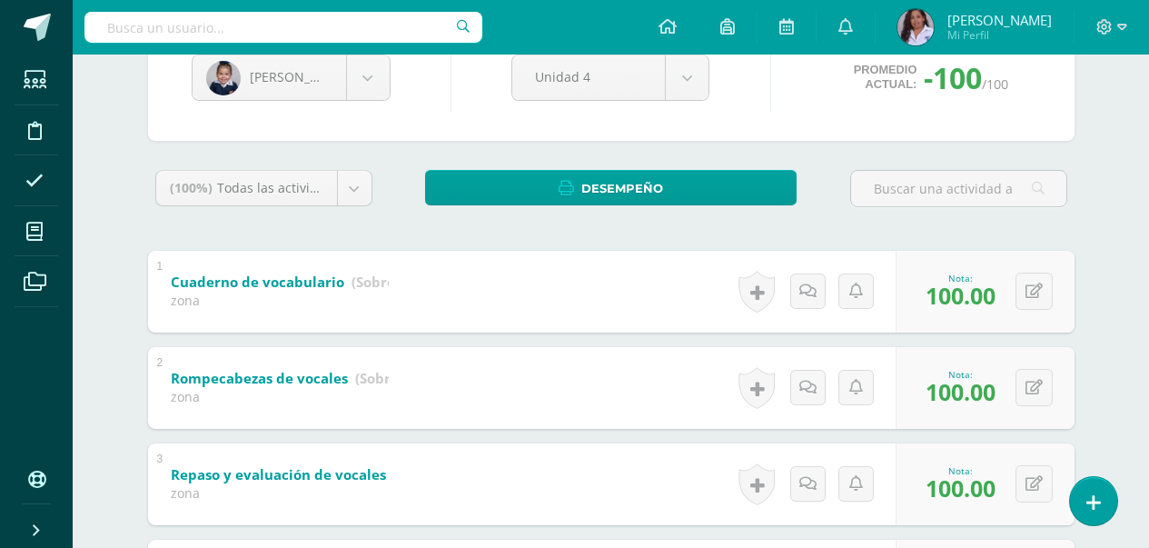
type input "100"
click at [1146, 24] on div at bounding box center [1112, 27] width 74 height 55
click at [363, 82] on body "Estudiantes Disciplina Asistencia Mis cursos Archivos Soporte Ayuda Reportar un…" at bounding box center [574, 317] width 1149 height 1041
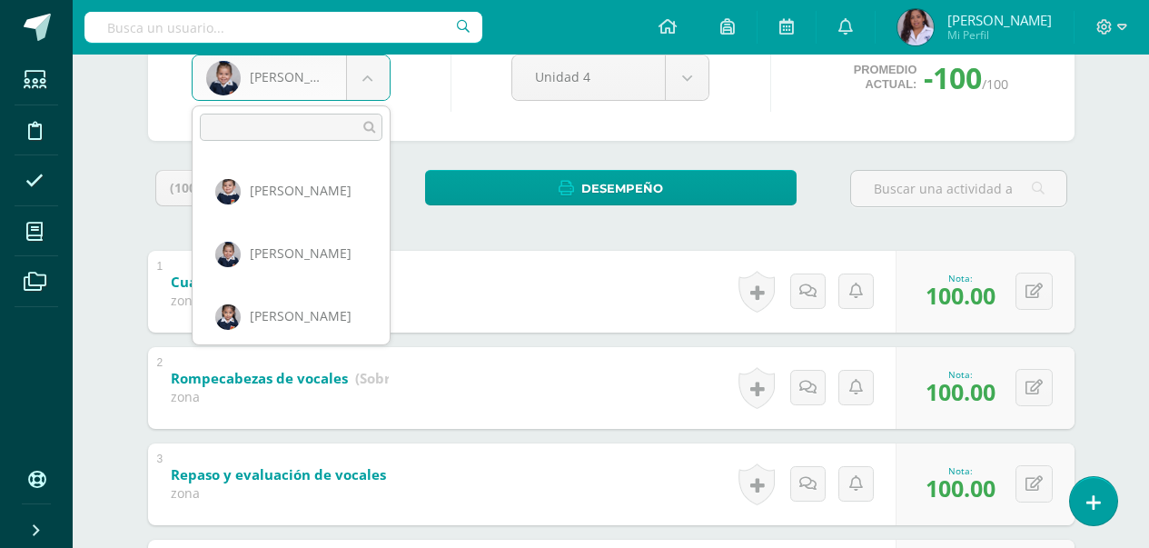
scroll to position [633, 0]
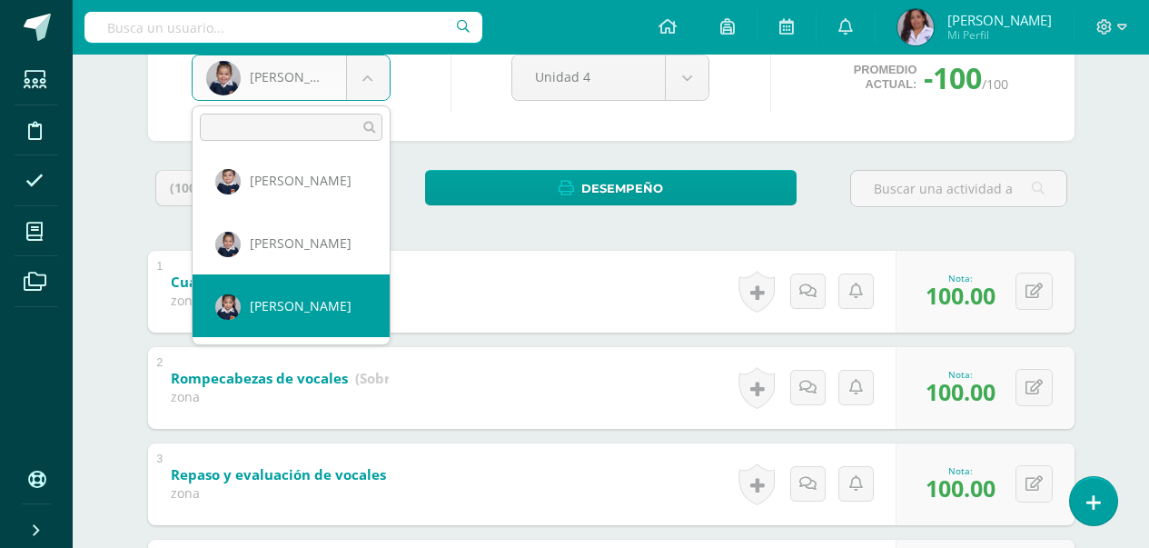
select select "3027"
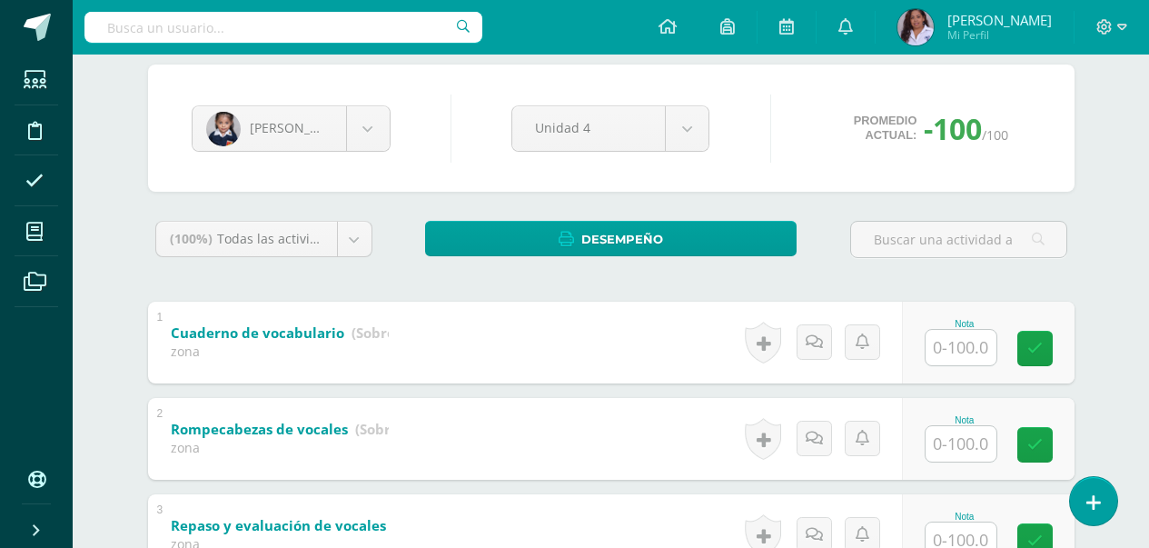
scroll to position [182, 0]
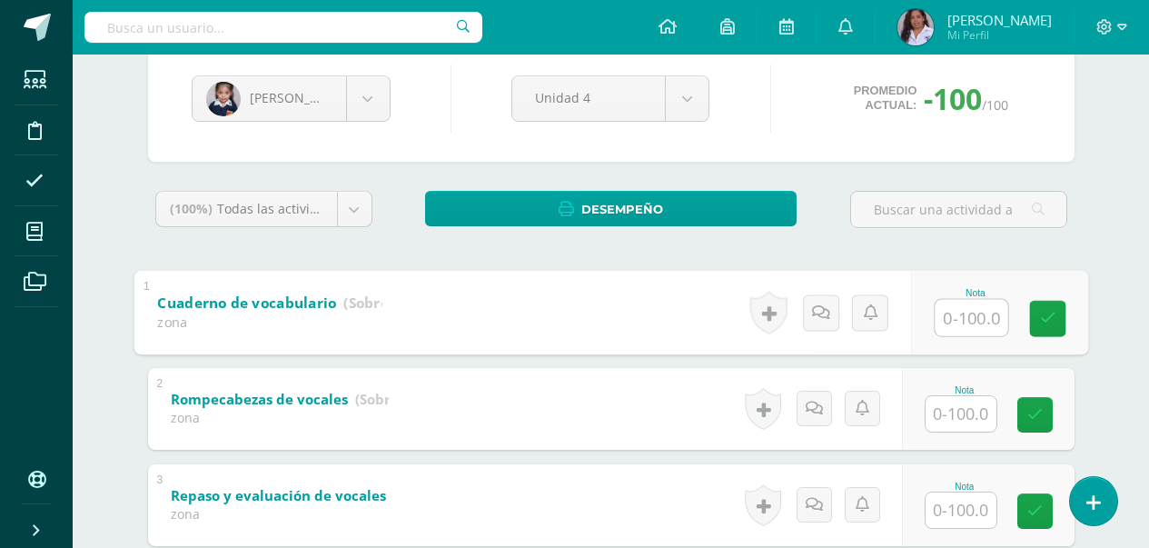
click at [966, 322] on input "text" at bounding box center [971, 317] width 73 height 36
type input "95"
click at [967, 408] on input "text" at bounding box center [961, 413] width 71 height 35
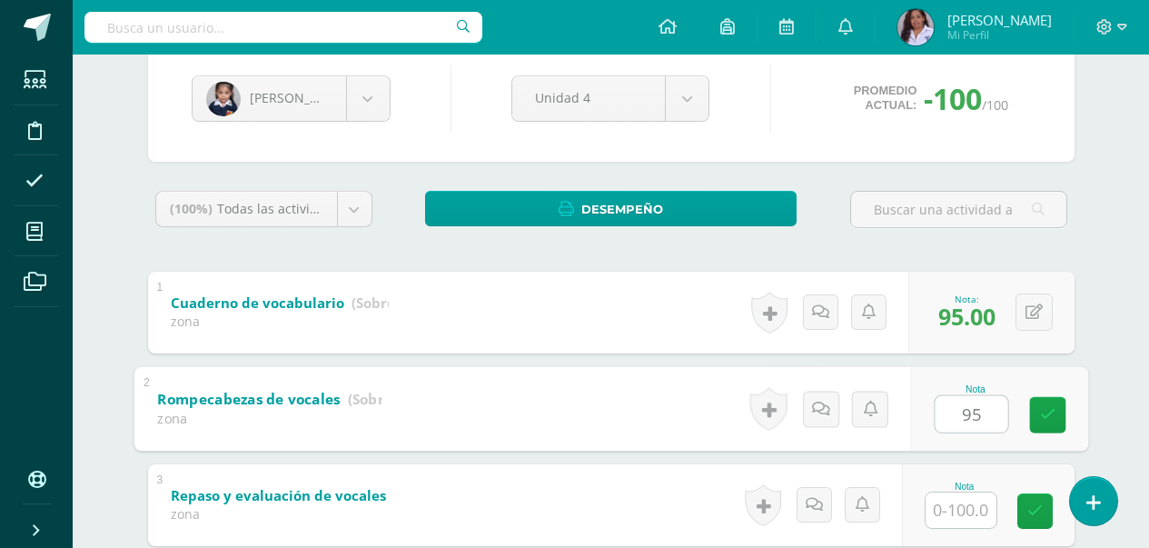
type input "95"
click at [962, 516] on input "text" at bounding box center [961, 509] width 71 height 35
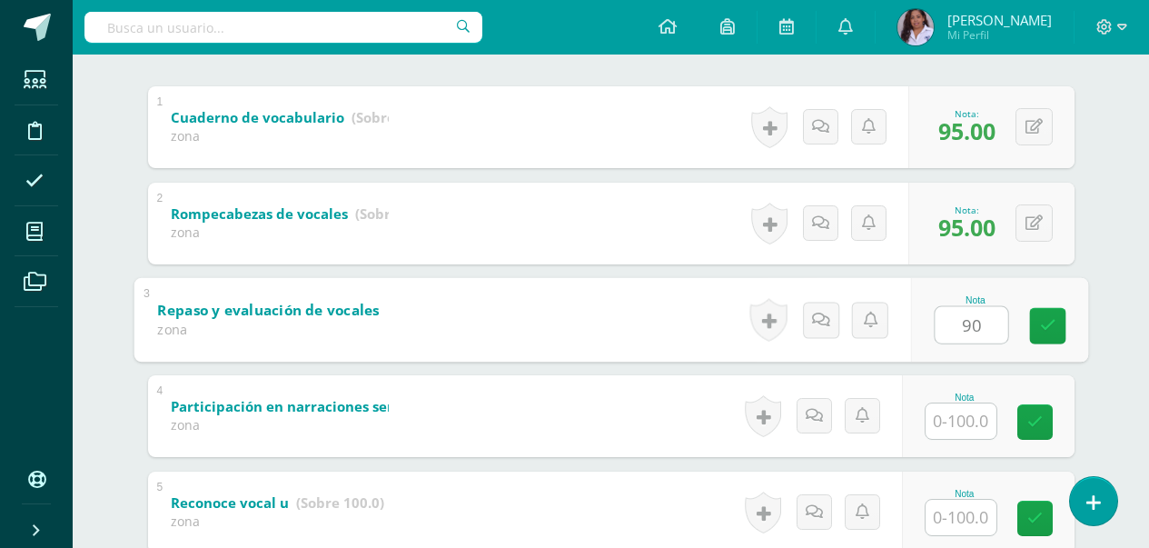
scroll to position [400, 0]
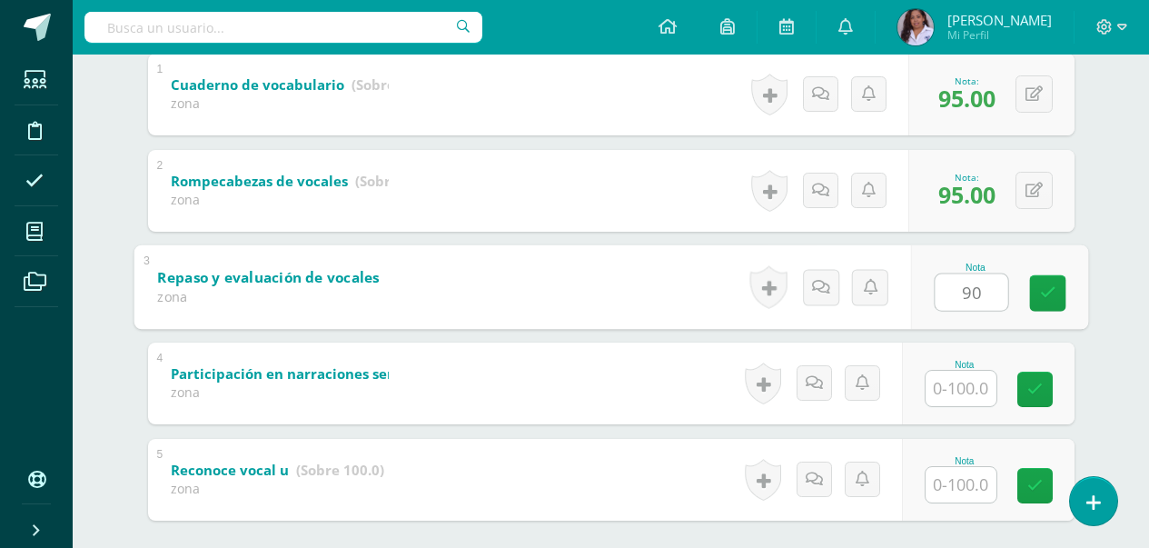
type input "90"
click at [961, 396] on input "text" at bounding box center [961, 388] width 71 height 35
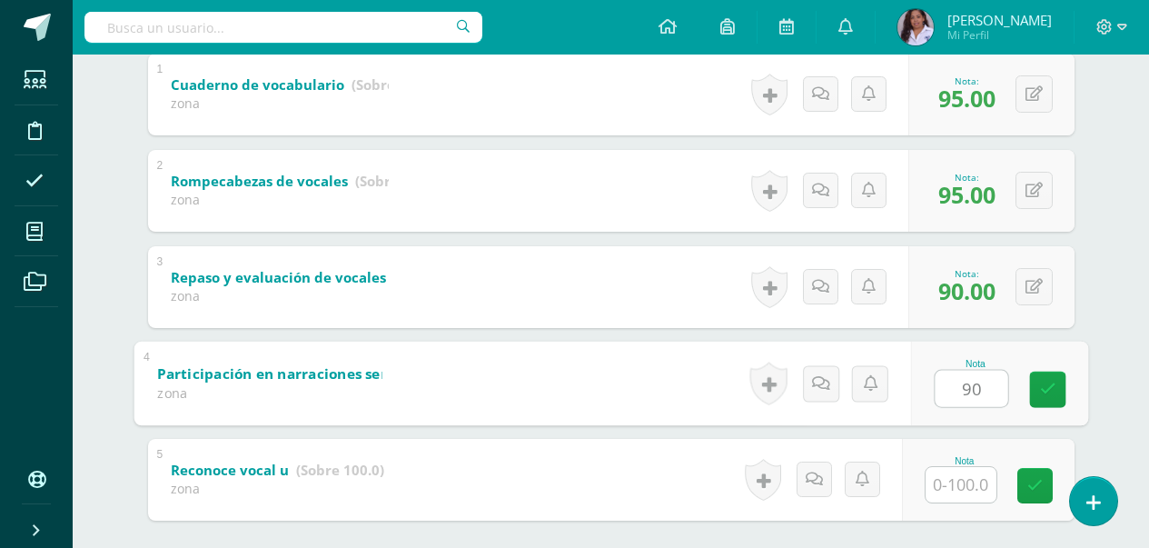
type input "90"
click at [963, 486] on input "text" at bounding box center [961, 484] width 71 height 35
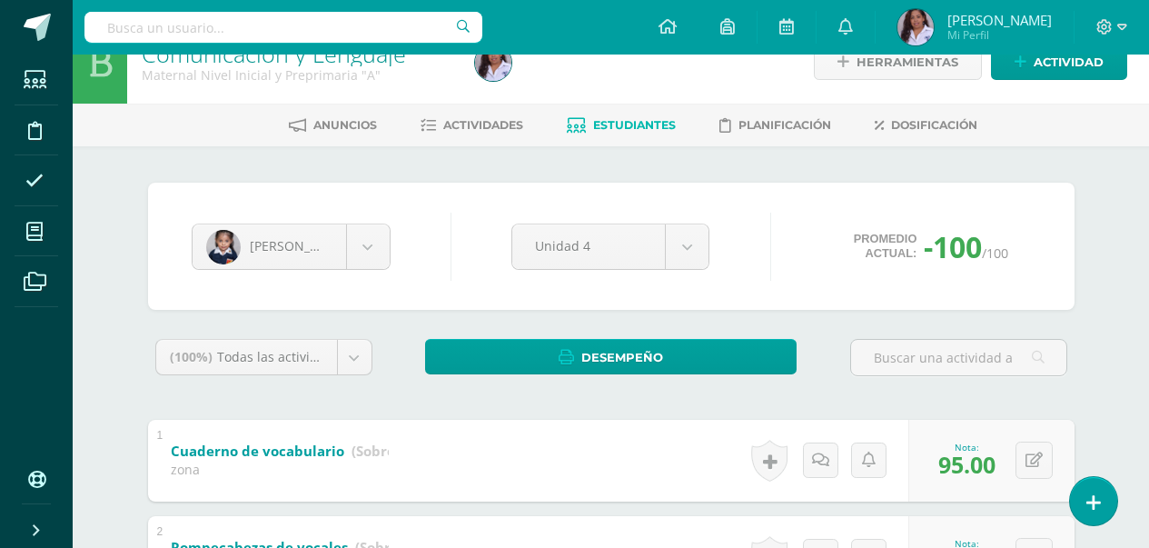
scroll to position [0, 0]
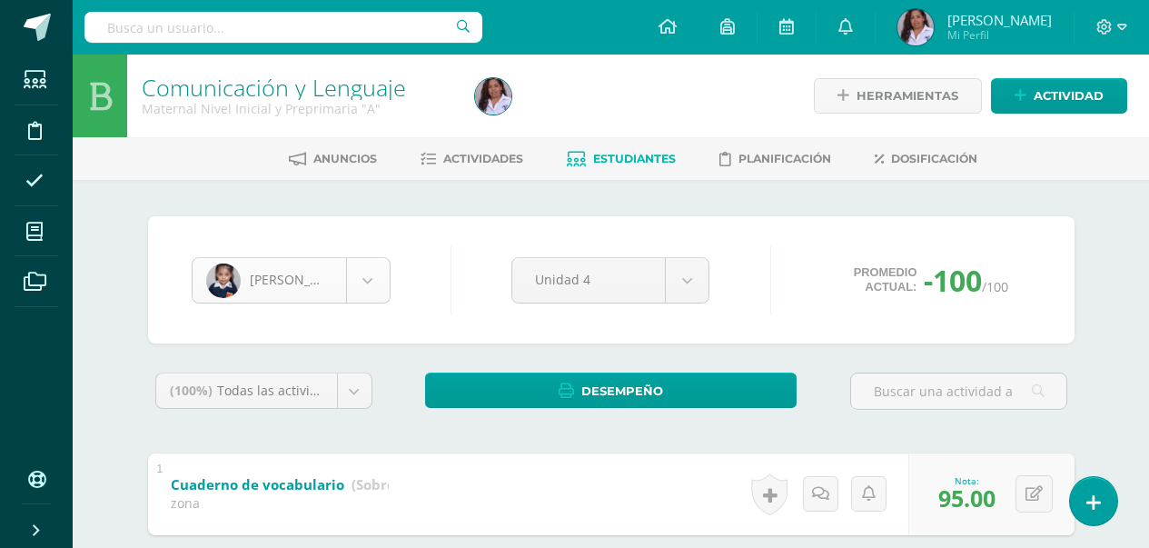
type input "95"
click at [357, 292] on body "Estudiantes Disciplina Asistencia Mis cursos Archivos Soporte Ayuda Reportar un…" at bounding box center [574, 520] width 1149 height 1041
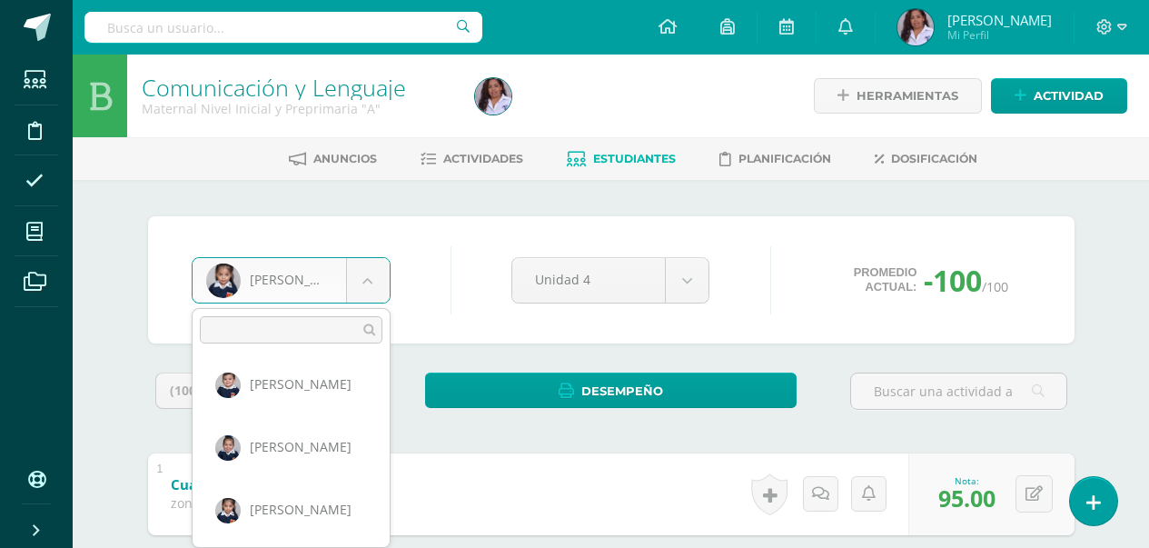
scroll to position [633, 0]
click at [37, 232] on body "Estudiantes Disciplina Asistencia Mis cursos Archivos Soporte Ayuda Reportar un…" at bounding box center [574, 520] width 1149 height 1041
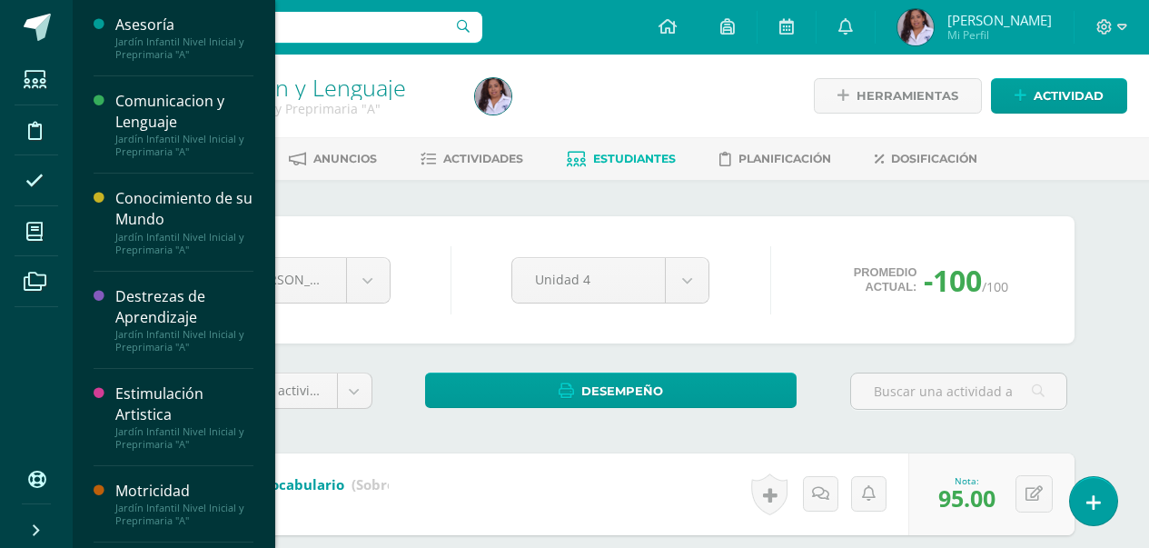
scroll to position [461, 0]
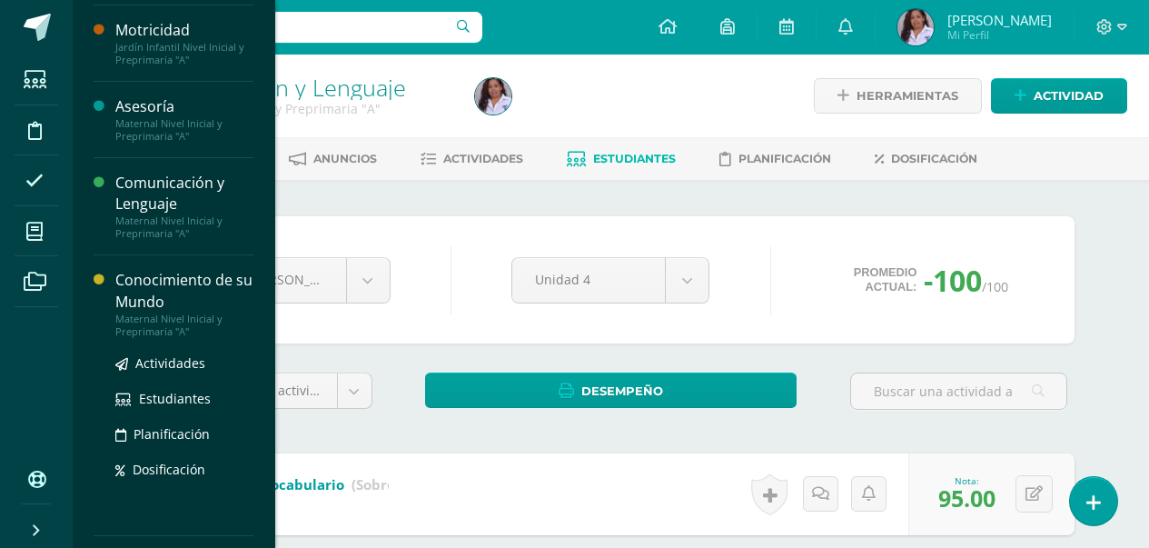
click at [213, 286] on div "Conocimiento de su Mundo" at bounding box center [184, 291] width 138 height 42
